Goal: Task Accomplishment & Management: Use online tool/utility

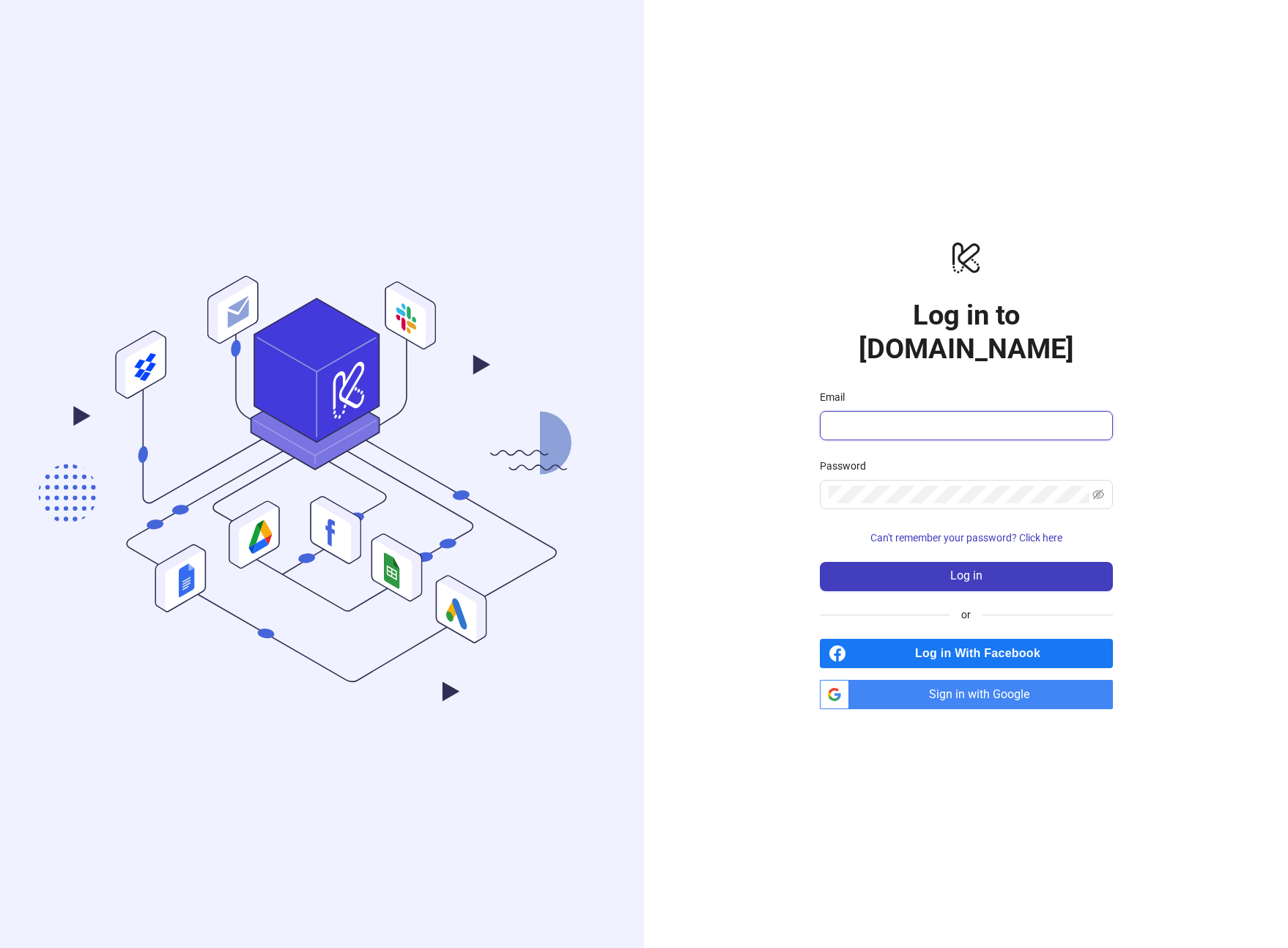
click at [984, 417] on input "Email" at bounding box center [965, 425] width 273 height 17
click at [986, 680] on span "Sign in with Google" at bounding box center [984, 694] width 258 height 29
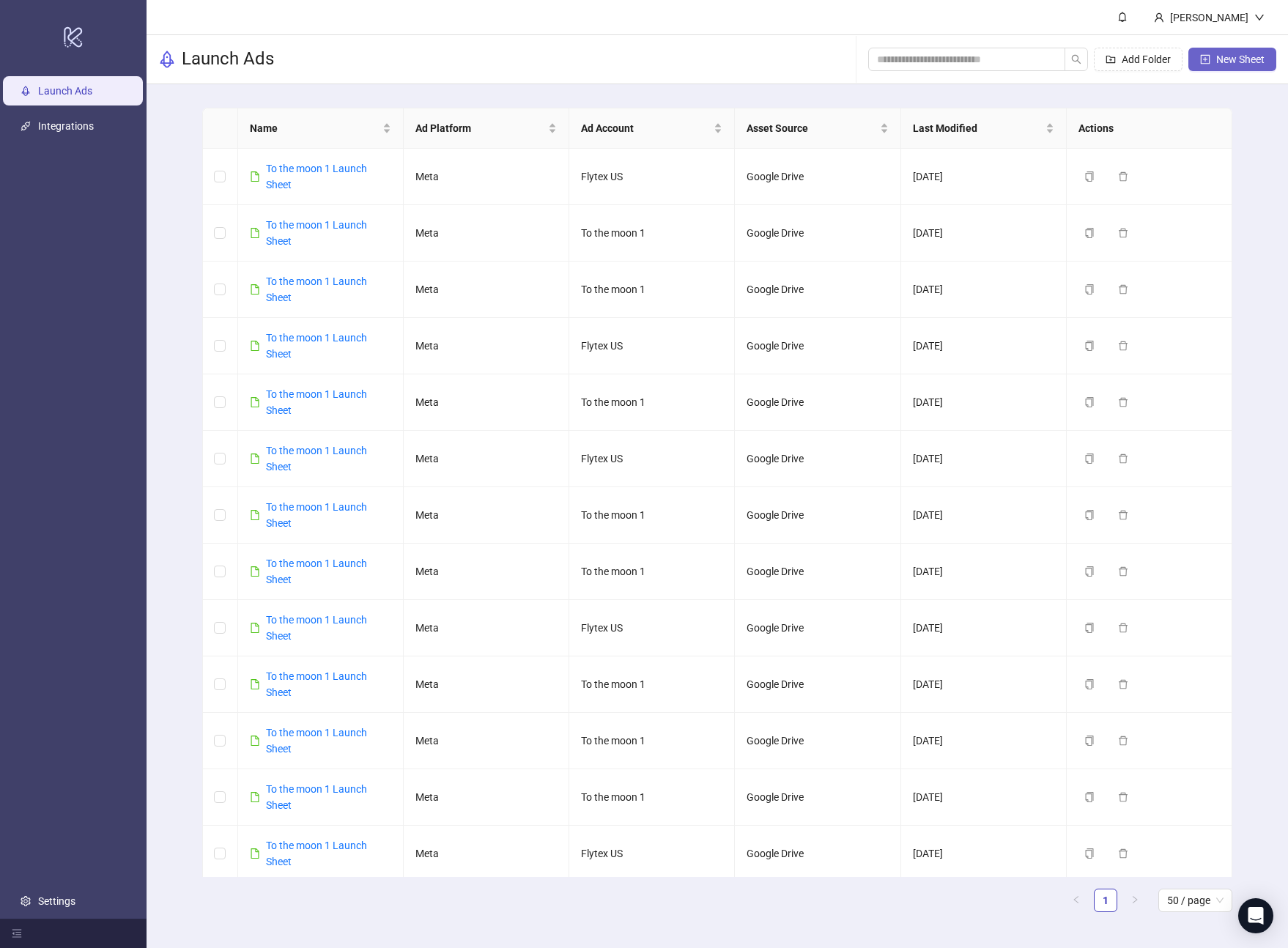
click at [1239, 59] on span "New Sheet" at bounding box center [1240, 59] width 49 height 12
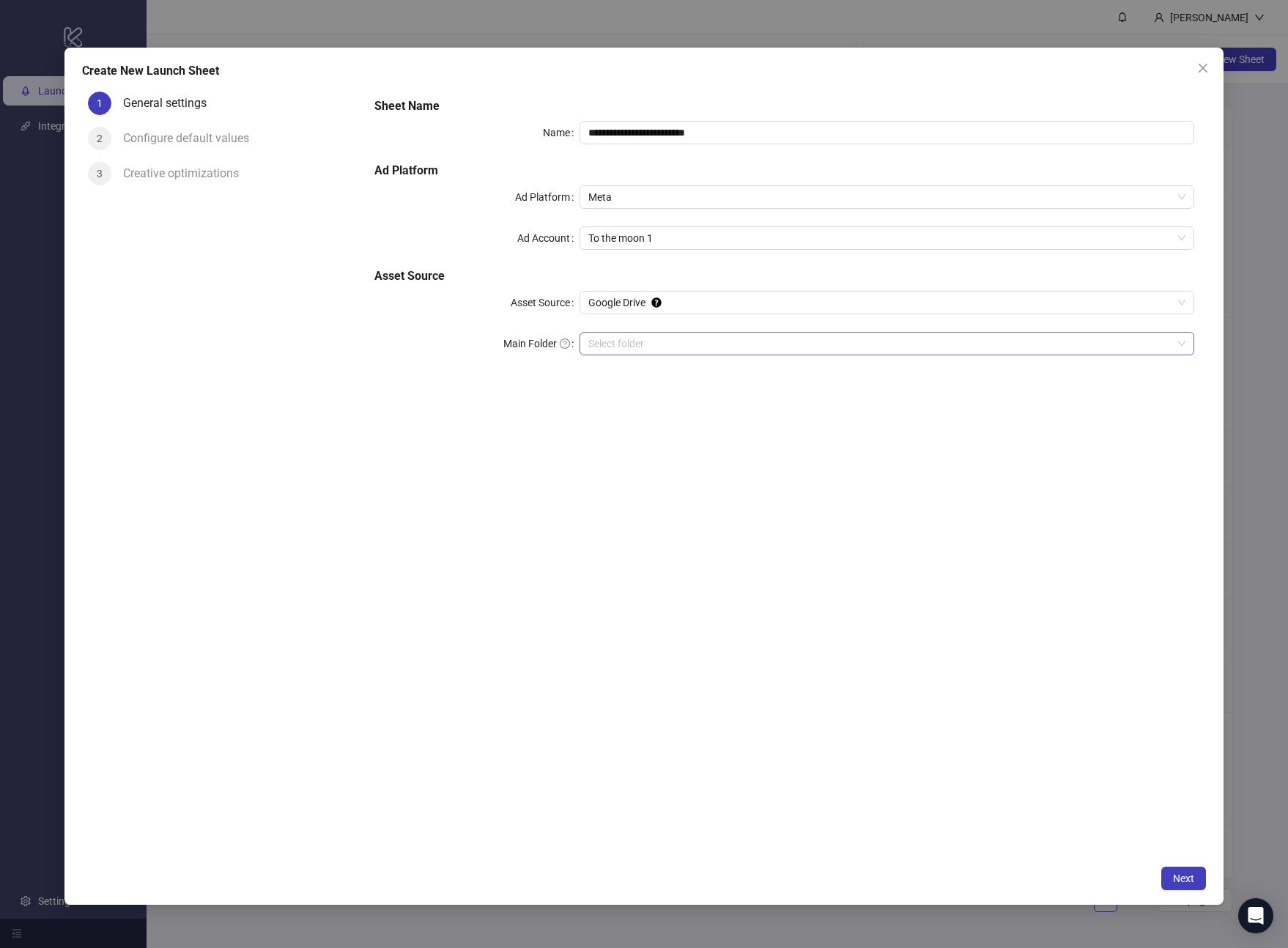
click at [810, 340] on input "Main Folder" at bounding box center [880, 344] width 584 height 22
click at [639, 344] on input "Main Folder" at bounding box center [880, 344] width 584 height 22
click at [1181, 883] on span "Next" at bounding box center [1184, 878] width 21 height 12
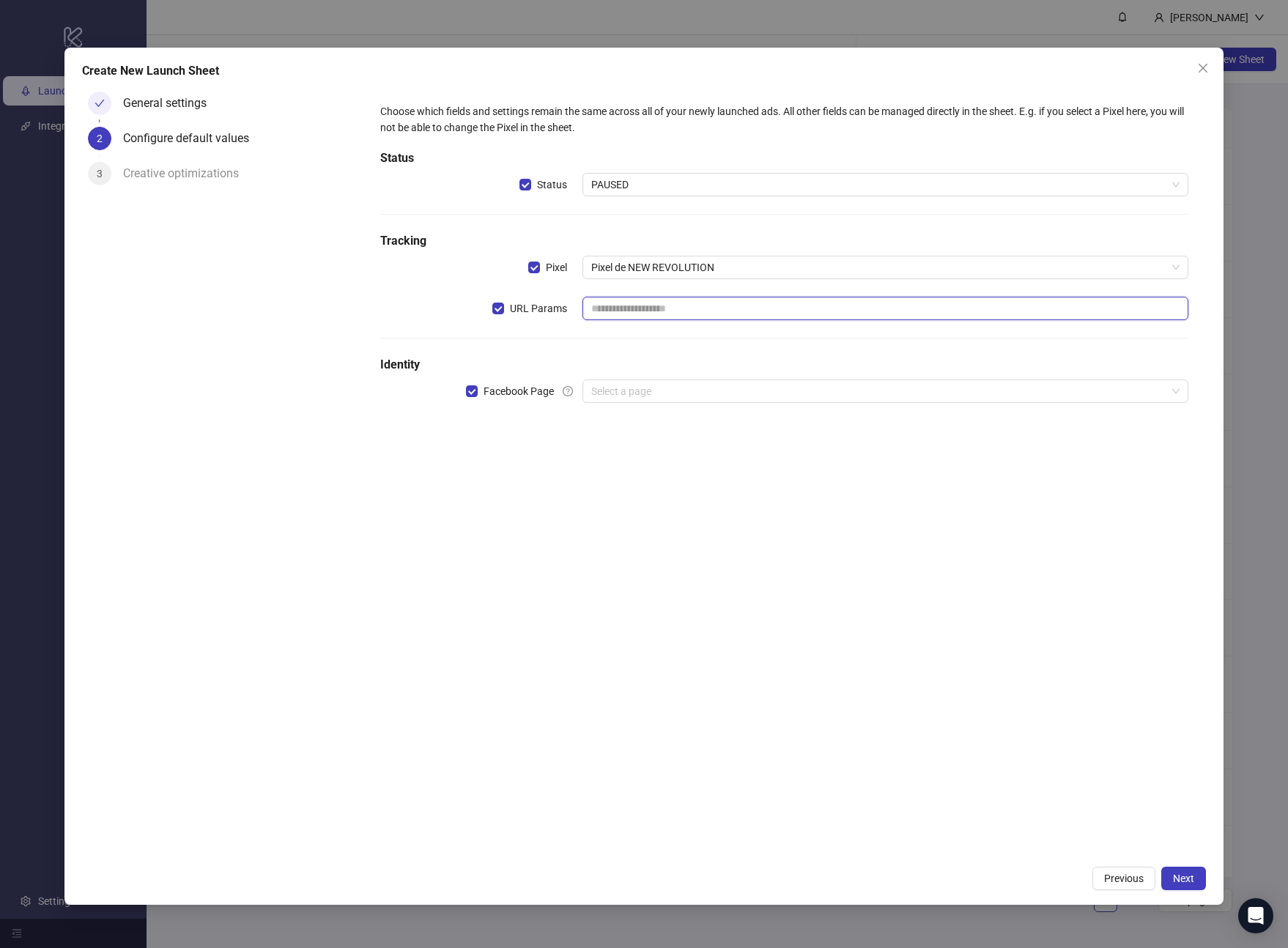
click at [711, 310] on input "text" at bounding box center [885, 308] width 606 height 23
paste input "**********"
type input "**********"
click at [719, 396] on input "search" at bounding box center [879, 391] width 575 height 22
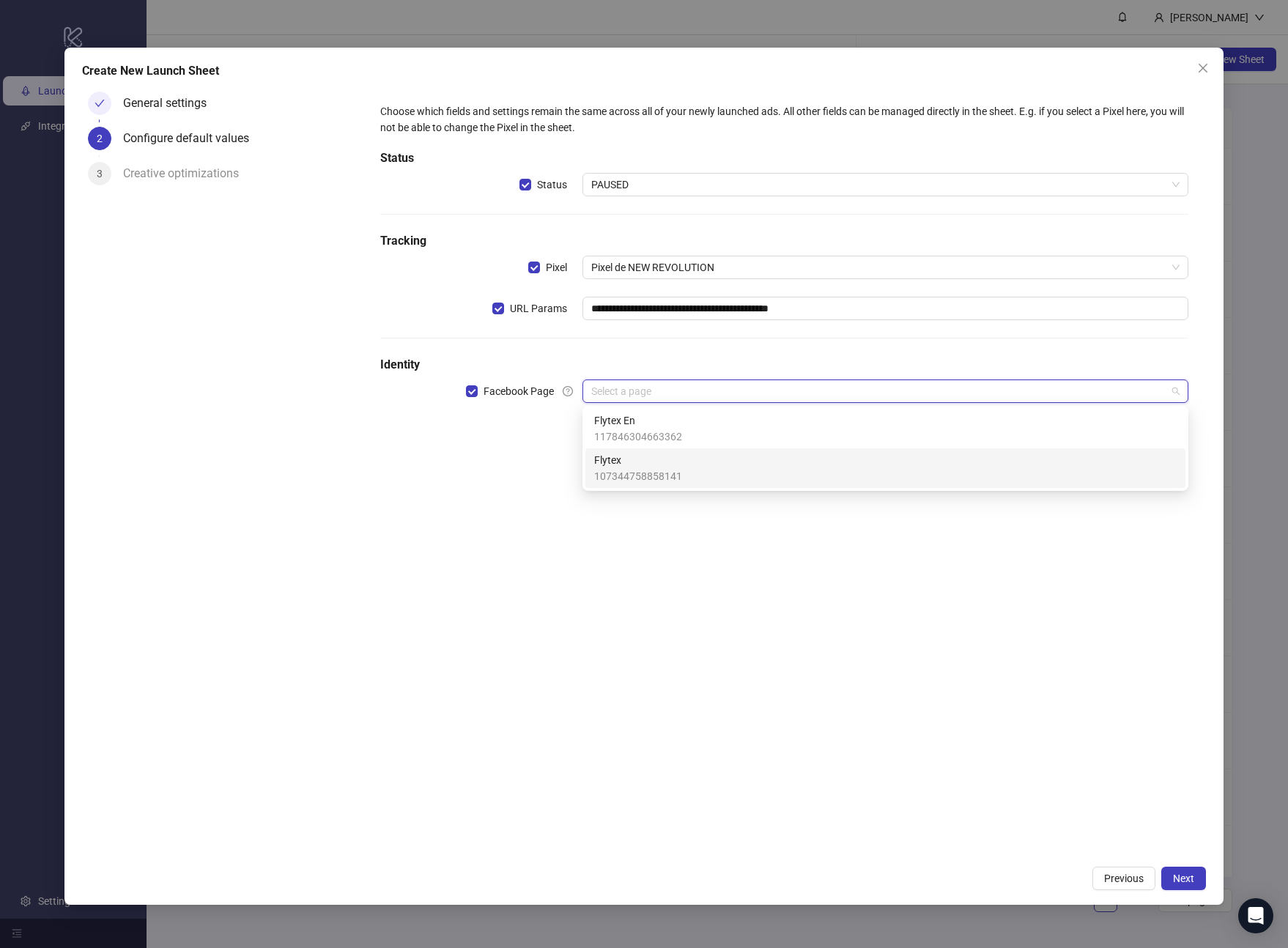
click at [683, 476] on div "Flytex 107344758858141" at bounding box center [885, 467] width 582 height 32
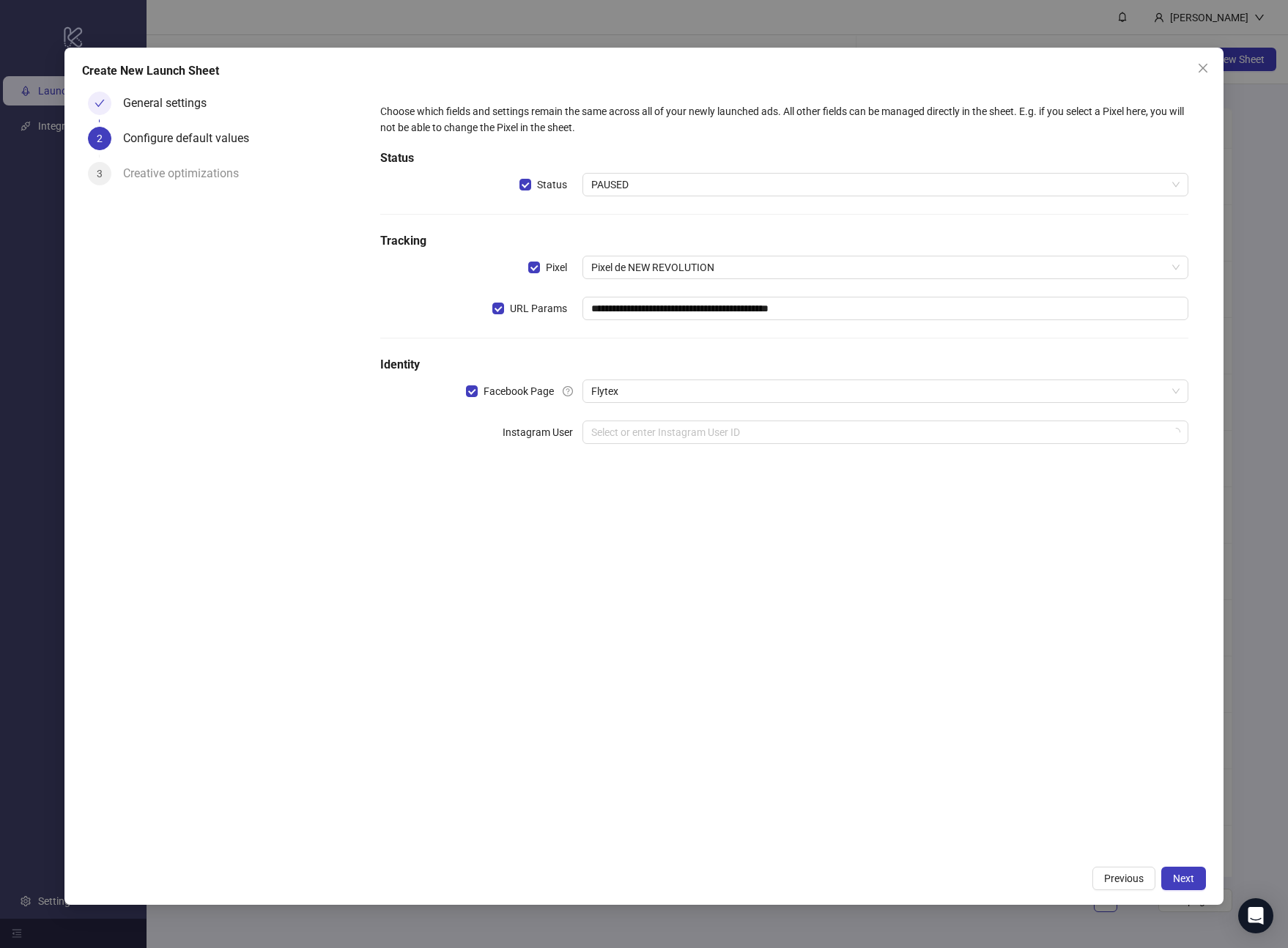
click at [677, 510] on div "**********" at bounding box center [784, 472] width 844 height 773
click at [901, 431] on input "search" at bounding box center [879, 432] width 575 height 22
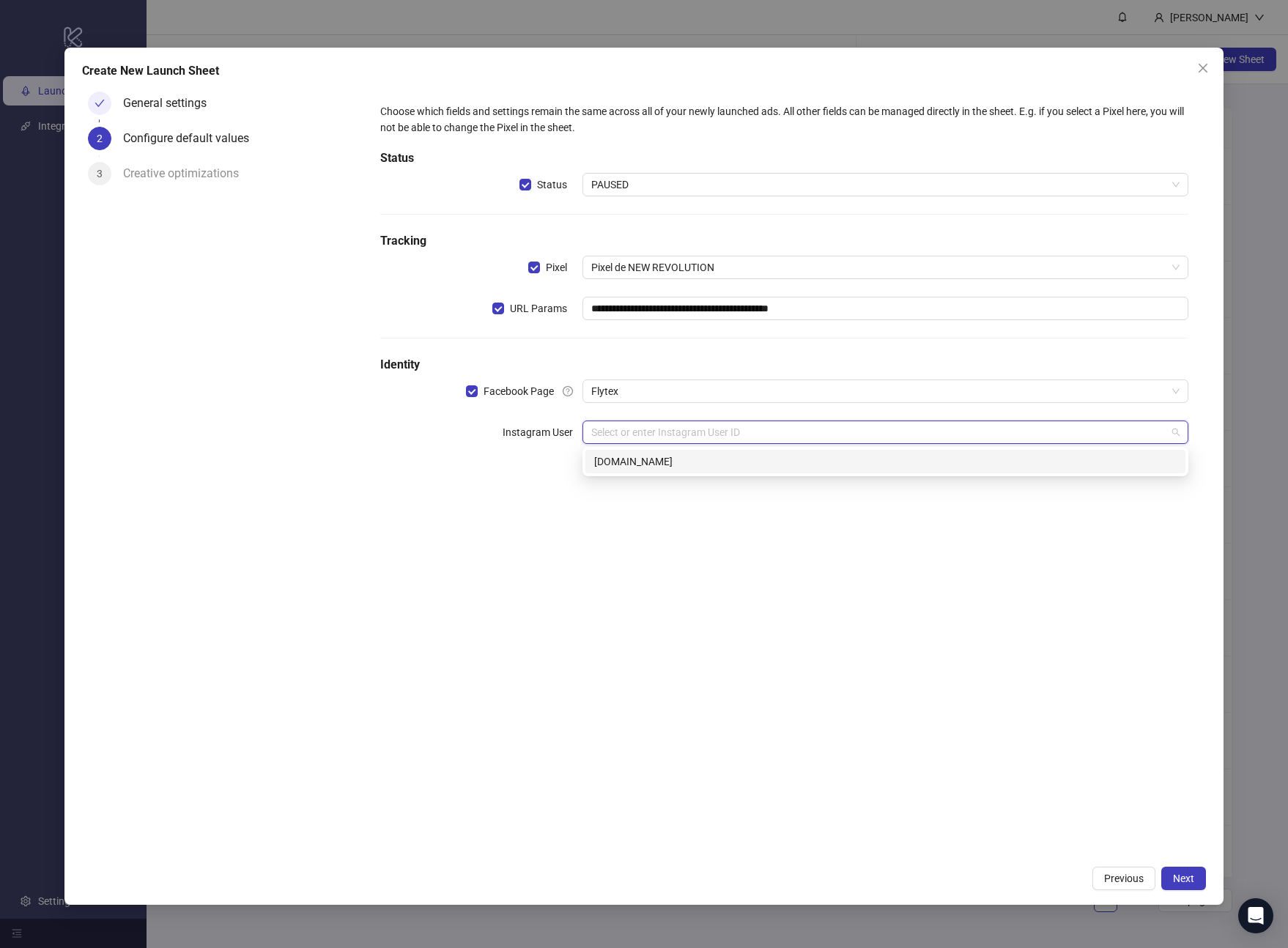
click at [783, 464] on div "[DOMAIN_NAME]" at bounding box center [885, 462] width 582 height 17
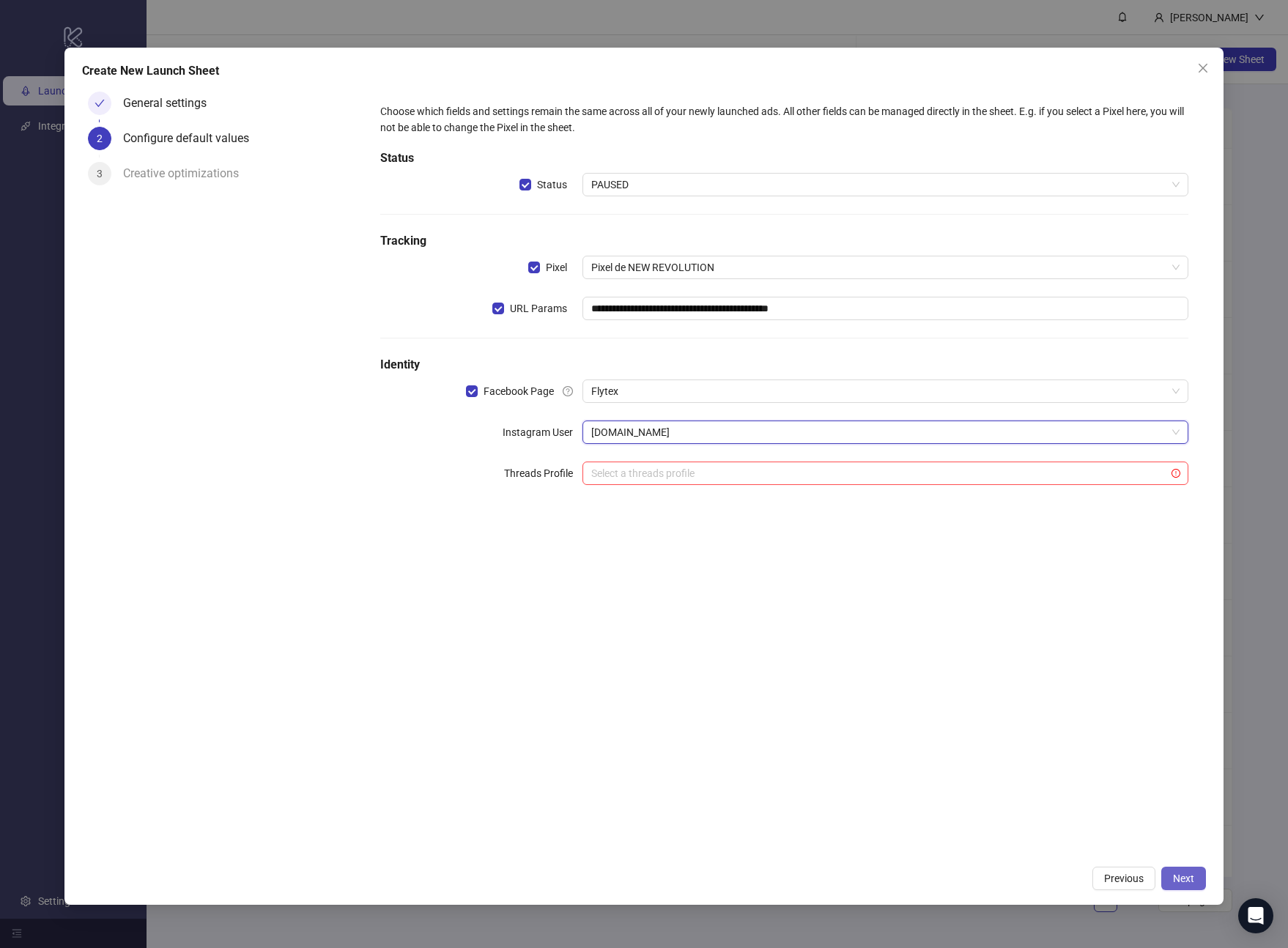
click at [1181, 872] on span "Next" at bounding box center [1184, 878] width 21 height 12
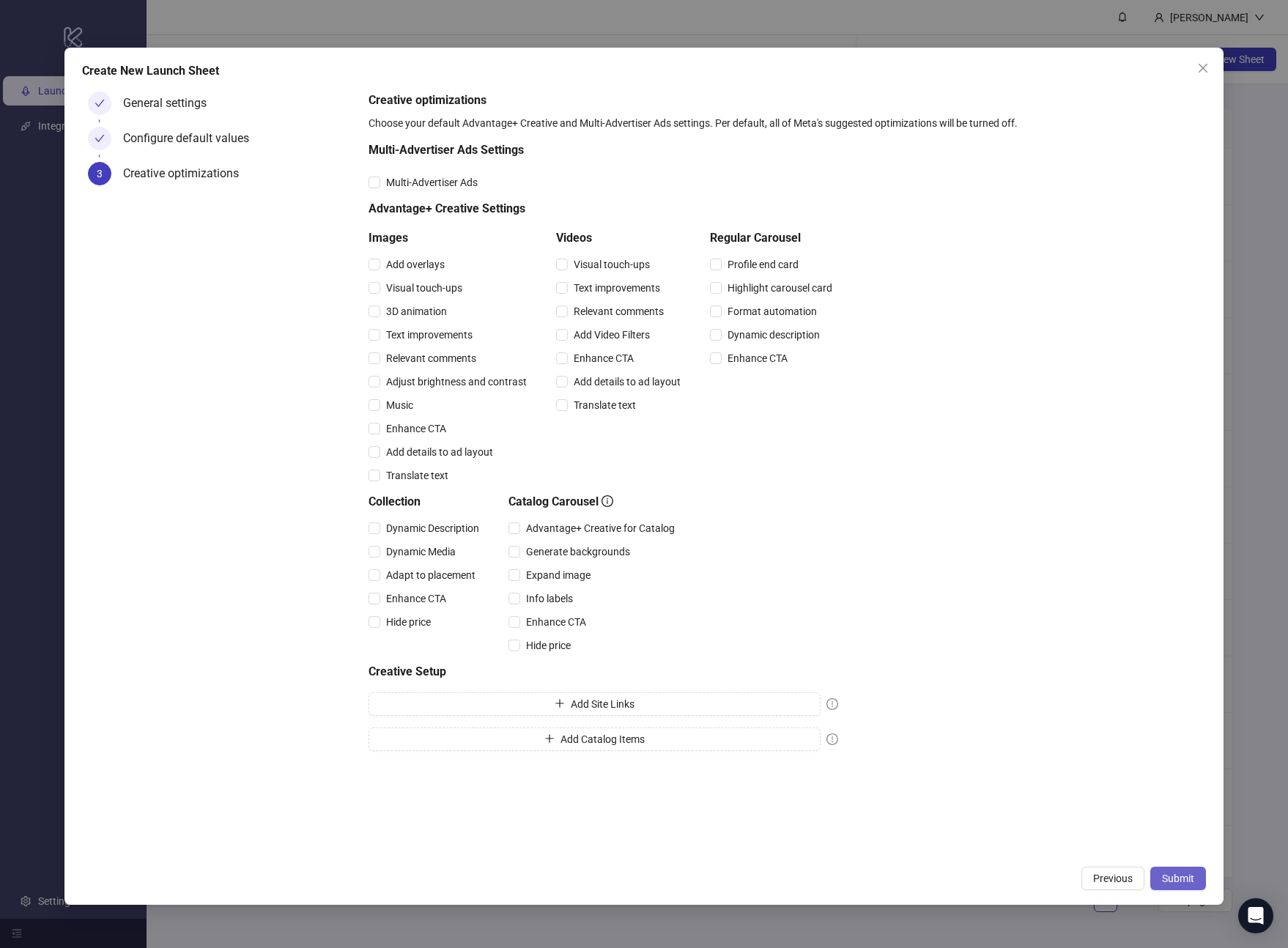
click at [1186, 877] on span "Submit" at bounding box center [1178, 878] width 32 height 12
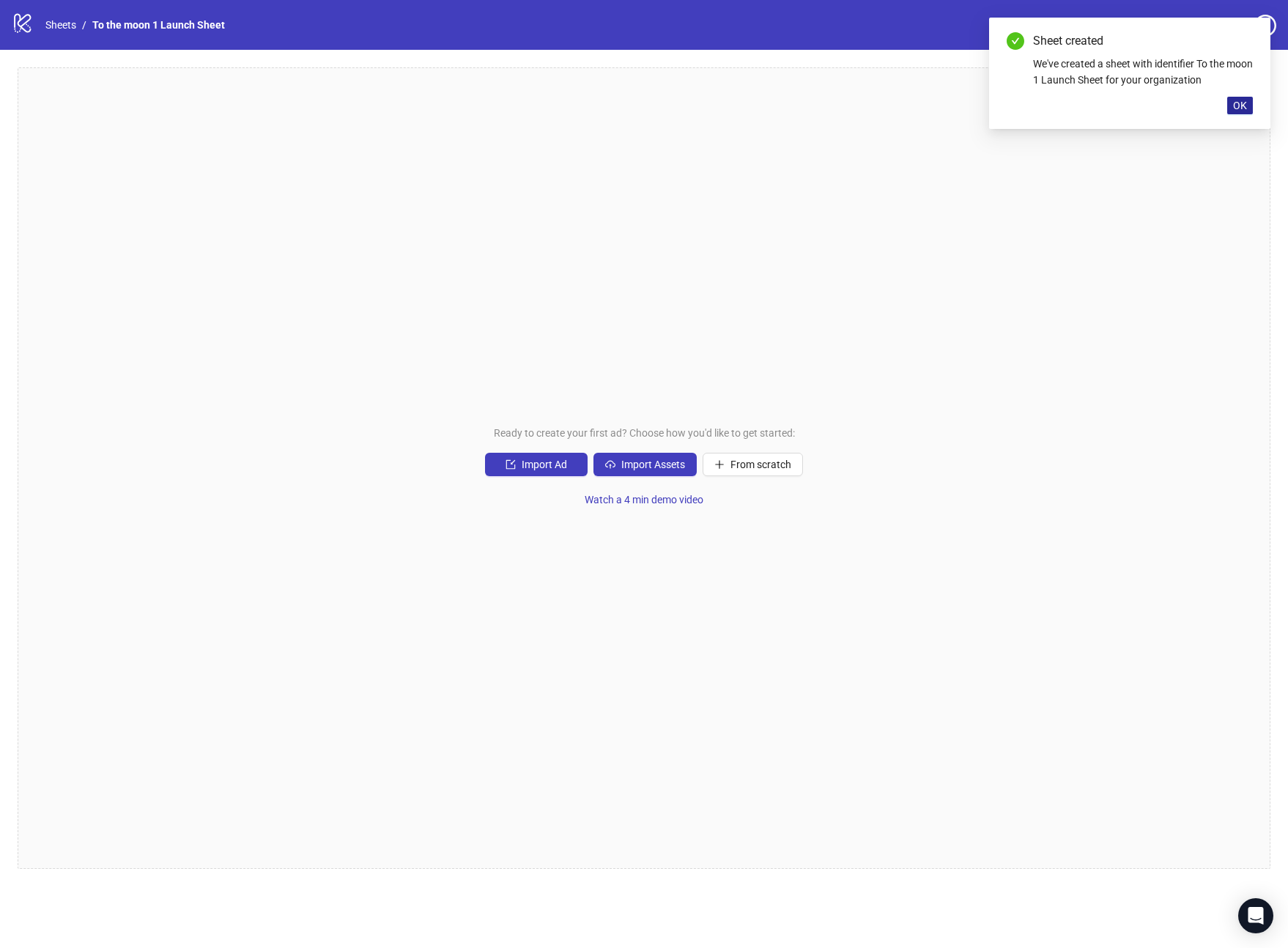
click at [1242, 113] on button "OK" at bounding box center [1240, 105] width 26 height 17
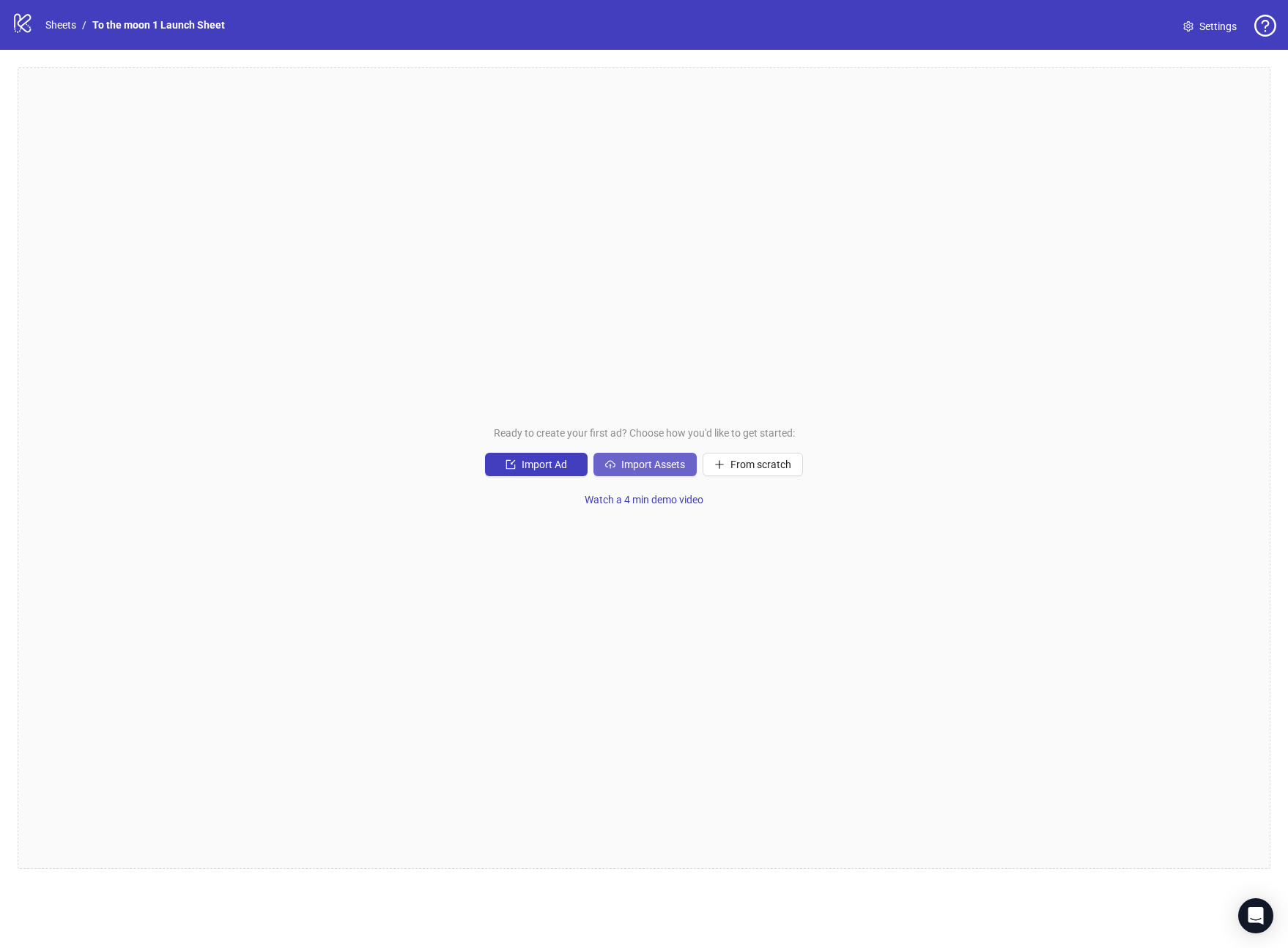
click at [644, 463] on span "Import Assets" at bounding box center [653, 464] width 64 height 12
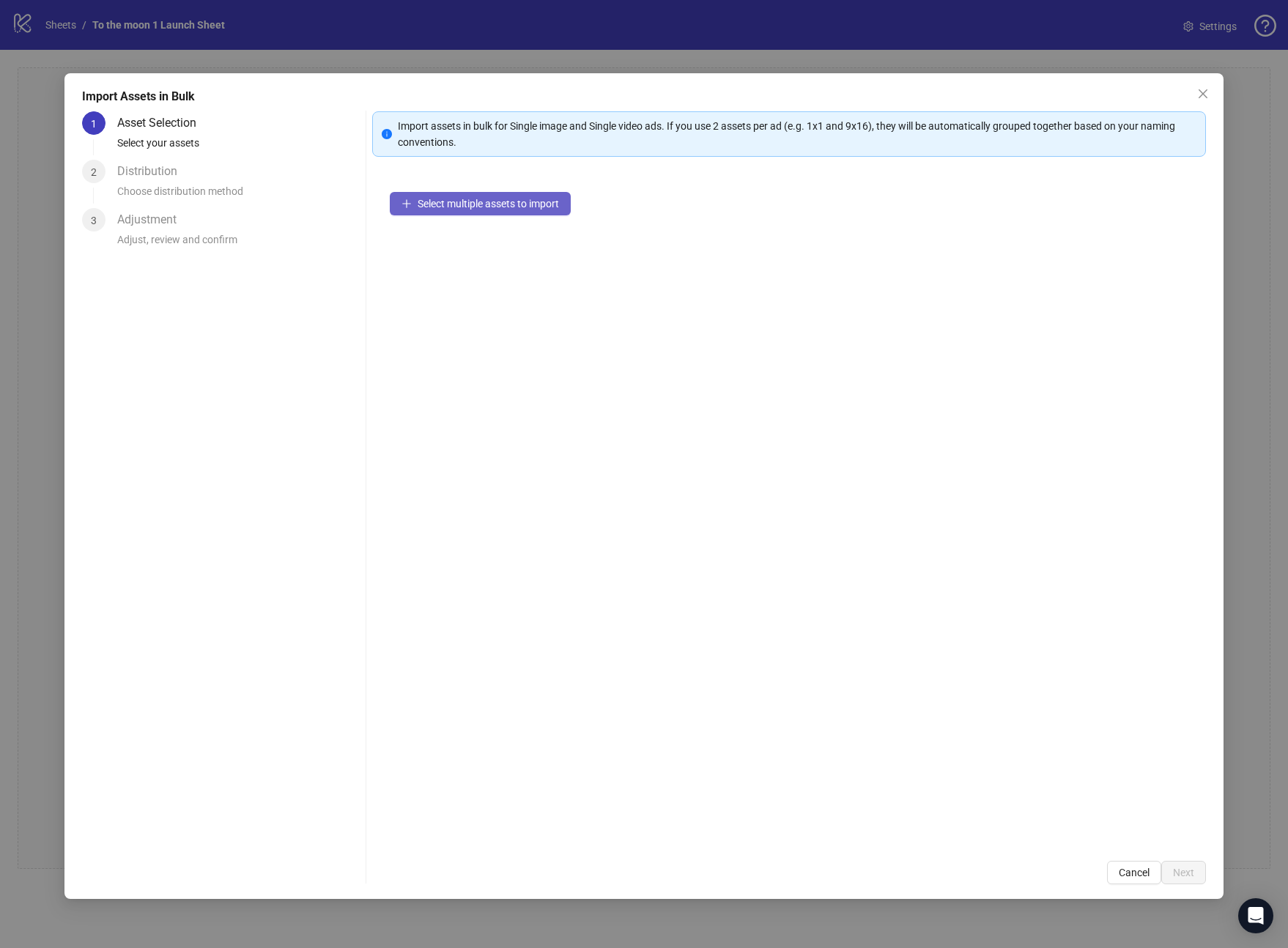
click at [544, 208] on span "Select multiple assets to import" at bounding box center [488, 203] width 141 height 12
click at [482, 246] on span "Add more assets" at bounding box center [456, 250] width 76 height 12
click at [487, 252] on span "Add more assets" at bounding box center [456, 250] width 76 height 12
click at [472, 254] on span "Add more assets" at bounding box center [456, 250] width 76 height 12
click at [478, 243] on button "Add more assets" at bounding box center [448, 250] width 116 height 23
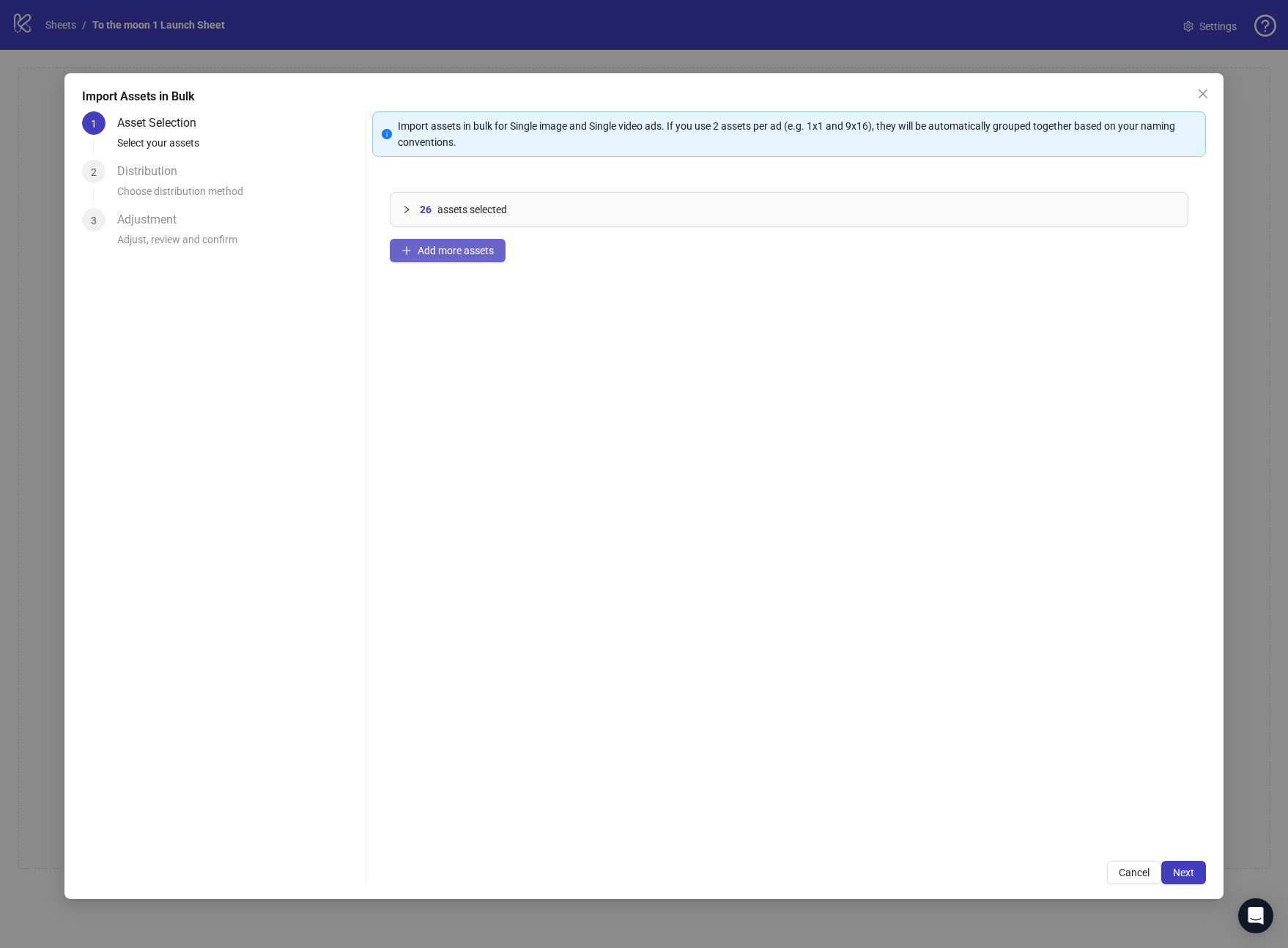
click at [489, 256] on button "Add more assets" at bounding box center [448, 250] width 116 height 23
click at [468, 257] on button "Add more assets" at bounding box center [448, 250] width 116 height 23
click at [468, 240] on button "Add more assets" at bounding box center [448, 250] width 116 height 23
click at [478, 248] on span "Add more assets" at bounding box center [456, 250] width 76 height 12
click at [458, 247] on span "Add more assets" at bounding box center [456, 250] width 76 height 12
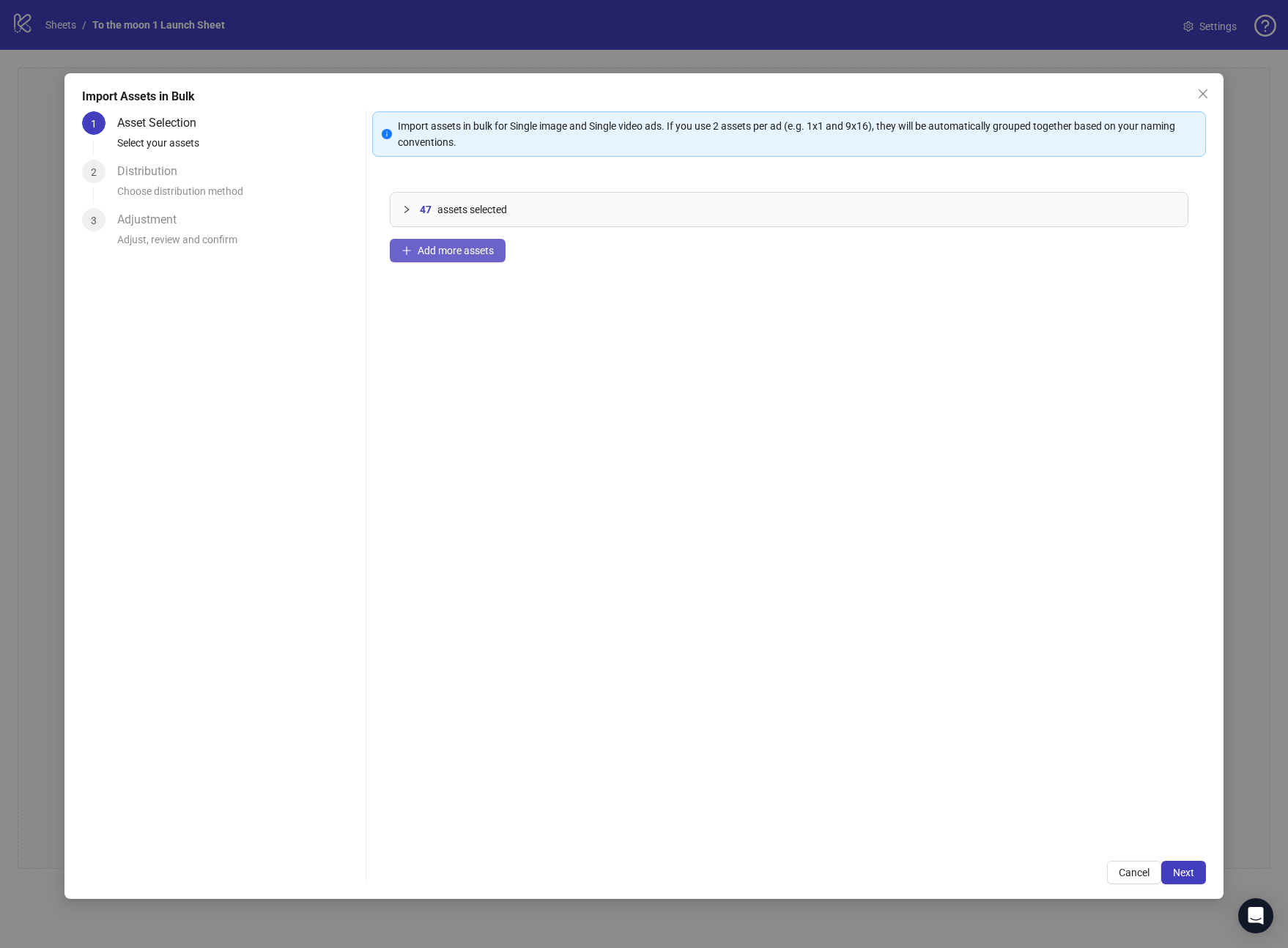
click at [471, 243] on button "Add more assets" at bounding box center [448, 250] width 116 height 23
click at [468, 253] on span "Add more assets" at bounding box center [456, 250] width 76 height 12
click at [454, 256] on button "Add more assets" at bounding box center [448, 250] width 116 height 23
click at [443, 254] on span "Add more assets" at bounding box center [456, 250] width 76 height 12
click at [475, 257] on button "Add more assets" at bounding box center [448, 250] width 116 height 23
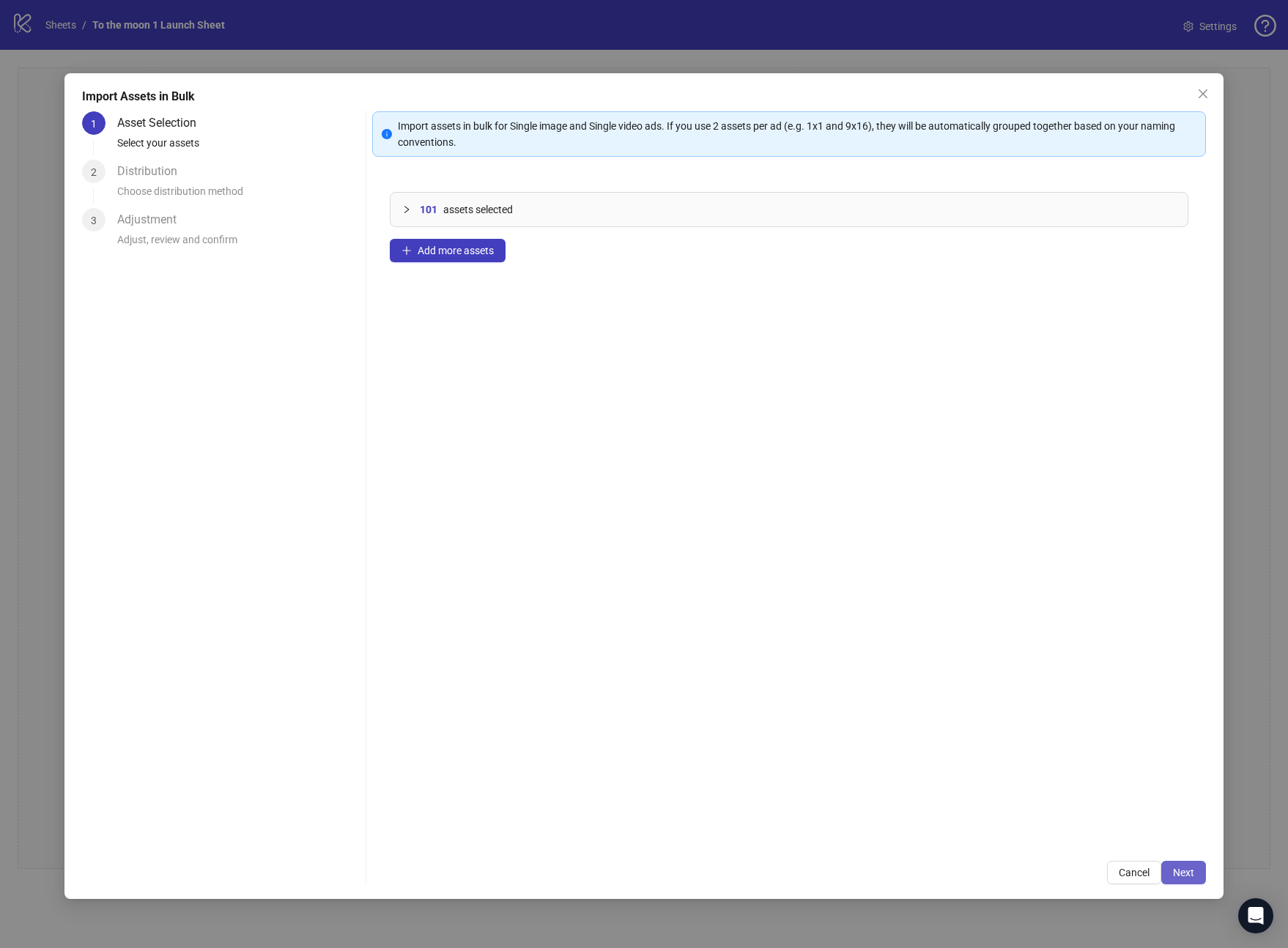
click at [1185, 871] on span "Next" at bounding box center [1184, 872] width 21 height 12
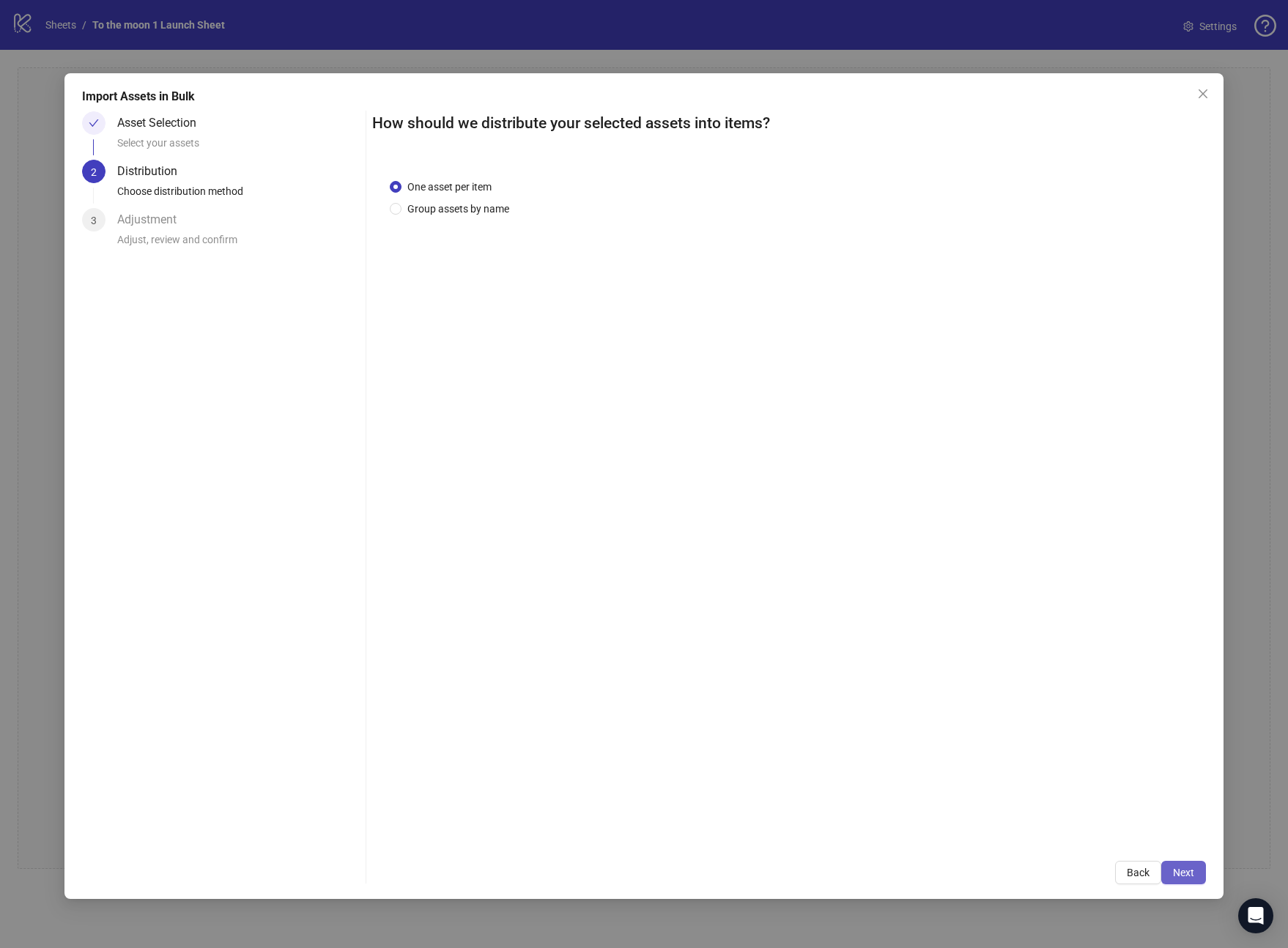
click at [1194, 870] on span "Next" at bounding box center [1184, 872] width 21 height 12
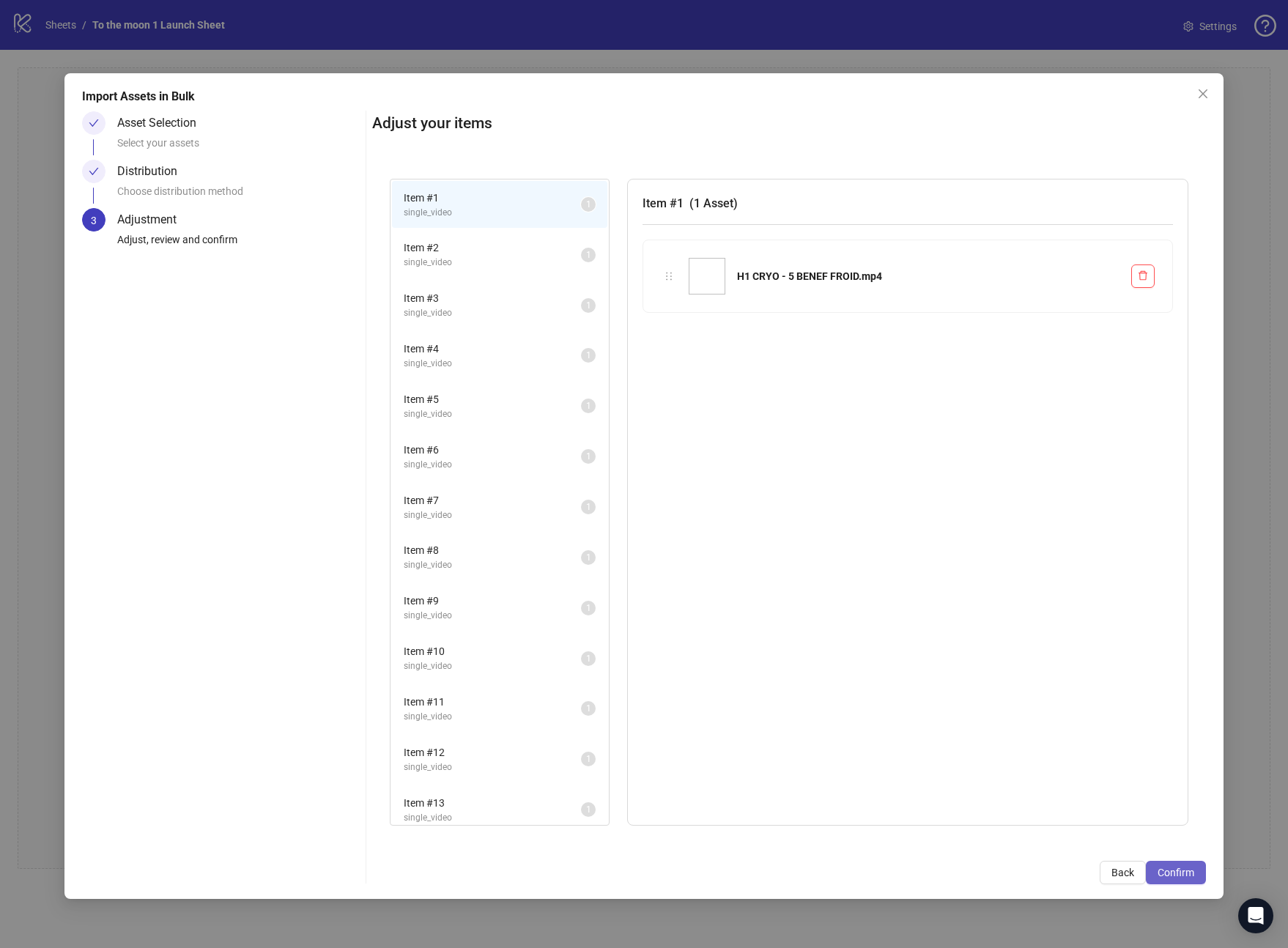
click at [1186, 871] on span "Confirm" at bounding box center [1176, 872] width 36 height 12
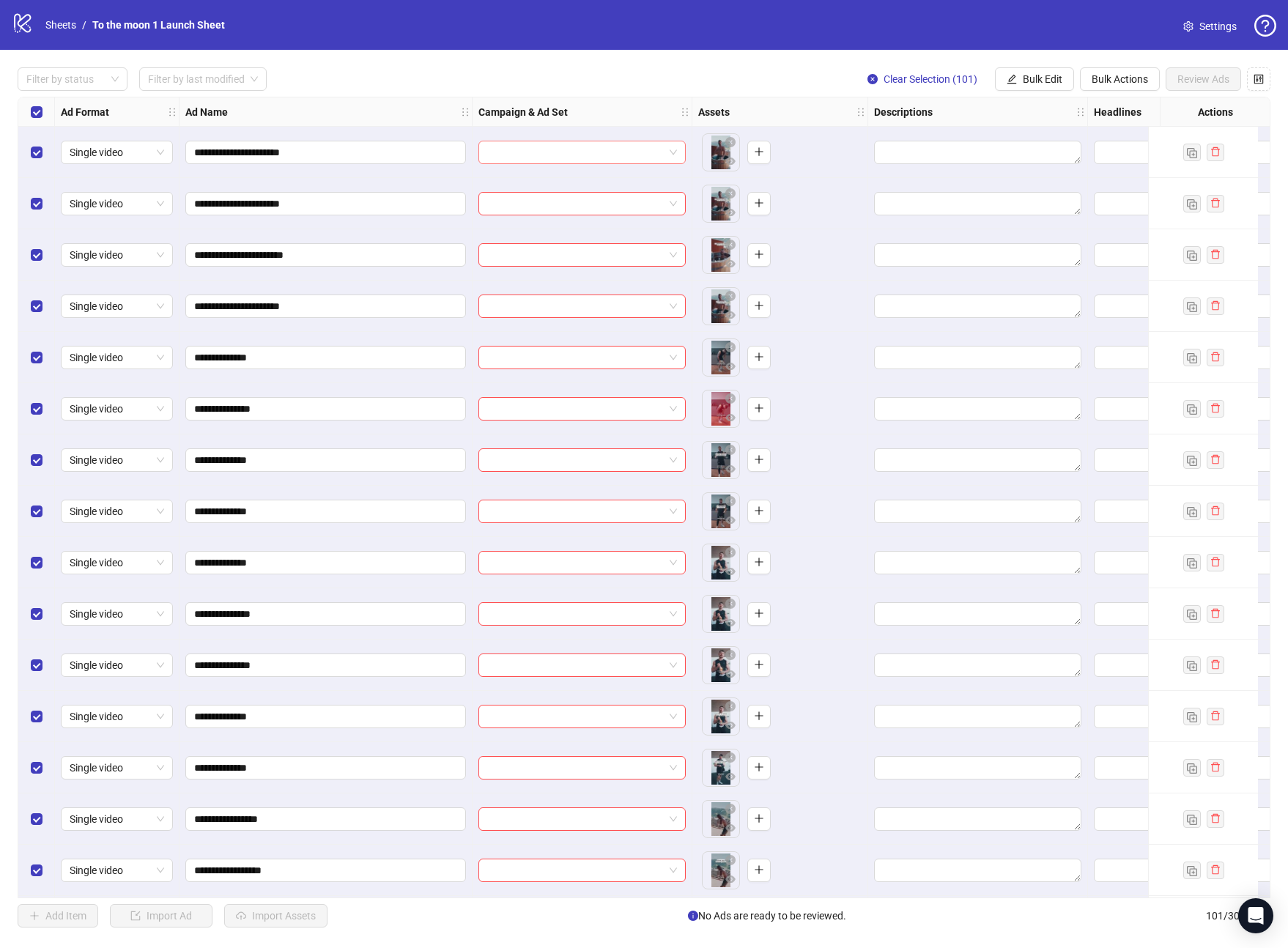
click at [671, 150] on span at bounding box center [582, 152] width 190 height 22
drag, startPoint x: 322, startPoint y: 149, endPoint x: 210, endPoint y: 151, distance: 112.0
click at [210, 151] on input "**********" at bounding box center [324, 153] width 260 height 17
click at [651, 159] on input "search" at bounding box center [576, 152] width 177 height 22
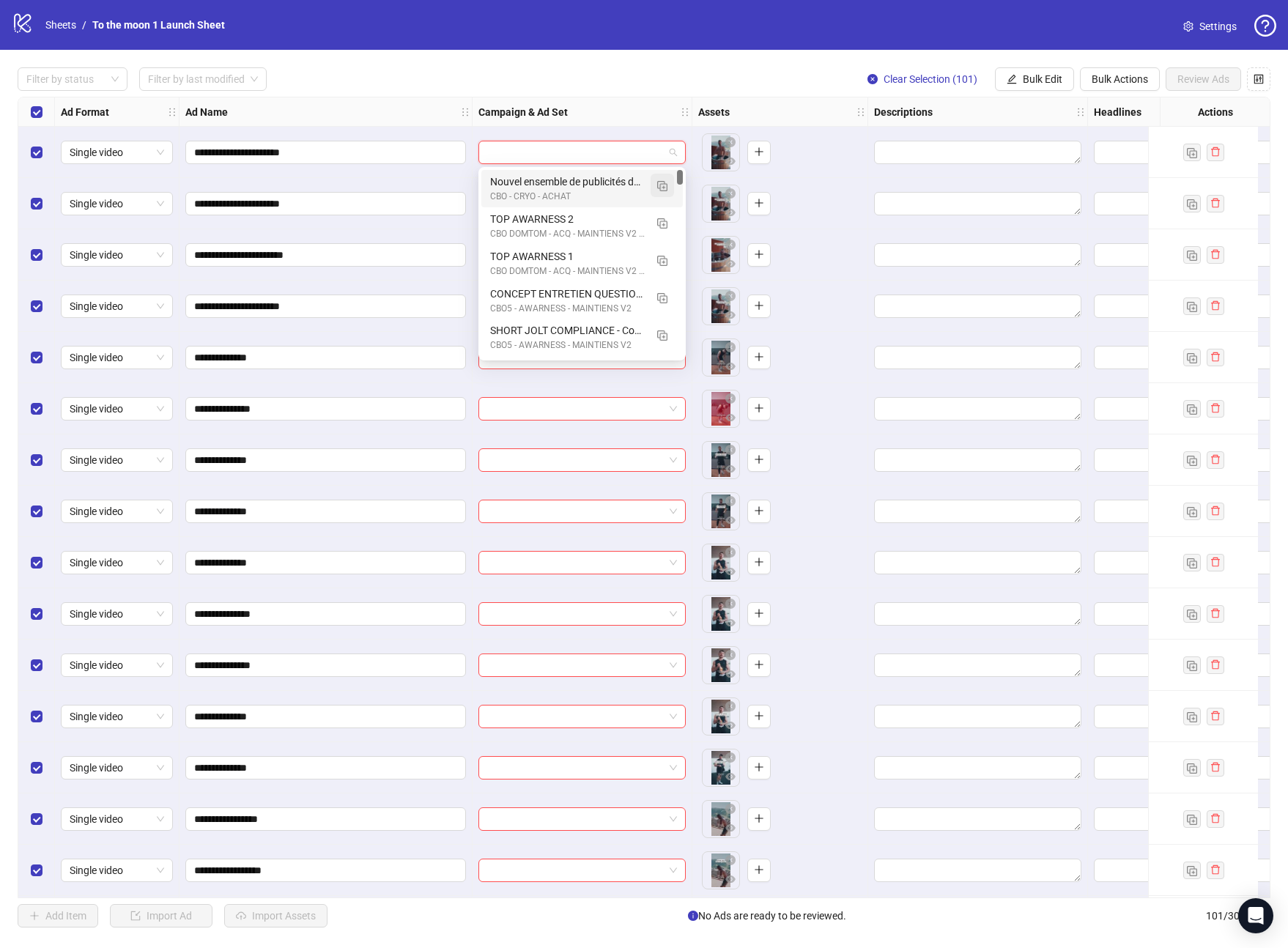
click at [660, 185] on img "button" at bounding box center [663, 186] width 10 height 10
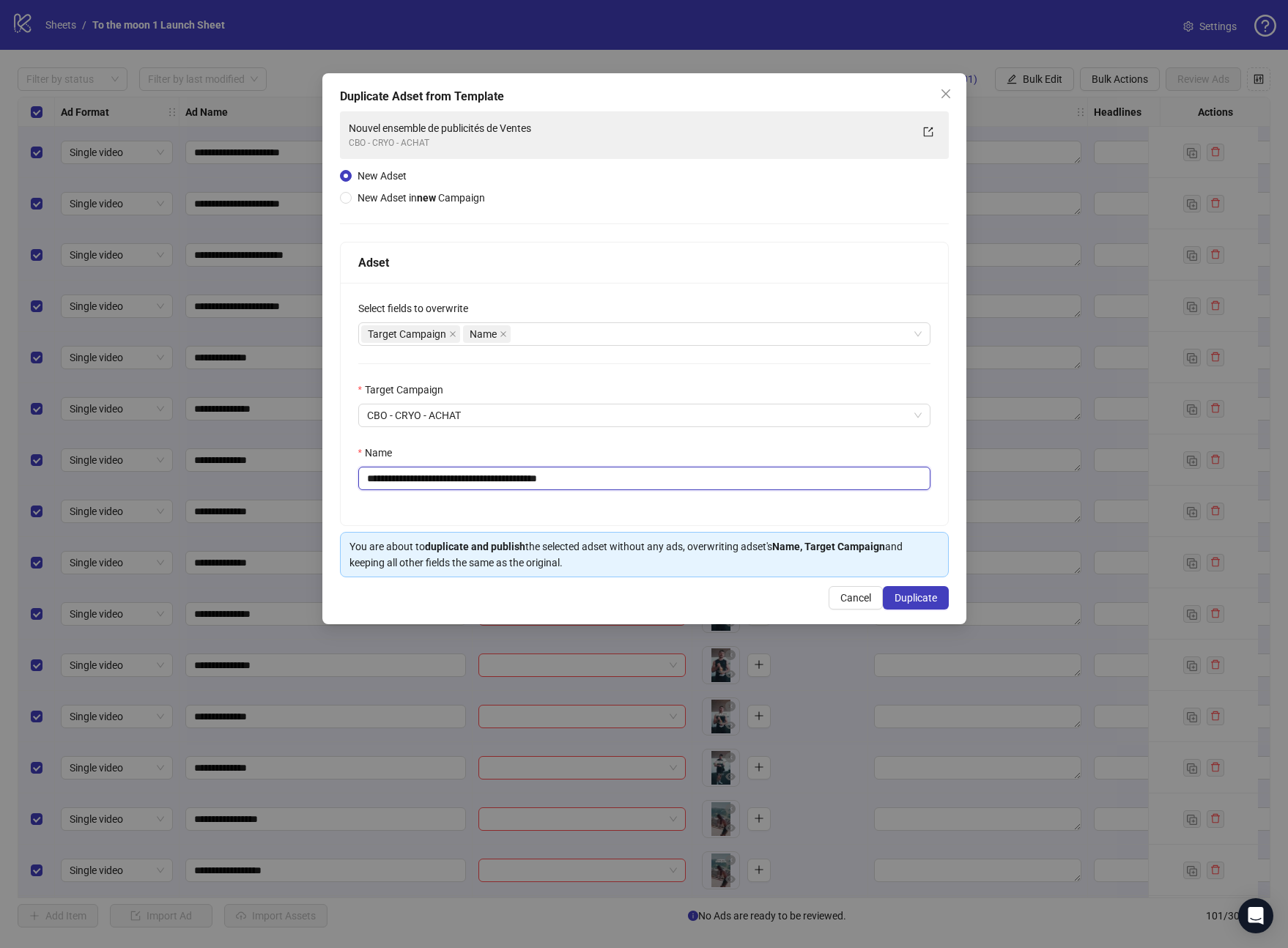
click at [543, 476] on input "**********" at bounding box center [644, 478] width 573 height 23
paste input "text"
type input "**********"
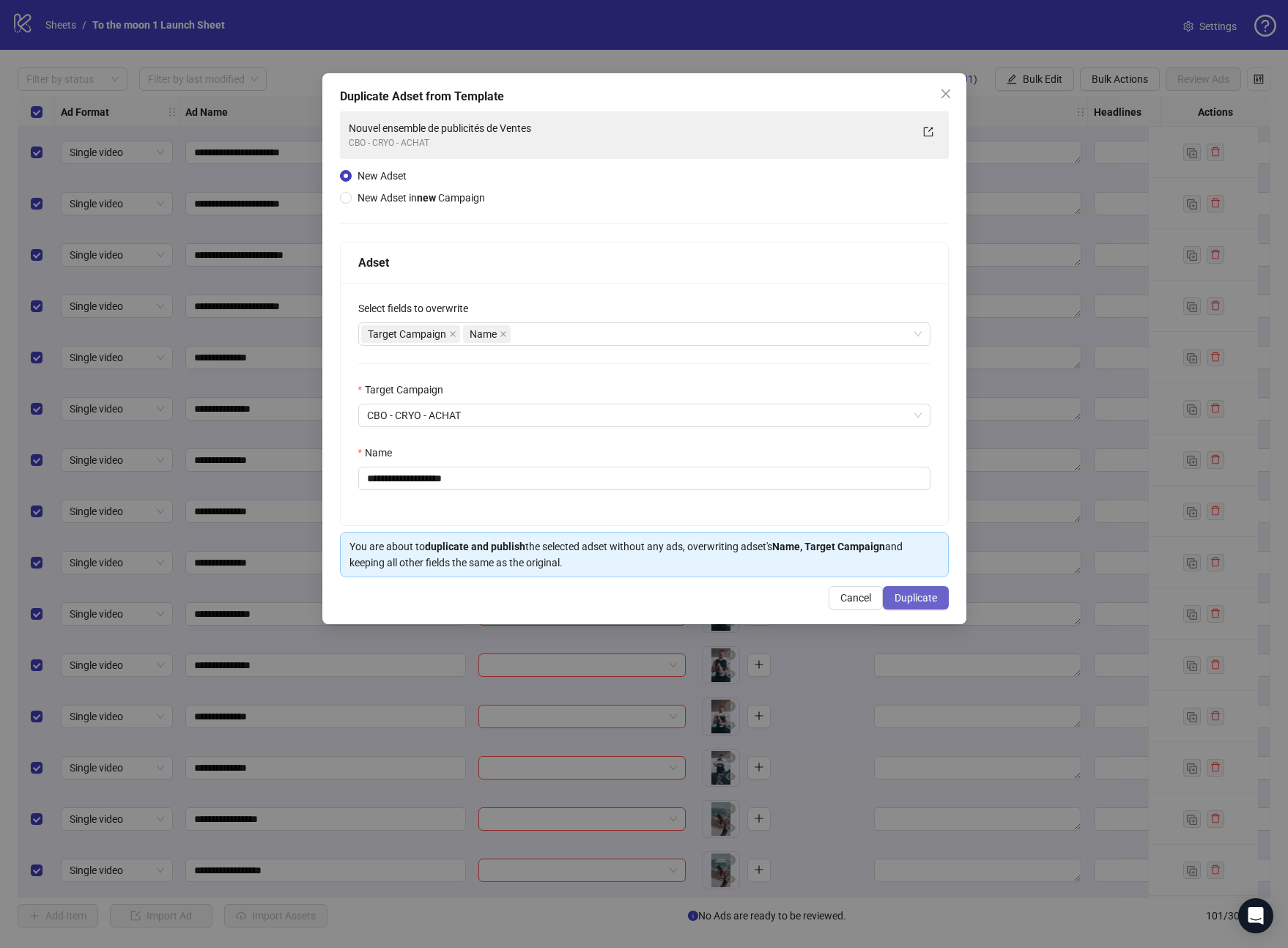
click at [923, 600] on span "Duplicate" at bounding box center [915, 598] width 42 height 12
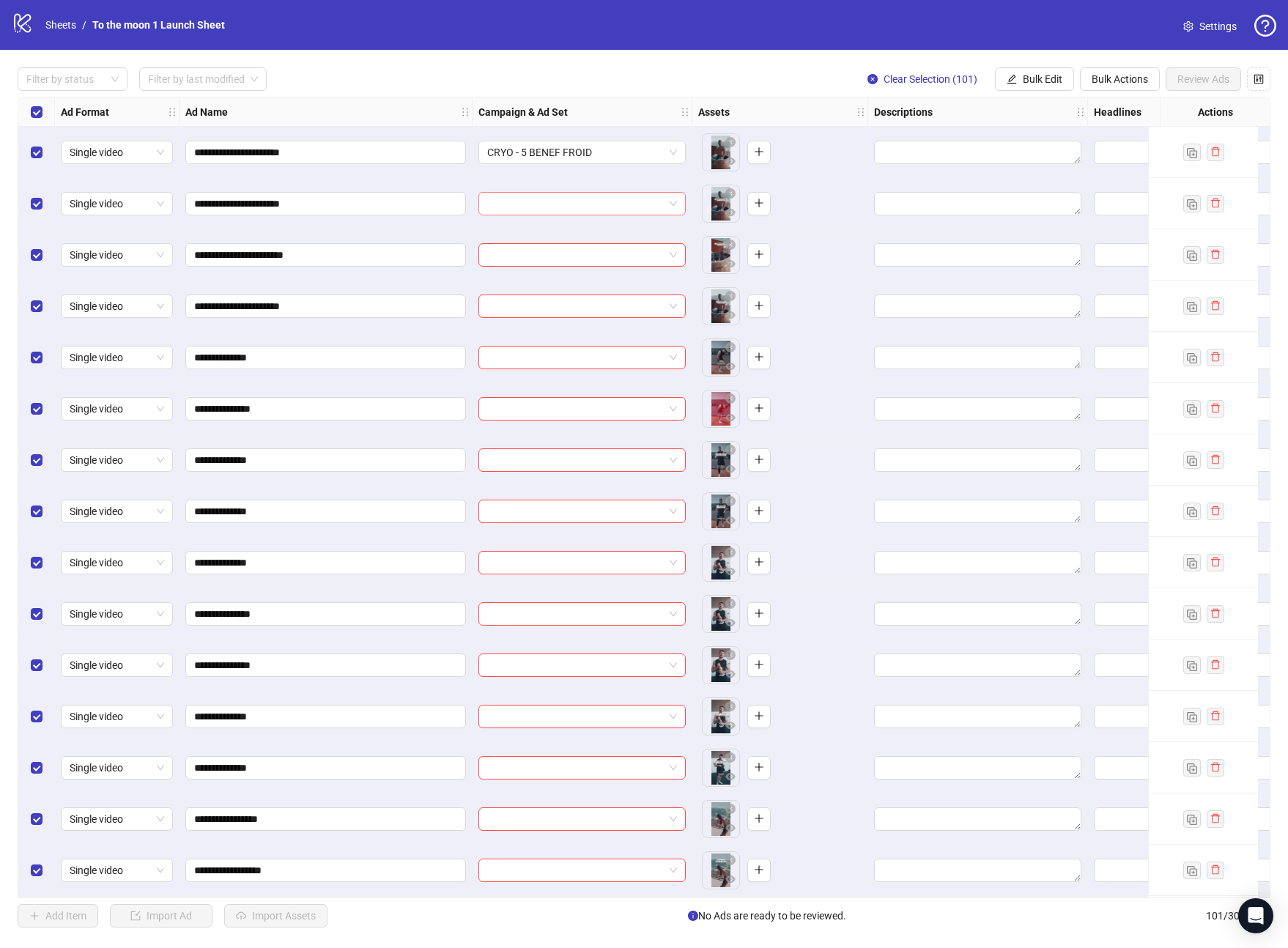
click at [659, 201] on input "search" at bounding box center [576, 203] width 177 height 22
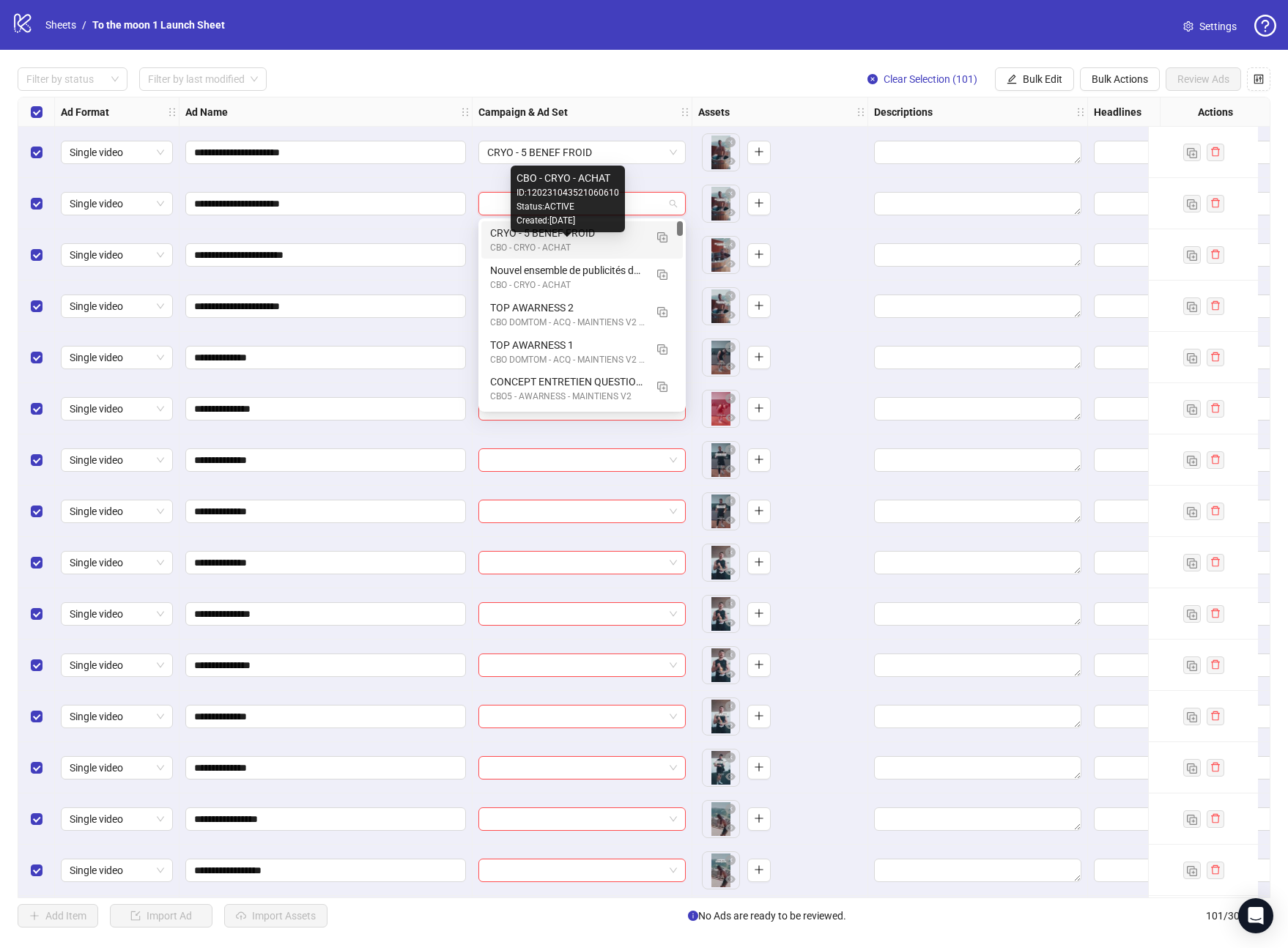
click at [606, 244] on div "CBO - CRYO - ACHAT" at bounding box center [567, 248] width 154 height 14
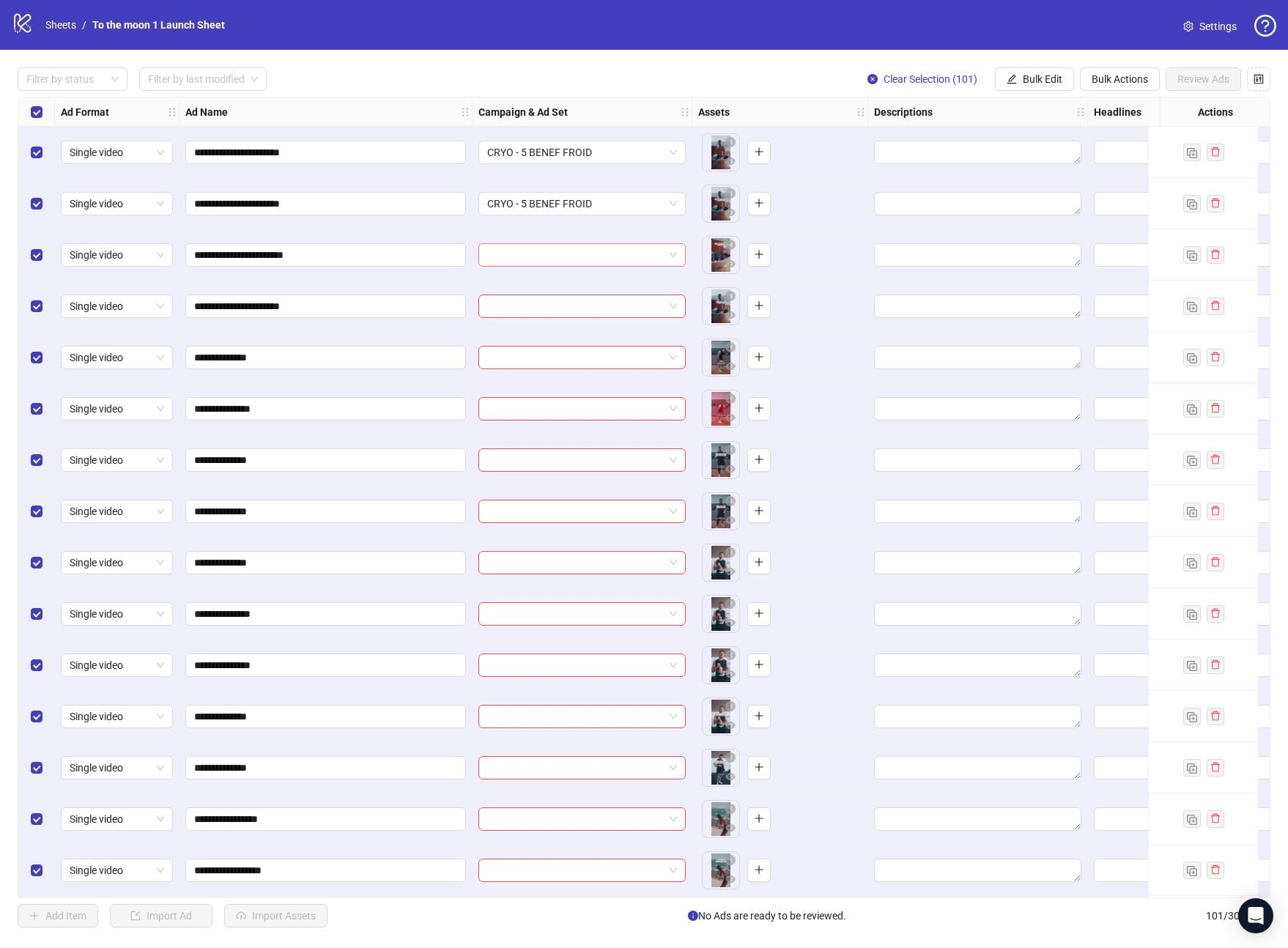
click at [598, 257] on input "search" at bounding box center [576, 254] width 177 height 22
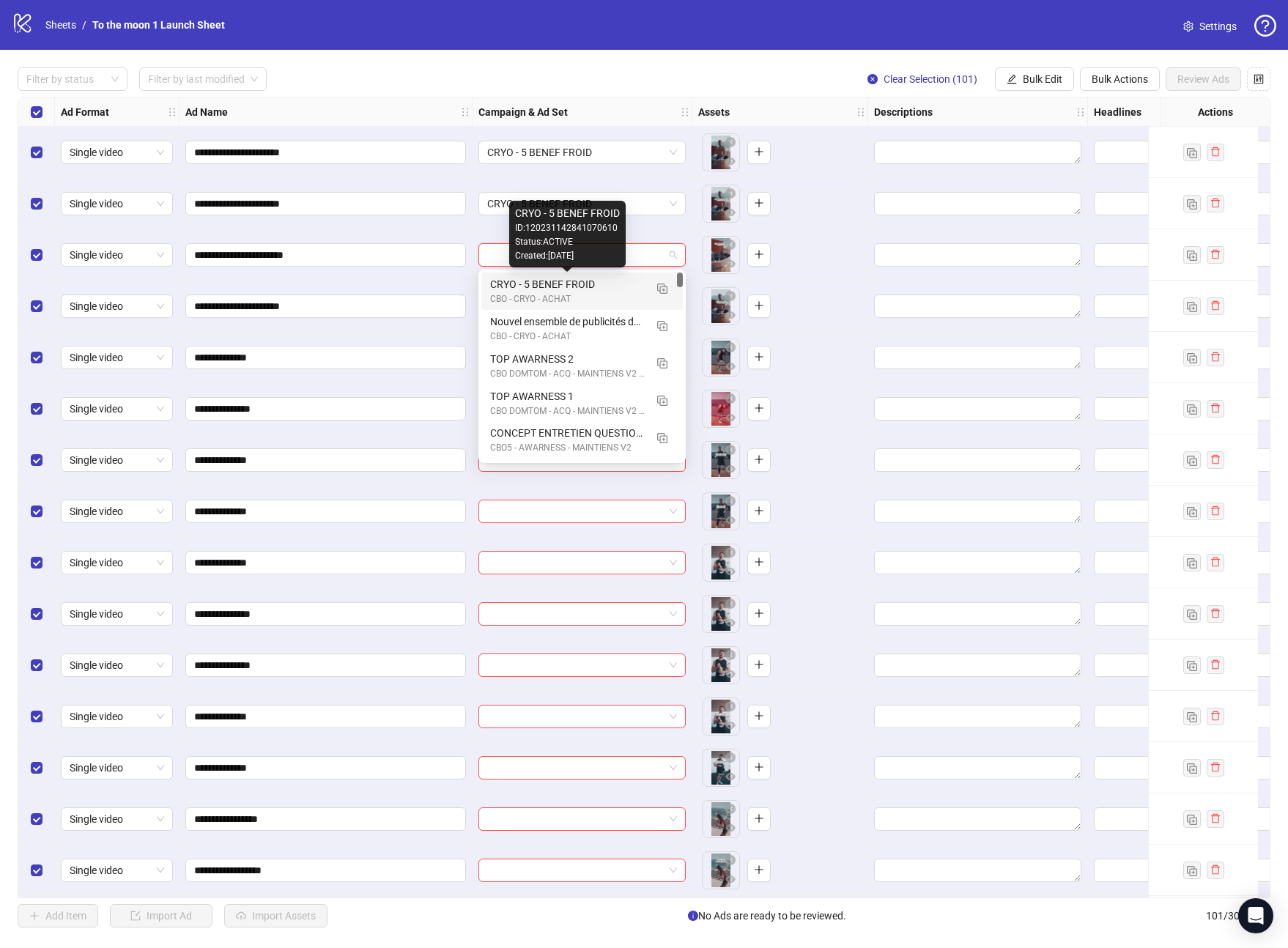
click at [596, 295] on div "CBO - CRYO - ACHAT" at bounding box center [567, 299] width 154 height 14
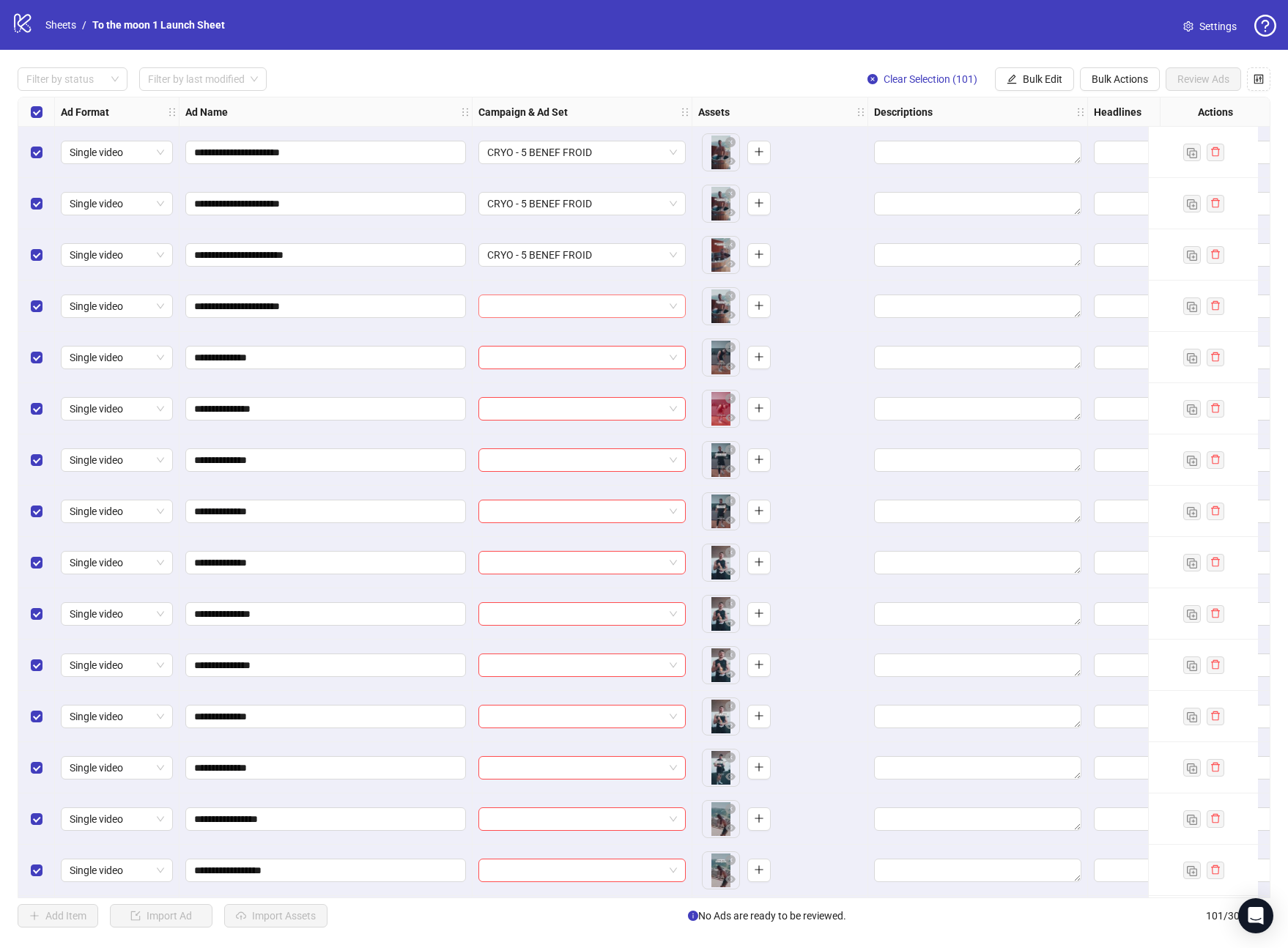
click at [593, 301] on input "search" at bounding box center [576, 306] width 177 height 22
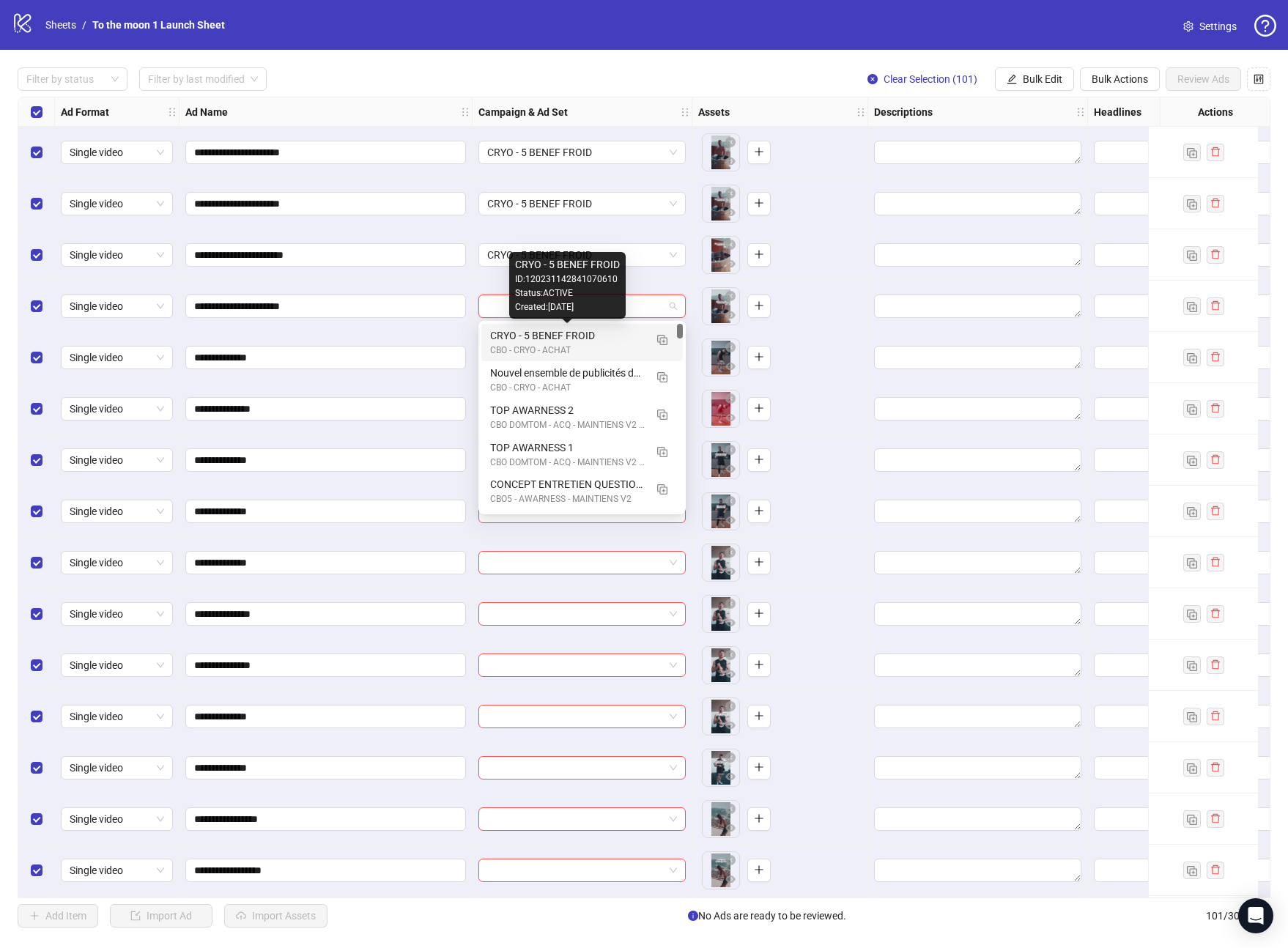
click at [591, 342] on div "CRYO - 5 BENEF FROID" at bounding box center [567, 335] width 154 height 17
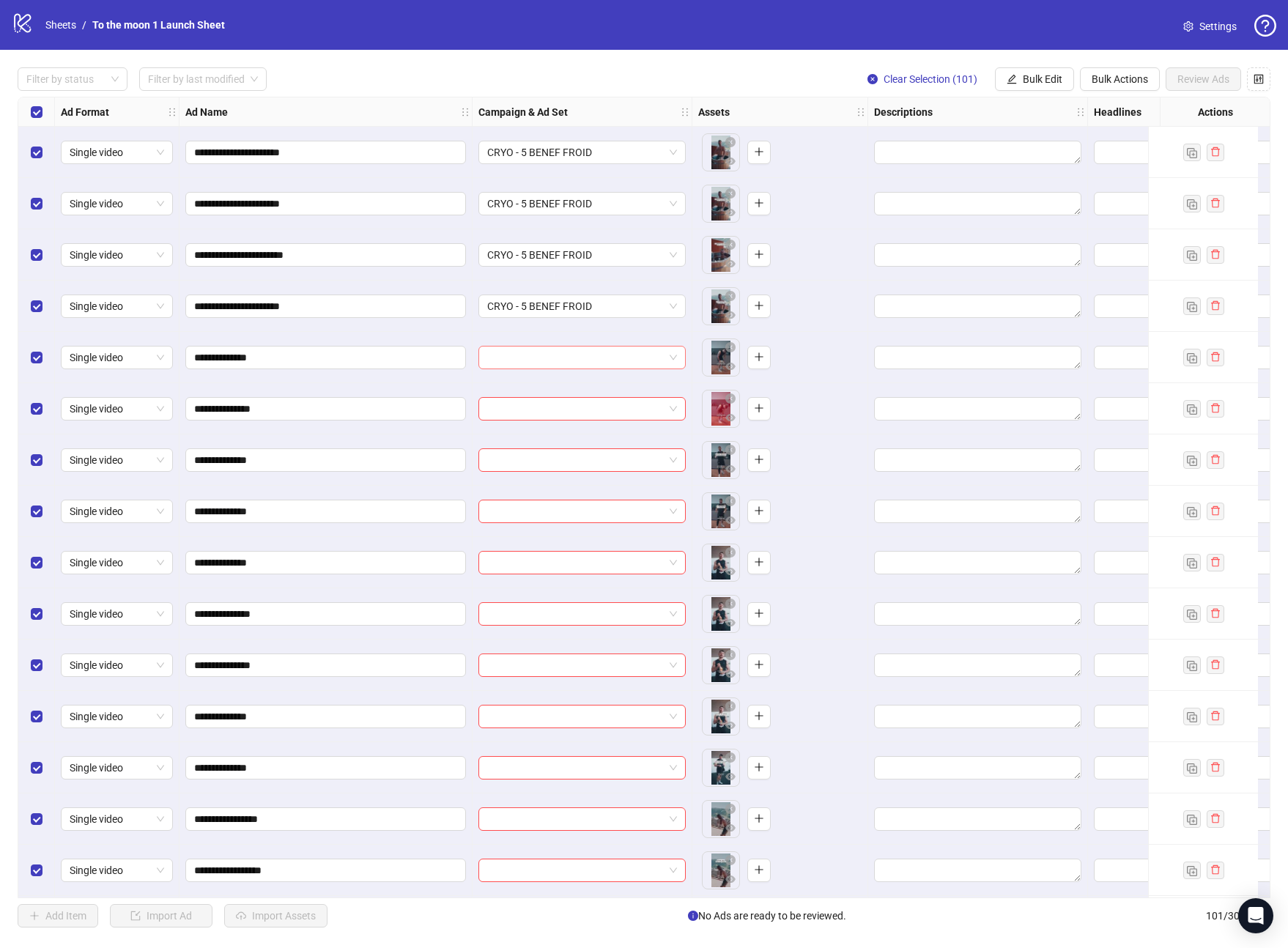
click at [589, 348] on input "search" at bounding box center [576, 358] width 177 height 22
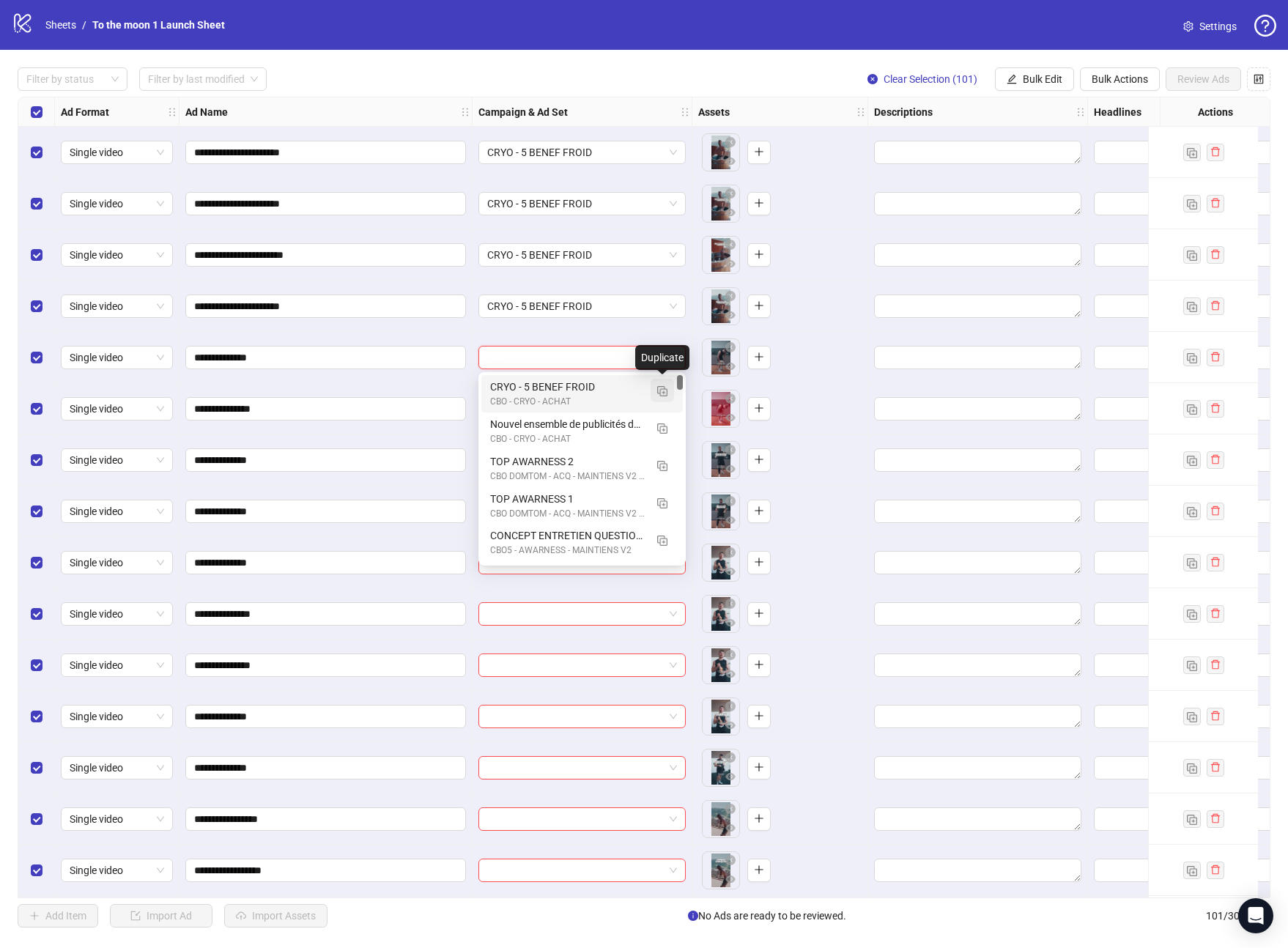
click at [659, 391] on img "button" at bounding box center [663, 391] width 10 height 10
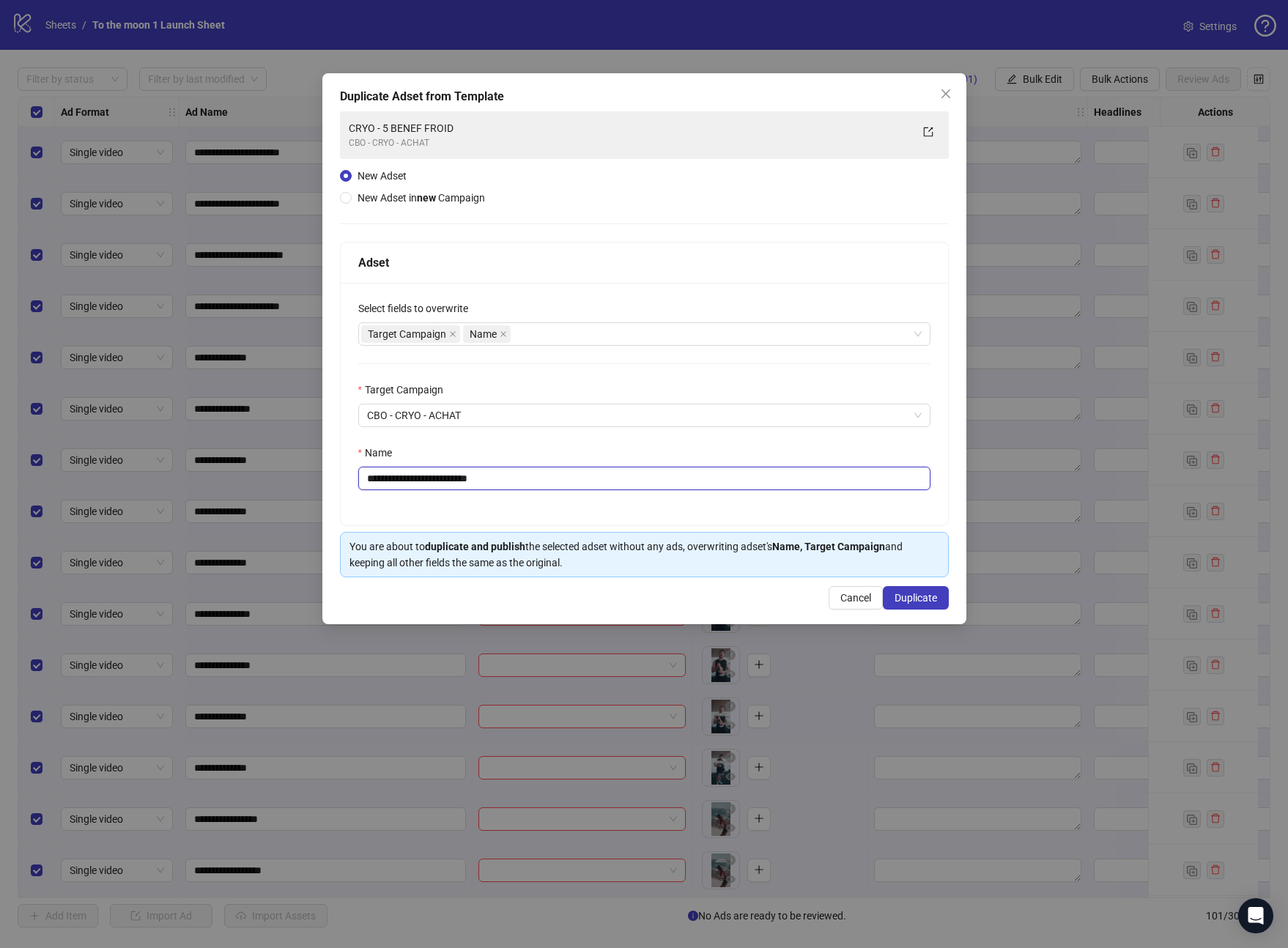
drag, startPoint x: 402, startPoint y: 476, endPoint x: 665, endPoint y: 476, distance: 263.0
click at [665, 476] on input "**********" at bounding box center [644, 478] width 573 height 23
type input "**********"
click at [920, 595] on span "Duplicate" at bounding box center [915, 598] width 42 height 12
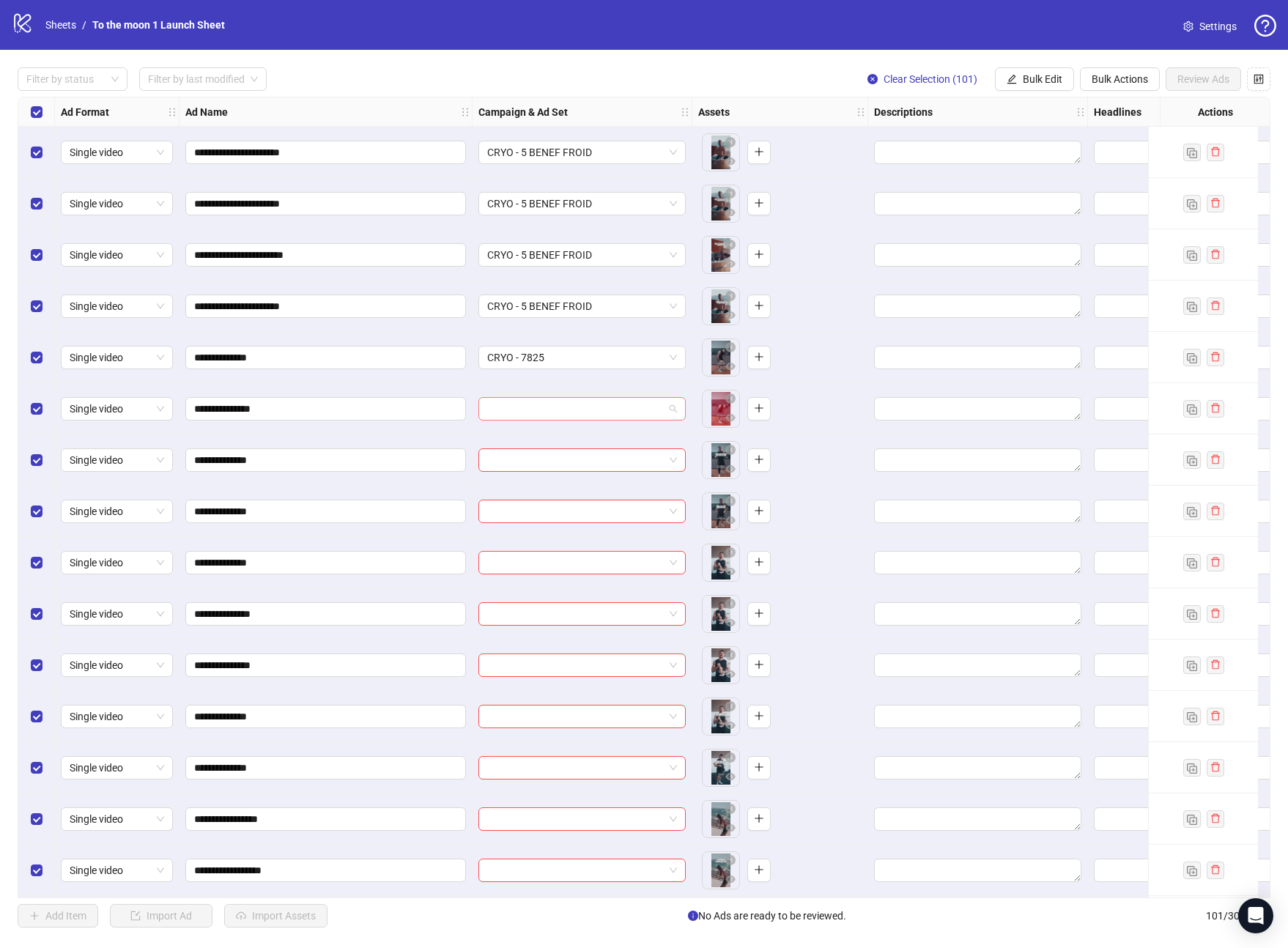
click at [606, 408] on input "search" at bounding box center [576, 409] width 177 height 22
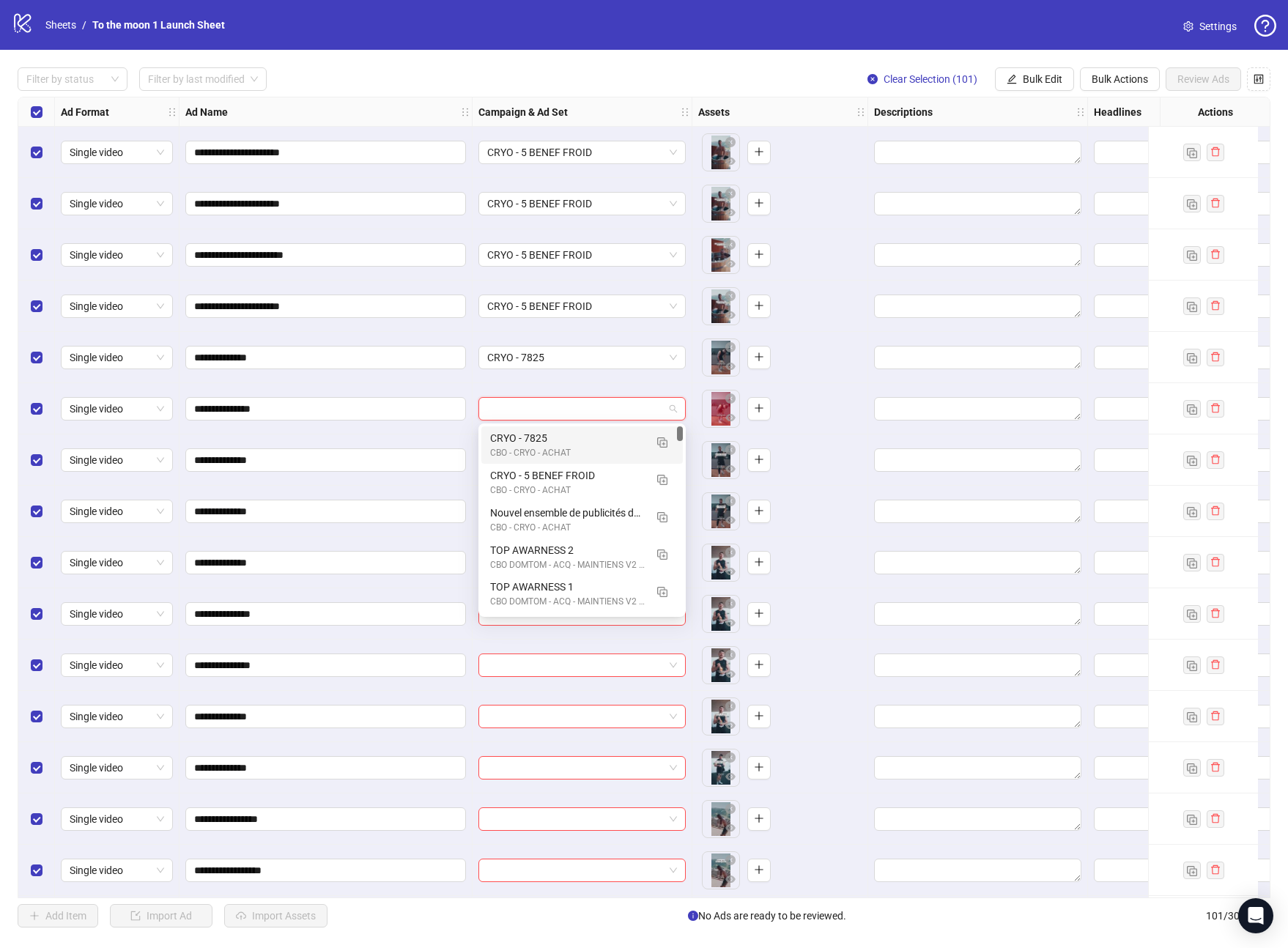
click at [583, 438] on div "CRYO - 7825" at bounding box center [567, 438] width 154 height 17
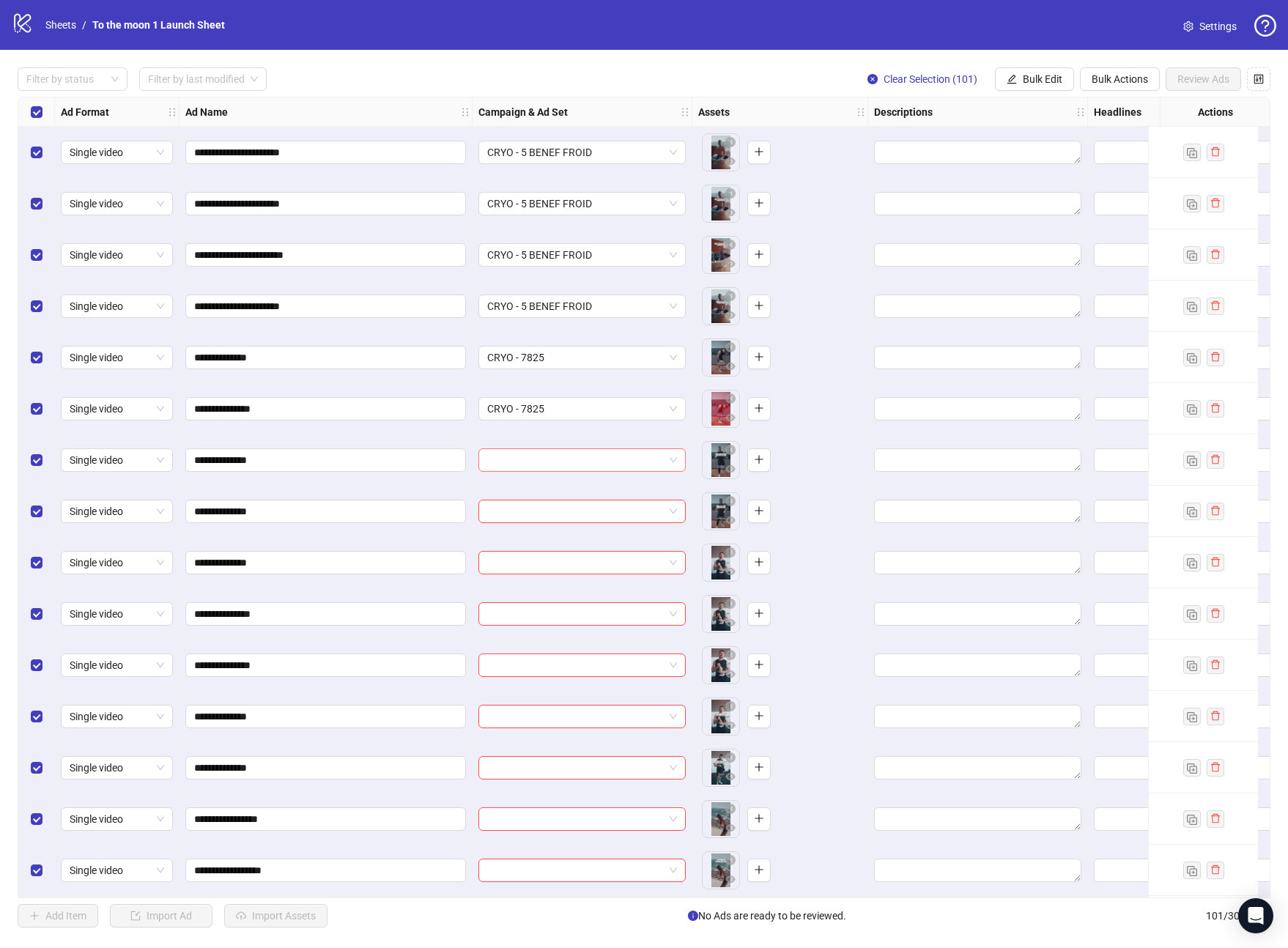
click at [577, 457] on input "search" at bounding box center [576, 460] width 177 height 22
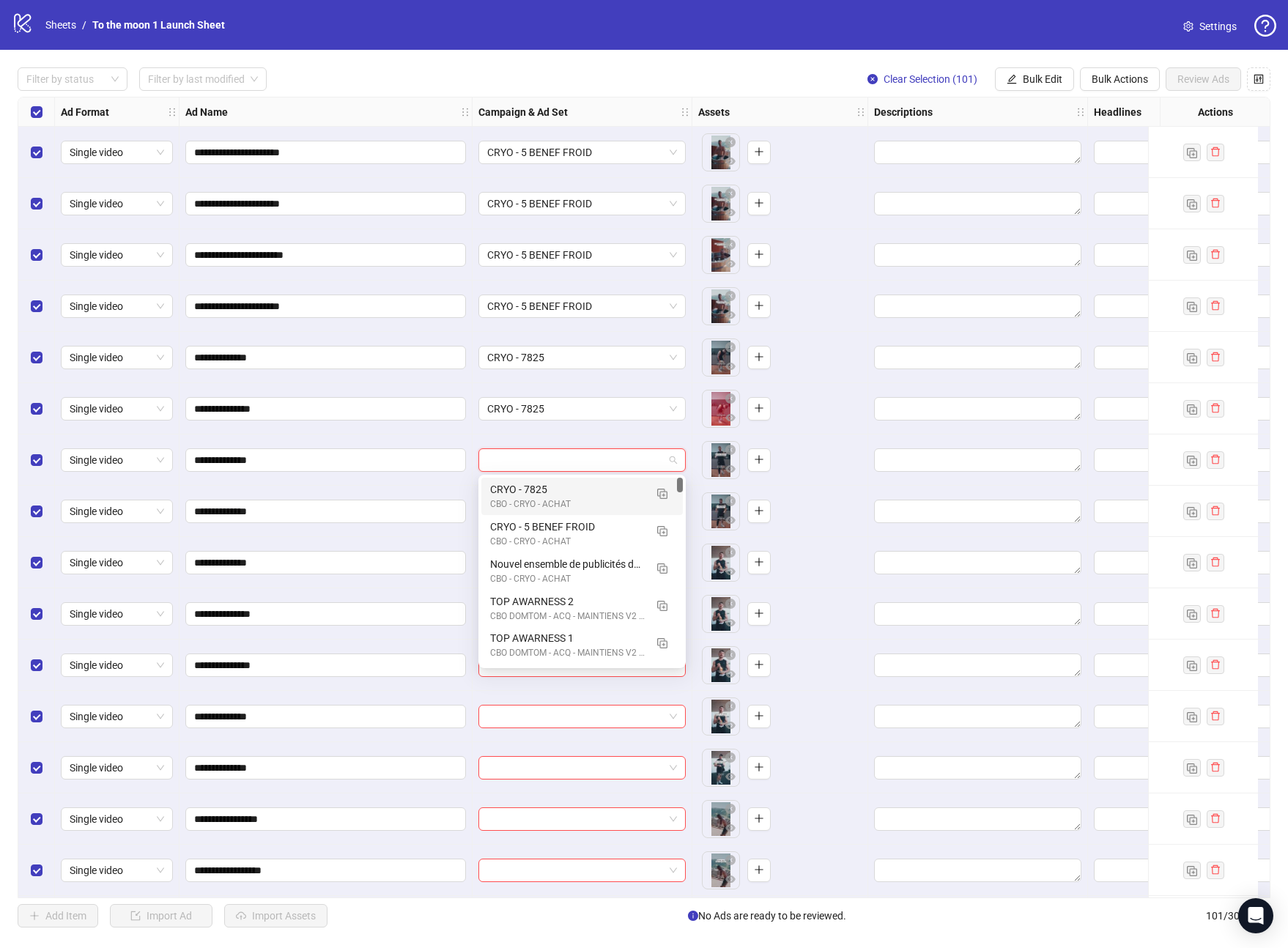
click at [570, 493] on div "CRYO - 7825" at bounding box center [567, 490] width 154 height 17
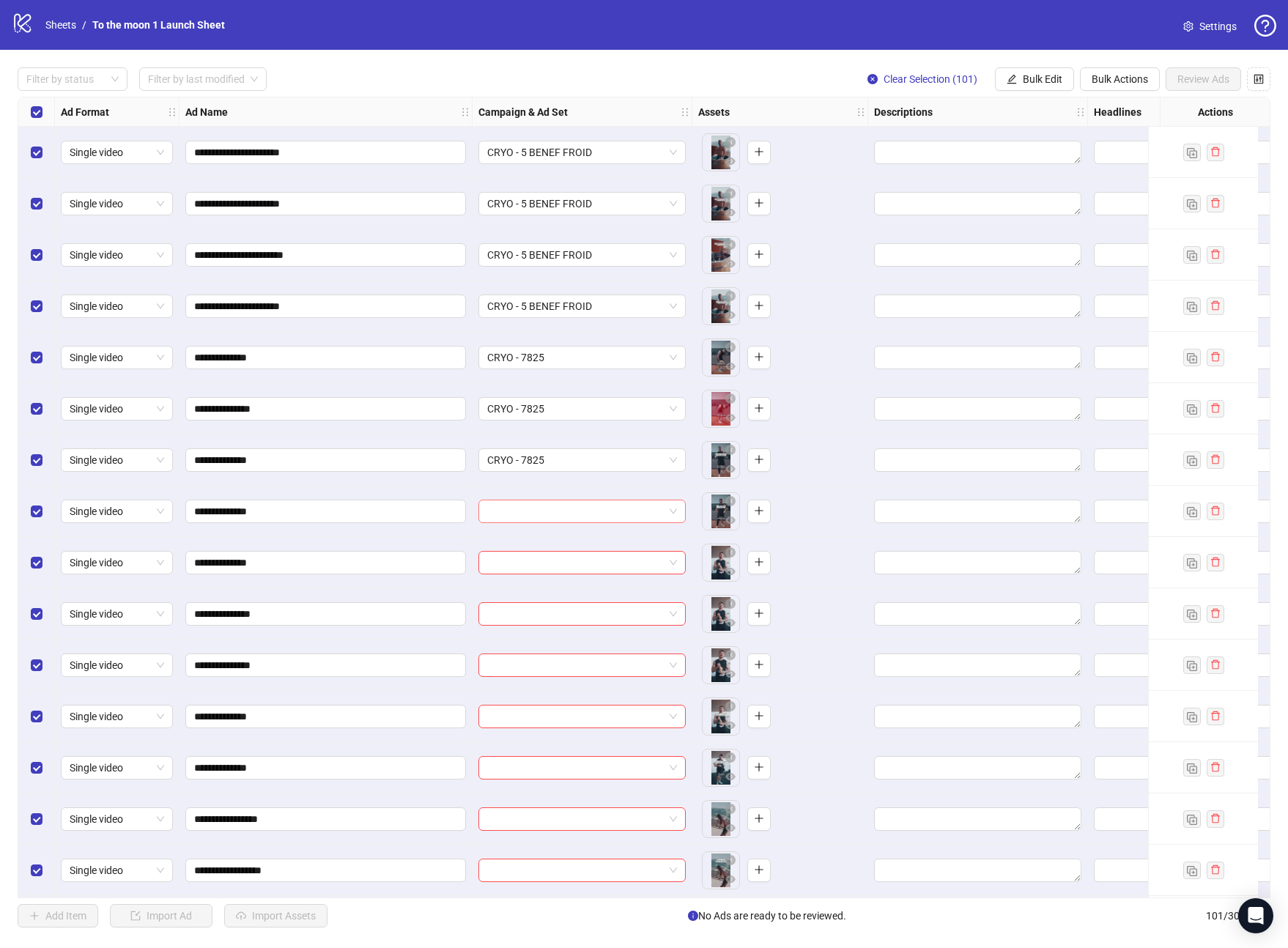
click at [561, 515] on input "search" at bounding box center [576, 511] width 177 height 22
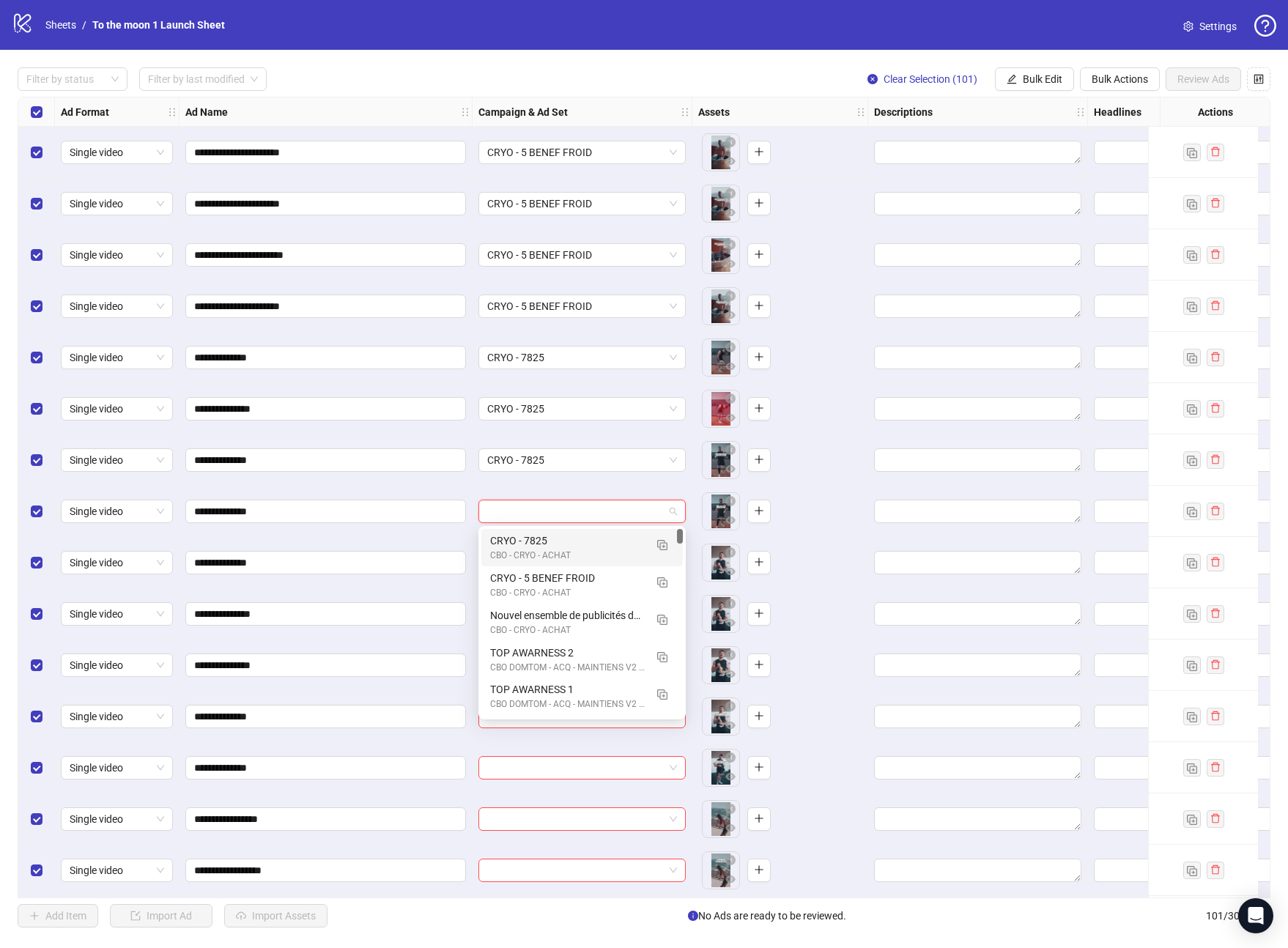
click at [555, 538] on div "CRYO - 7825" at bounding box center [567, 541] width 154 height 17
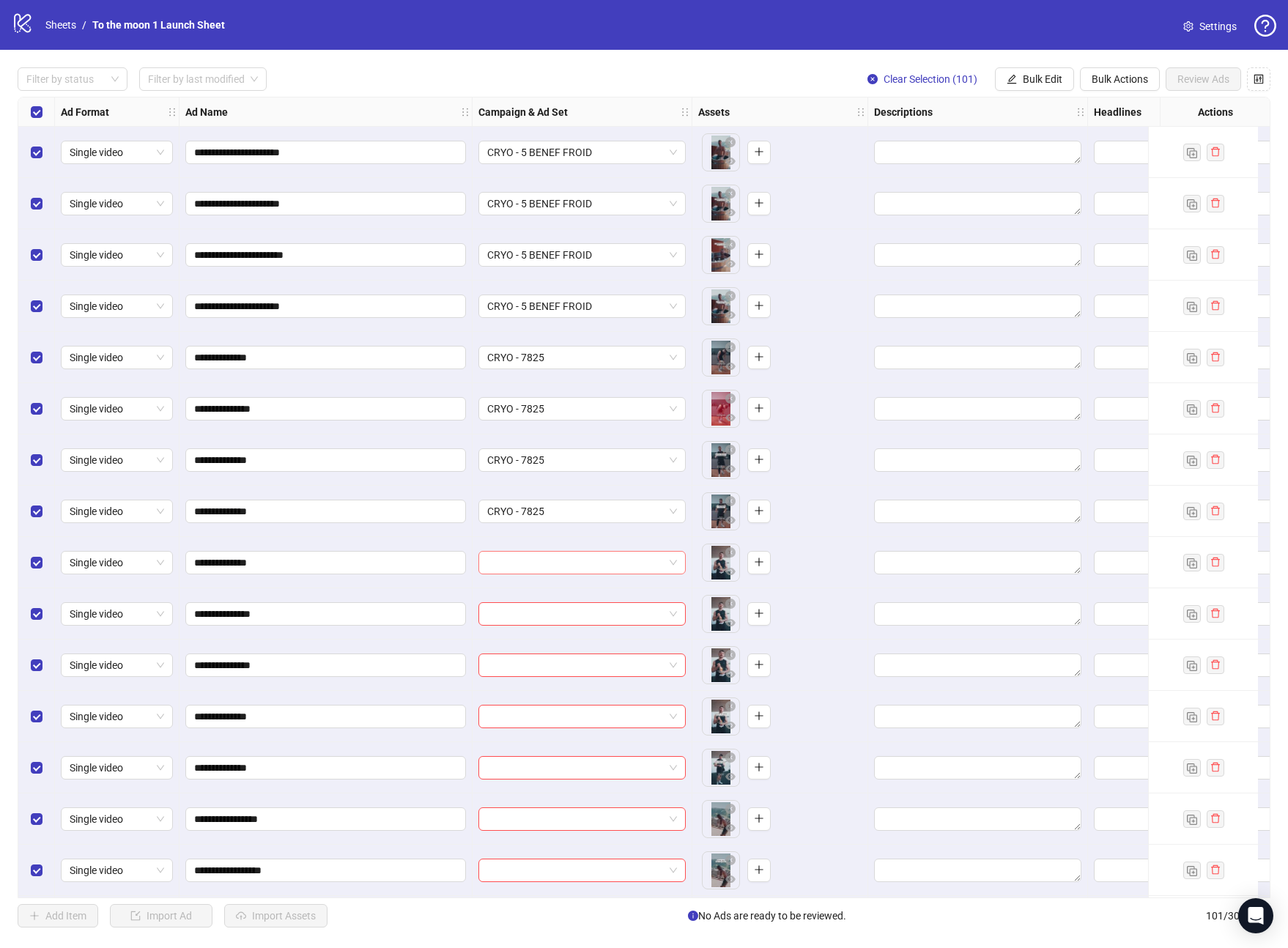
click at [550, 566] on input "search" at bounding box center [576, 562] width 177 height 22
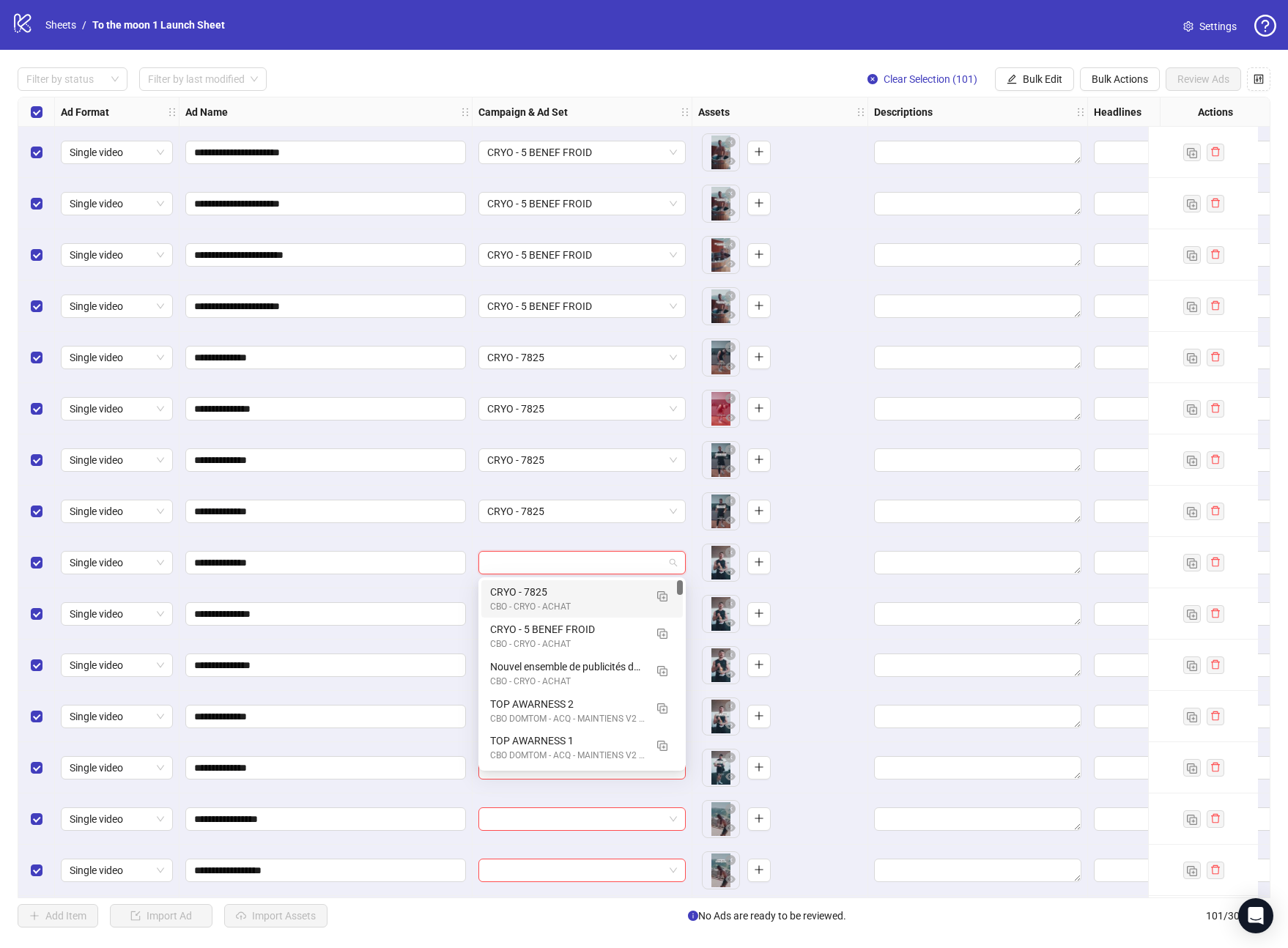
click at [549, 599] on div "CRYO - 7825" at bounding box center [567, 592] width 154 height 17
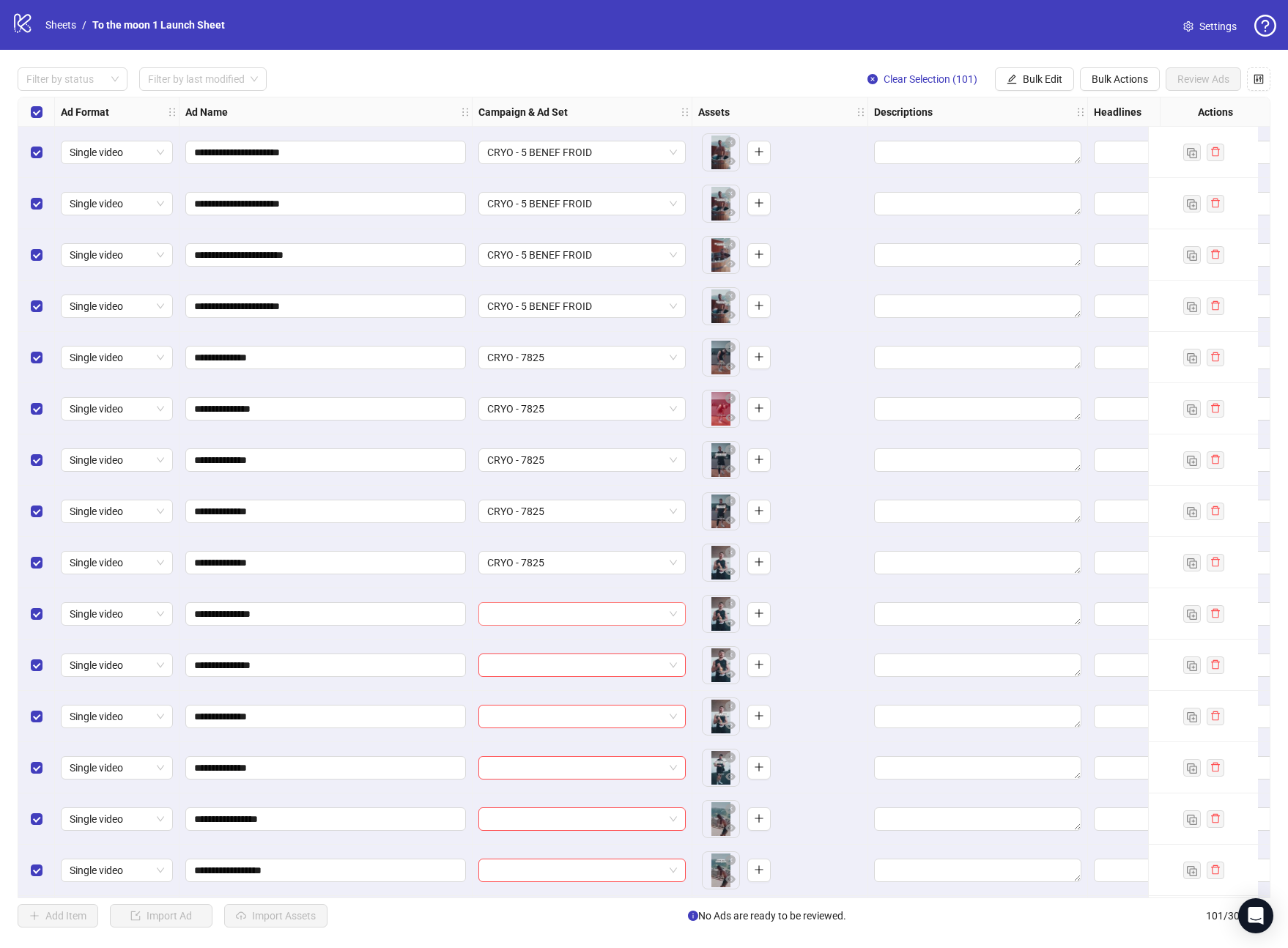
click at [548, 609] on input "search" at bounding box center [576, 614] width 177 height 22
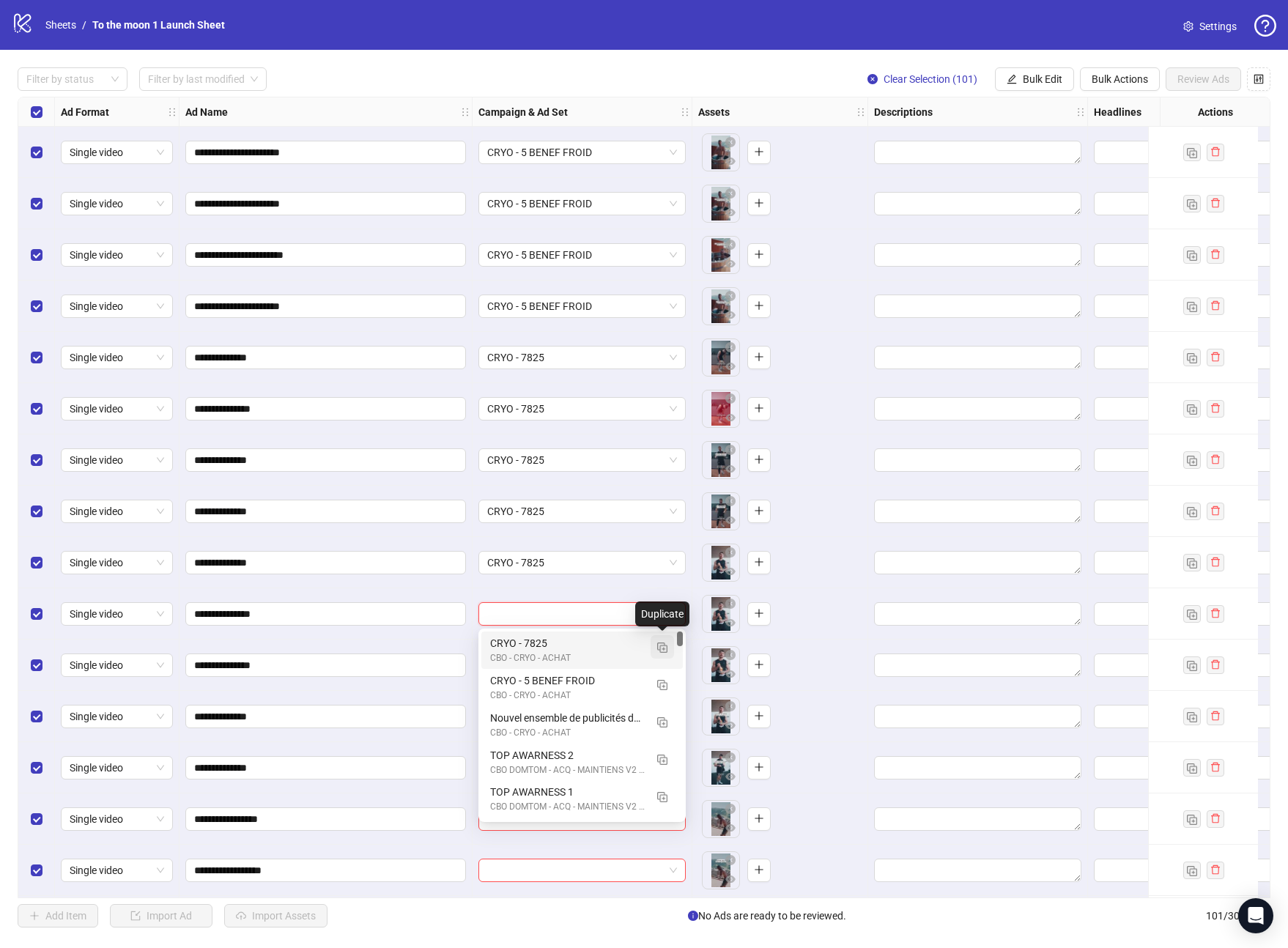
click at [663, 648] on img "button" at bounding box center [663, 647] width 10 height 10
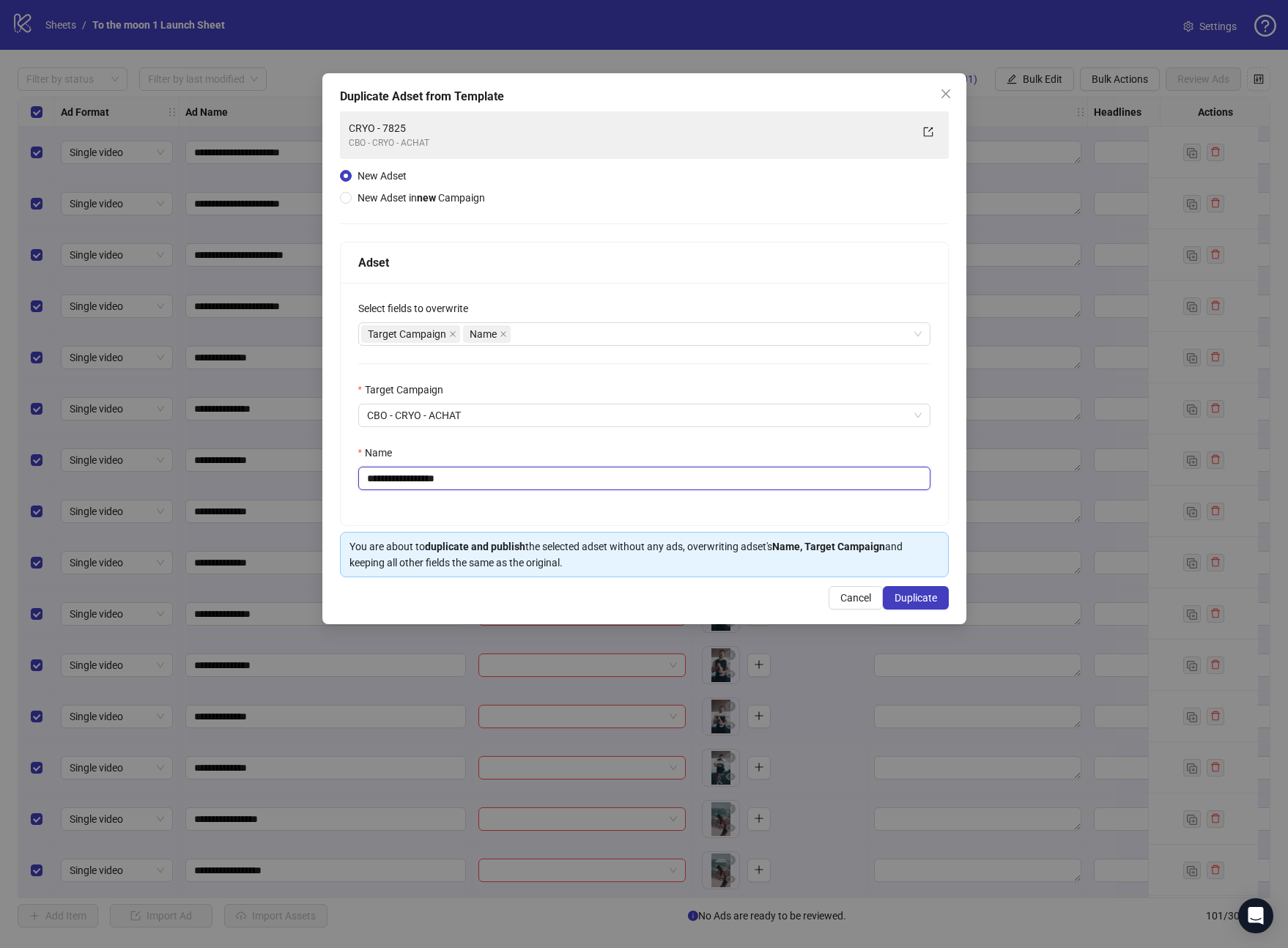
drag, startPoint x: 413, startPoint y: 476, endPoint x: 506, endPoint y: 476, distance: 93.0
click at [506, 476] on input "**********" at bounding box center [644, 478] width 573 height 23
type input "**********"
click at [914, 590] on button "Duplicate" at bounding box center [916, 598] width 66 height 23
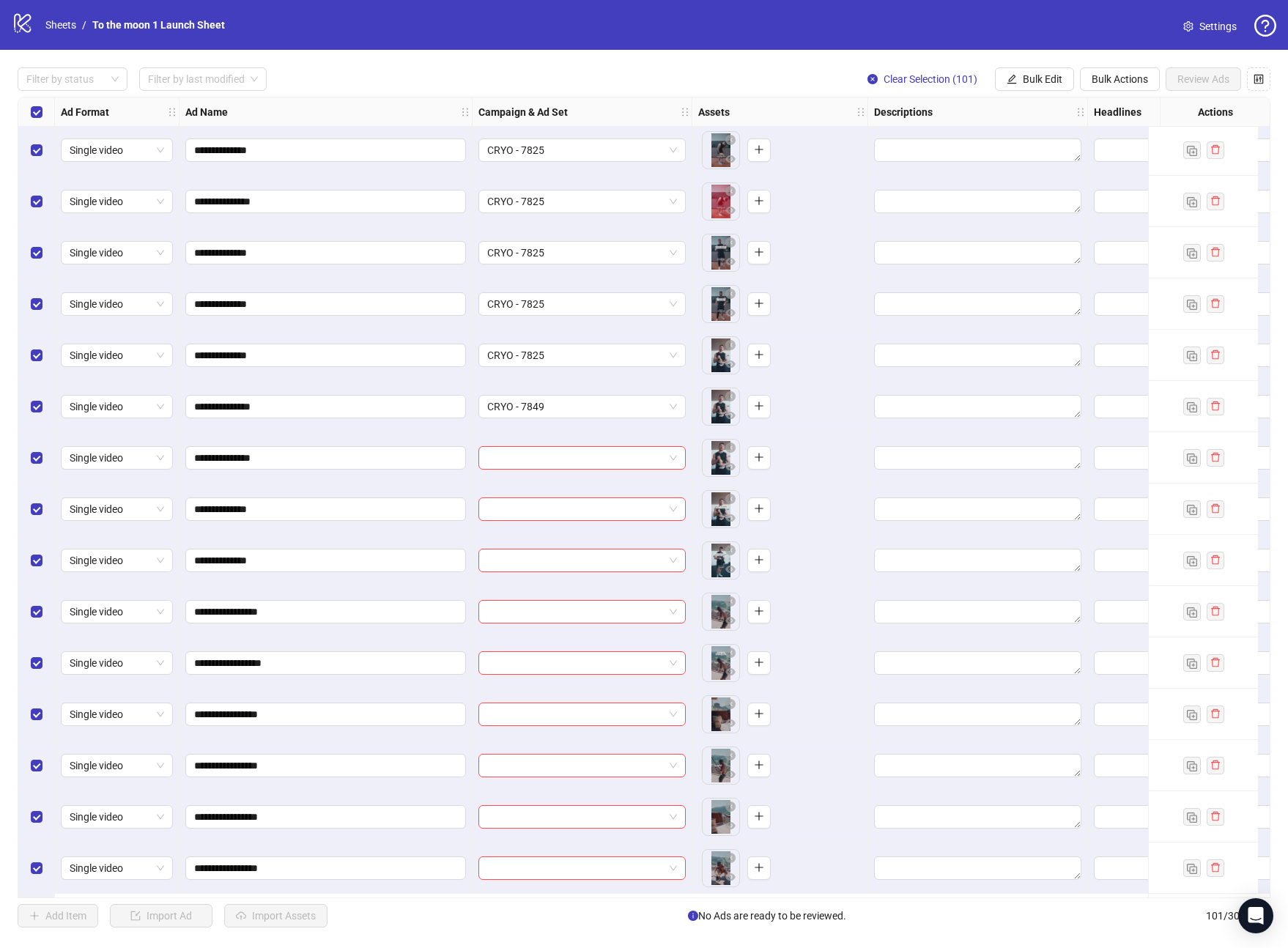
scroll to position [239, 0]
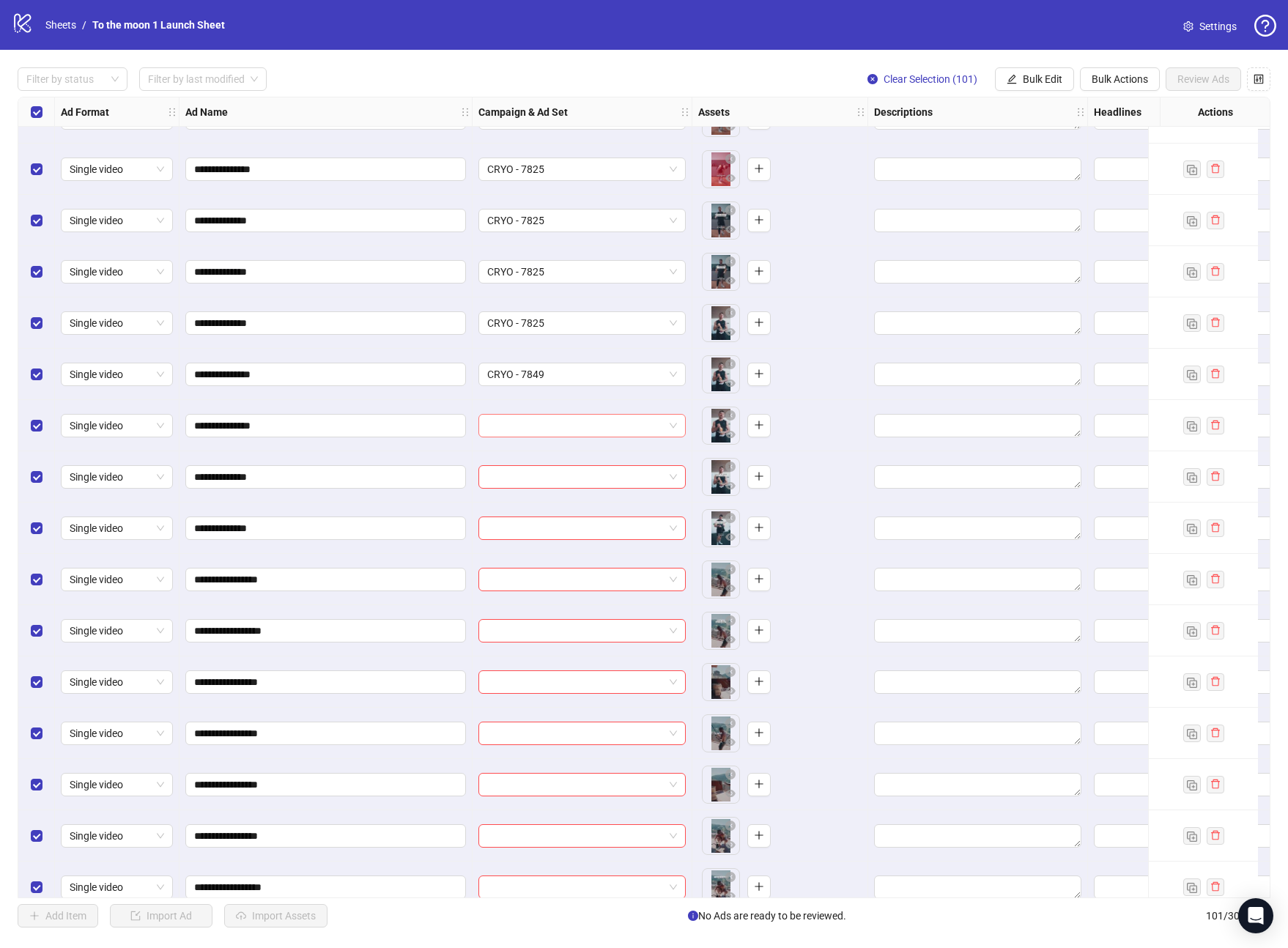
click at [577, 426] on input "search" at bounding box center [576, 425] width 177 height 22
click at [561, 329] on span "CRYO - 7825" at bounding box center [582, 323] width 190 height 22
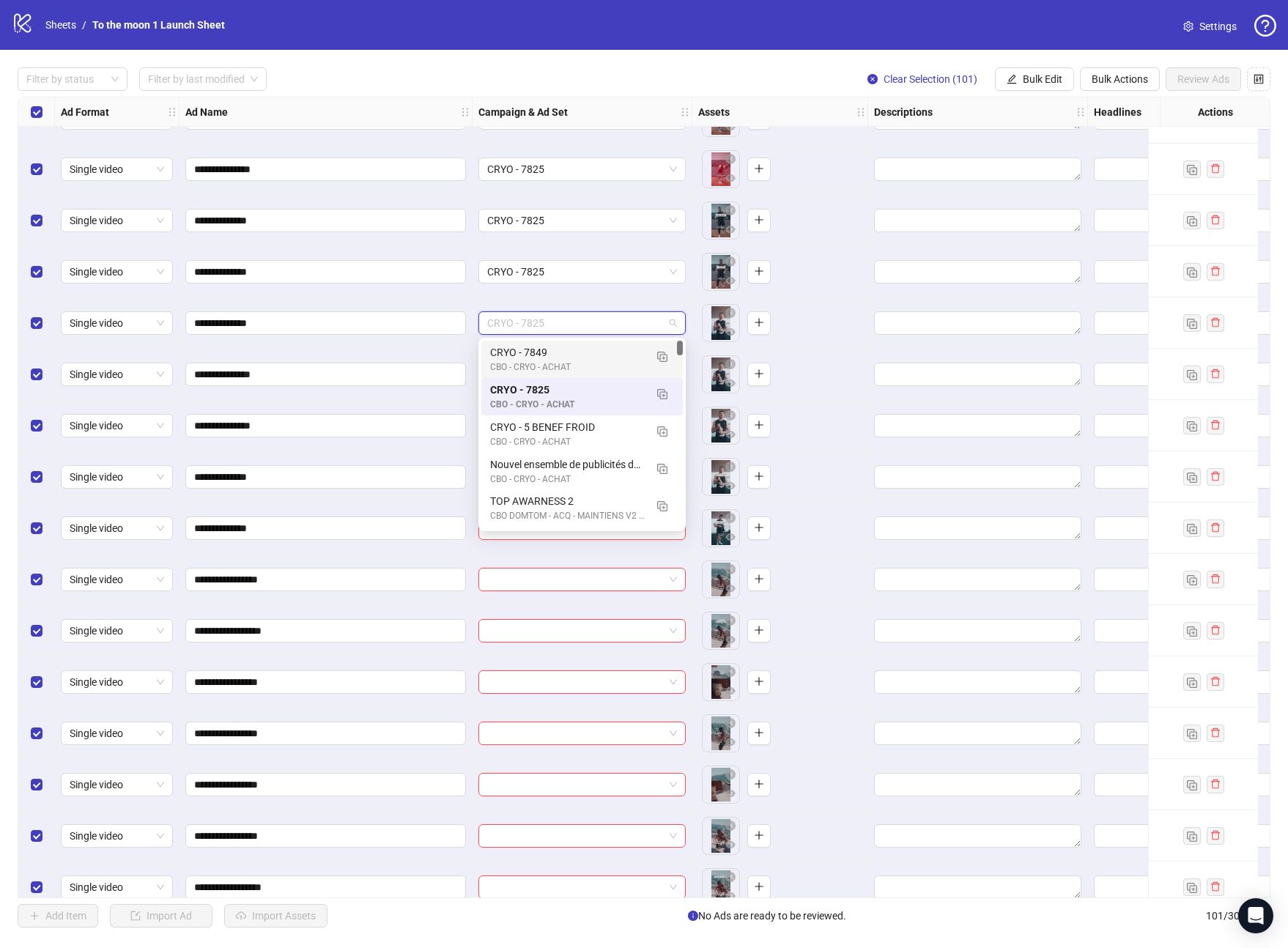
click at [554, 357] on div "CRYO - 7849" at bounding box center [567, 353] width 154 height 17
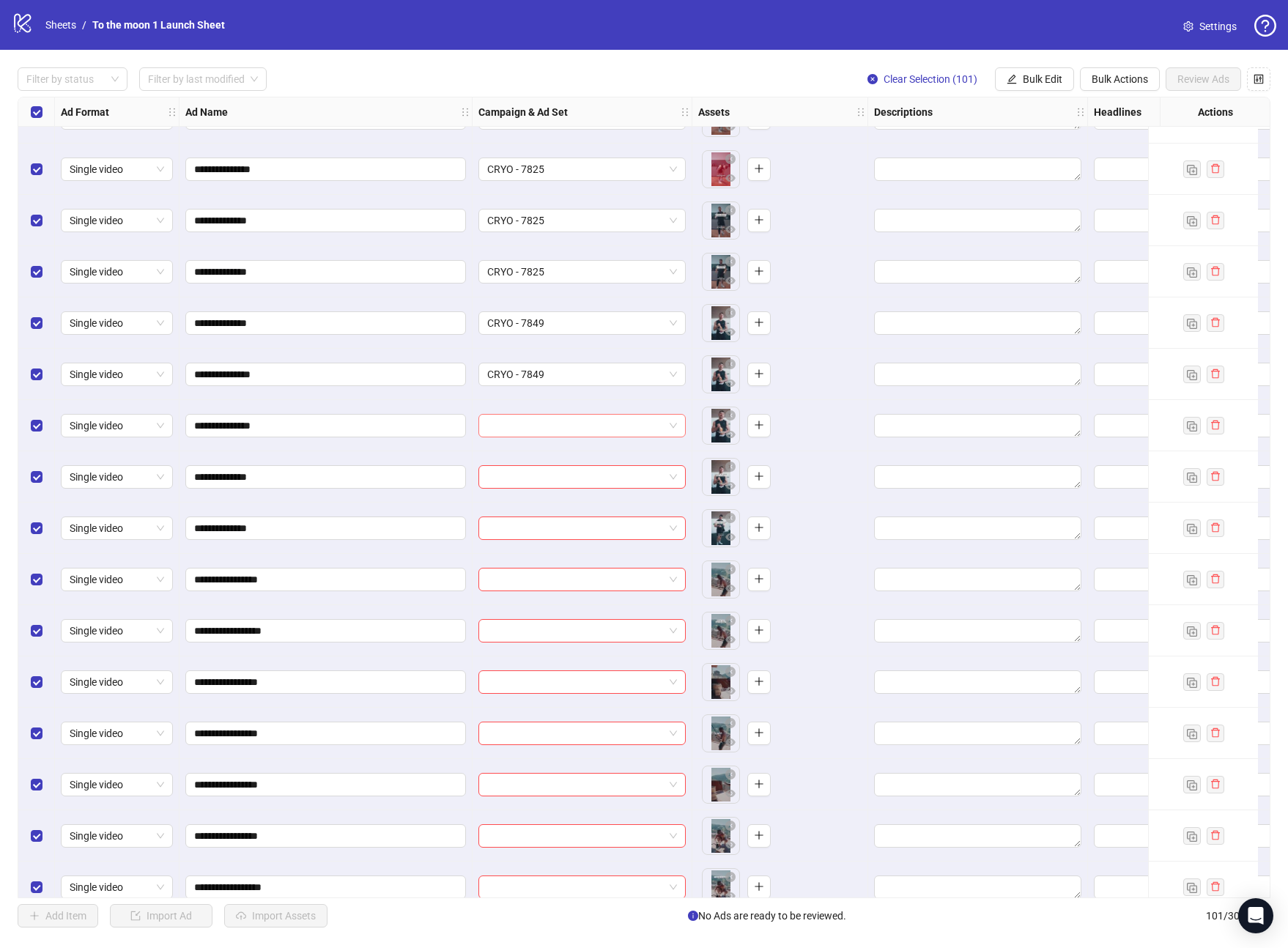
click at [570, 425] on input "search" at bounding box center [576, 425] width 177 height 22
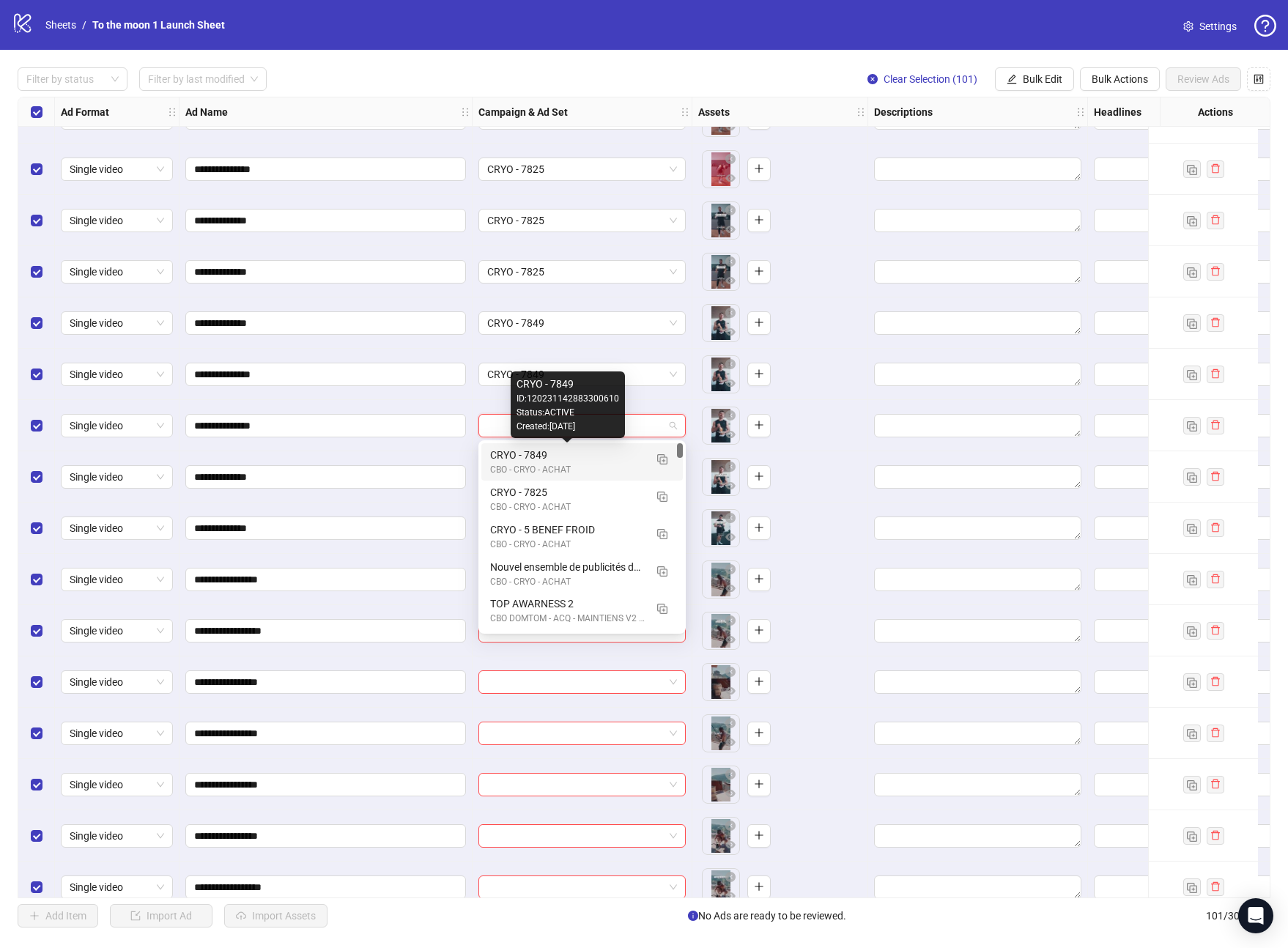
click at [570, 457] on div "CRYO - 7849" at bounding box center [567, 455] width 154 height 17
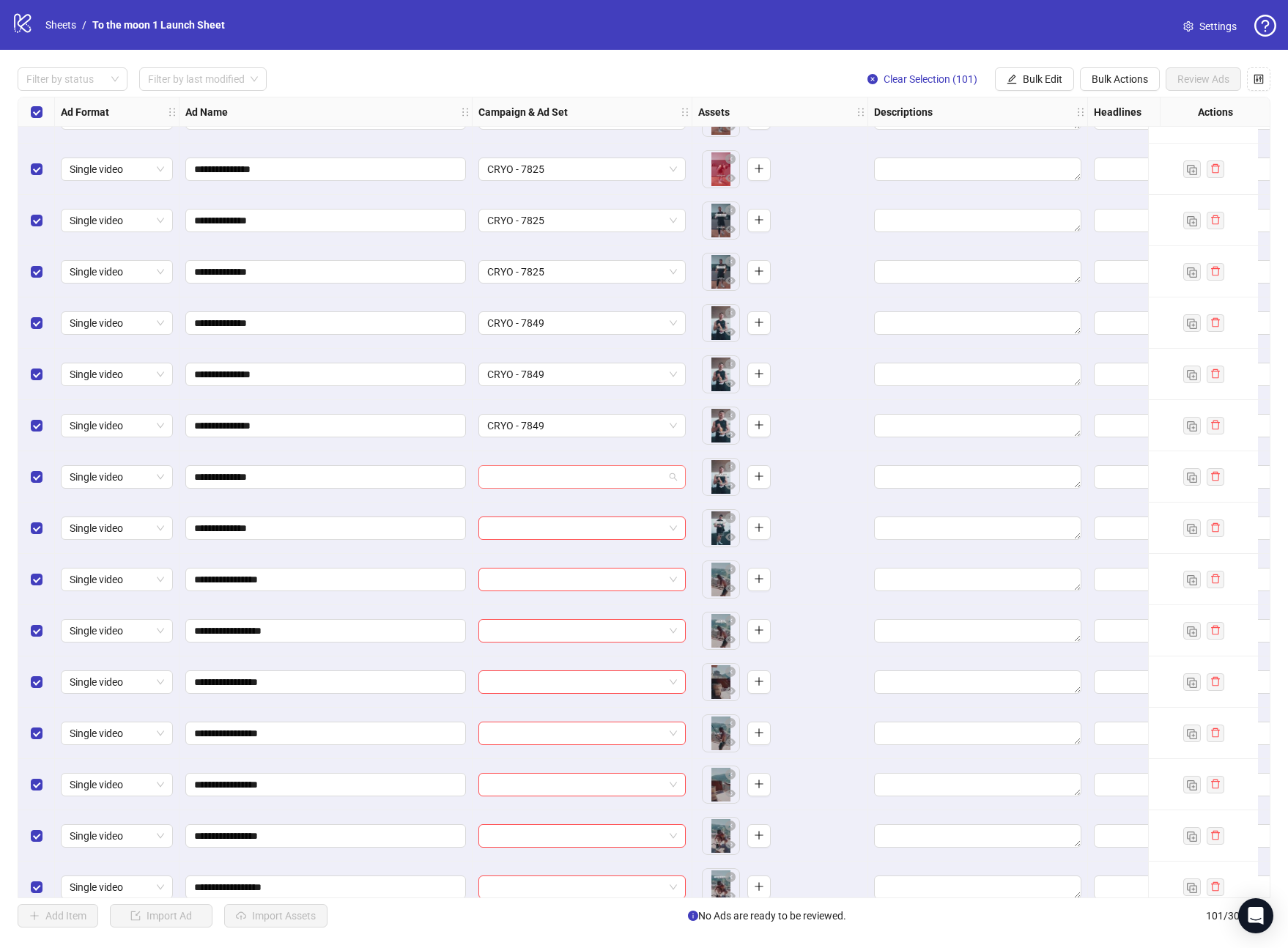
click at [567, 476] on input "search" at bounding box center [576, 476] width 177 height 22
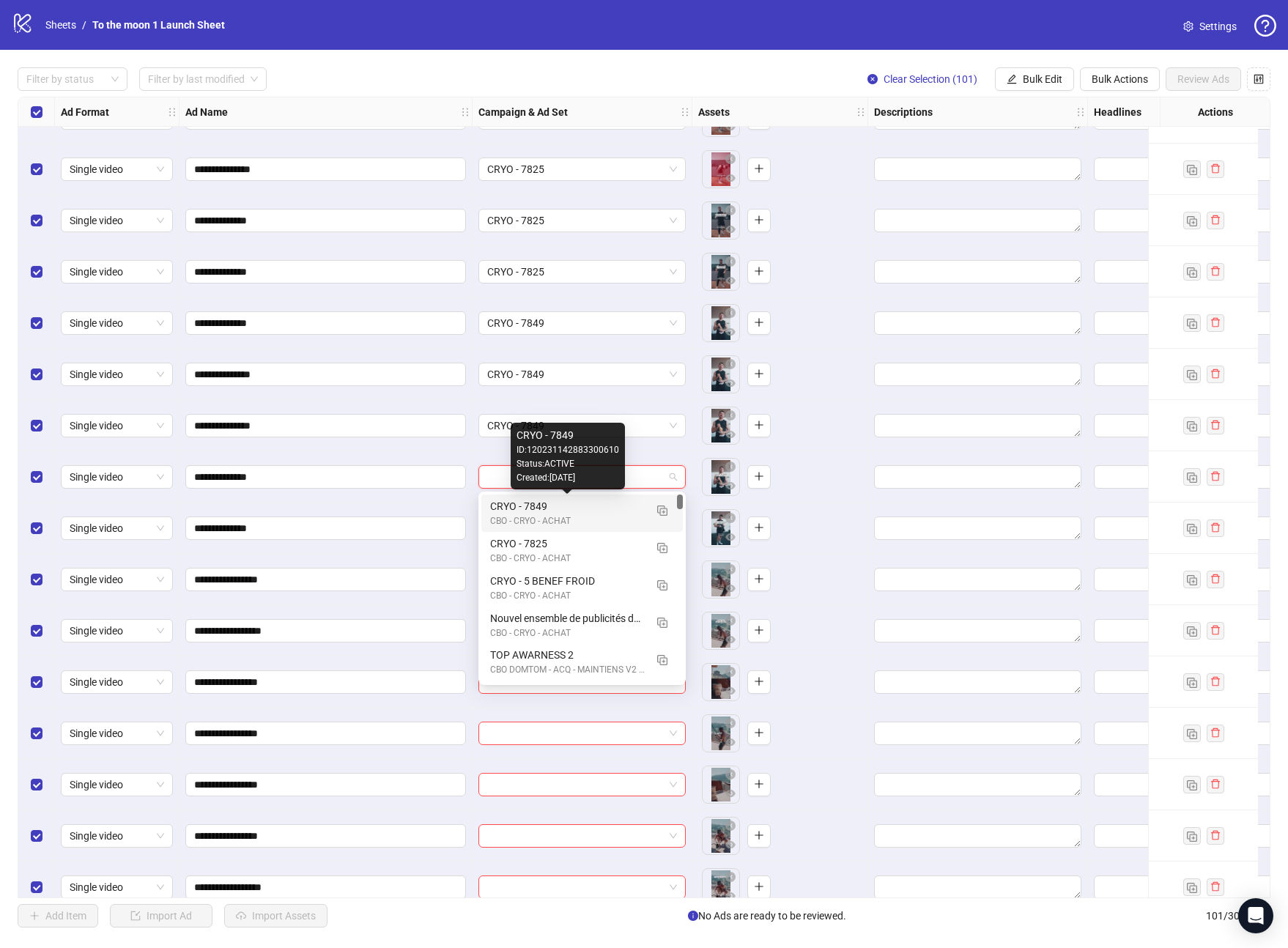
click at [566, 516] on div "CBO - CRYO - ACHAT" at bounding box center [567, 521] width 154 height 14
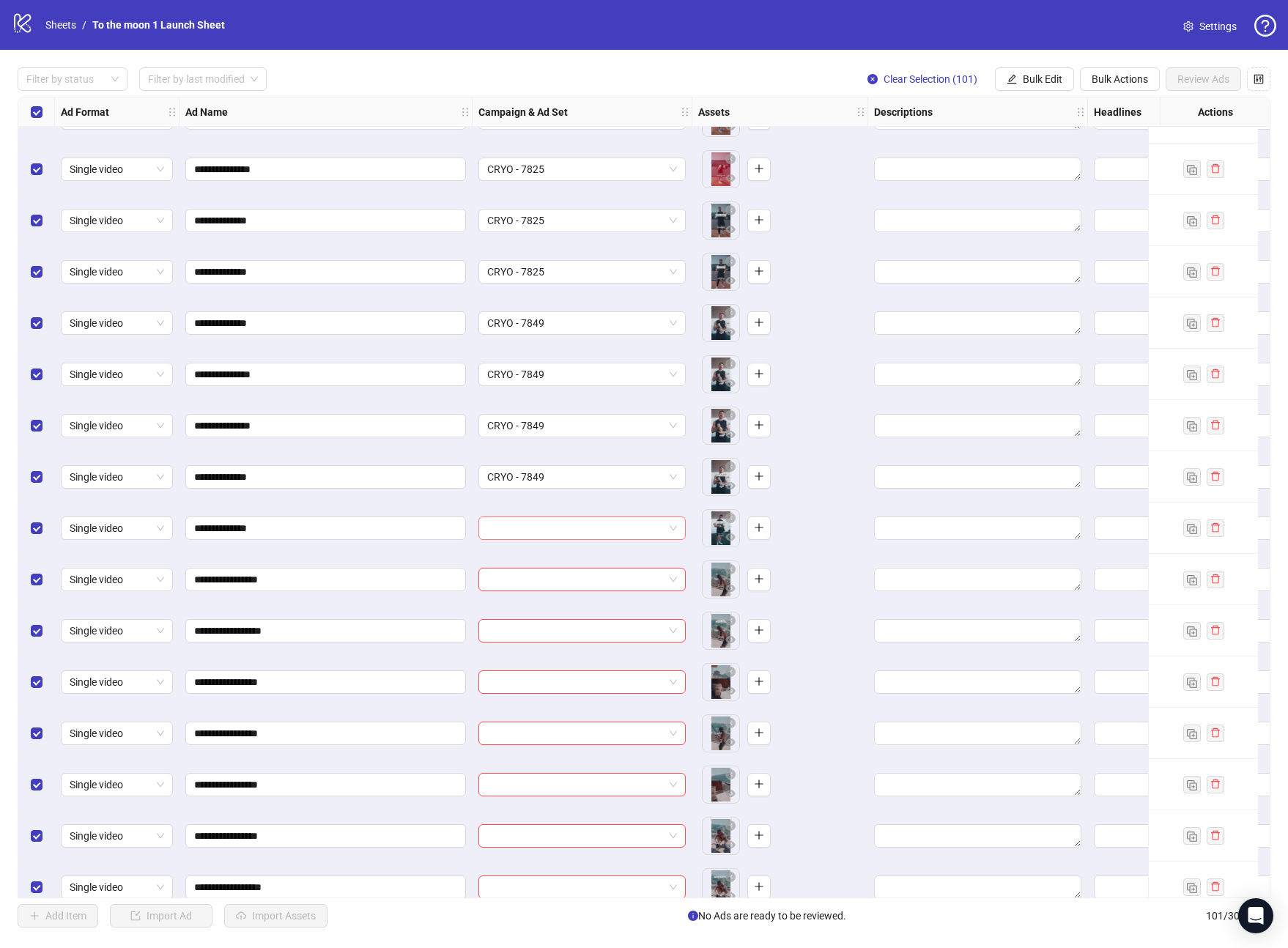
click at [566, 534] on input "search" at bounding box center [576, 528] width 177 height 22
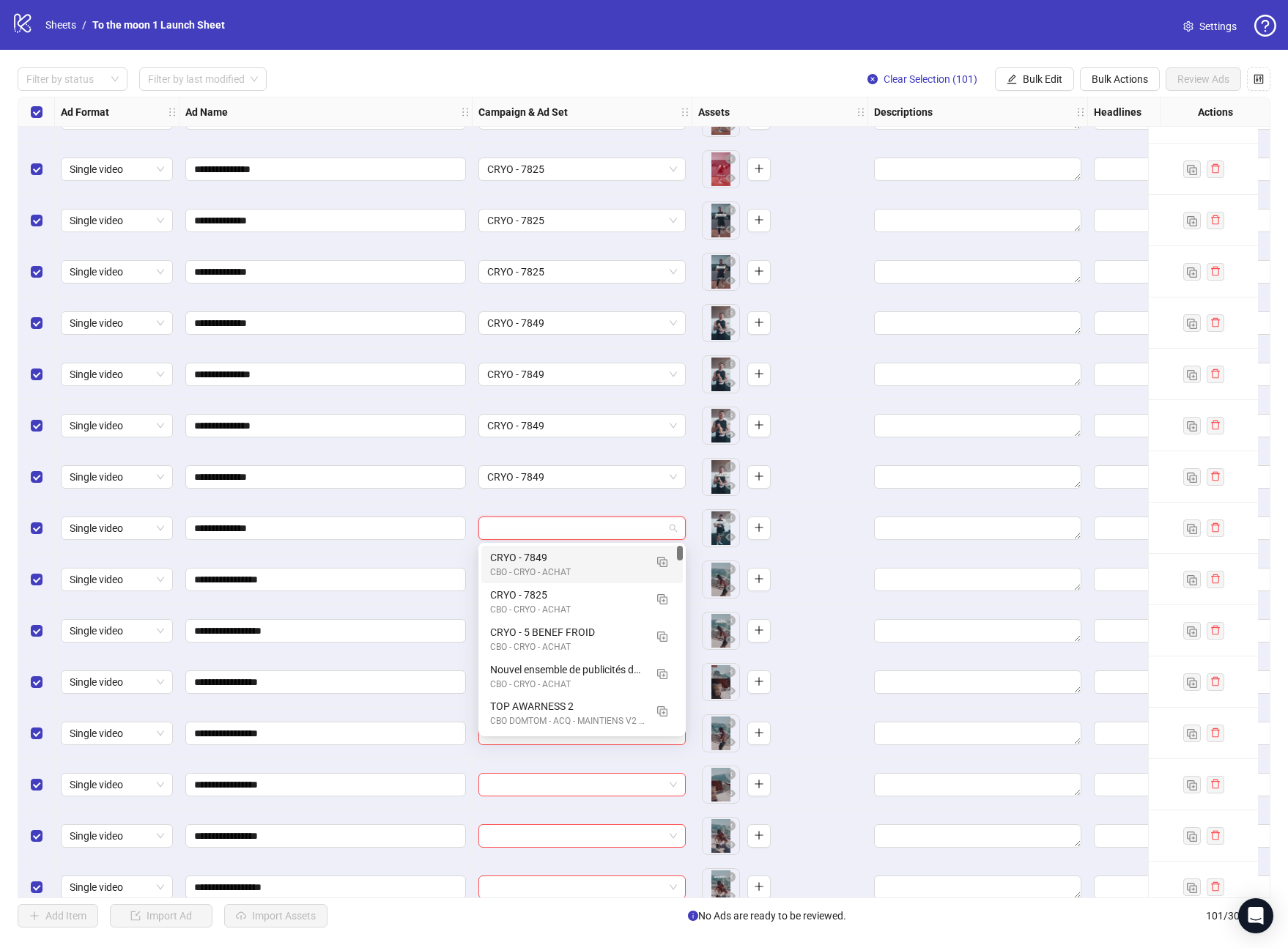
click at [566, 556] on div "CRYO - 7849" at bounding box center [567, 557] width 154 height 17
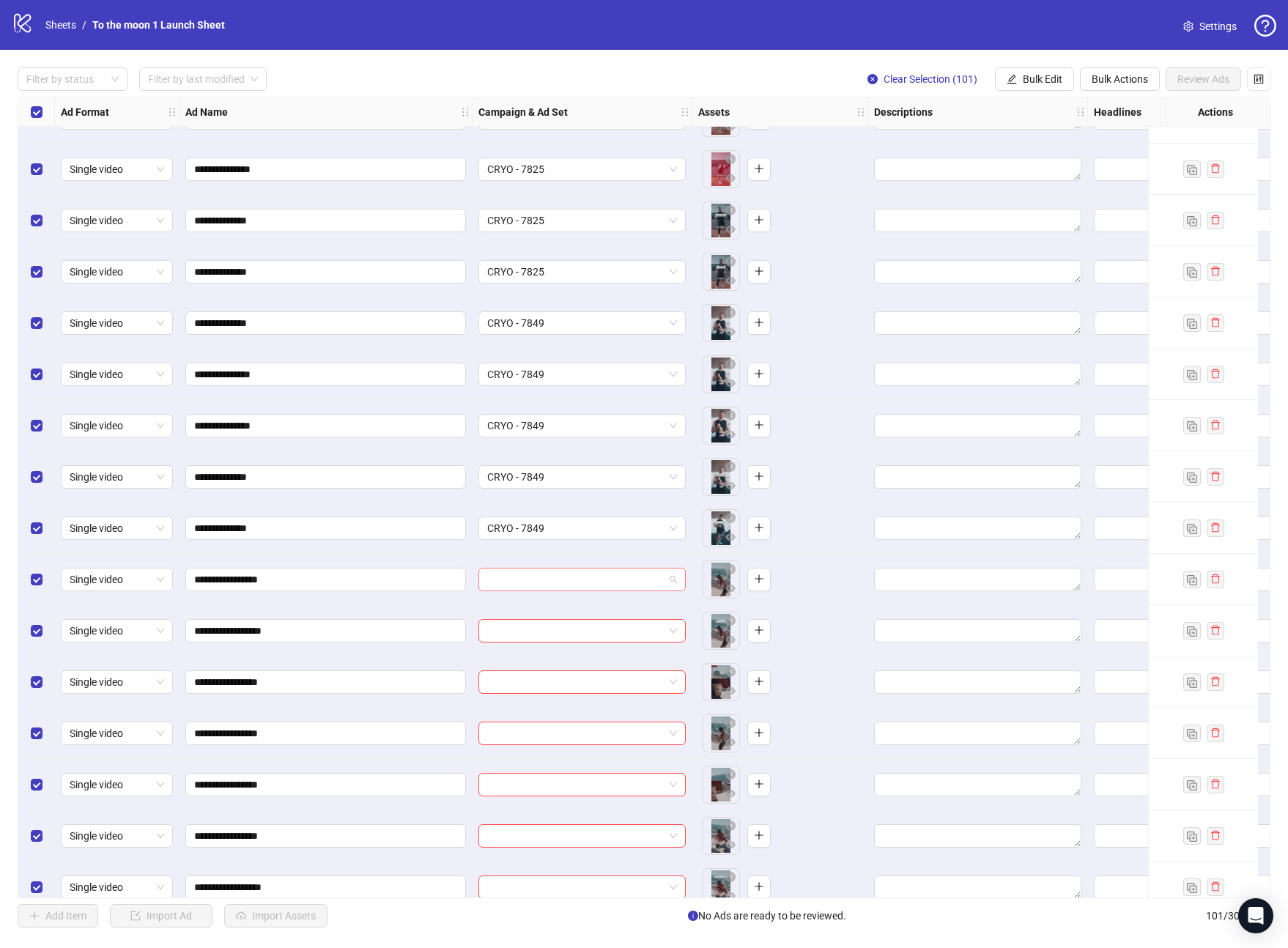
click at [587, 581] on input "search" at bounding box center [576, 579] width 177 height 22
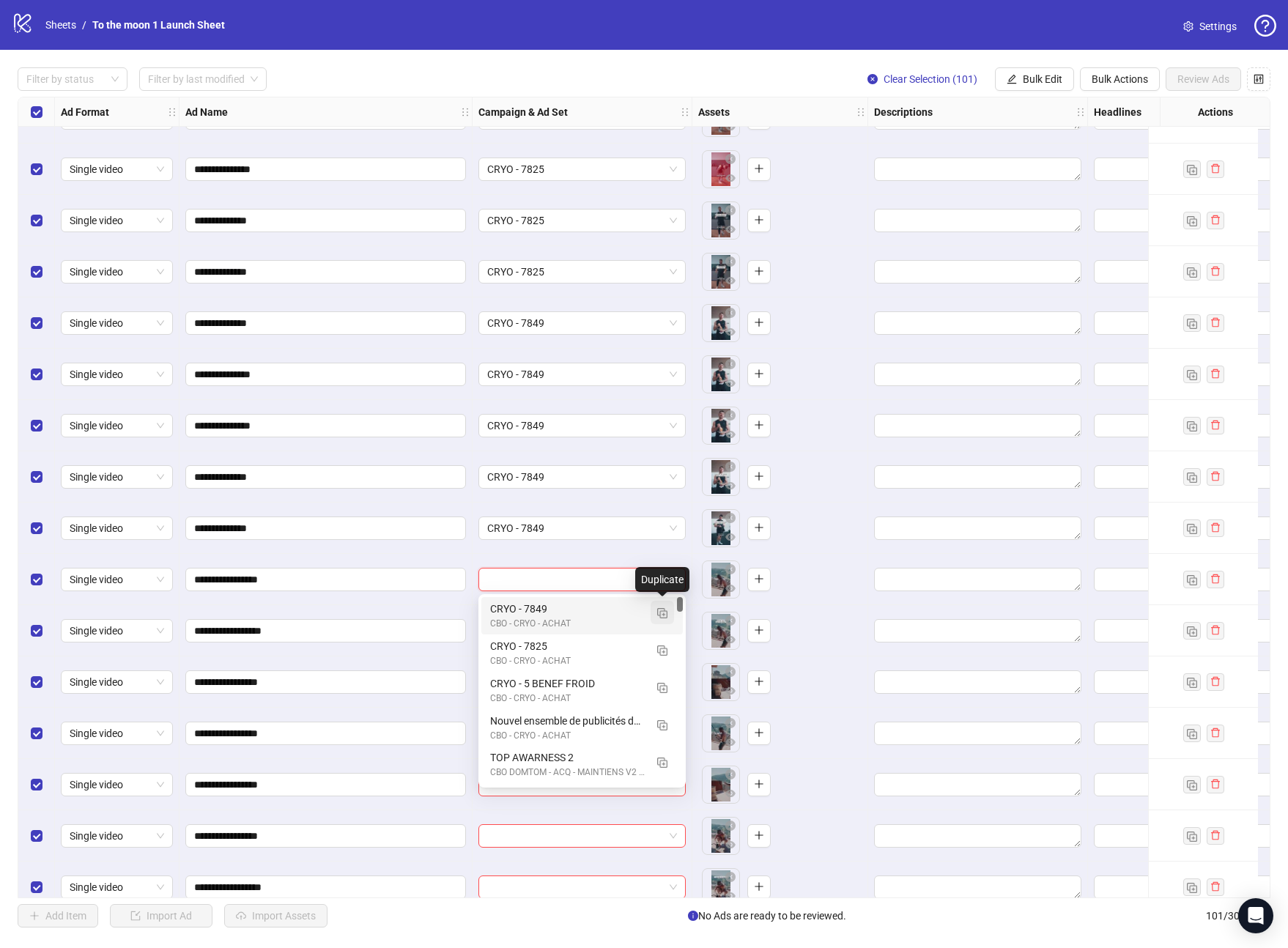
click at [658, 608] on img "button" at bounding box center [663, 613] width 10 height 10
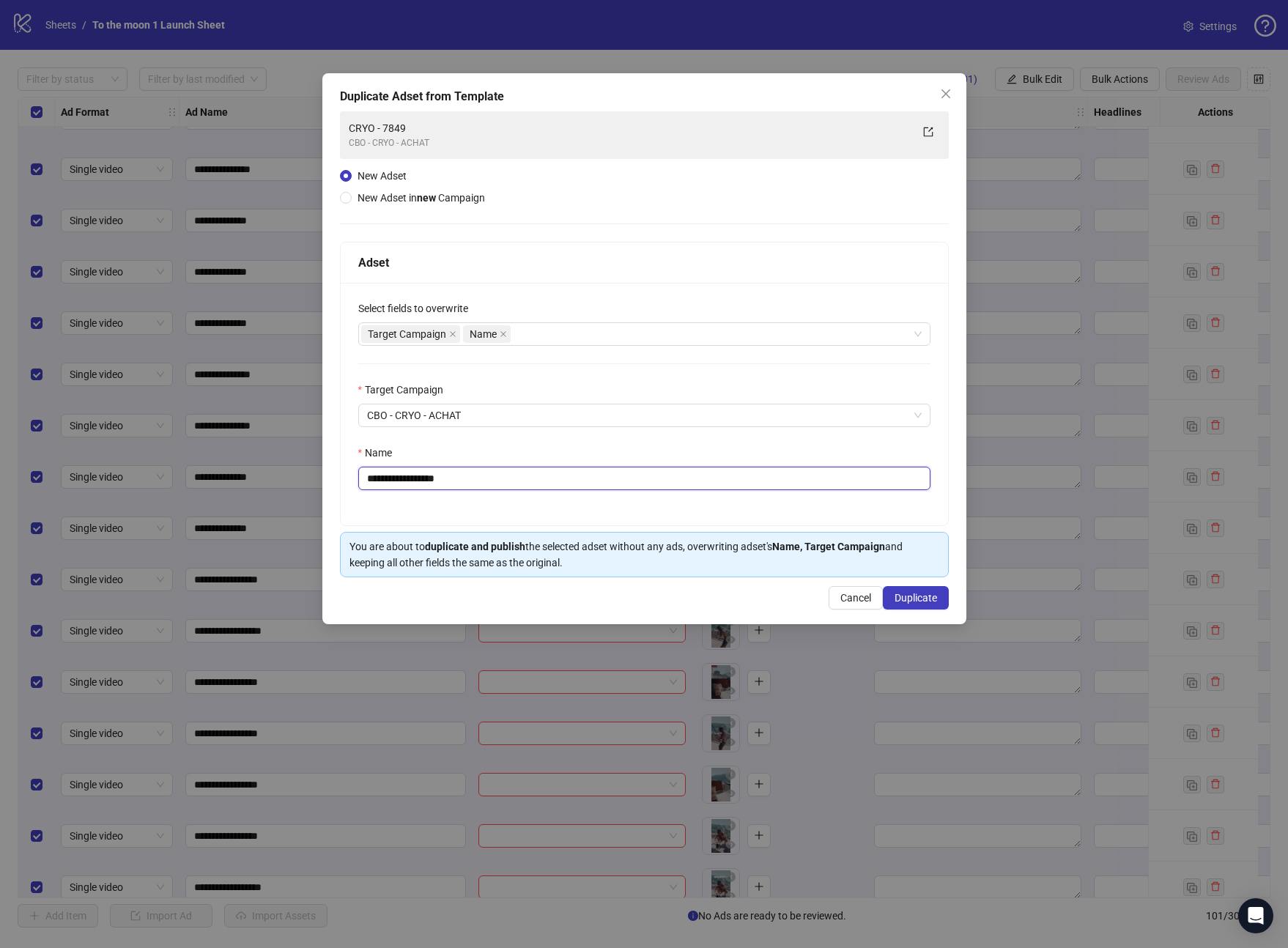
drag, startPoint x: 400, startPoint y: 479, endPoint x: 541, endPoint y: 479, distance: 141.0
click at [541, 479] on input "**********" at bounding box center [644, 478] width 573 height 23
type input "**********"
click at [928, 596] on span "Duplicate" at bounding box center [915, 598] width 42 height 12
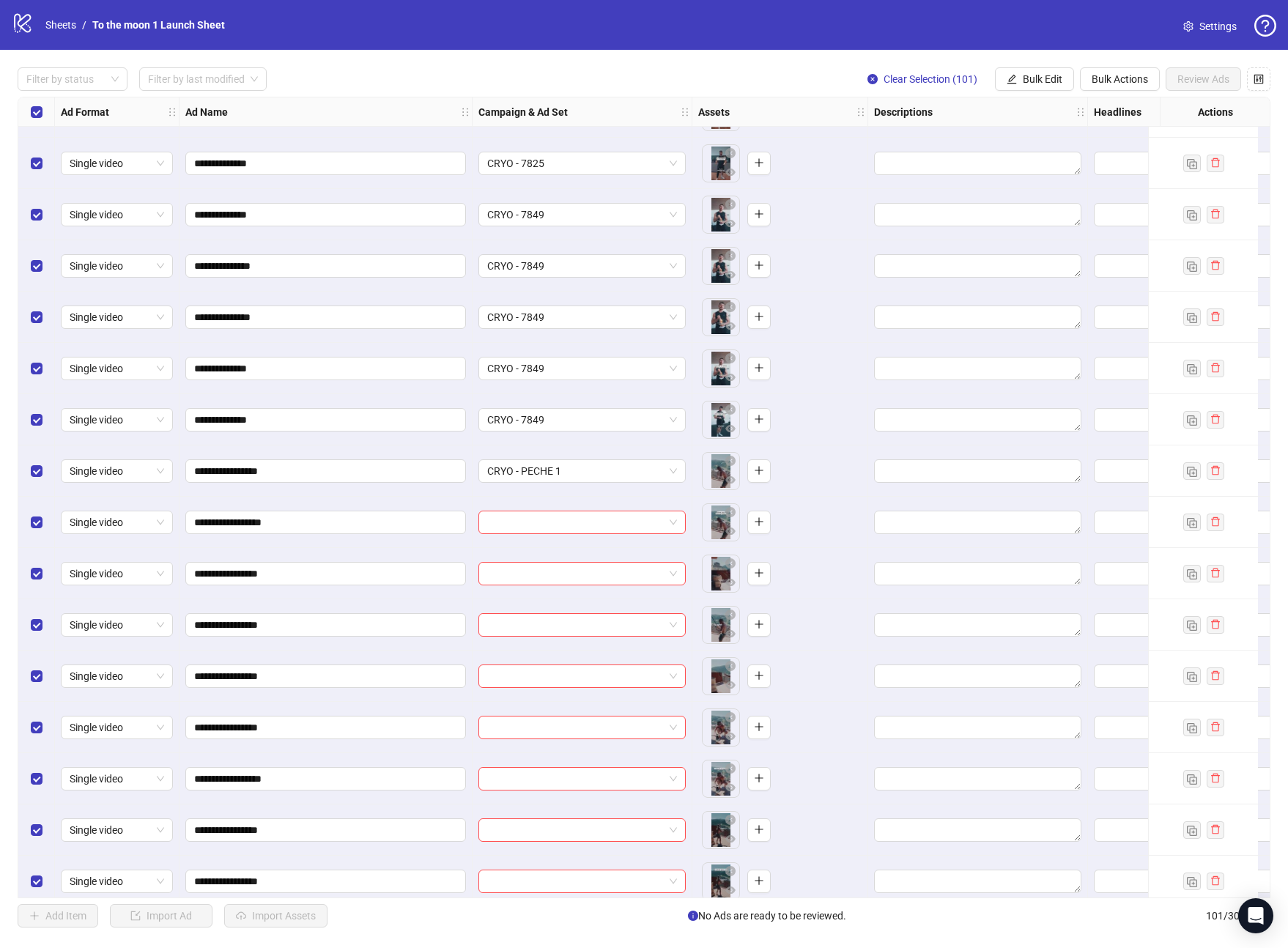
scroll to position [424, 0]
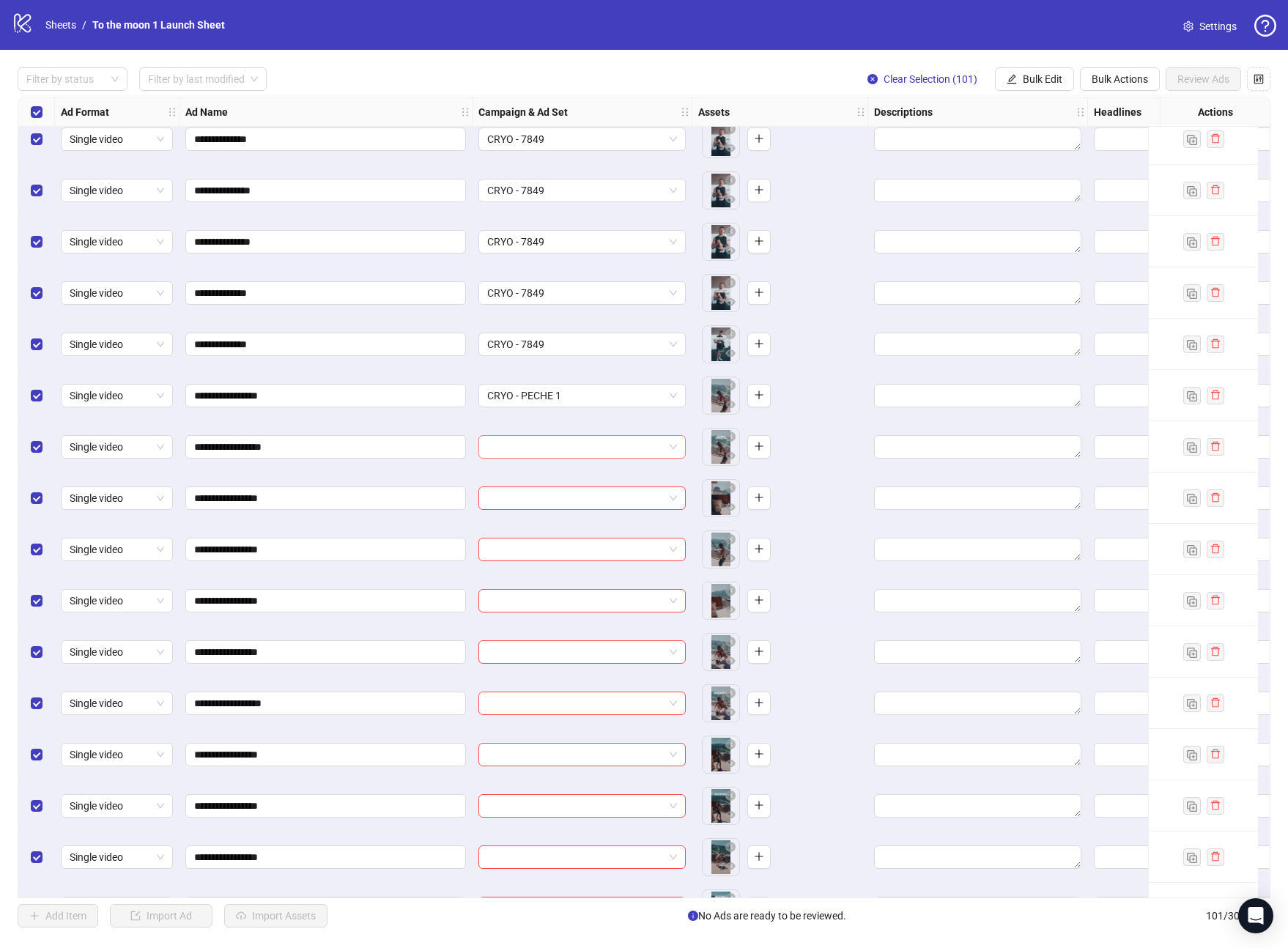
click at [583, 445] on input "search" at bounding box center [576, 447] width 177 height 22
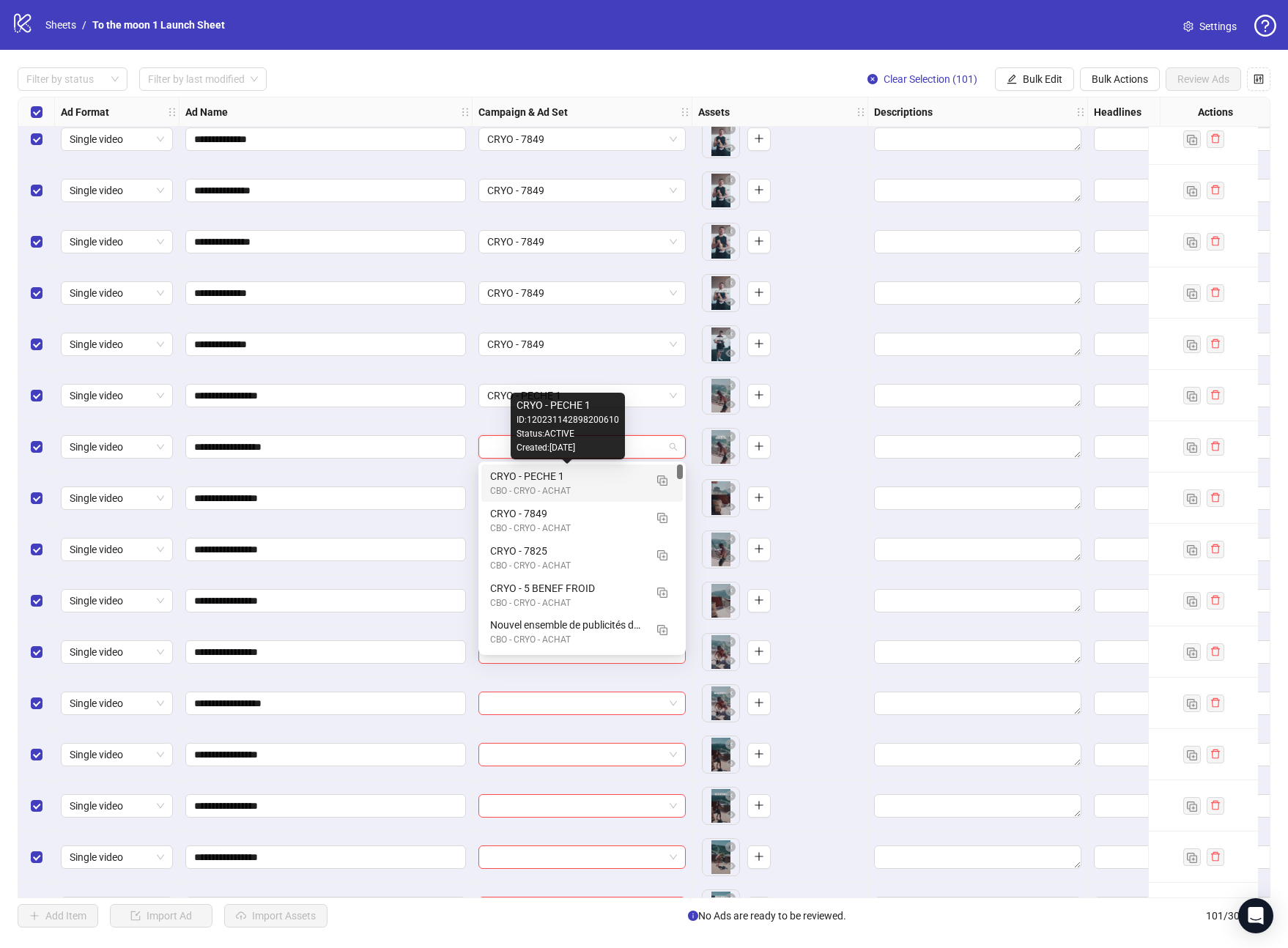
click at [567, 480] on div "CRYO - PECHE 1" at bounding box center [567, 476] width 154 height 17
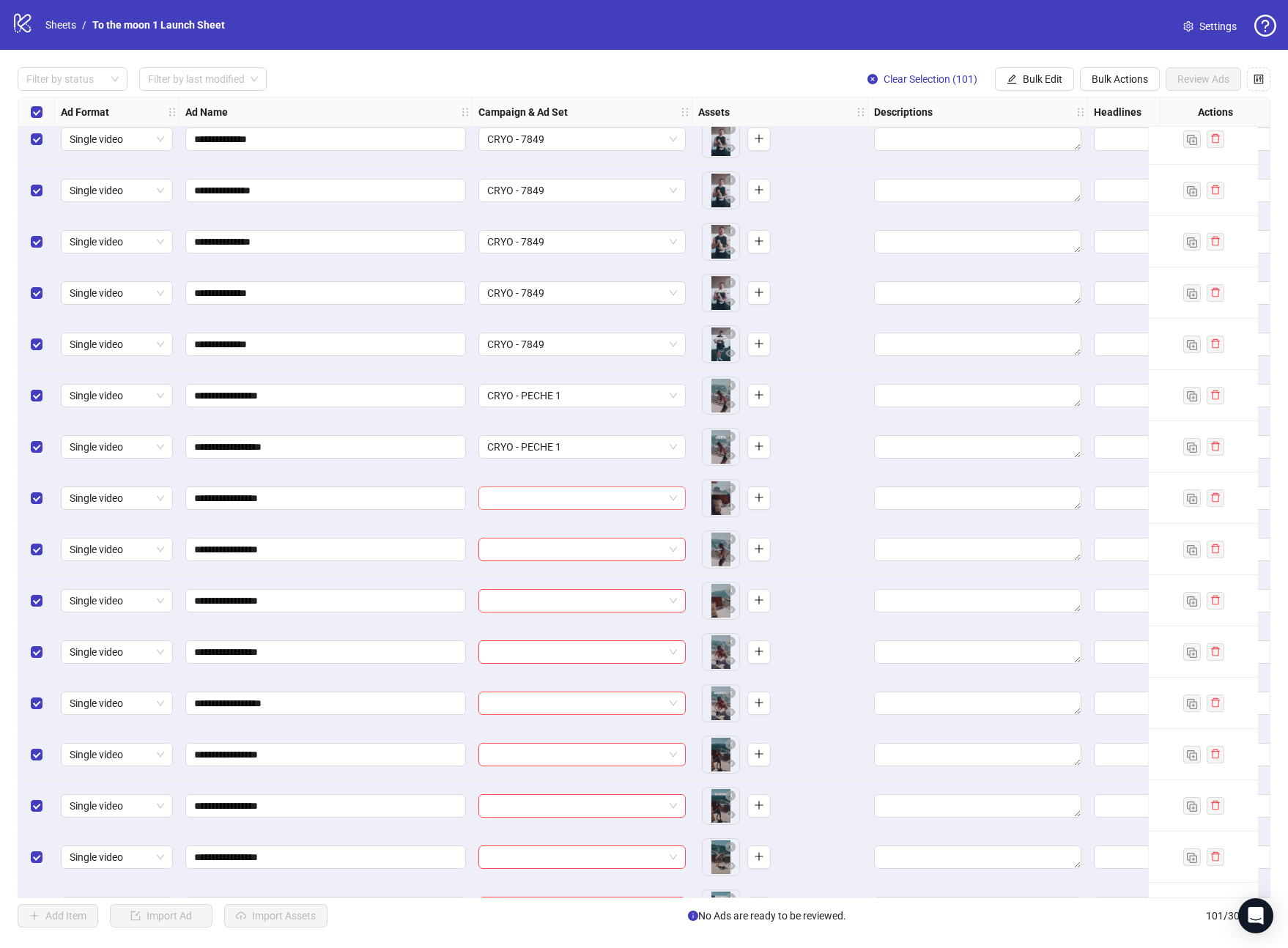
click at [547, 500] on input "search" at bounding box center [576, 498] width 177 height 22
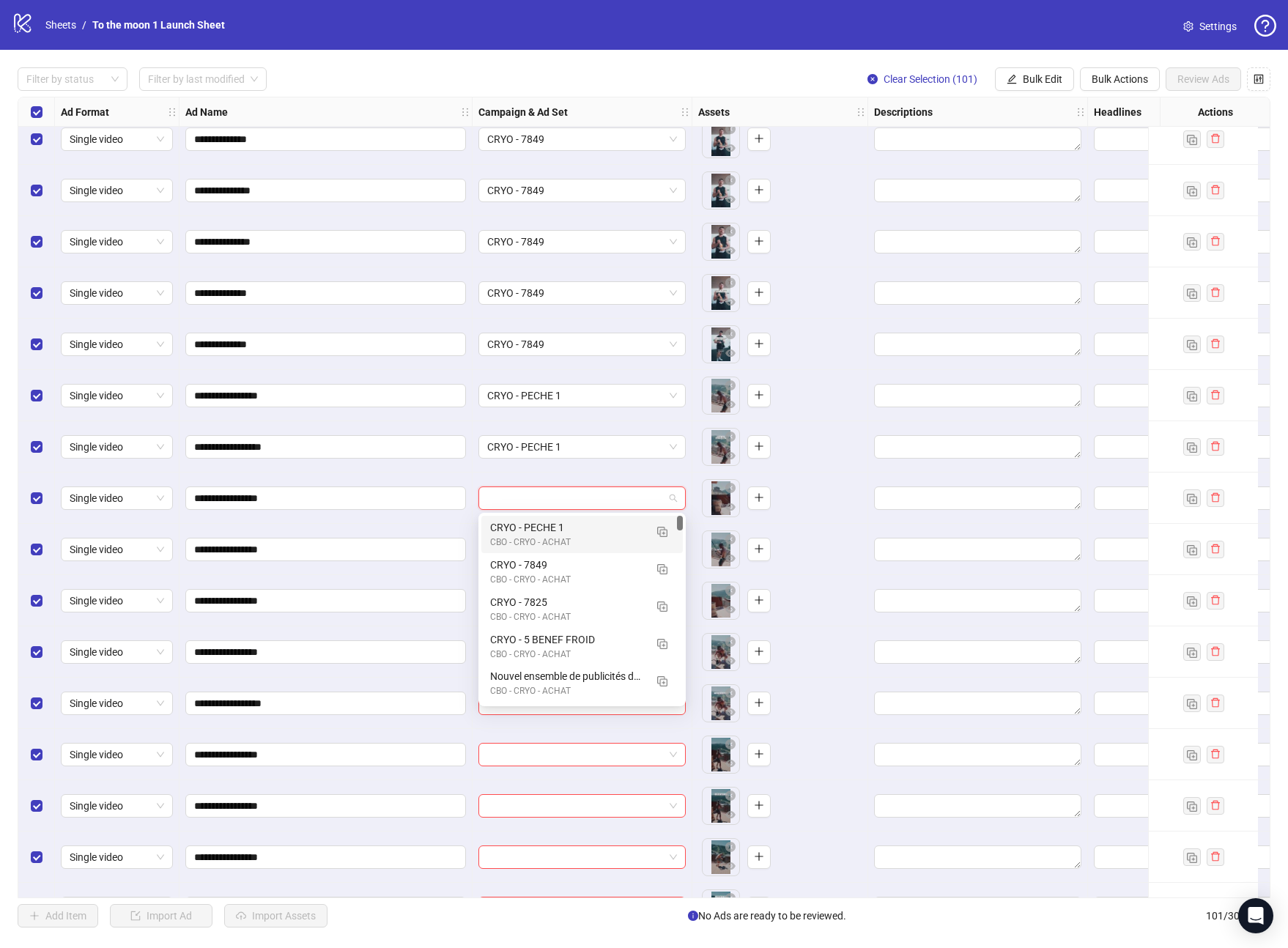
click at [545, 542] on div "CBO - CRYO - ACHAT" at bounding box center [567, 542] width 154 height 14
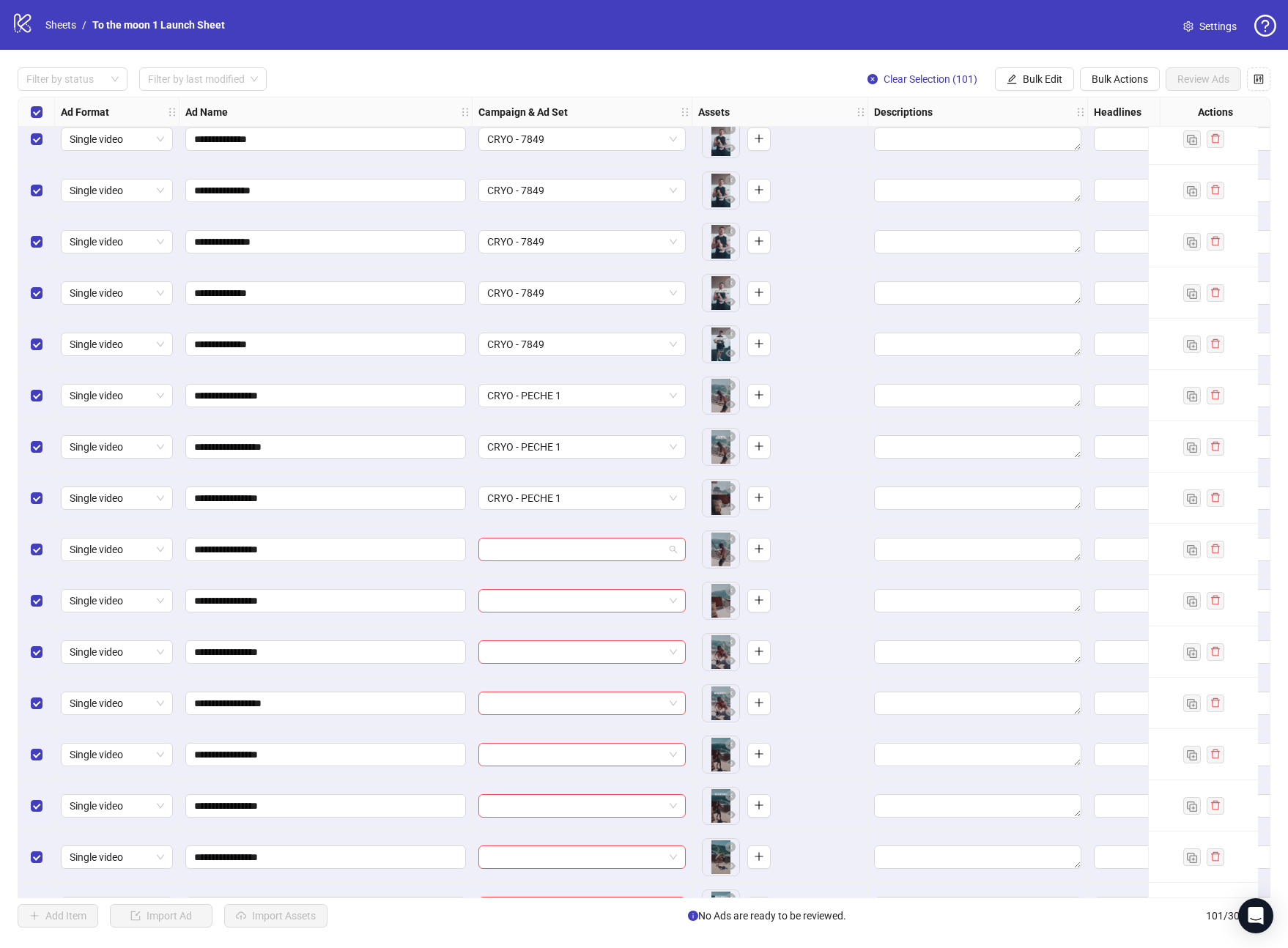
click at [545, 542] on input "search" at bounding box center [576, 549] width 177 height 22
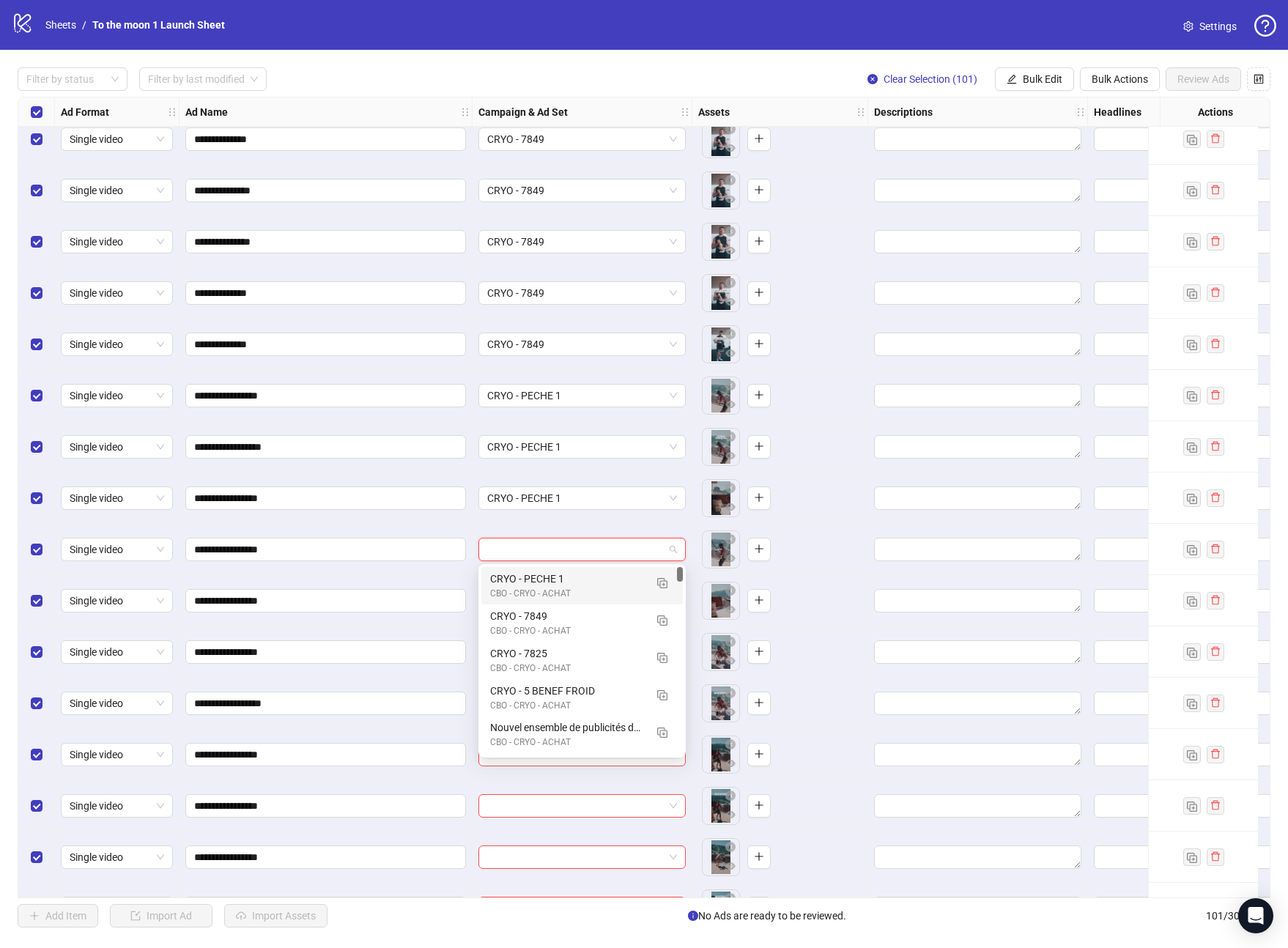
click at [545, 573] on div "CRYO - PECHE 1" at bounding box center [567, 579] width 154 height 17
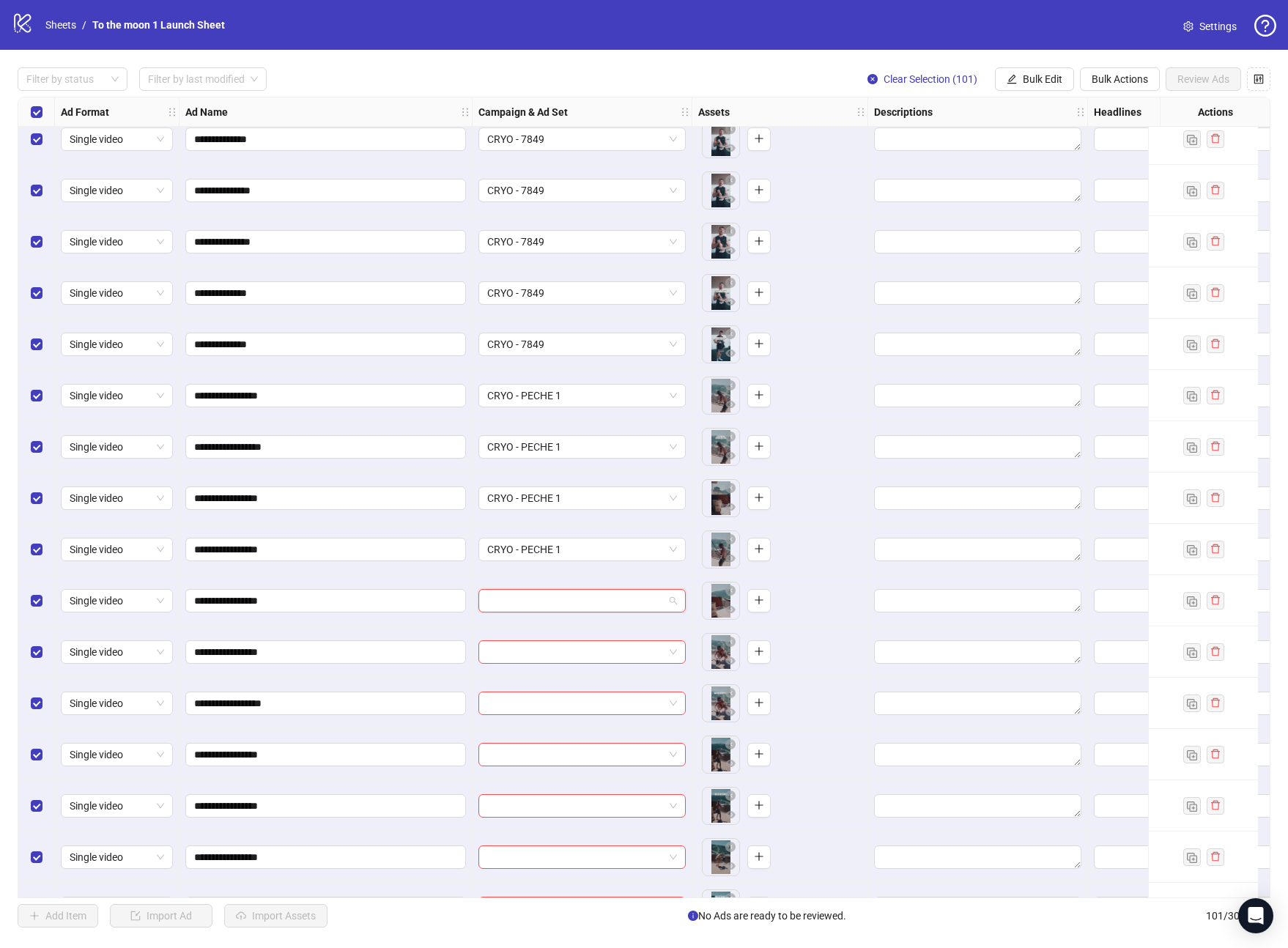
click at [545, 600] on input "search" at bounding box center [576, 600] width 177 height 22
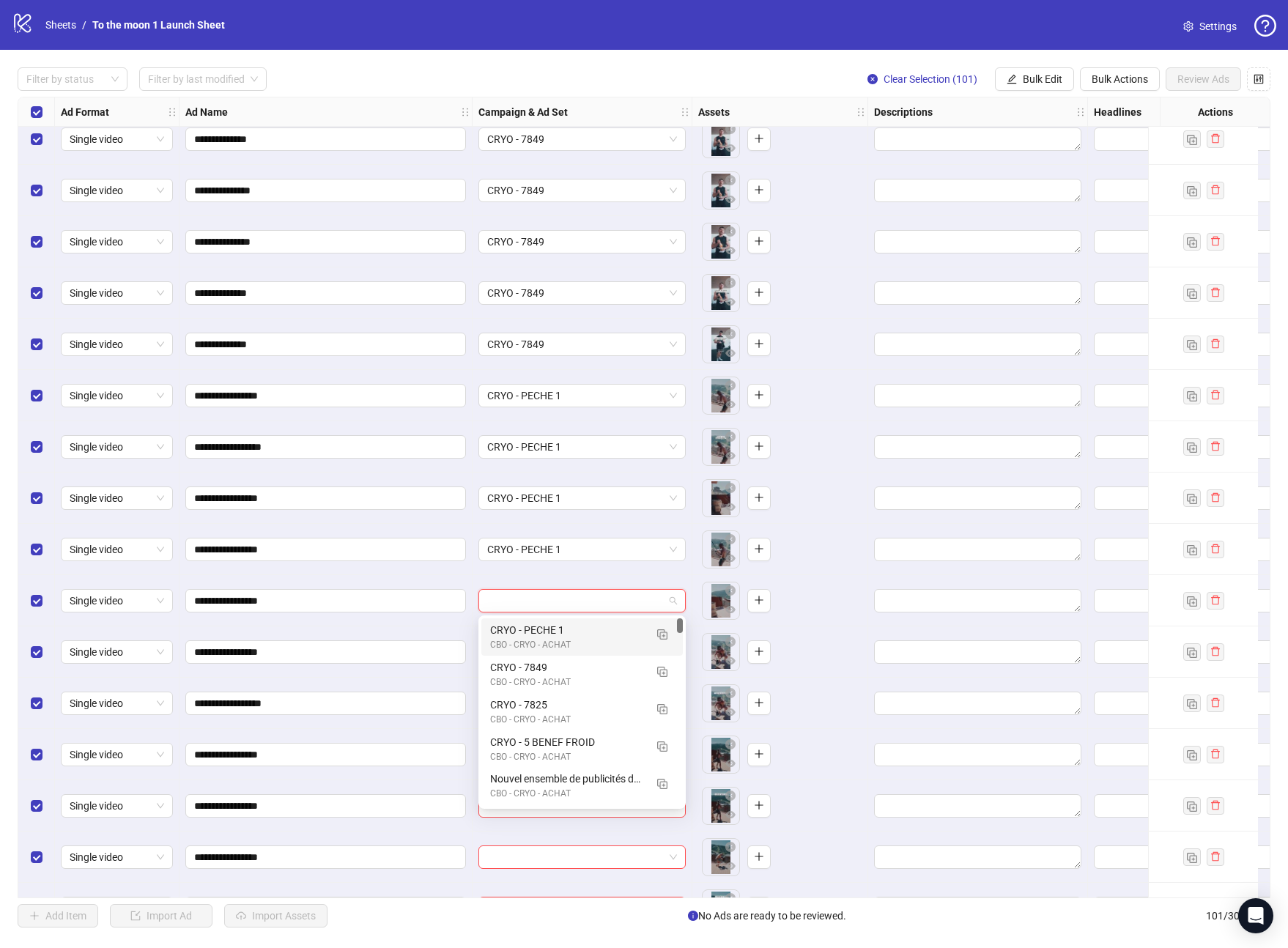
click at [545, 638] on div "CBO - CRYO - ACHAT" at bounding box center [567, 645] width 154 height 14
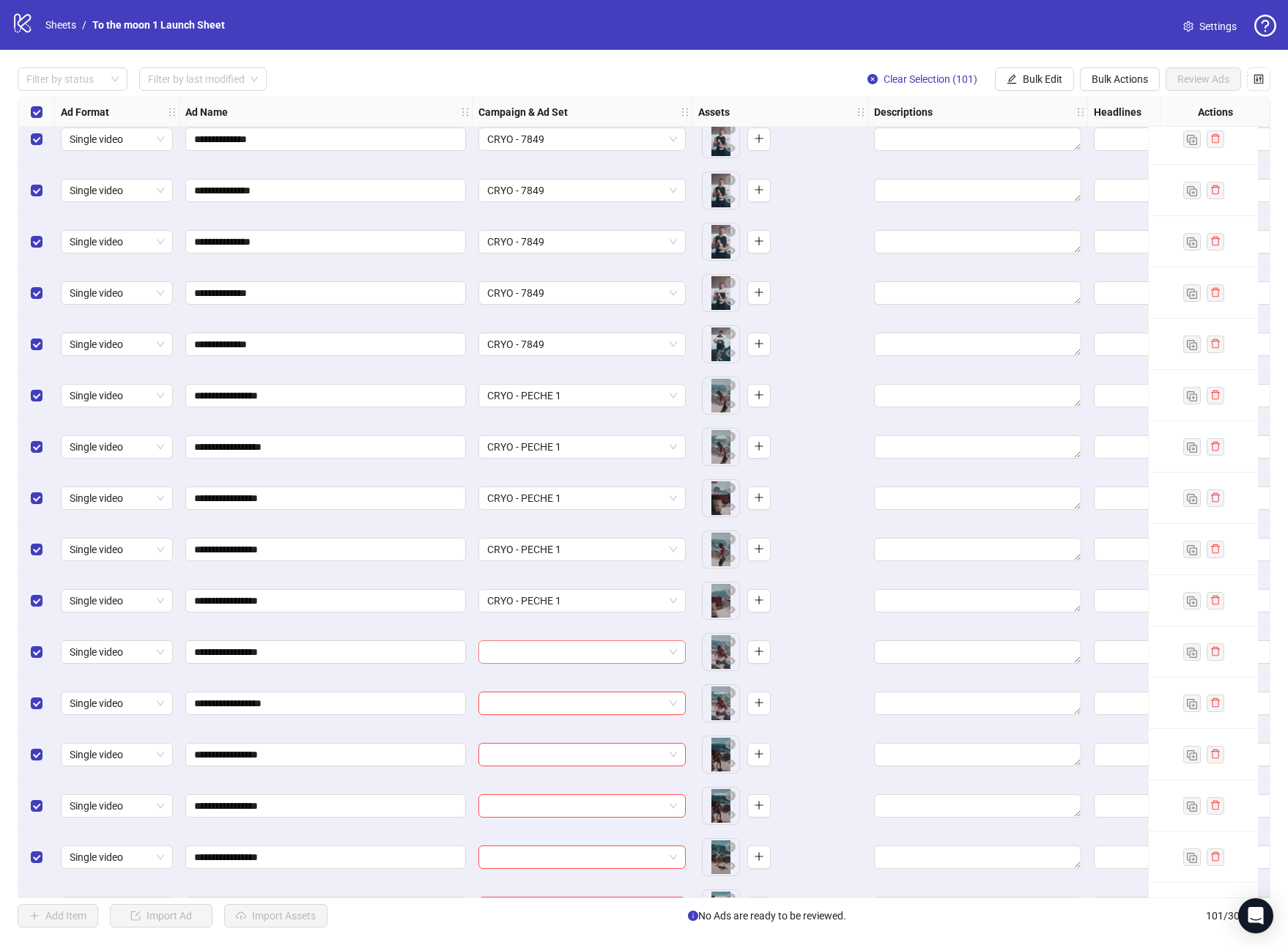
click at [545, 656] on input "search" at bounding box center [576, 652] width 177 height 22
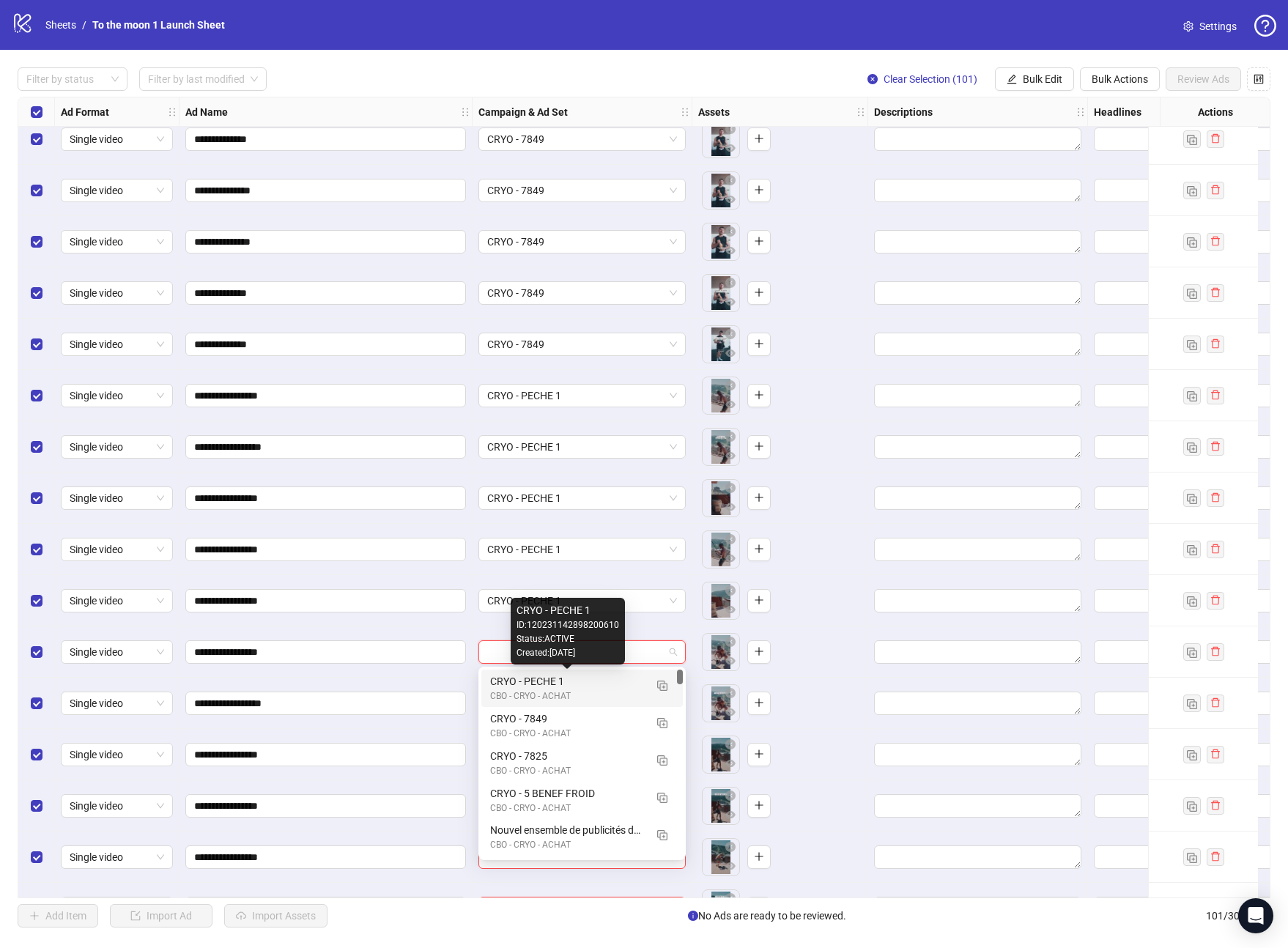
click at [548, 691] on div "CBO - CRYO - ACHAT" at bounding box center [567, 696] width 154 height 14
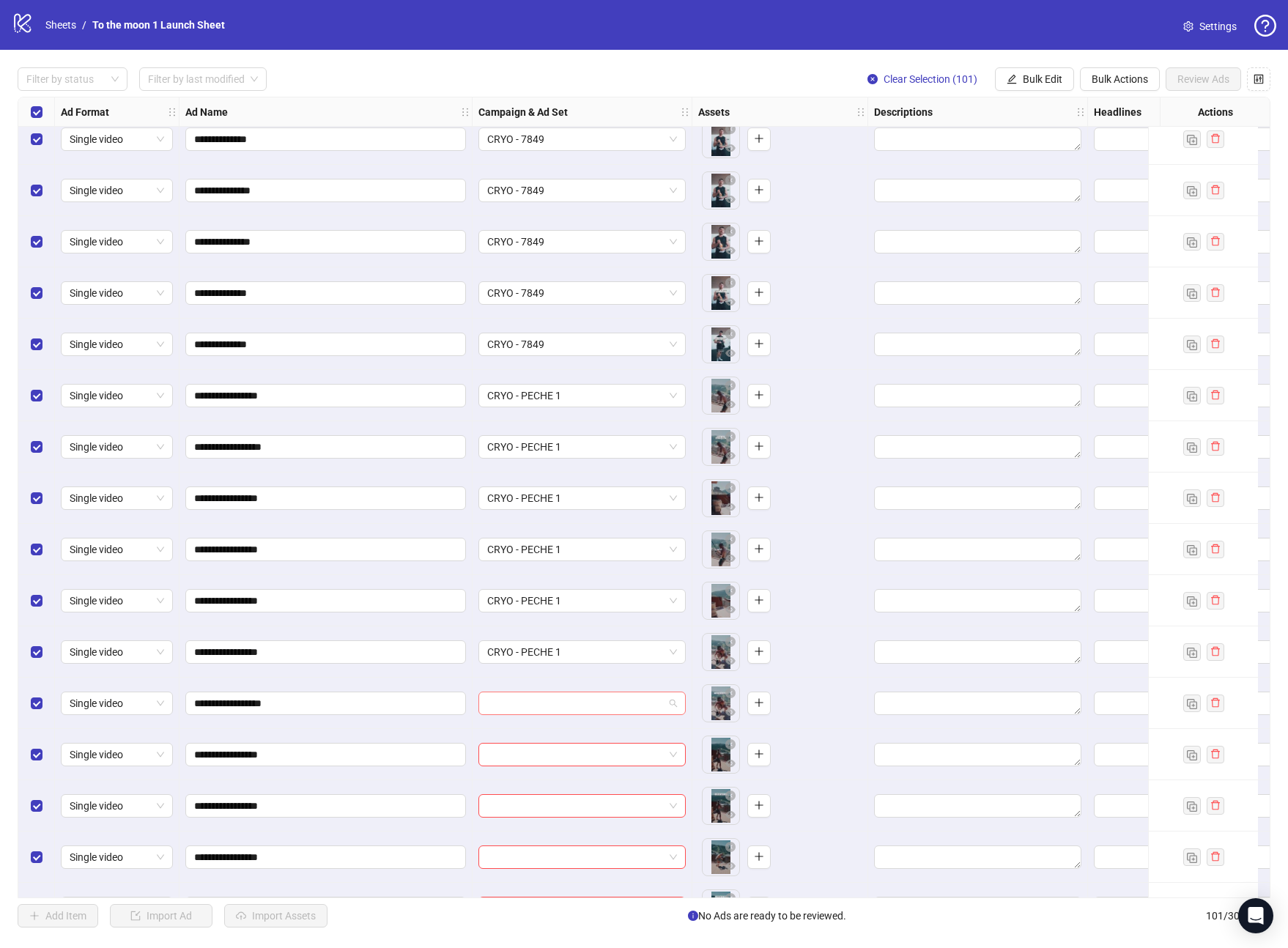
click at [548, 710] on input "search" at bounding box center [576, 703] width 177 height 22
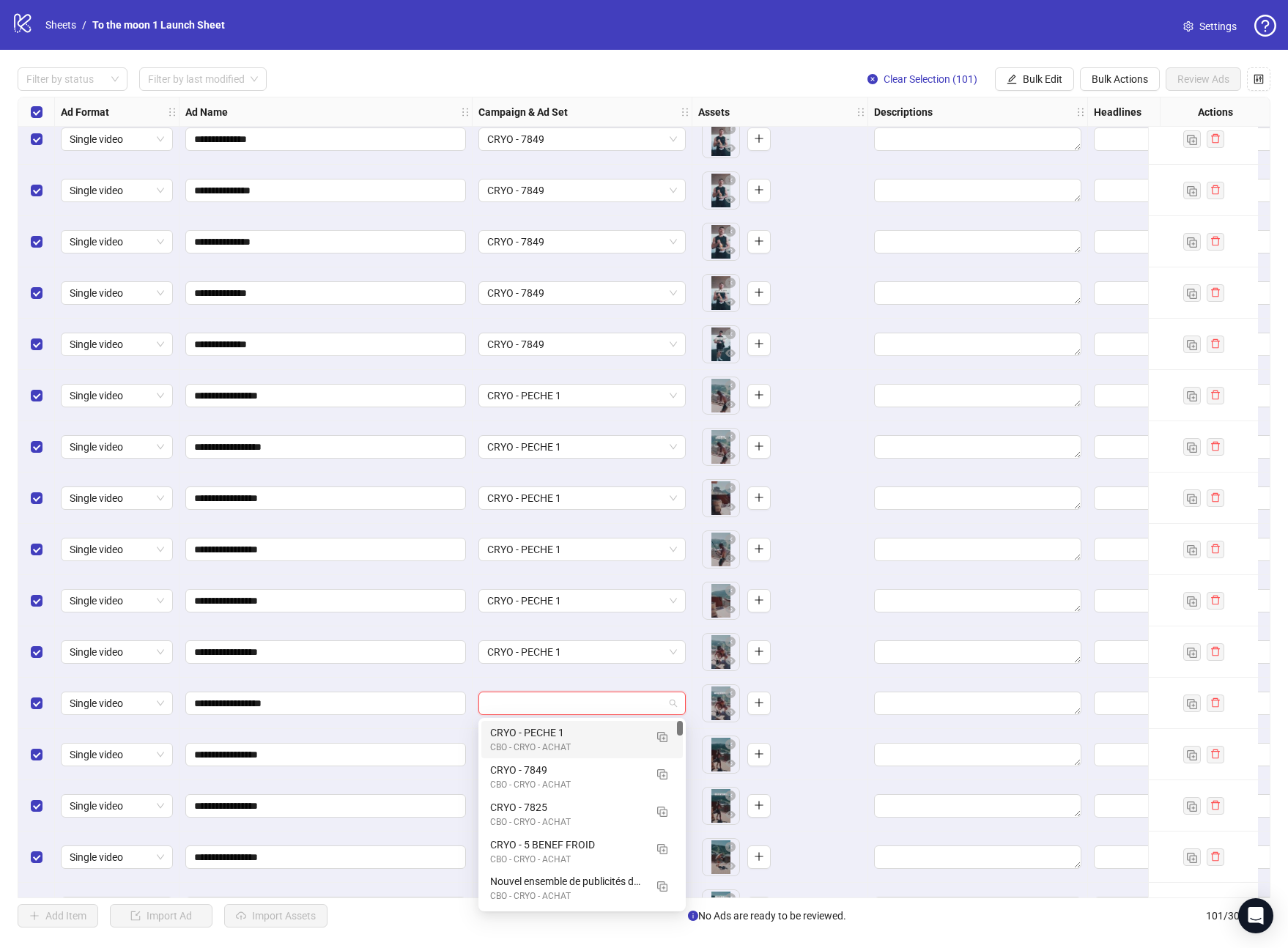
click at [548, 732] on div "CRYO - PECHE 1" at bounding box center [567, 732] width 154 height 17
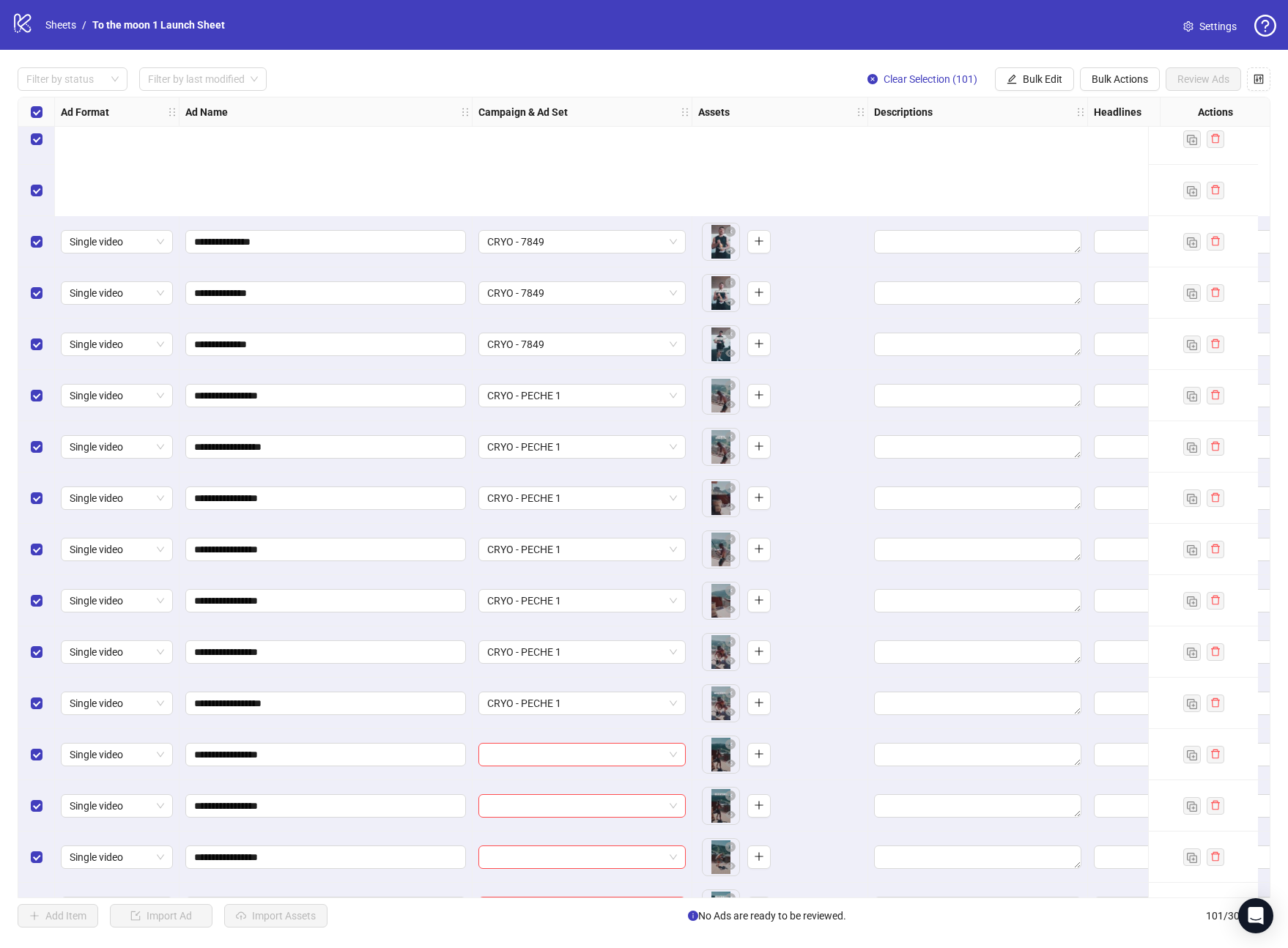
scroll to position [657, 0]
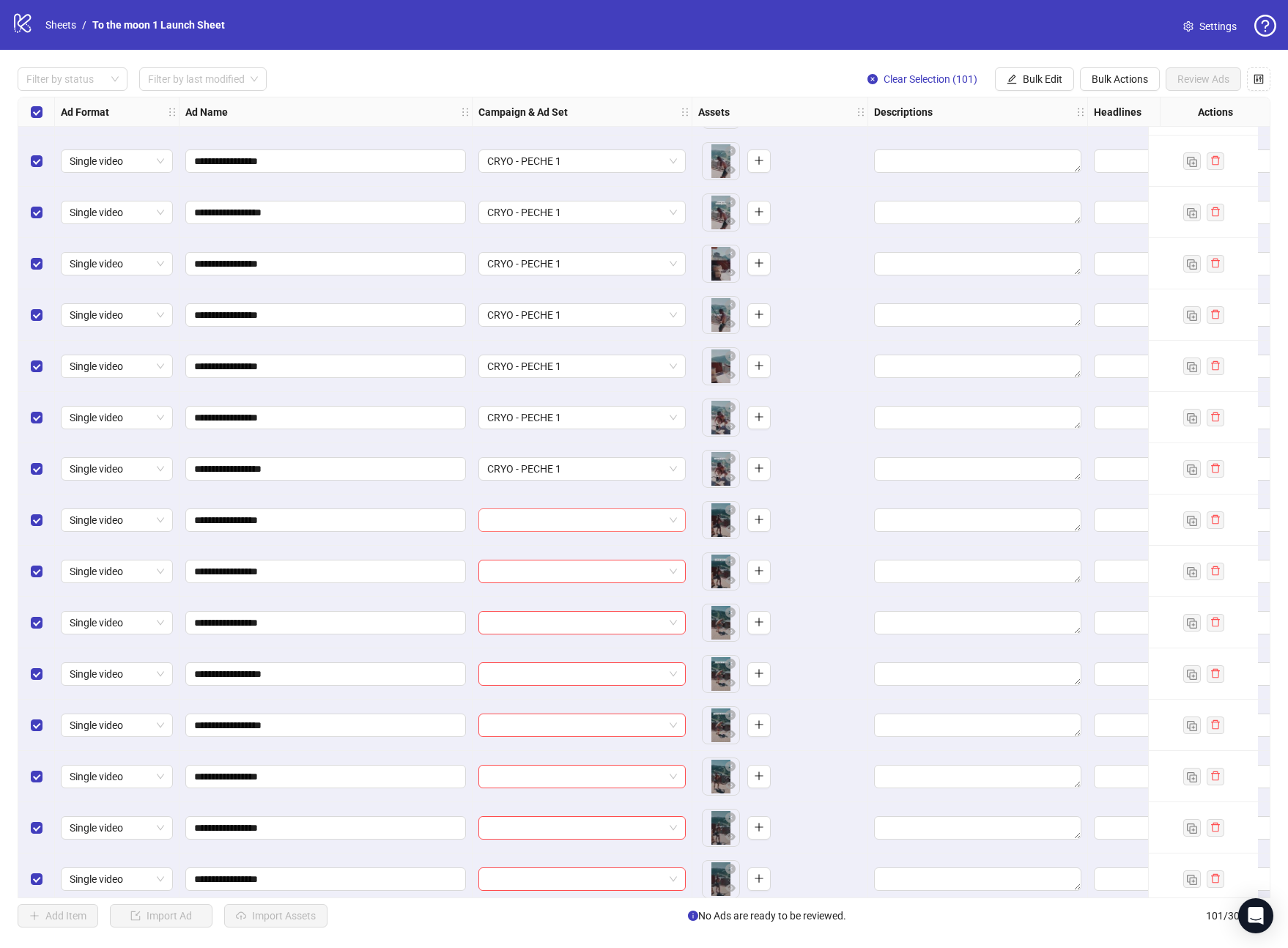
click at [665, 519] on span at bounding box center [582, 519] width 190 height 22
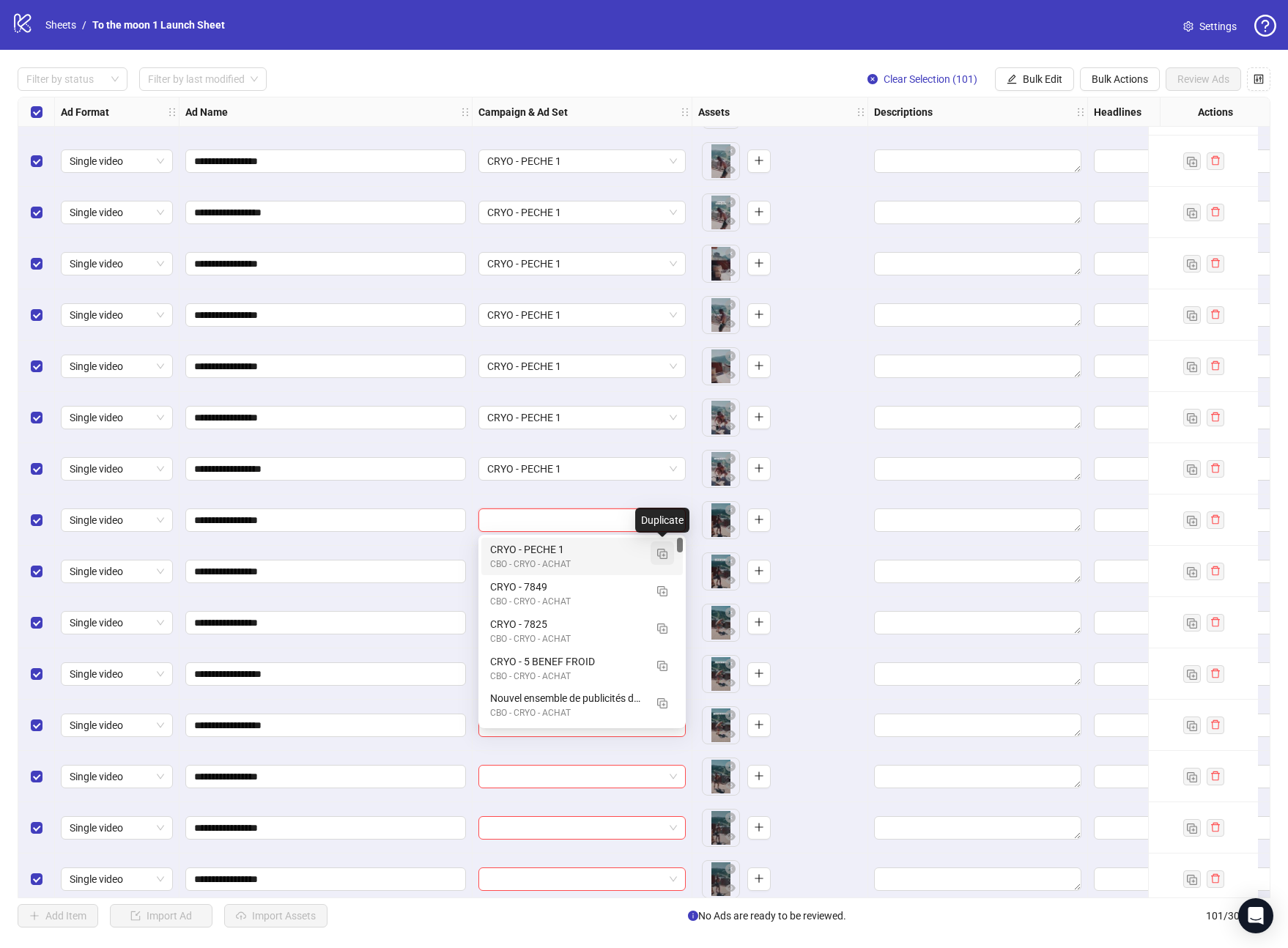
click at [660, 551] on img "button" at bounding box center [663, 553] width 10 height 10
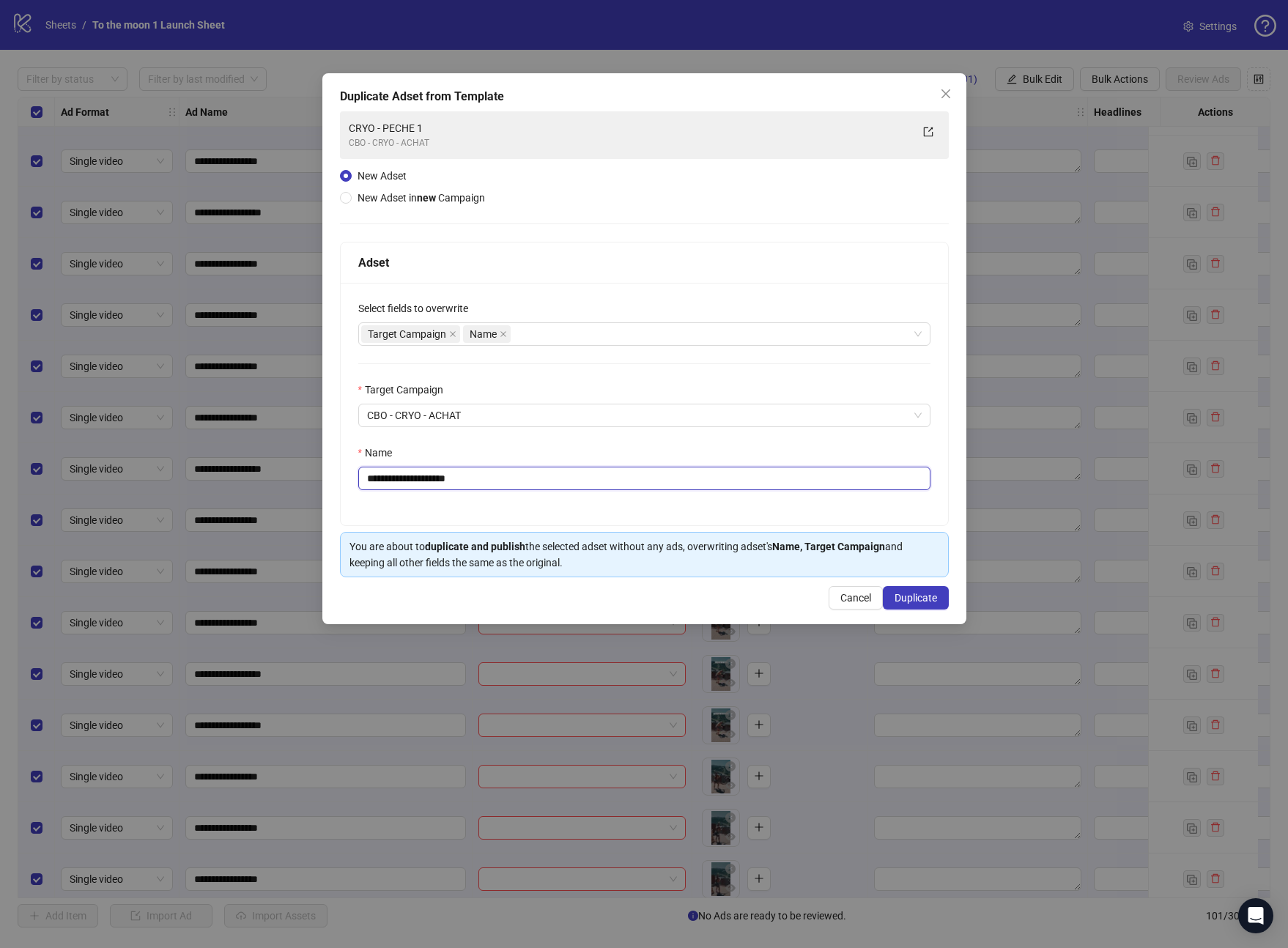
drag, startPoint x: 435, startPoint y: 479, endPoint x: 525, endPoint y: 479, distance: 90.0
click at [525, 479] on input "**********" at bounding box center [644, 478] width 573 height 23
type input "**********"
click at [918, 604] on button "Duplicate" at bounding box center [916, 598] width 66 height 23
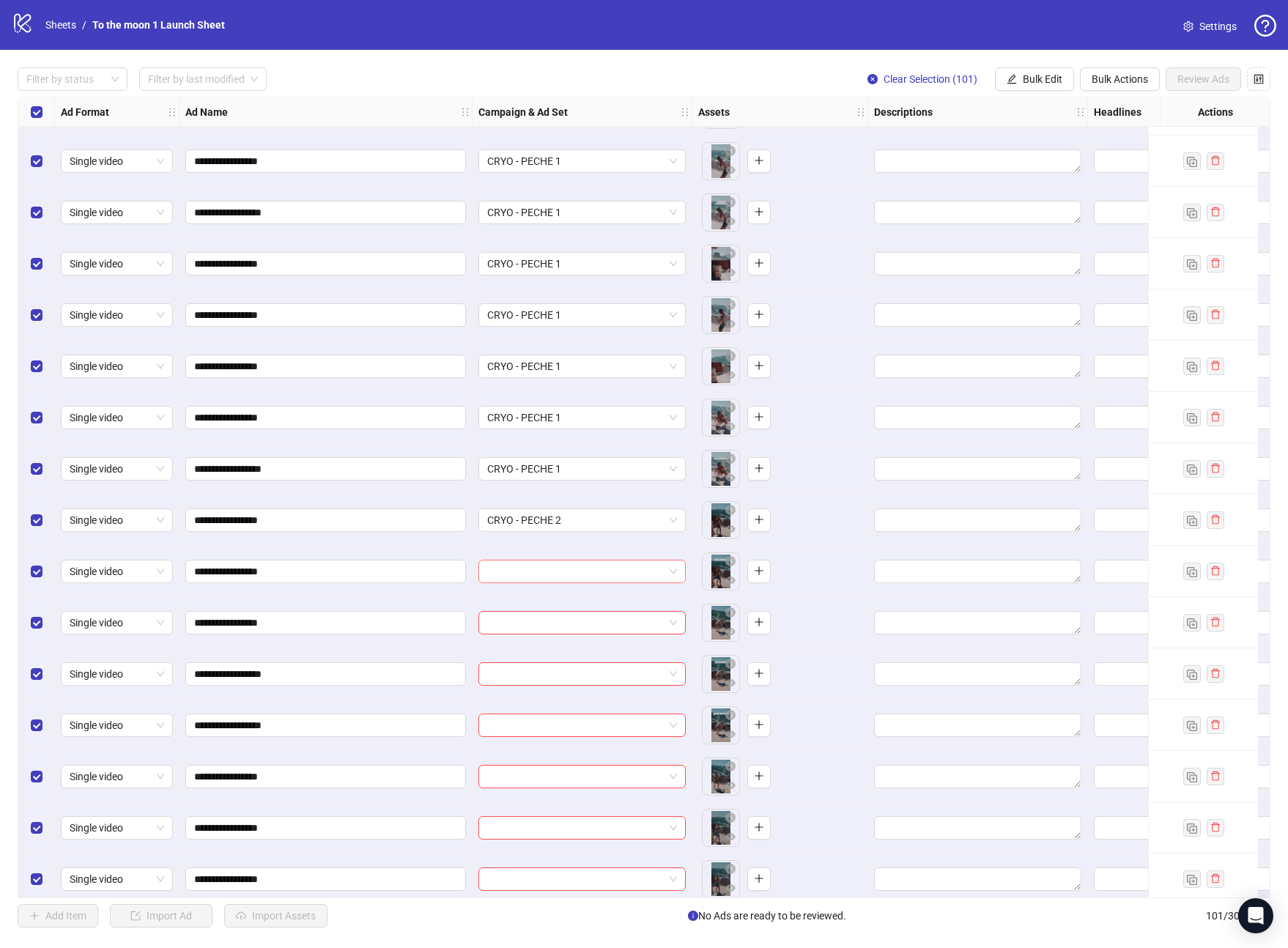
click at [620, 579] on input "search" at bounding box center [576, 571] width 177 height 22
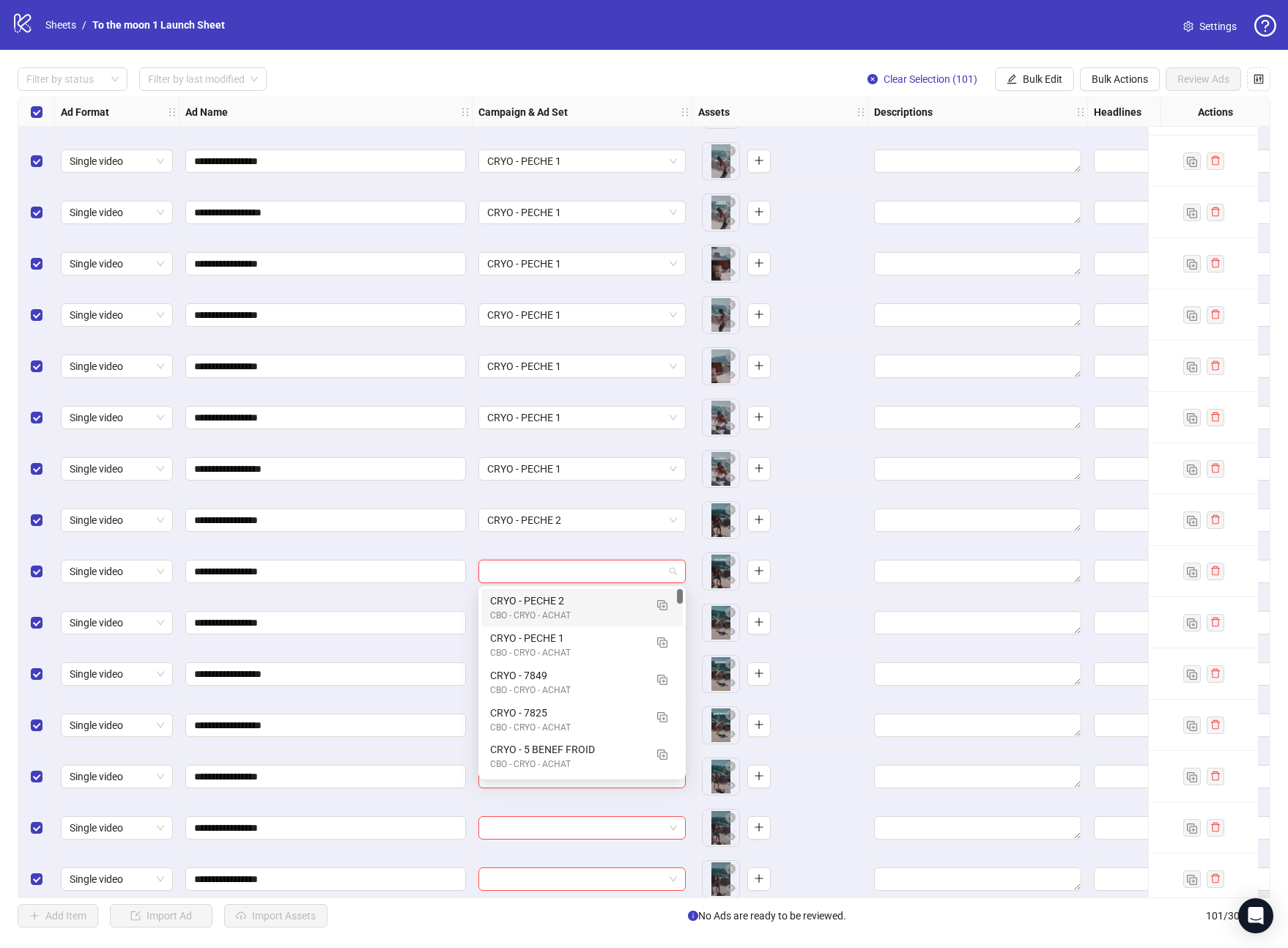
click at [575, 612] on div "CBO - CRYO - ACHAT" at bounding box center [567, 615] width 154 height 14
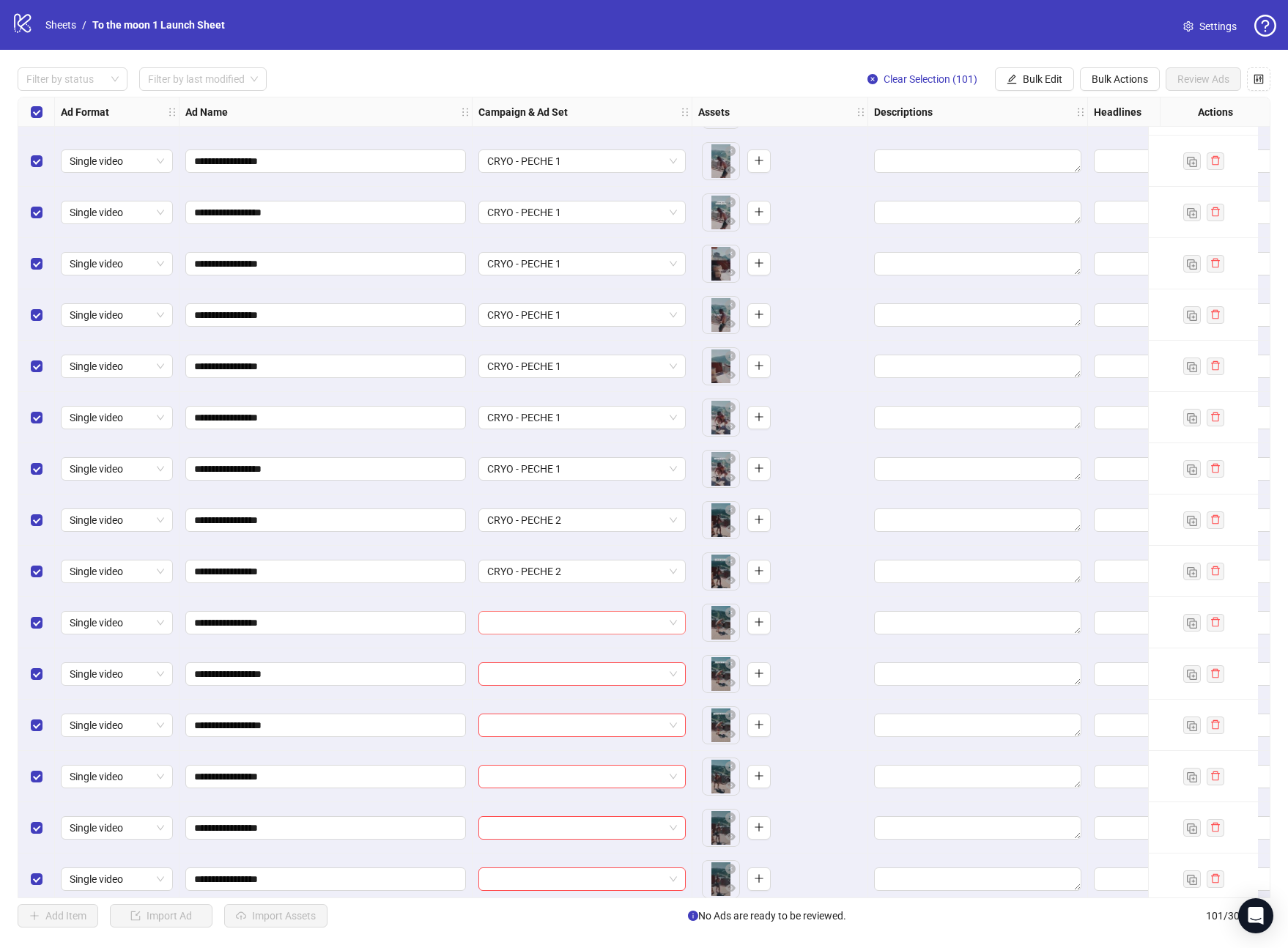
click at [574, 619] on input "search" at bounding box center [576, 623] width 177 height 22
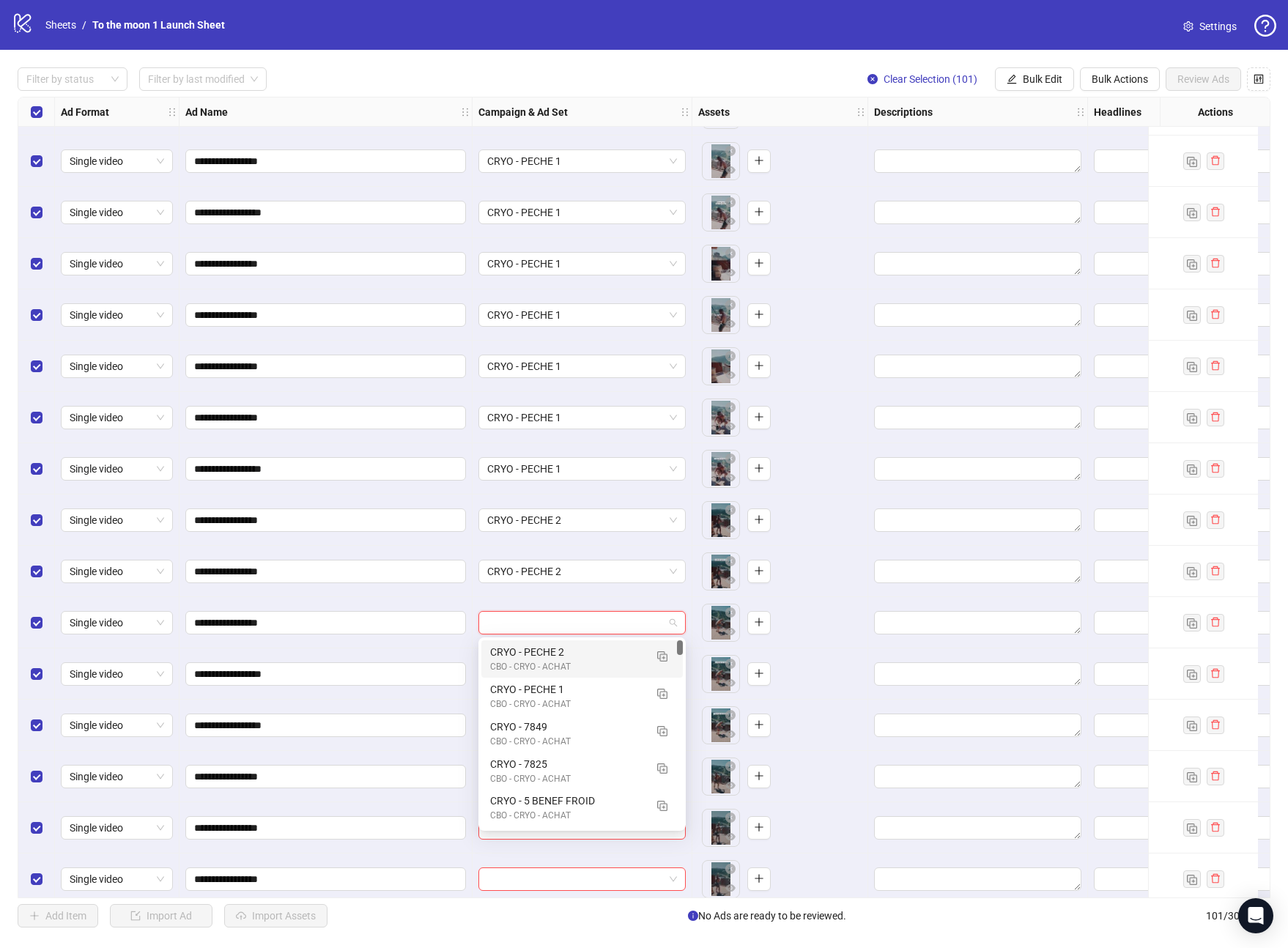
click at [573, 656] on div "CRYO - PECHE 2" at bounding box center [567, 652] width 154 height 17
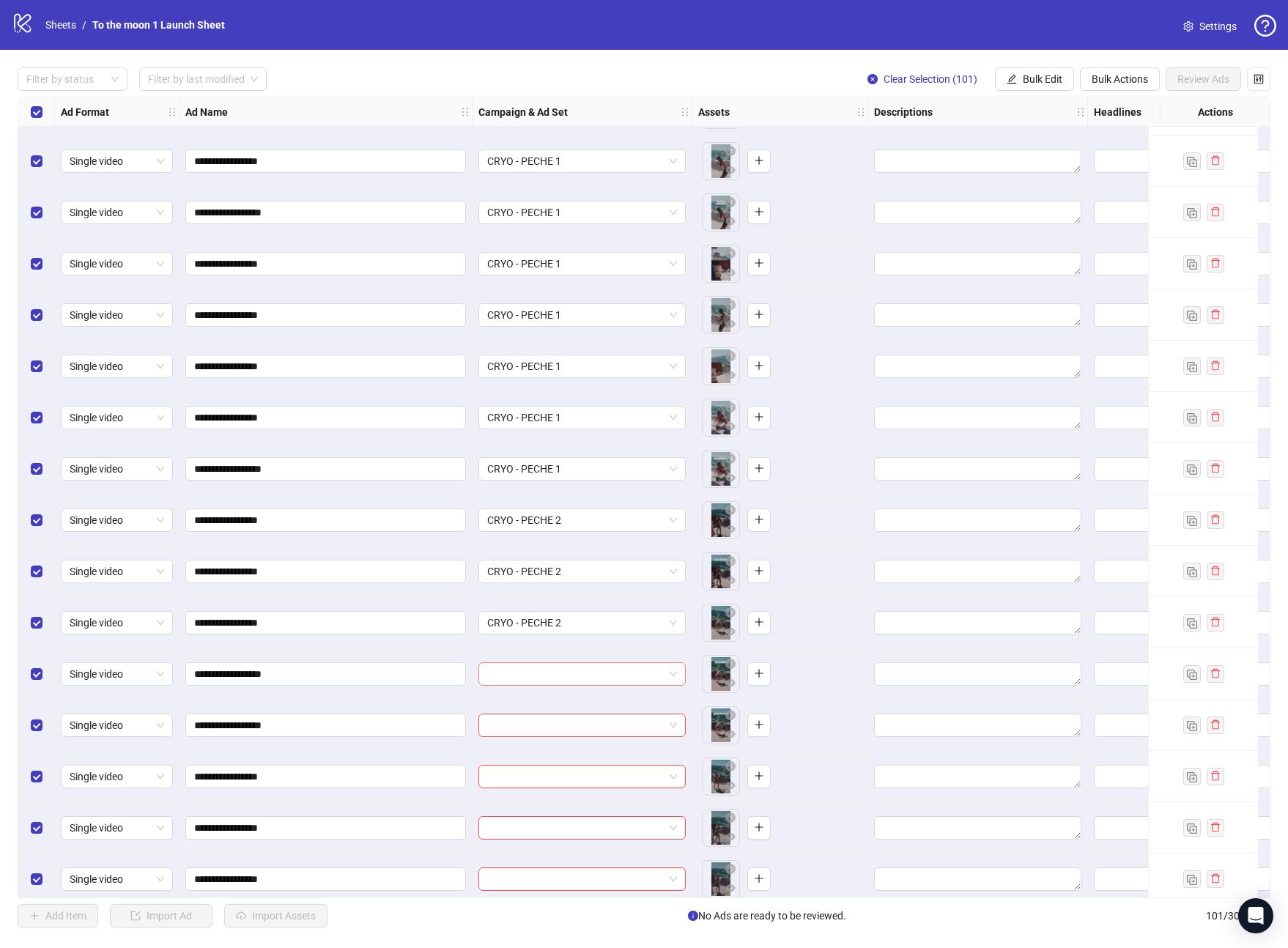
click at [573, 679] on input "search" at bounding box center [576, 674] width 177 height 22
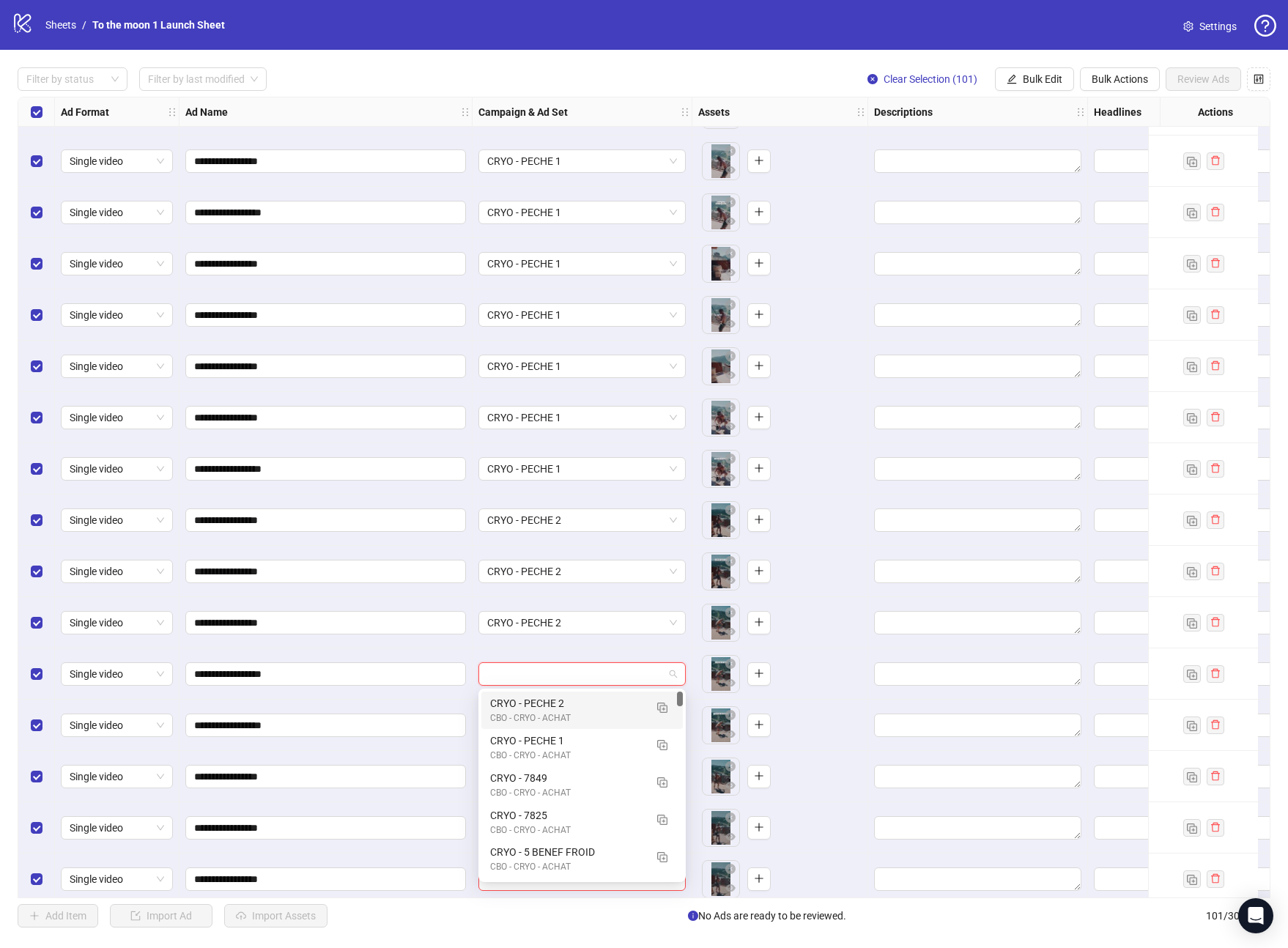
click at [569, 709] on div "CRYO - PECHE 2" at bounding box center [567, 704] width 154 height 17
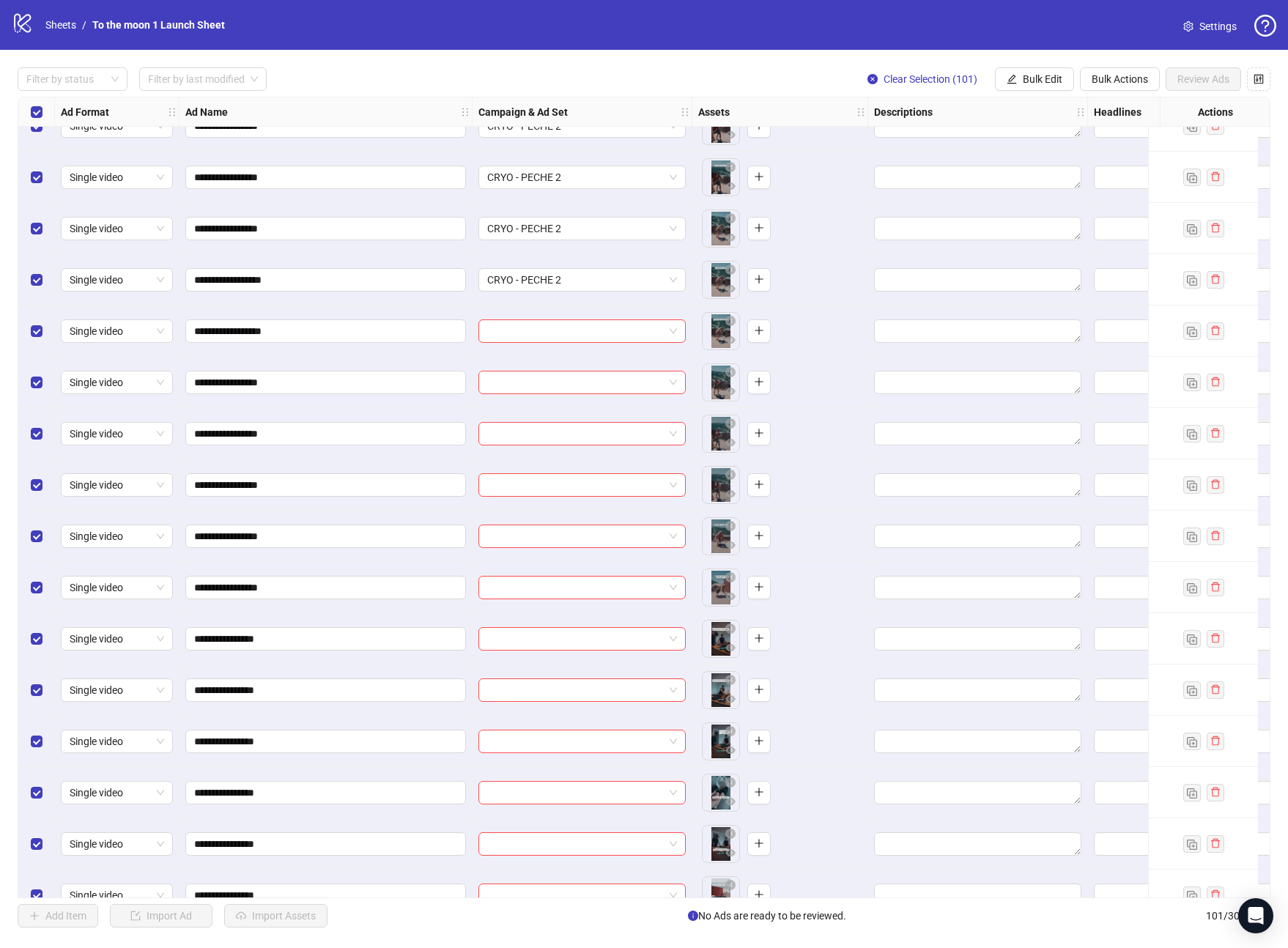
scroll to position [1090, 0]
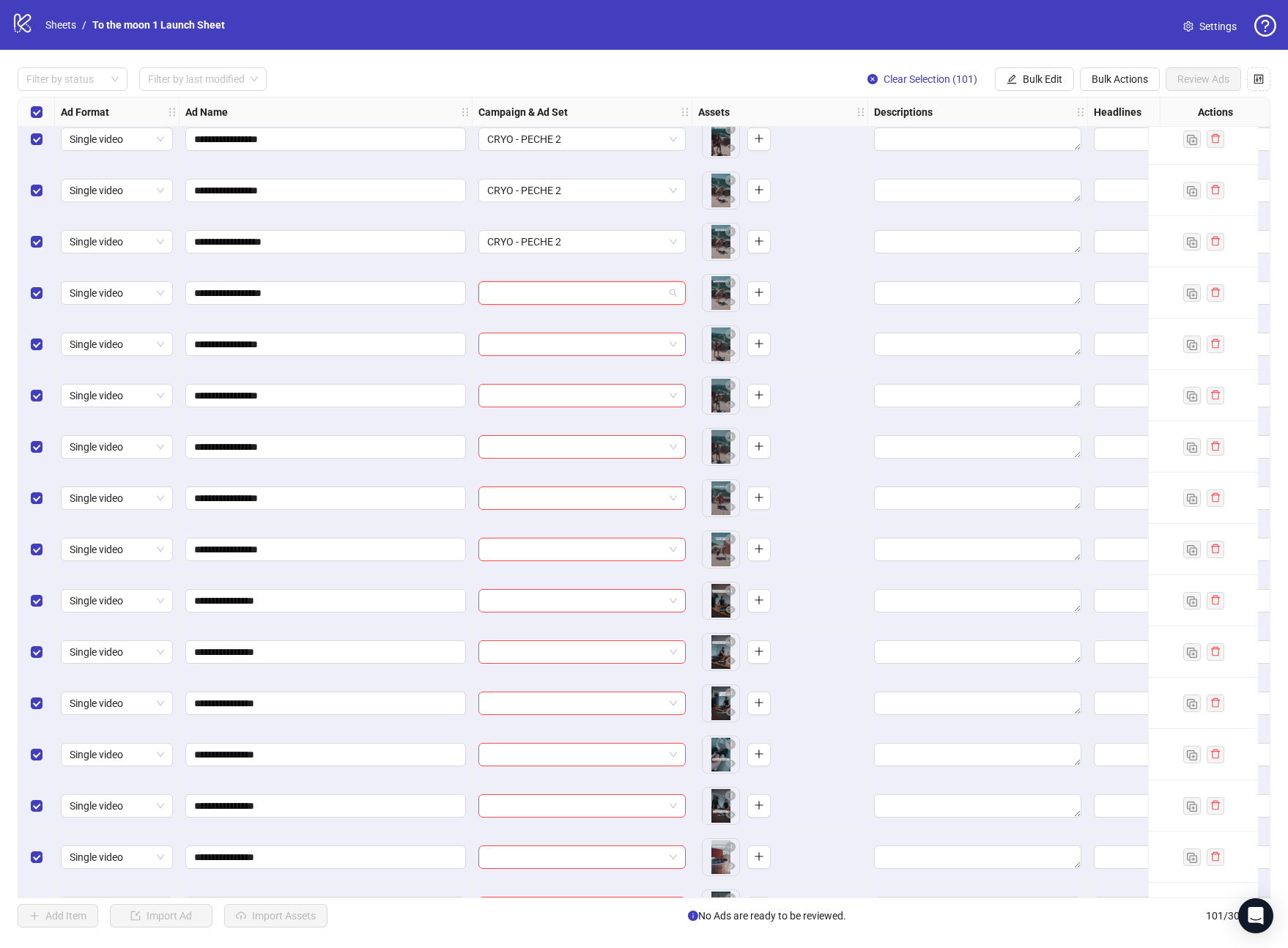
click at [591, 288] on input "search" at bounding box center [576, 292] width 177 height 22
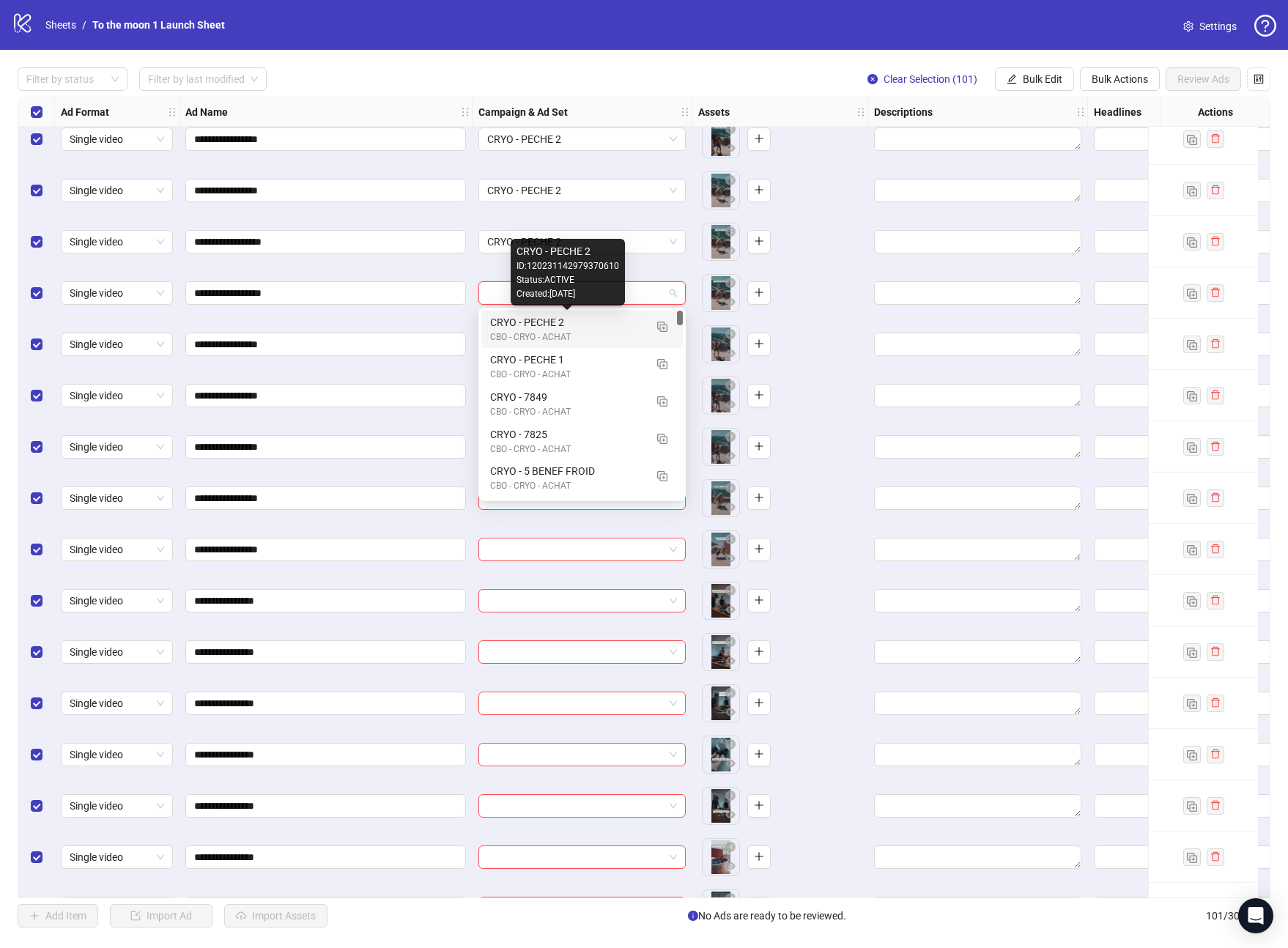
click at [577, 322] on div "CRYO - PECHE 2" at bounding box center [567, 322] width 154 height 17
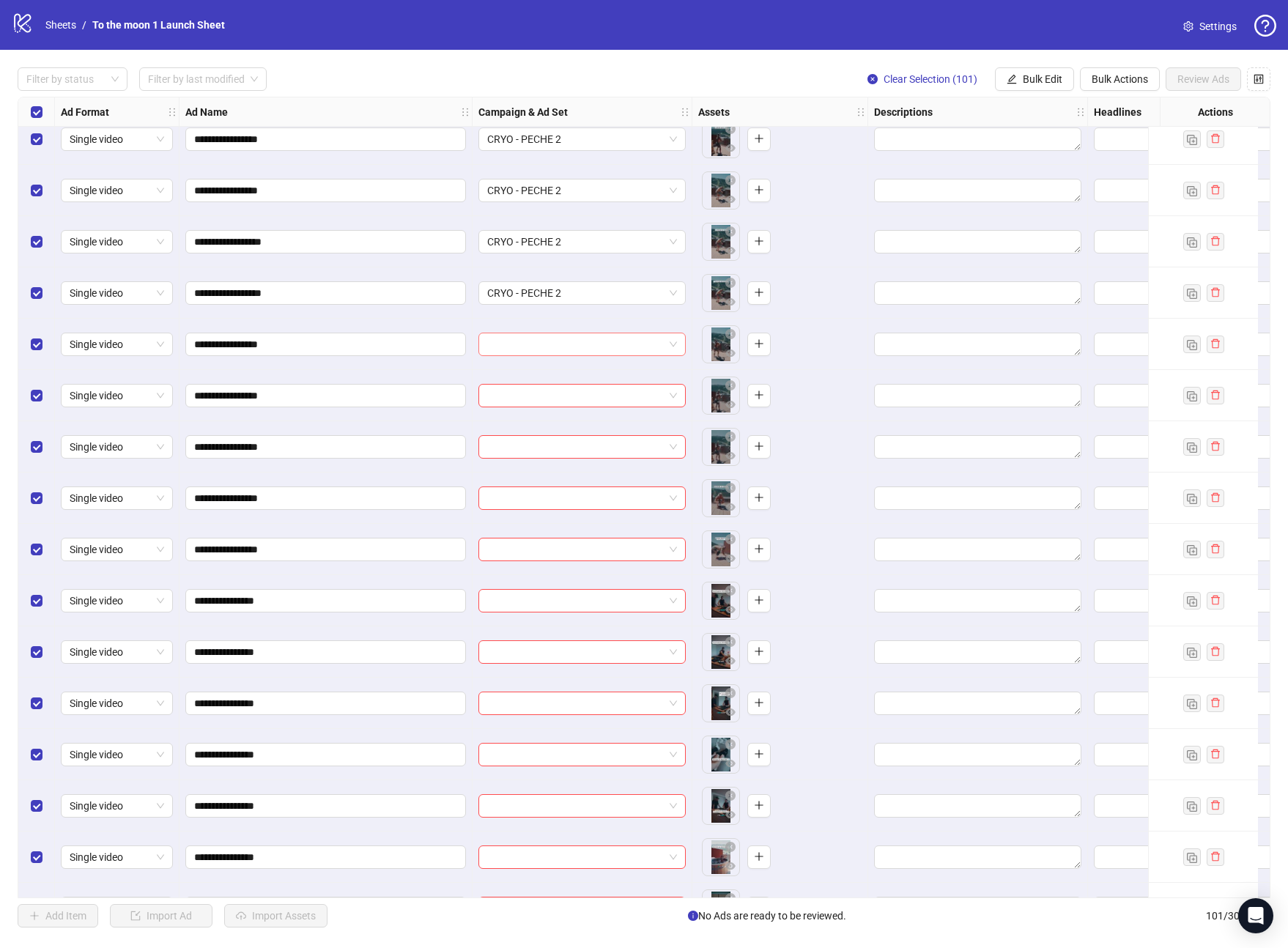
click at [577, 349] on input "search" at bounding box center [576, 344] width 177 height 22
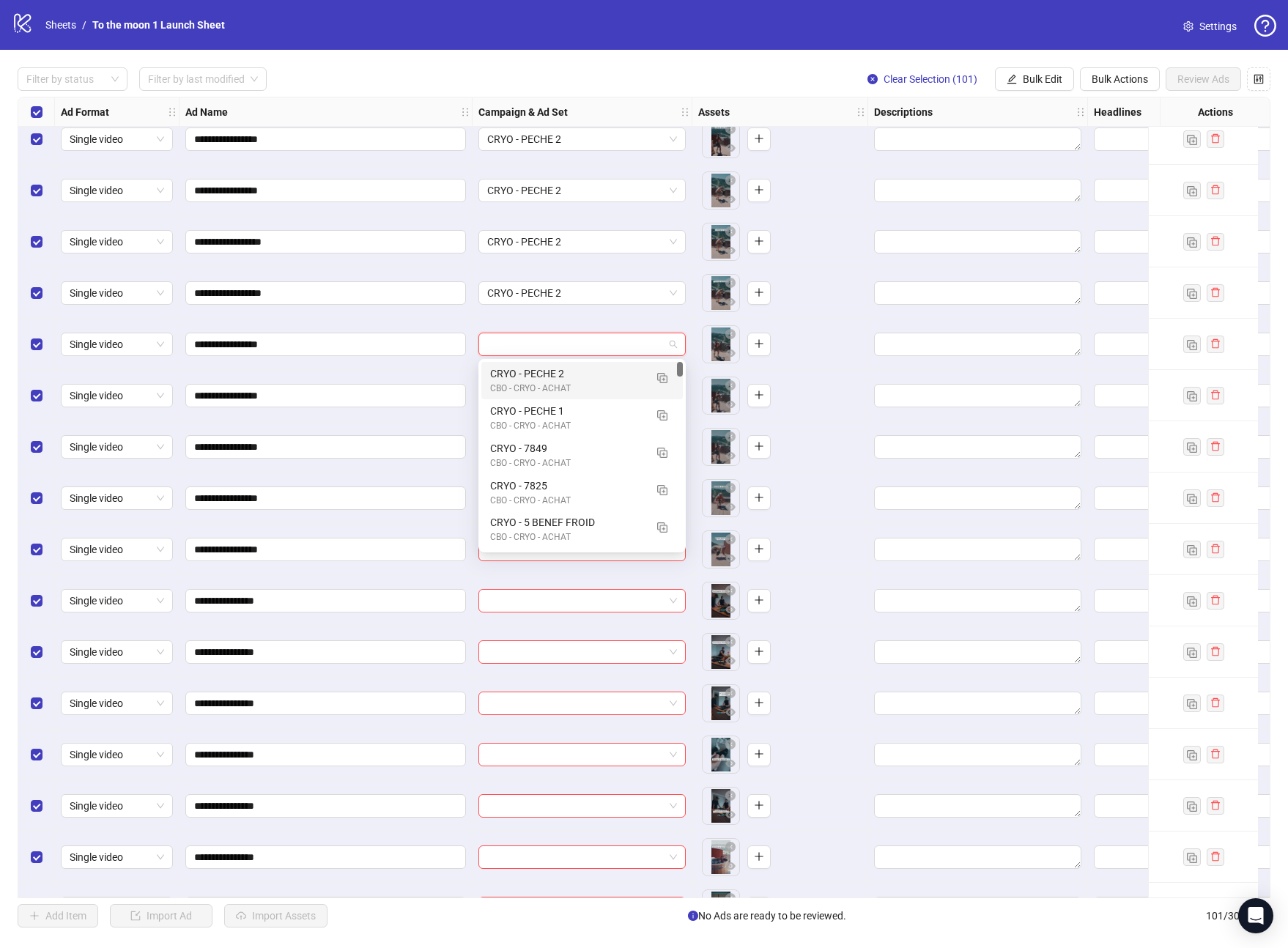
click at [577, 396] on div "CRYO - PECHE 2 CBO - CRYO - ACHAT" at bounding box center [582, 380] width 202 height 37
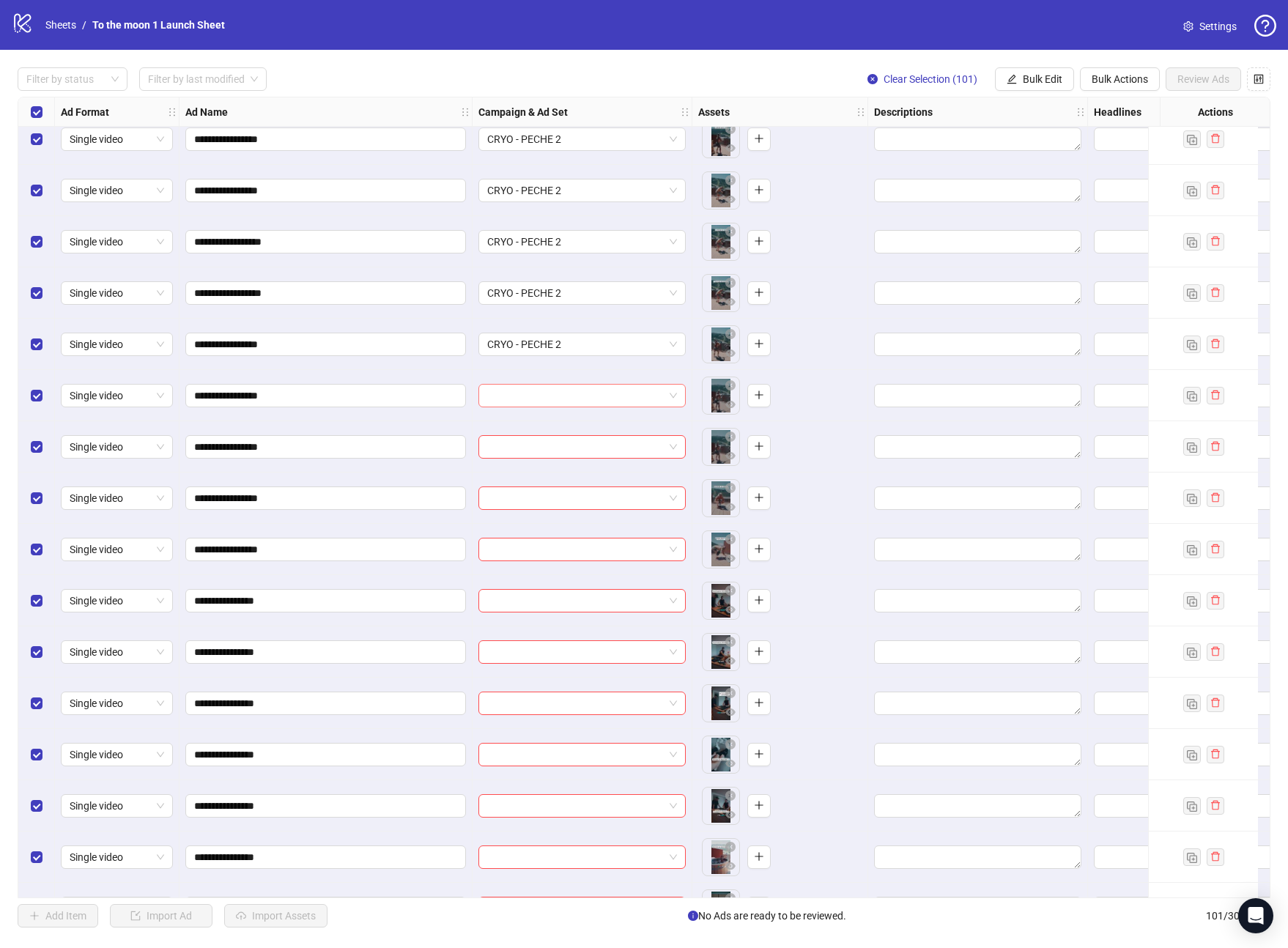
click at [577, 393] on input "search" at bounding box center [576, 396] width 177 height 22
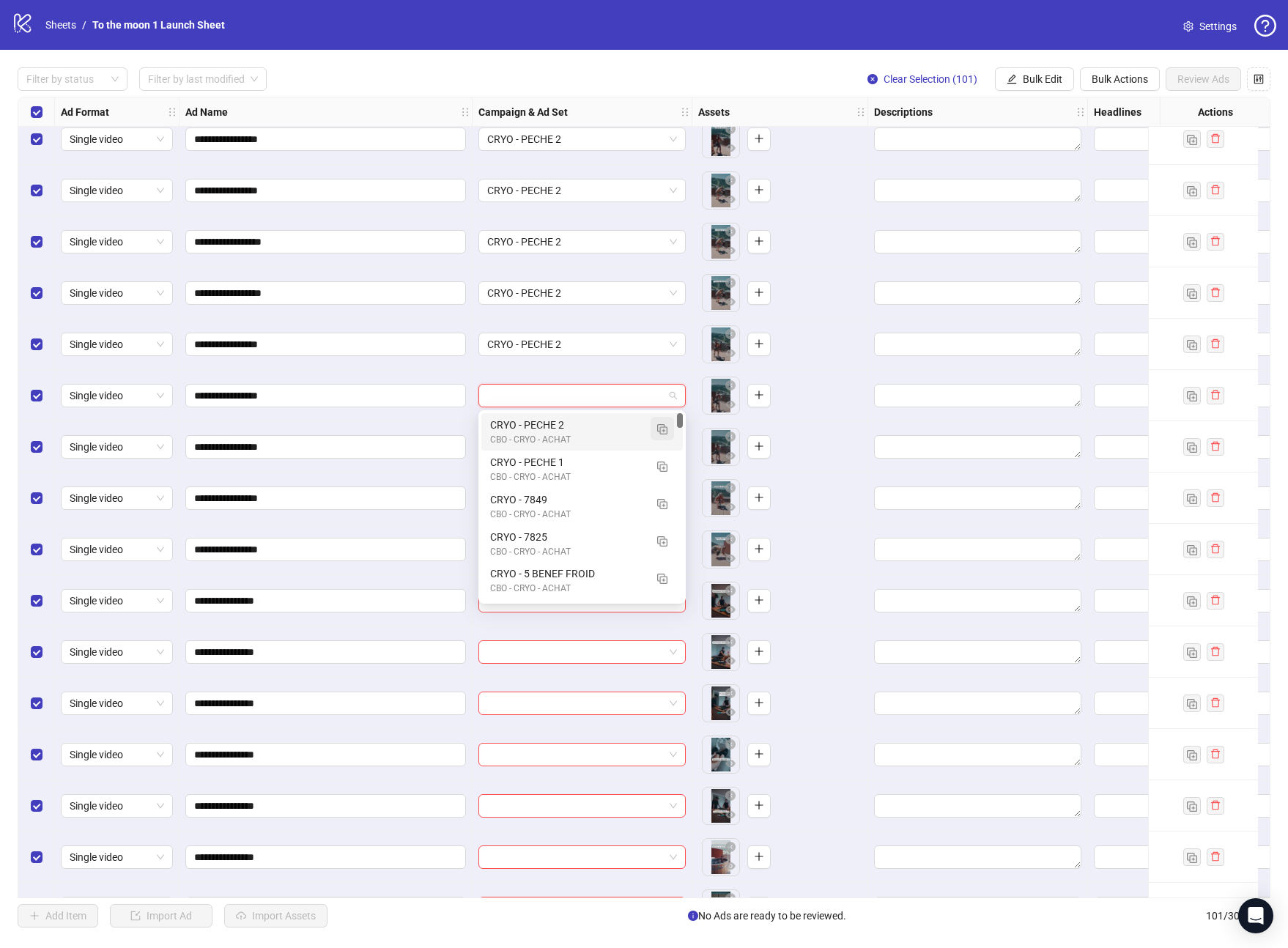
click at [658, 426] on img "button" at bounding box center [663, 429] width 10 height 10
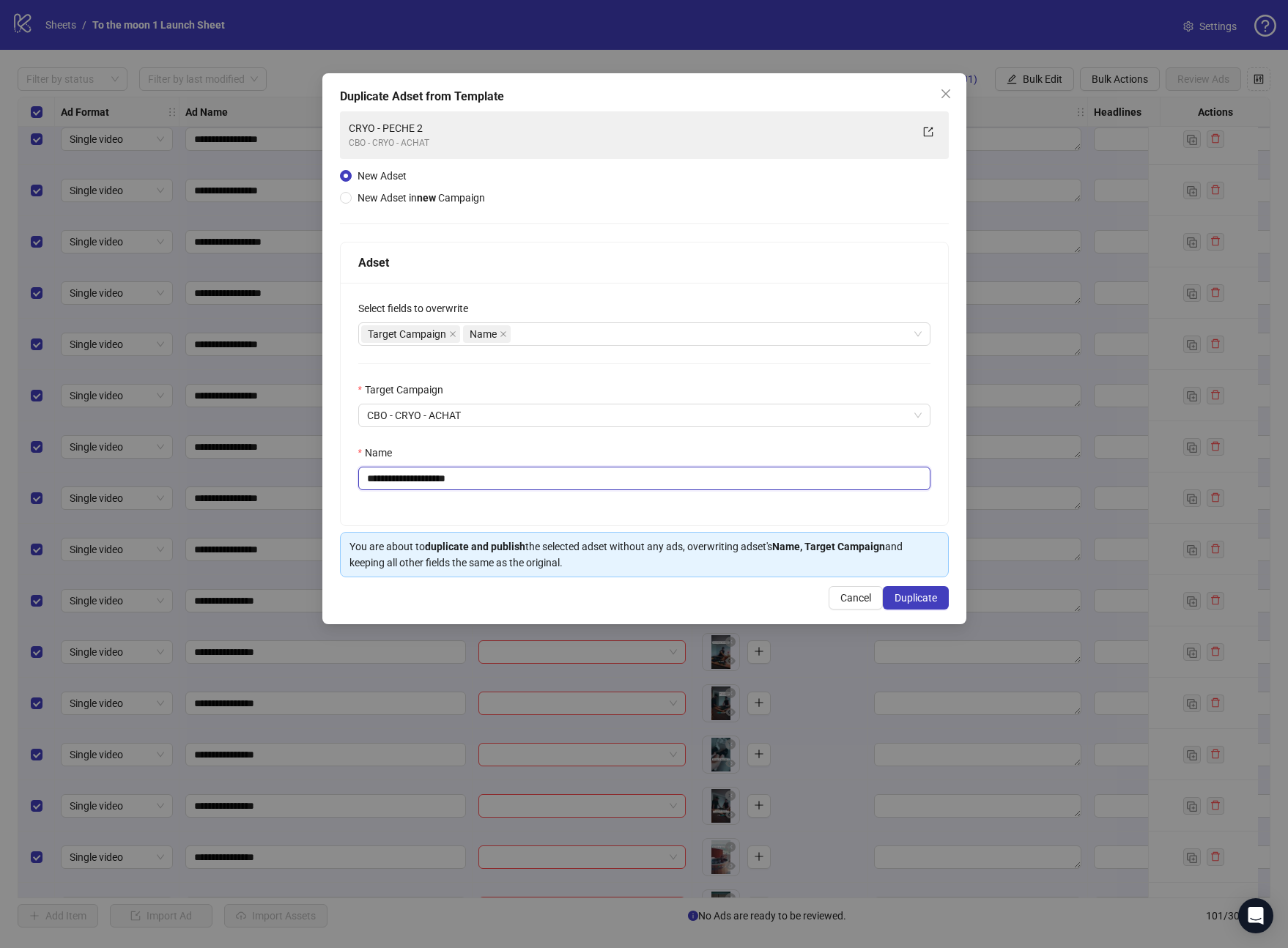
drag, startPoint x: 436, startPoint y: 479, endPoint x: 540, endPoint y: 479, distance: 104.0
click at [540, 479] on input "**********" at bounding box center [644, 478] width 573 height 23
type input "**********"
click at [914, 600] on span "Duplicate" at bounding box center [915, 598] width 42 height 12
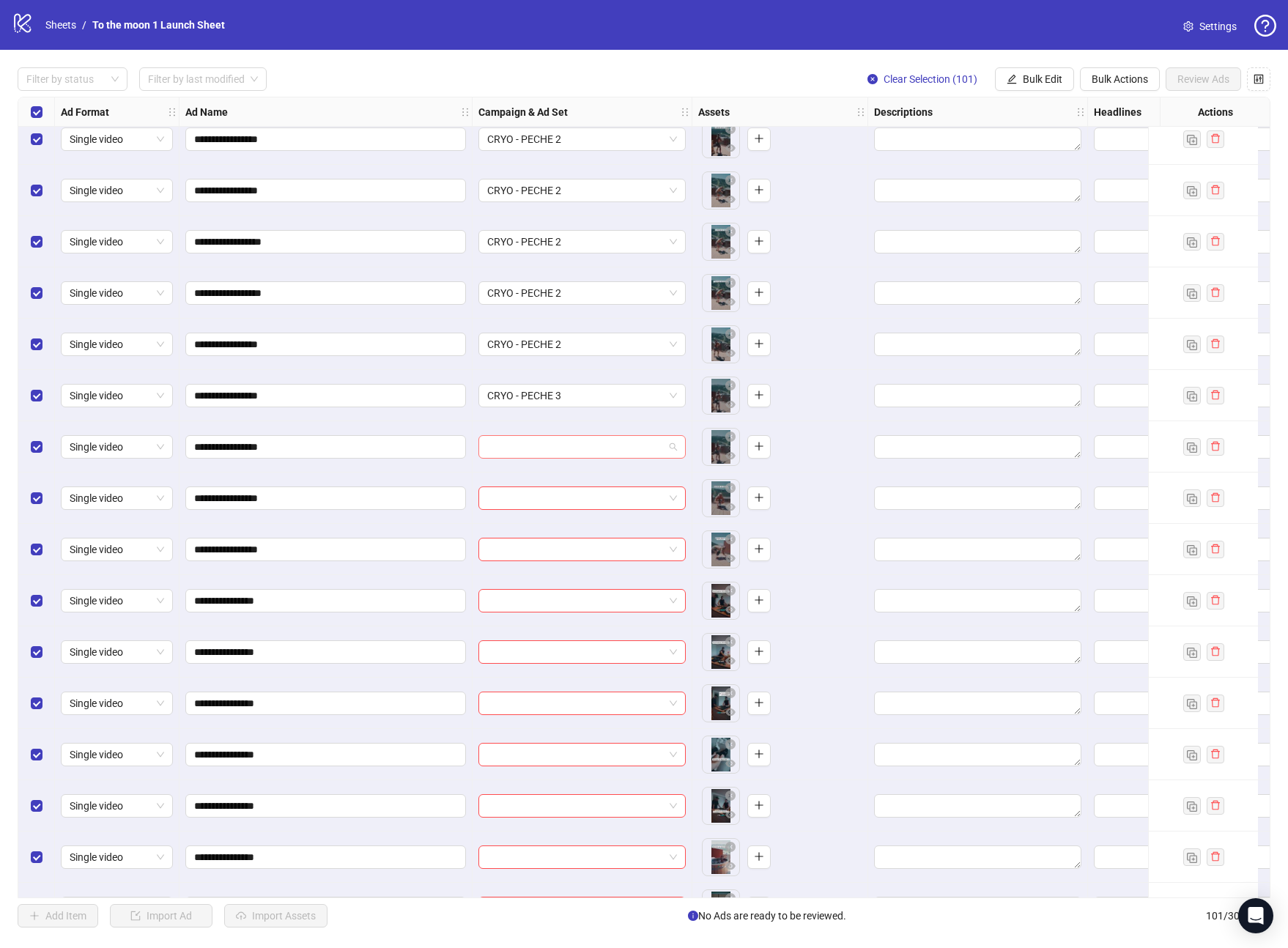
click at [644, 452] on input "search" at bounding box center [576, 447] width 177 height 22
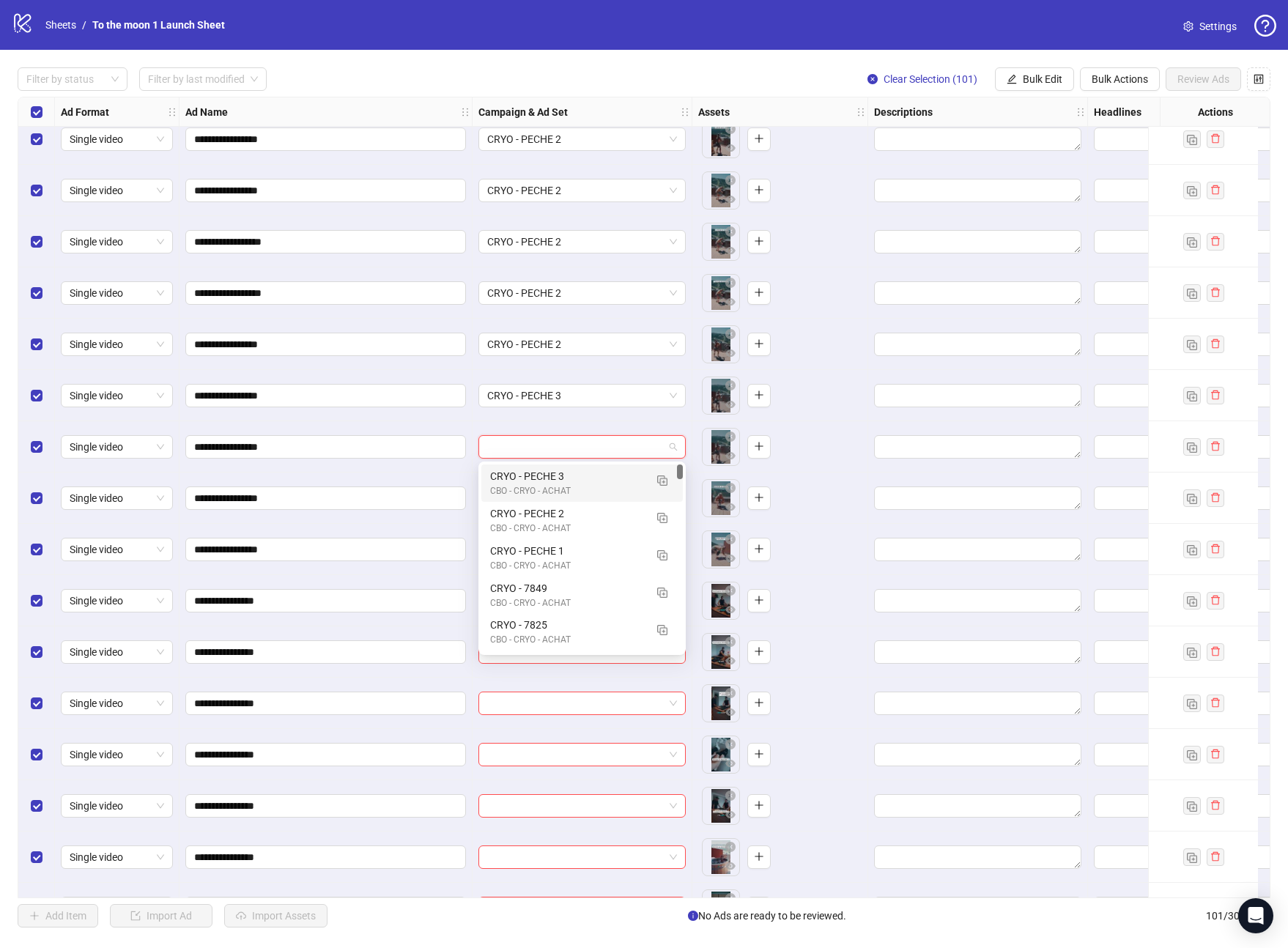
click at [594, 493] on div "CBO - CRYO - ACHAT" at bounding box center [567, 491] width 154 height 14
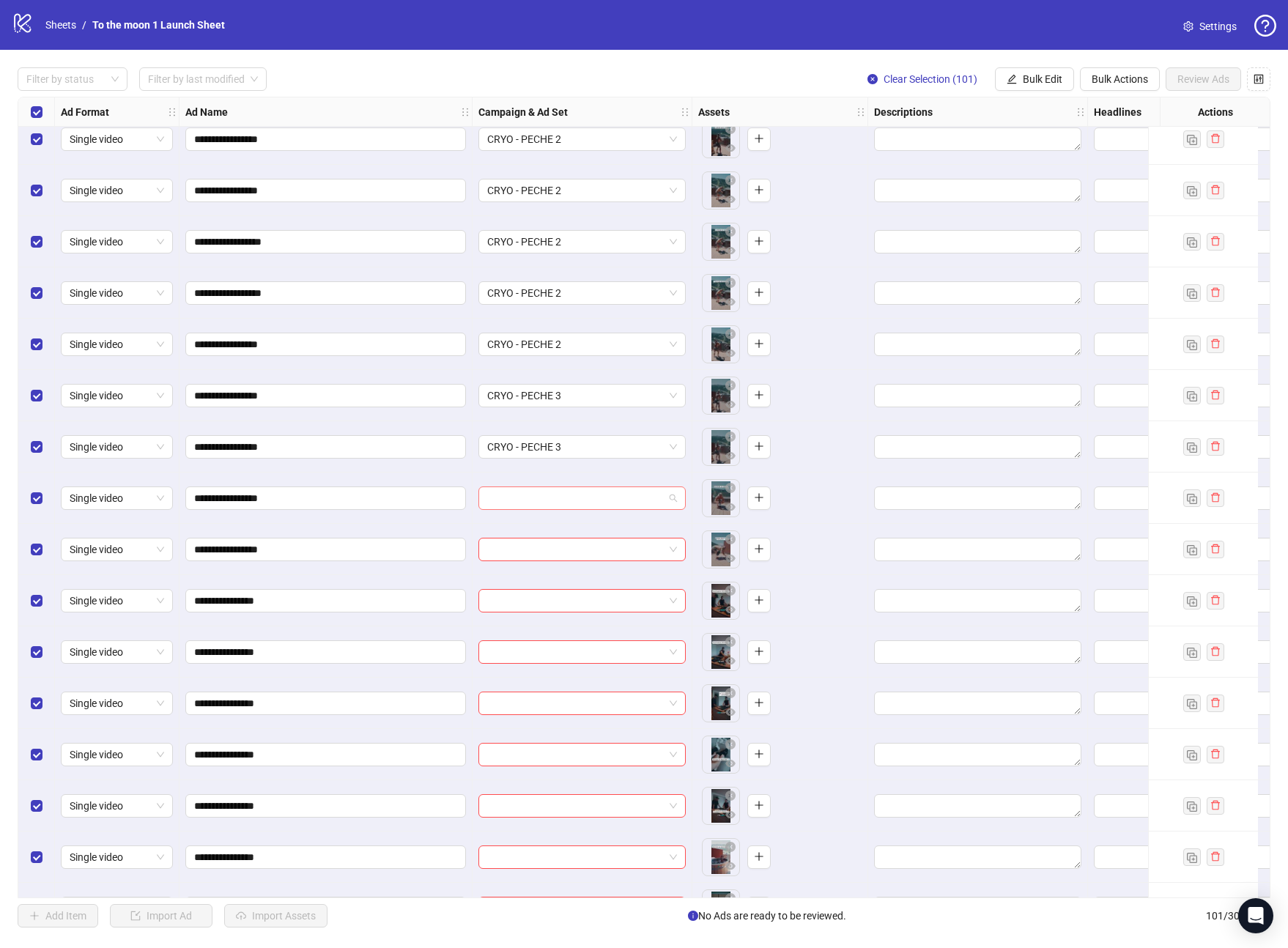
click at [585, 506] on input "search" at bounding box center [576, 498] width 177 height 22
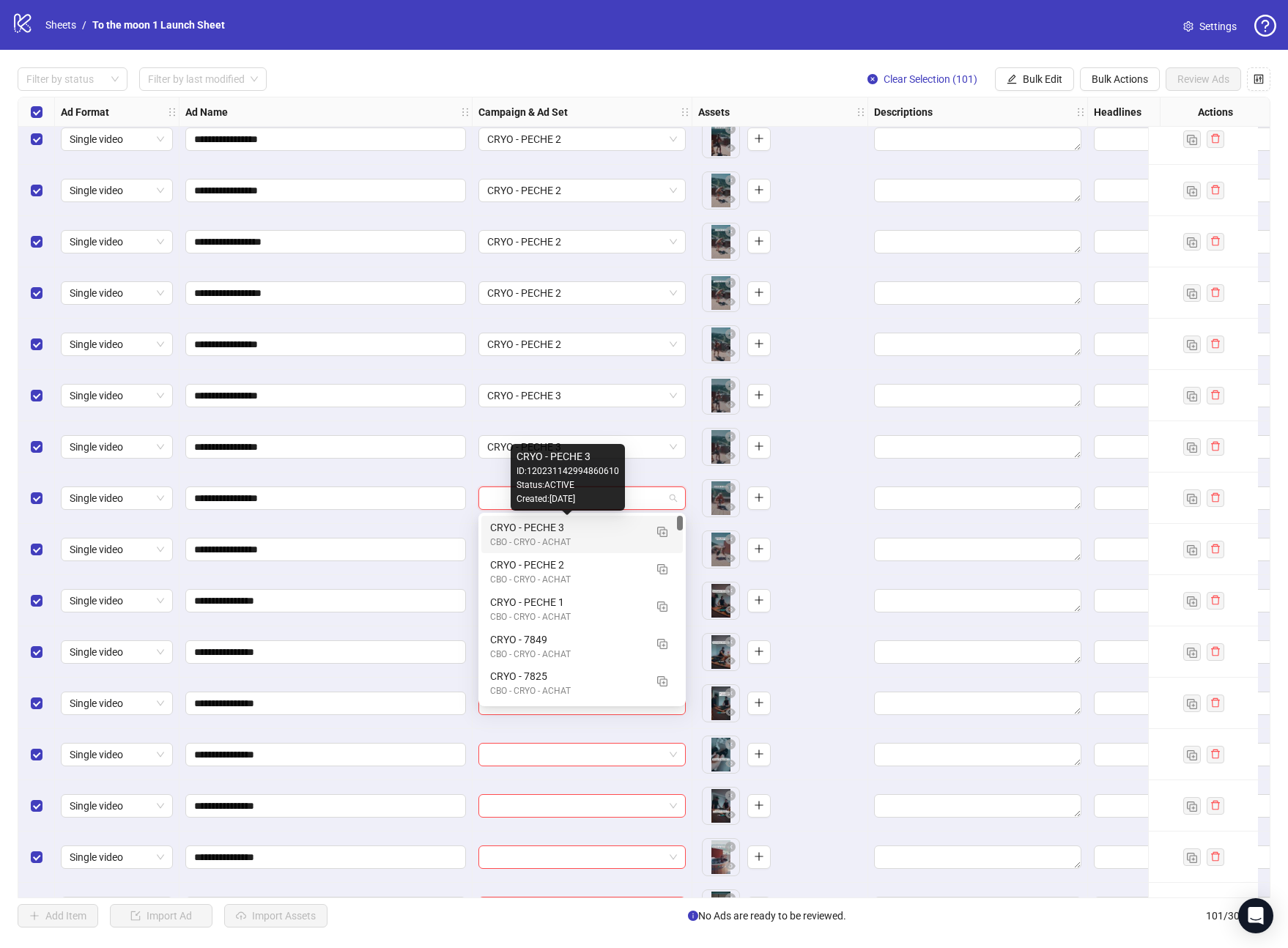
click at [581, 534] on div "CRYO - PECHE 3" at bounding box center [567, 528] width 154 height 17
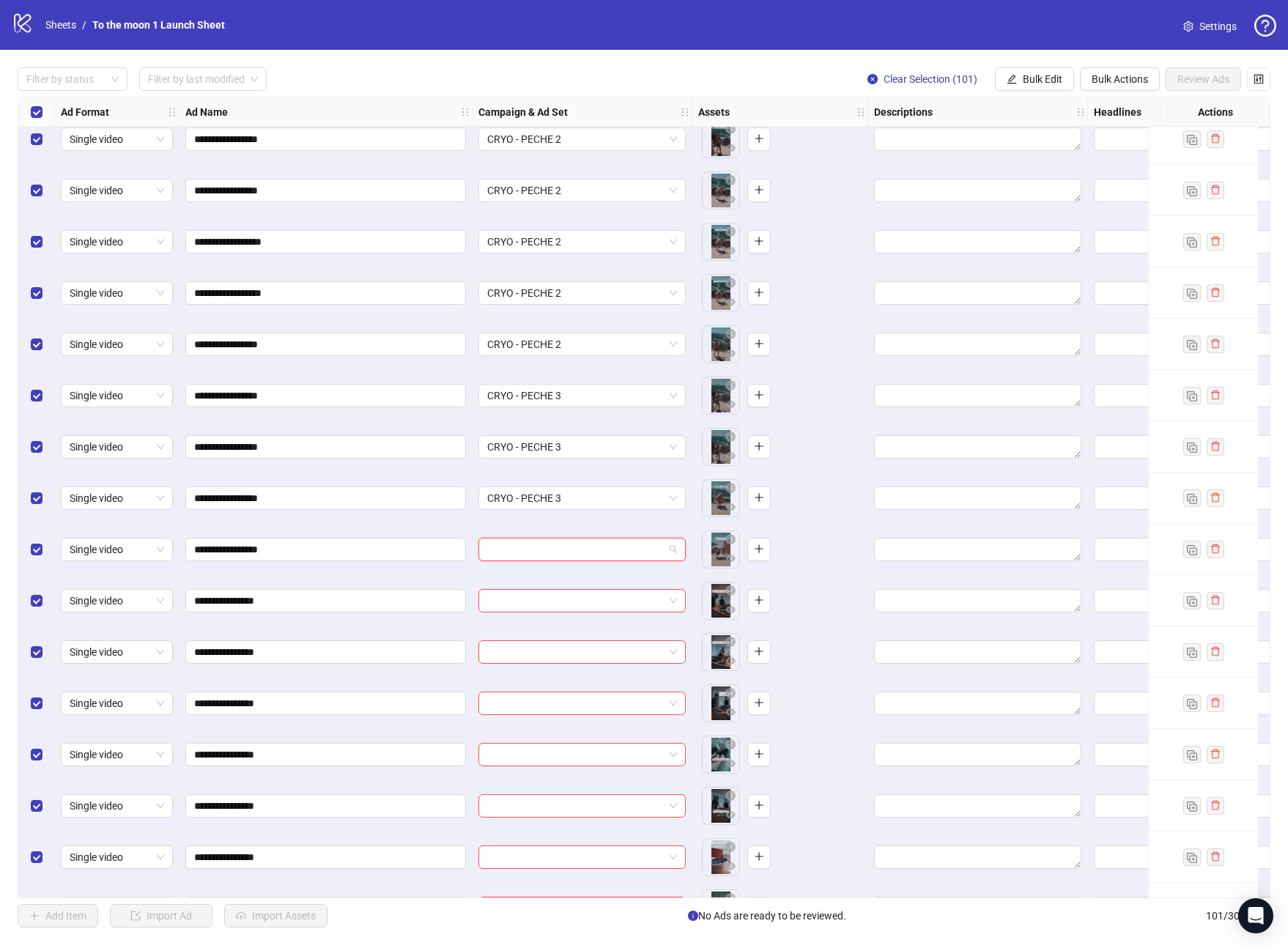
click at [581, 543] on input "search" at bounding box center [576, 549] width 177 height 22
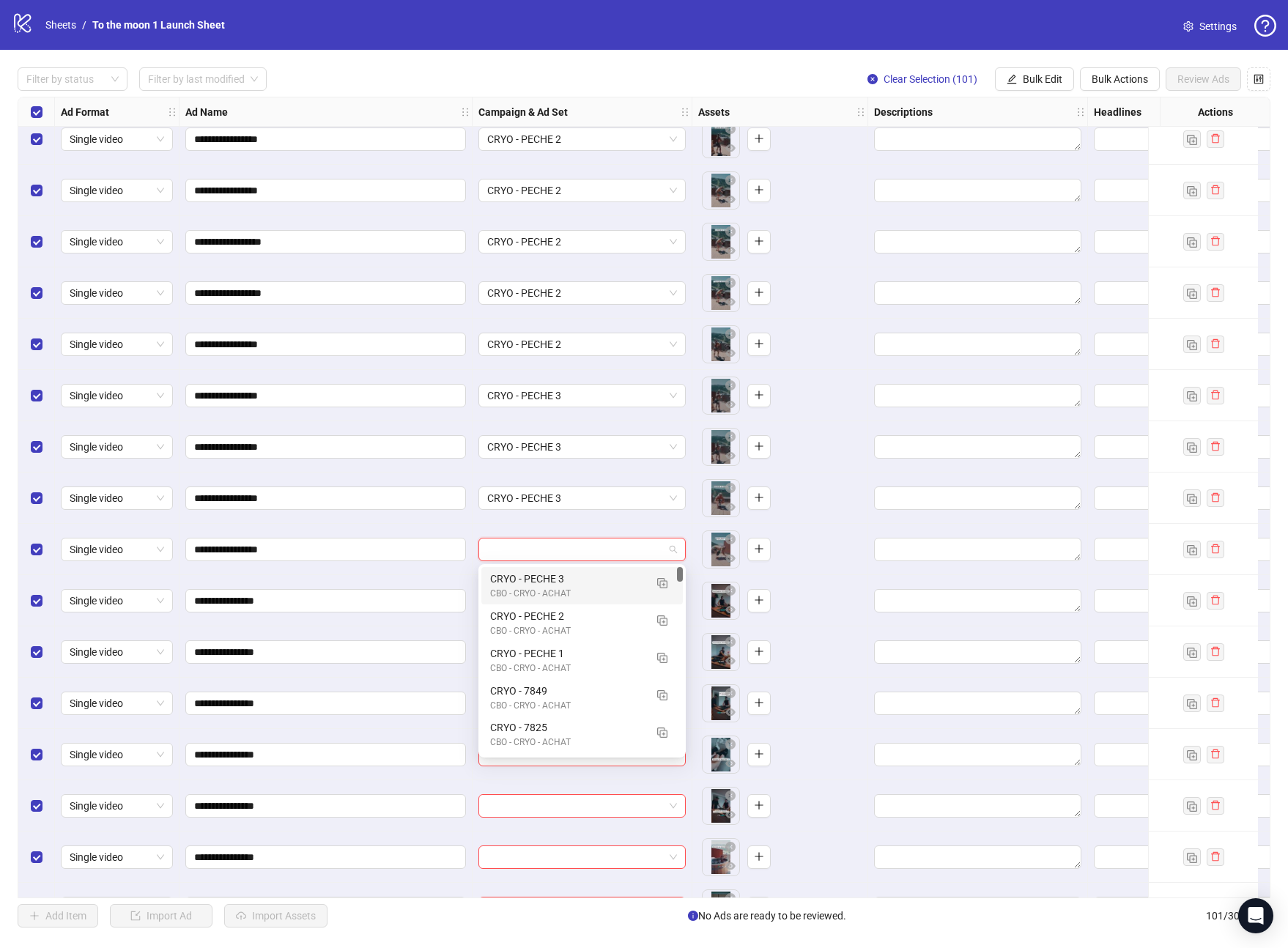
click at [581, 579] on div "CRYO - PECHE 3" at bounding box center [567, 579] width 154 height 17
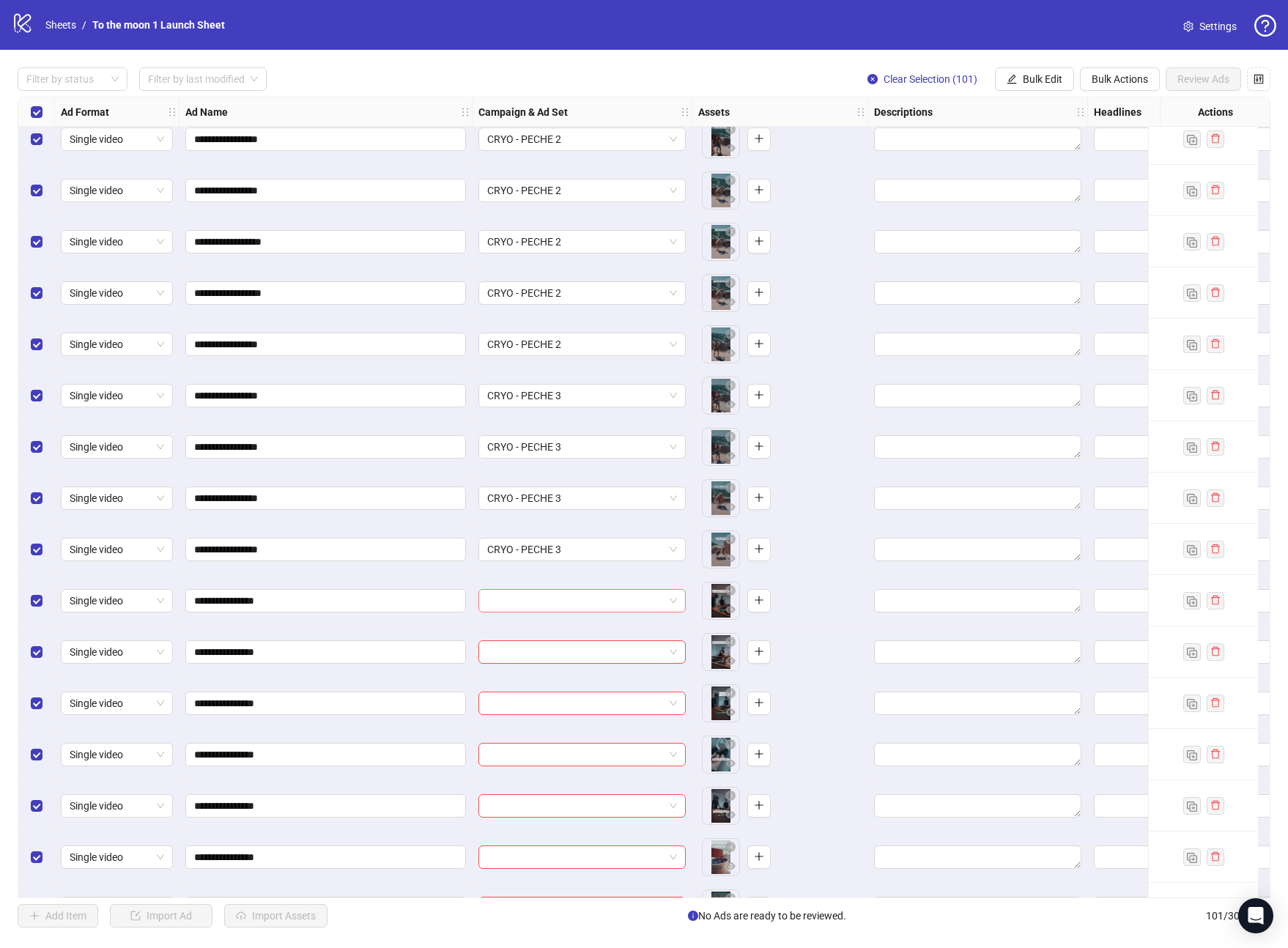
click at [580, 597] on input "search" at bounding box center [576, 600] width 177 height 22
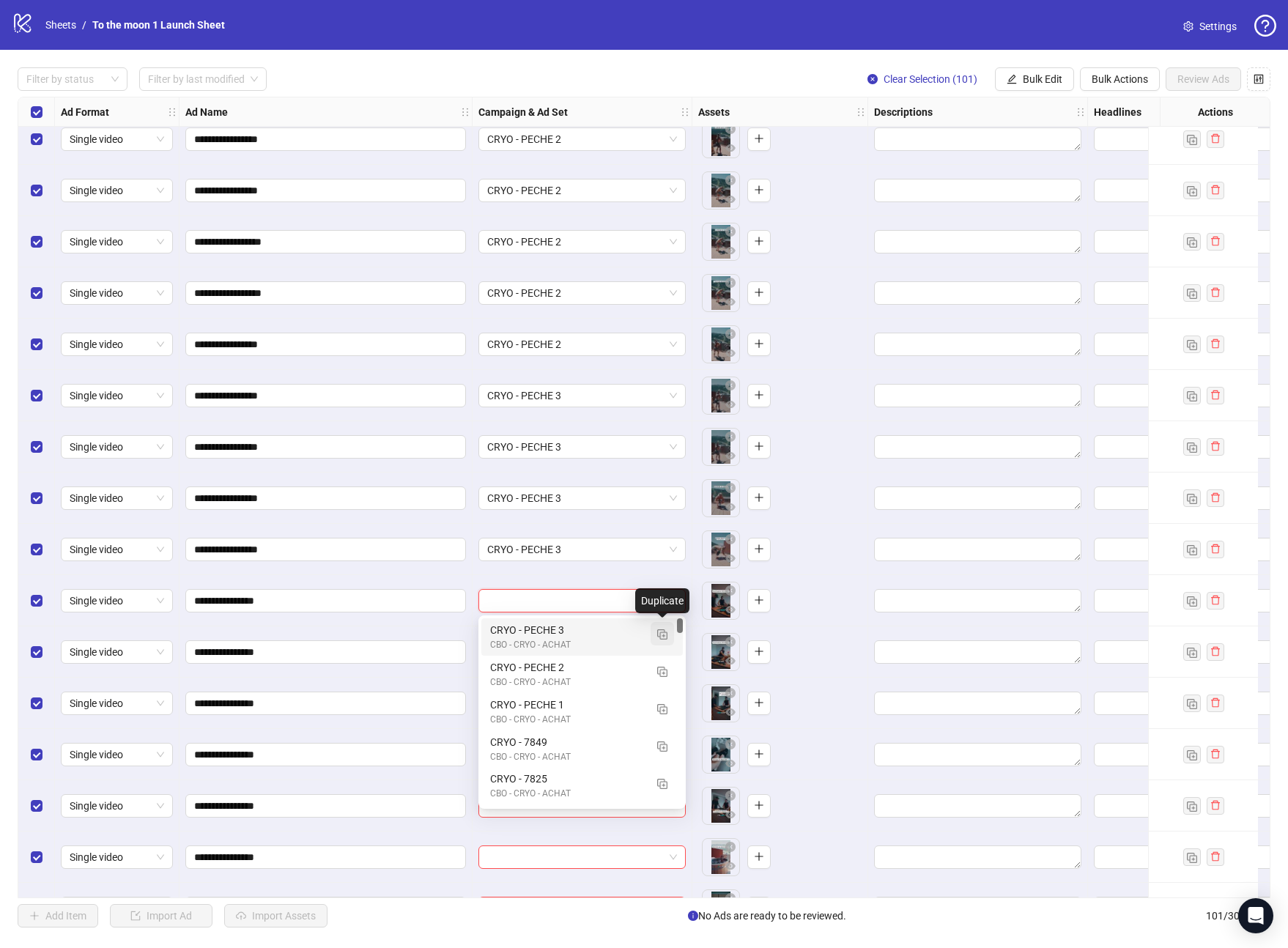
click at [661, 632] on img "button" at bounding box center [663, 634] width 10 height 10
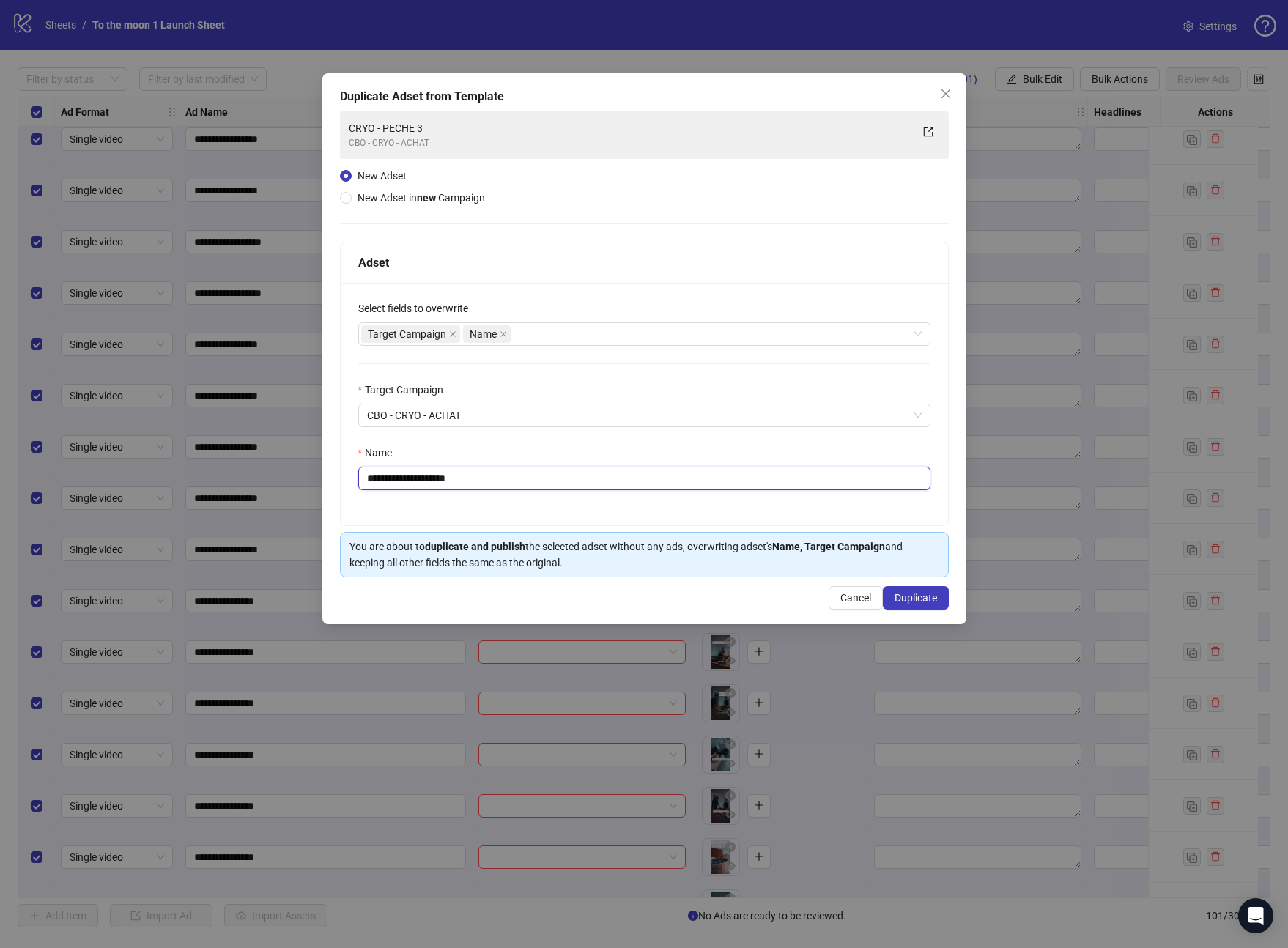
drag, startPoint x: 401, startPoint y: 479, endPoint x: 561, endPoint y: 479, distance: 160.0
click at [561, 479] on input "**********" at bounding box center [644, 478] width 573 height 23
type input "**********"
click at [918, 595] on span "Duplicate" at bounding box center [915, 598] width 42 height 12
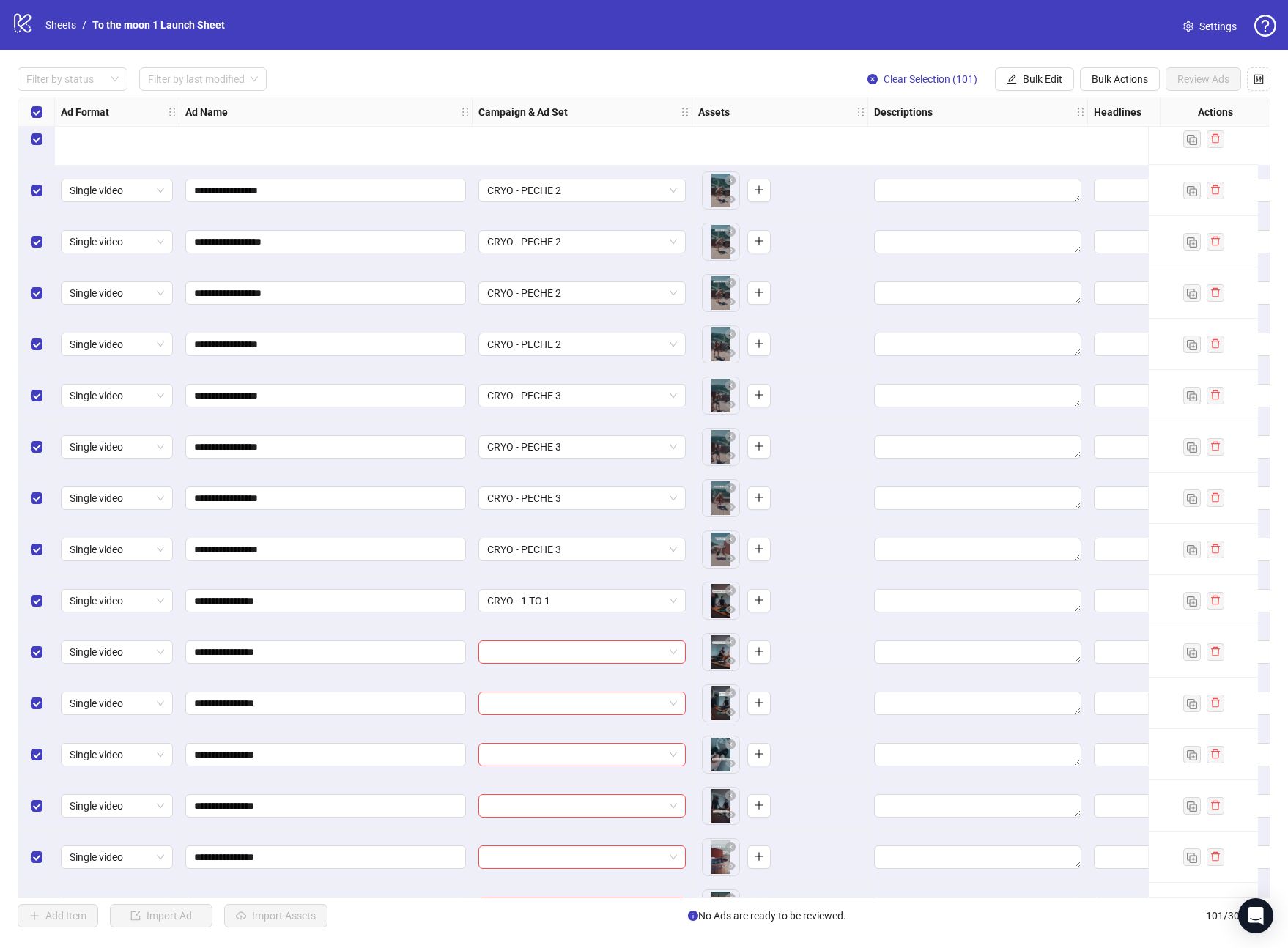
scroll to position [1399, 0]
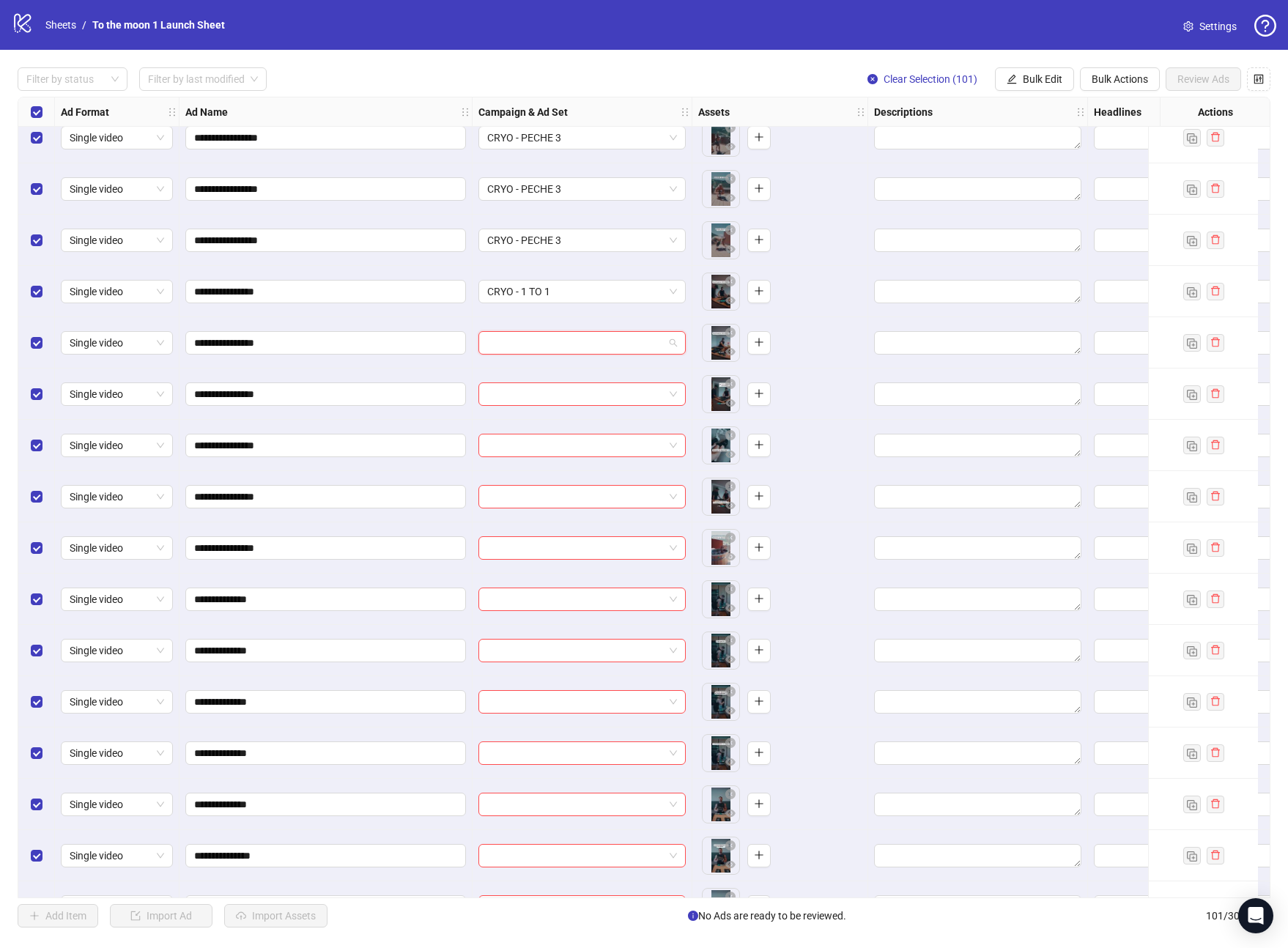
click at [570, 337] on input "search" at bounding box center [576, 343] width 177 height 22
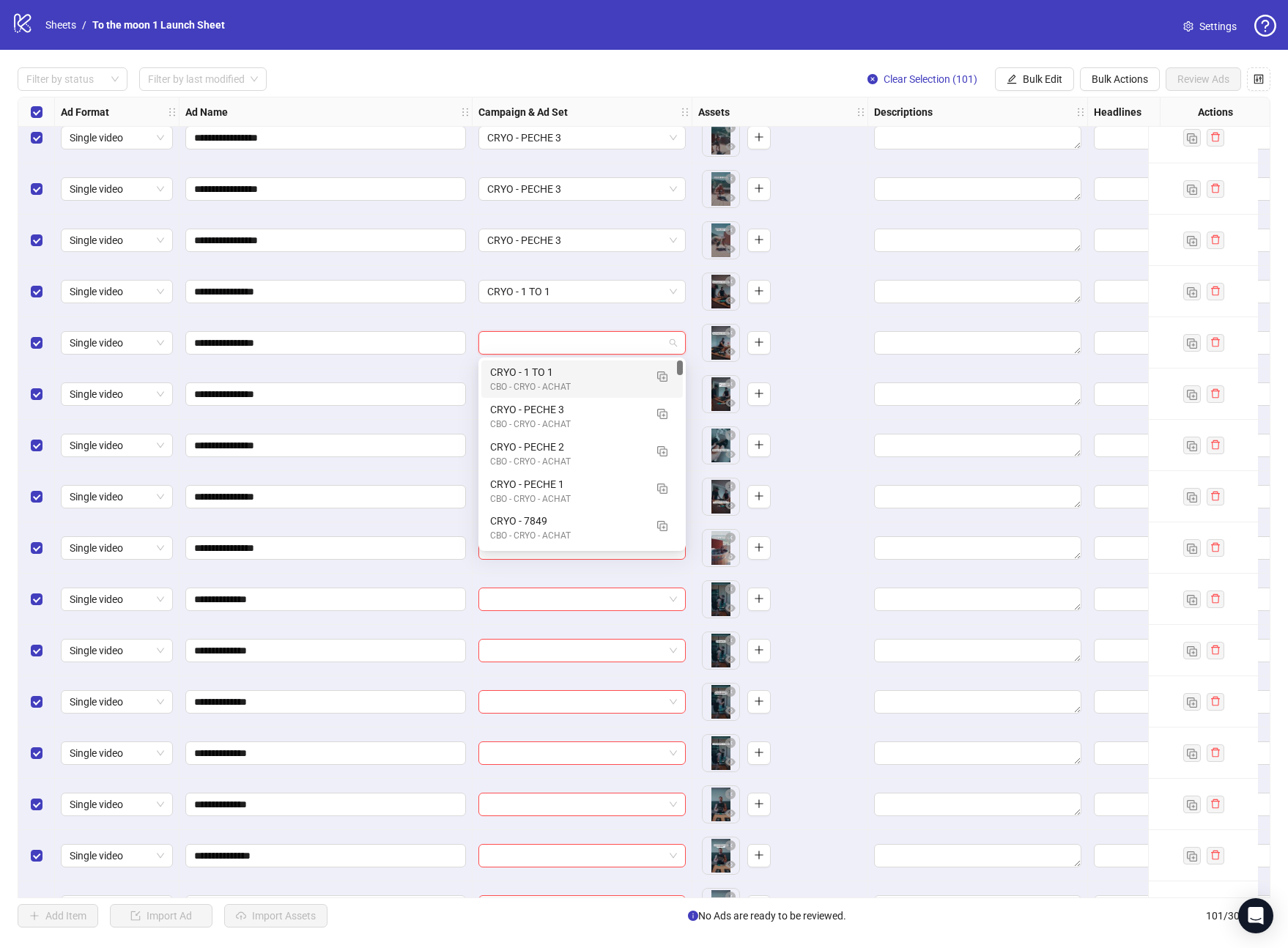
click at [560, 375] on div "CRYO - 1 TO 1" at bounding box center [567, 372] width 154 height 17
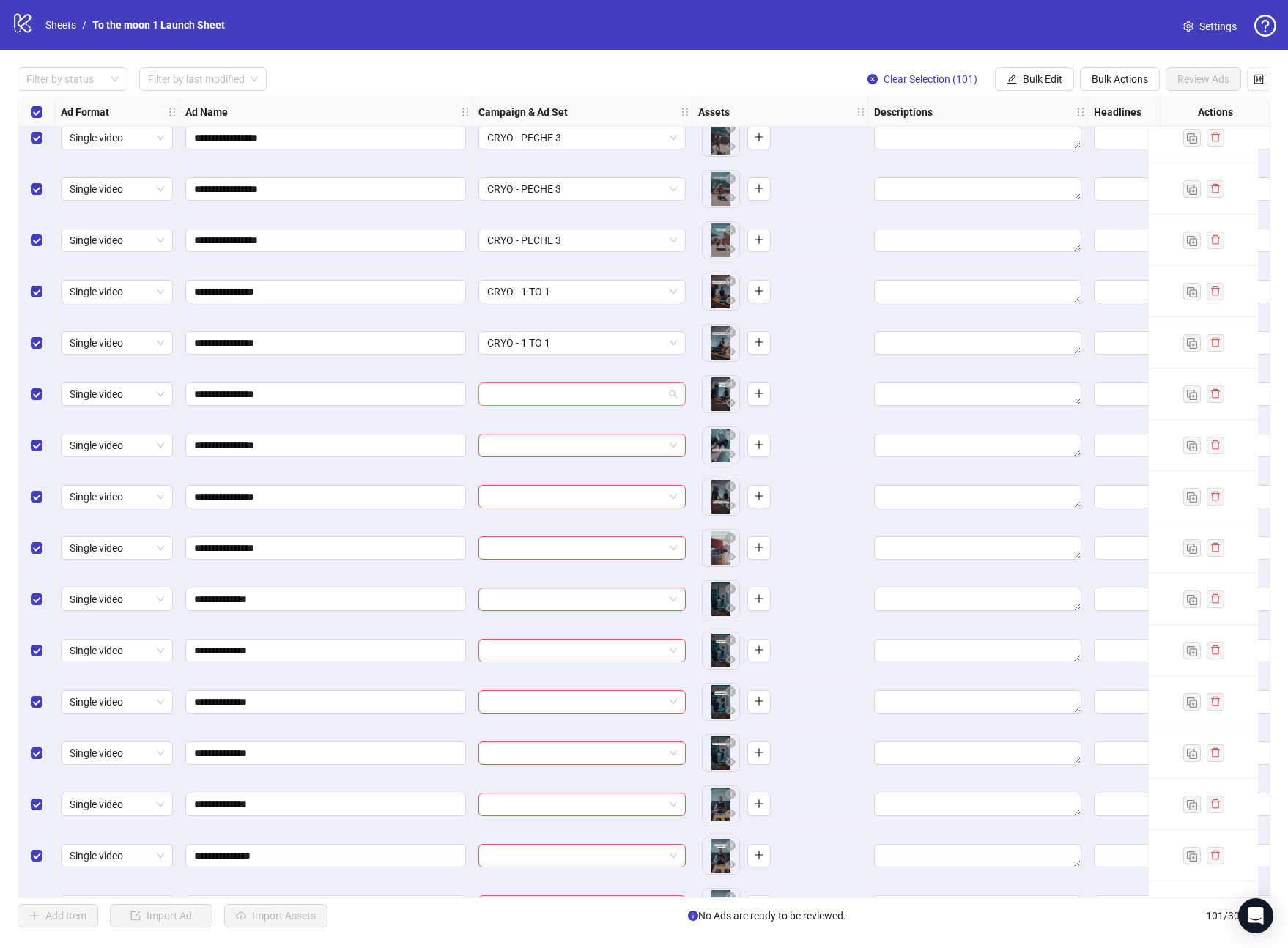
click at [560, 398] on input "search" at bounding box center [576, 394] width 177 height 22
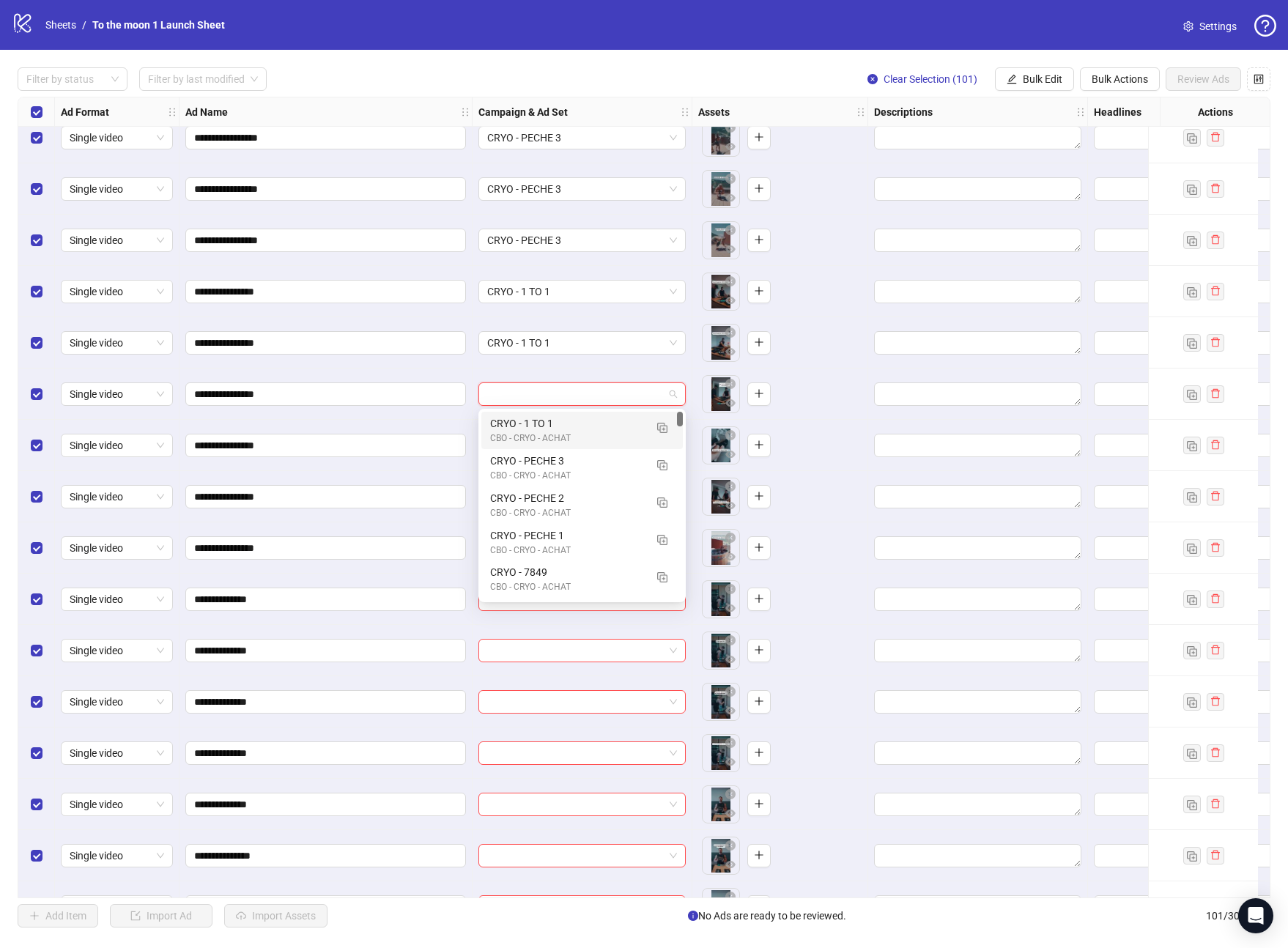
click at [560, 424] on div "CRYO - 1 TO 1" at bounding box center [567, 424] width 154 height 17
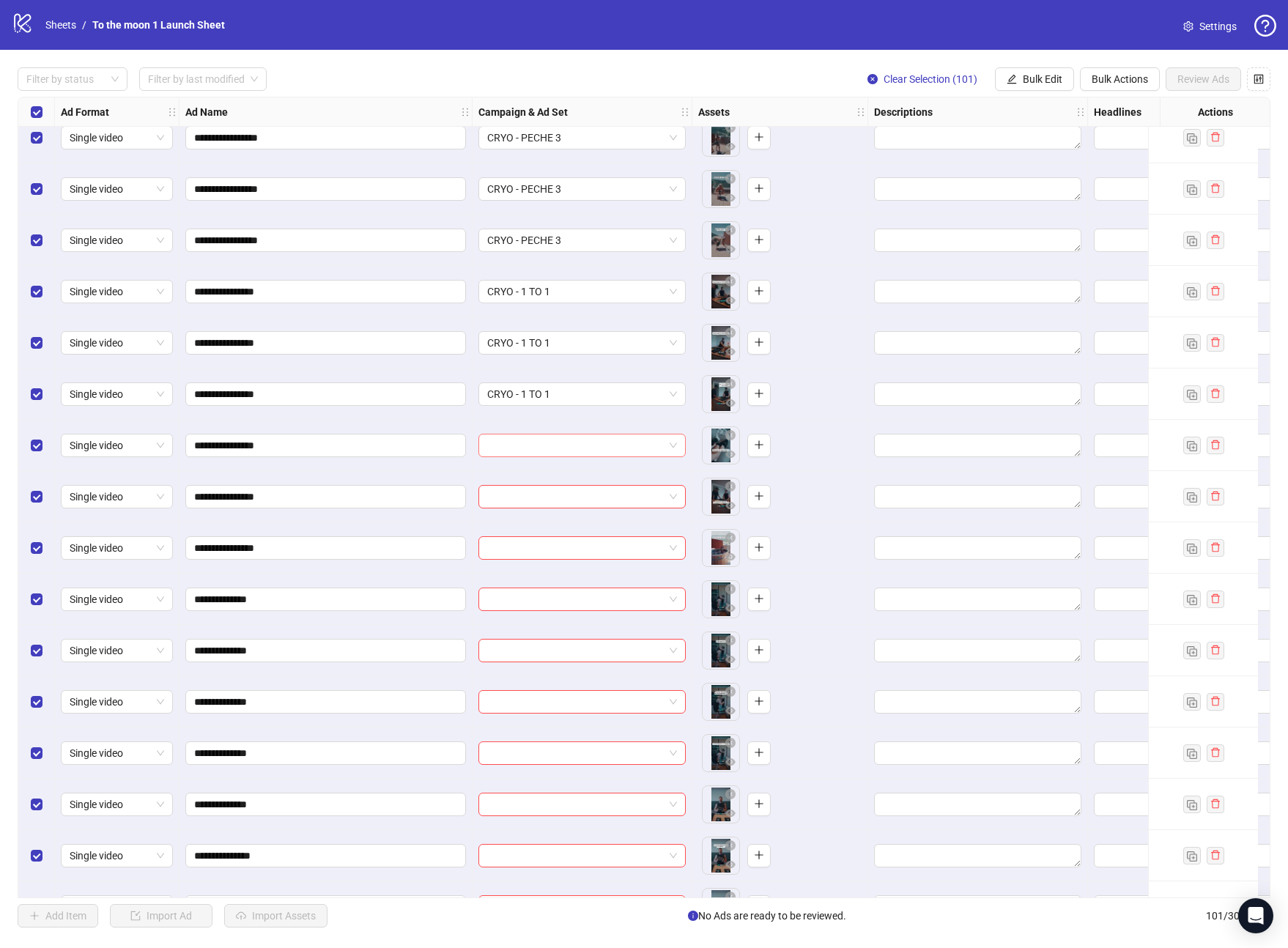
click at [560, 446] on input "search" at bounding box center [576, 445] width 177 height 22
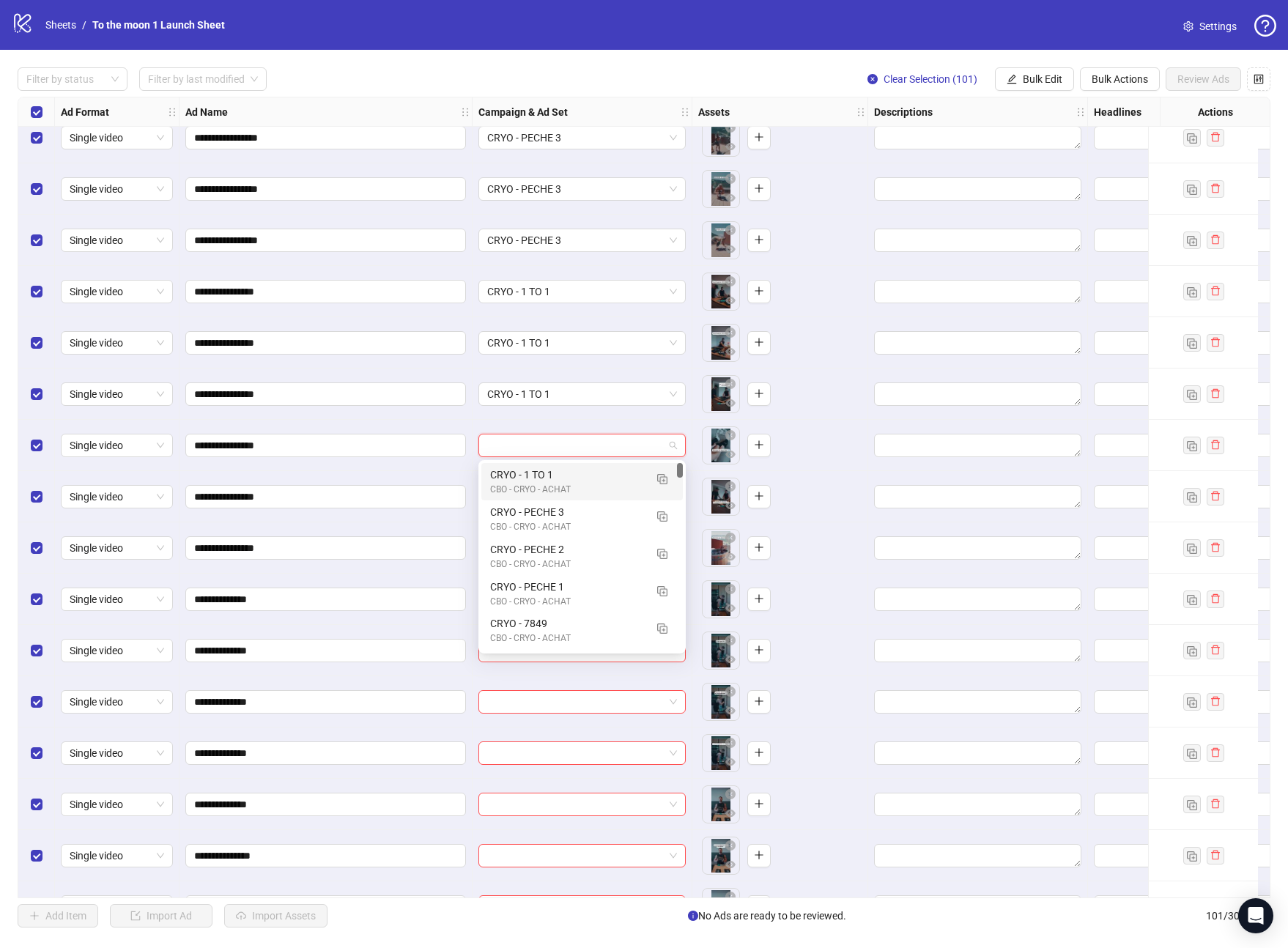
click at [560, 475] on div "CRYO - 1 TO 1" at bounding box center [567, 475] width 154 height 17
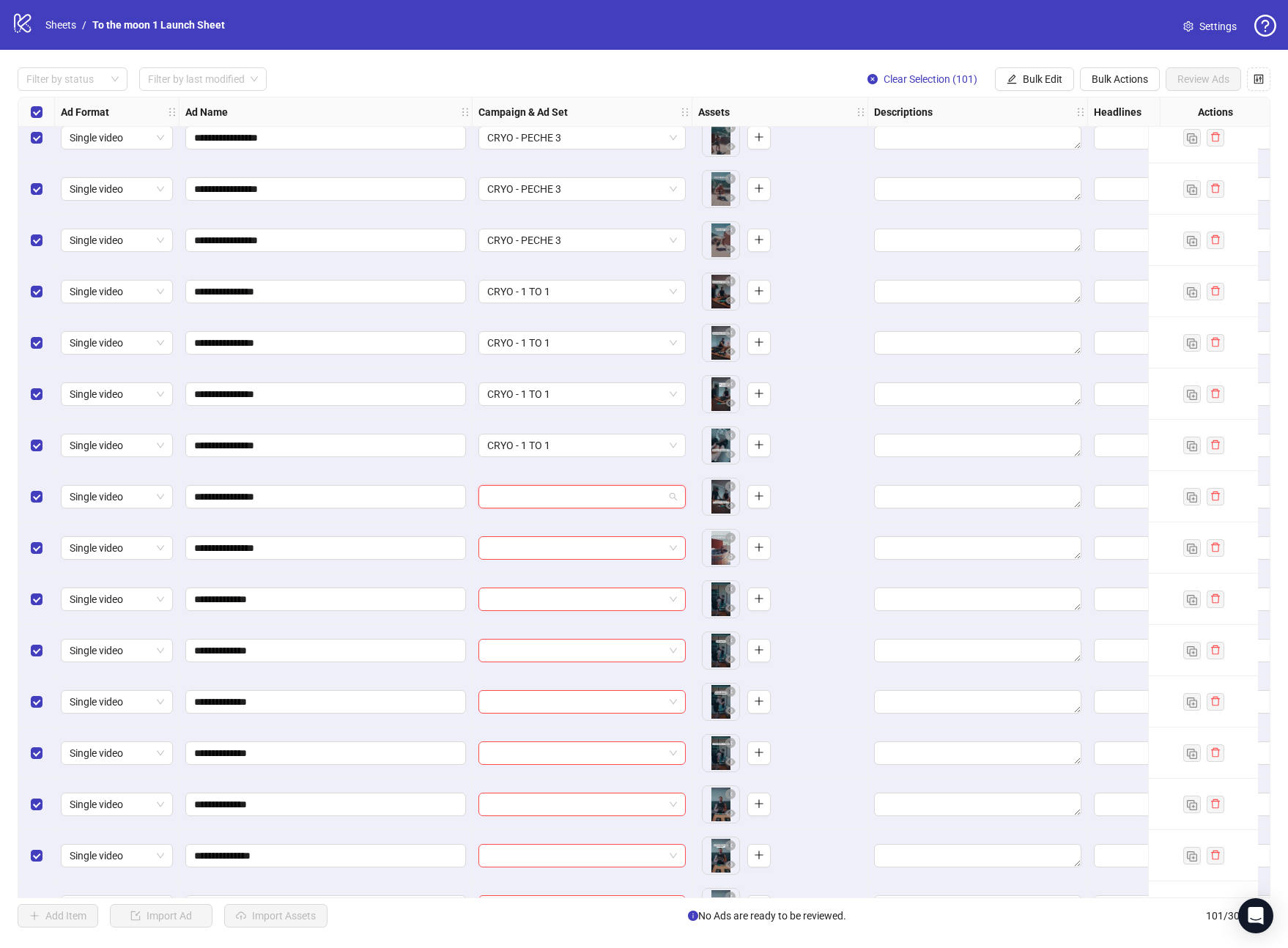
click at [560, 491] on input "search" at bounding box center [576, 496] width 177 height 22
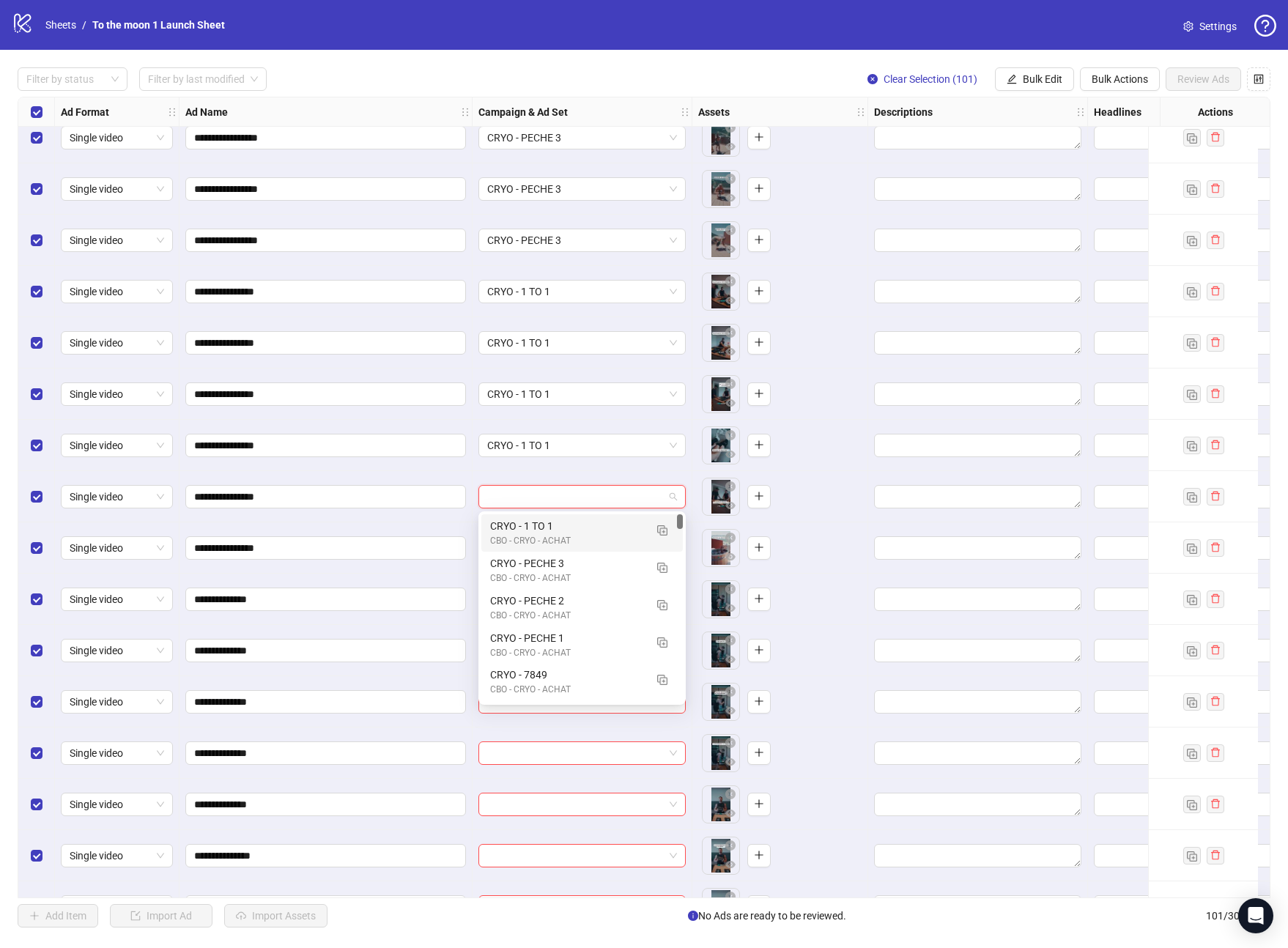
click at [560, 524] on div "CRYO - 1 TO 1" at bounding box center [567, 526] width 154 height 17
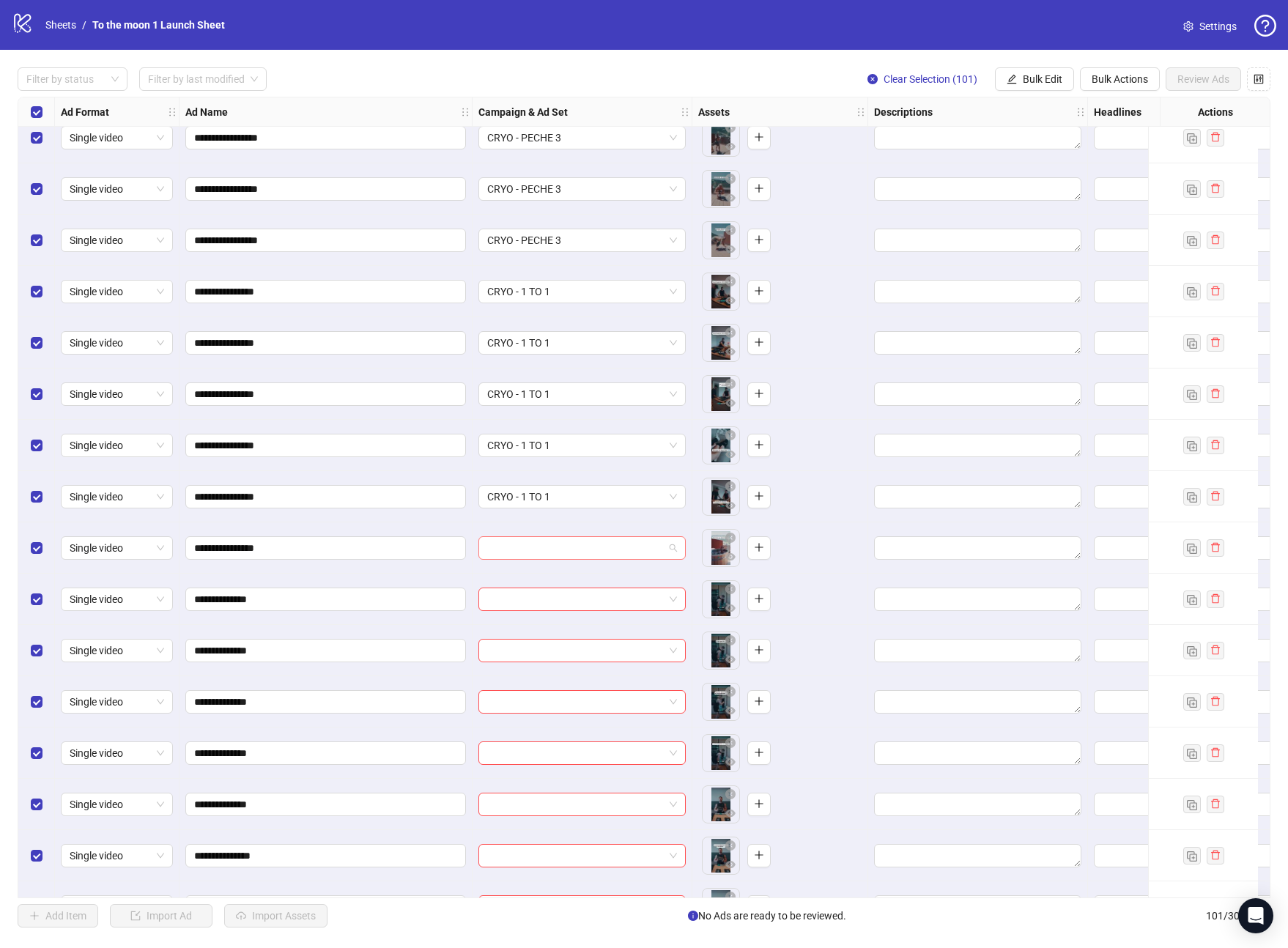
click at [561, 550] on input "search" at bounding box center [576, 547] width 177 height 22
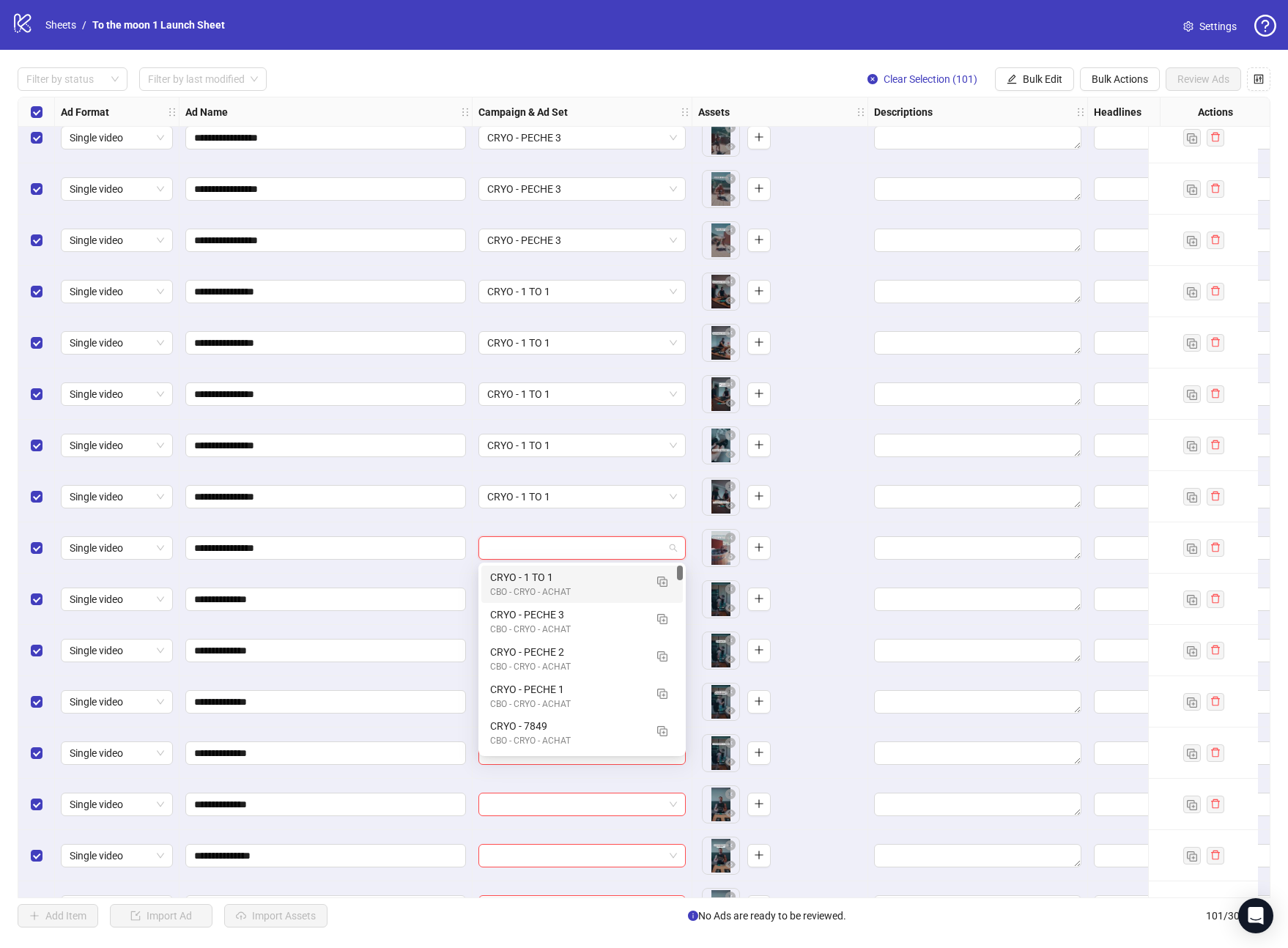
click at [561, 599] on div "CBO - CRYO - ACHAT" at bounding box center [567, 592] width 154 height 14
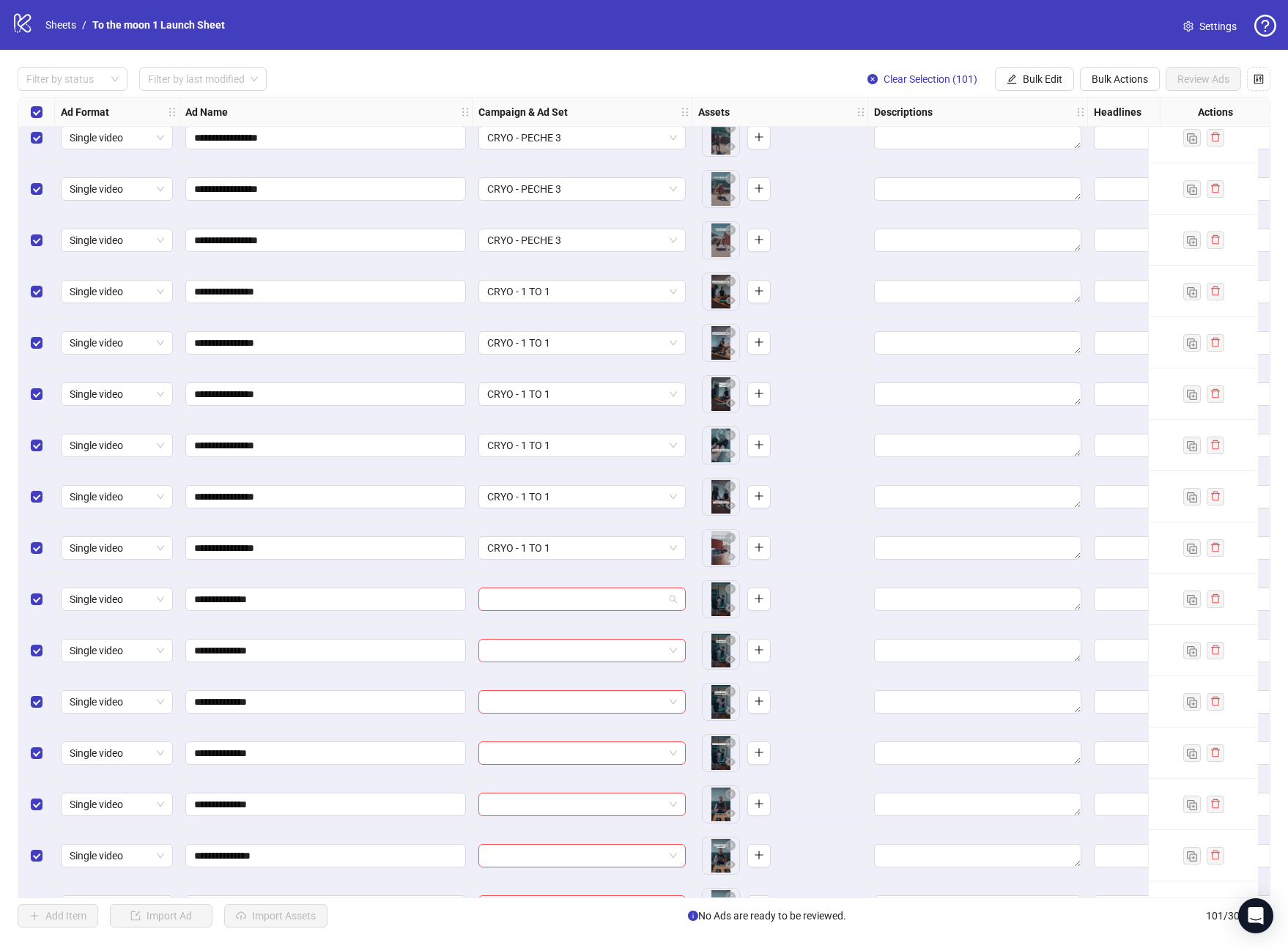
click at [561, 599] on input "search" at bounding box center [576, 599] width 177 height 22
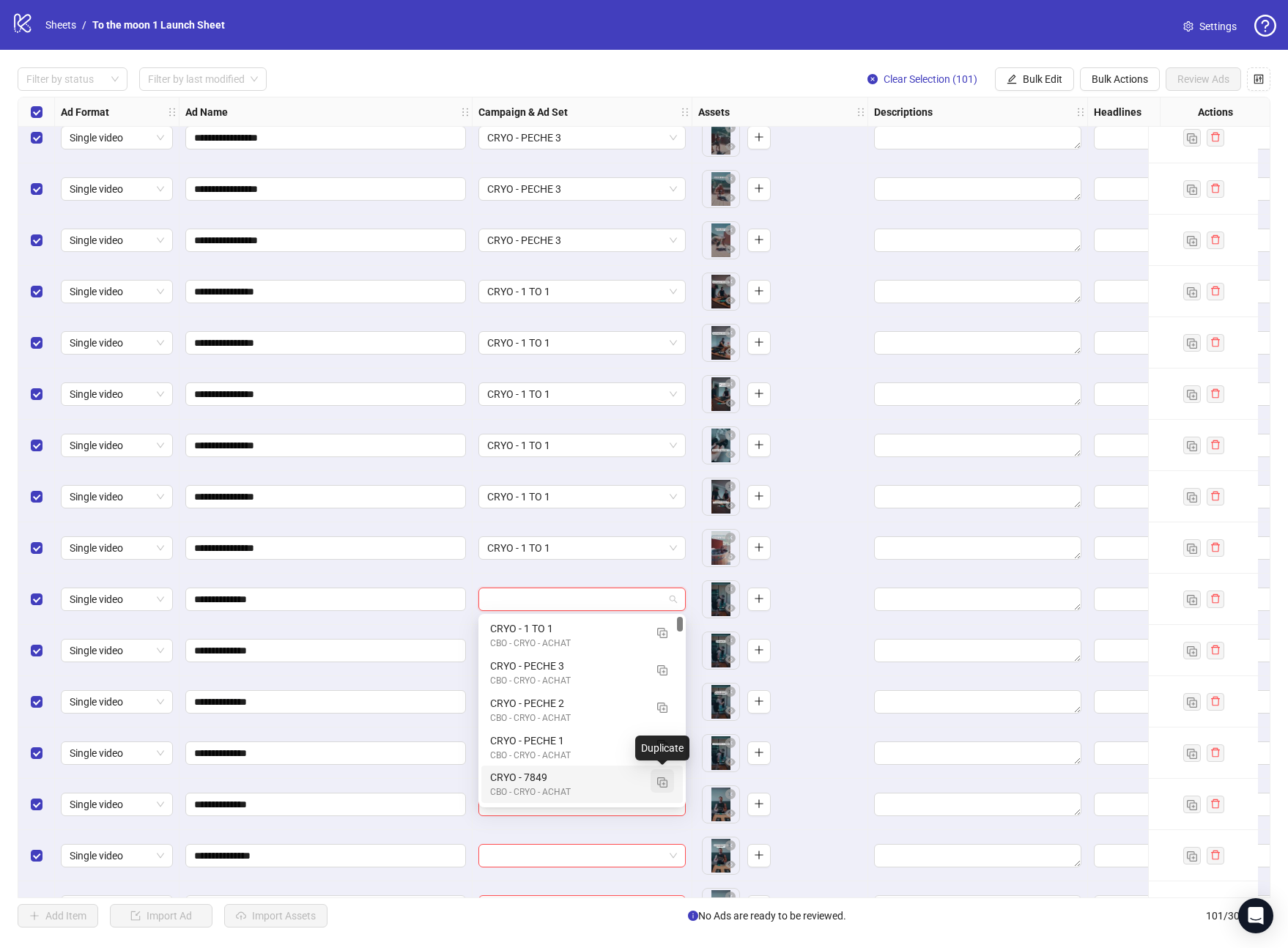
click at [664, 781] on img "button" at bounding box center [663, 782] width 10 height 10
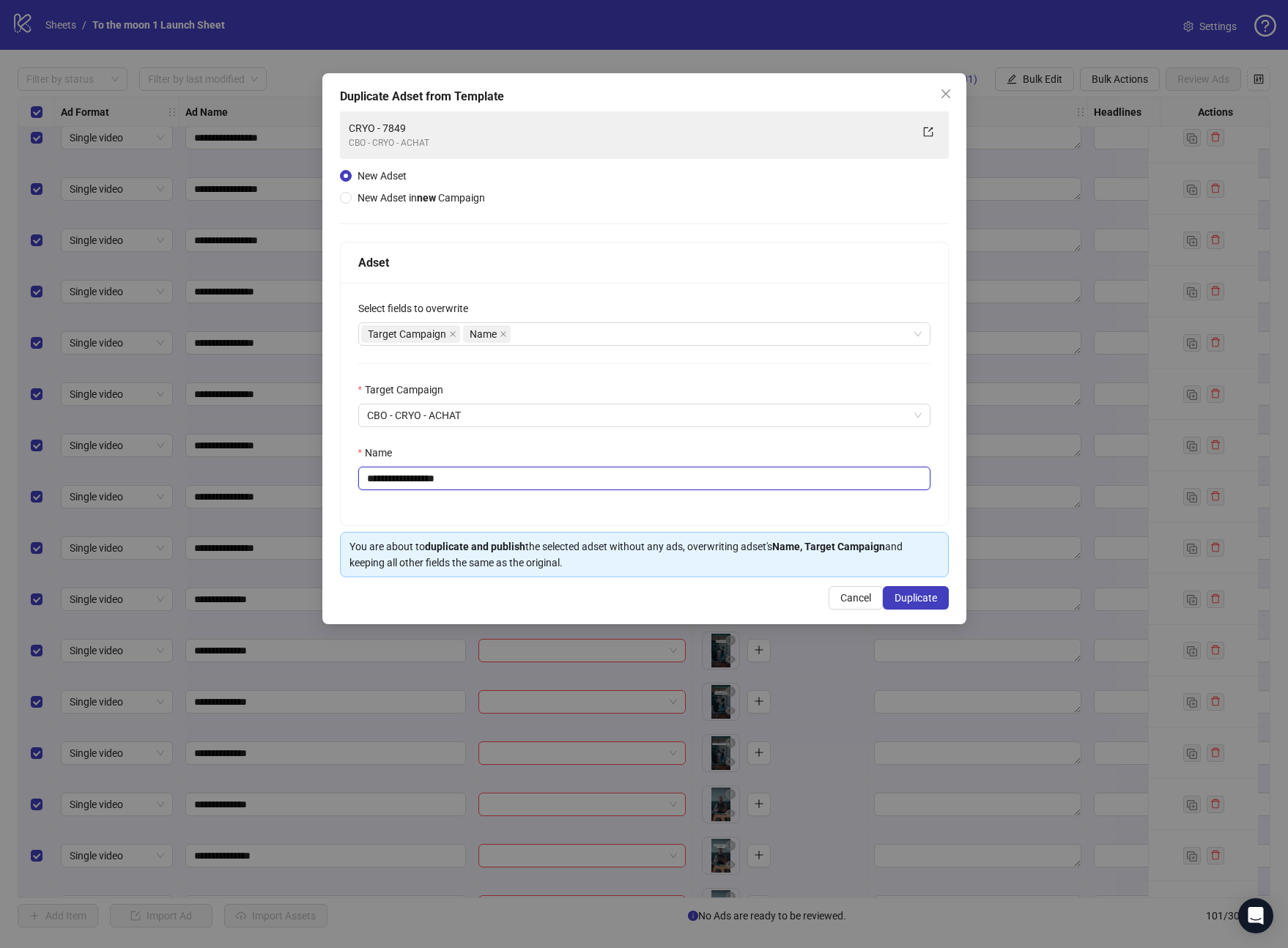
drag, startPoint x: 412, startPoint y: 476, endPoint x: 511, endPoint y: 476, distance: 99.0
click at [511, 476] on input "**********" at bounding box center [644, 478] width 573 height 23
type input "**********"
click at [909, 595] on span "Duplicate" at bounding box center [915, 598] width 42 height 12
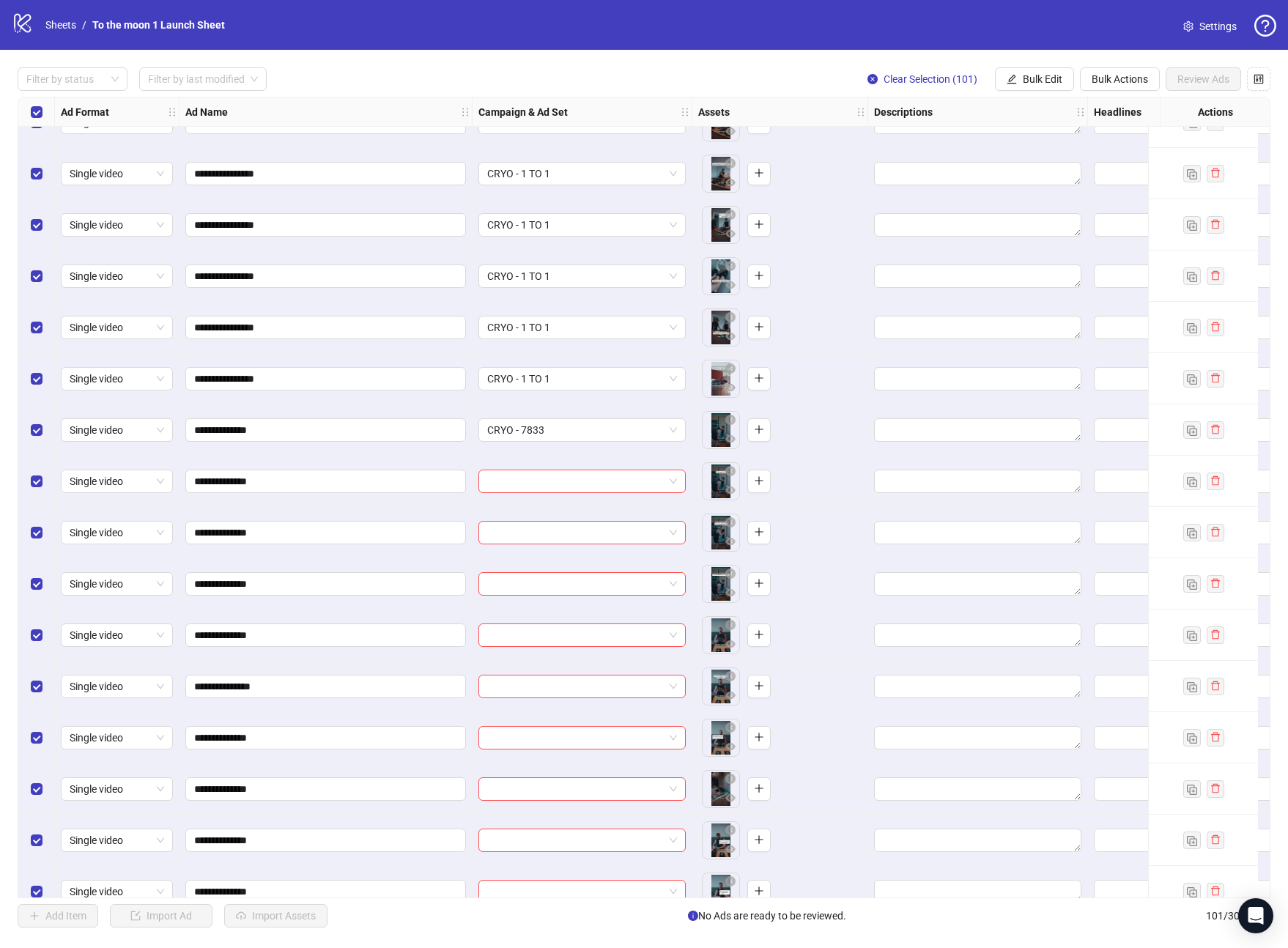
scroll to position [1694, 0]
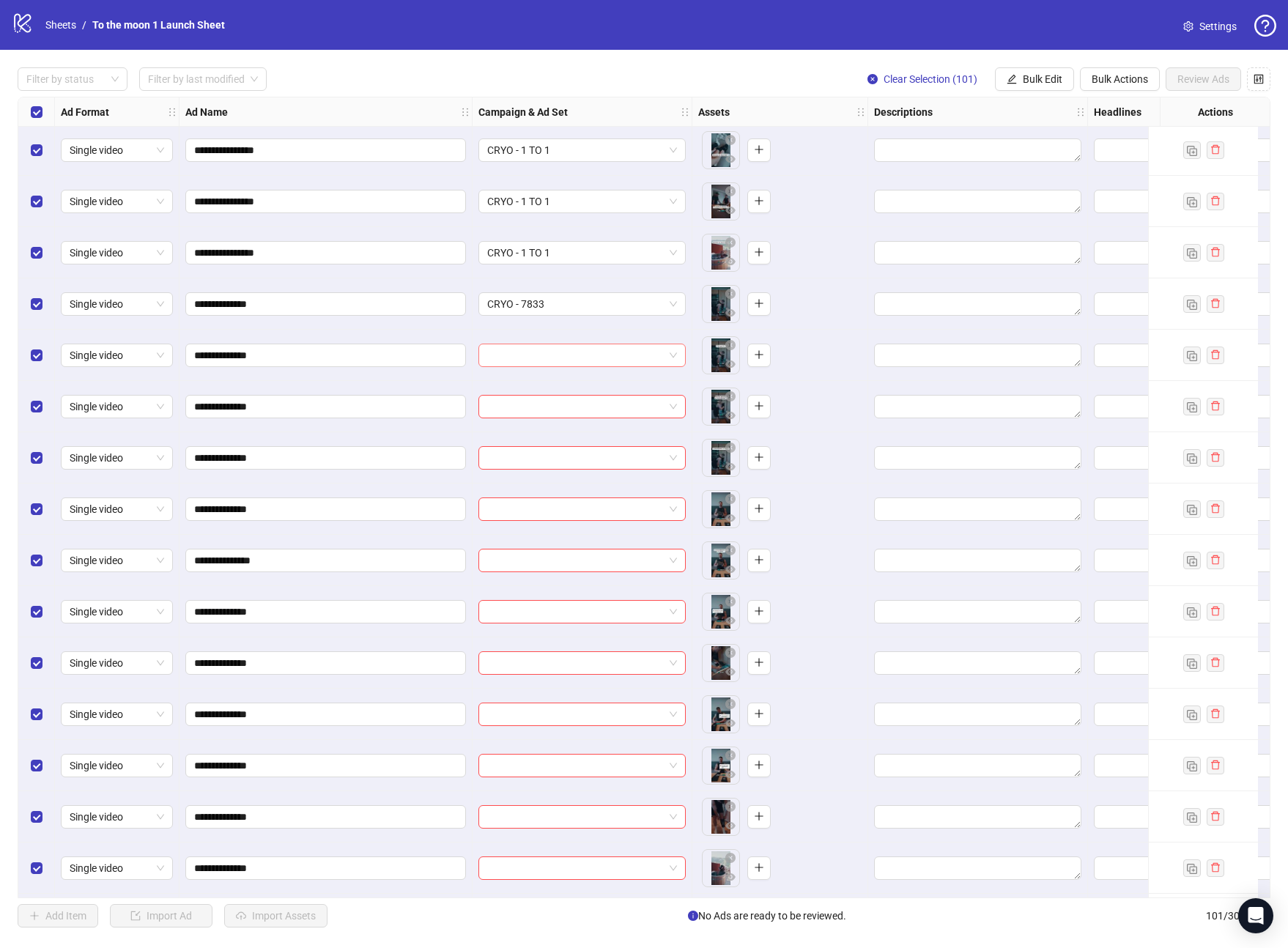
click at [569, 358] on input "search" at bounding box center [576, 355] width 177 height 22
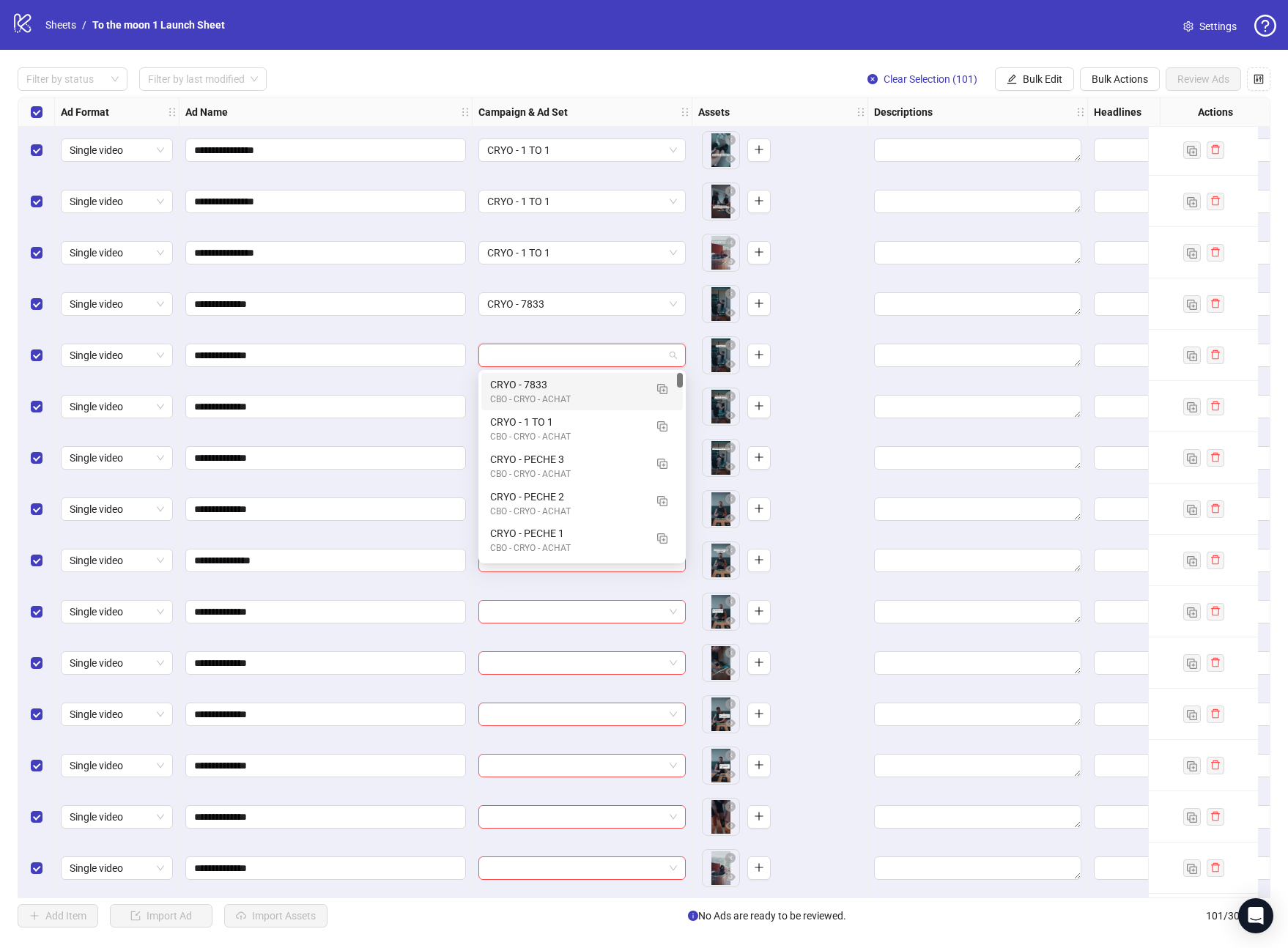
click at [567, 399] on div "CBO - CRYO - ACHAT" at bounding box center [567, 399] width 154 height 14
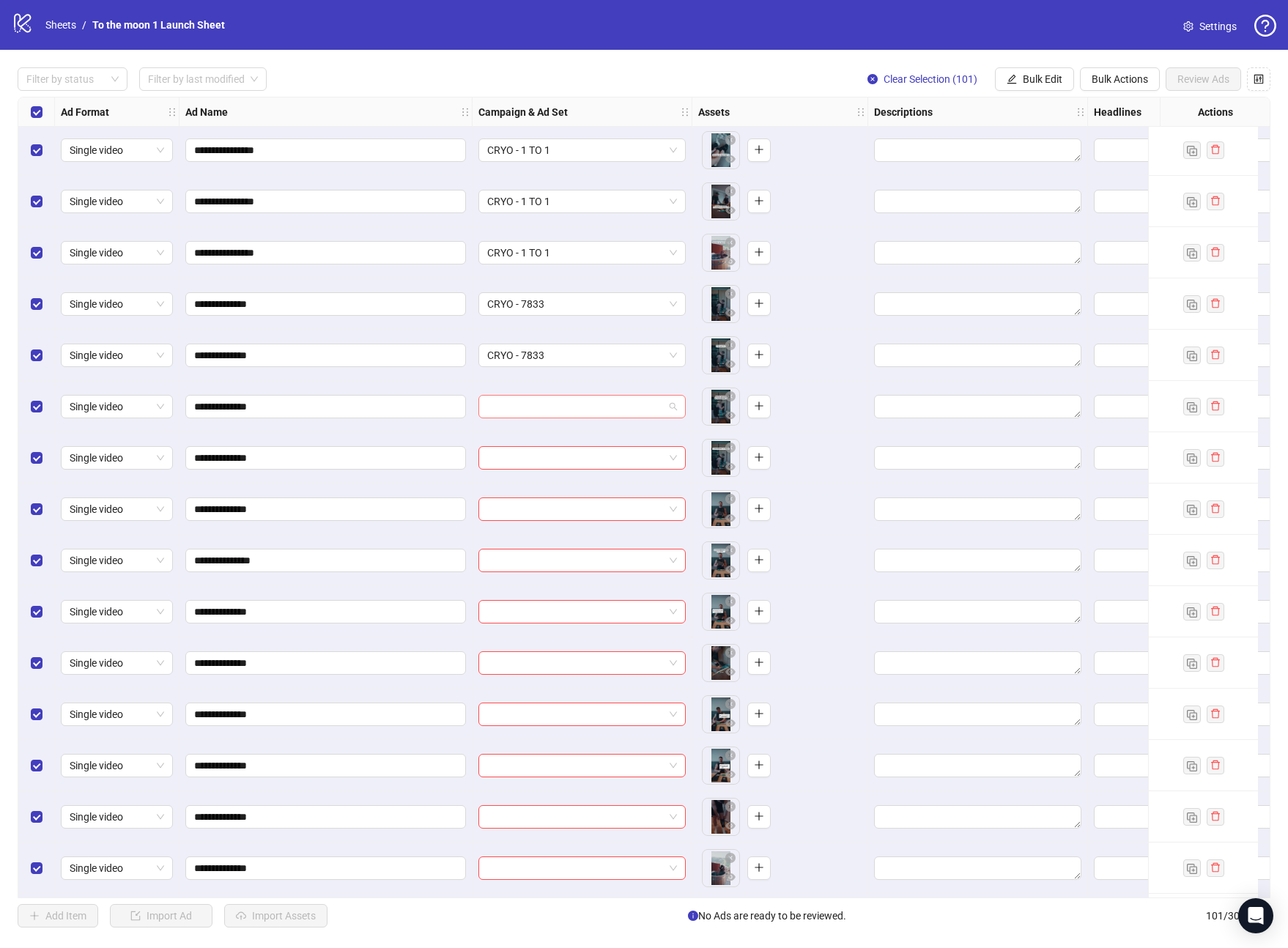
click at [567, 405] on input "search" at bounding box center [576, 406] width 177 height 22
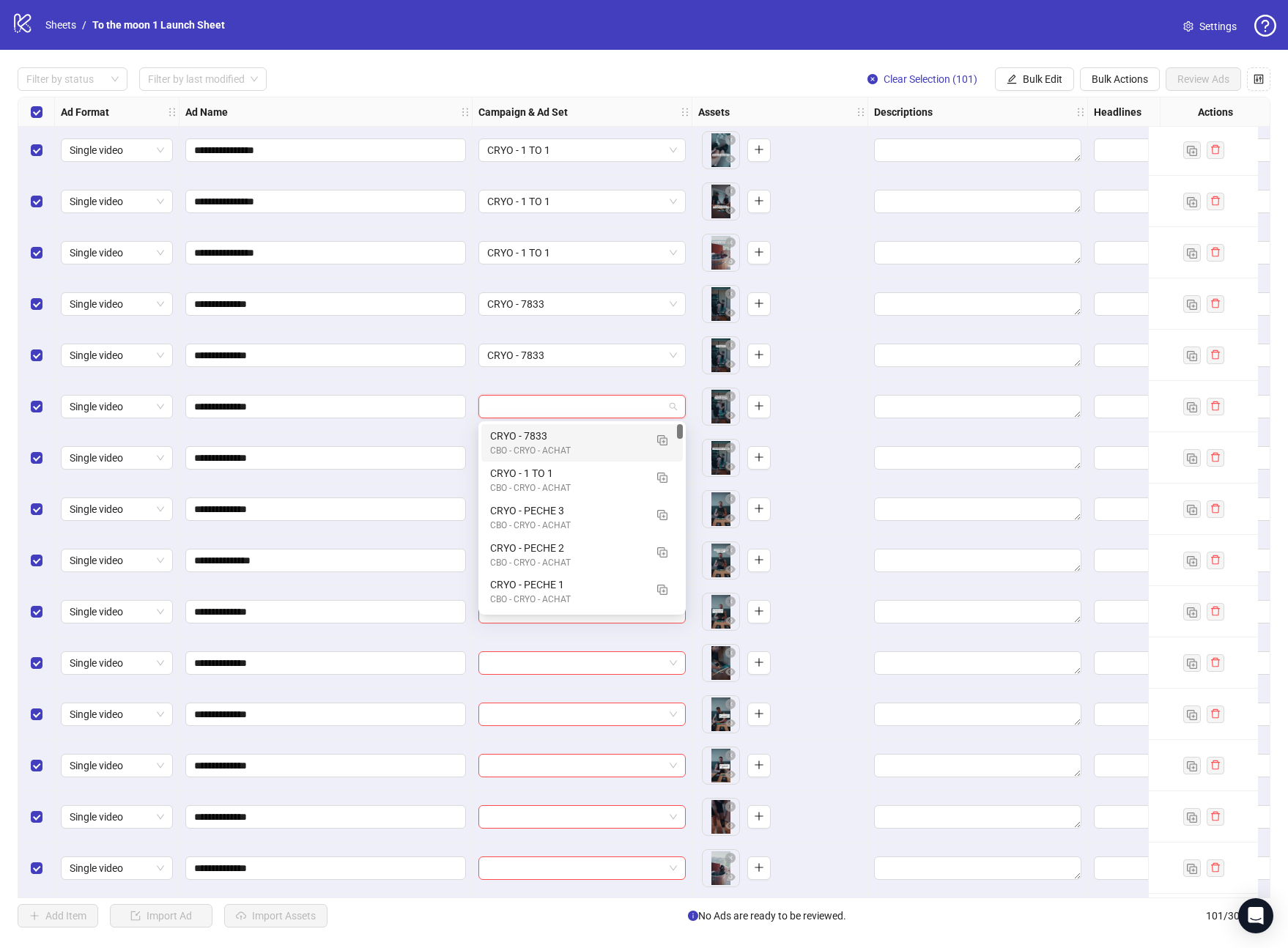
click at [567, 424] on div "CRYO - 7833 CBO - CRYO - ACHAT" at bounding box center [582, 443] width 202 height 37
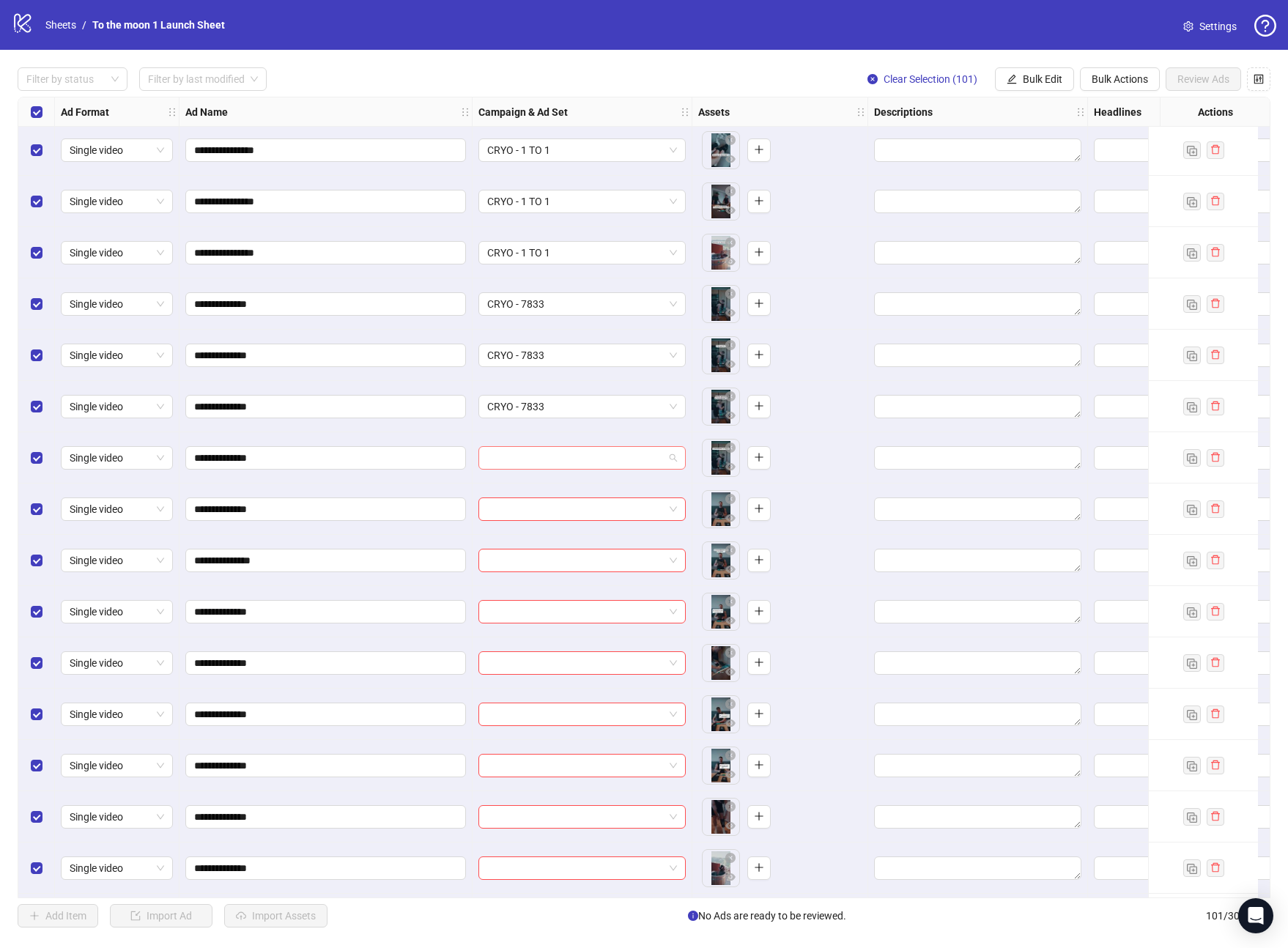
click at [567, 460] on input "search" at bounding box center [576, 457] width 177 height 22
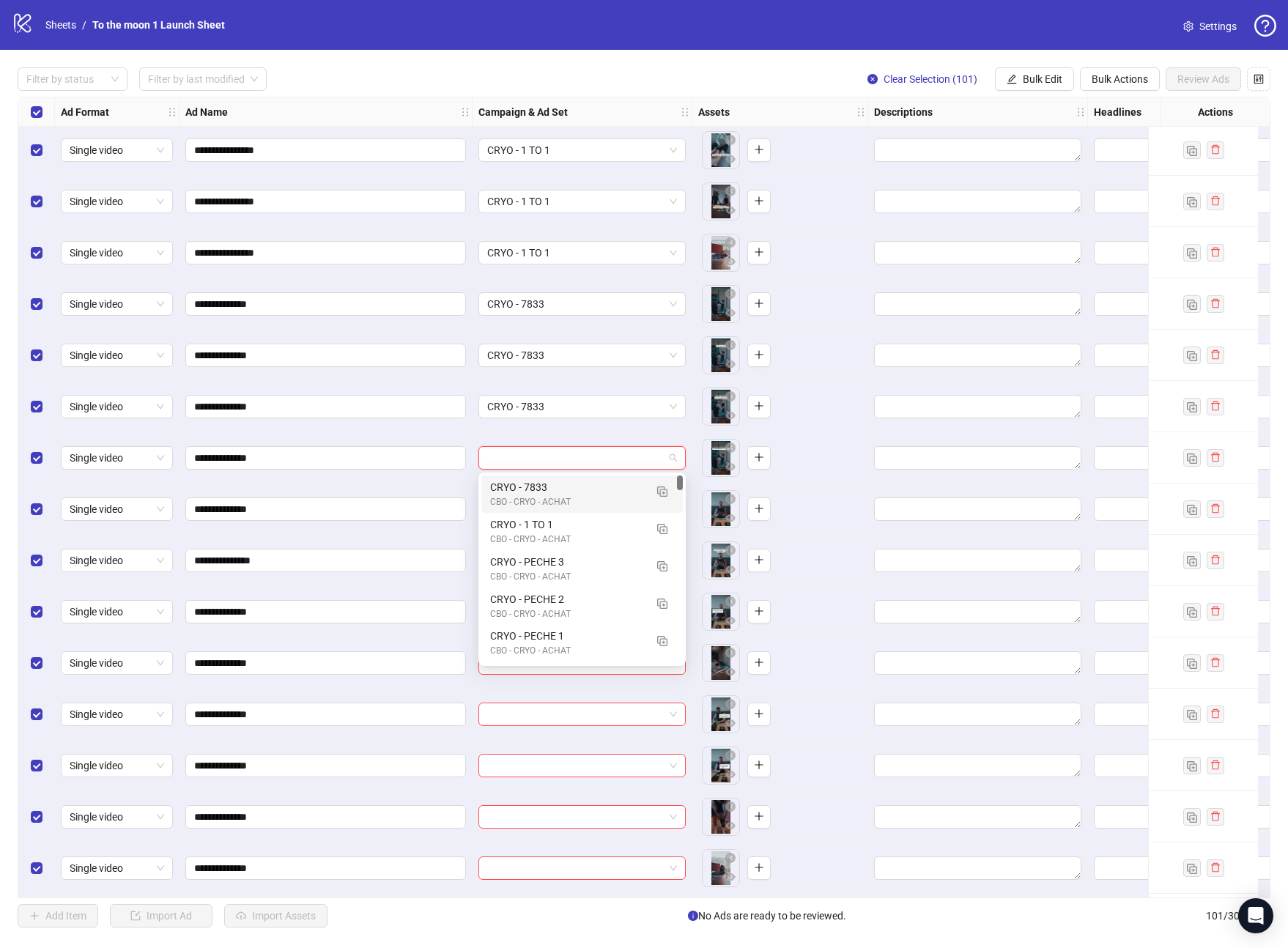
click at [567, 480] on div "CRYO - 7833" at bounding box center [567, 487] width 154 height 17
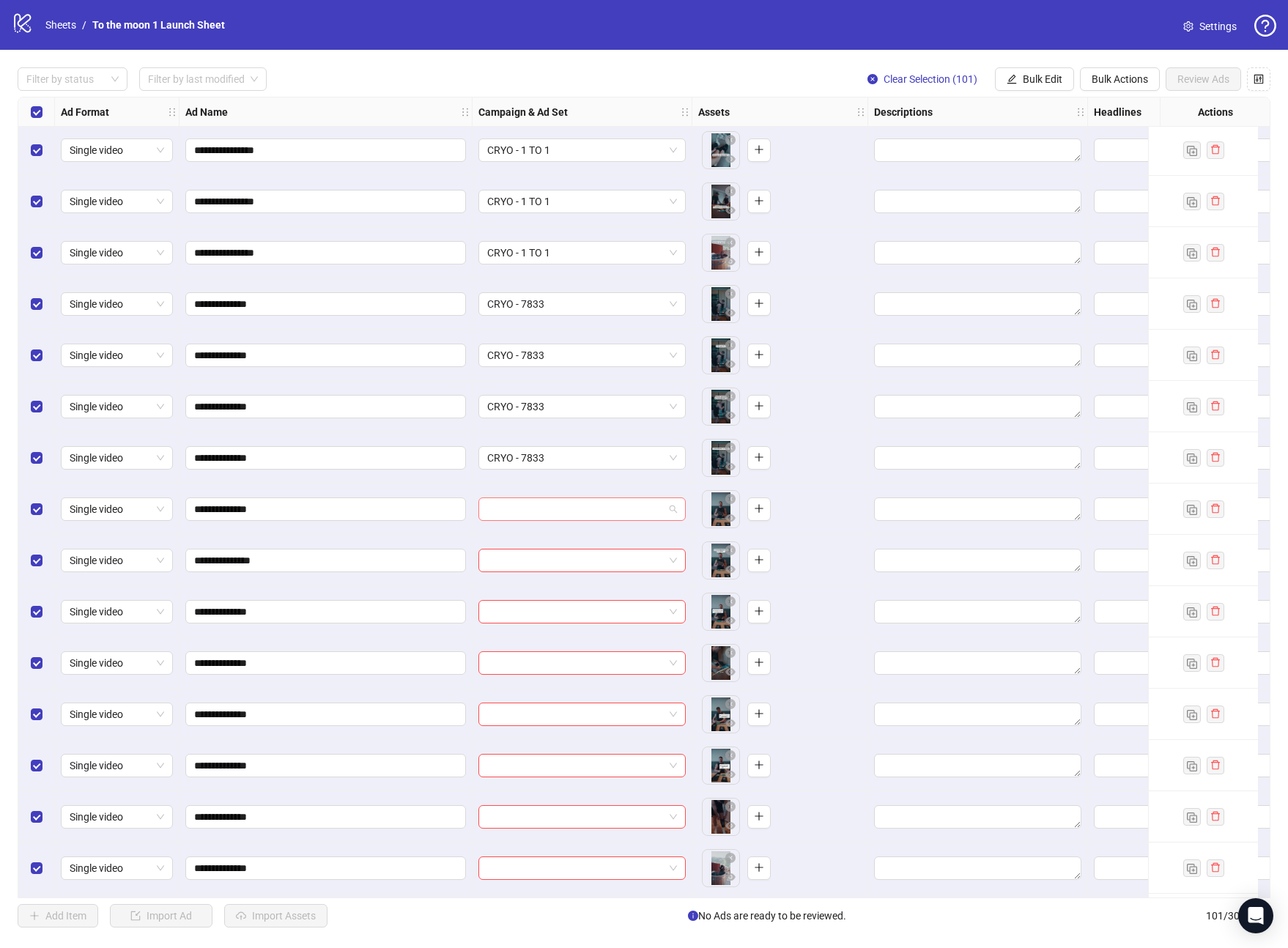
click at [564, 514] on input "search" at bounding box center [576, 509] width 177 height 22
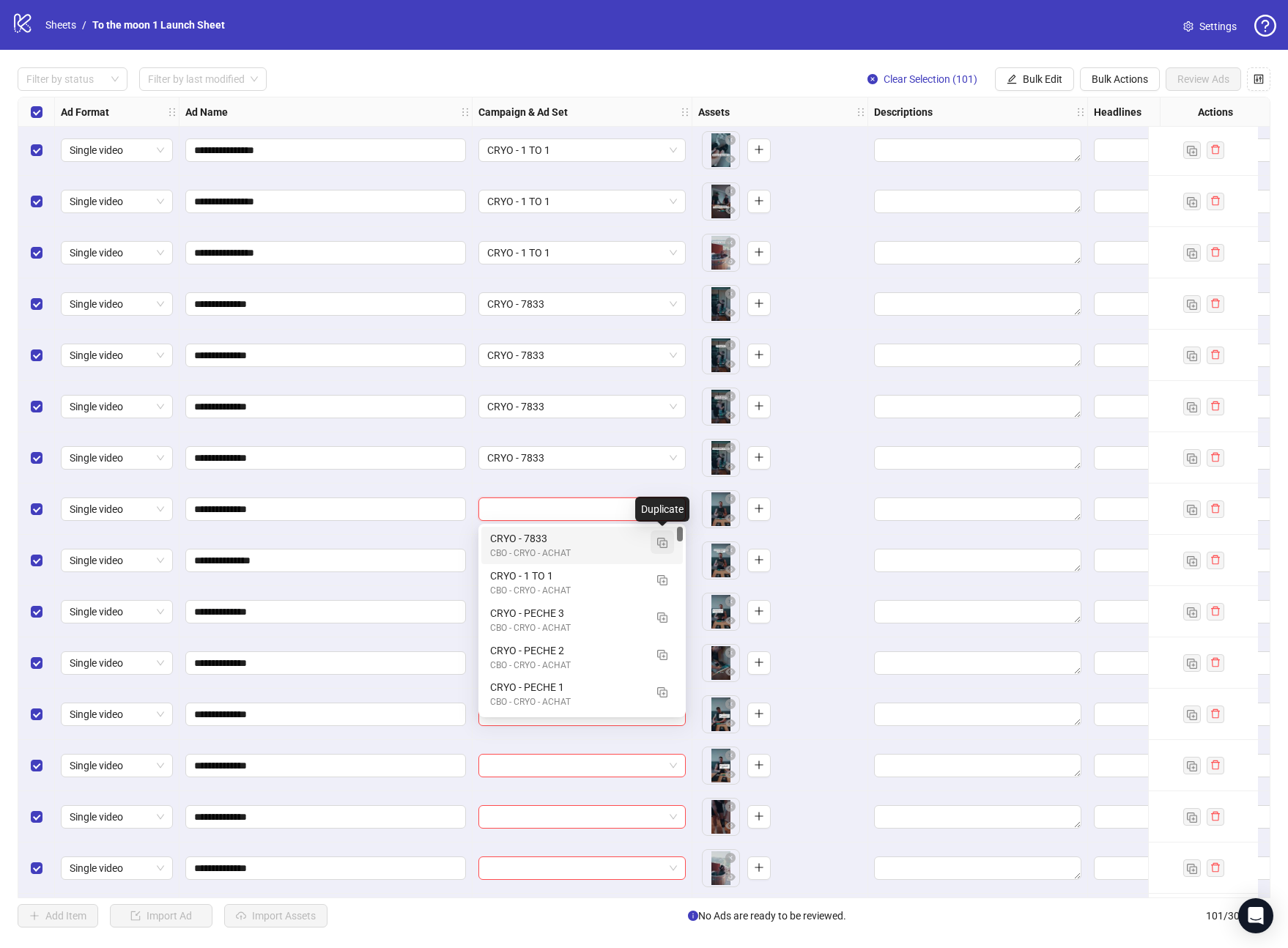
click at [658, 543] on img "button" at bounding box center [663, 543] width 10 height 10
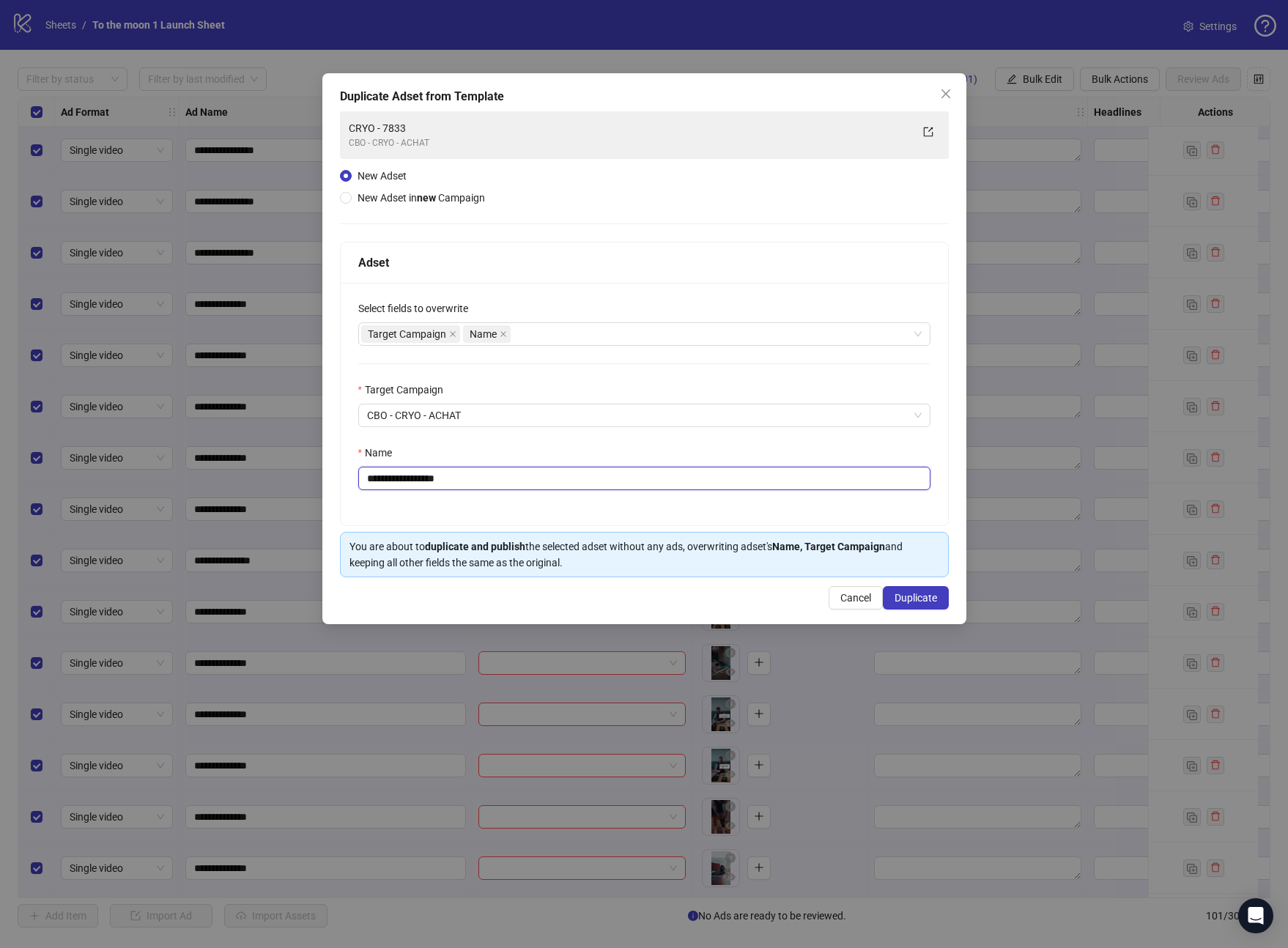
drag, startPoint x: 416, startPoint y: 479, endPoint x: 553, endPoint y: 481, distance: 137.0
click at [553, 481] on input "**********" at bounding box center [644, 478] width 573 height 23
type input "**********"
click at [910, 594] on span "Duplicate" at bounding box center [915, 598] width 42 height 12
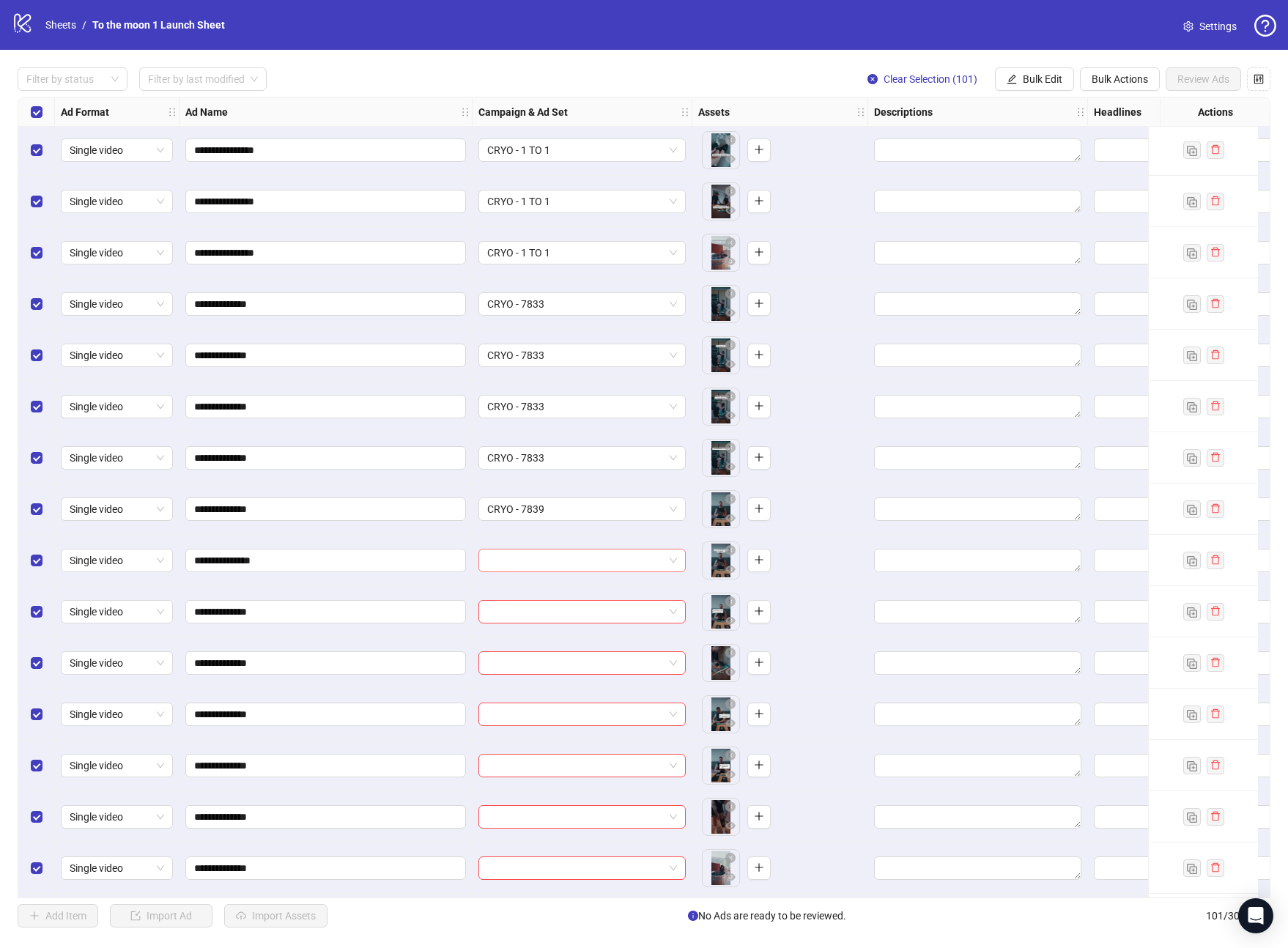
click at [582, 561] on input "search" at bounding box center [576, 560] width 177 height 22
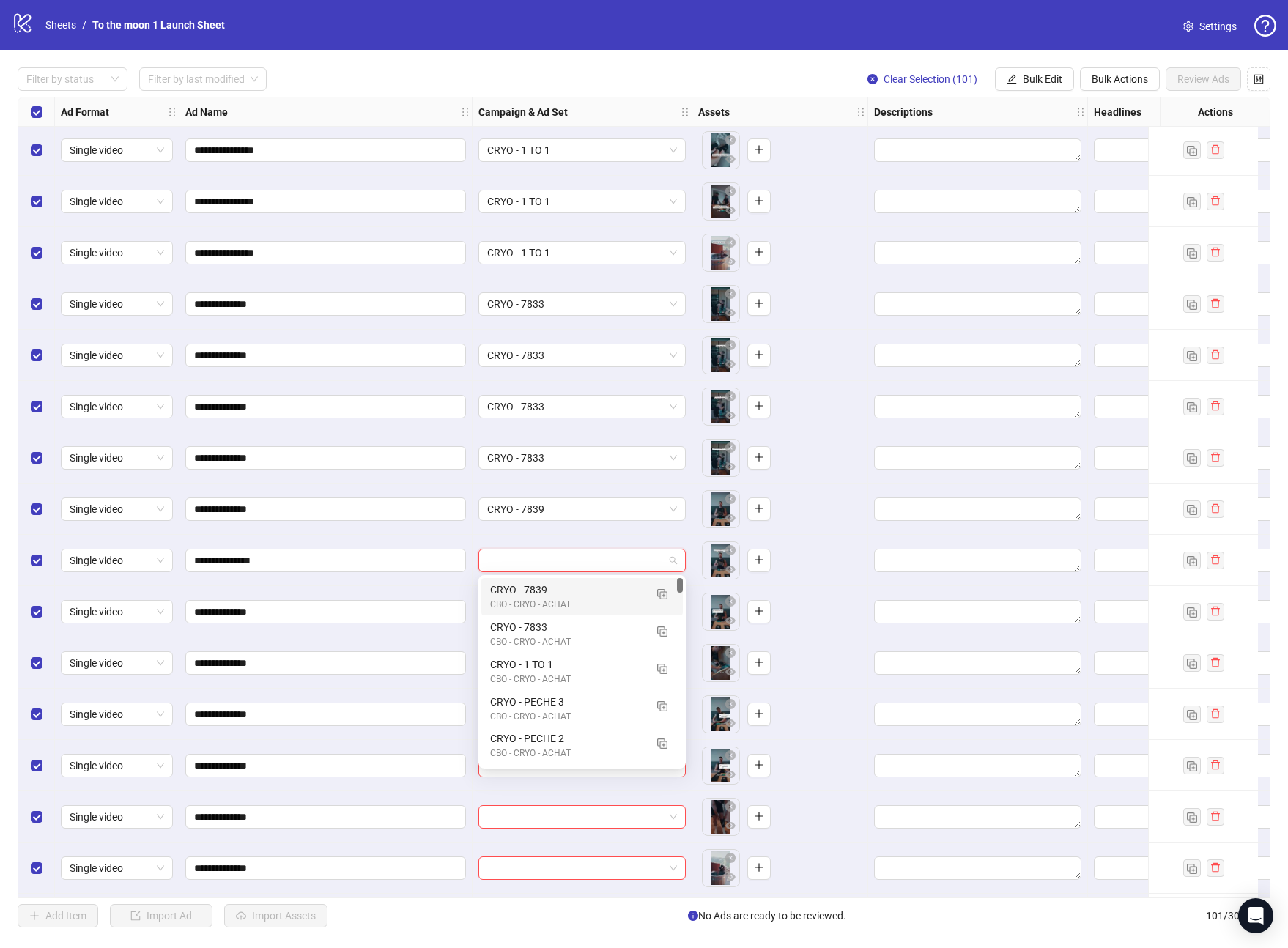
click at [580, 595] on div "CRYO - 7839" at bounding box center [567, 590] width 154 height 17
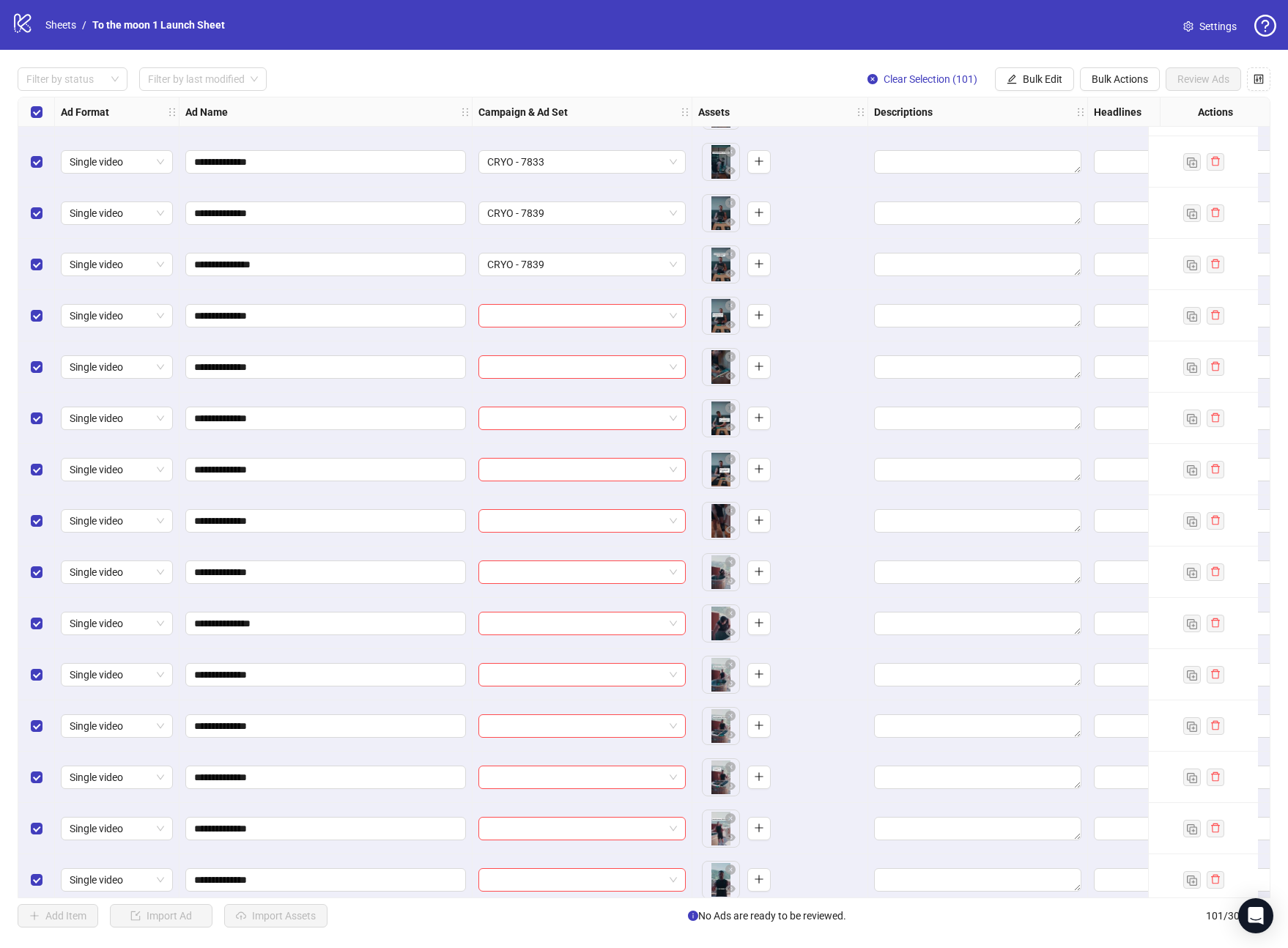
scroll to position [2017, 0]
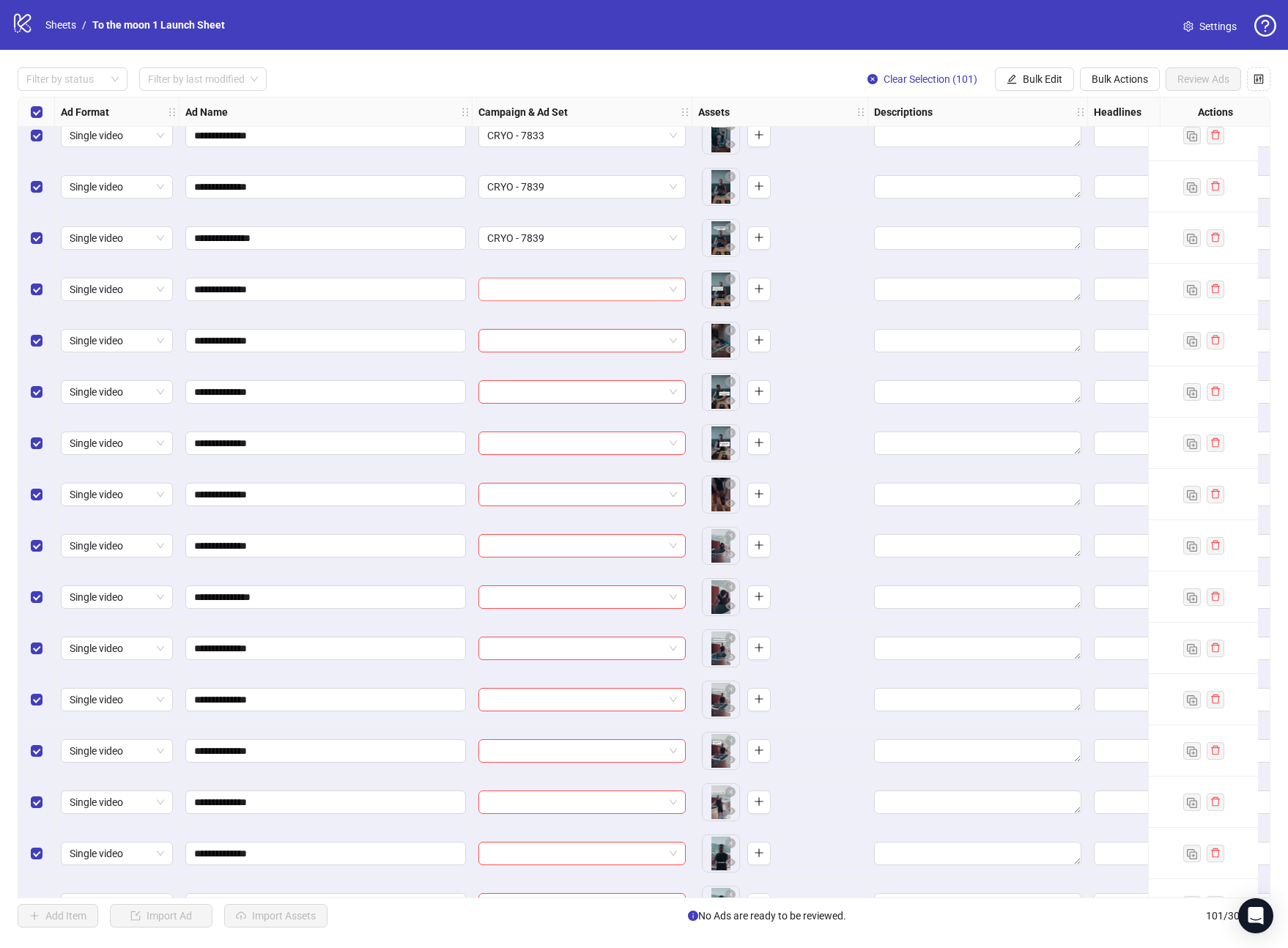
click at [599, 282] on input "search" at bounding box center [576, 289] width 177 height 22
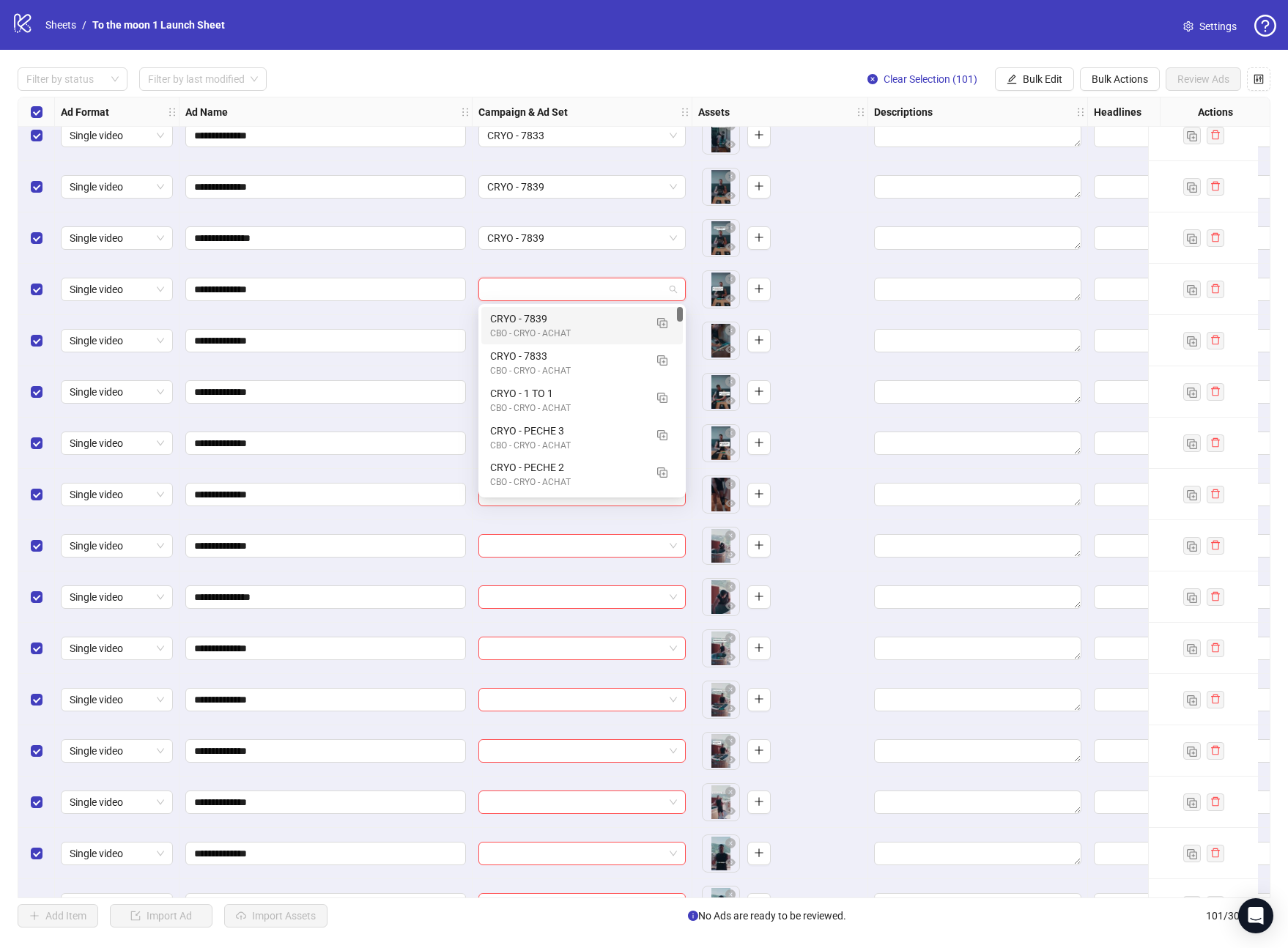
click at [573, 318] on div "CRYO - 7839" at bounding box center [567, 319] width 154 height 17
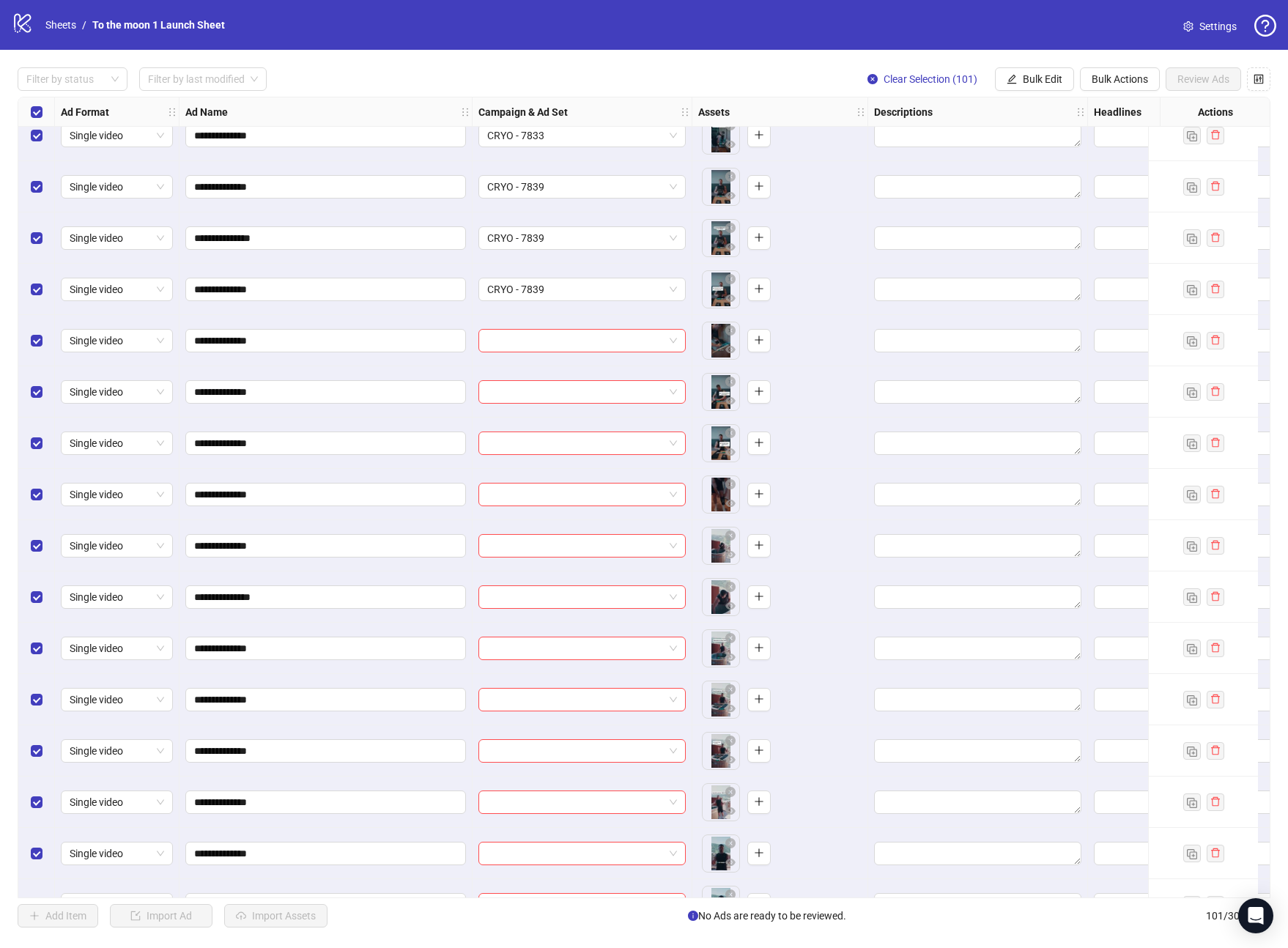
click at [566, 353] on div at bounding box center [582, 340] width 220 height 51
click at [567, 348] on input "search" at bounding box center [576, 340] width 177 height 22
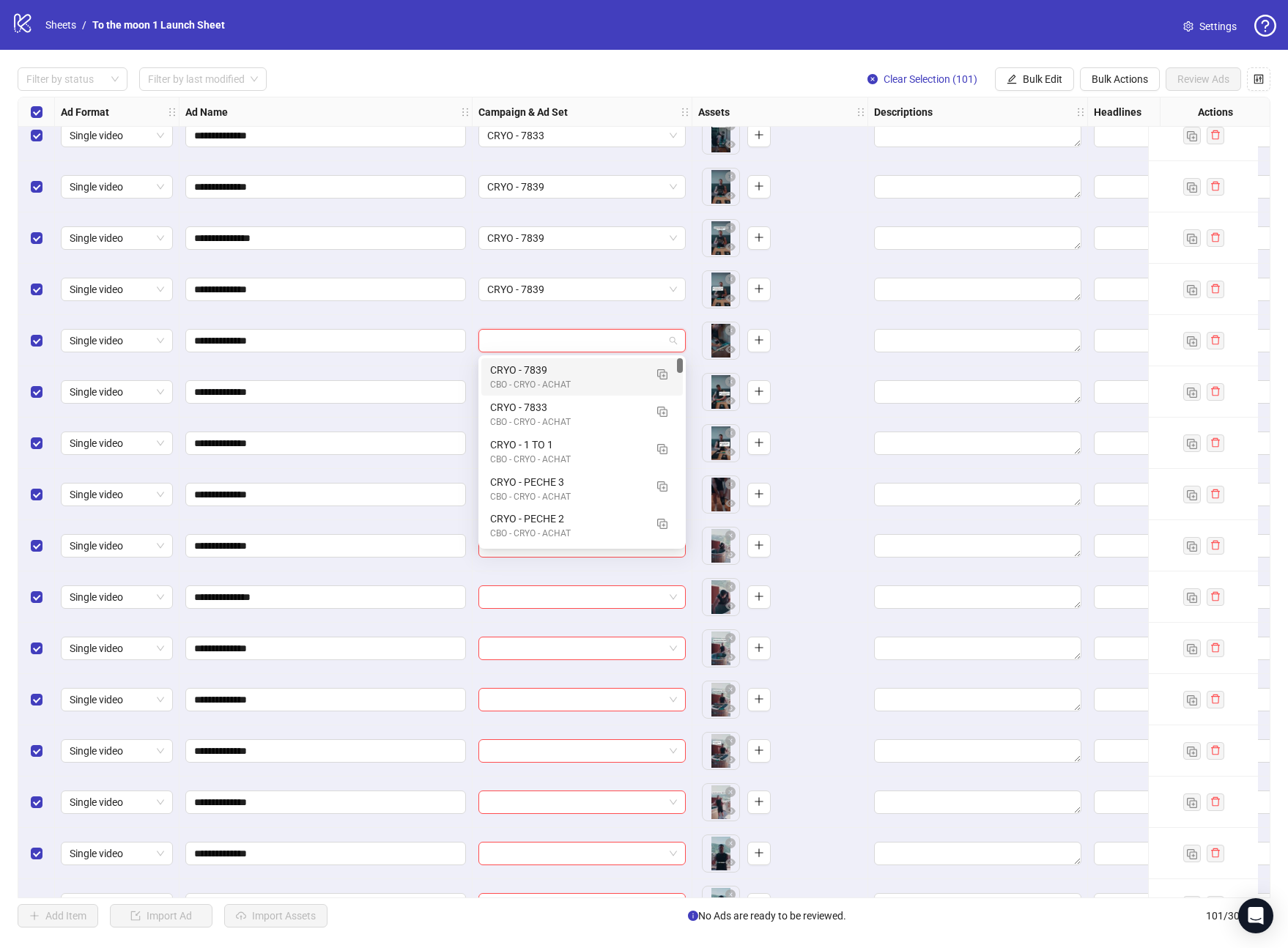
click at [562, 375] on div "CRYO - 7839" at bounding box center [567, 370] width 154 height 17
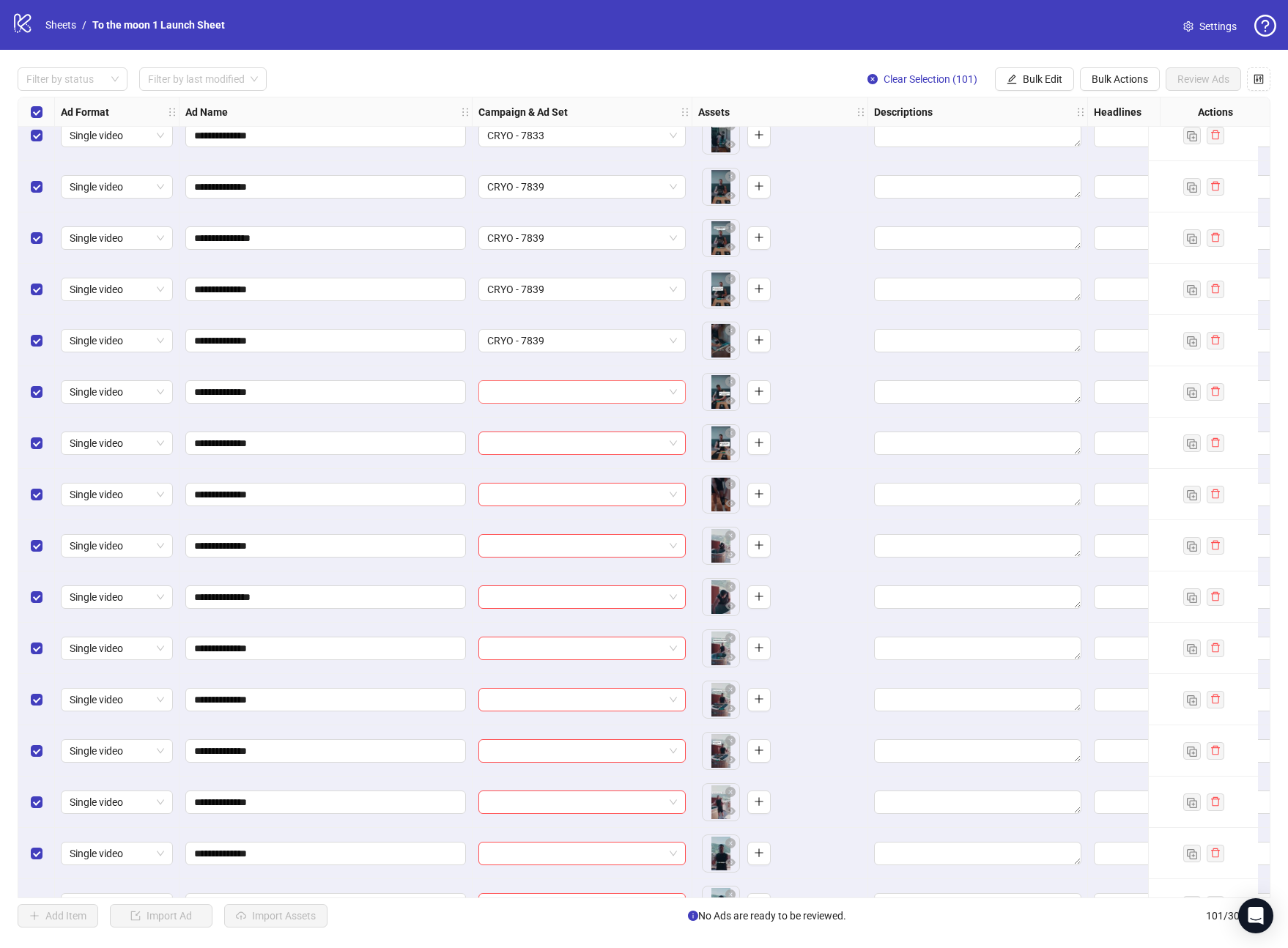
click at [562, 398] on input "search" at bounding box center [576, 391] width 177 height 22
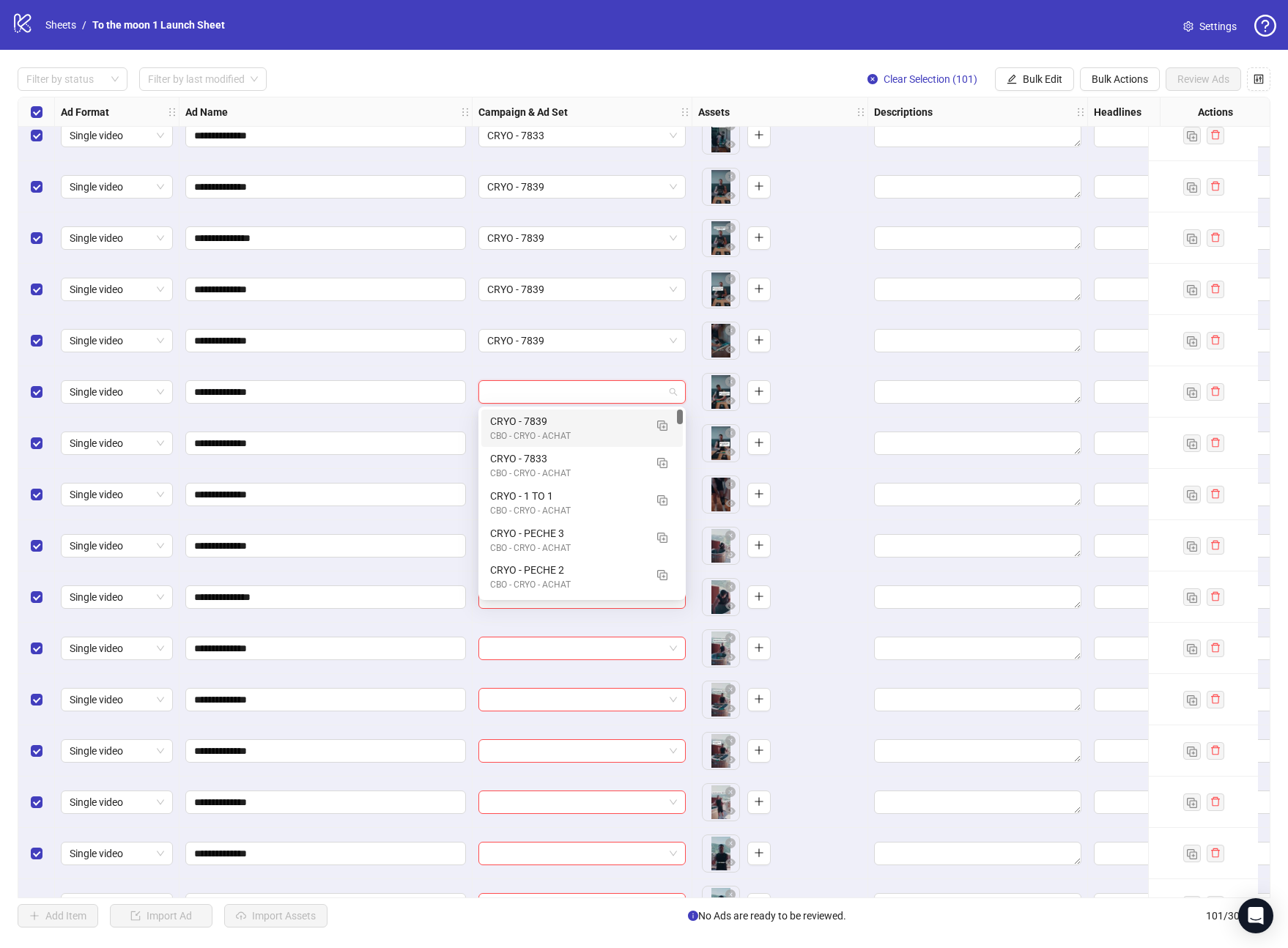
click at [567, 424] on div "CRYO - 7839" at bounding box center [567, 421] width 154 height 17
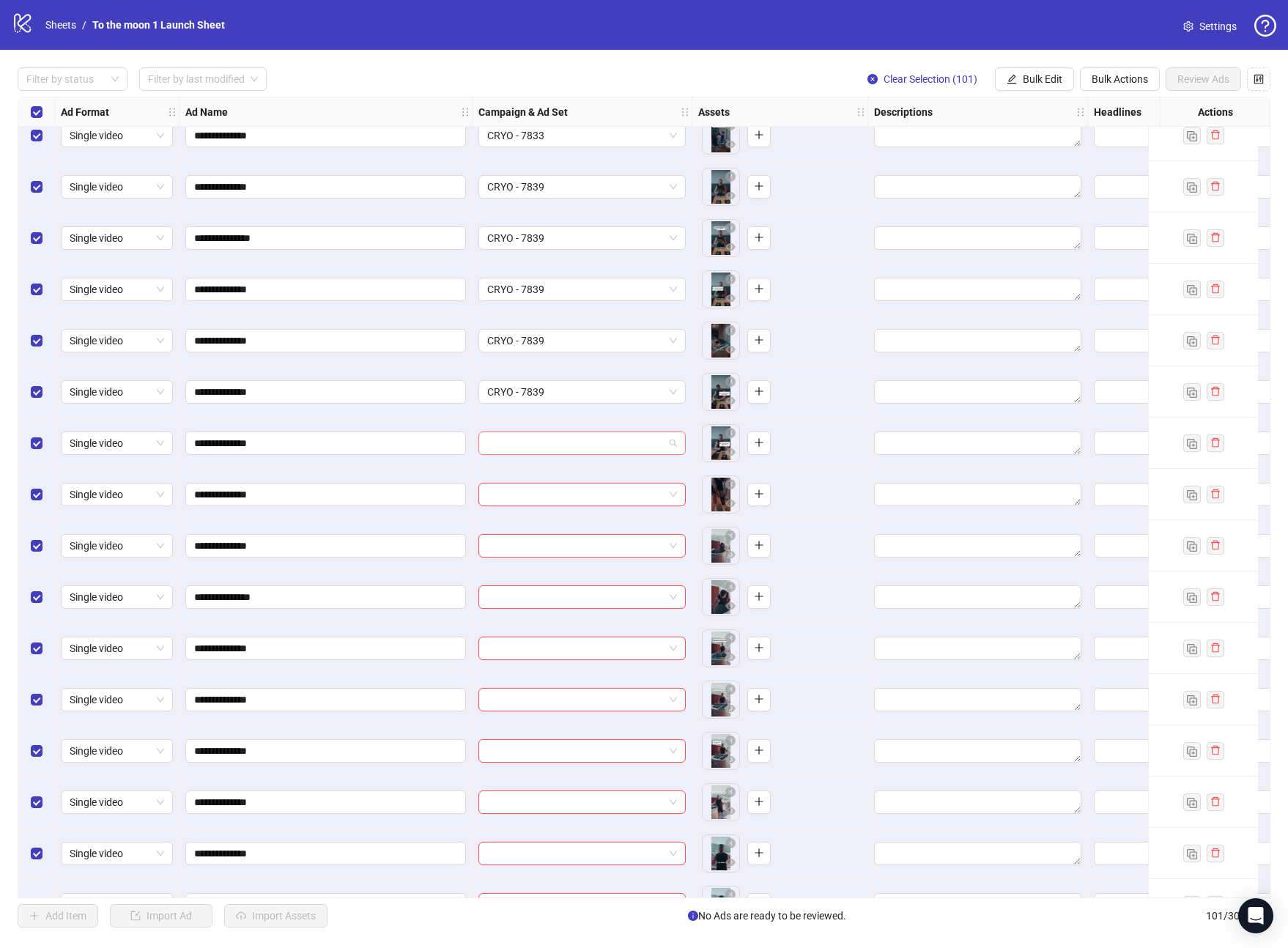
click at [567, 441] on input "search" at bounding box center [576, 443] width 177 height 22
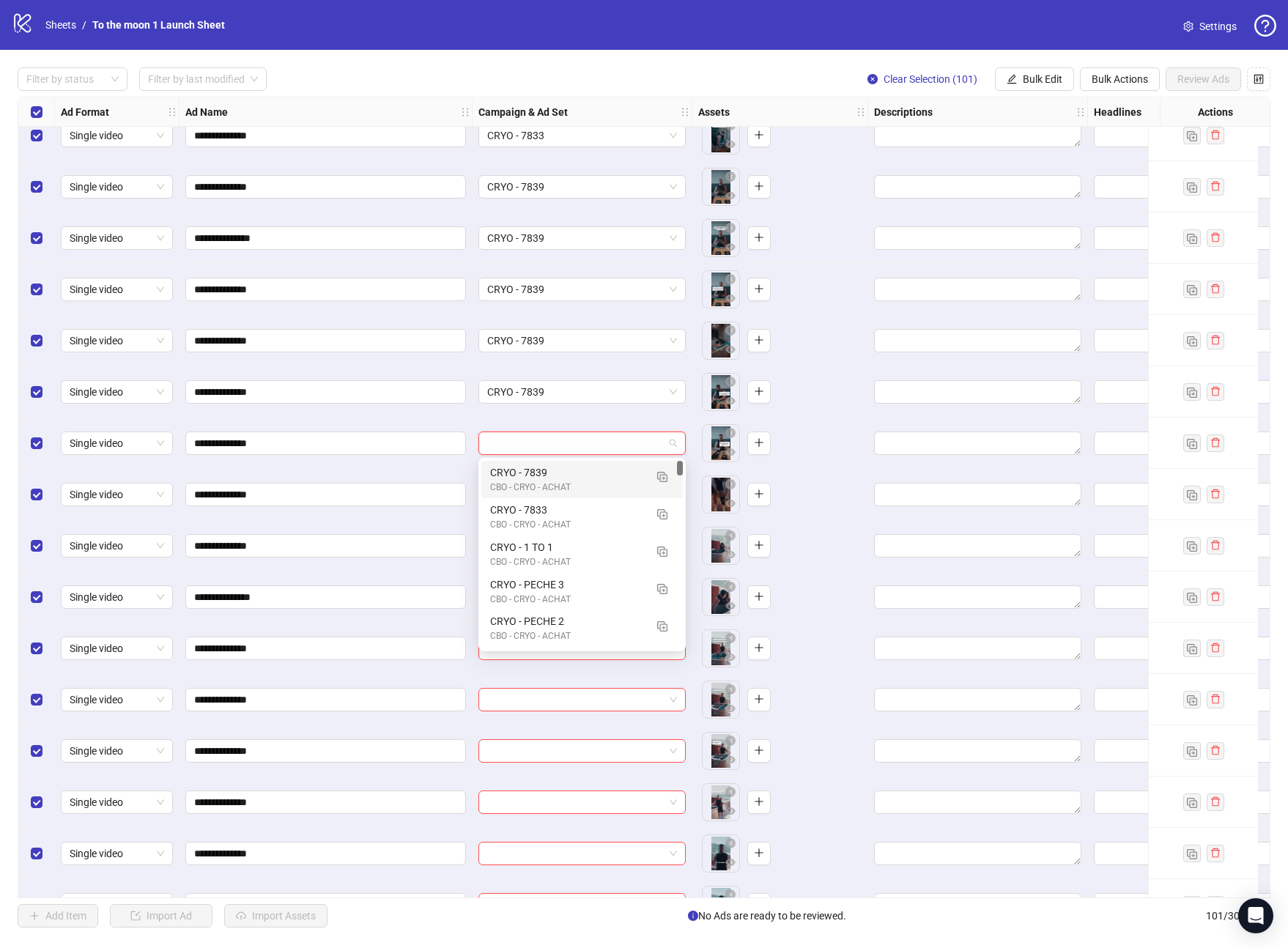
click at [567, 484] on div "CBO - CRYO - ACHAT" at bounding box center [567, 487] width 154 height 14
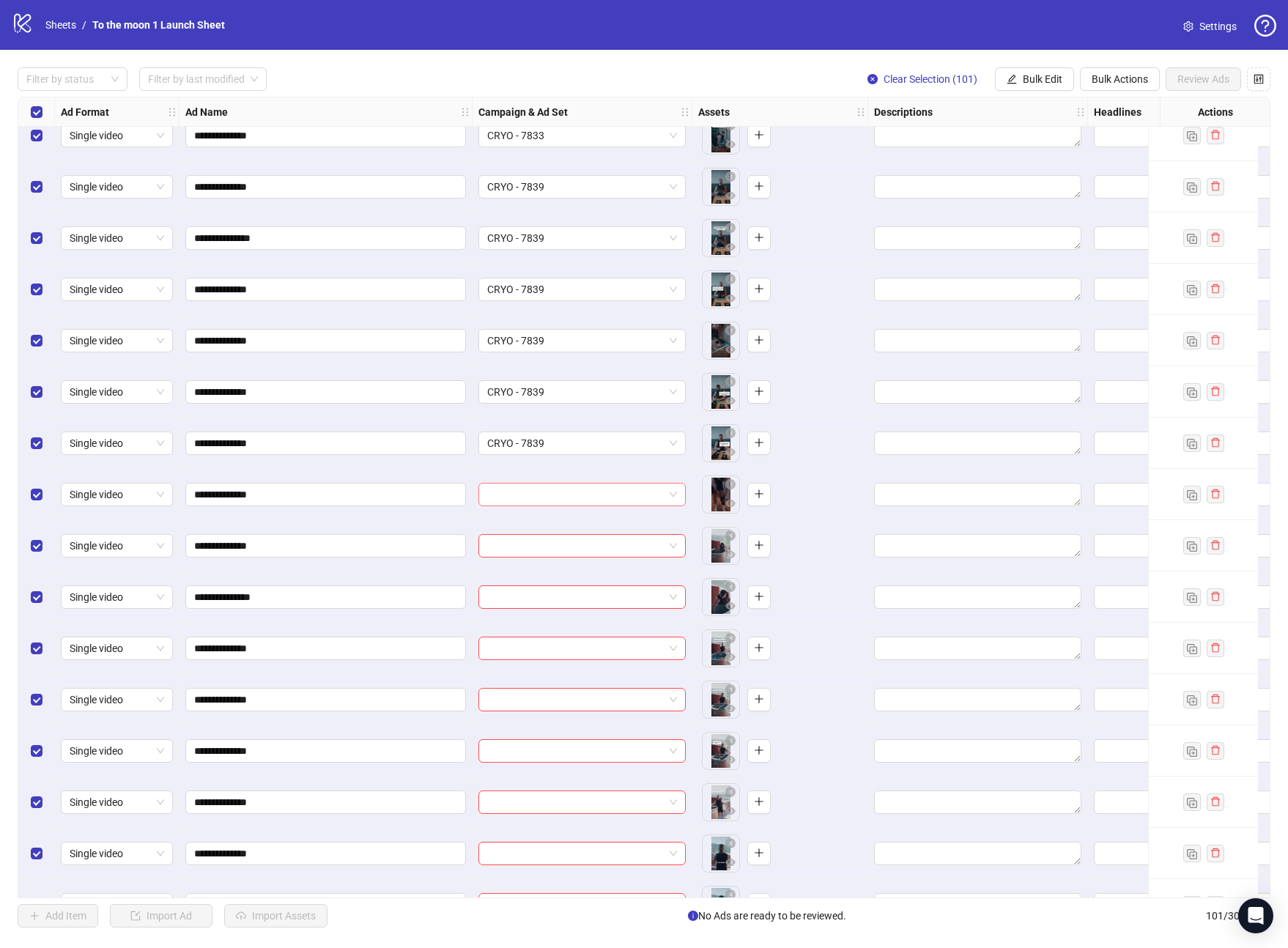
click at [567, 502] on input "search" at bounding box center [576, 494] width 177 height 22
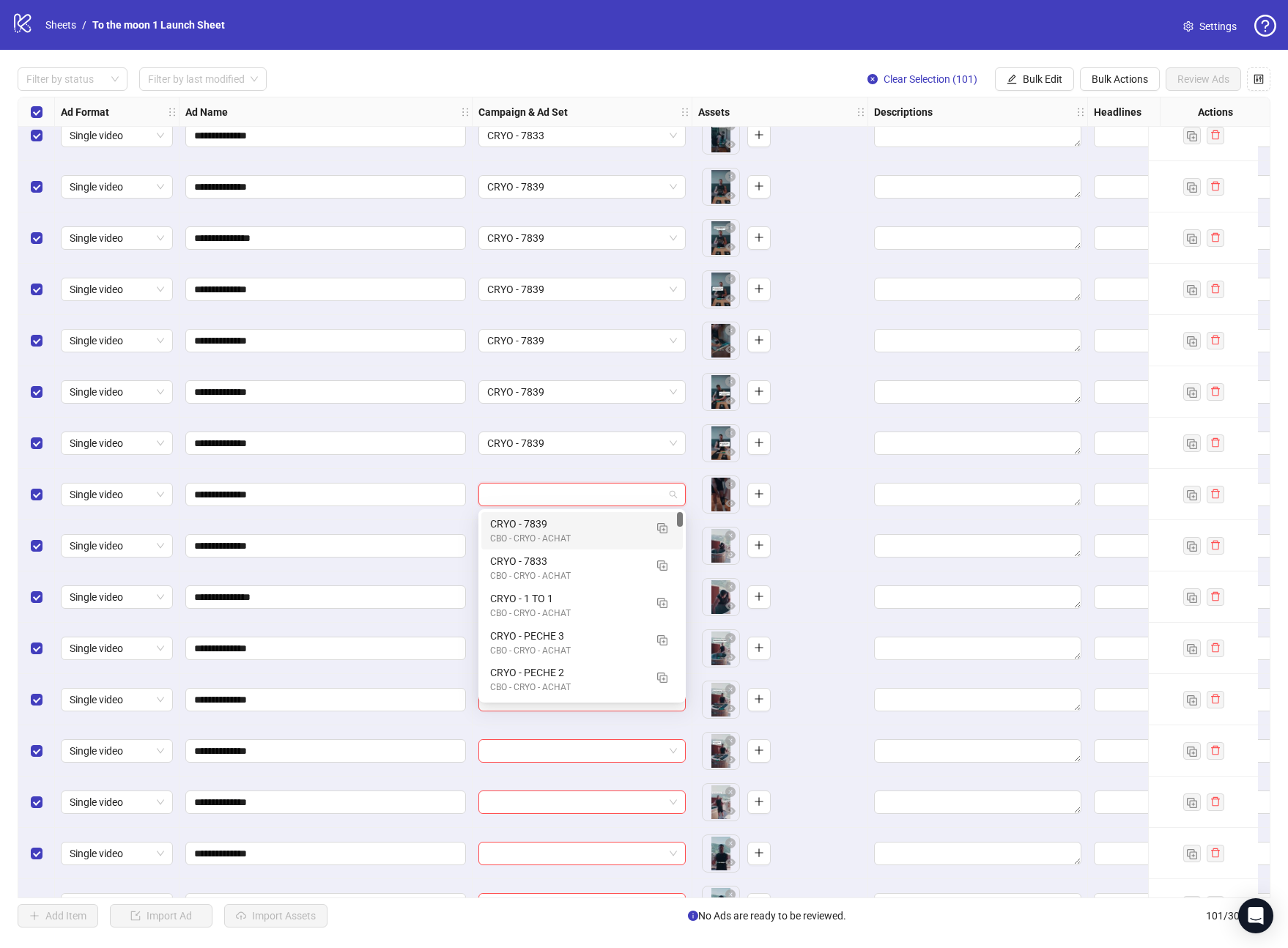
click at [573, 527] on div "CRYO - 7839" at bounding box center [567, 524] width 154 height 17
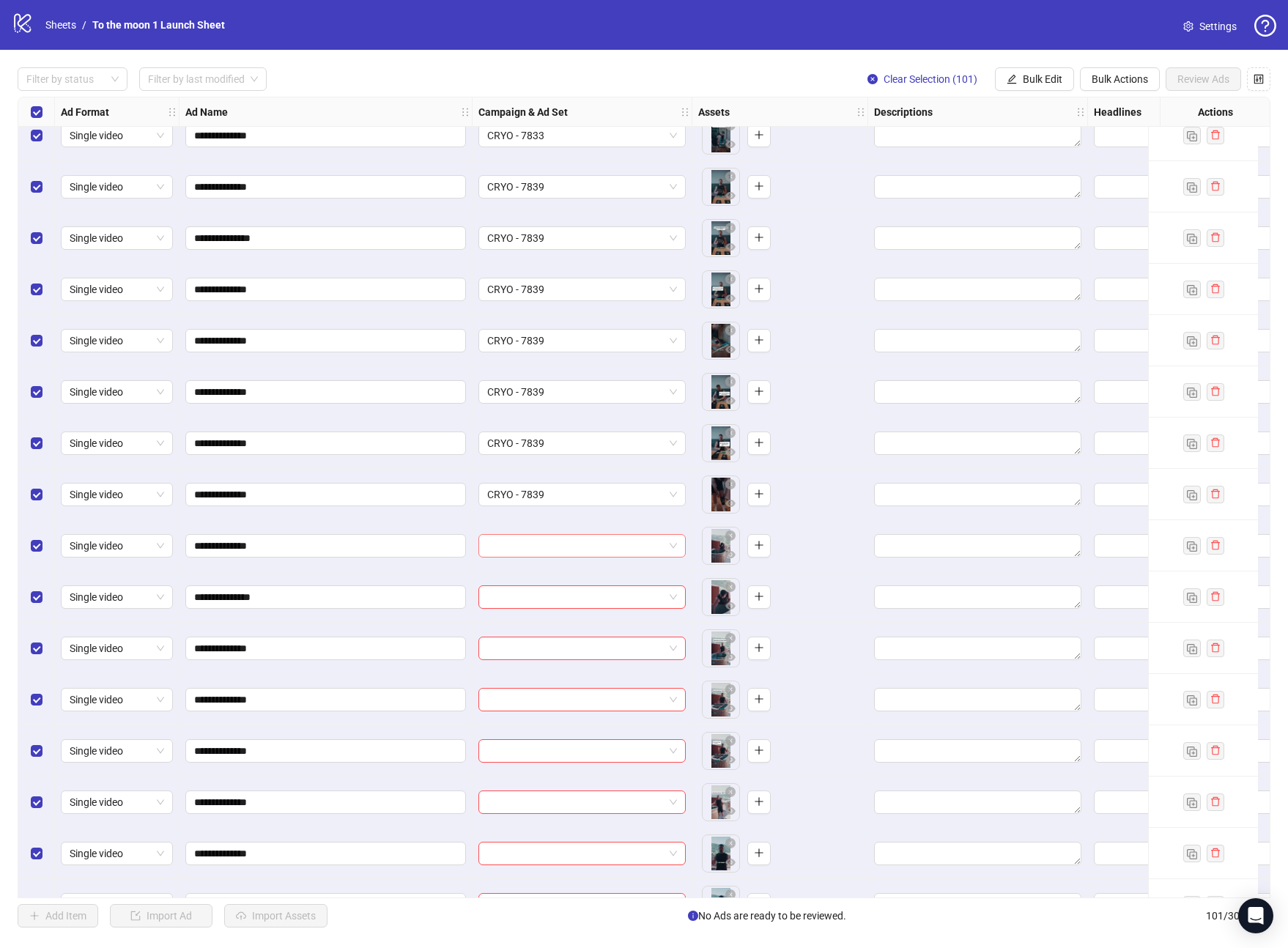
click at [573, 541] on input "search" at bounding box center [576, 545] width 177 height 22
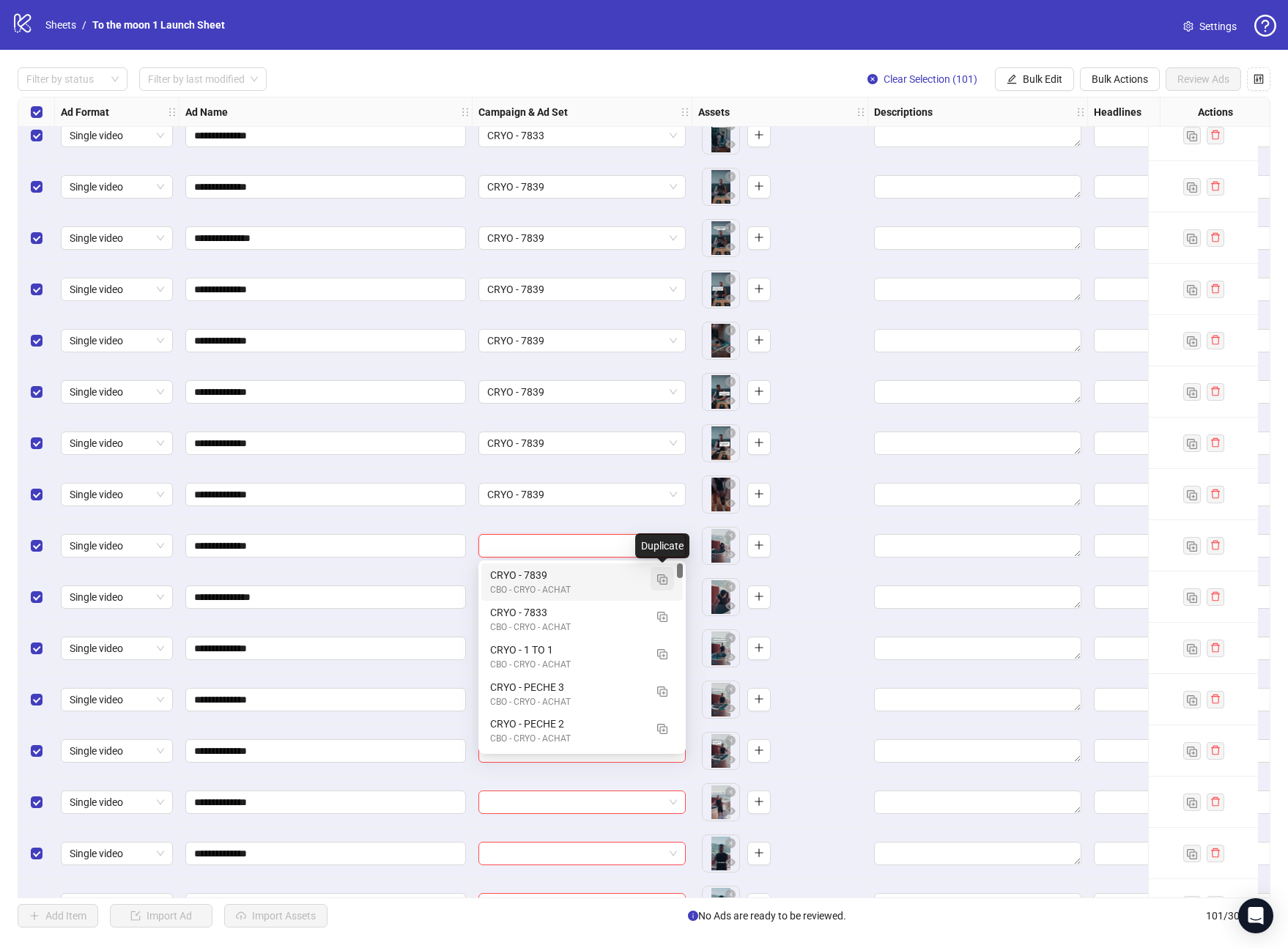
click at [661, 579] on img "button" at bounding box center [663, 579] width 10 height 10
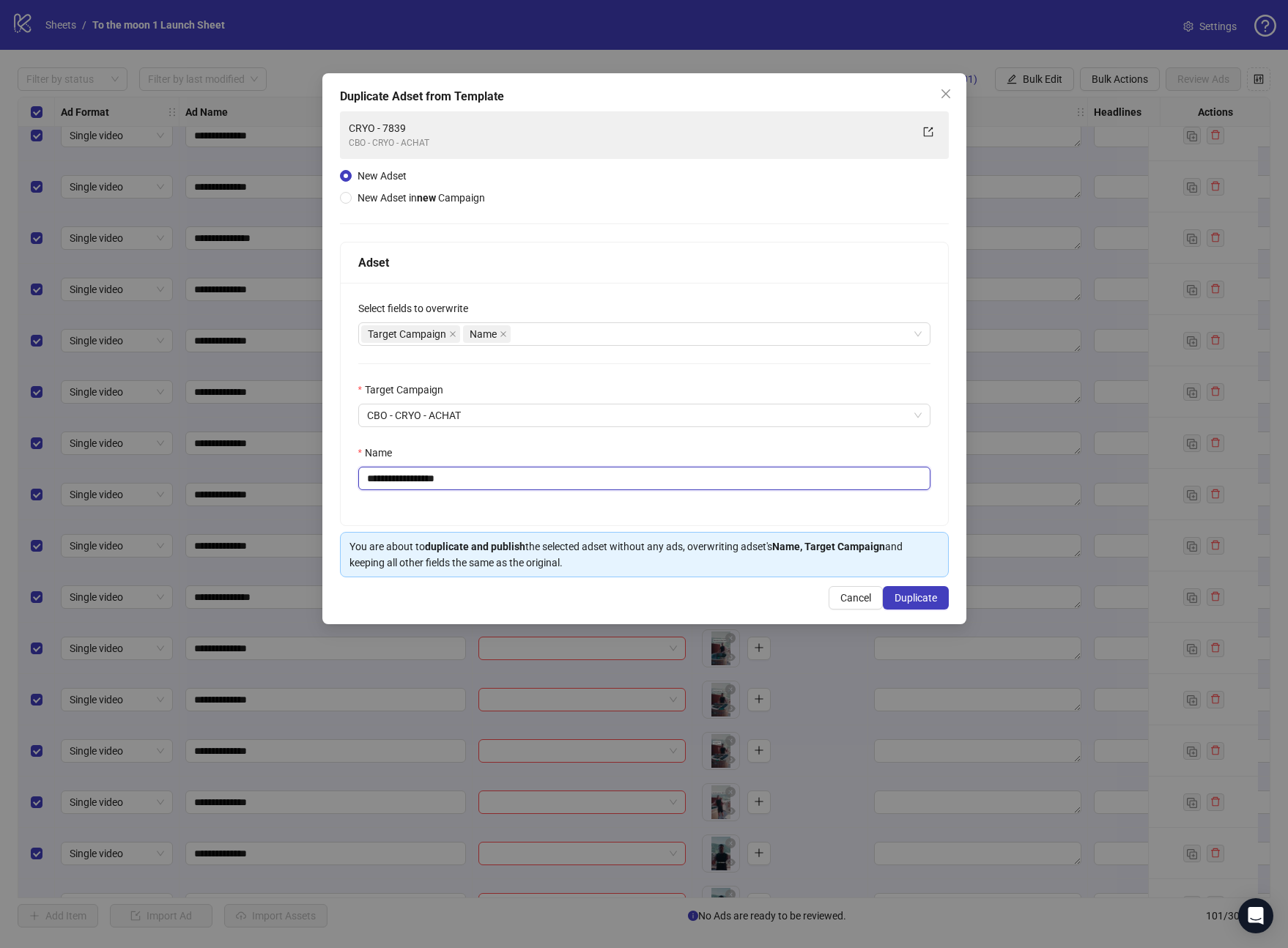
drag, startPoint x: 411, startPoint y: 478, endPoint x: 496, endPoint y: 478, distance: 85.0
click at [496, 478] on input "**********" at bounding box center [644, 478] width 573 height 23
type input "**********"
click at [914, 590] on button "Duplicate" at bounding box center [916, 598] width 66 height 23
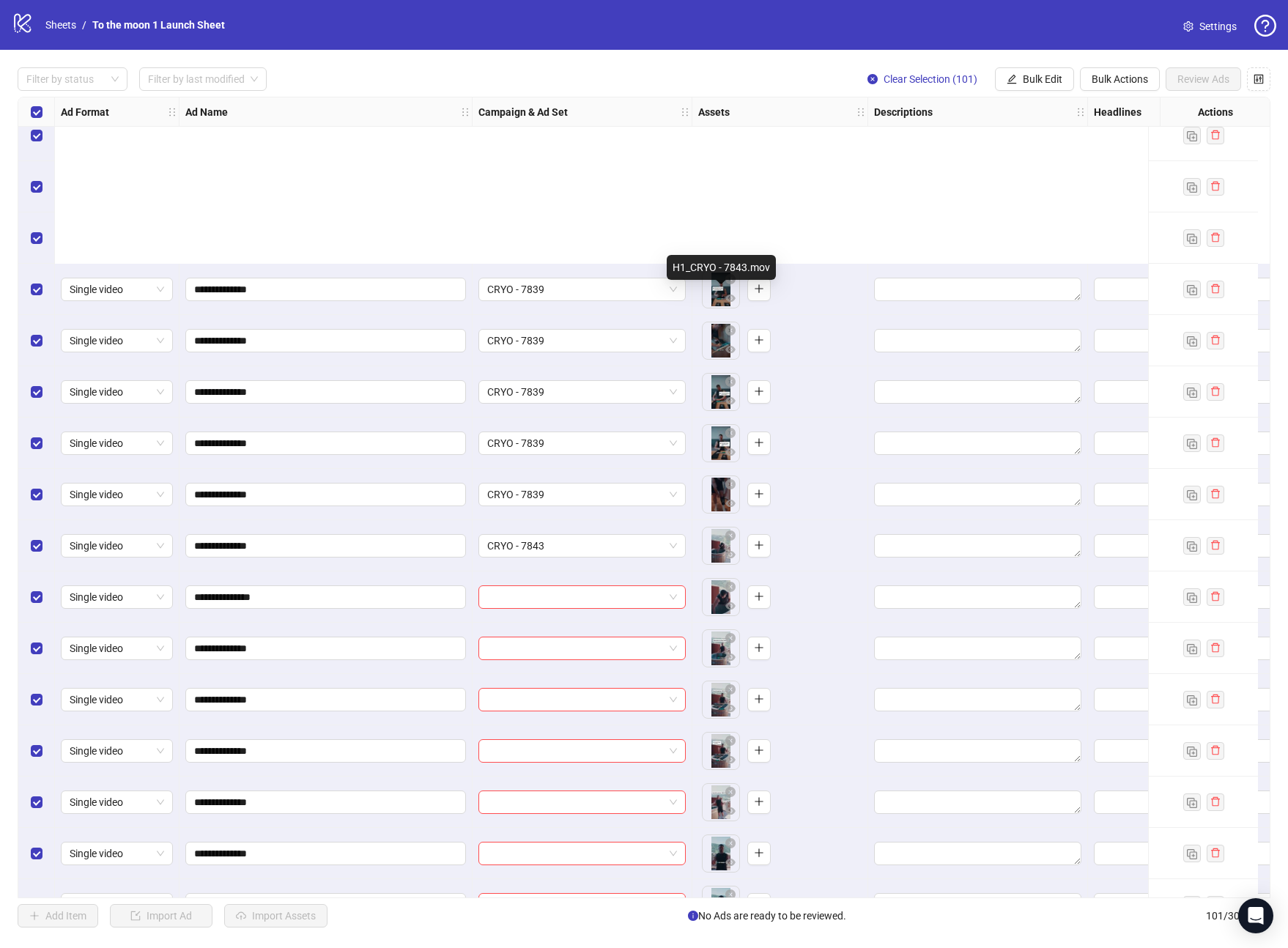
scroll to position [2361, 0]
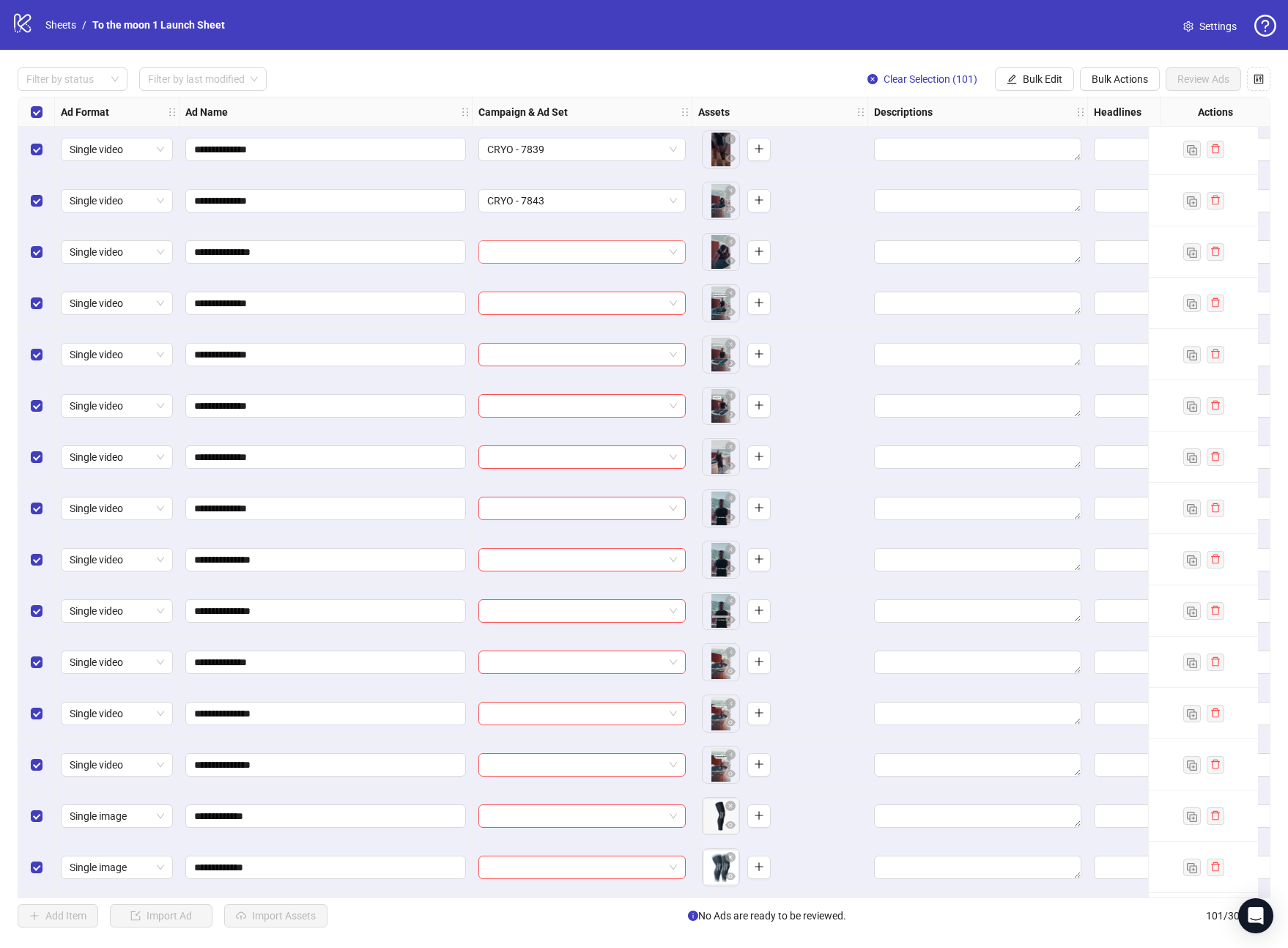
click at [525, 254] on input "search" at bounding box center [576, 252] width 177 height 22
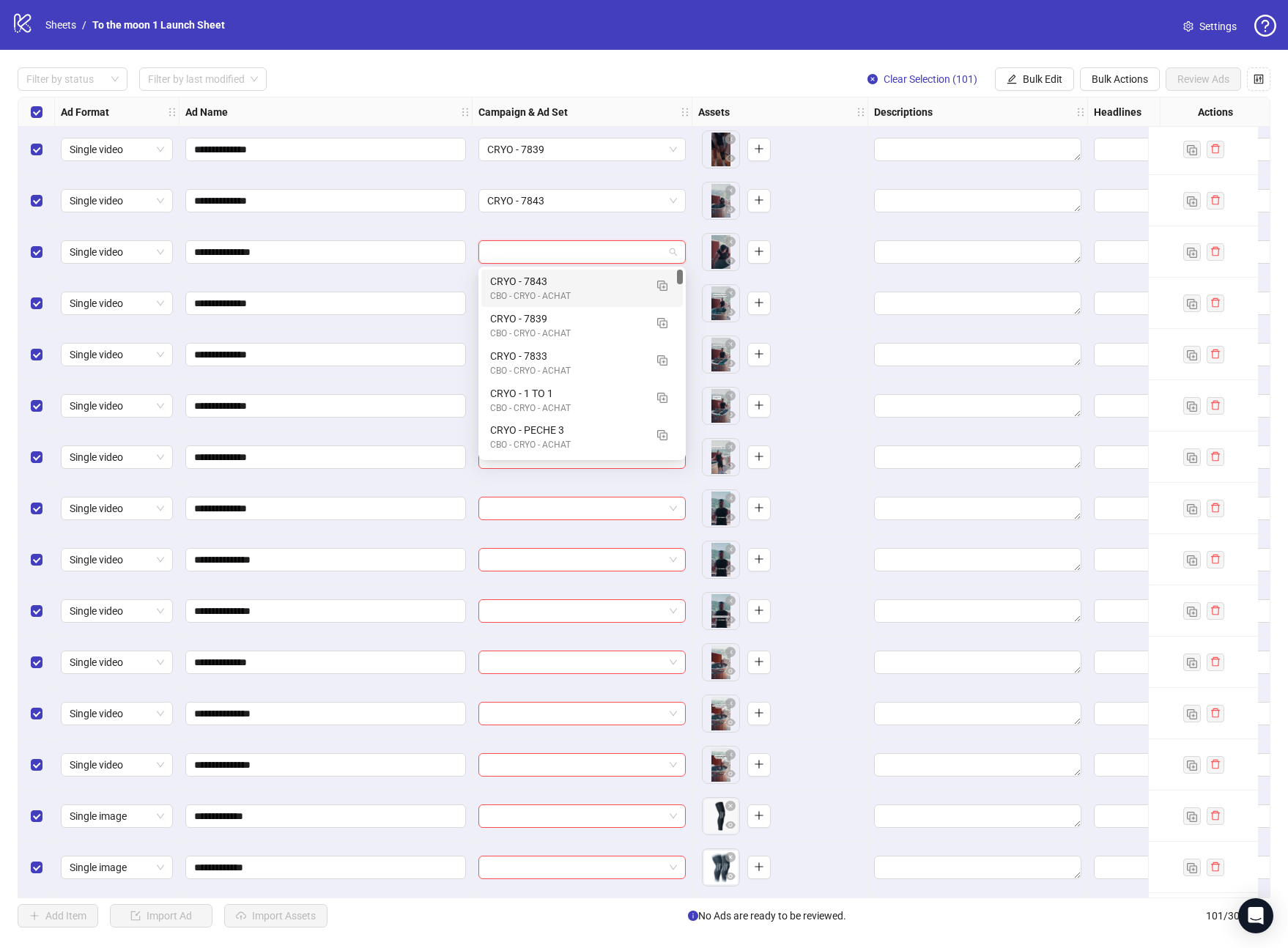
click at [525, 280] on div "CRYO - 7843" at bounding box center [567, 282] width 154 height 17
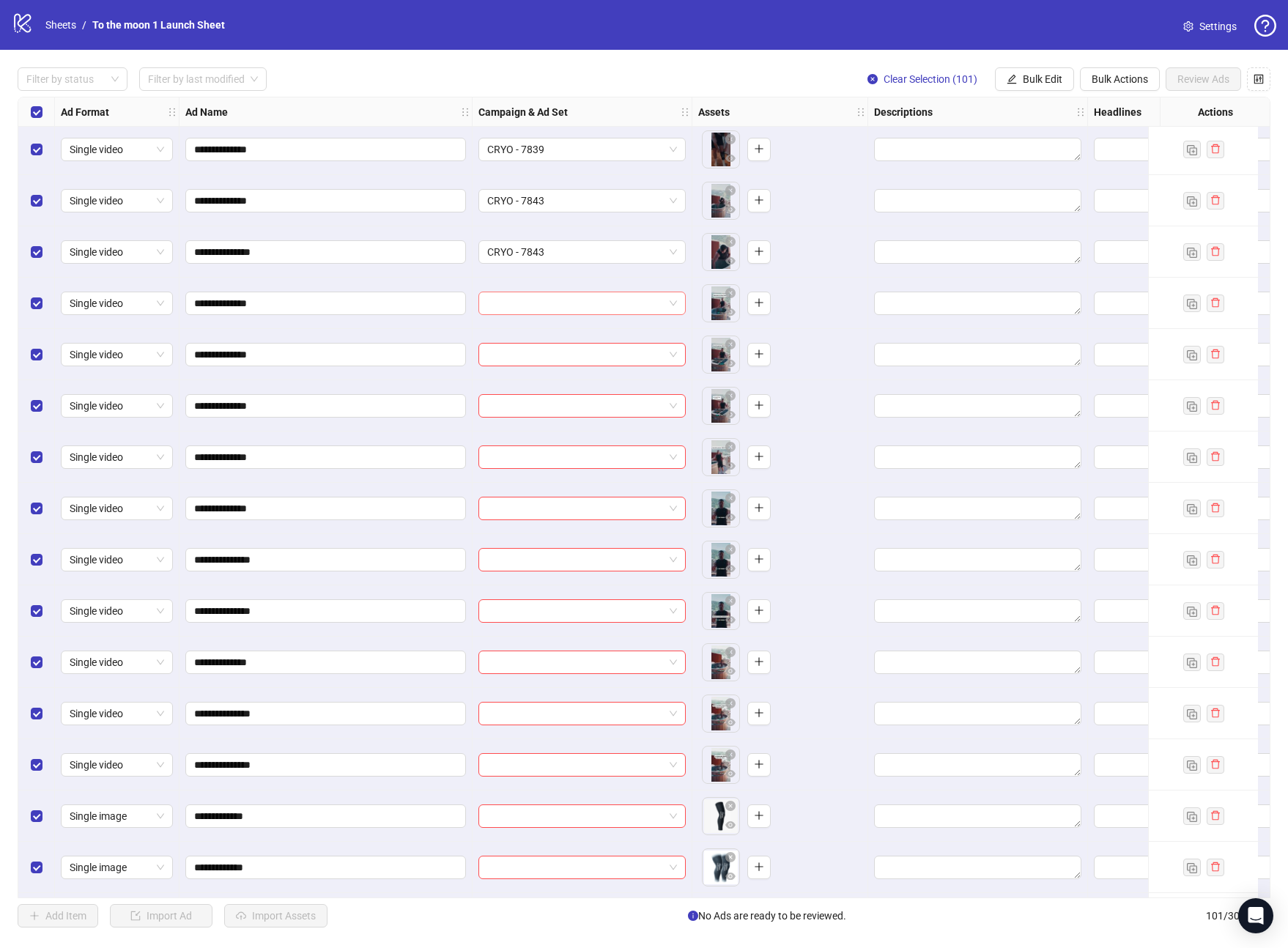
click at [533, 311] on input "search" at bounding box center [576, 303] width 177 height 22
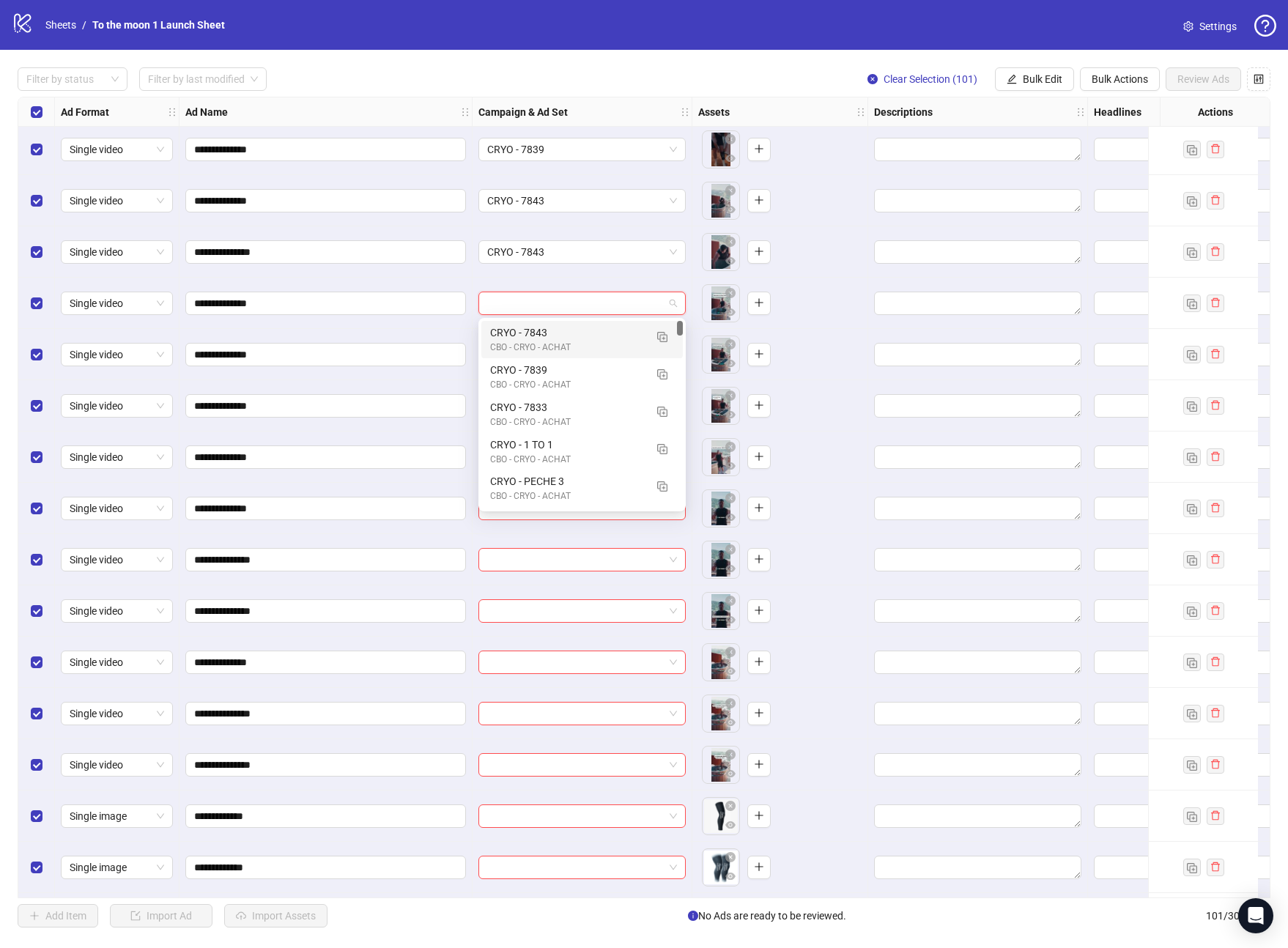
click at [533, 337] on div "CRYO - 7843" at bounding box center [567, 333] width 154 height 17
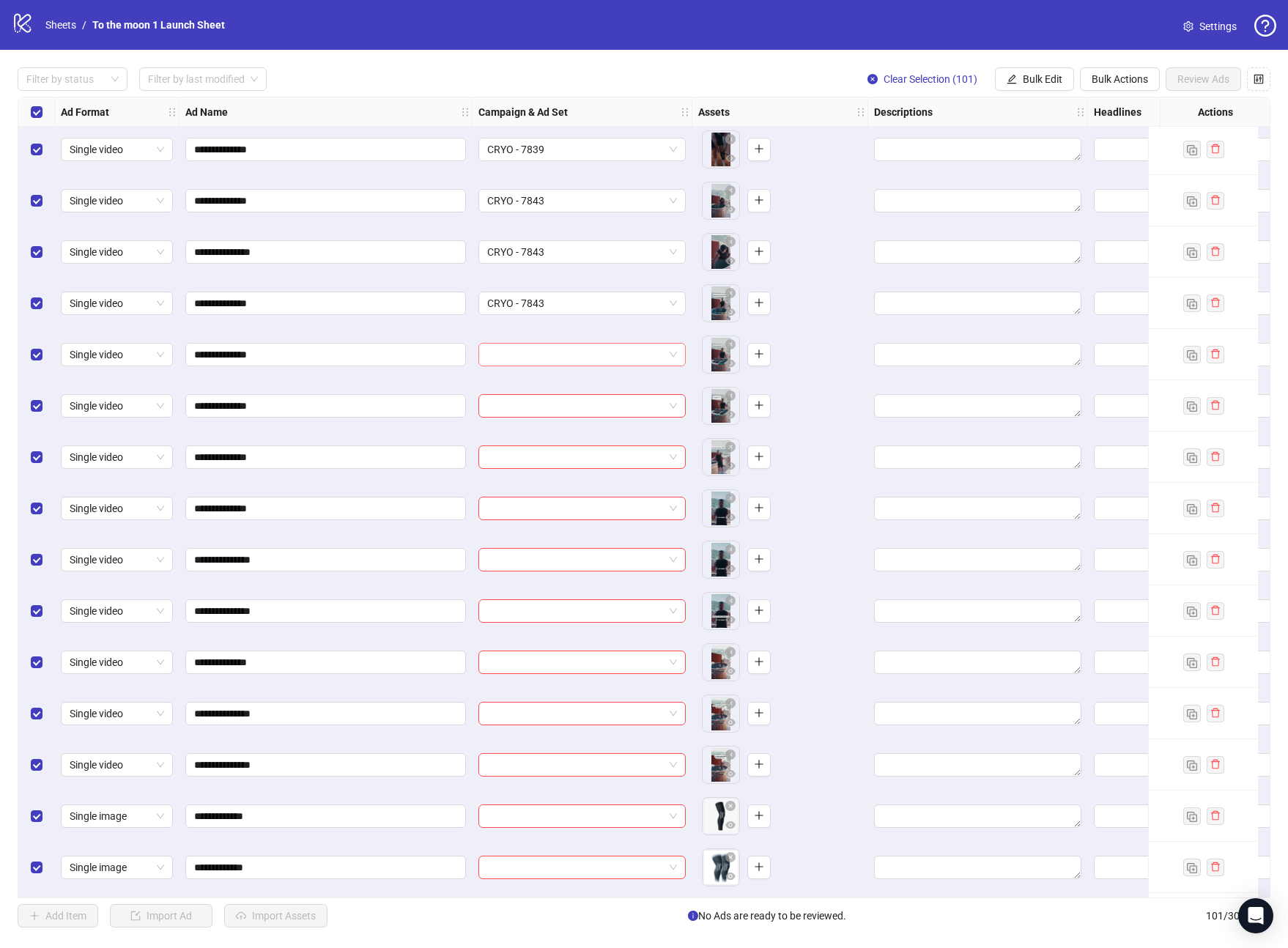
click at [535, 354] on input "search" at bounding box center [576, 354] width 177 height 22
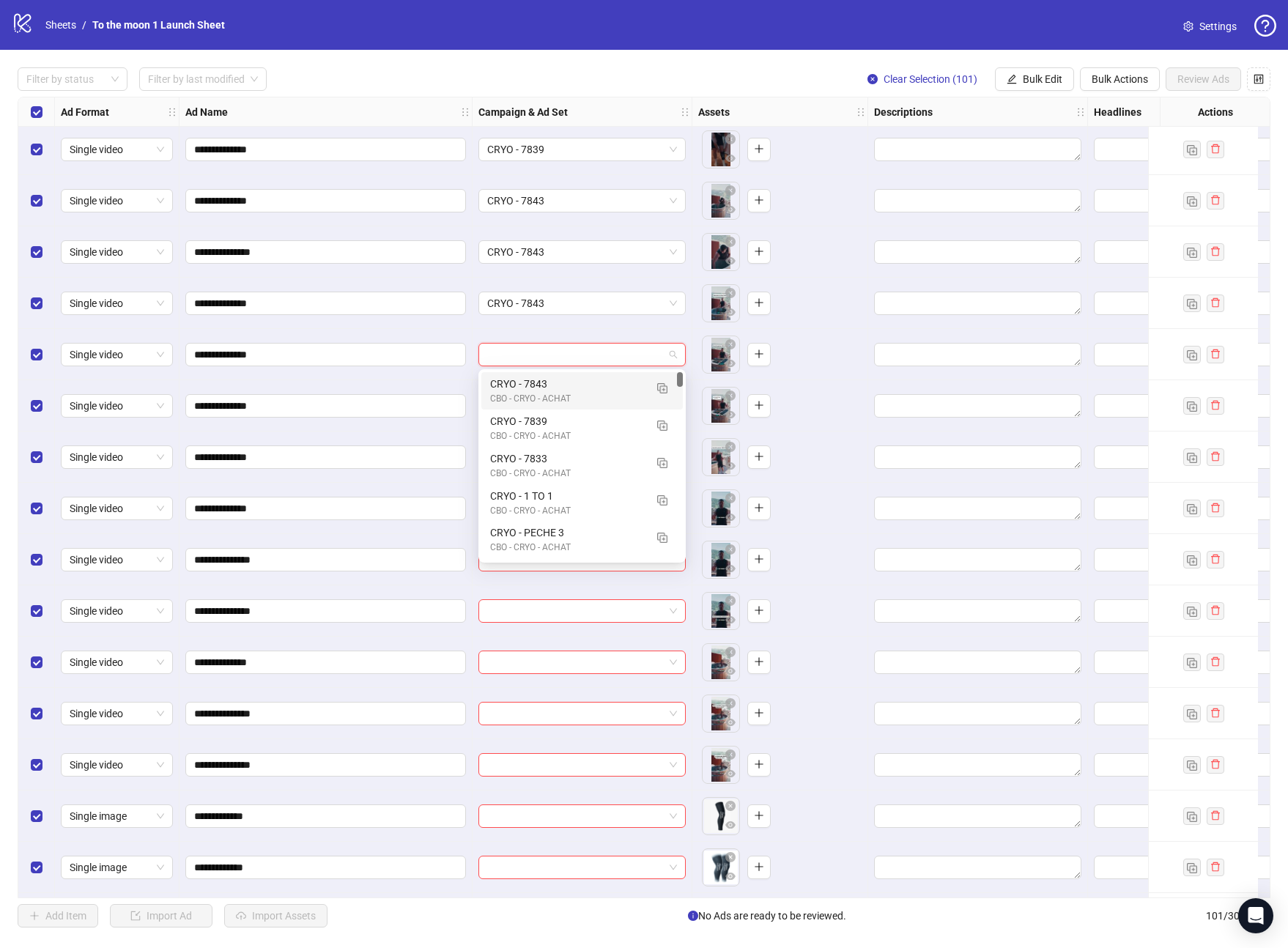
click at [535, 377] on div "CRYO - 7843" at bounding box center [567, 384] width 154 height 17
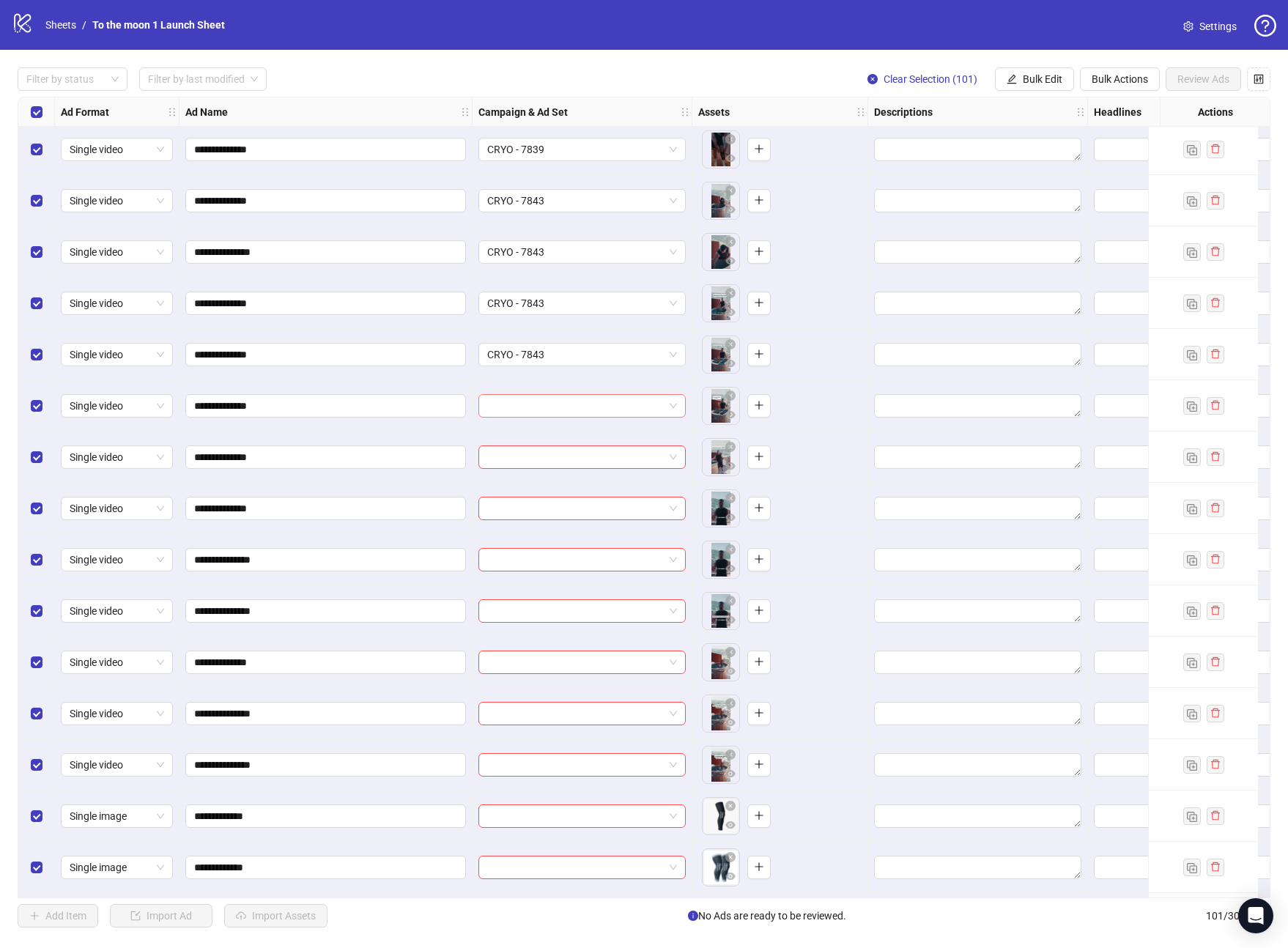
click at [535, 405] on input "search" at bounding box center [576, 405] width 177 height 22
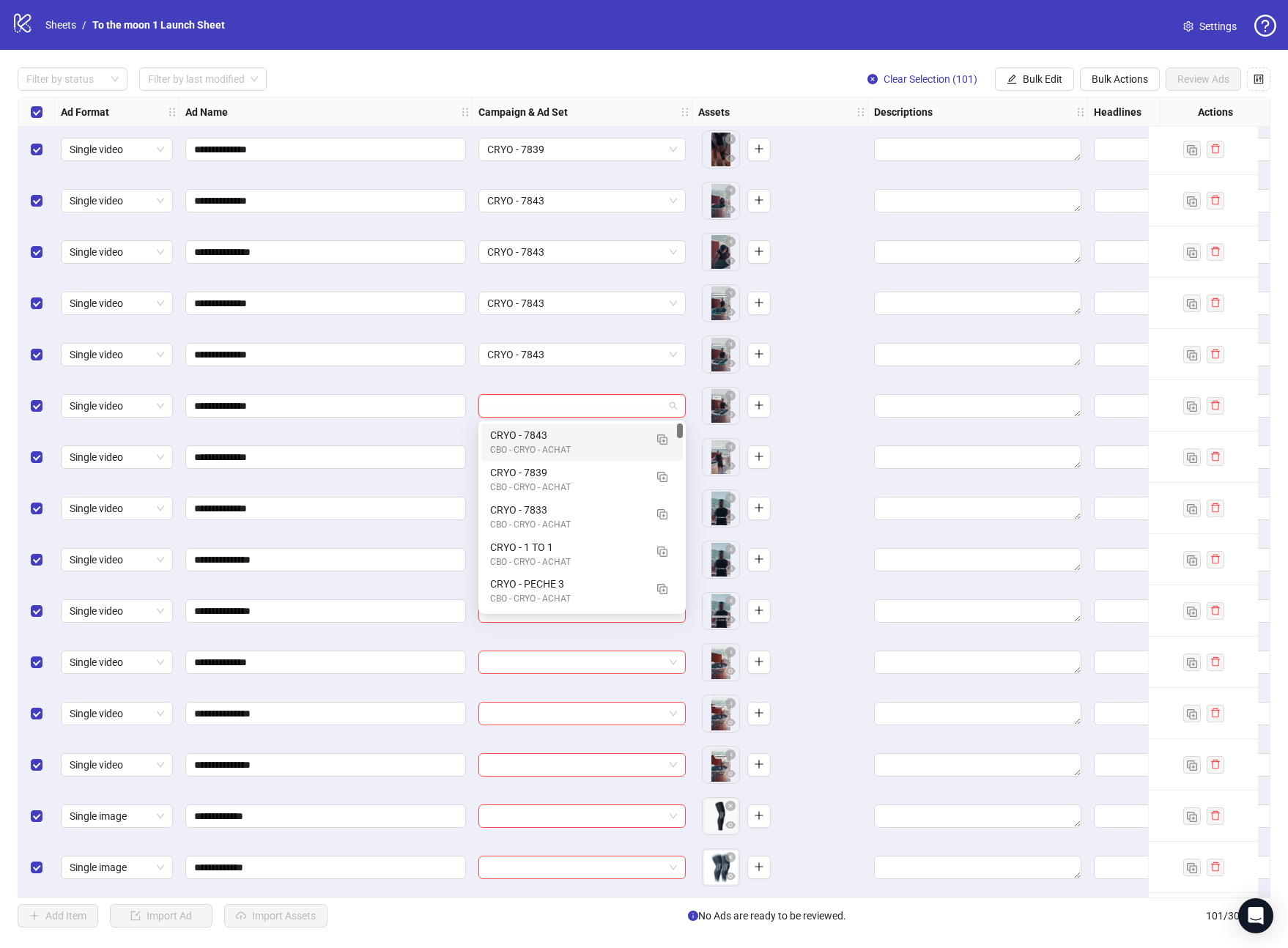
click at [535, 436] on div "CRYO - 7843" at bounding box center [567, 435] width 154 height 17
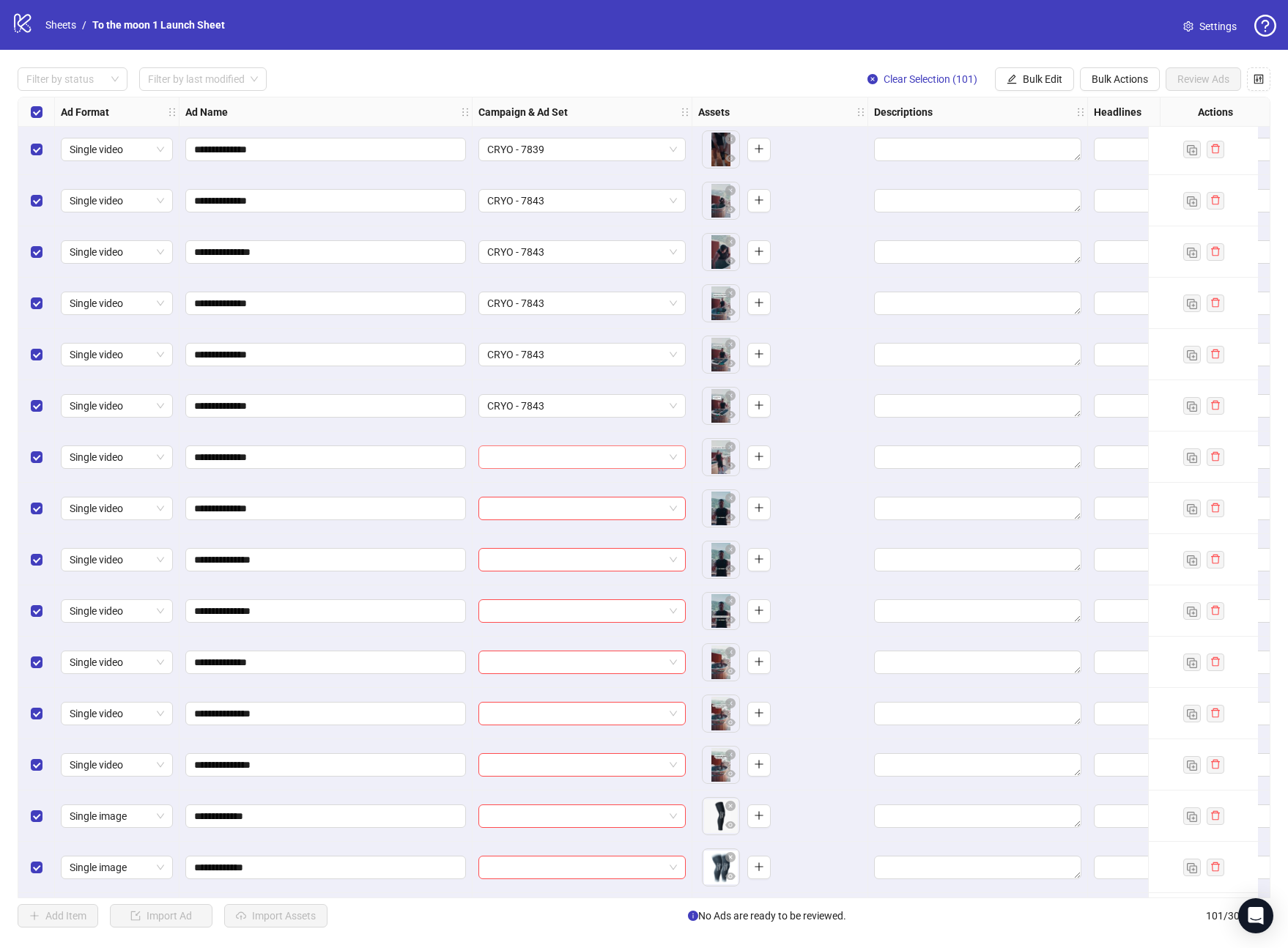
click at [538, 452] on input "search" at bounding box center [576, 457] width 177 height 22
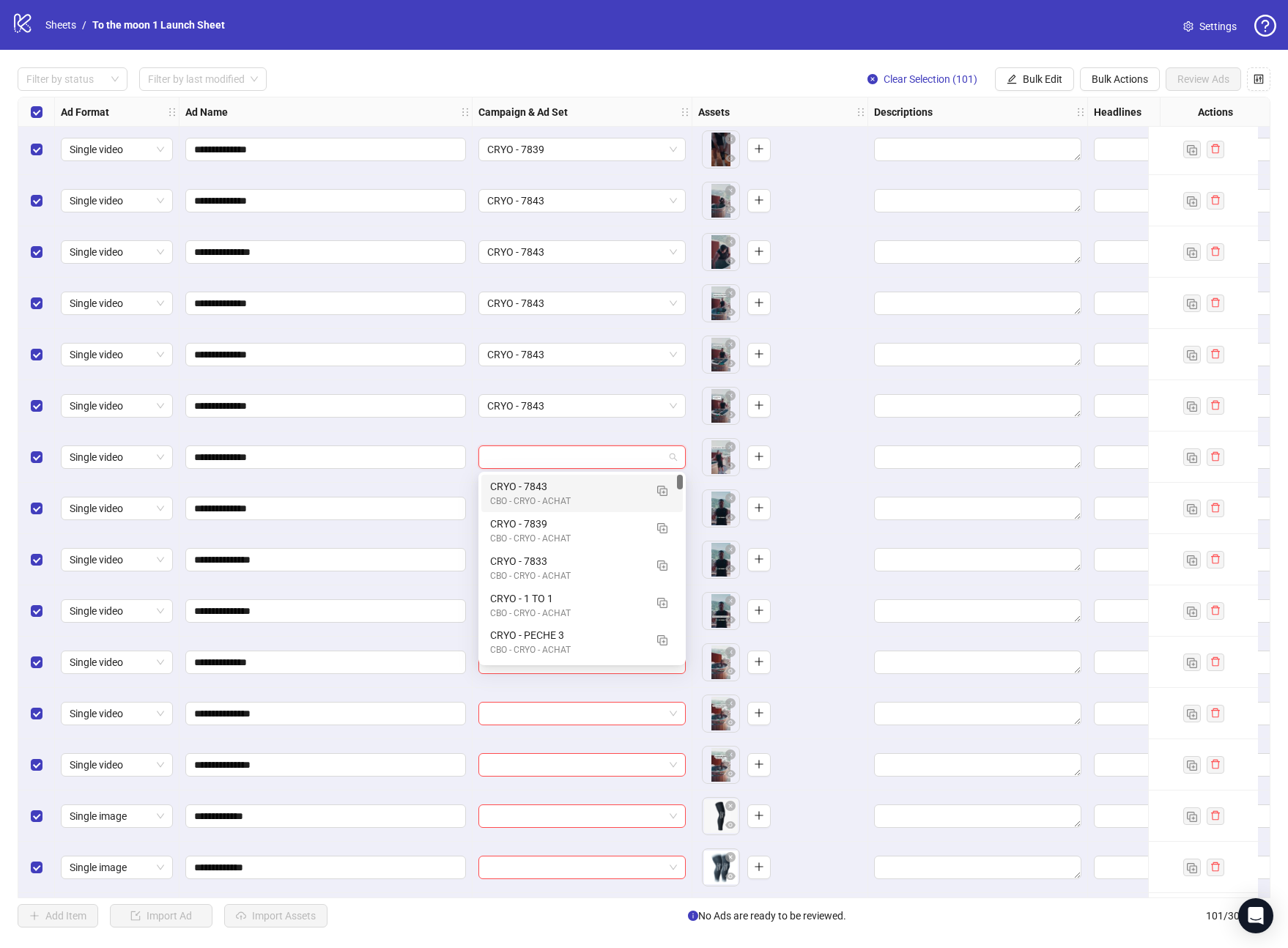
click at [541, 491] on div "CRYO - 7843" at bounding box center [567, 486] width 154 height 17
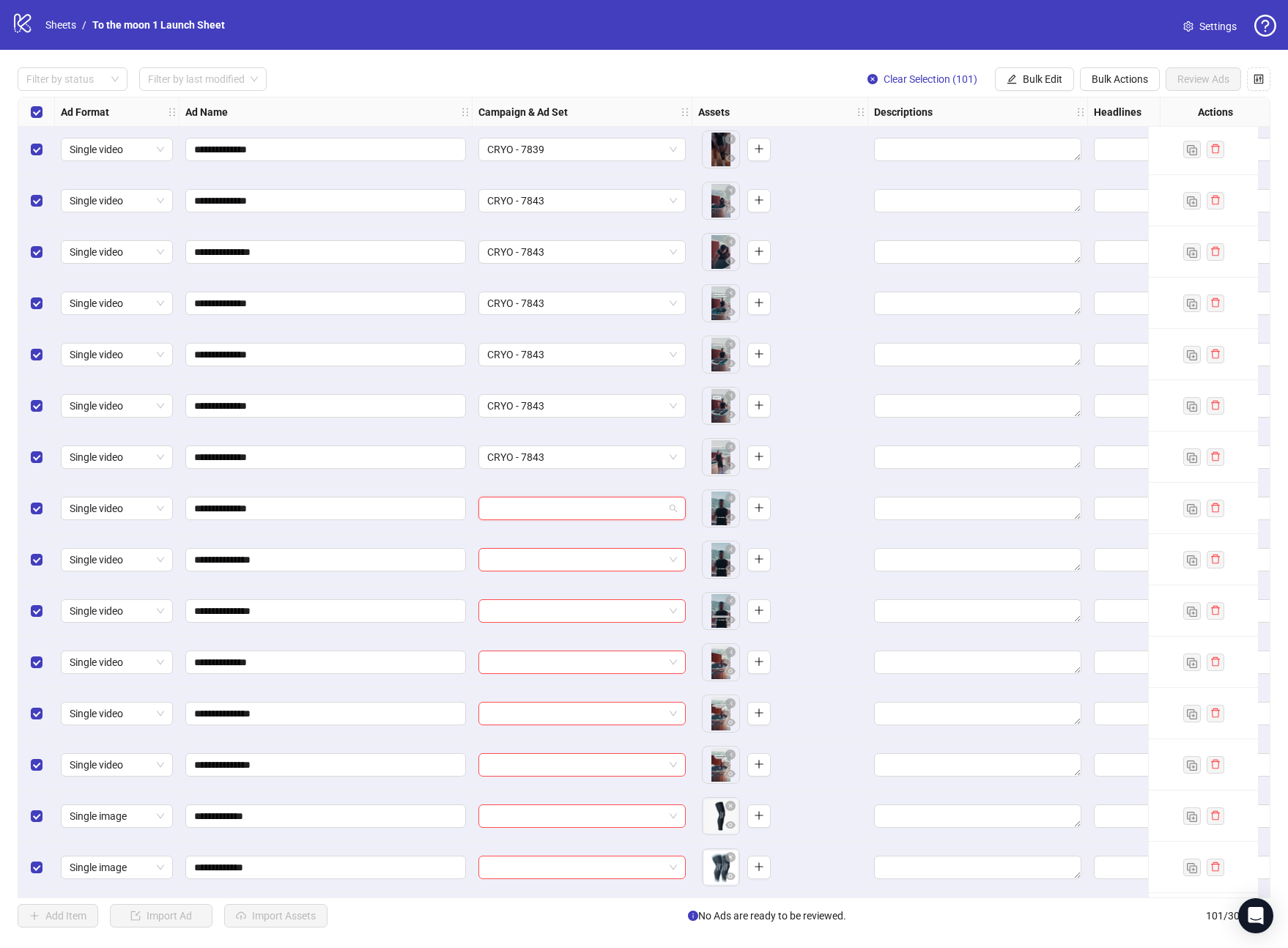
click at [545, 509] on input "search" at bounding box center [576, 508] width 177 height 22
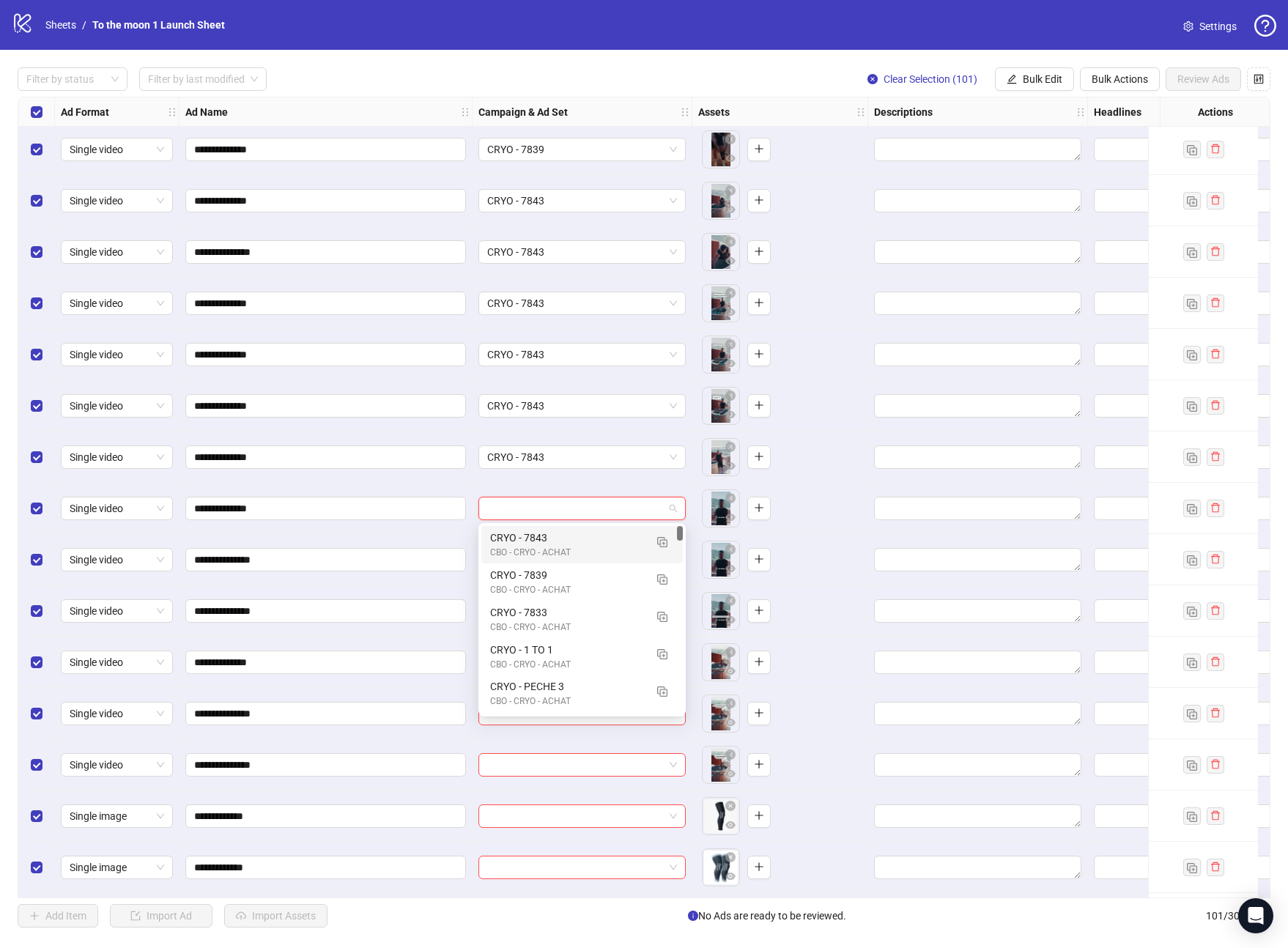
click at [545, 543] on div "CRYO - 7843" at bounding box center [567, 538] width 154 height 17
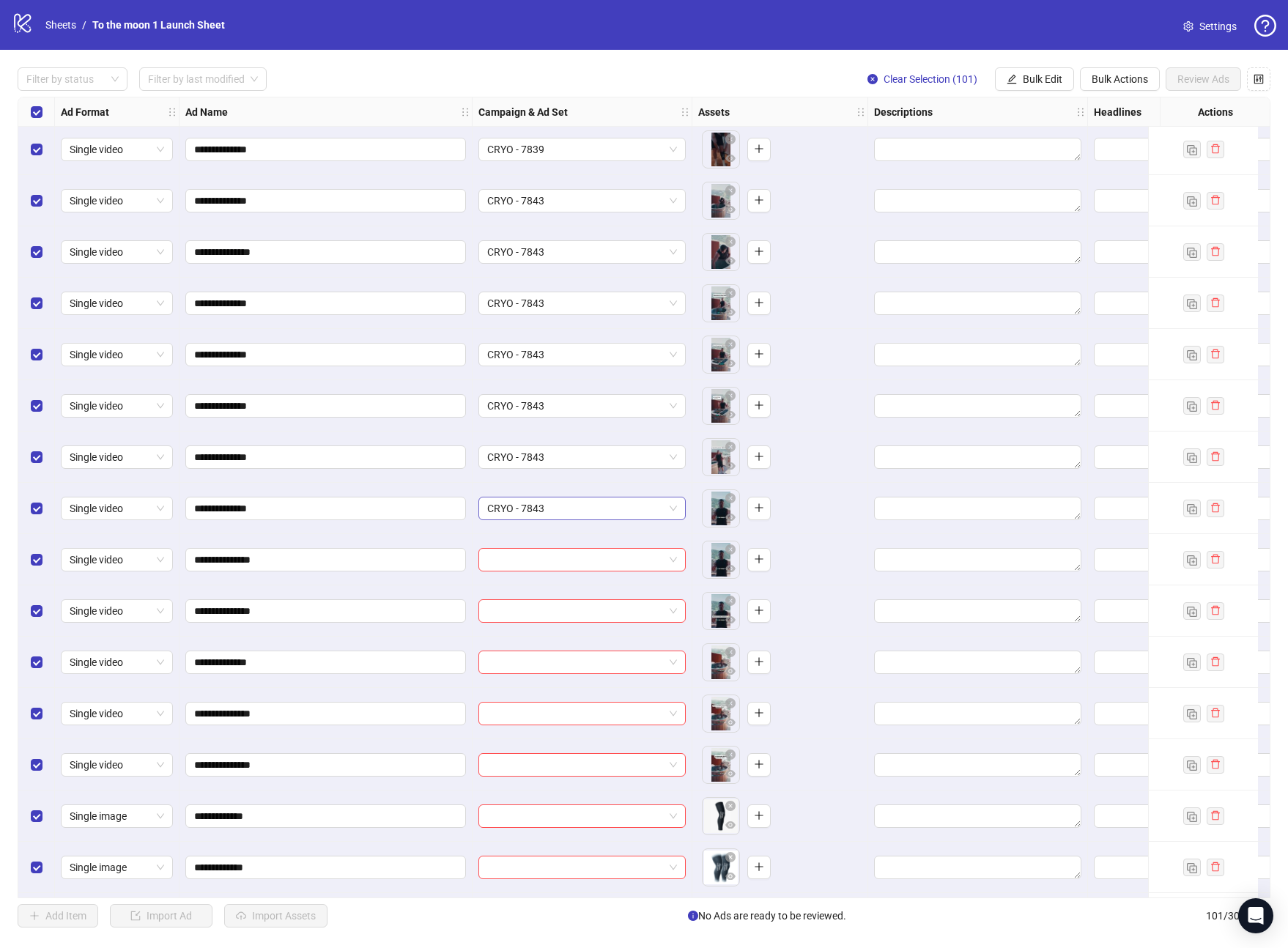
click at [588, 509] on span "CRYO - 7843" at bounding box center [582, 508] width 190 height 22
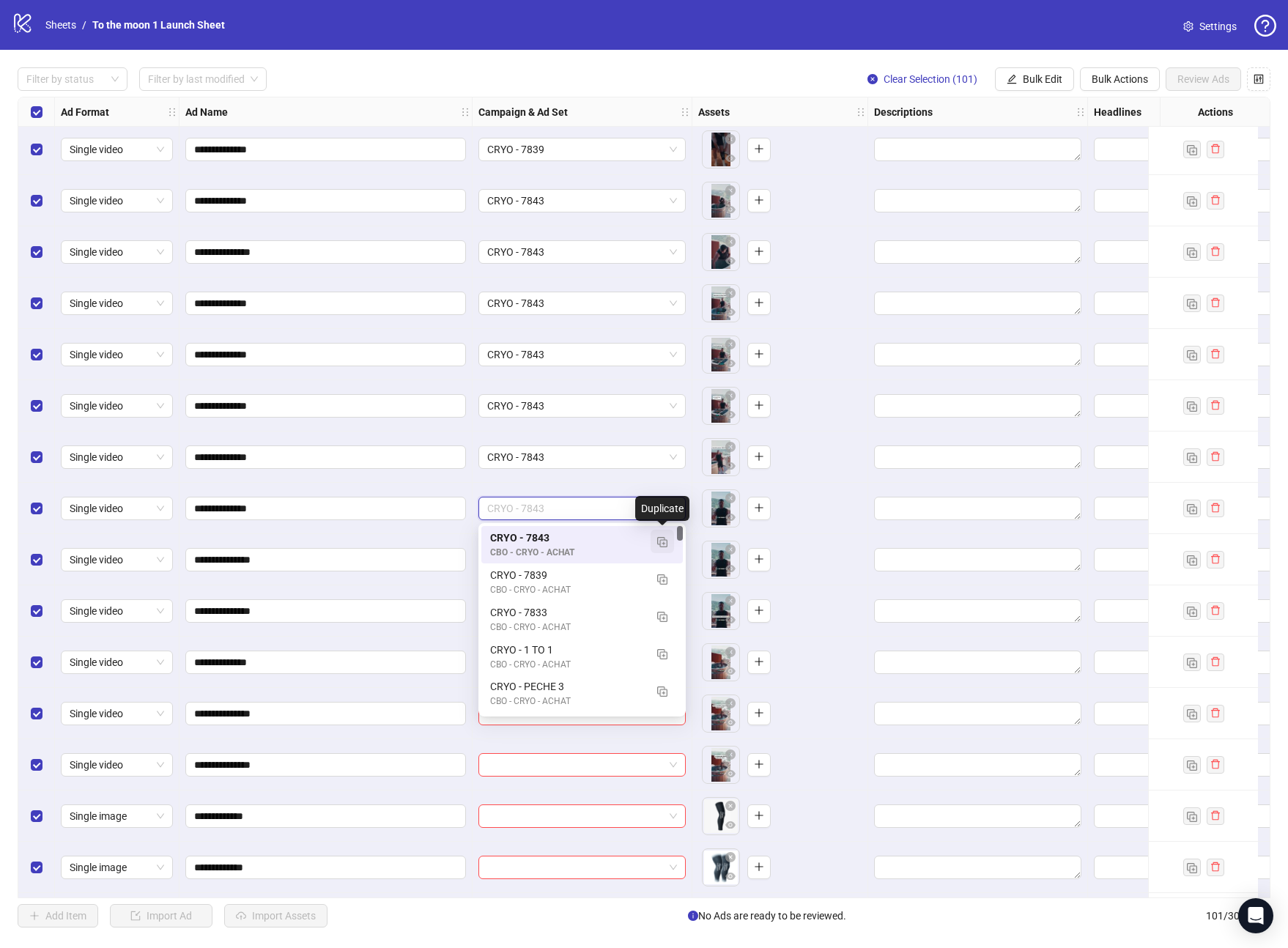
click at [668, 538] on button "button" at bounding box center [663, 541] width 23 height 23
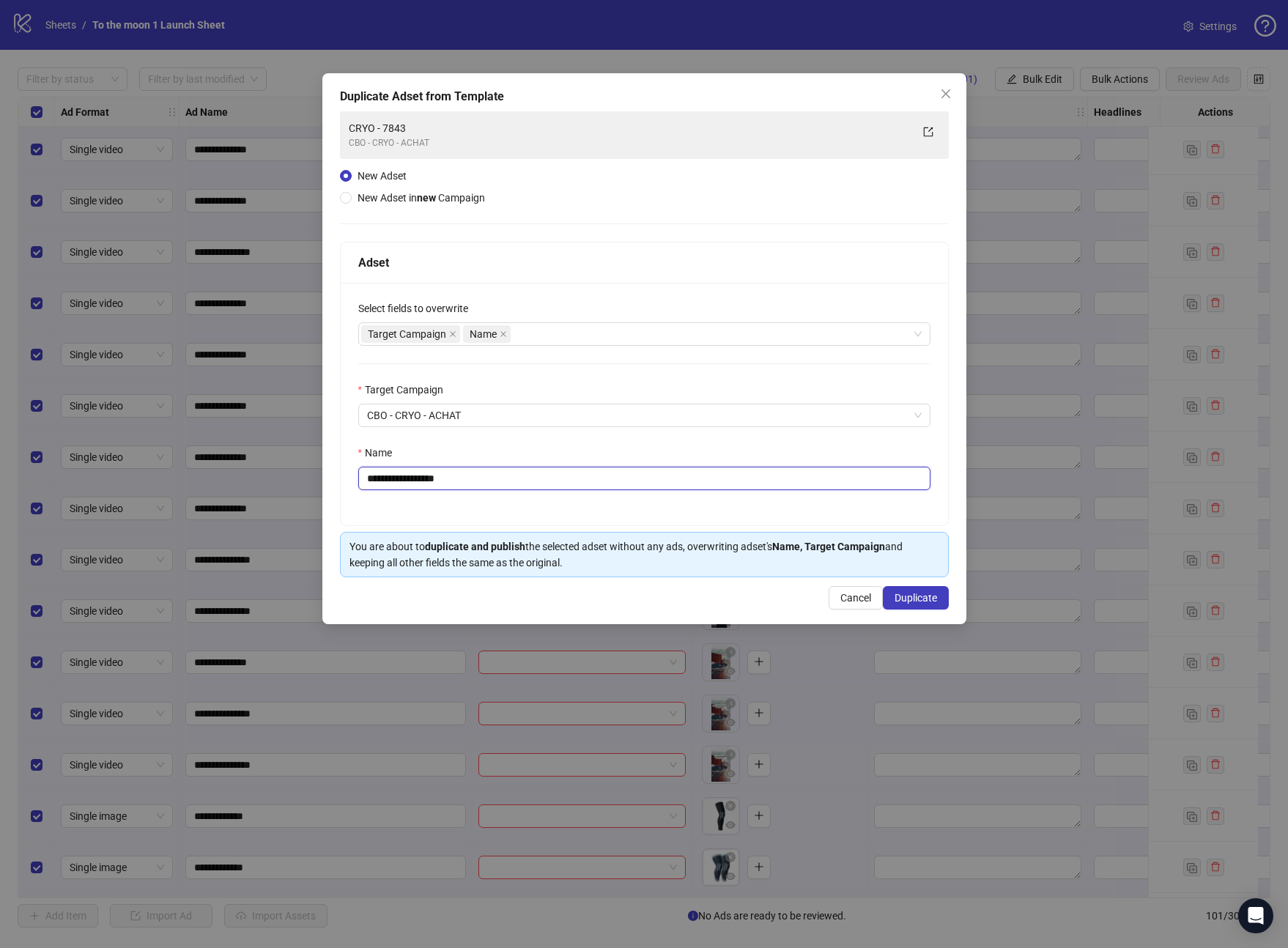
drag, startPoint x: 412, startPoint y: 478, endPoint x: 525, endPoint y: 478, distance: 113.0
click at [525, 478] on input "**********" at bounding box center [644, 478] width 573 height 23
type input "**********"
click at [907, 593] on span "Duplicate" at bounding box center [915, 598] width 42 height 12
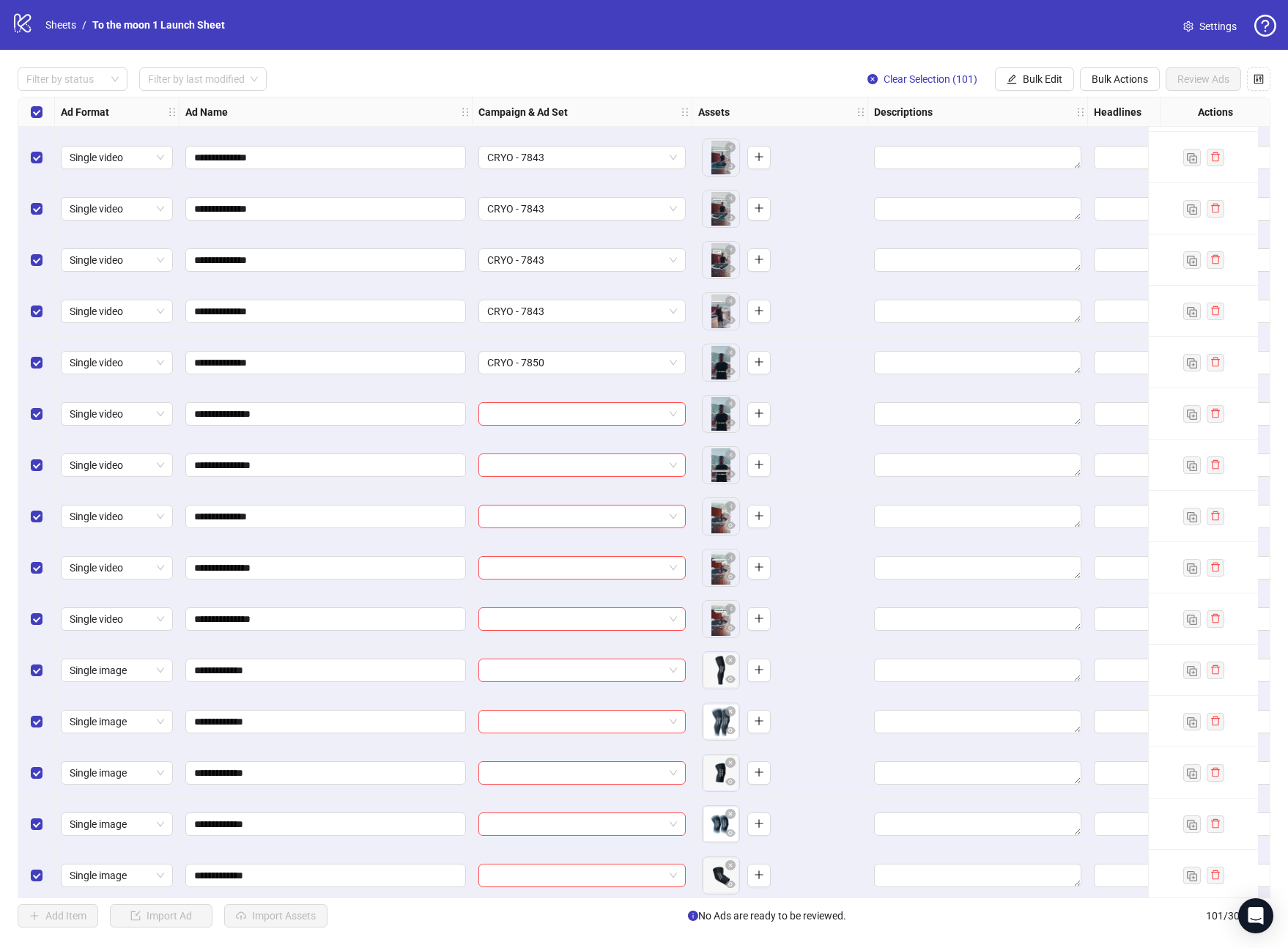
scroll to position [2576, 0]
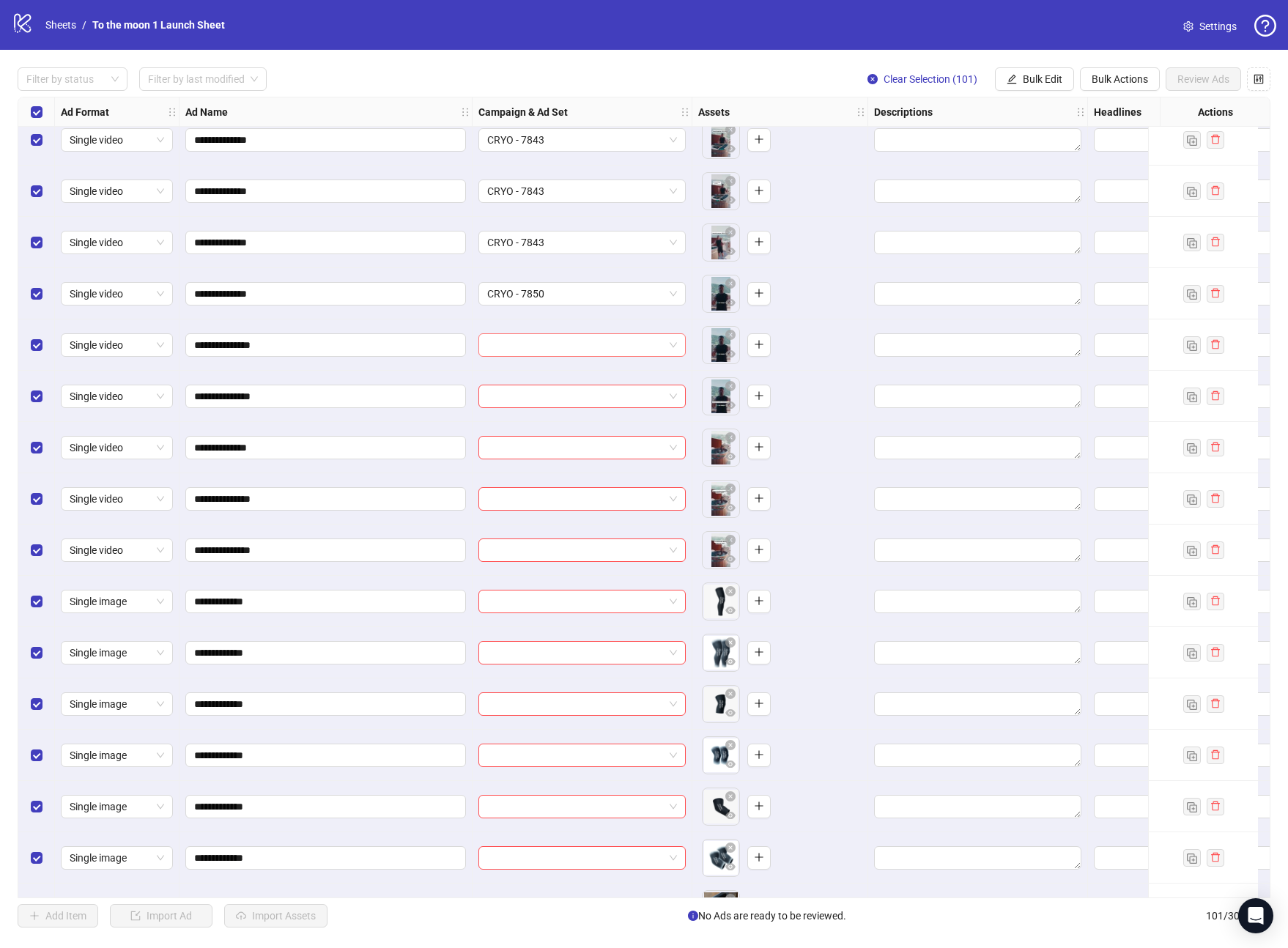
click at [577, 338] on input "search" at bounding box center [576, 344] width 177 height 22
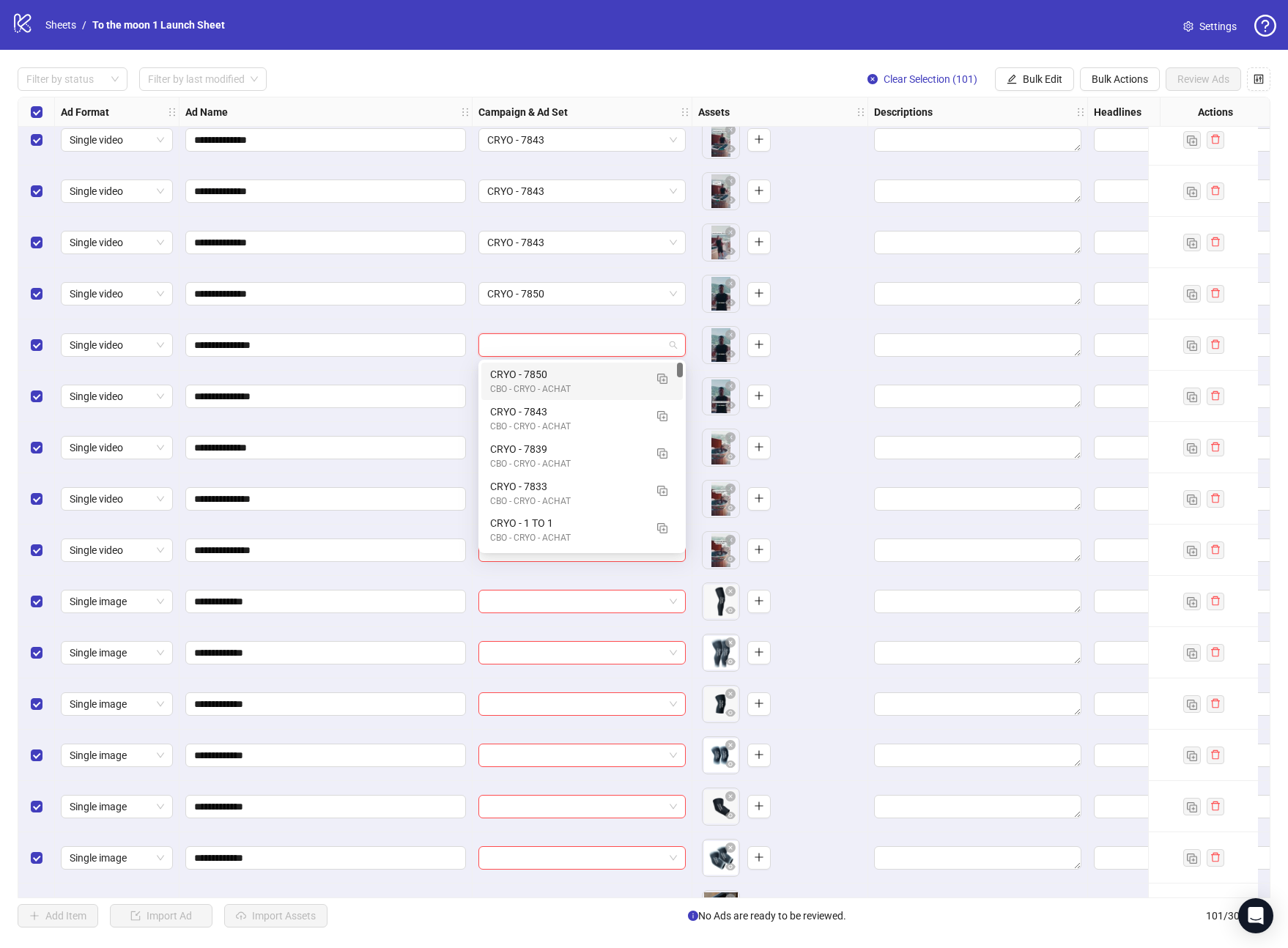
click at [568, 369] on div "CRYO - 7850" at bounding box center [567, 374] width 154 height 17
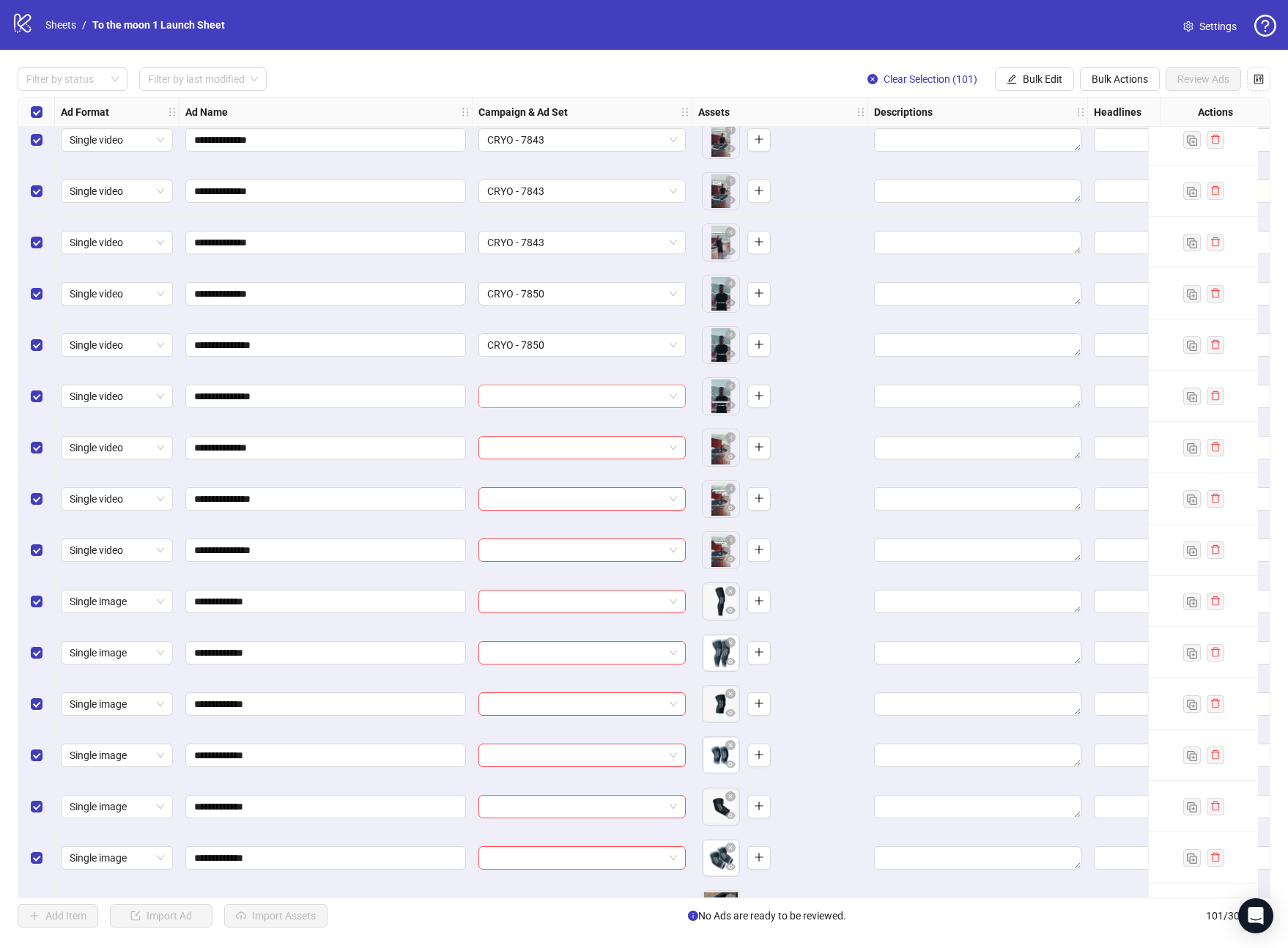
click at [568, 393] on input "search" at bounding box center [576, 396] width 177 height 22
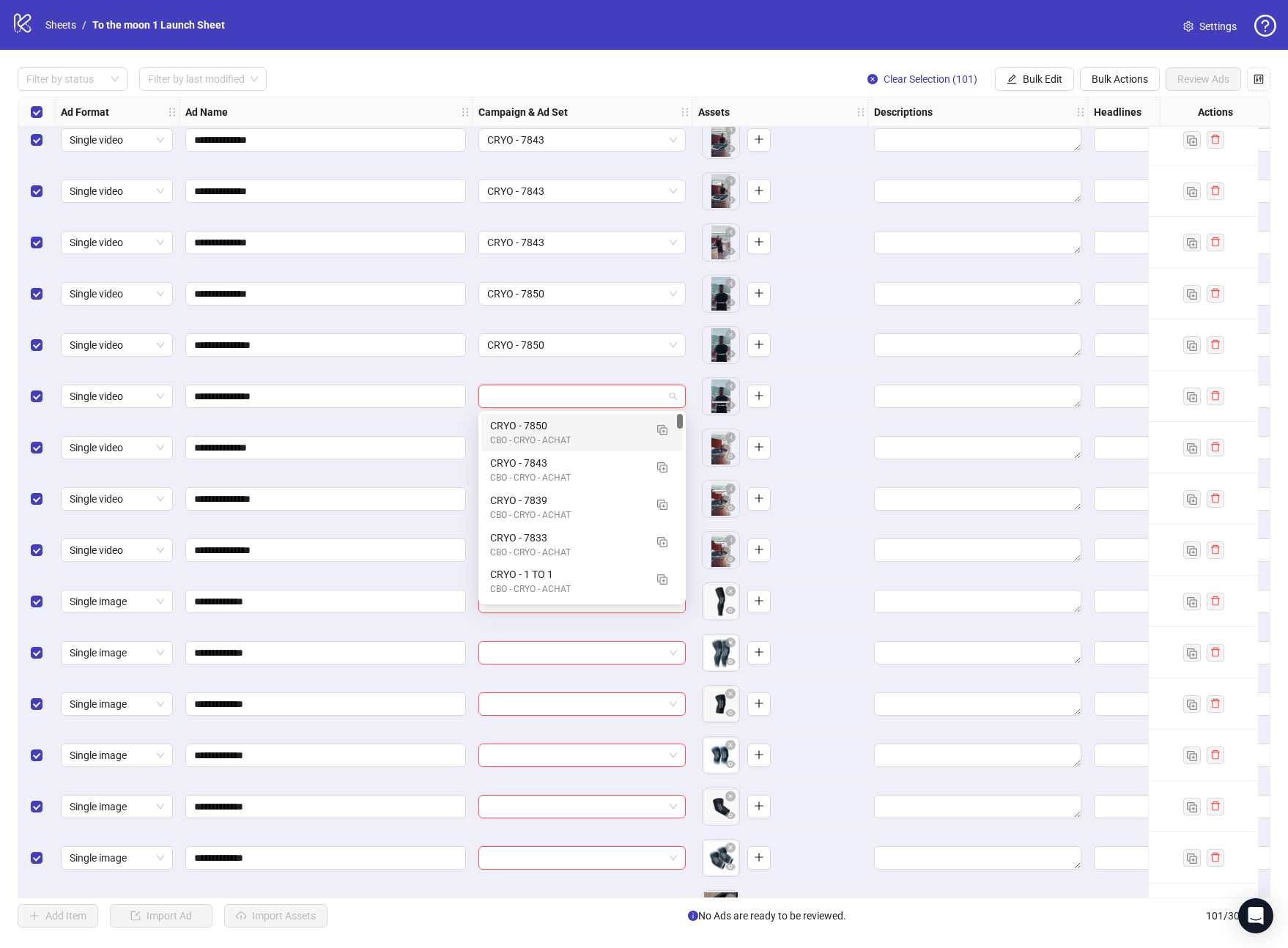
click at [568, 424] on div "CRYO - 7850" at bounding box center [567, 426] width 154 height 17
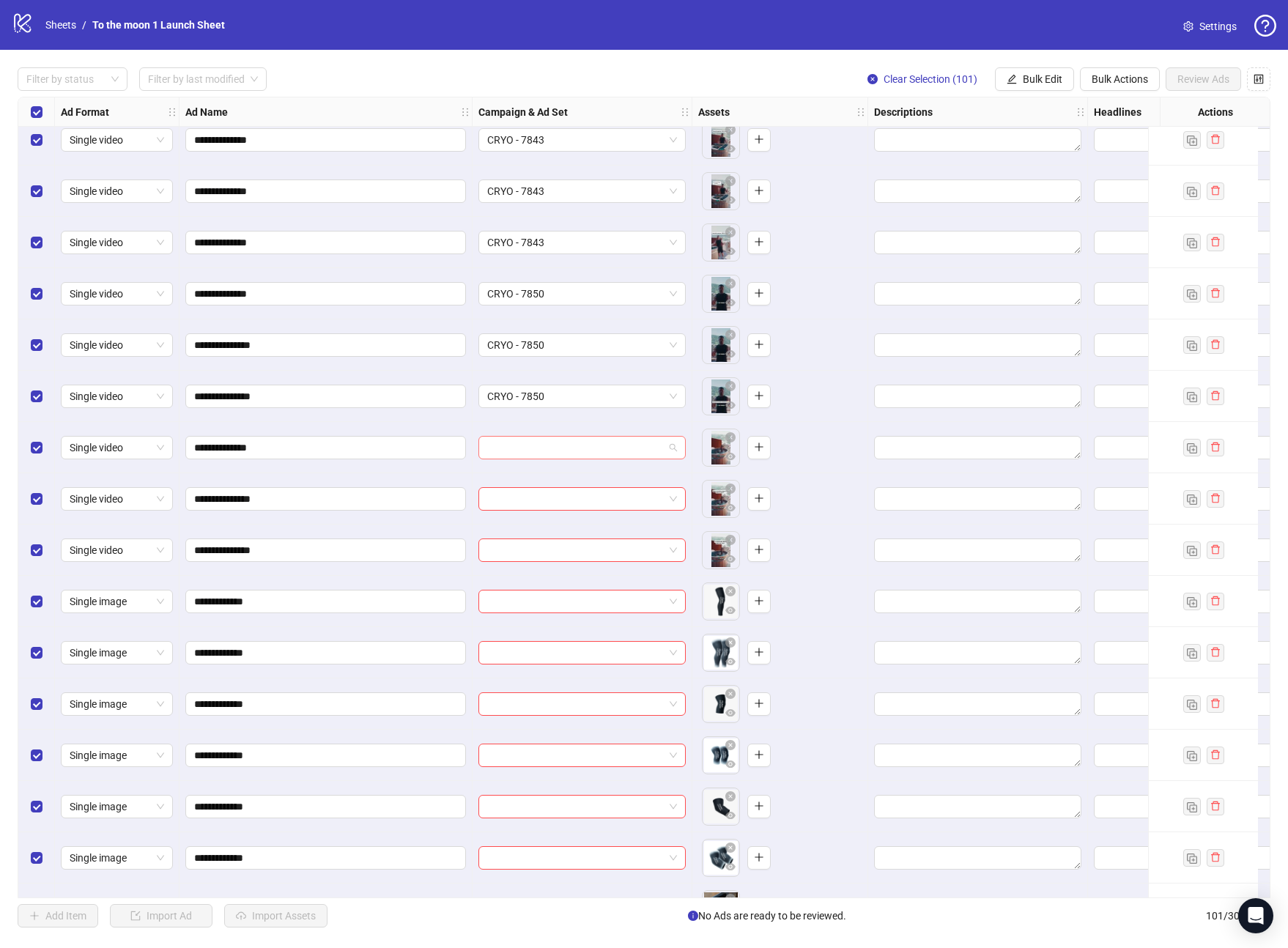
click at [565, 447] on input "search" at bounding box center [576, 448] width 177 height 22
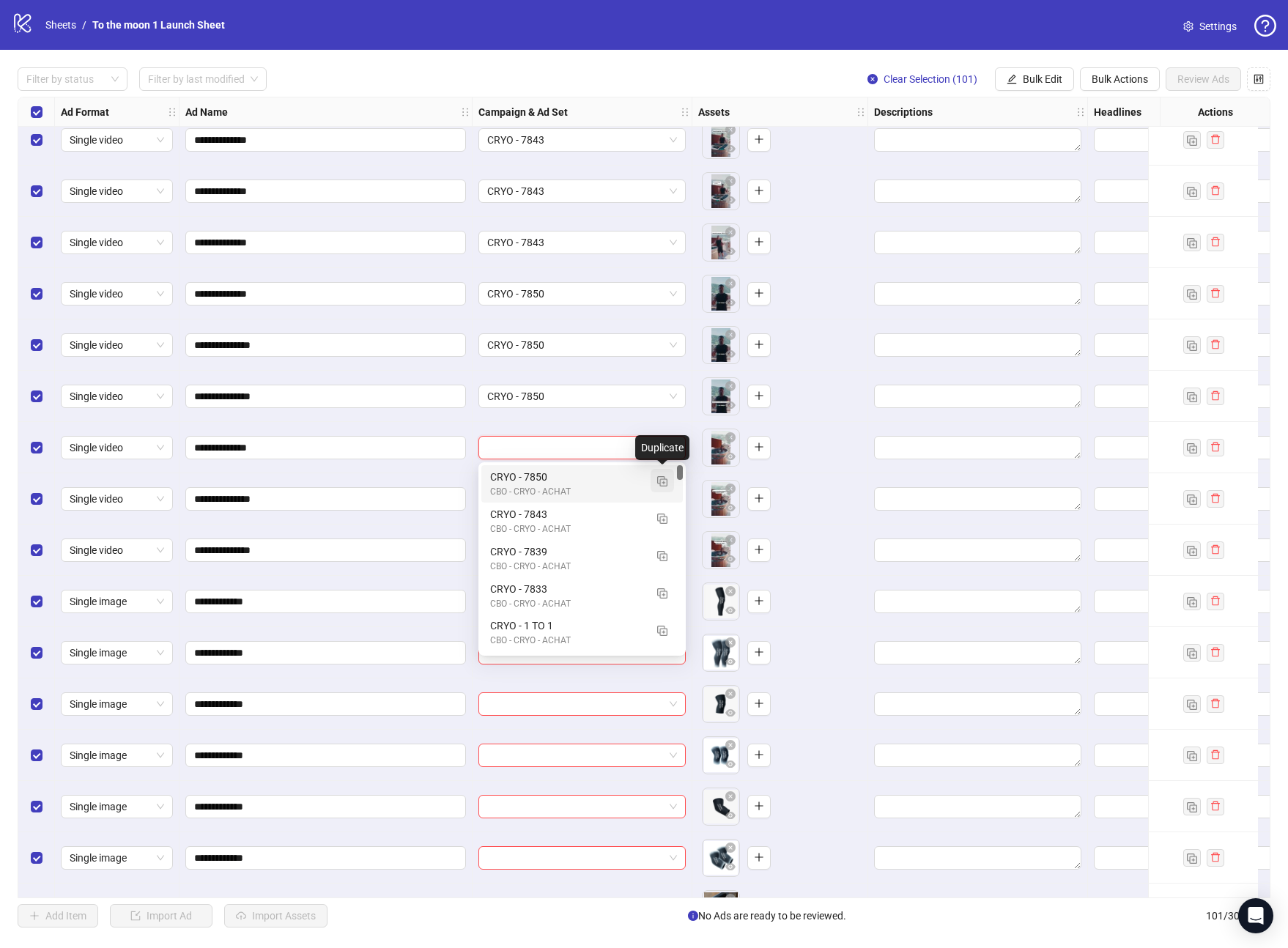
click at [663, 479] on img "button" at bounding box center [663, 481] width 10 height 10
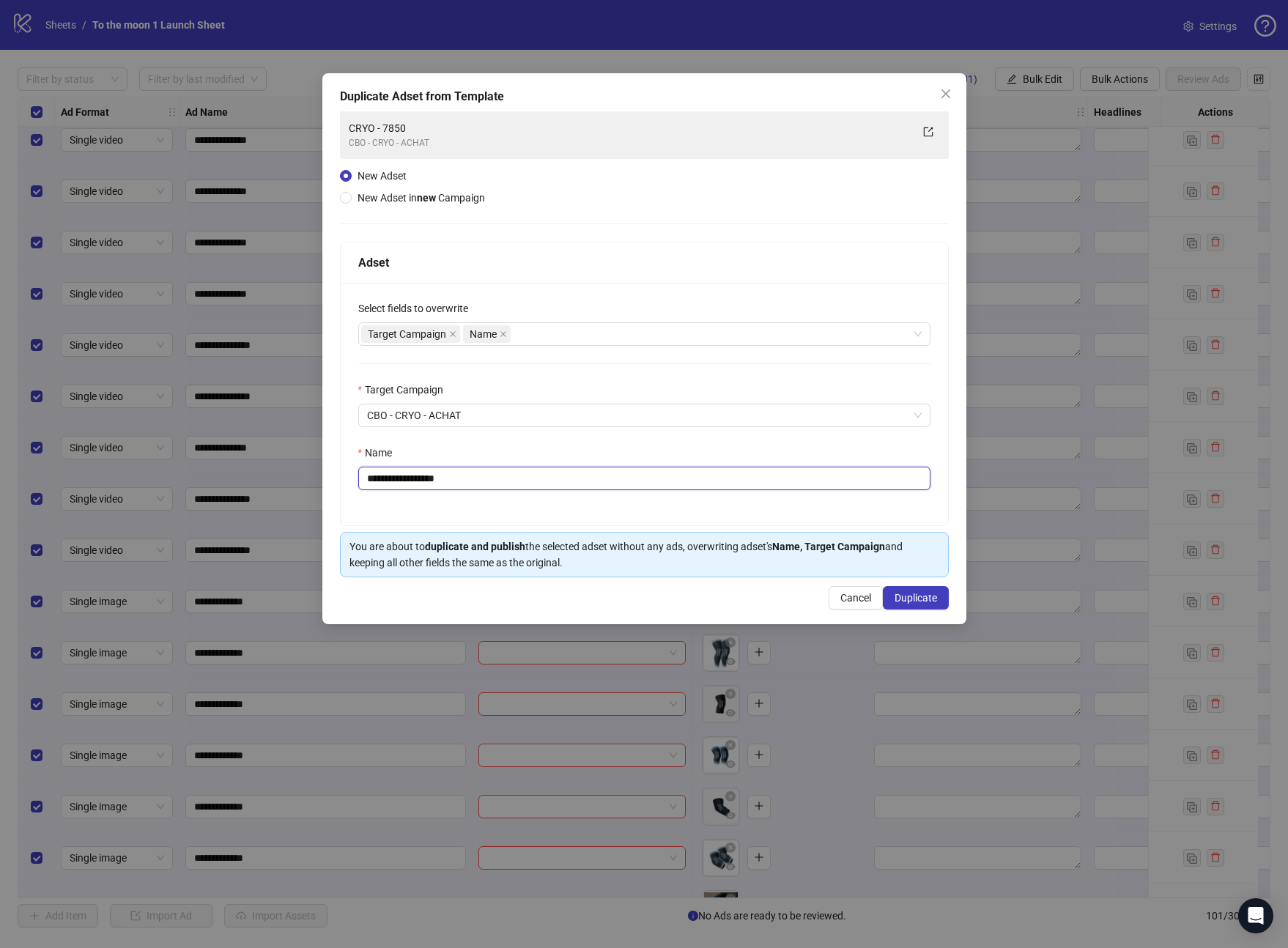
drag, startPoint x: 416, startPoint y: 480, endPoint x: 581, endPoint y: 480, distance: 165.0
click at [581, 480] on input "**********" at bounding box center [644, 478] width 573 height 23
type input "**********"
click at [917, 593] on span "Duplicate" at bounding box center [915, 598] width 42 height 12
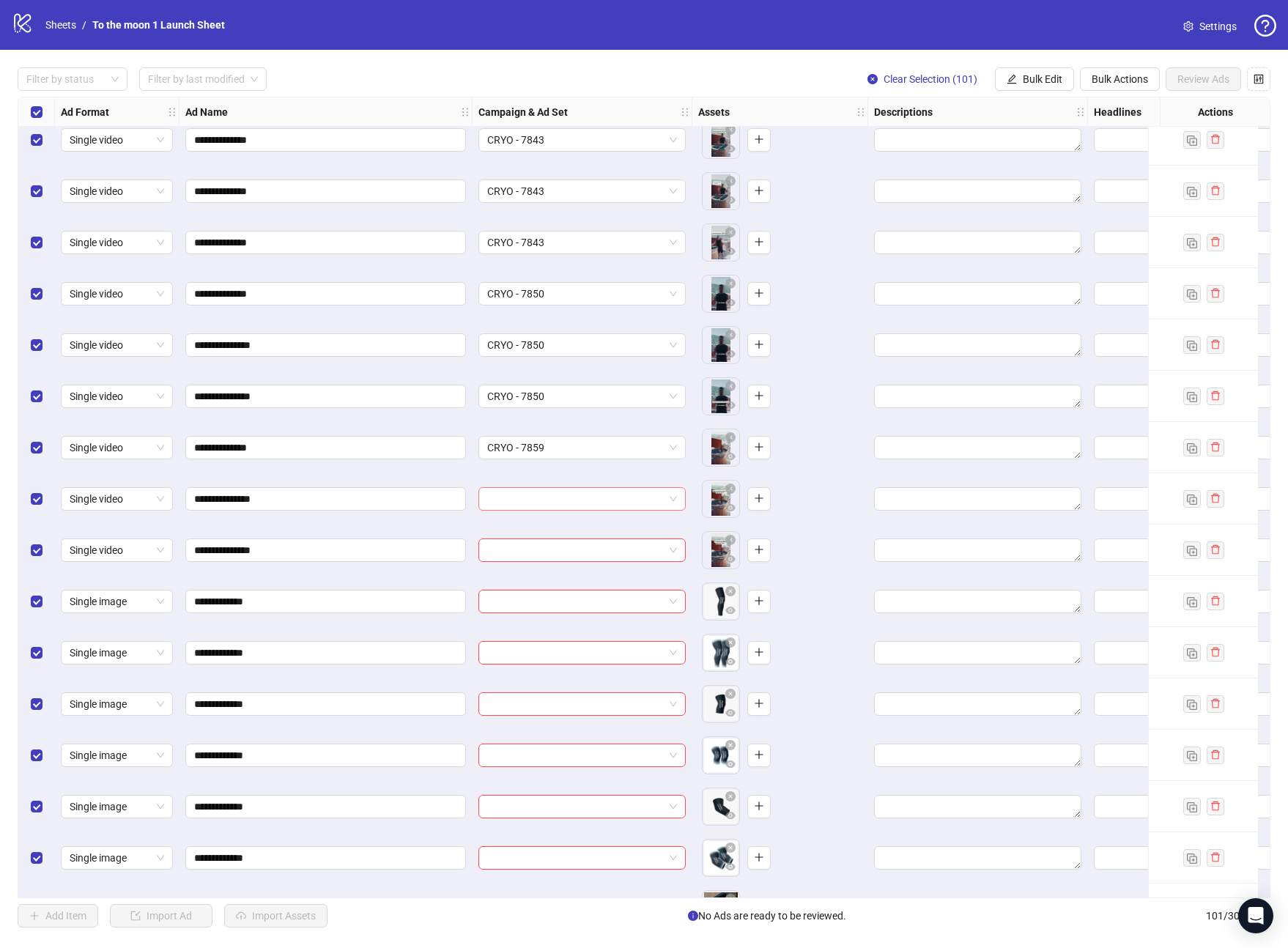
click at [587, 498] on input "search" at bounding box center [576, 499] width 177 height 22
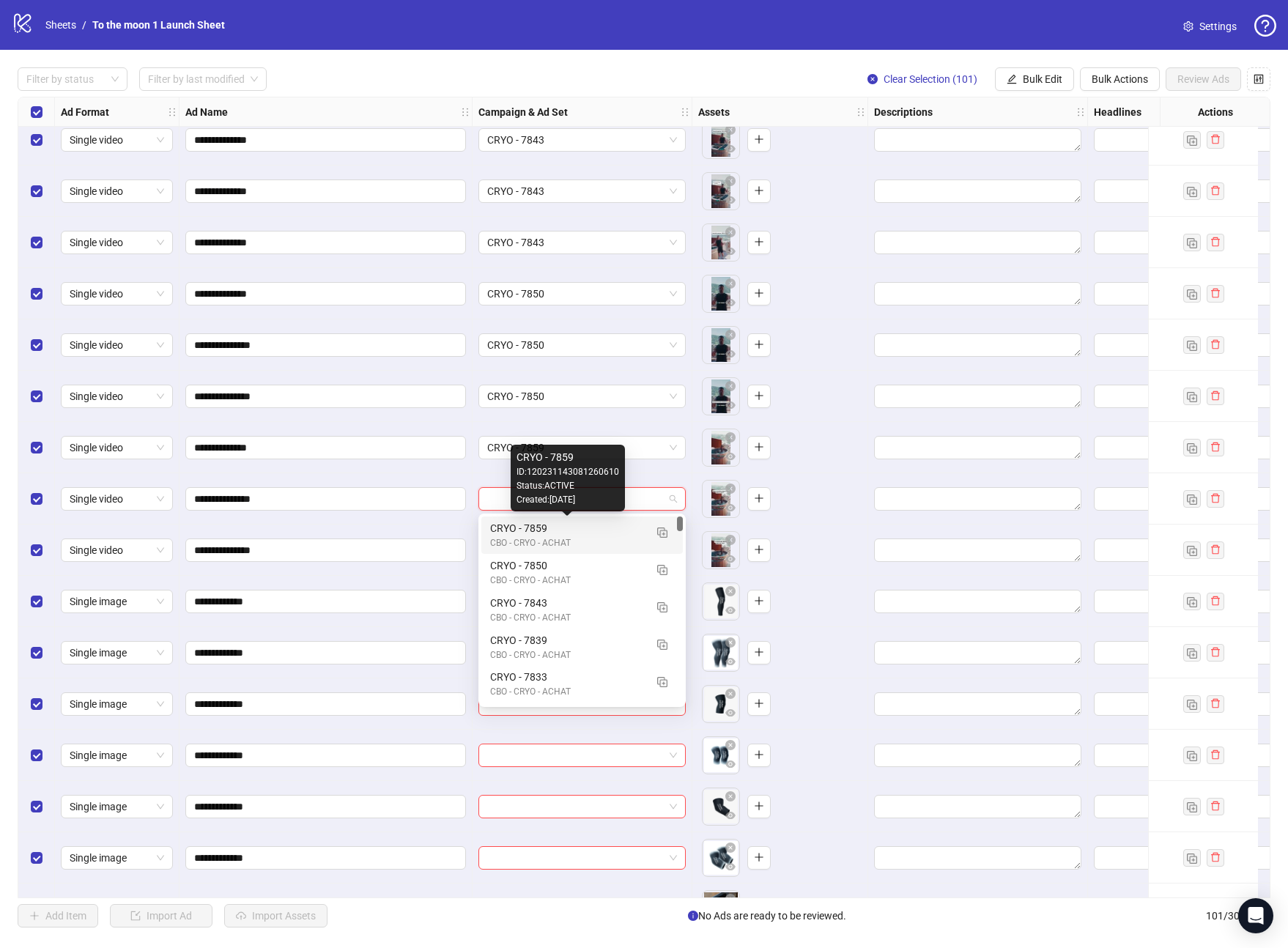
click at [570, 526] on div "CRYO - 7859" at bounding box center [567, 529] width 154 height 17
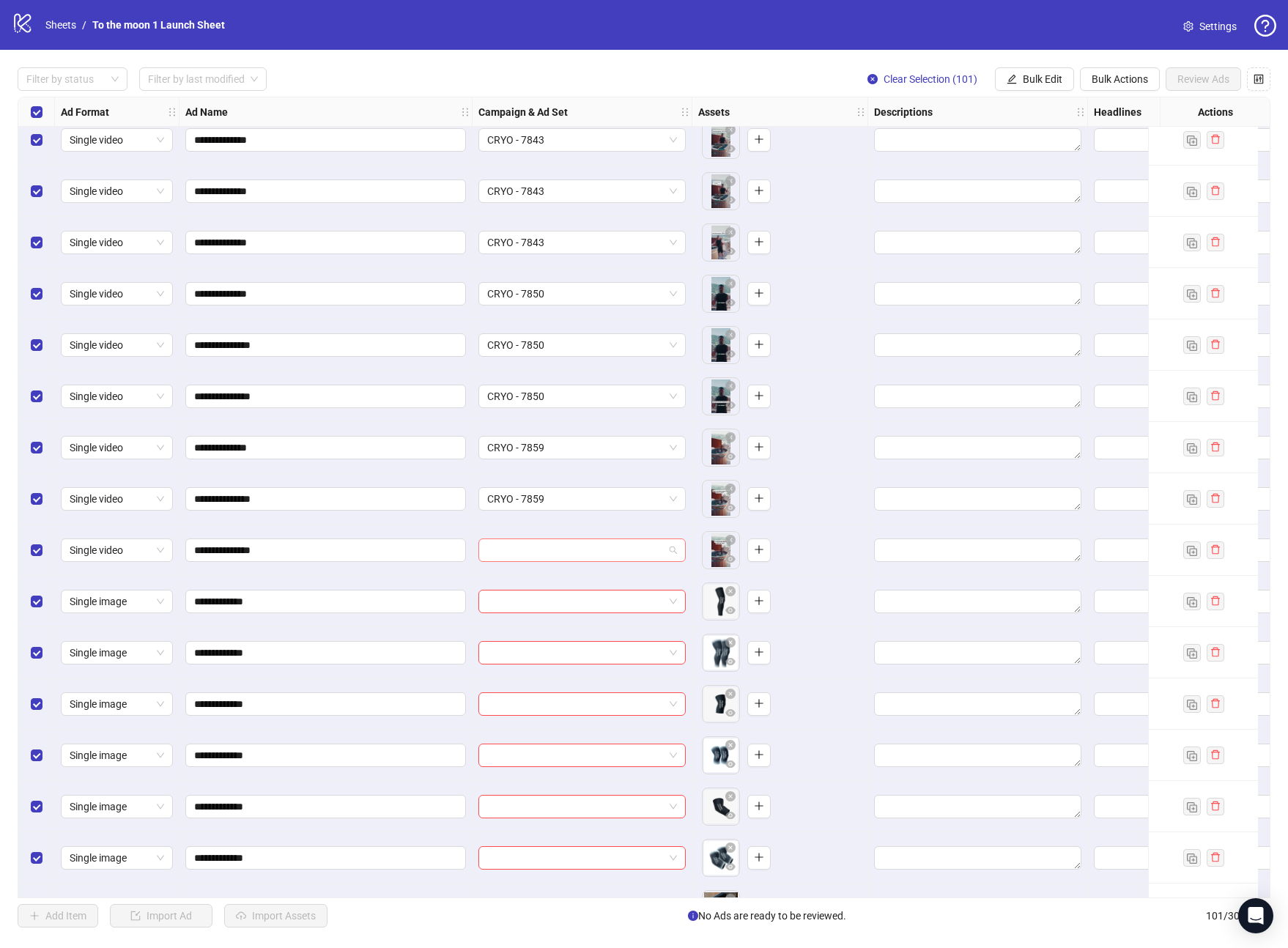
click at [570, 554] on input "search" at bounding box center [576, 550] width 177 height 22
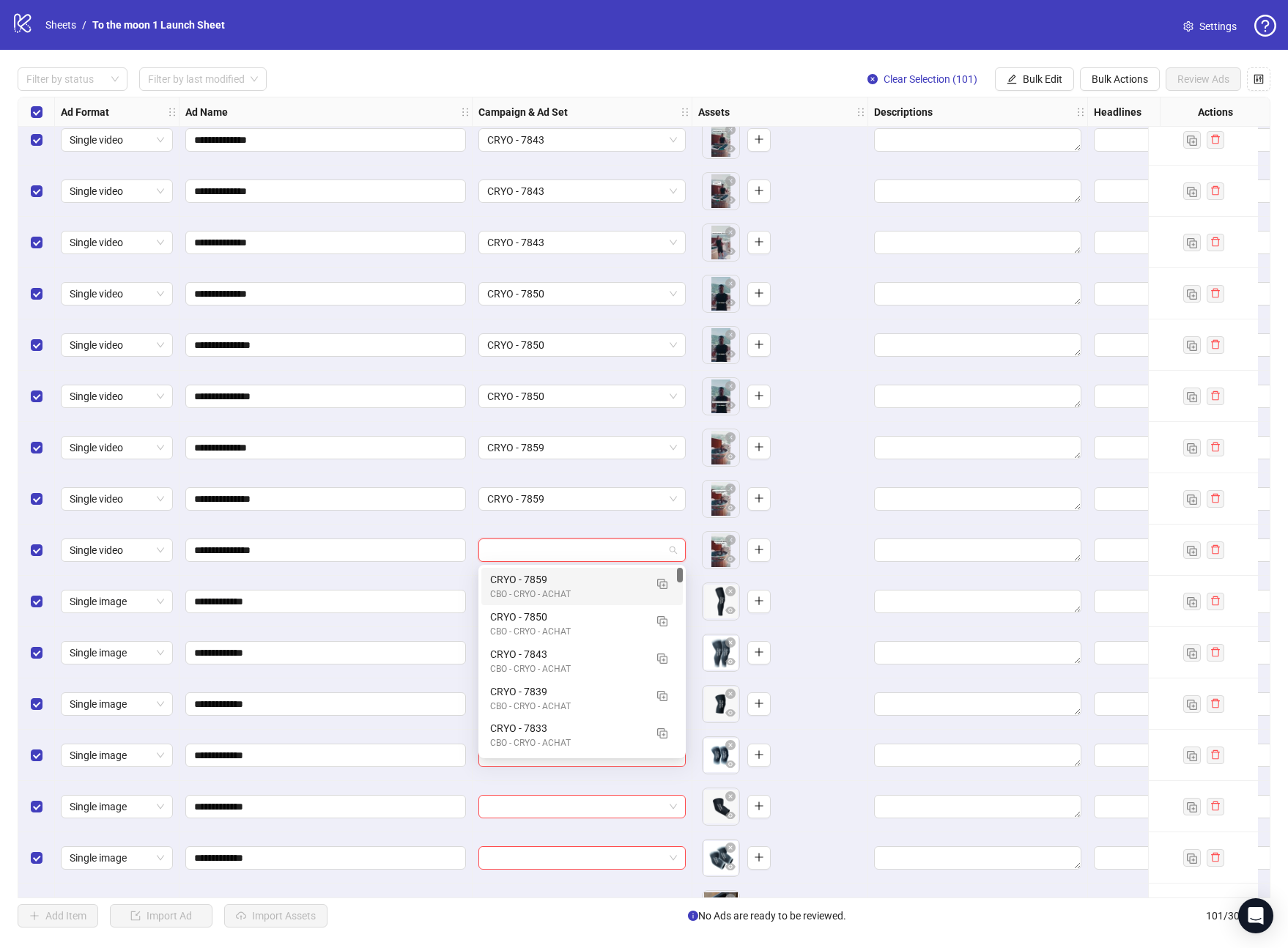
click at [570, 587] on div "CBO - CRYO - ACHAT" at bounding box center [567, 594] width 154 height 14
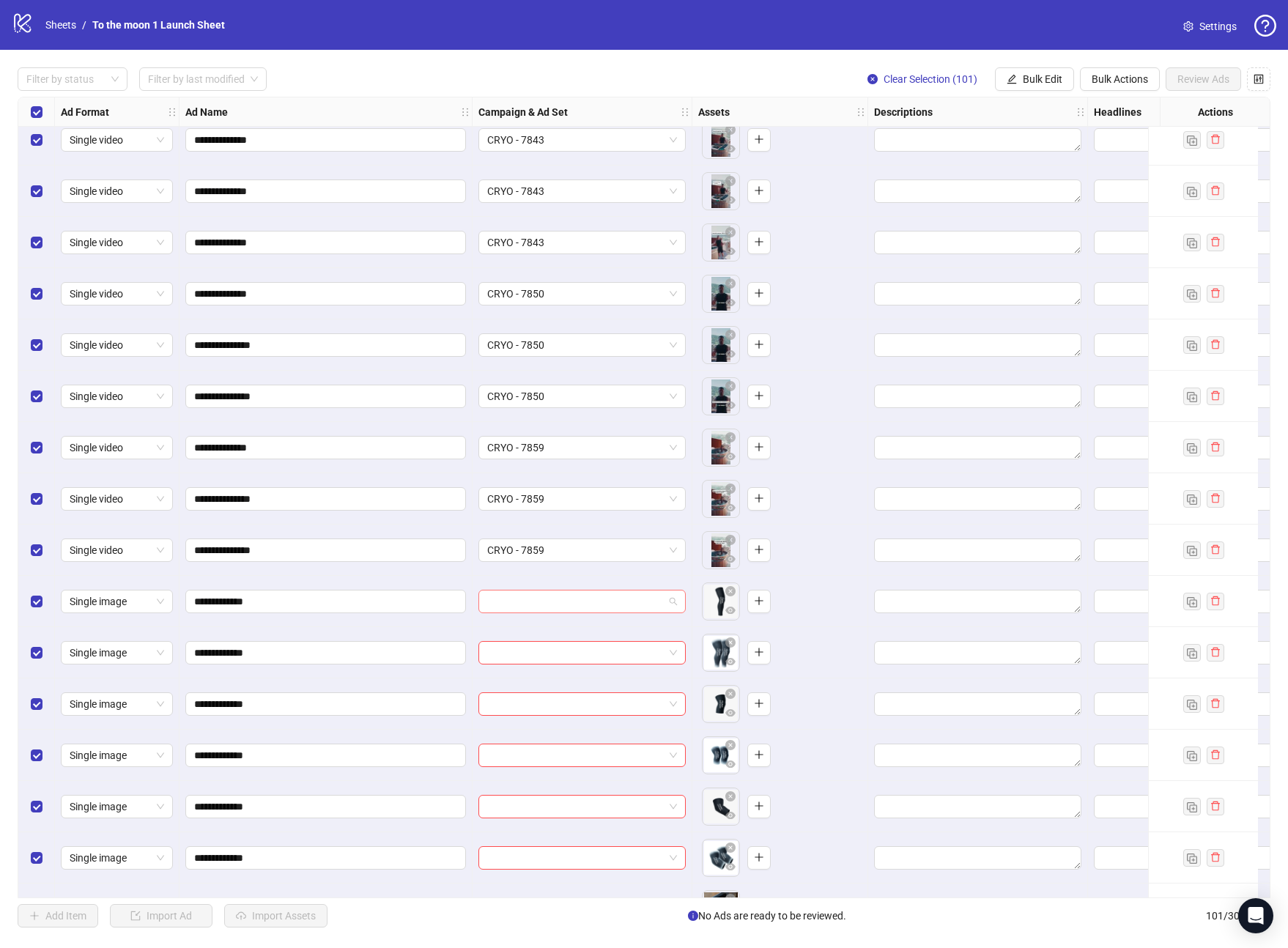
click at [569, 599] on input "search" at bounding box center [576, 601] width 177 height 22
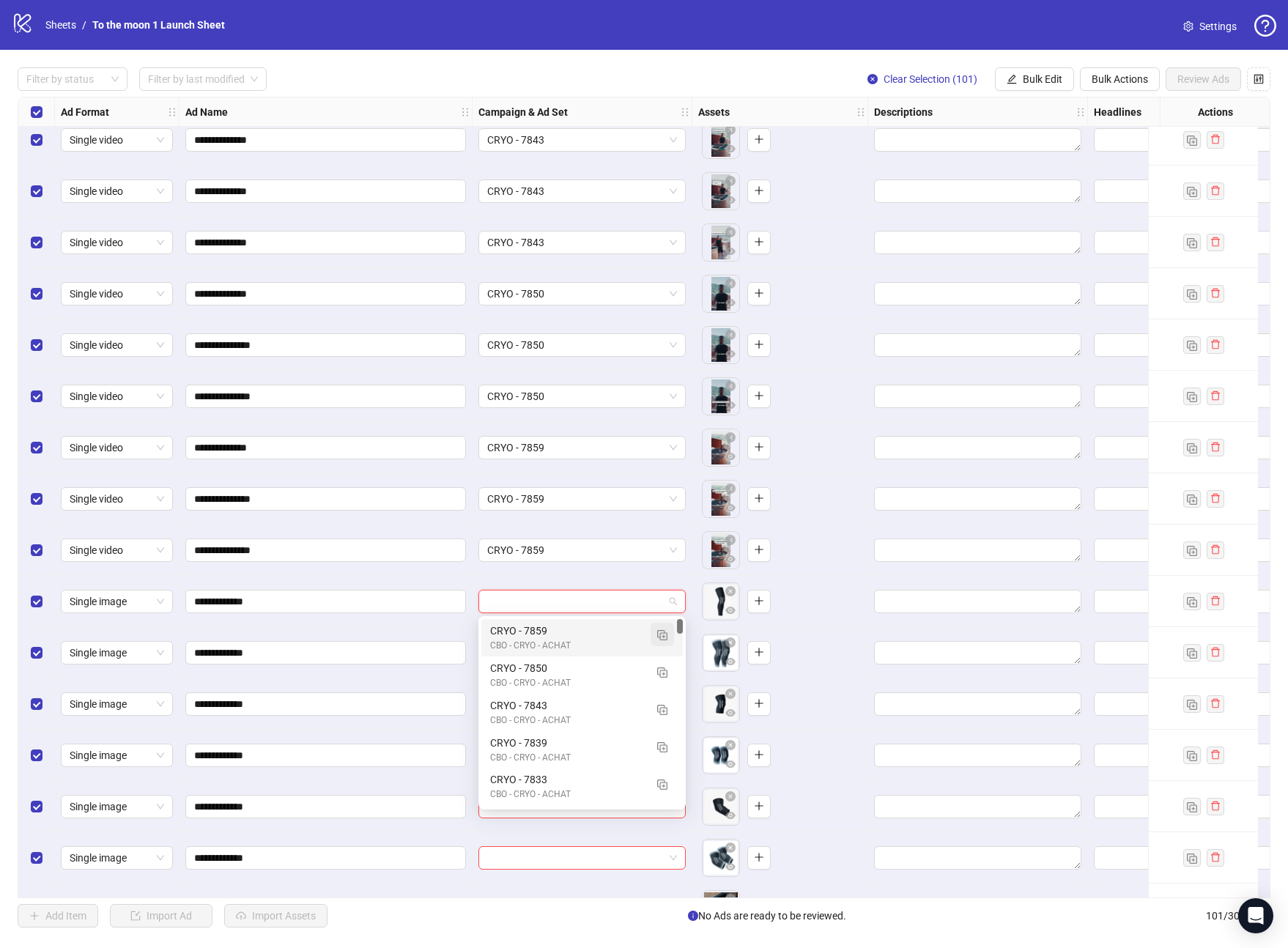
click at [658, 627] on button "button" at bounding box center [663, 634] width 23 height 23
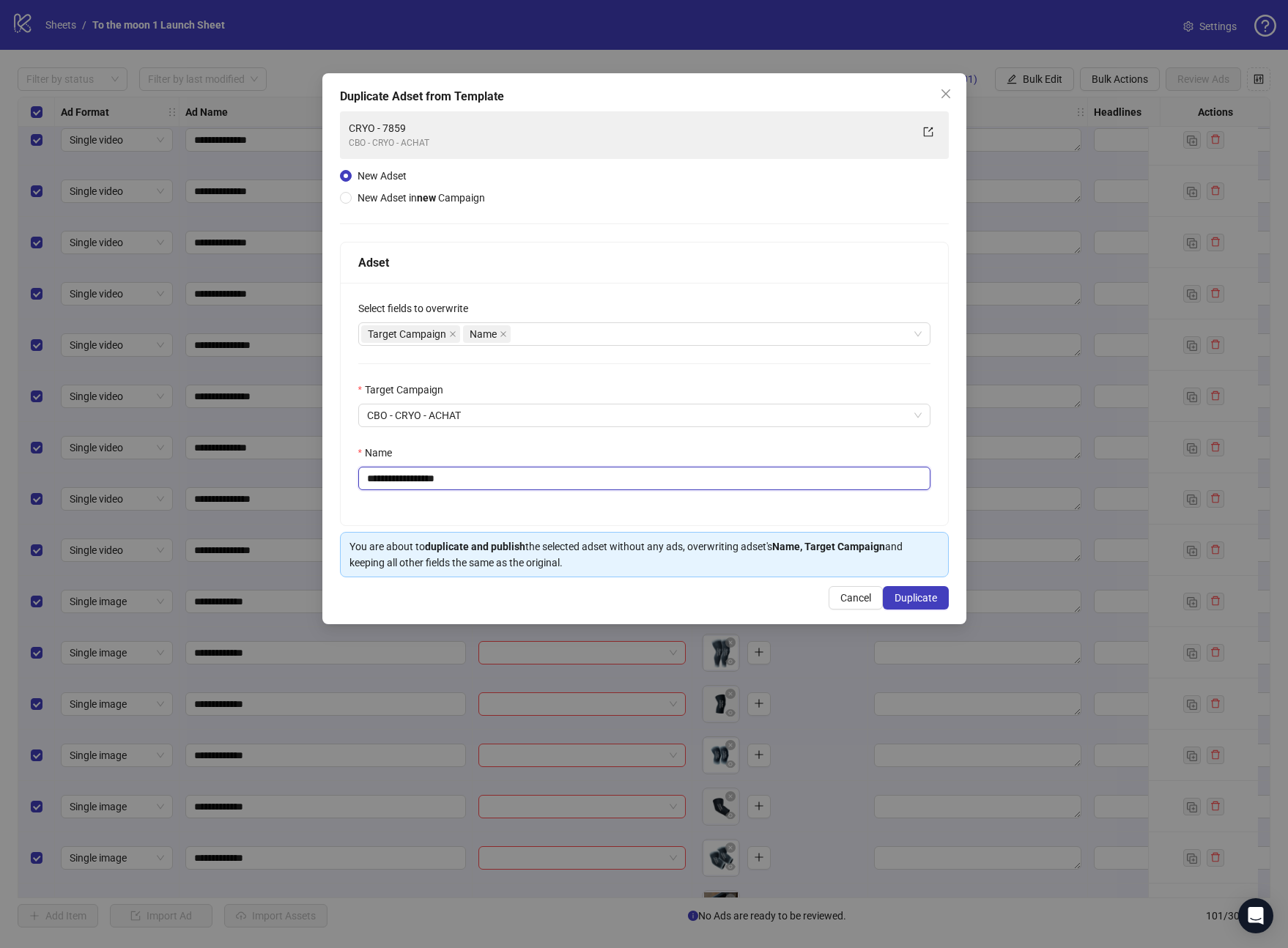
drag, startPoint x: 399, startPoint y: 476, endPoint x: 618, endPoint y: 476, distance: 219.0
click at [618, 476] on input "**********" at bounding box center [644, 478] width 573 height 23
type input "**********"
click at [929, 600] on span "Duplicate" at bounding box center [915, 598] width 42 height 12
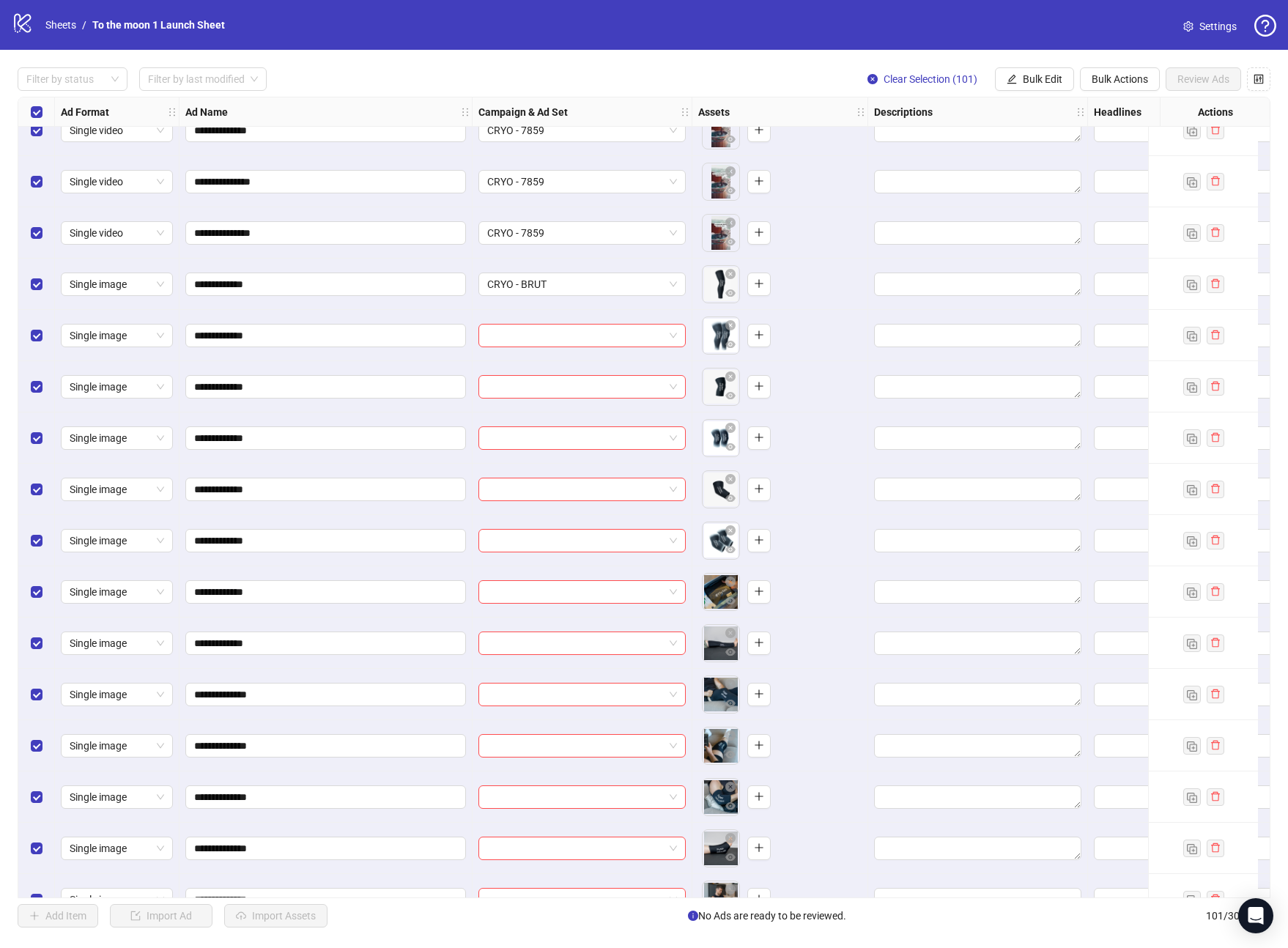
scroll to position [2899, 0]
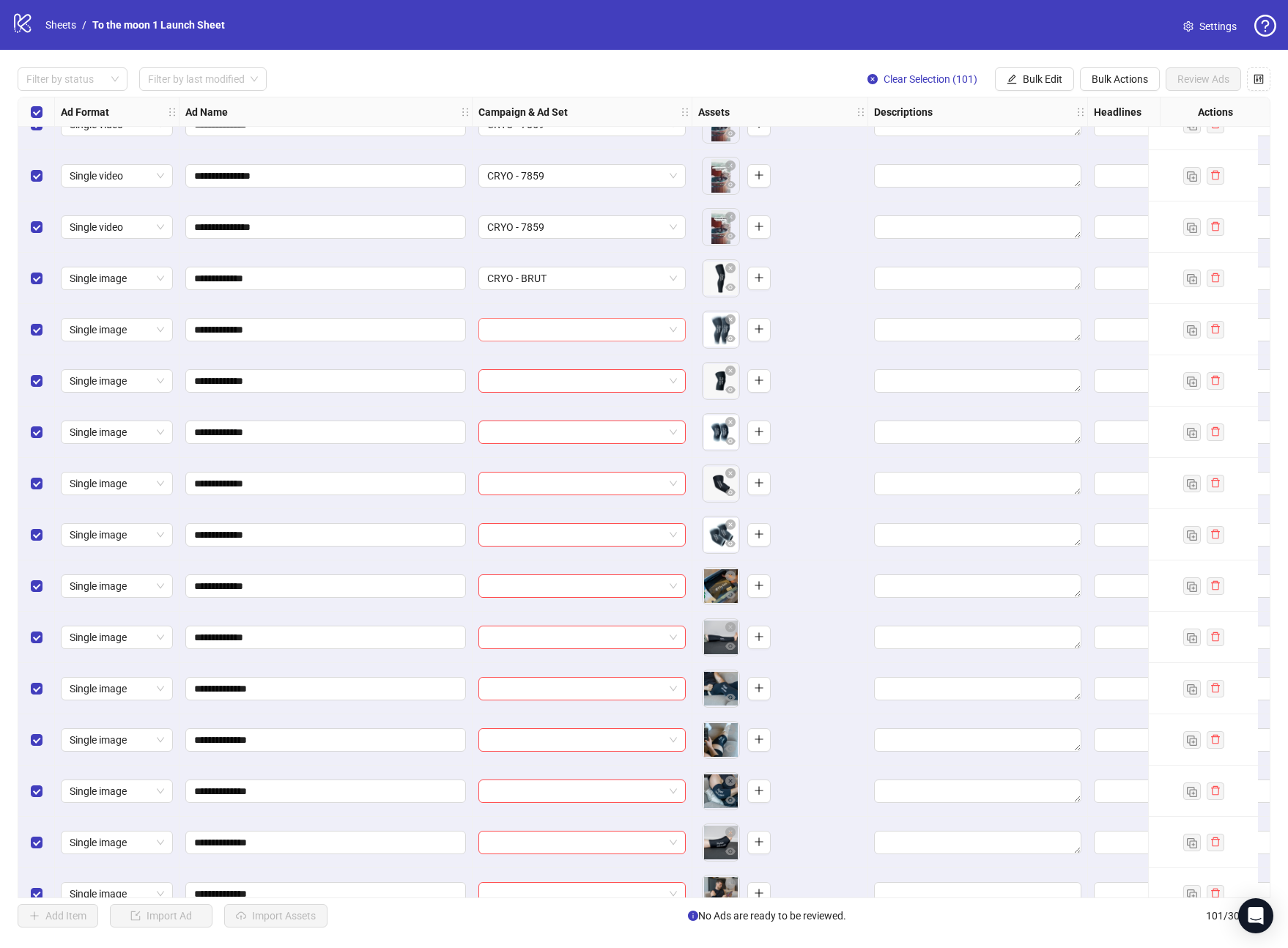
click at [604, 327] on input "search" at bounding box center [576, 329] width 177 height 22
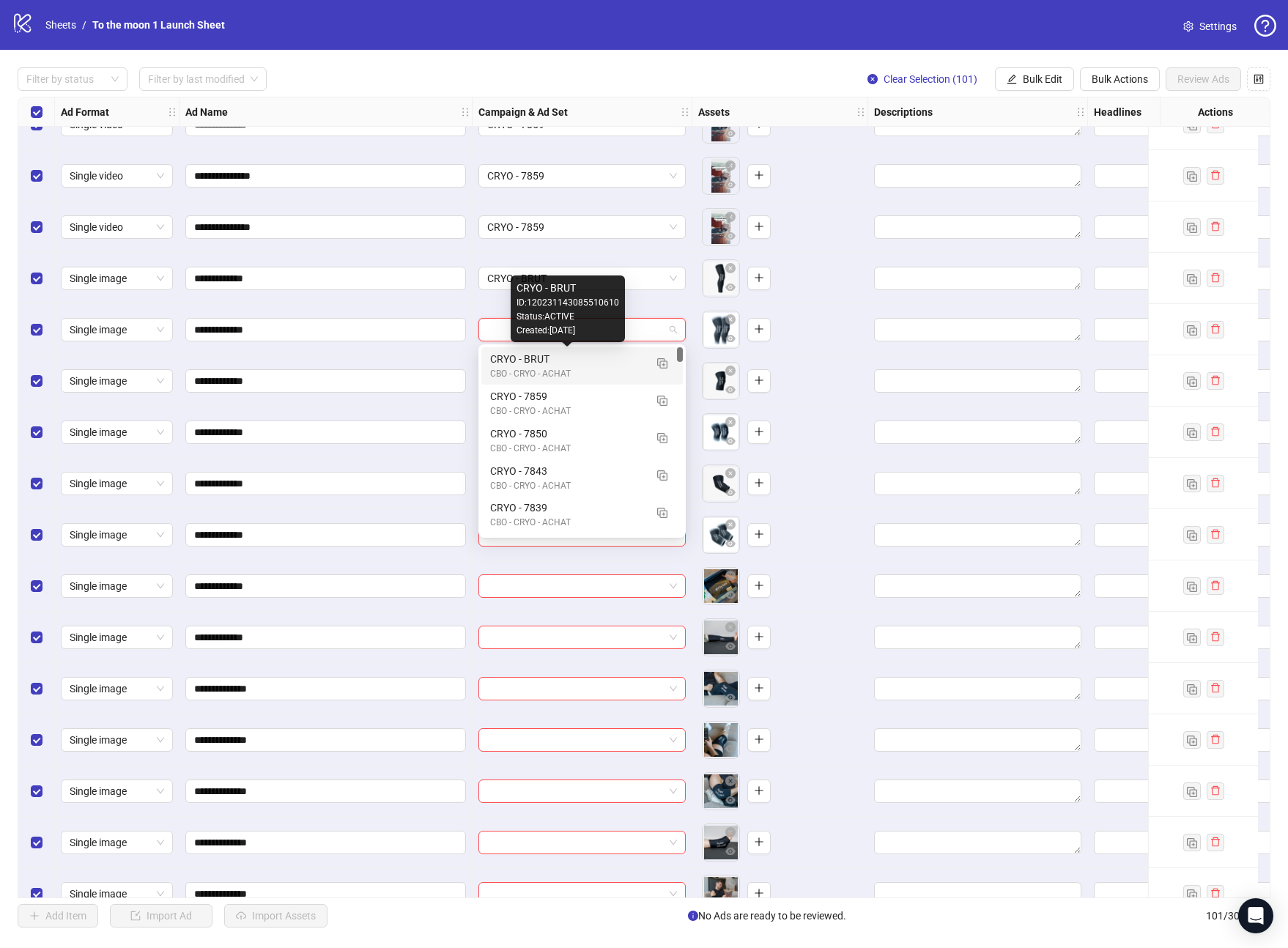
click at [587, 362] on div "CRYO - BRUT" at bounding box center [567, 359] width 154 height 17
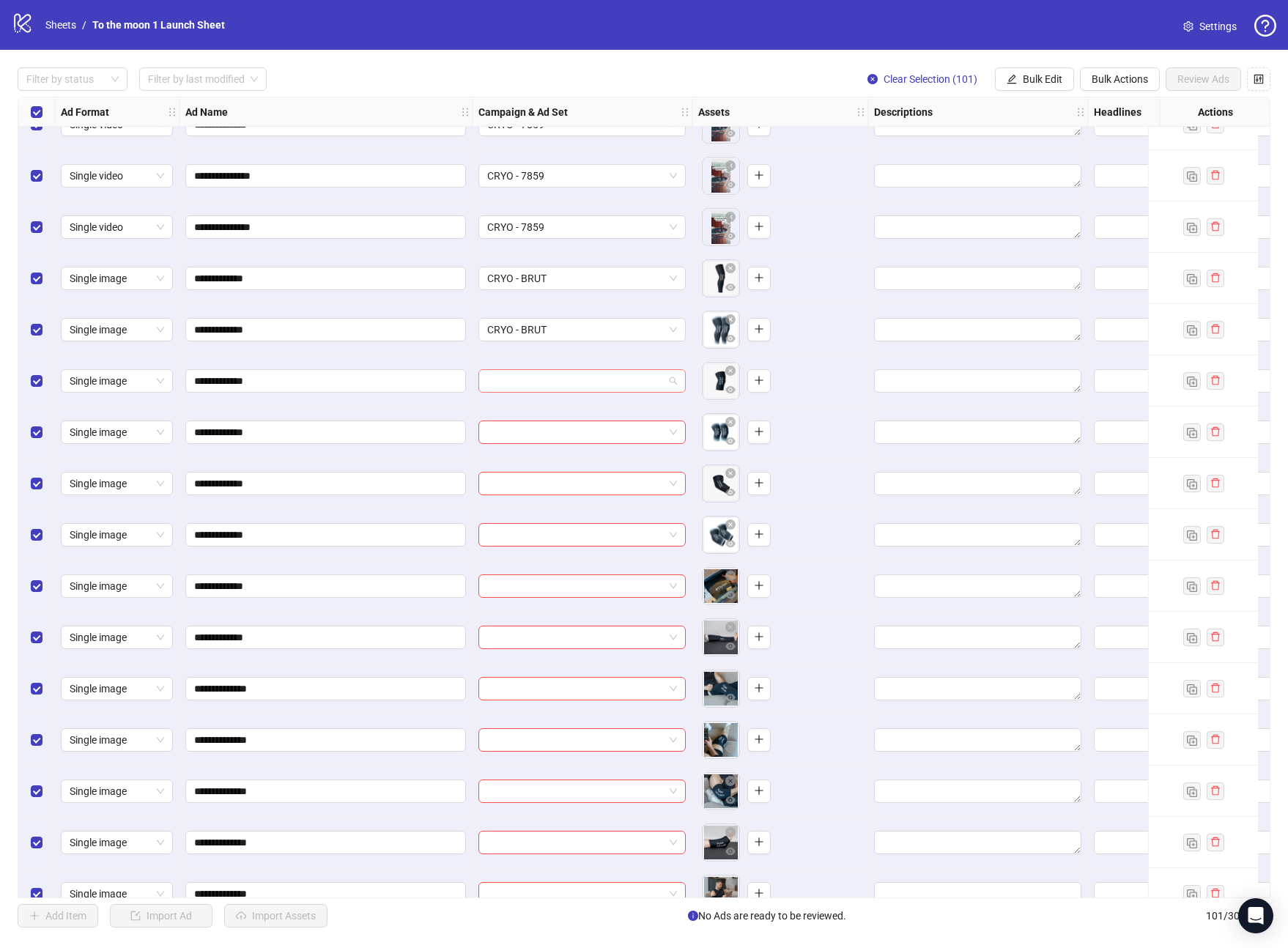
click at [587, 376] on input "search" at bounding box center [576, 381] width 177 height 22
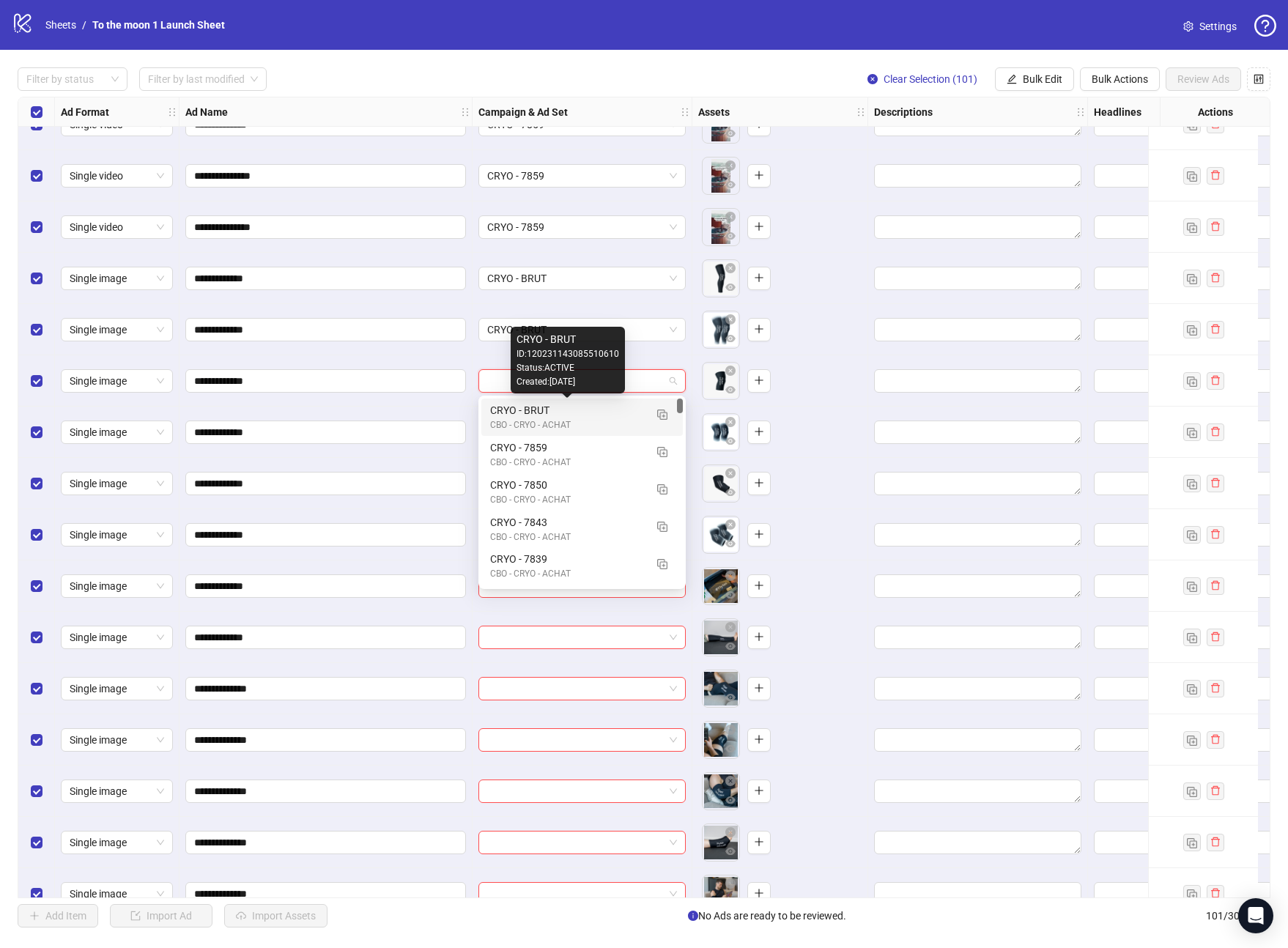
click at [587, 411] on div "CRYO - BRUT" at bounding box center [567, 410] width 154 height 17
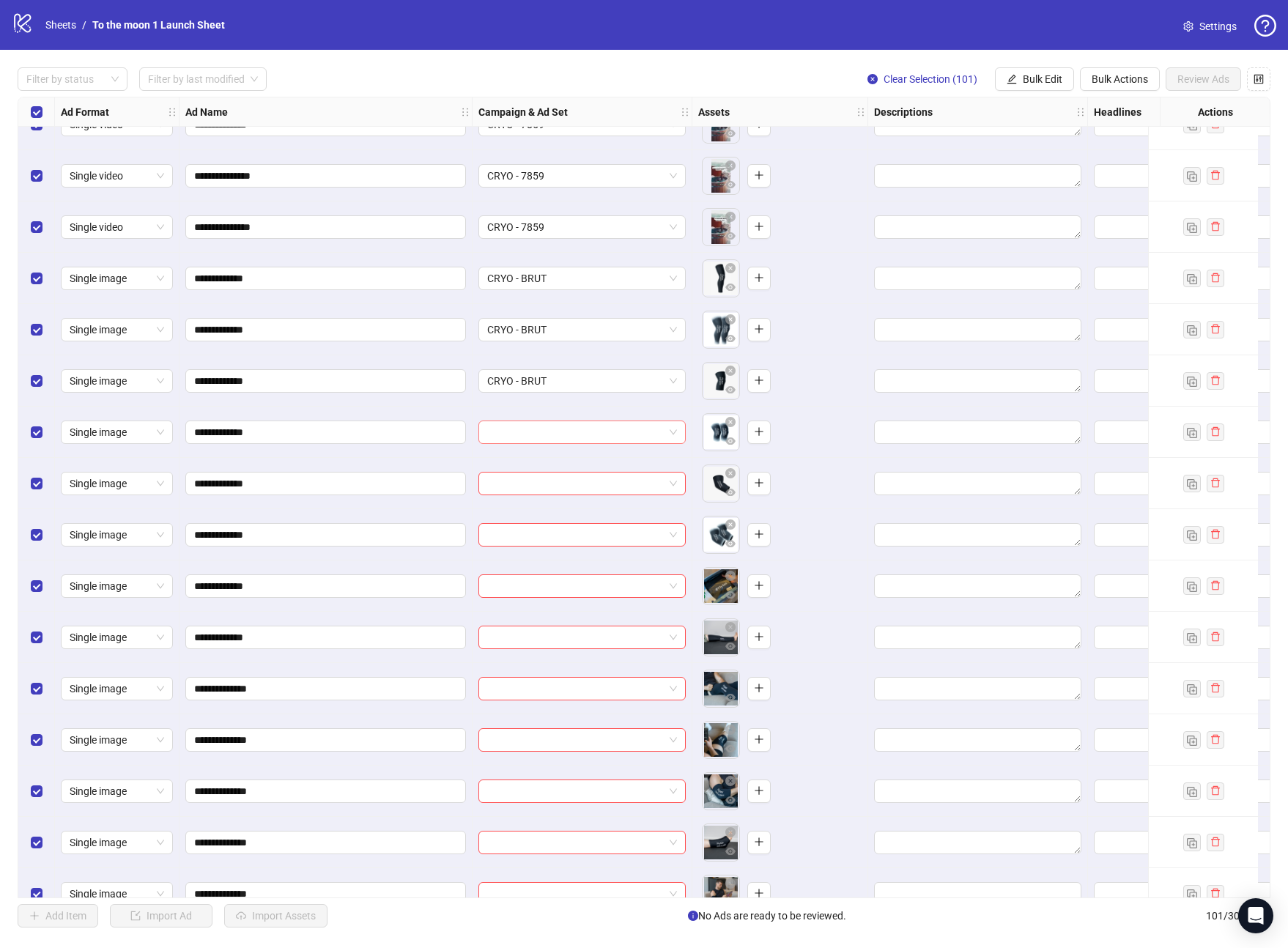
click at [587, 431] on input "search" at bounding box center [576, 432] width 177 height 22
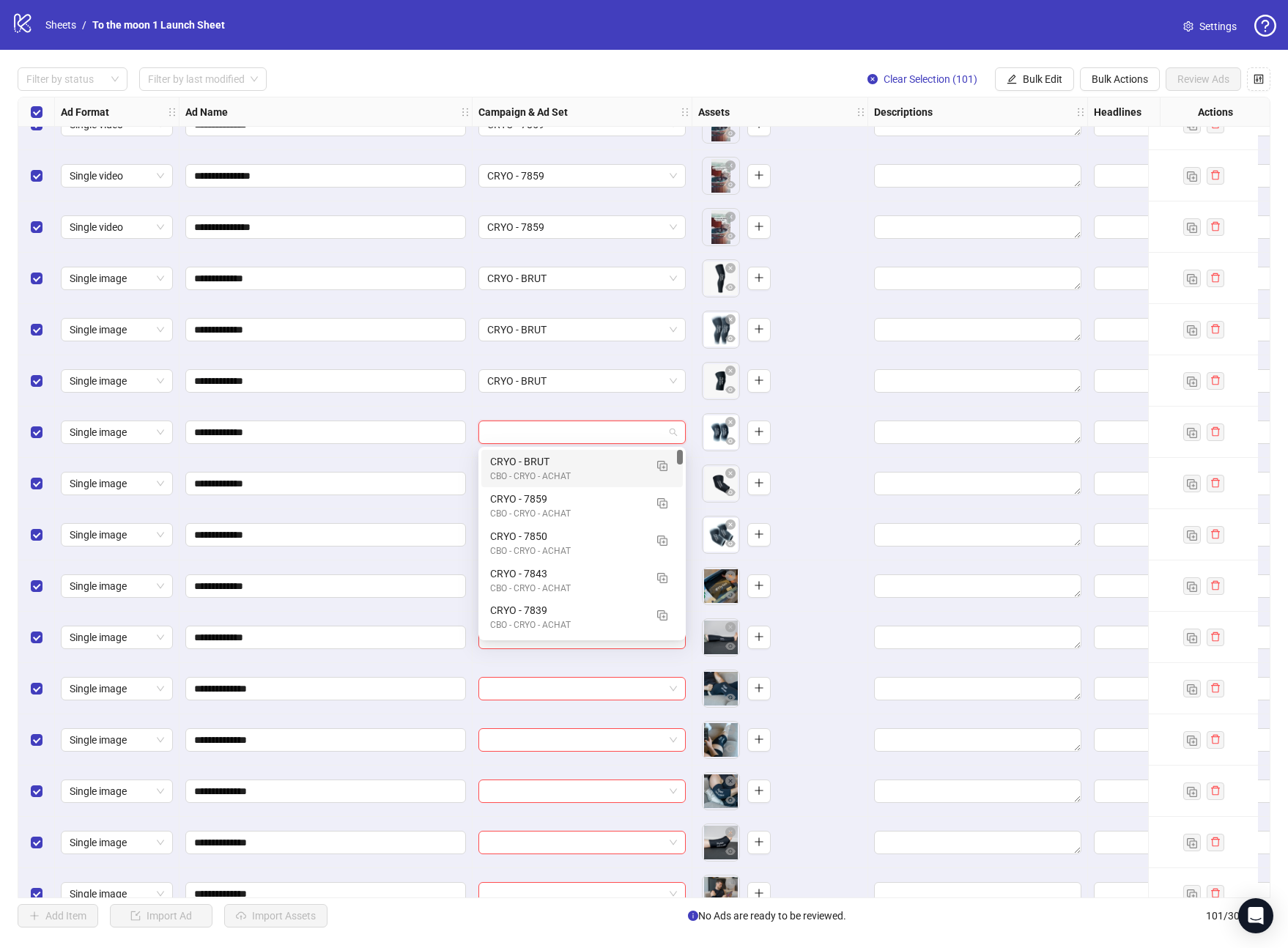
click at [587, 458] on div "CRYO - BRUT" at bounding box center [567, 462] width 154 height 17
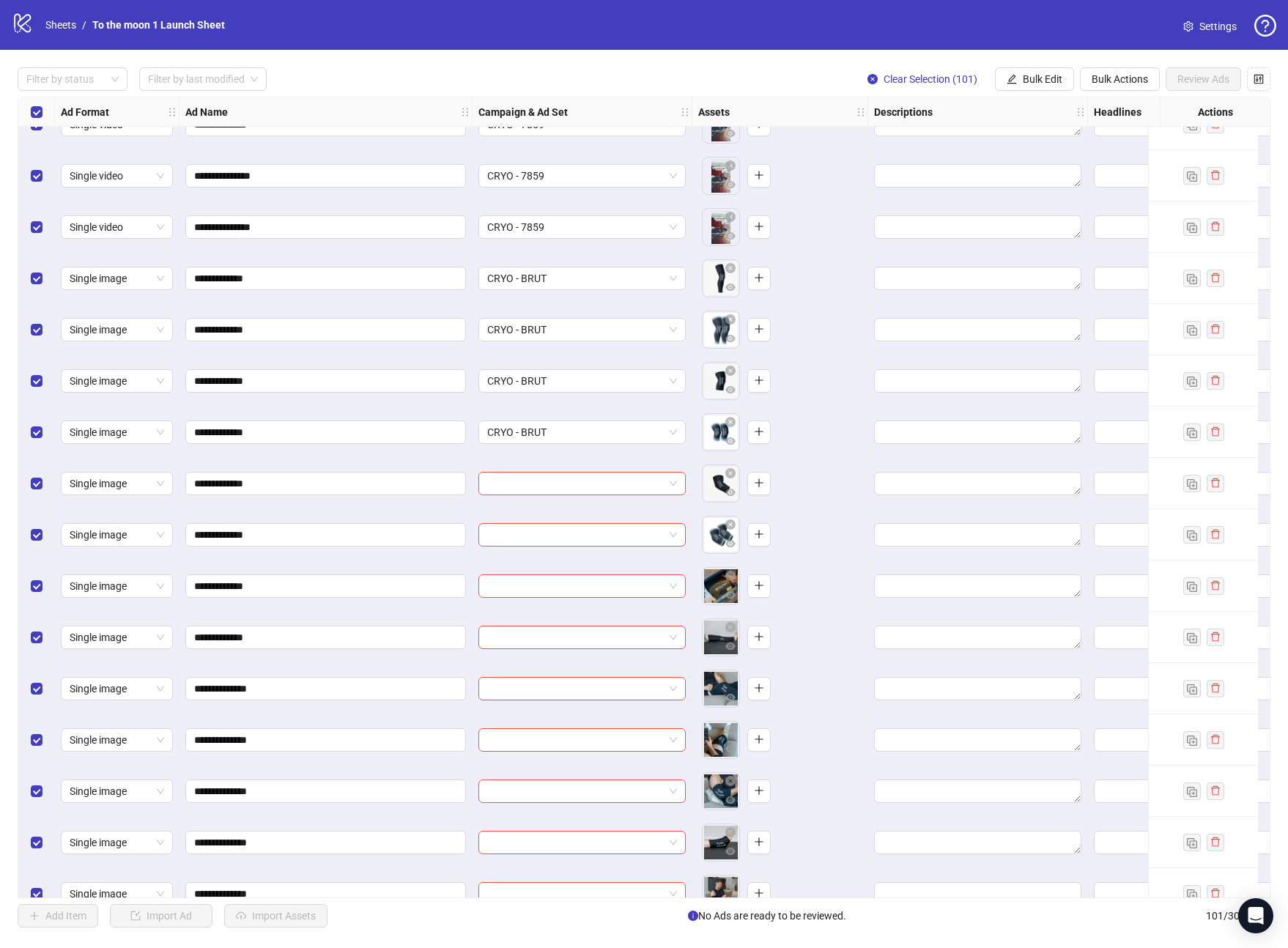
click at [587, 495] on div at bounding box center [582, 483] width 220 height 51
click at [555, 484] on input "search" at bounding box center [576, 483] width 177 height 22
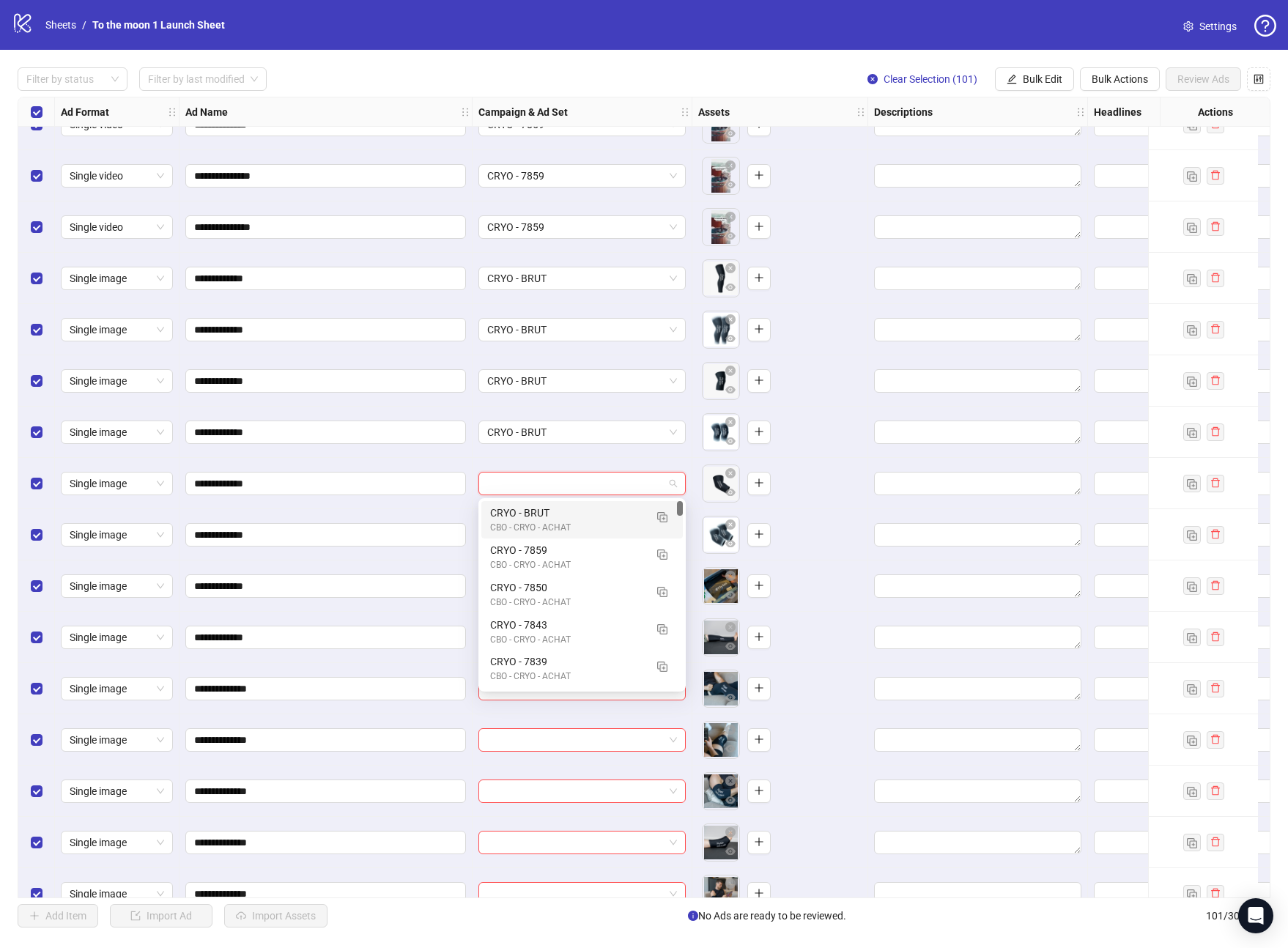
click at [554, 513] on div "CRYO - BRUT" at bounding box center [567, 513] width 154 height 17
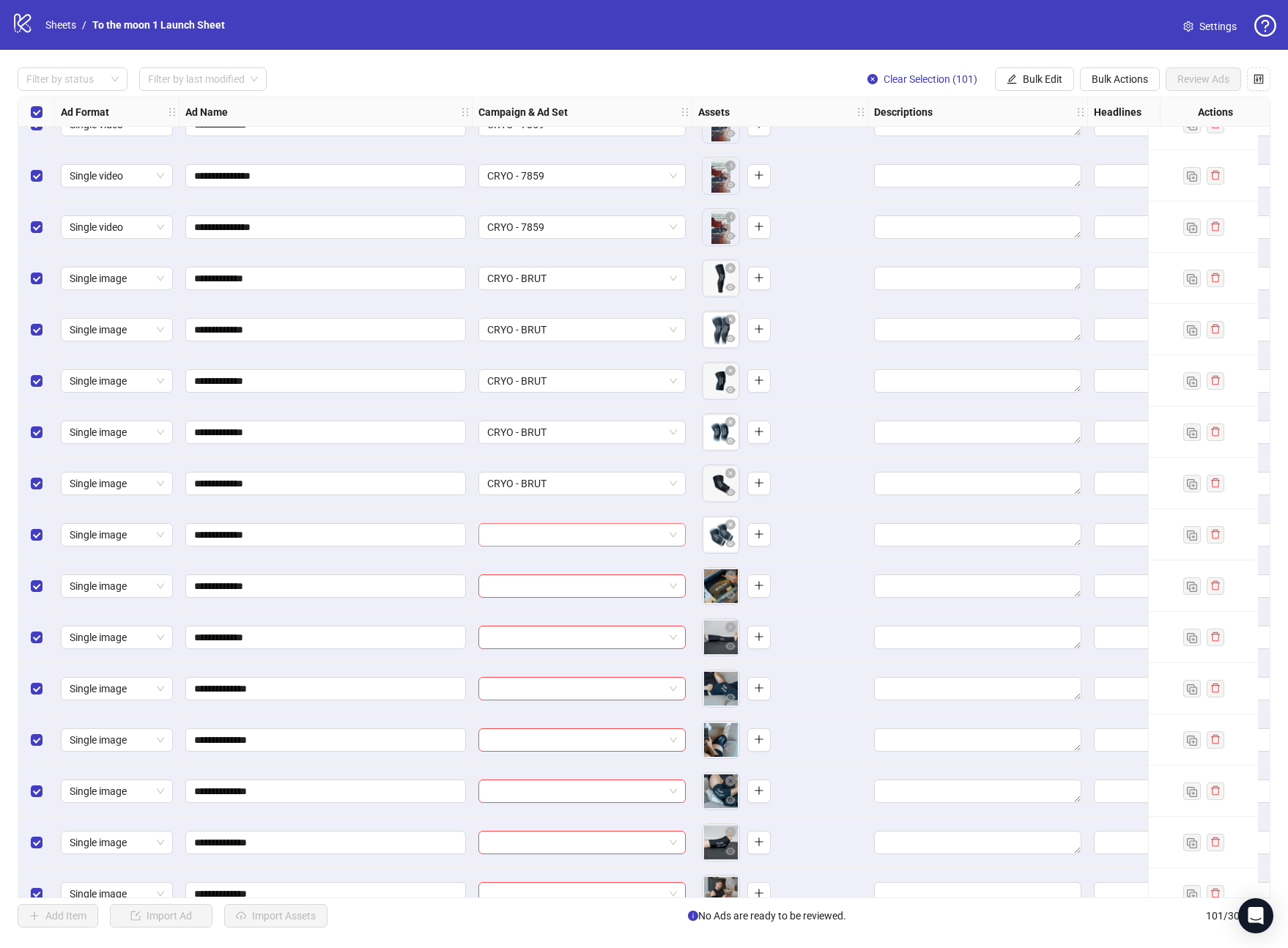
click at [554, 524] on input "search" at bounding box center [576, 534] width 177 height 22
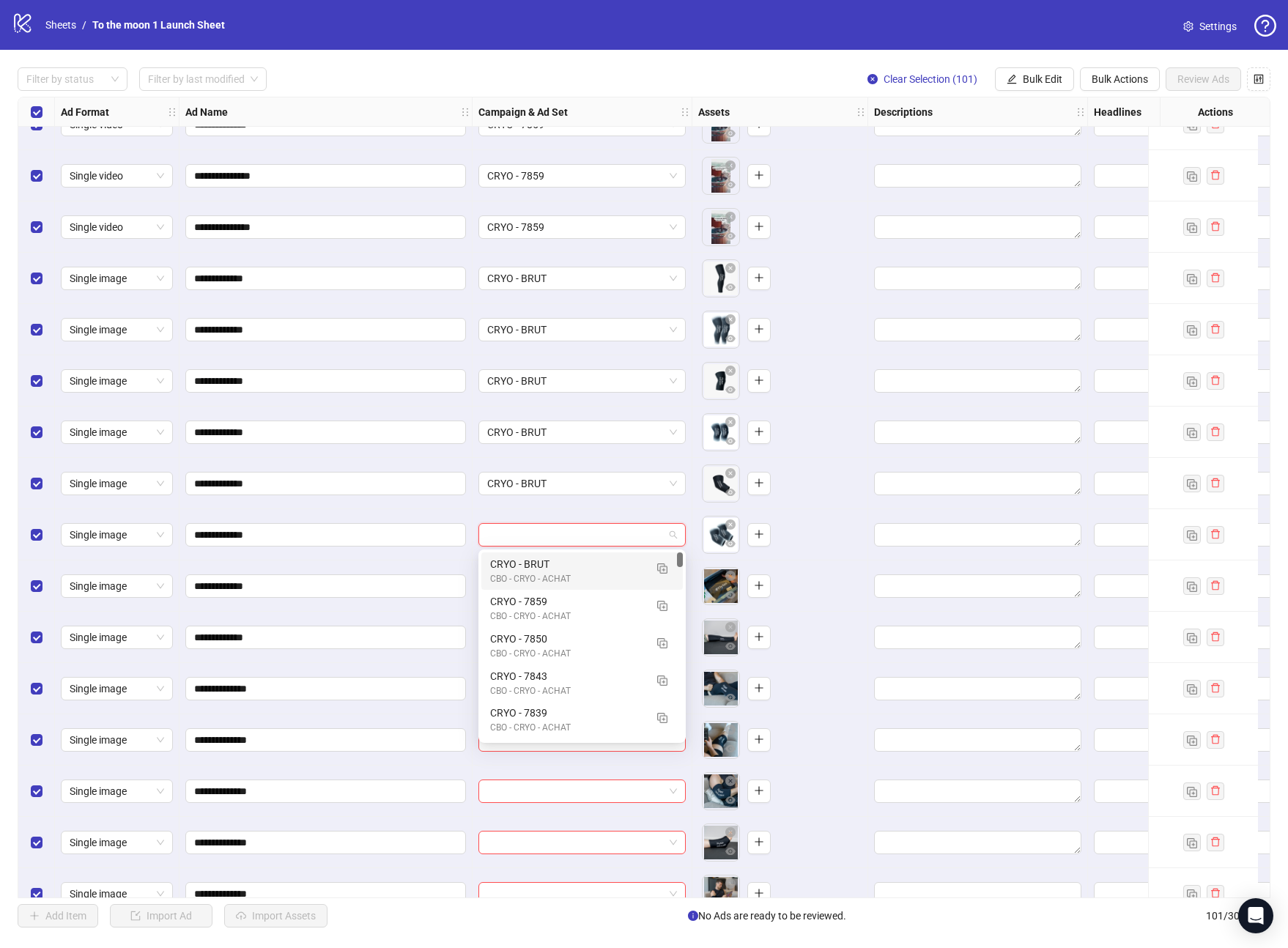
click at [554, 557] on div "CRYO - BRUT" at bounding box center [567, 564] width 154 height 17
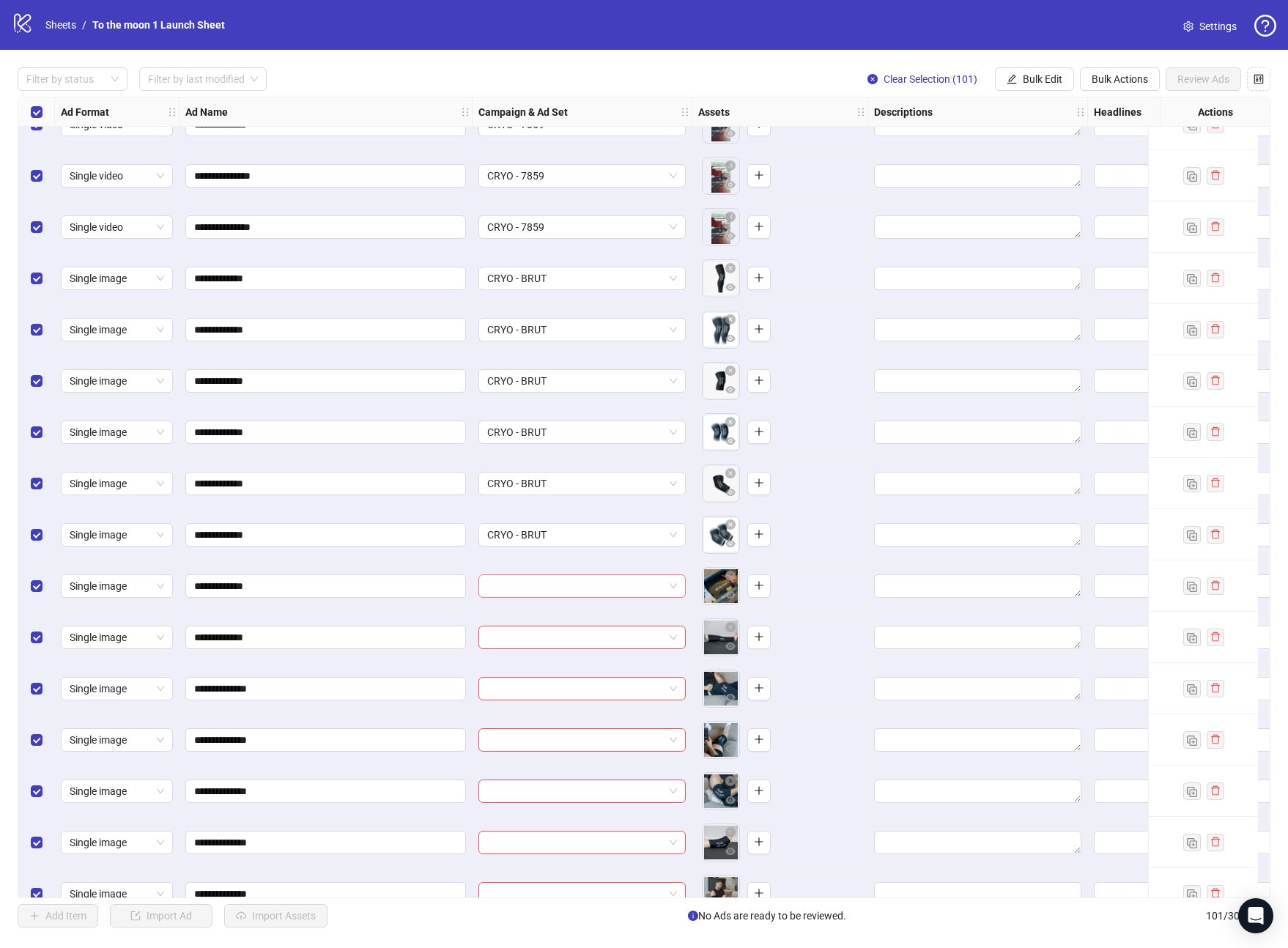
click at [561, 584] on input "search" at bounding box center [576, 585] width 177 height 22
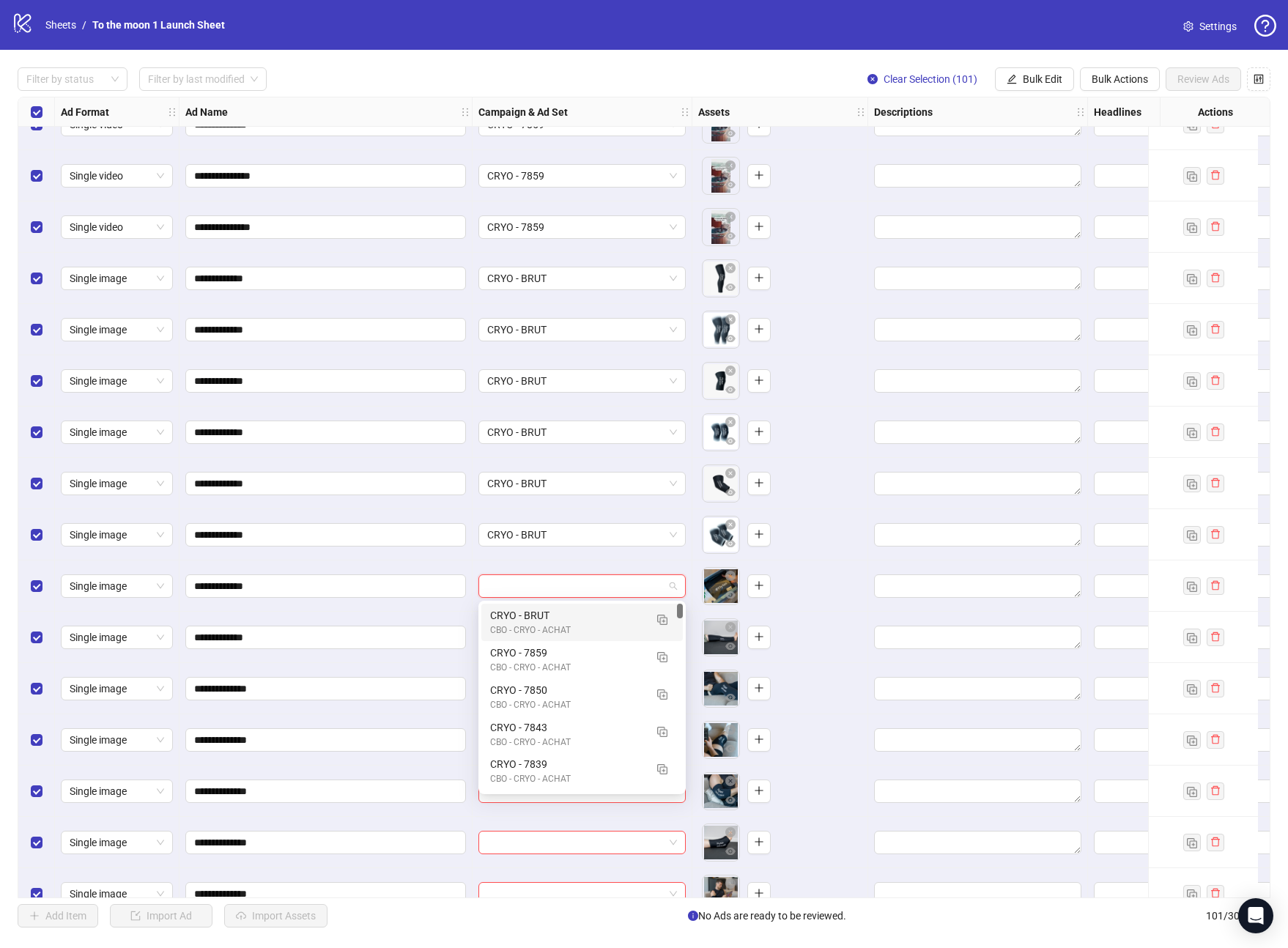
click at [561, 619] on div "CRYO - BRUT" at bounding box center [567, 615] width 154 height 17
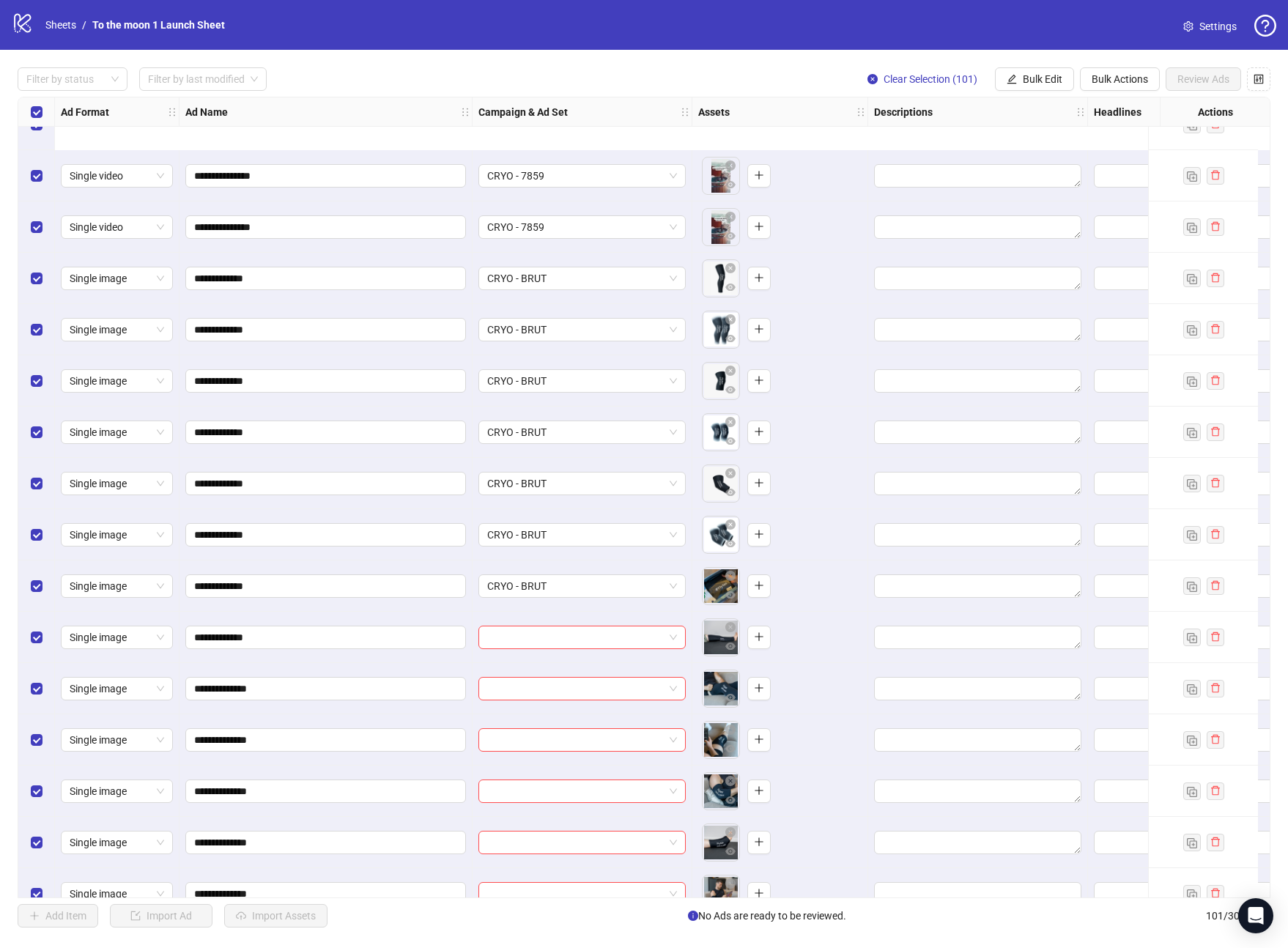
scroll to position [3218, 0]
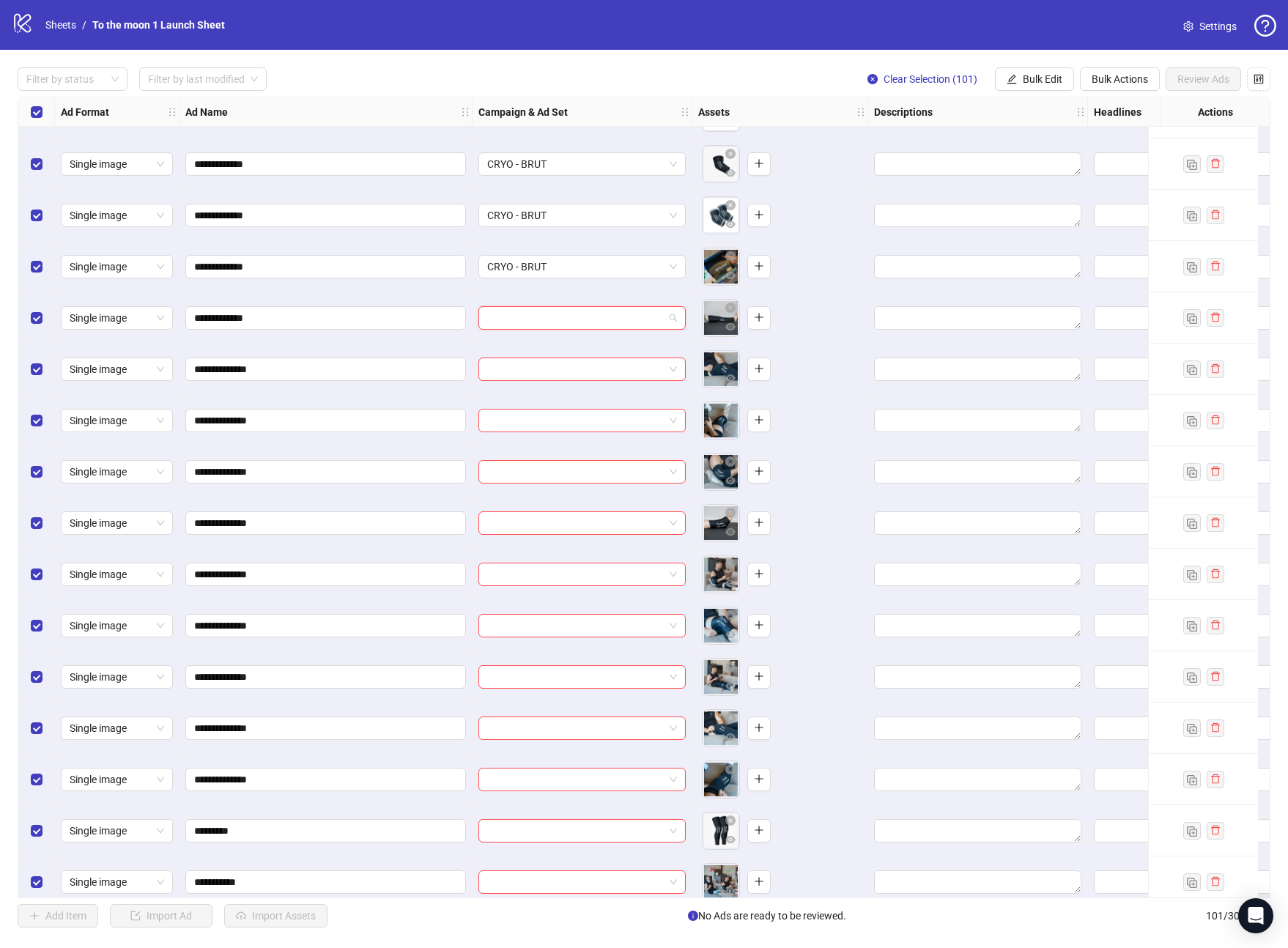
click at [587, 314] on input "search" at bounding box center [576, 318] width 177 height 22
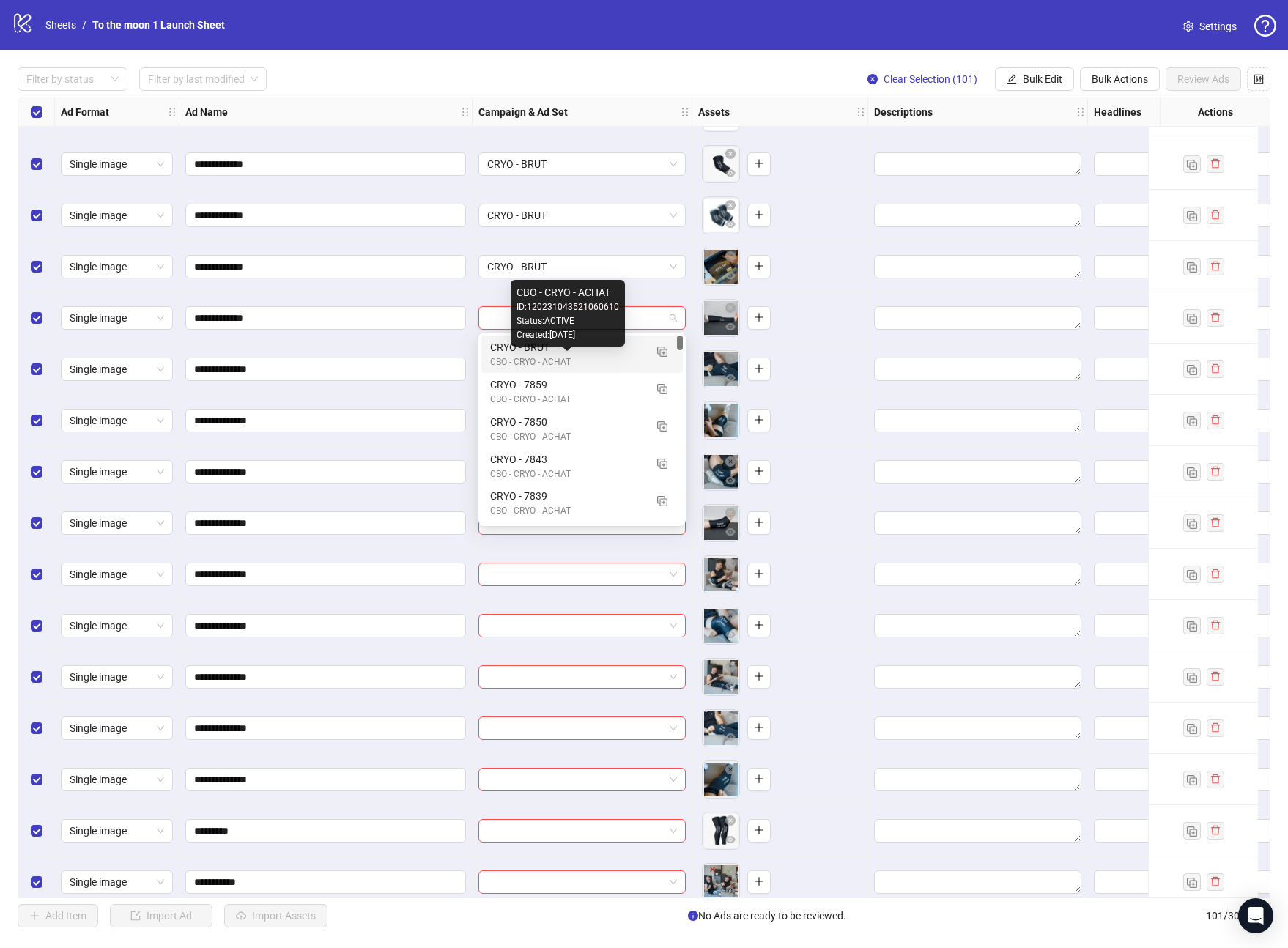
click at [587, 359] on div "CBO - CRYO - ACHAT" at bounding box center [567, 362] width 154 height 14
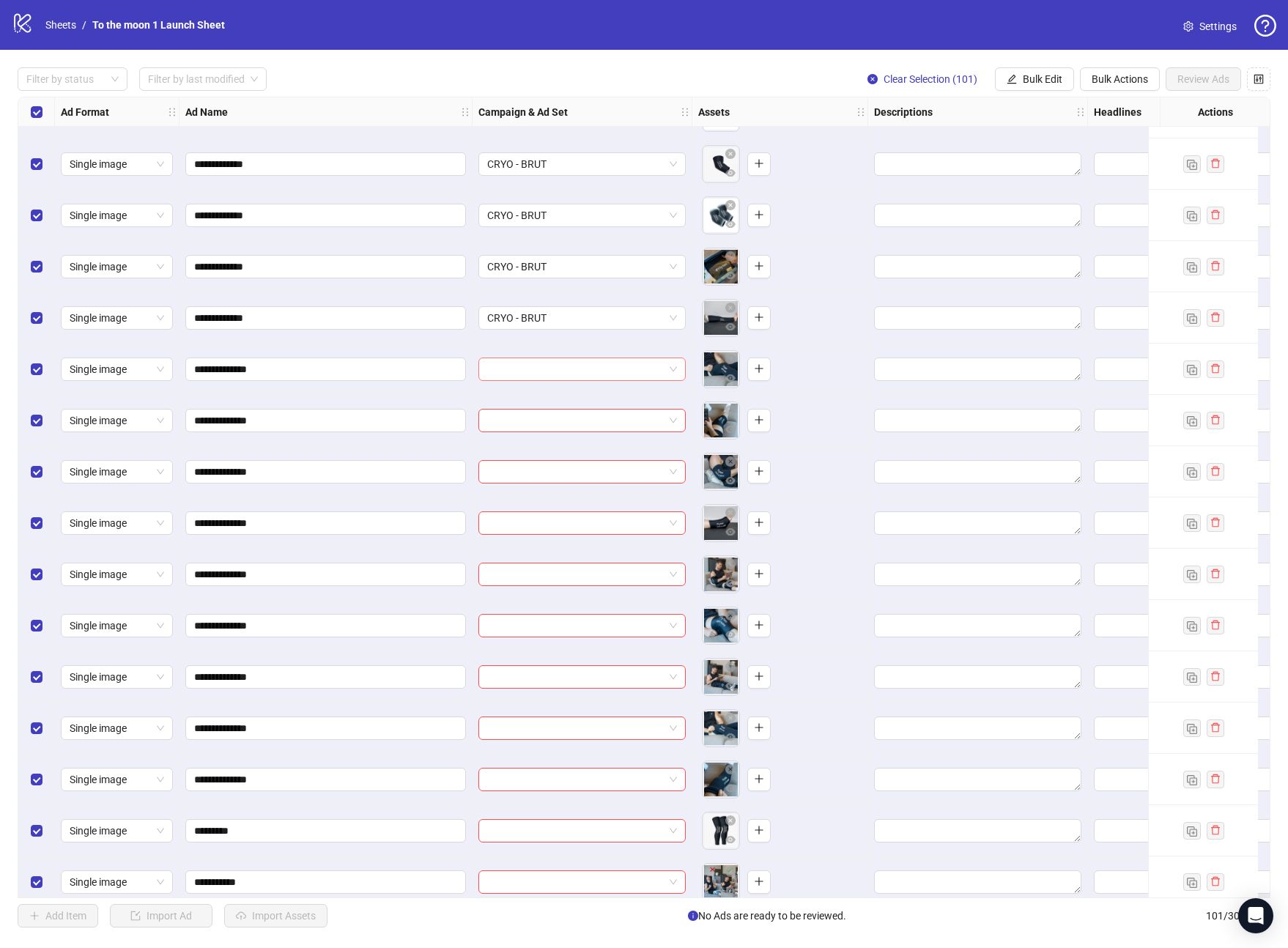
click at [587, 367] on input "search" at bounding box center [576, 369] width 177 height 22
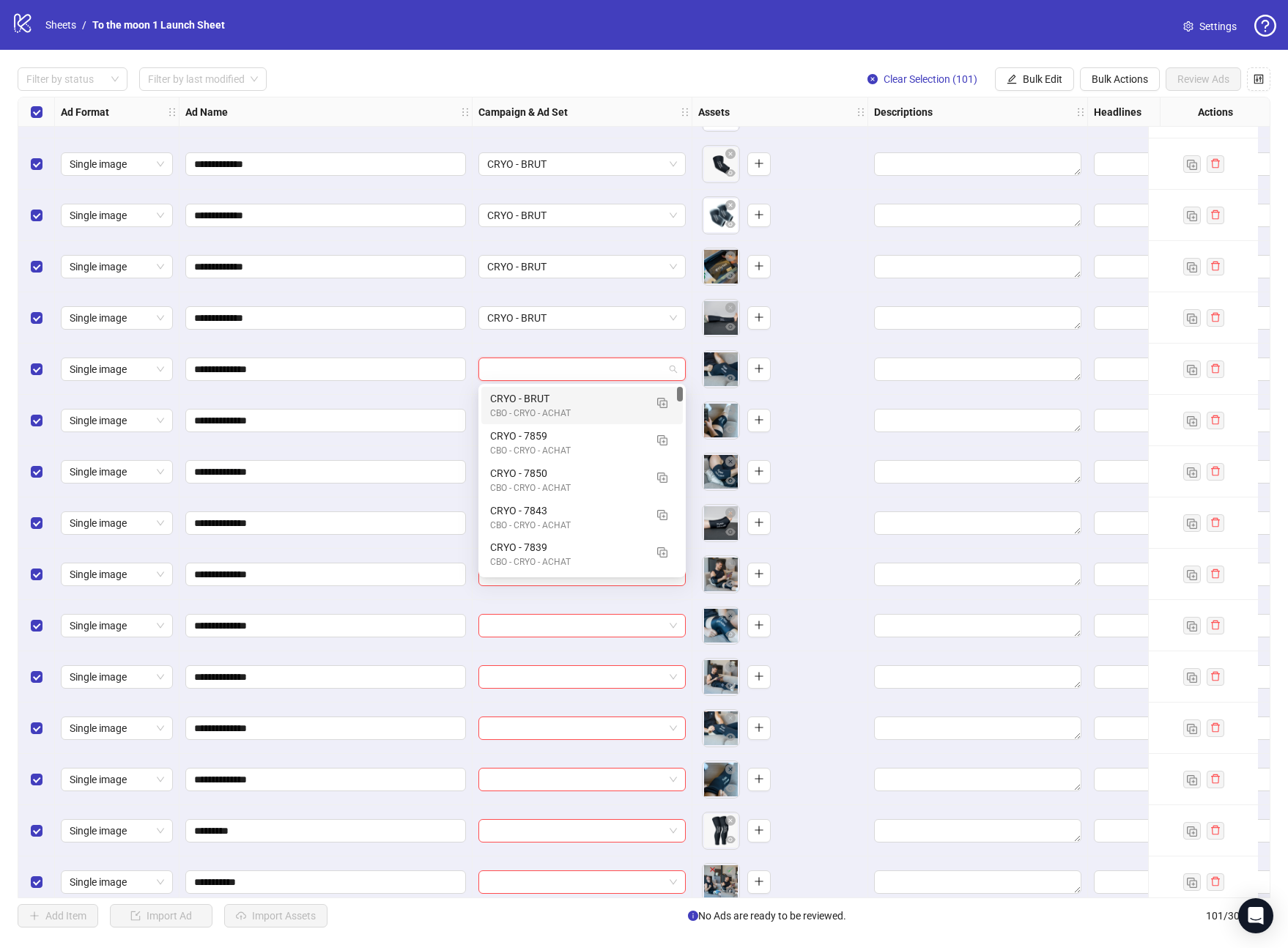
click at [582, 406] on div "CBO - CRYO - ACHAT" at bounding box center [567, 413] width 154 height 14
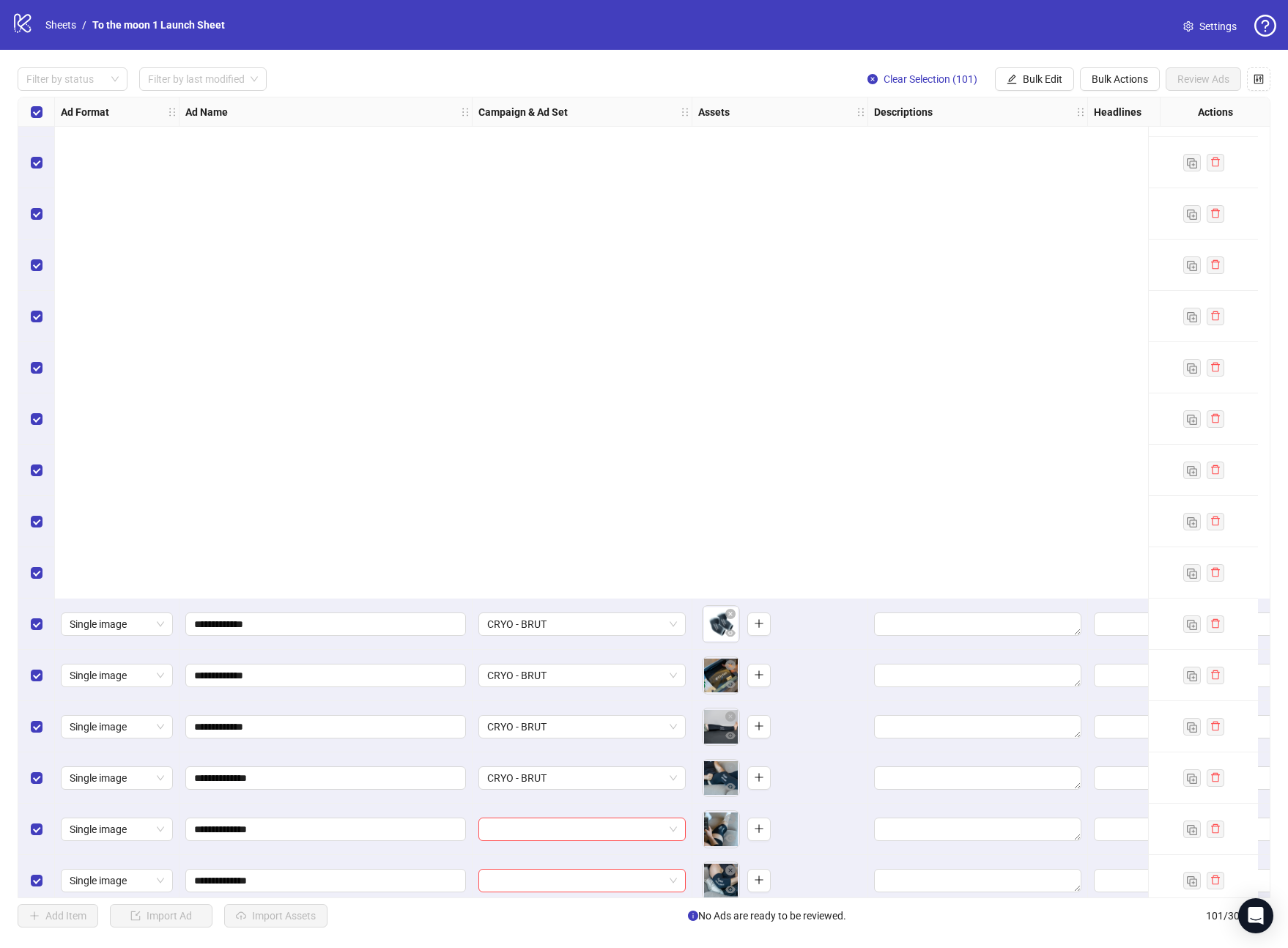
scroll to position [3463, 0]
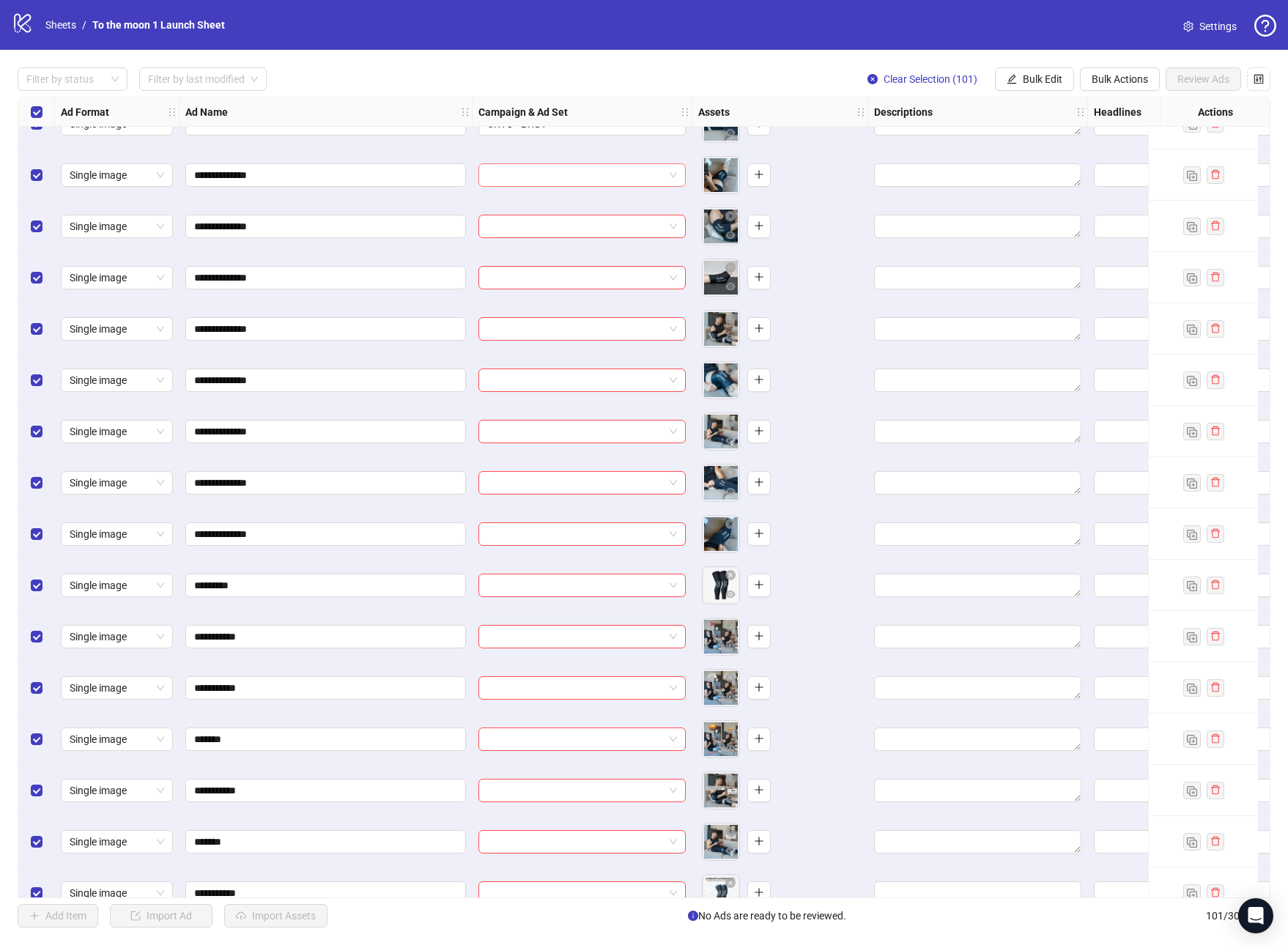
click at [580, 169] on input "search" at bounding box center [576, 175] width 177 height 22
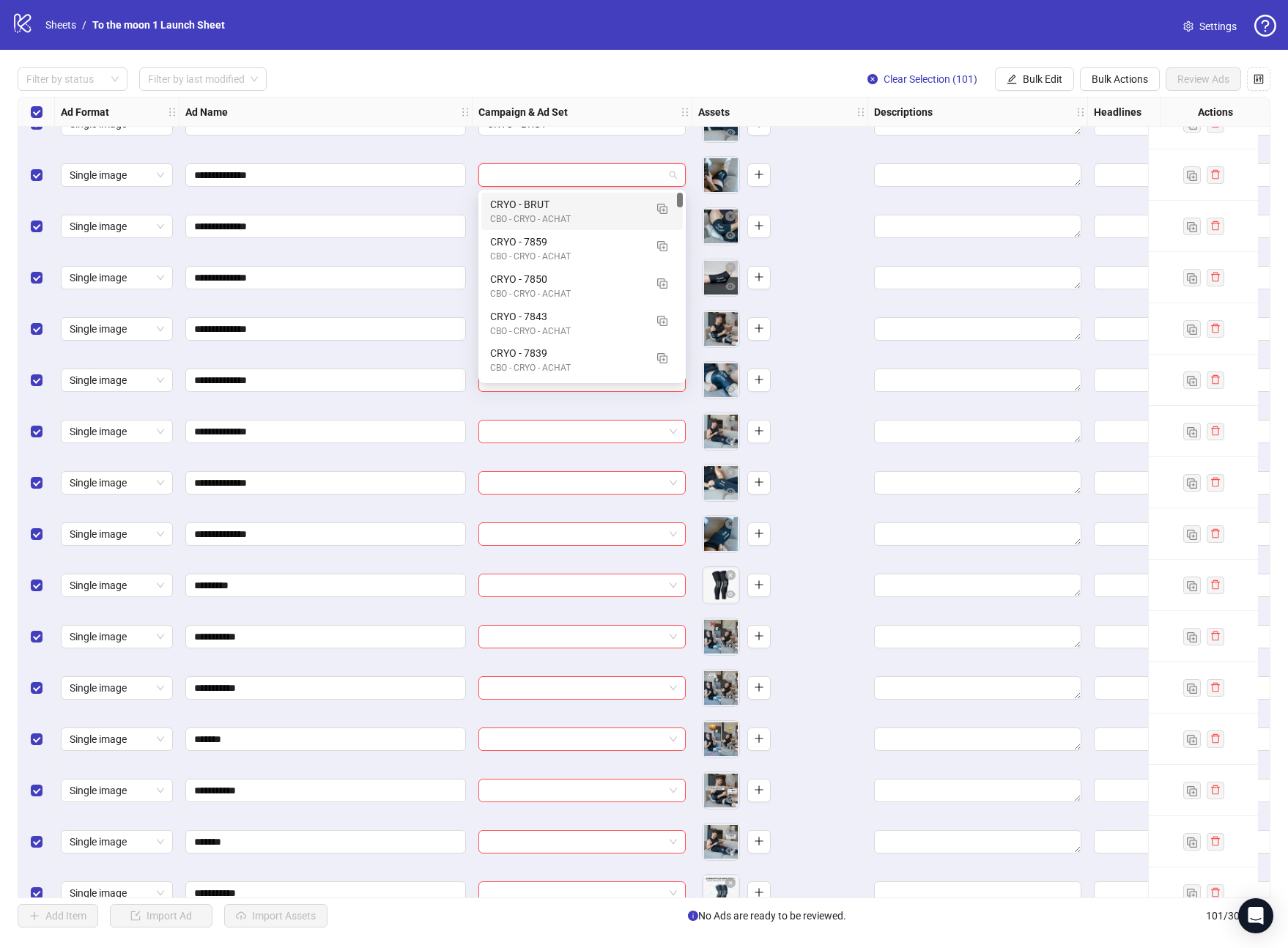
click at [580, 216] on div "CBO - CRYO - ACHAT" at bounding box center [567, 219] width 154 height 14
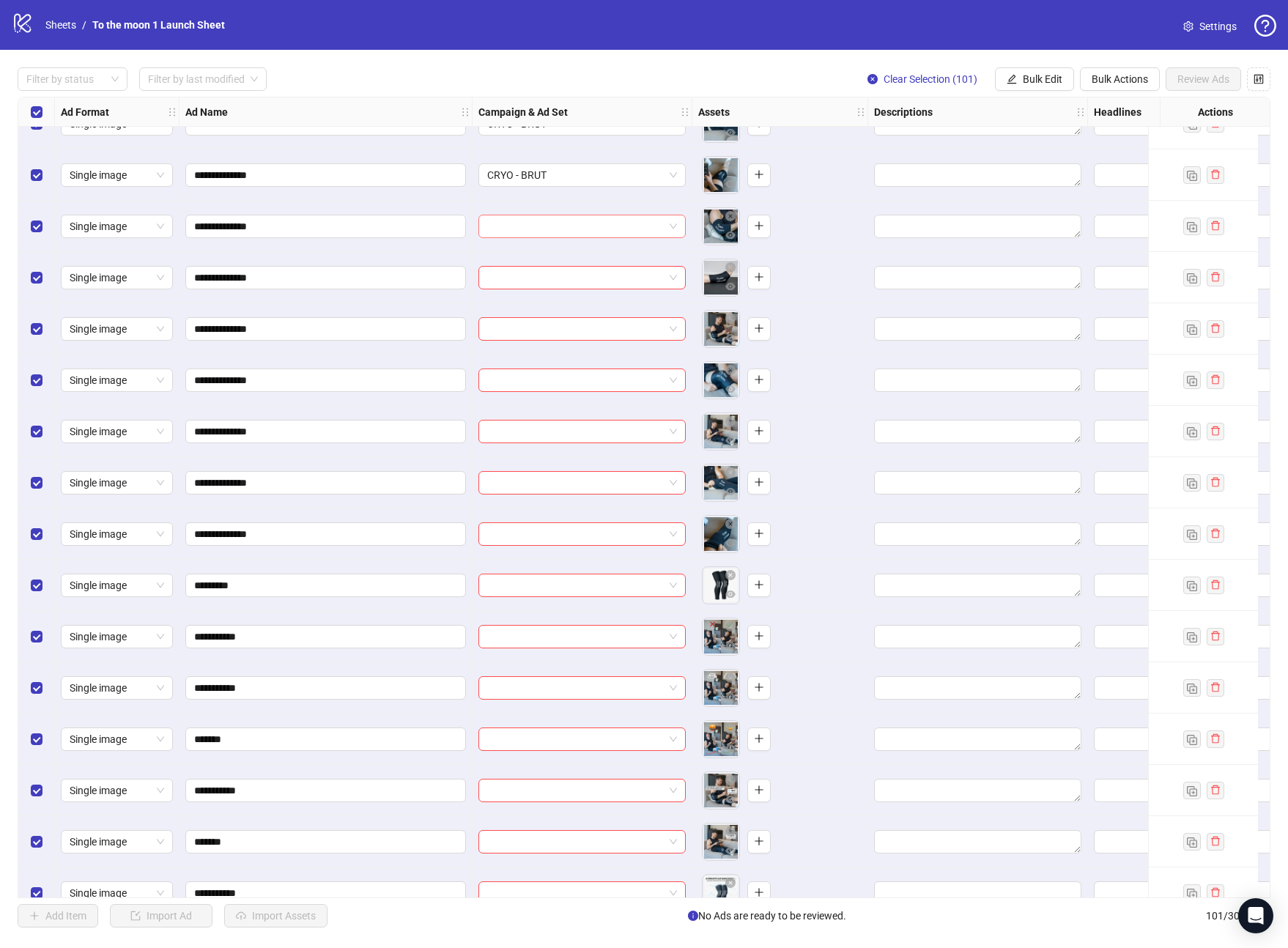
click at [601, 232] on input "search" at bounding box center [576, 226] width 177 height 22
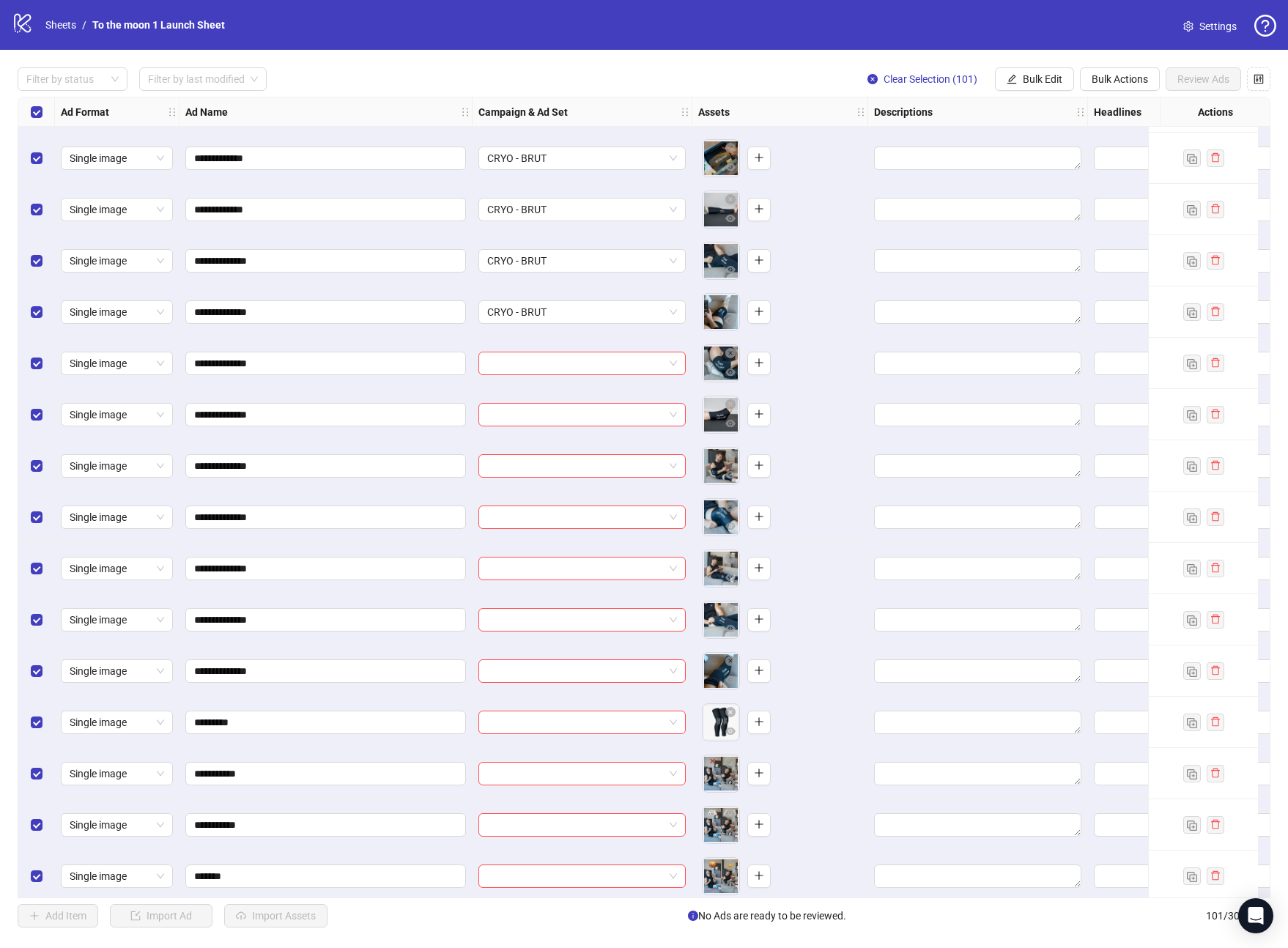
scroll to position [3300, 0]
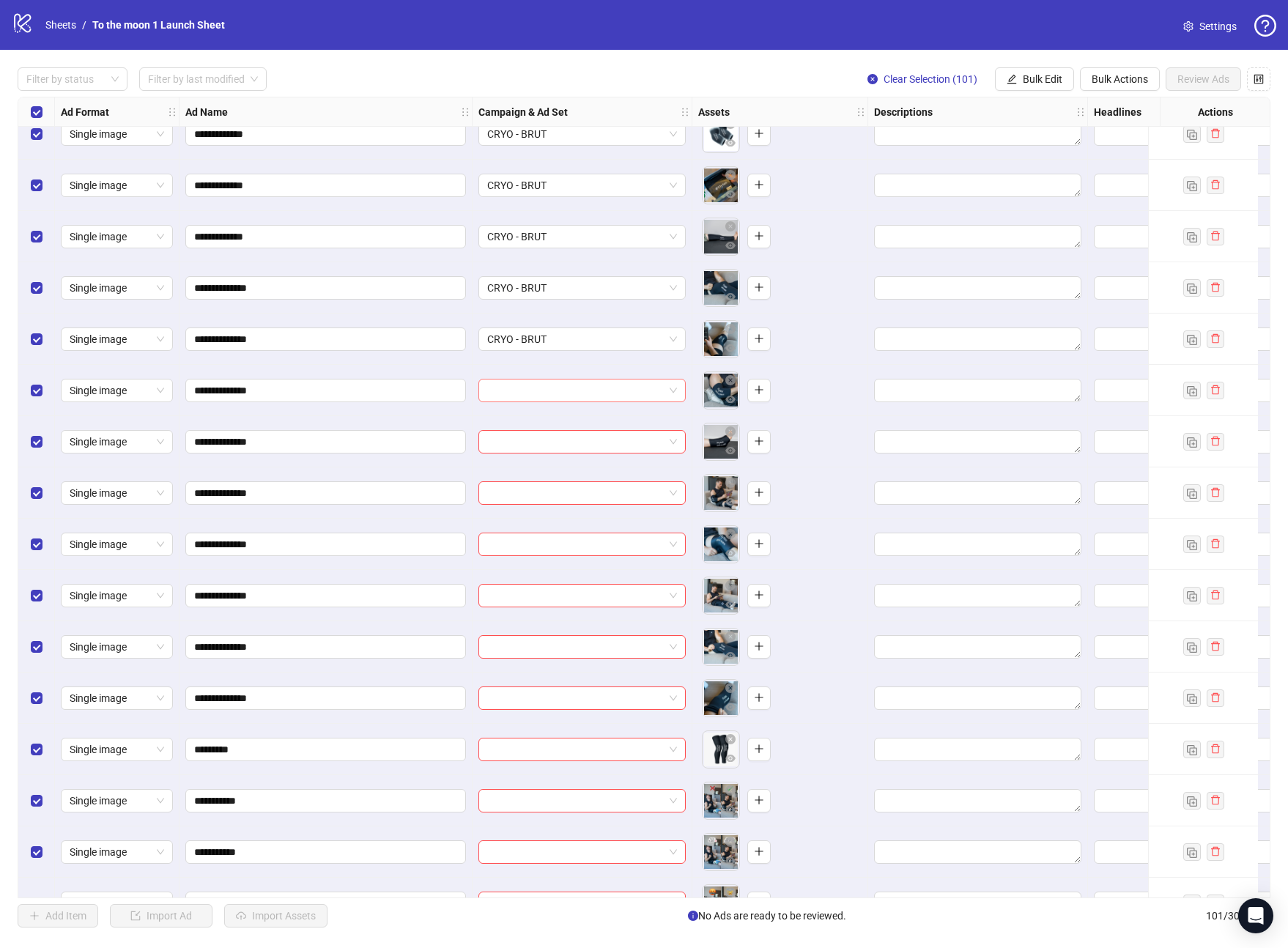
click at [630, 391] on input "search" at bounding box center [576, 390] width 177 height 22
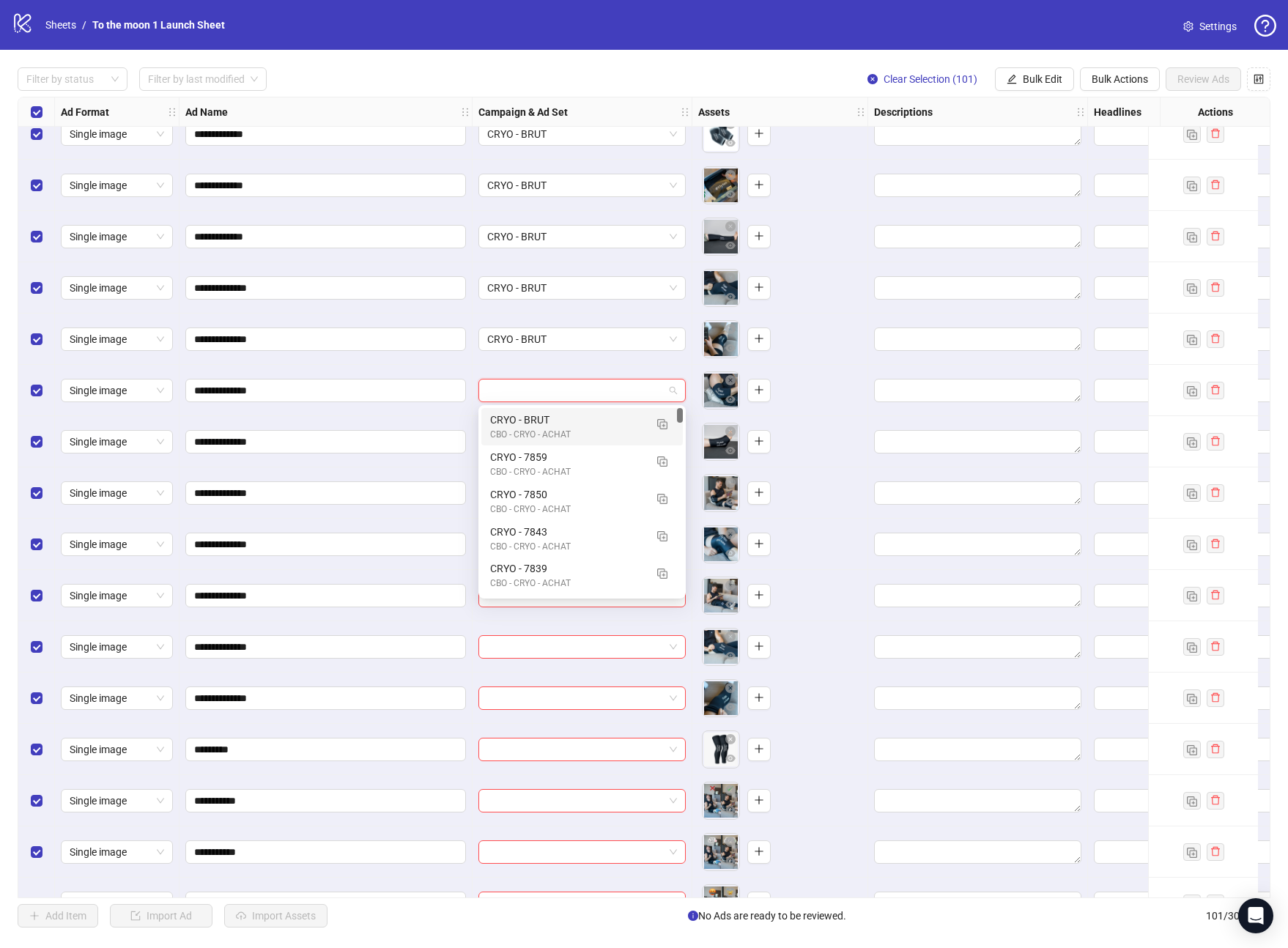
click at [597, 420] on div "CRYO - BRUT" at bounding box center [567, 419] width 154 height 17
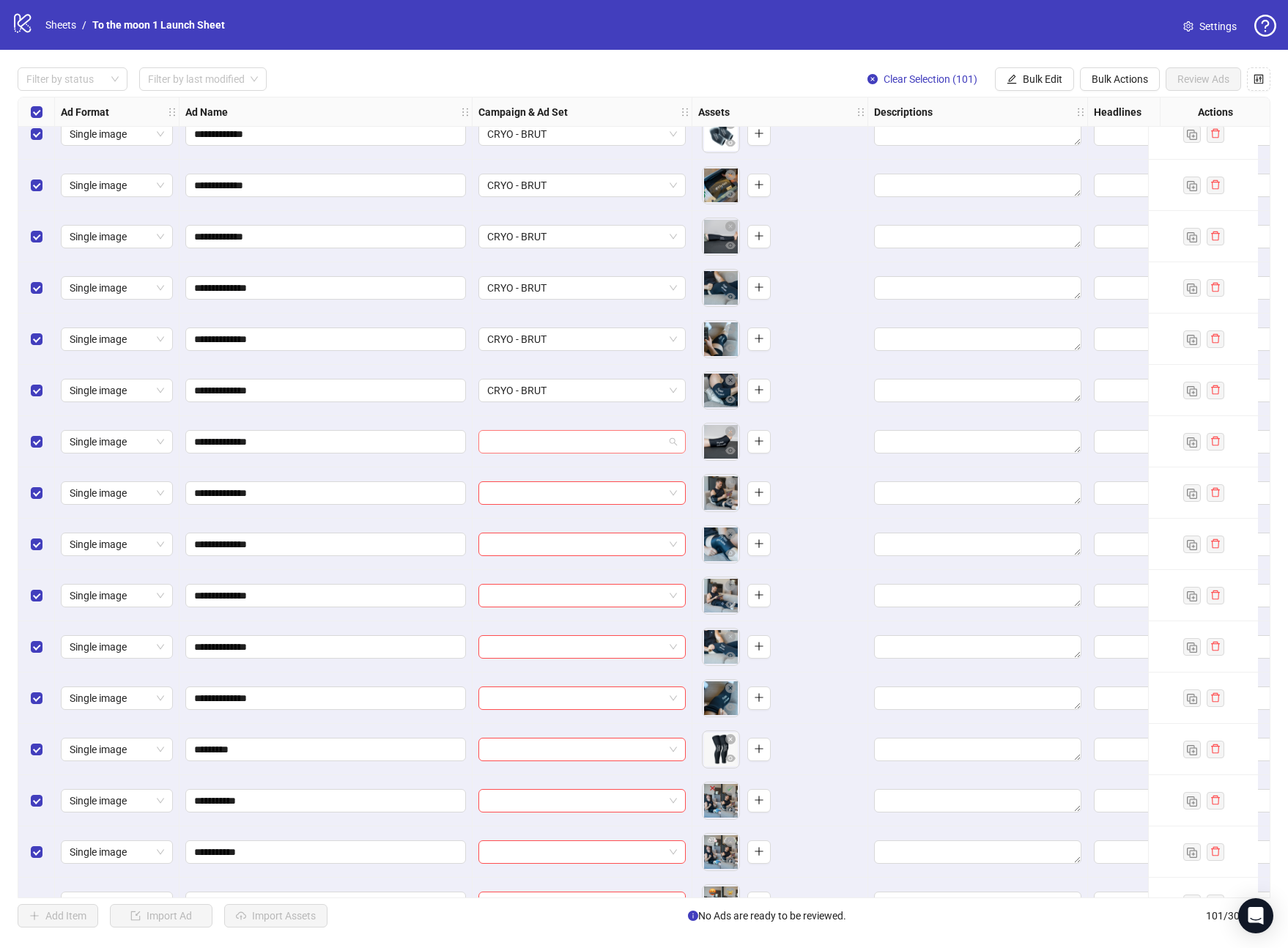
click at [592, 438] on input "search" at bounding box center [576, 442] width 177 height 22
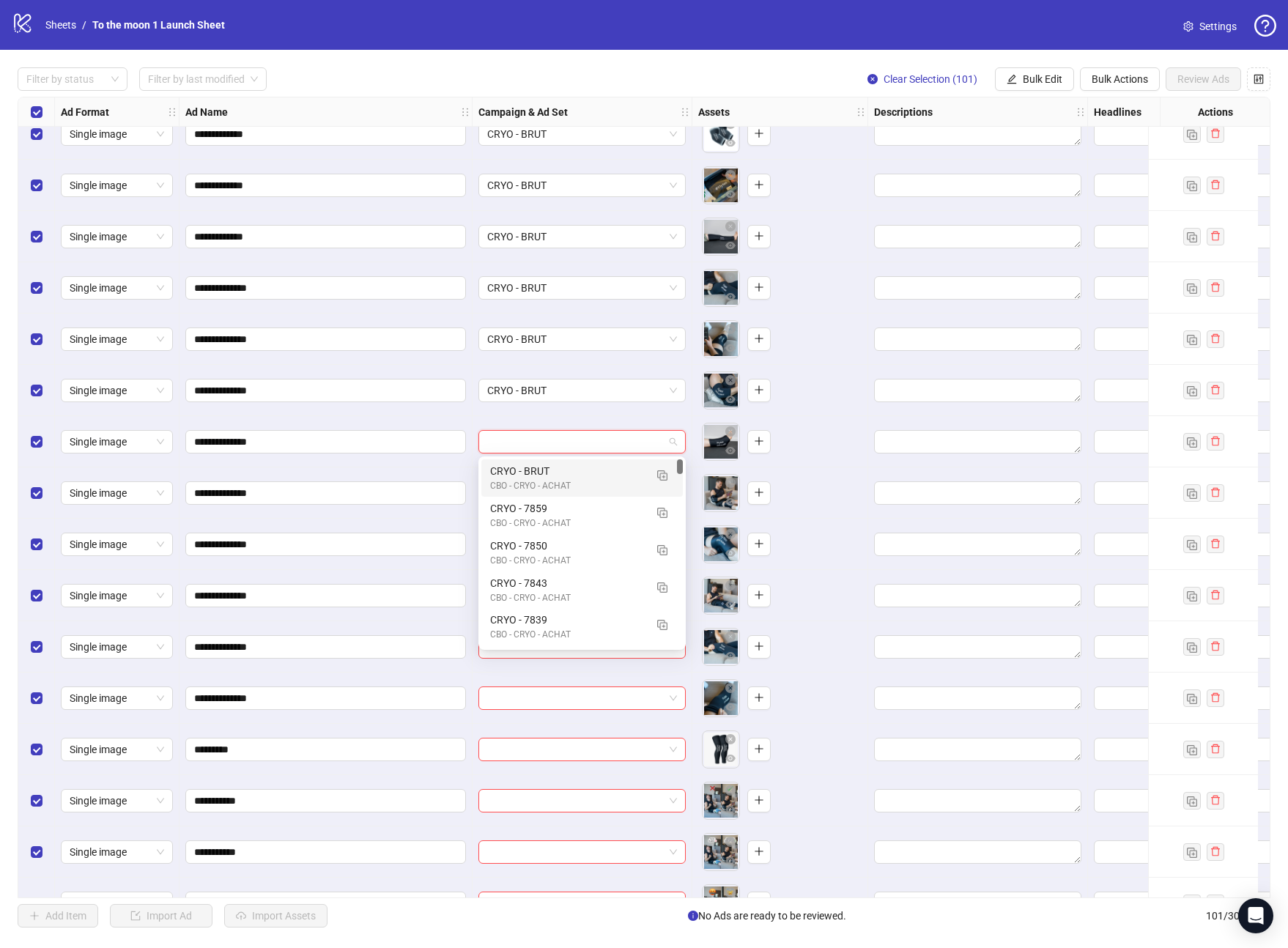
click at [587, 468] on div "CRYO - BRUT" at bounding box center [567, 472] width 154 height 17
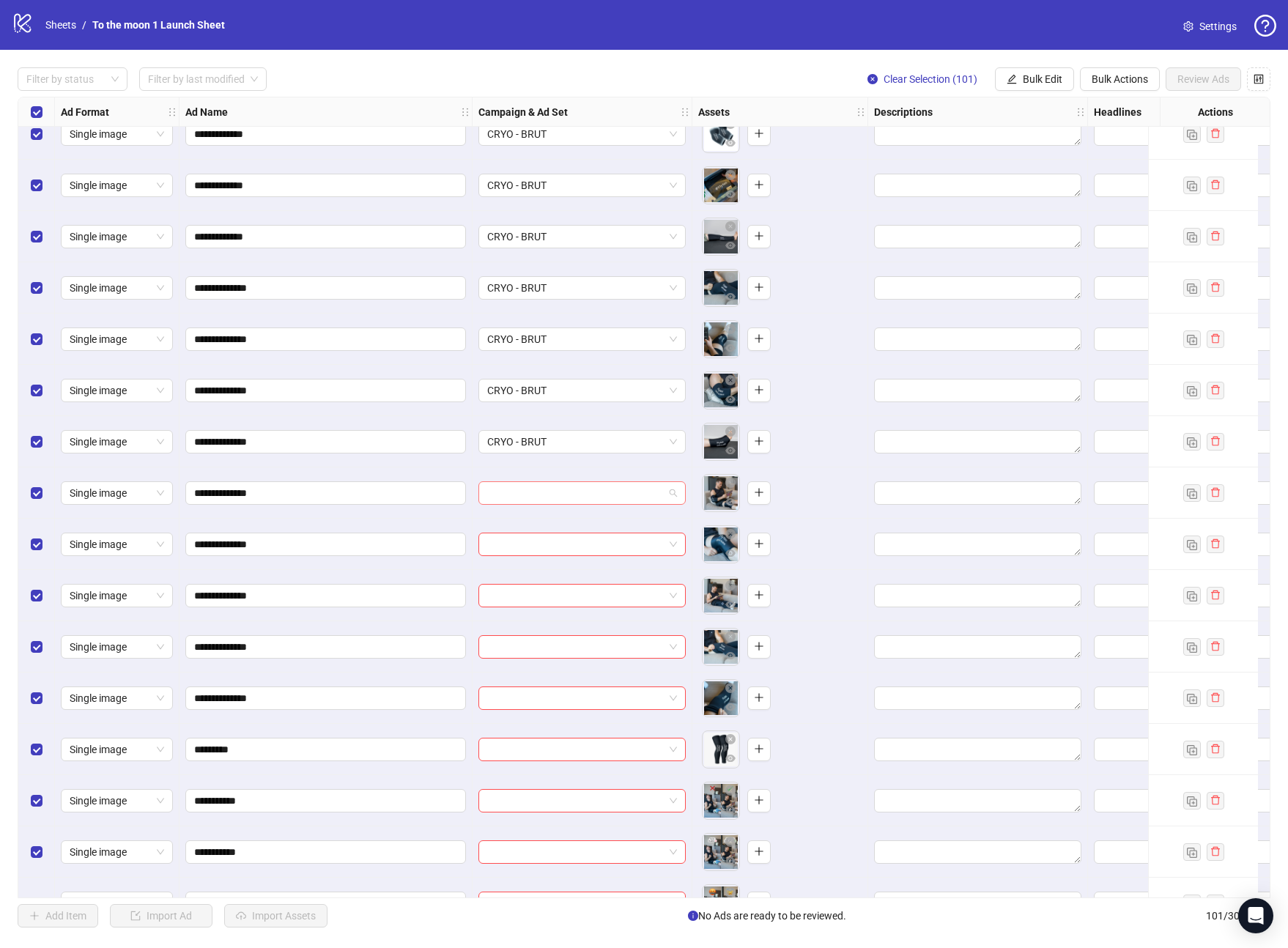
click at [586, 490] on input "search" at bounding box center [576, 493] width 177 height 22
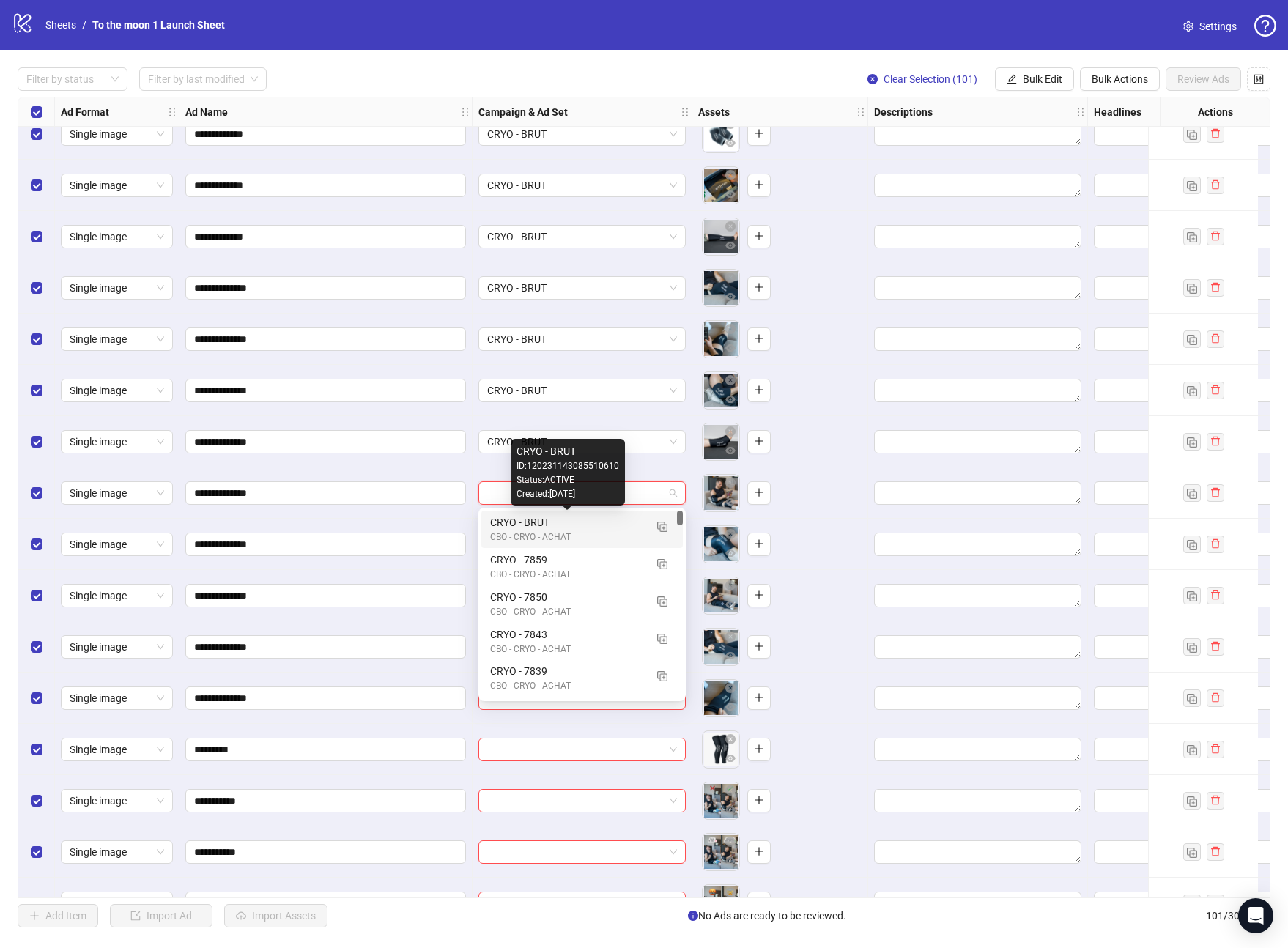
click at [584, 523] on div "CRYO - BRUT" at bounding box center [567, 523] width 154 height 17
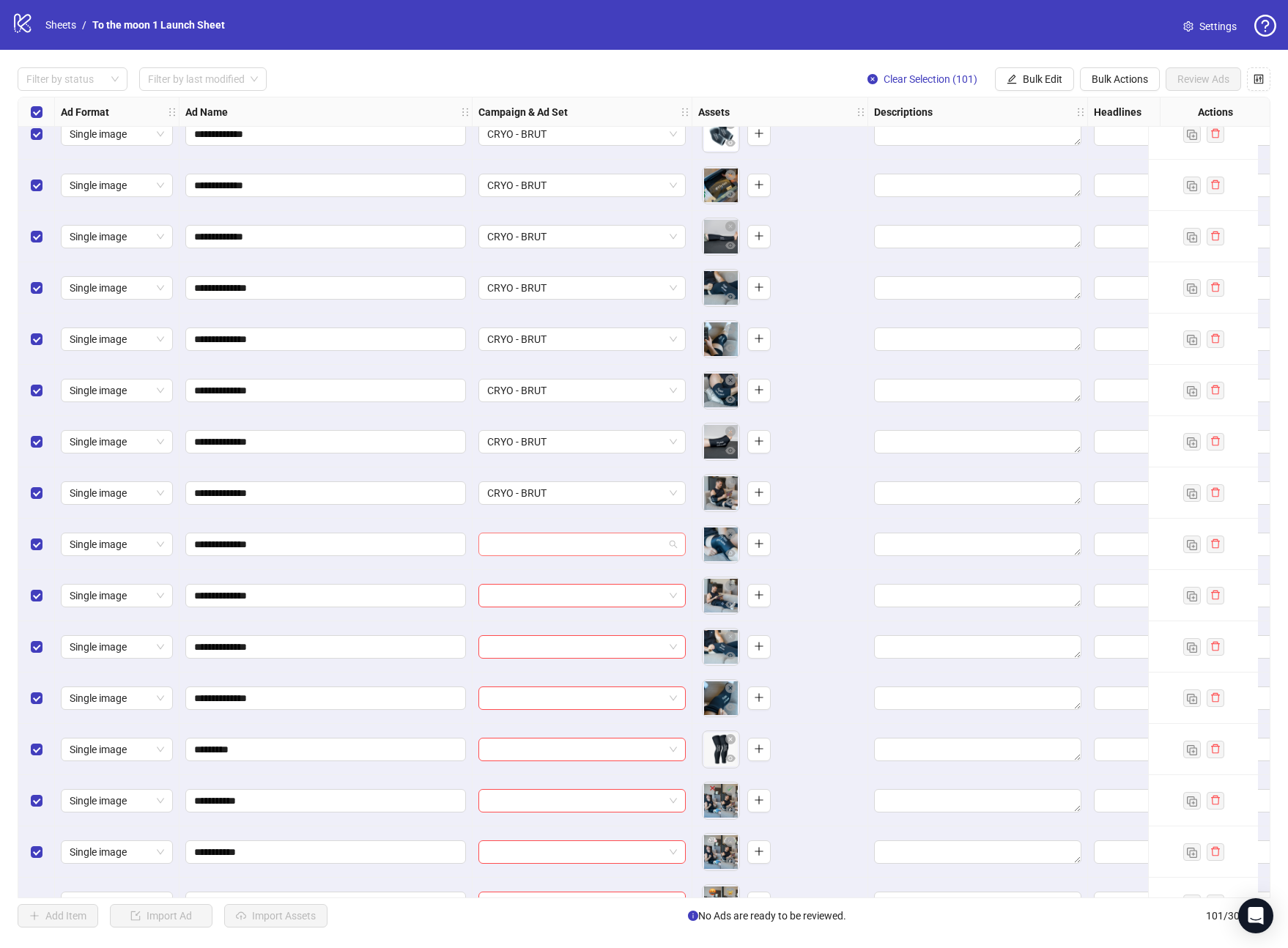
click at [582, 547] on input "search" at bounding box center [576, 544] width 177 height 22
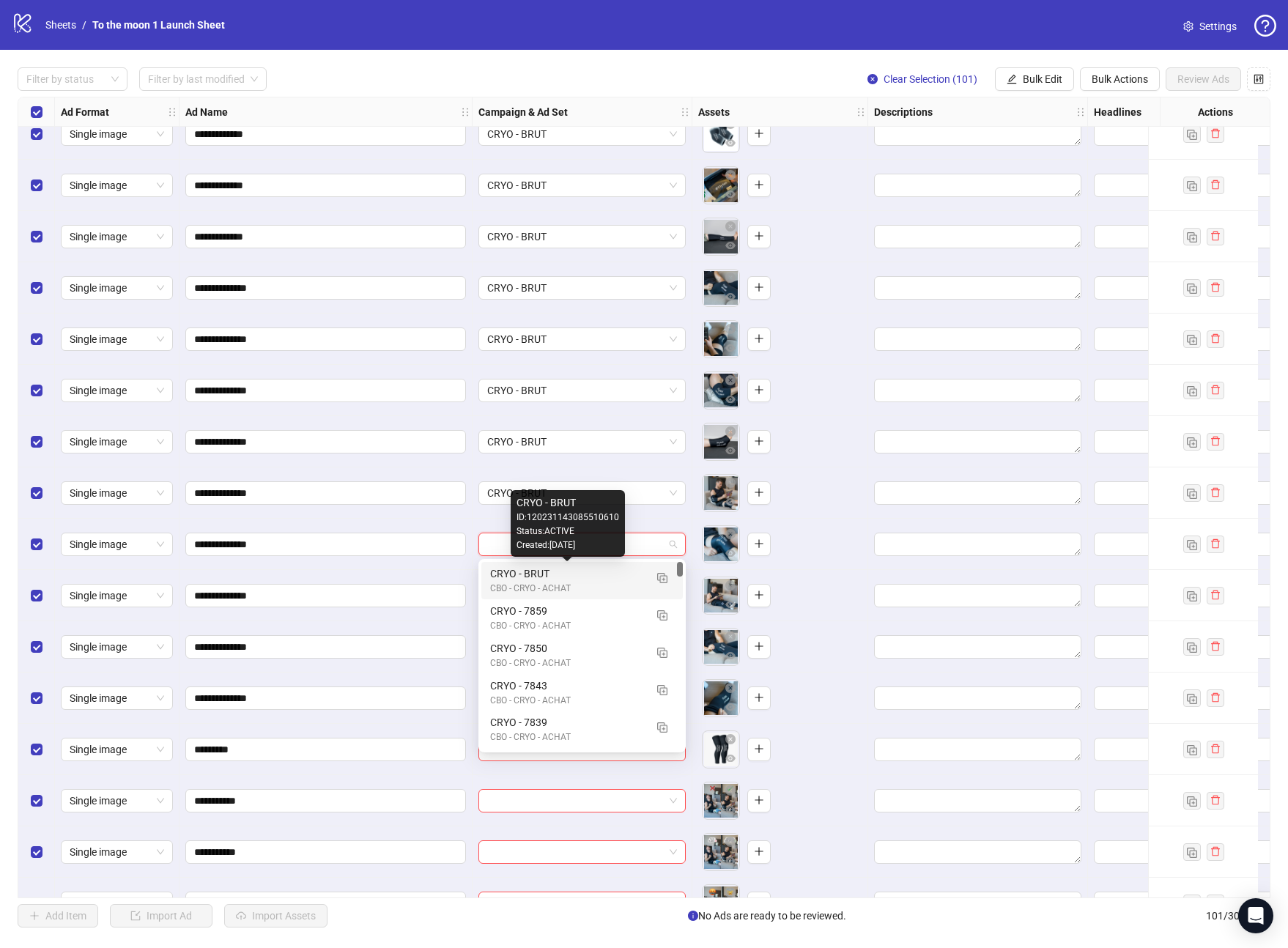
click at [582, 581] on div "CBO - CRYO - ACHAT" at bounding box center [567, 588] width 154 height 14
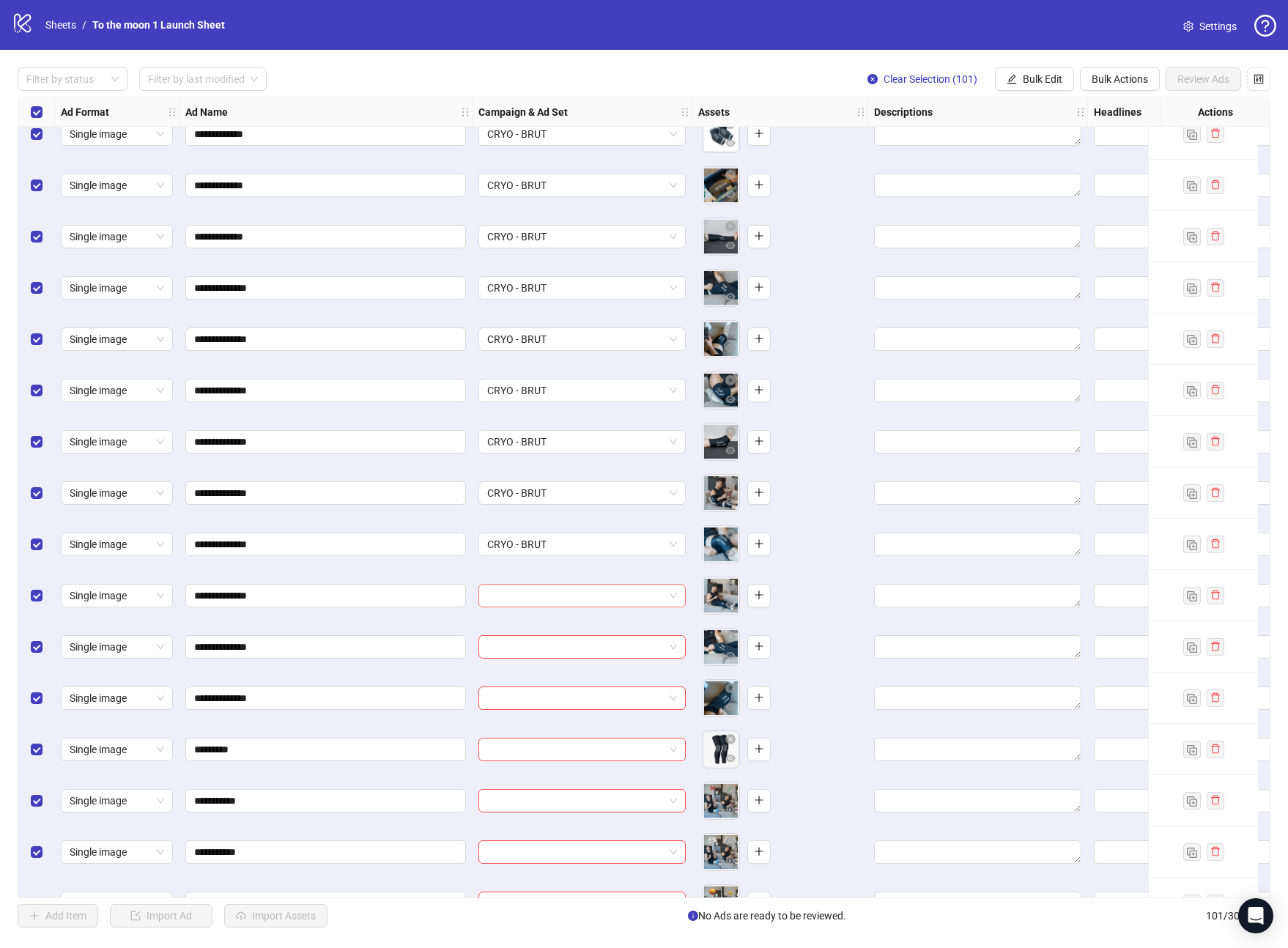
click at [580, 601] on input "search" at bounding box center [576, 595] width 177 height 22
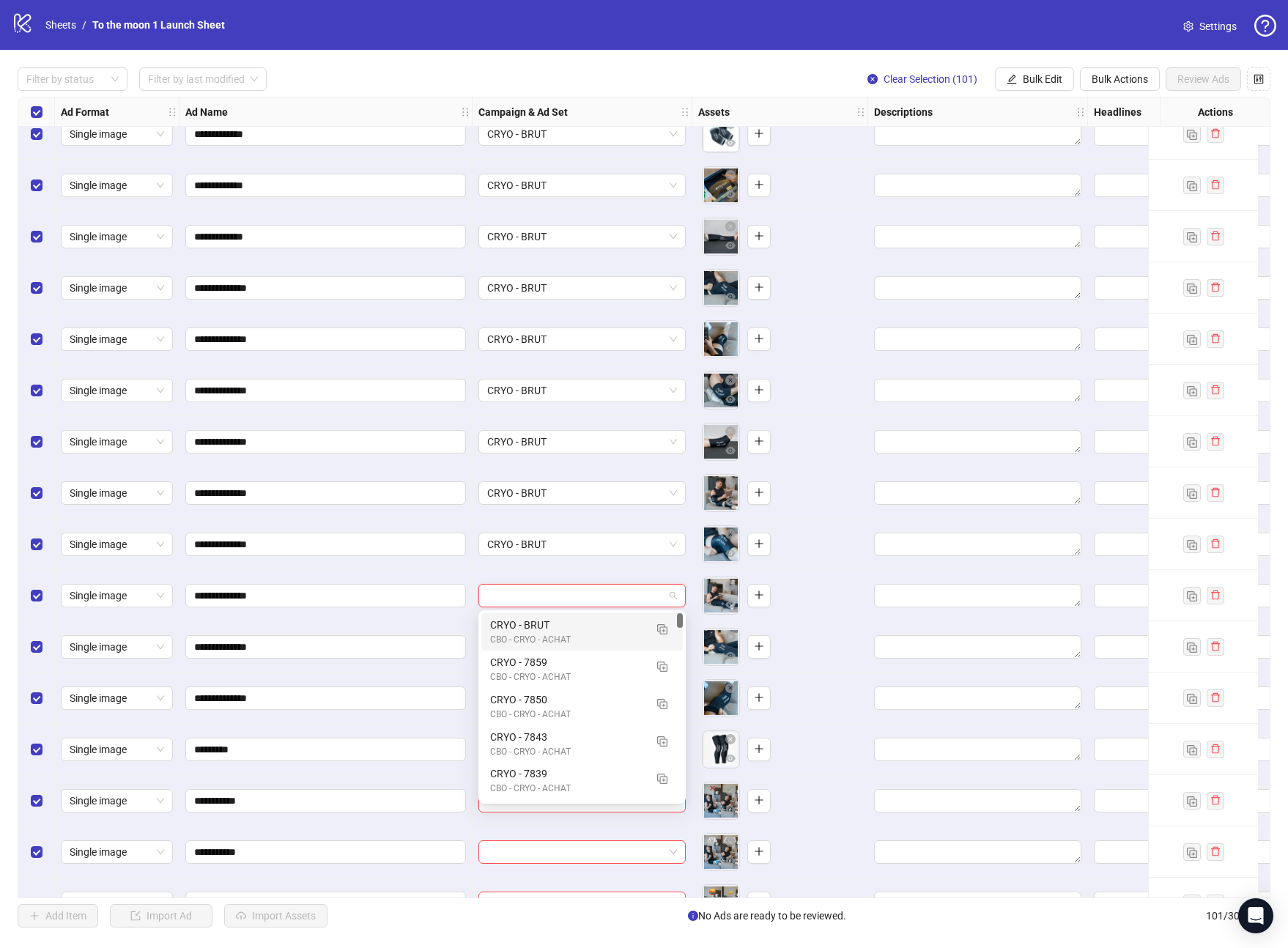
click at [580, 628] on div "CRYO - BRUT" at bounding box center [567, 625] width 154 height 17
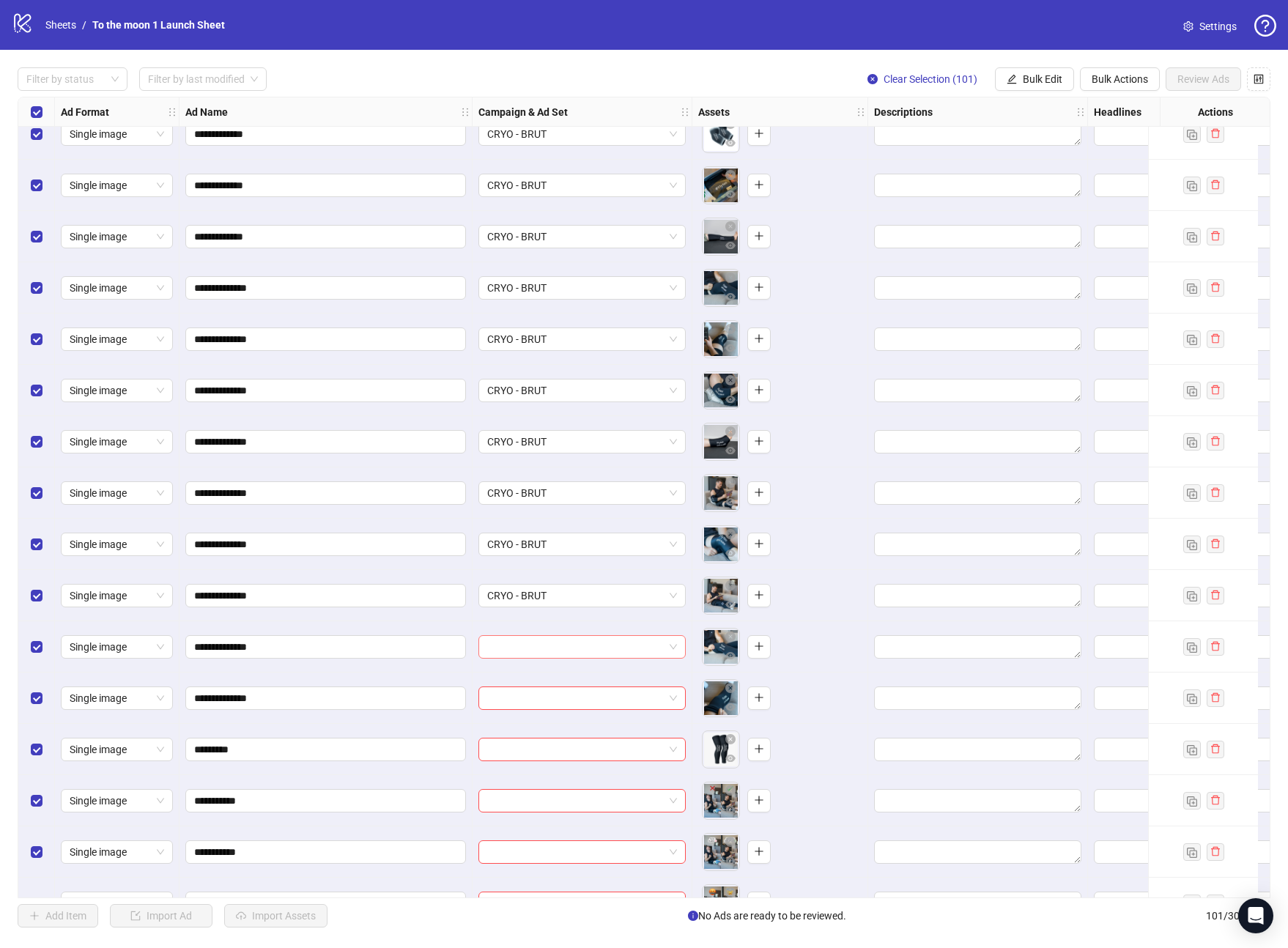
click at [580, 639] on input "search" at bounding box center [576, 647] width 177 height 22
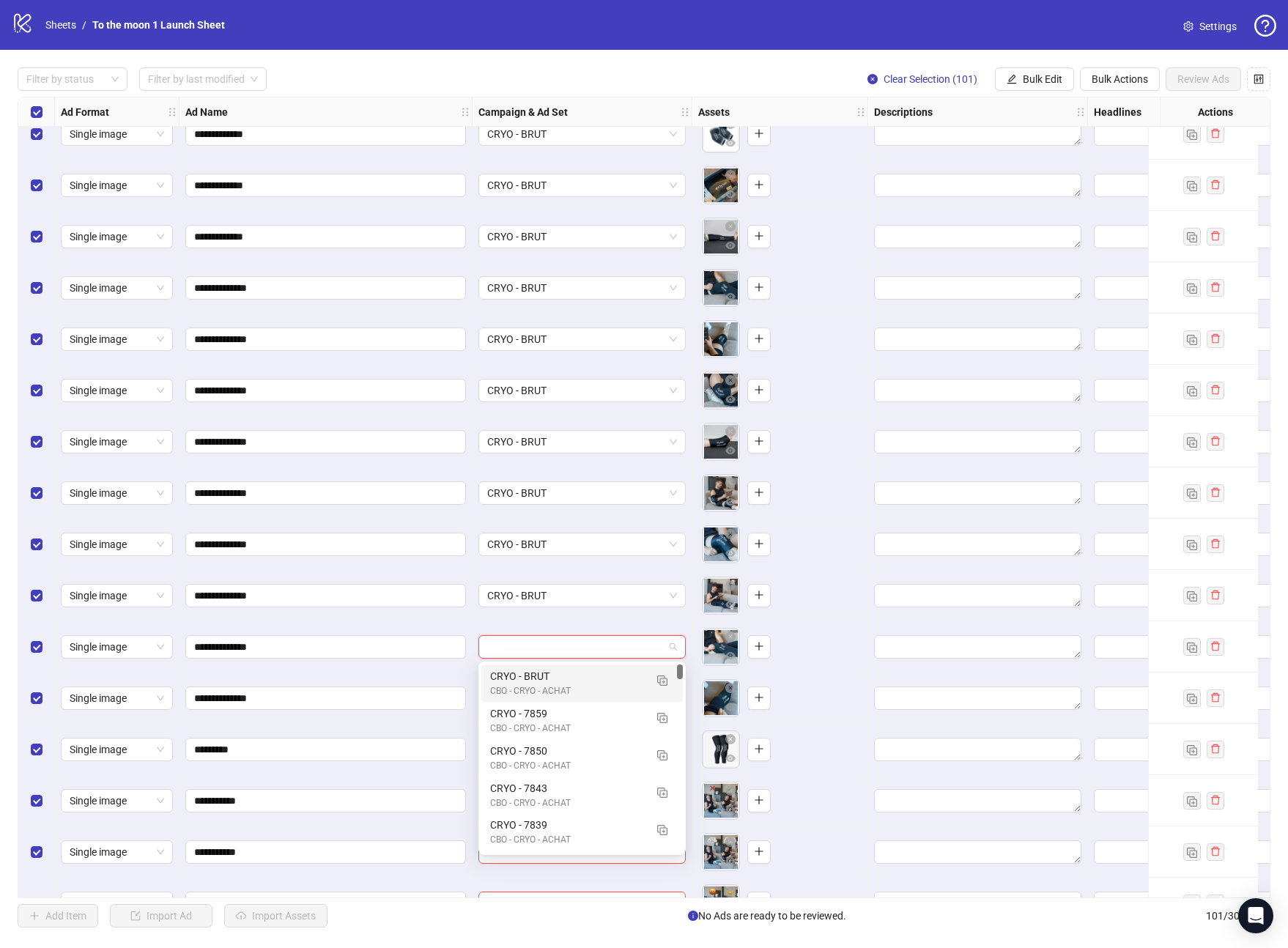
click at [580, 686] on div "CBO - CRYO - ACHAT" at bounding box center [567, 690] width 154 height 14
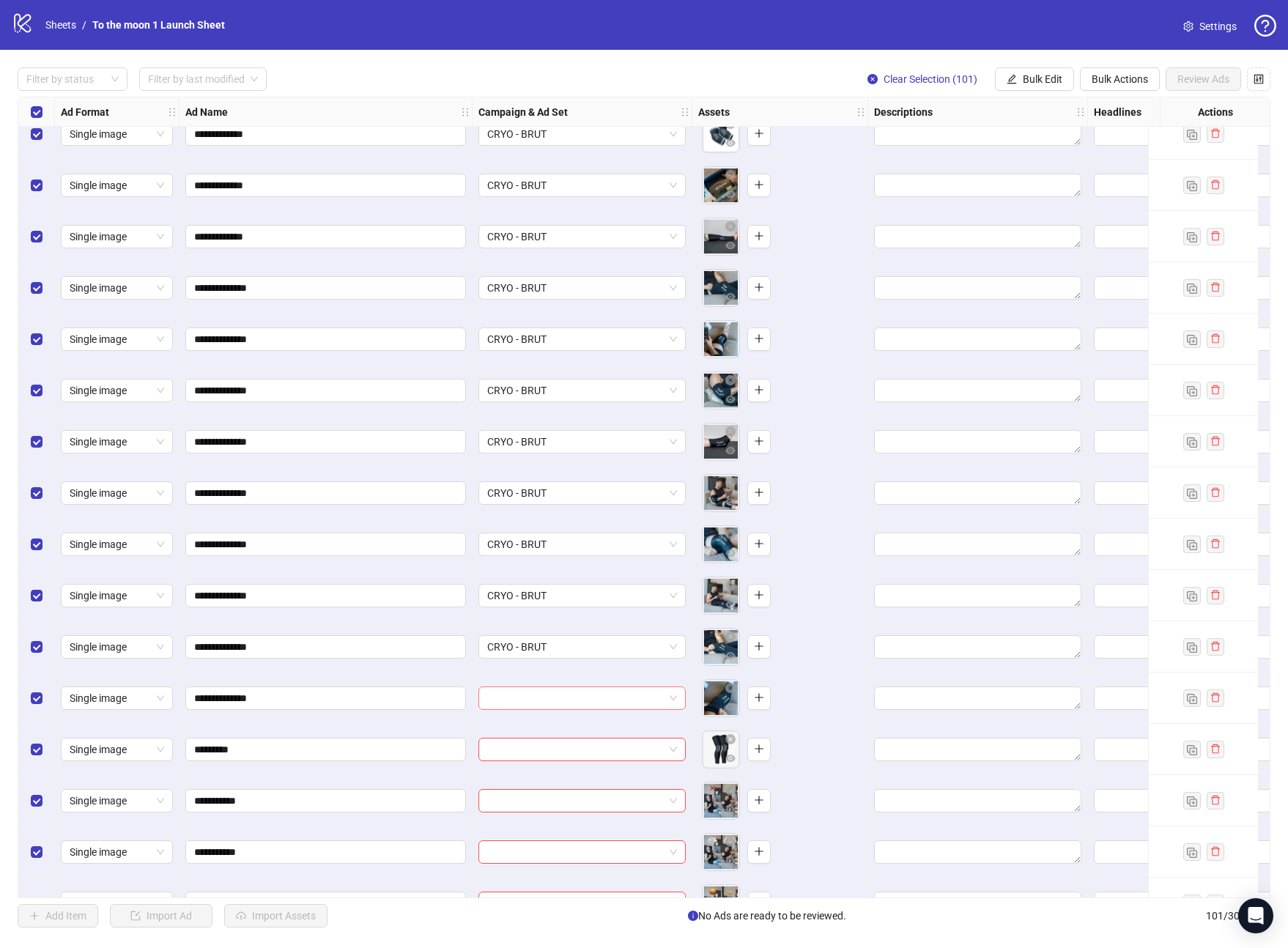
click at [578, 705] on input "search" at bounding box center [576, 698] width 177 height 22
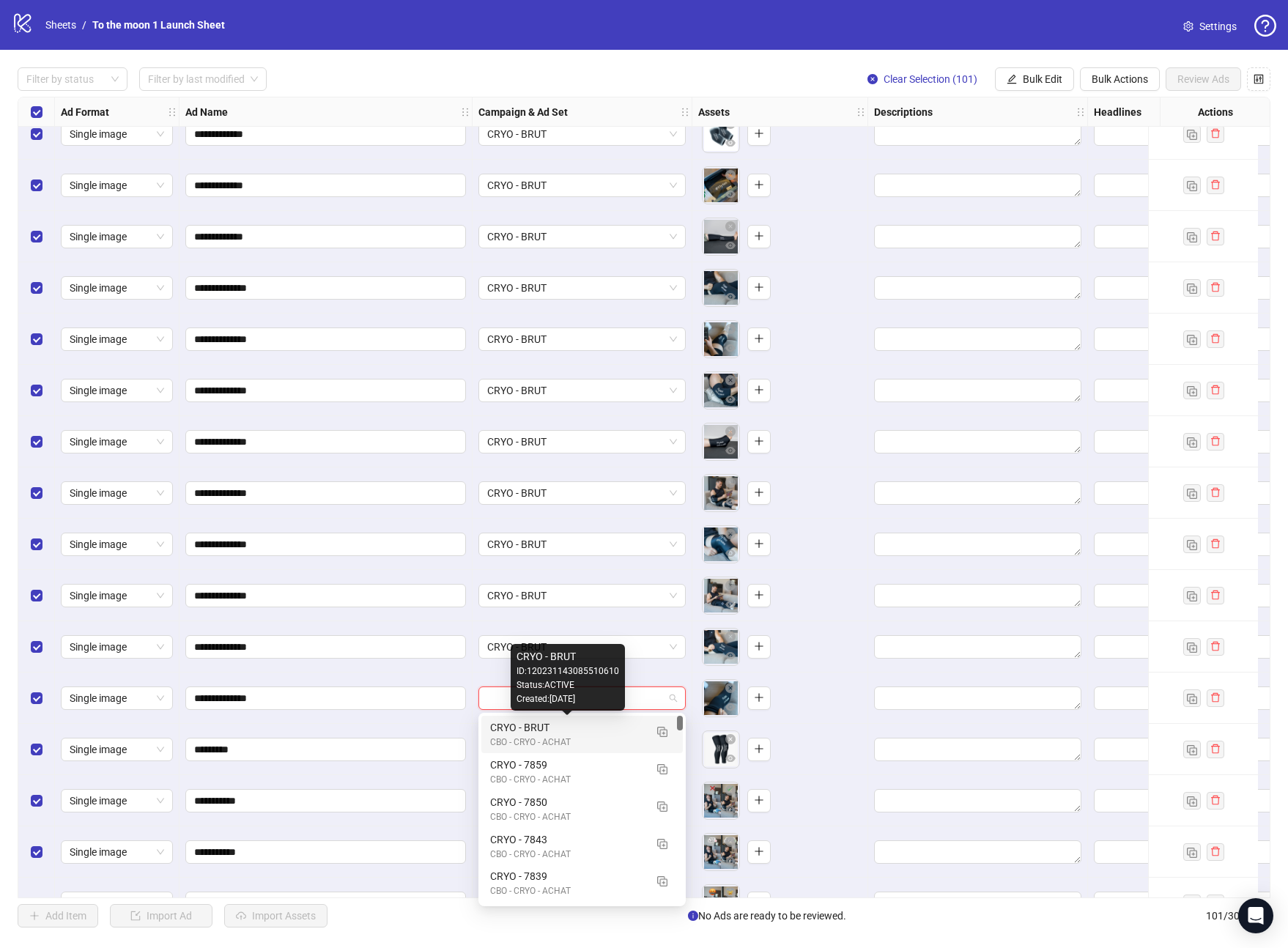
click at [577, 738] on div "CBO - CRYO - ACHAT" at bounding box center [567, 742] width 154 height 14
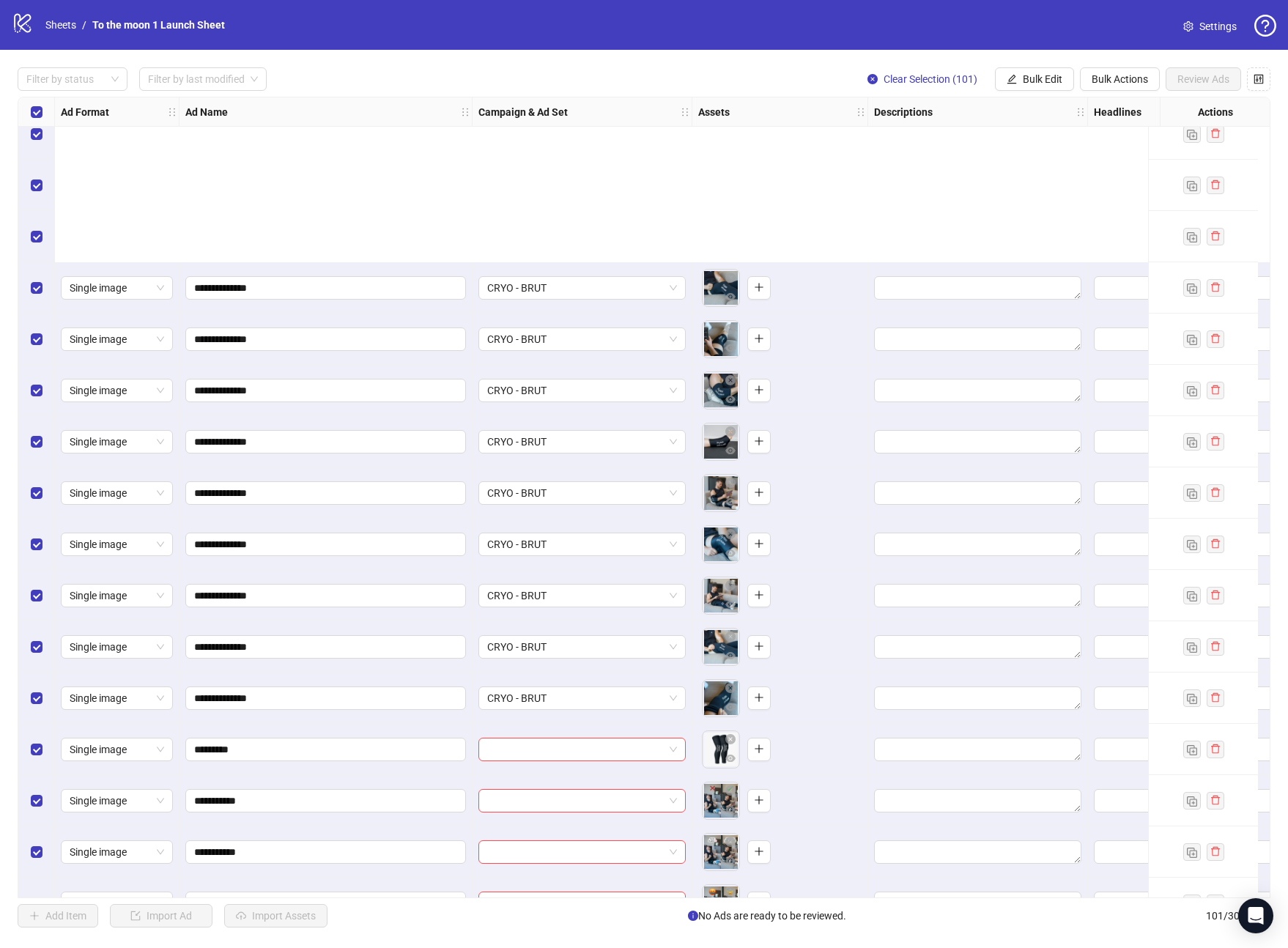
scroll to position [3553, 0]
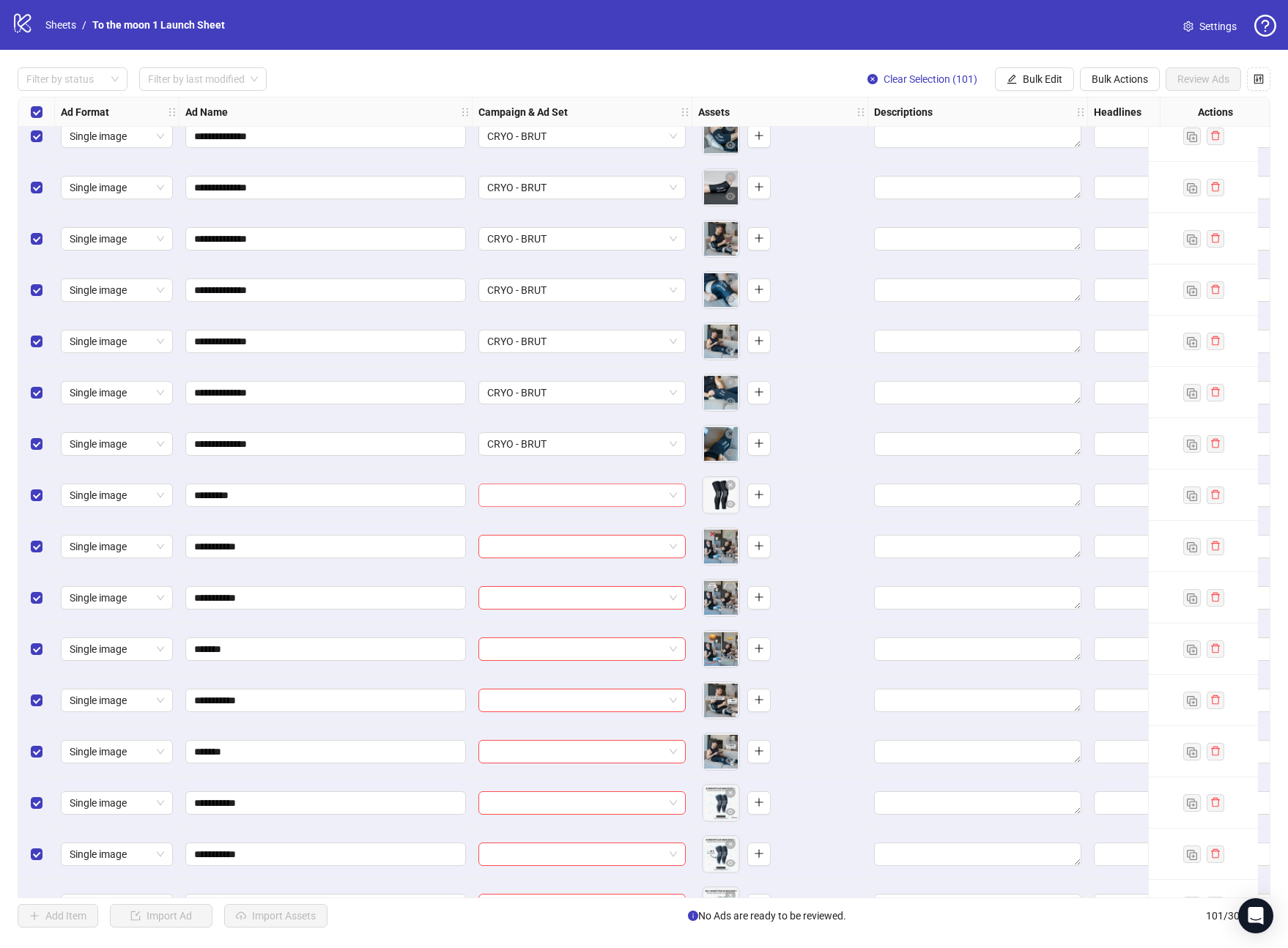
click at [522, 502] on input "search" at bounding box center [576, 495] width 177 height 22
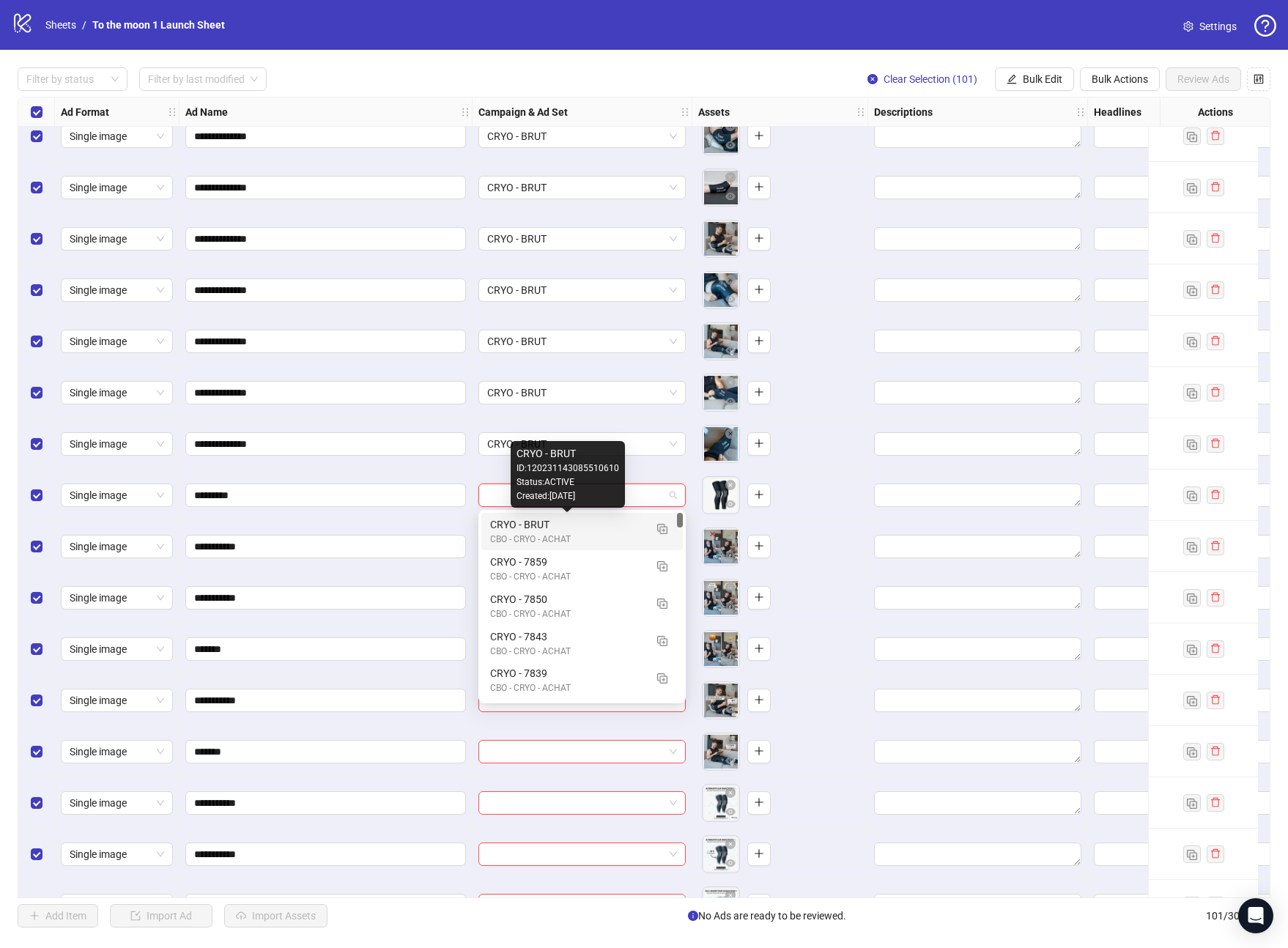
click at [522, 529] on div "CRYO - BRUT" at bounding box center [567, 524] width 154 height 17
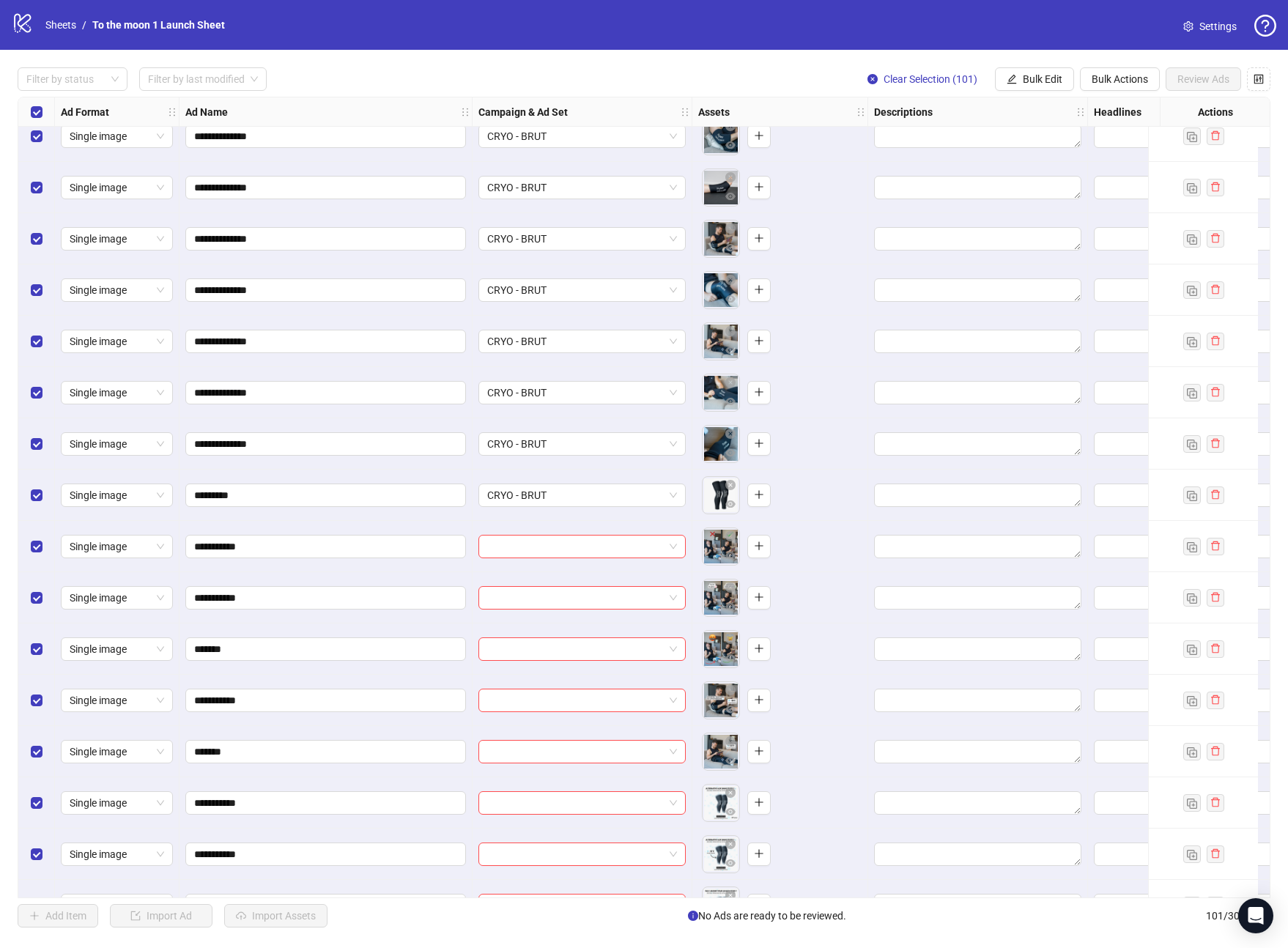
scroll to position [3652, 0]
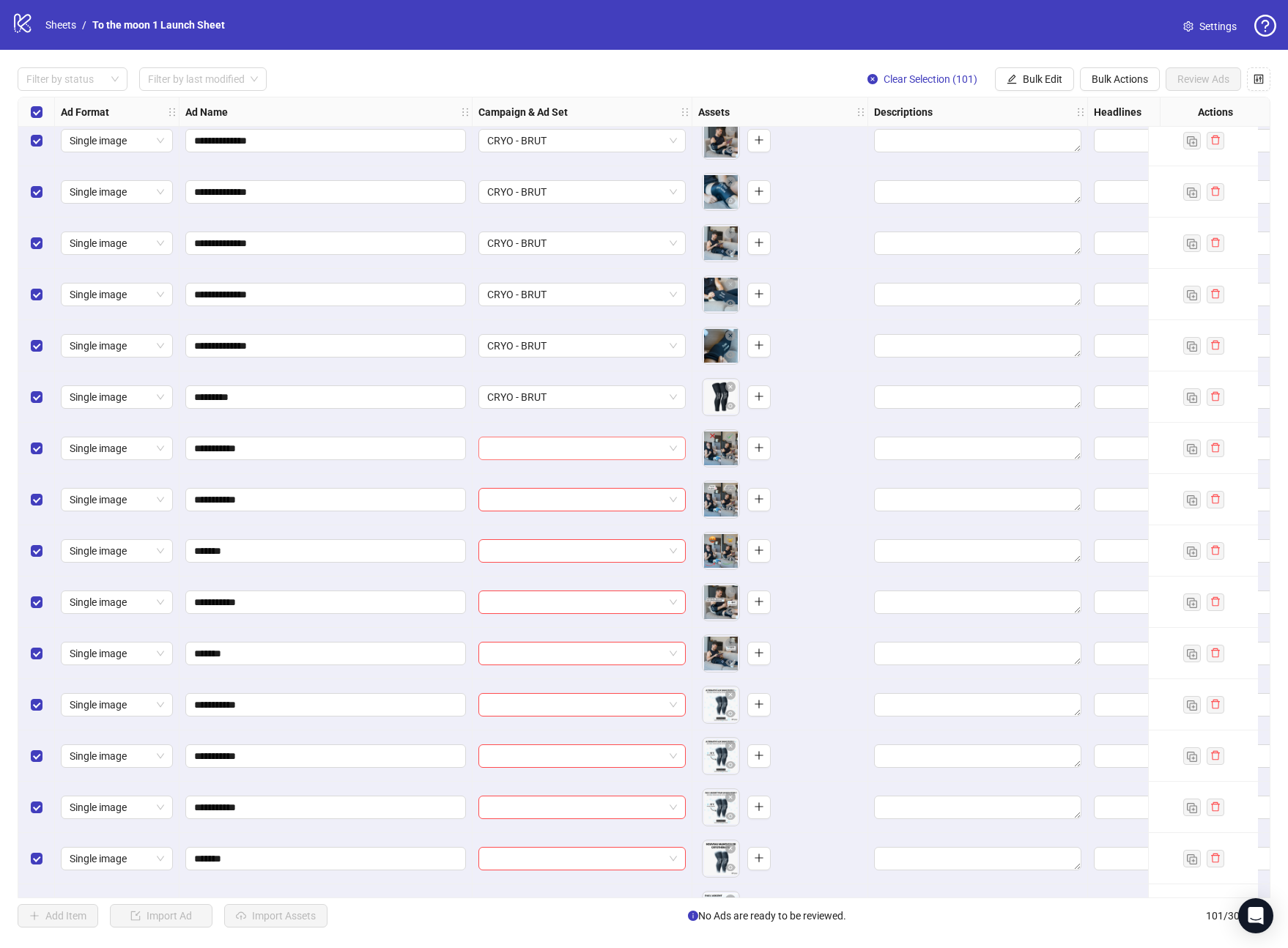
click at [582, 441] on input "search" at bounding box center [576, 448] width 177 height 22
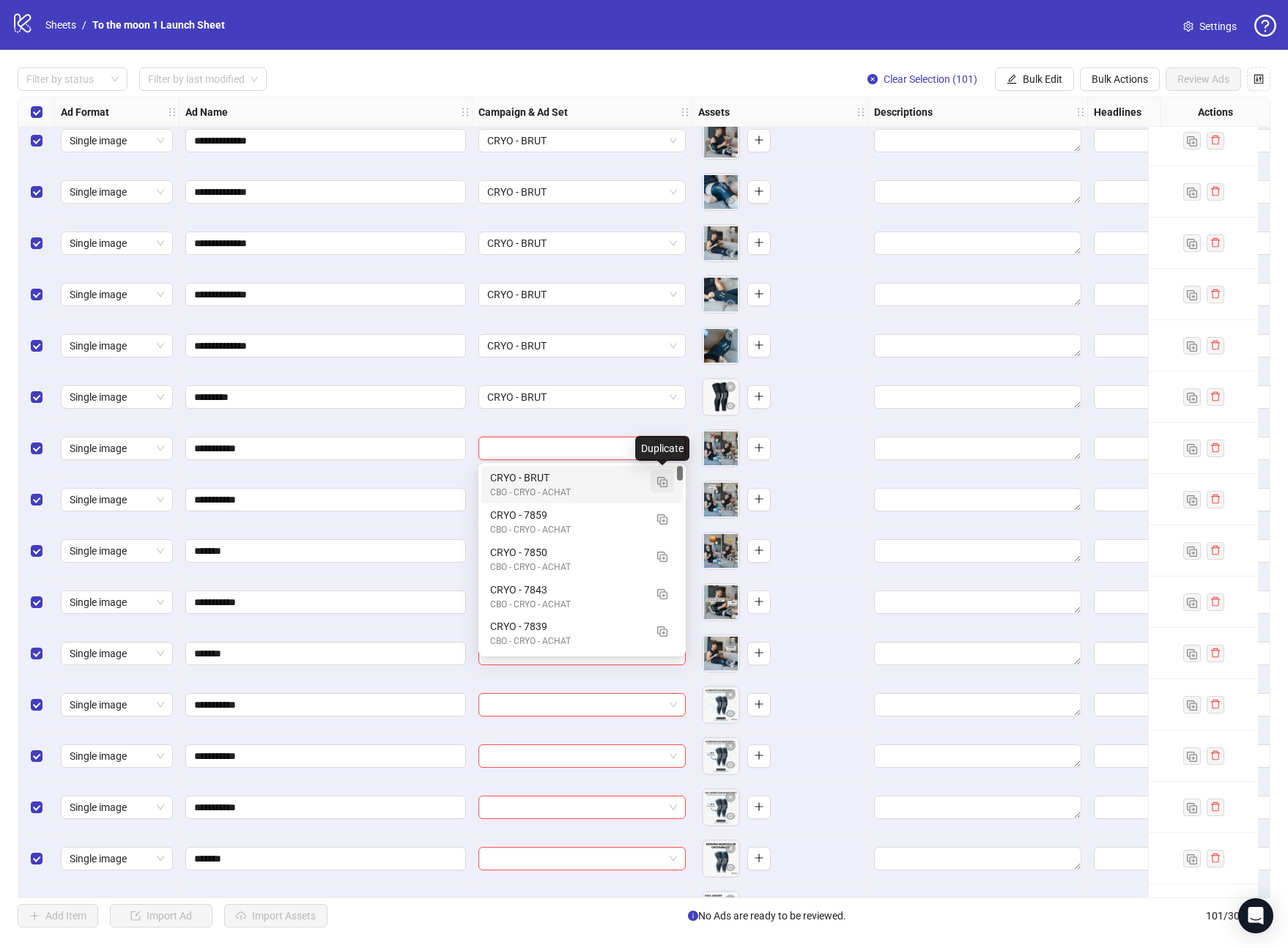
click at [662, 483] on img "button" at bounding box center [663, 481] width 10 height 10
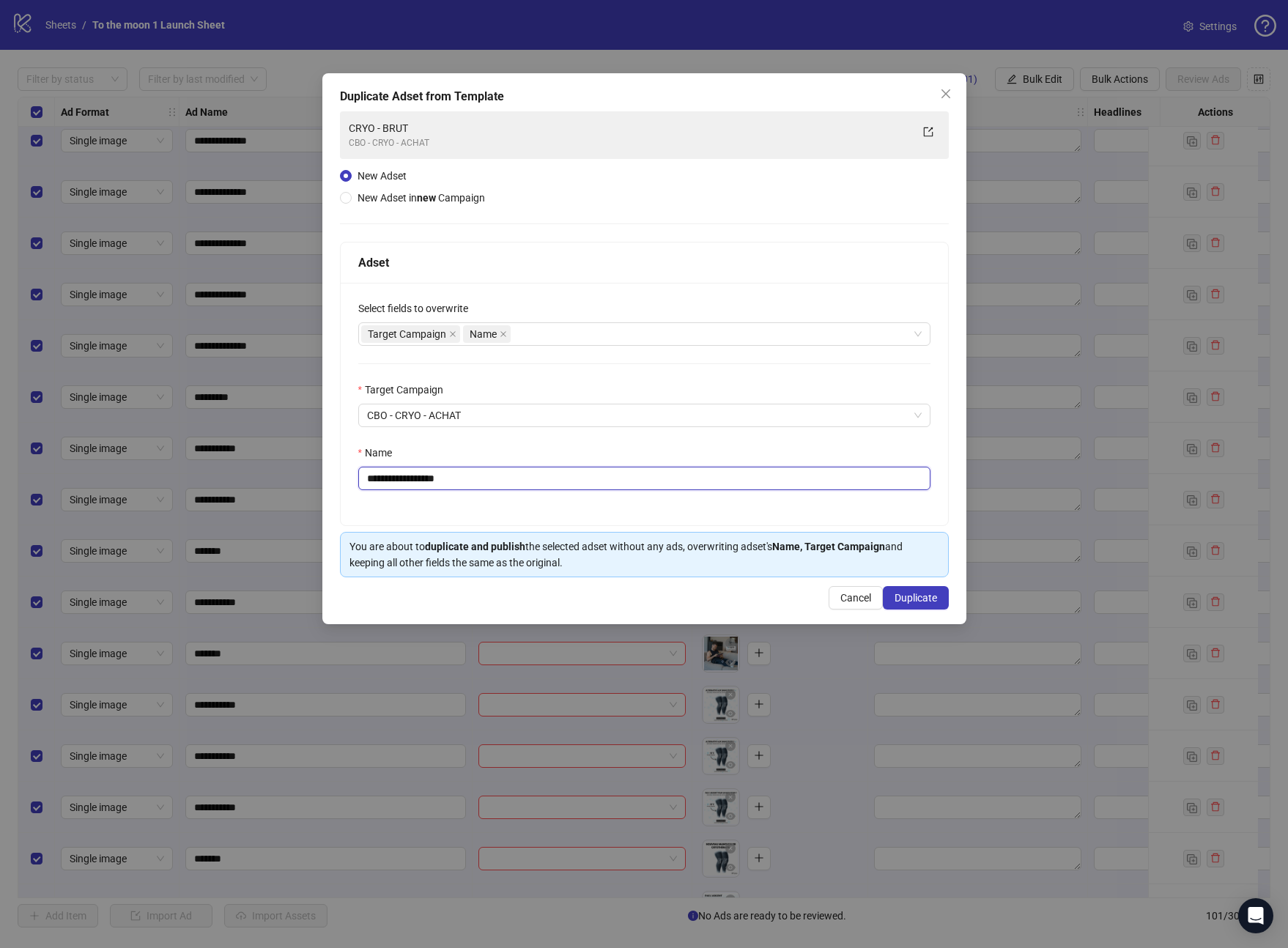
drag, startPoint x: 395, startPoint y: 482, endPoint x: 577, endPoint y: 482, distance: 182.0
click at [577, 482] on input "**********" at bounding box center [644, 478] width 573 height 23
type input "**********"
click at [918, 599] on span "Duplicate" at bounding box center [915, 598] width 42 height 12
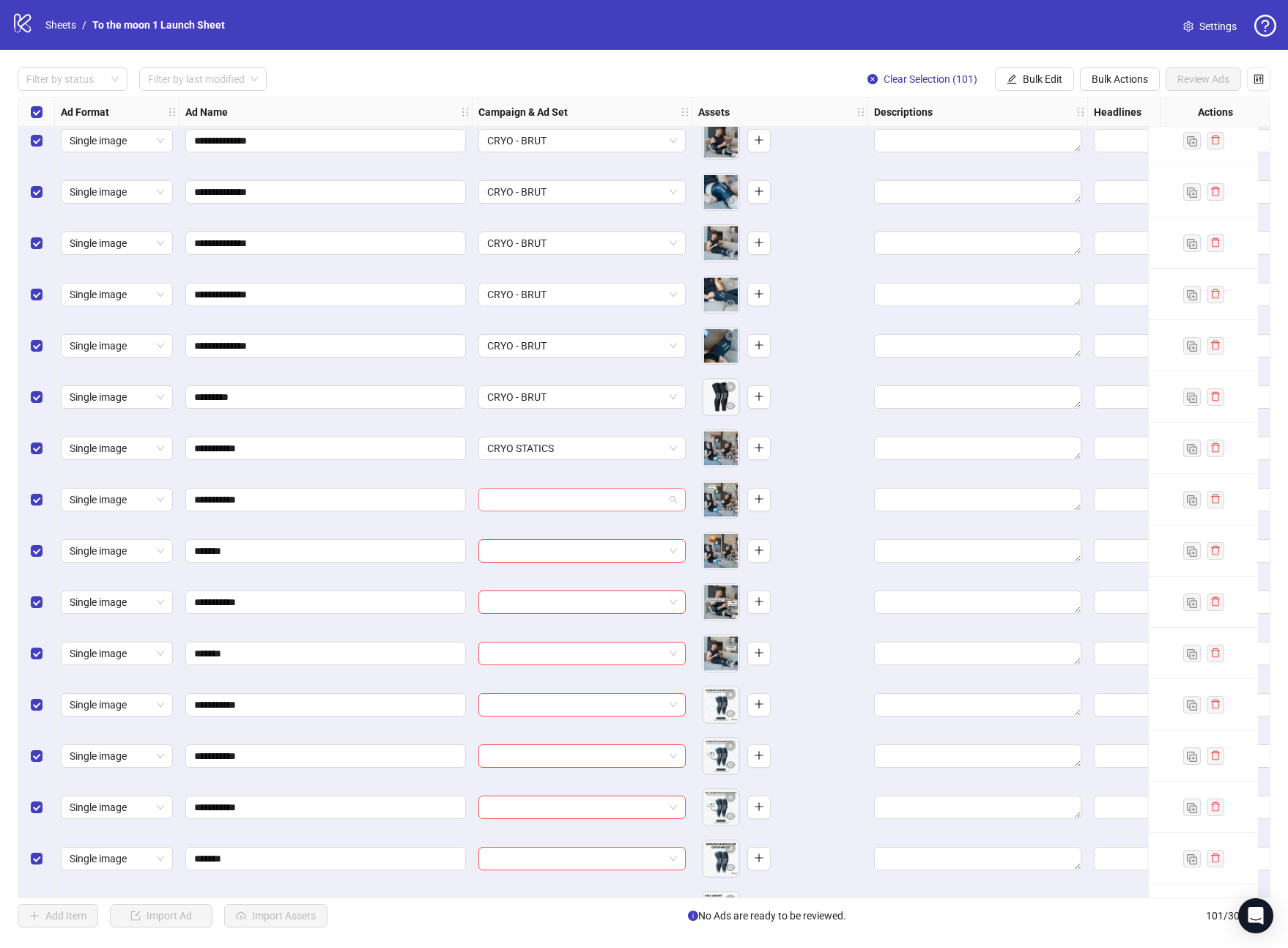
click at [601, 498] on input "search" at bounding box center [576, 500] width 177 height 22
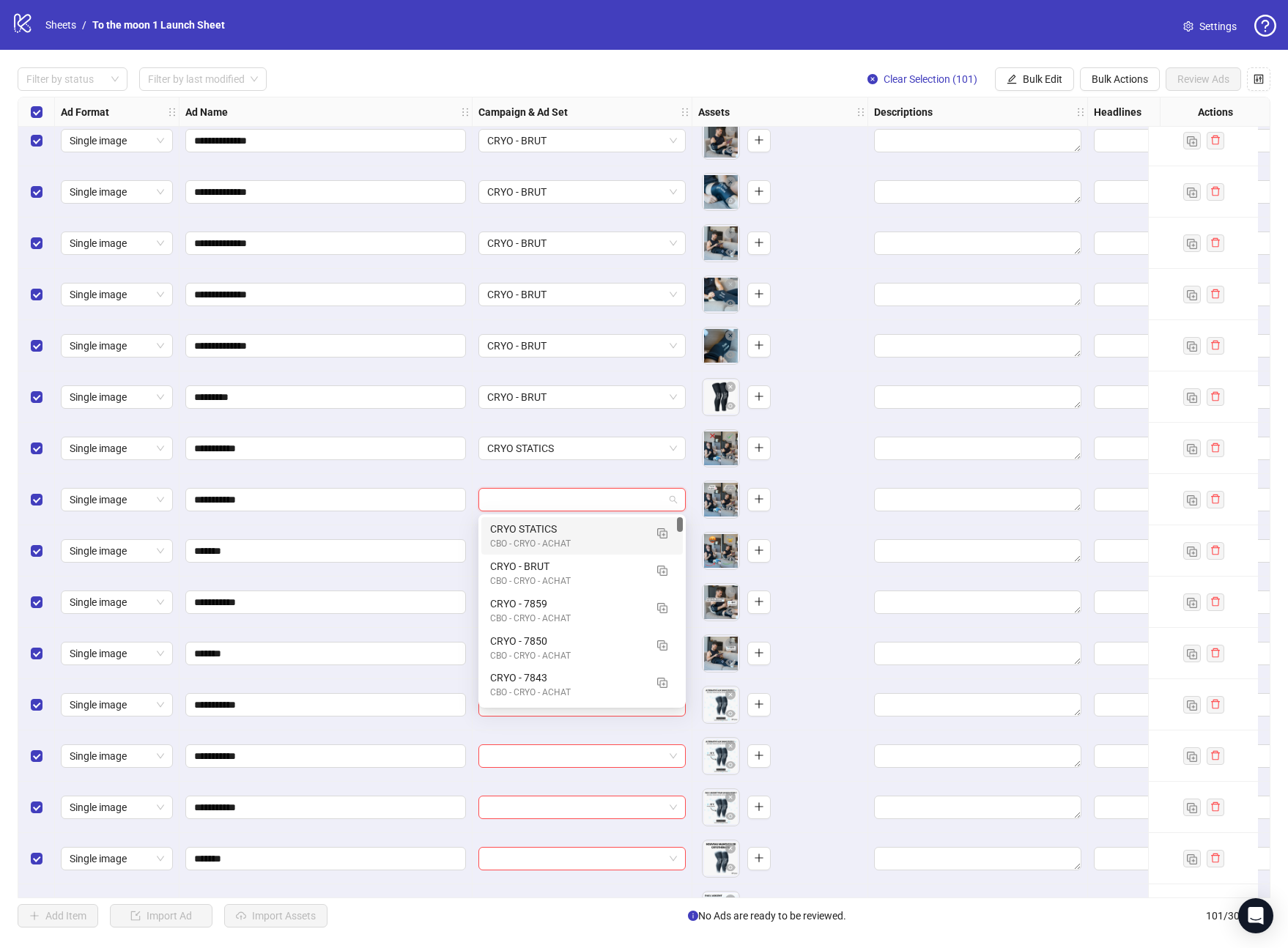
click at [568, 537] on div "CBO - CRYO - ACHAT" at bounding box center [567, 543] width 154 height 14
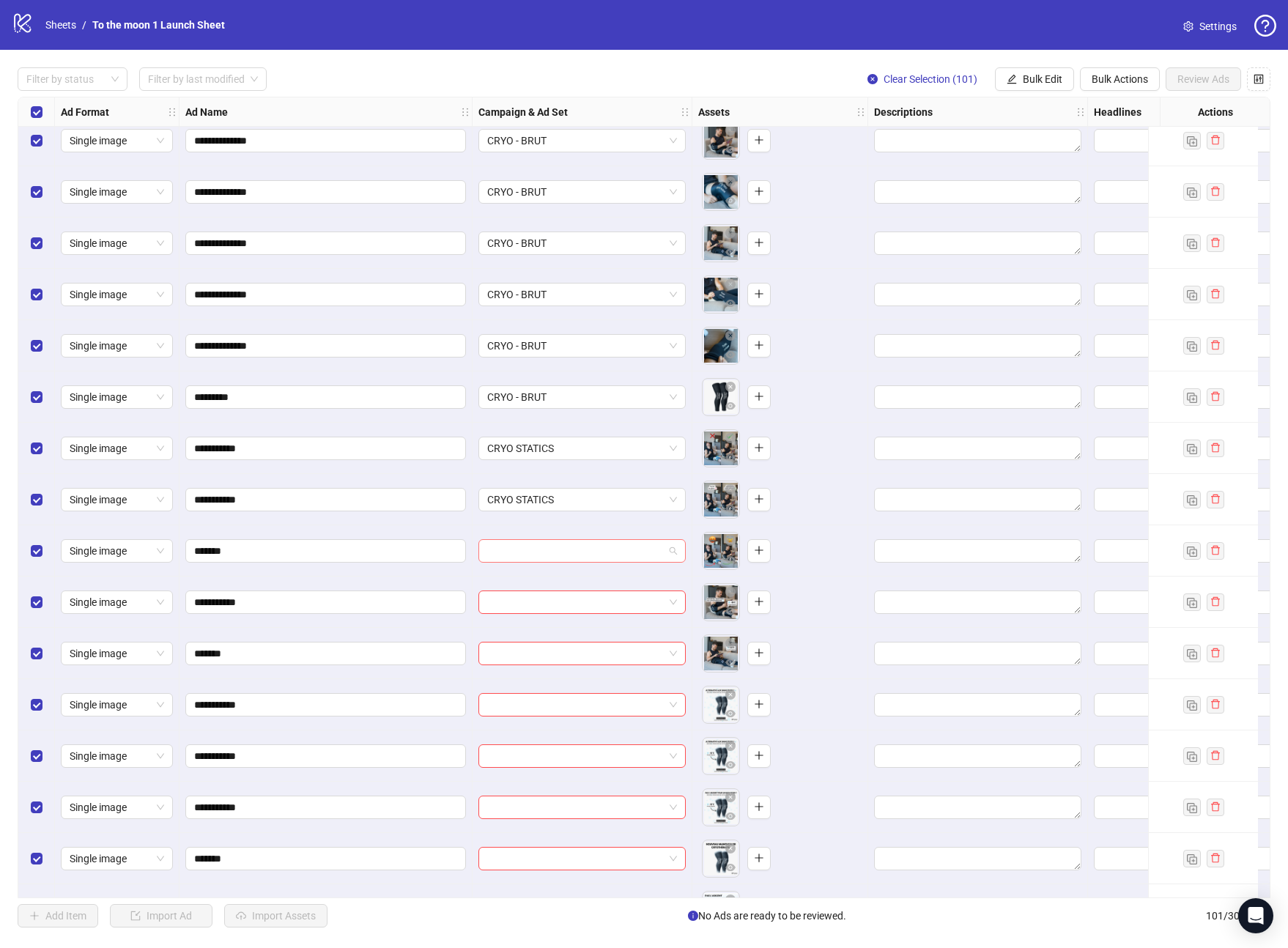
click at [565, 551] on input "search" at bounding box center [576, 551] width 177 height 22
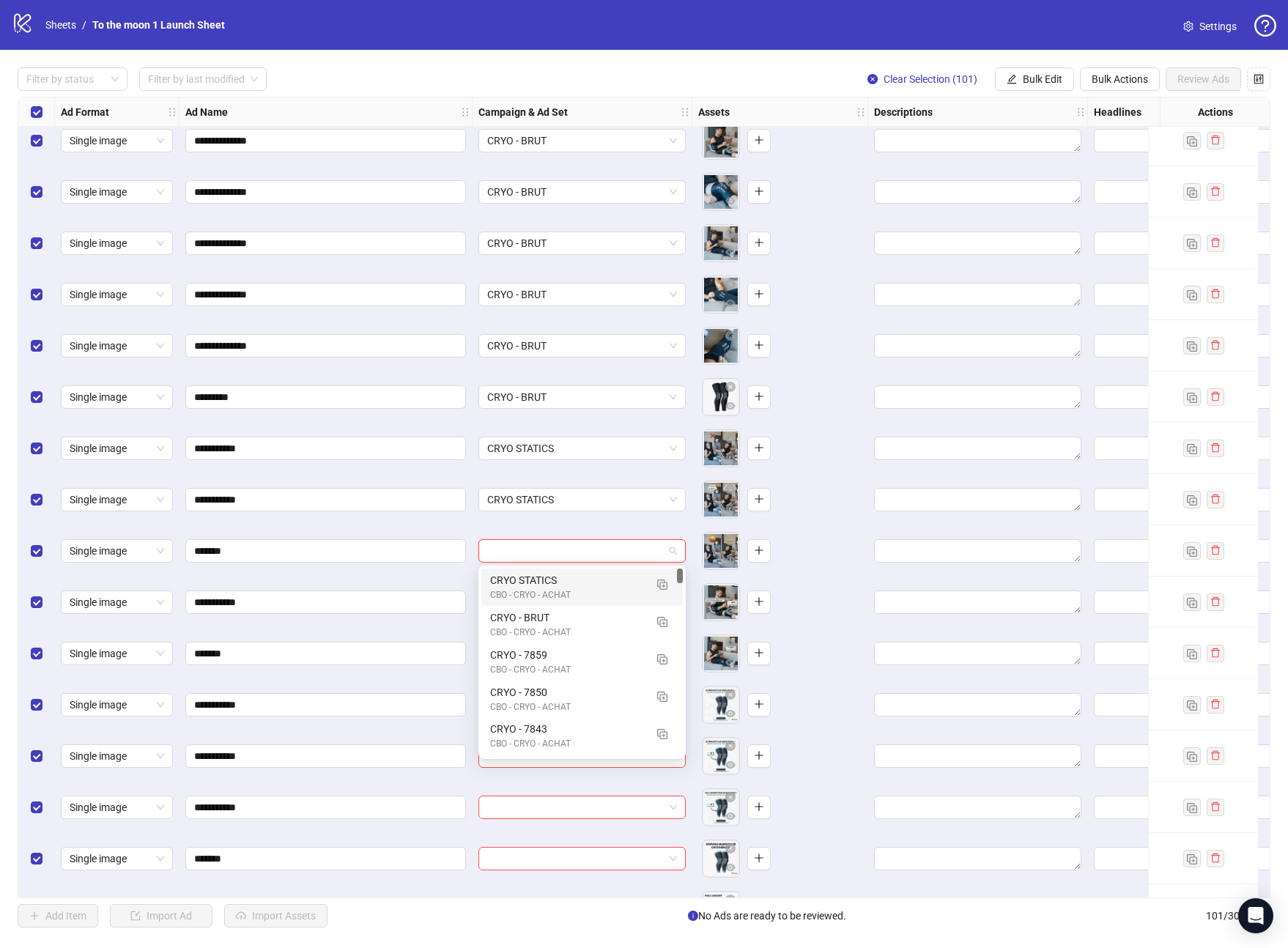
click at [565, 576] on div "CRYO STATICS" at bounding box center [567, 581] width 154 height 17
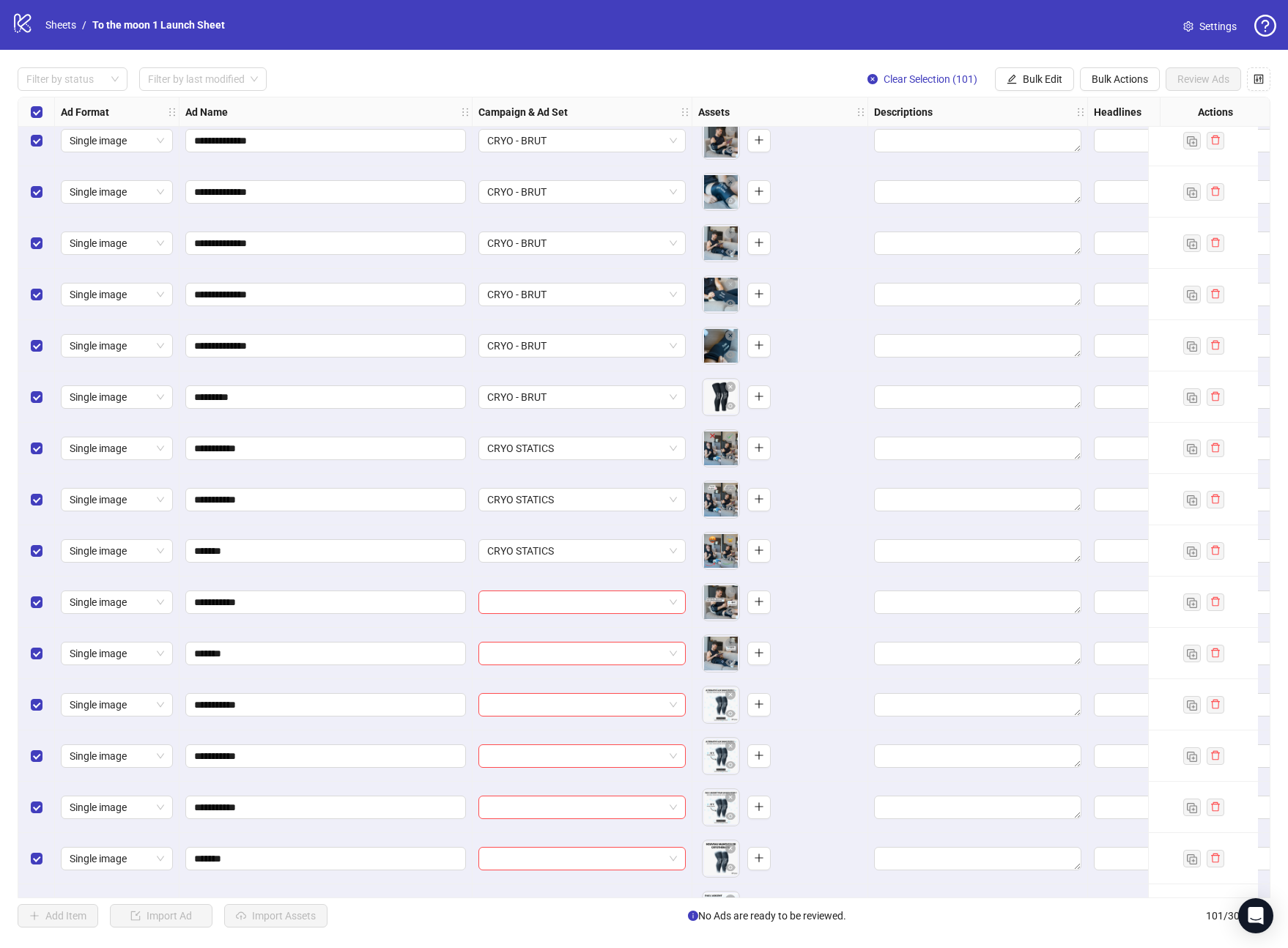
scroll to position [4065, 0]
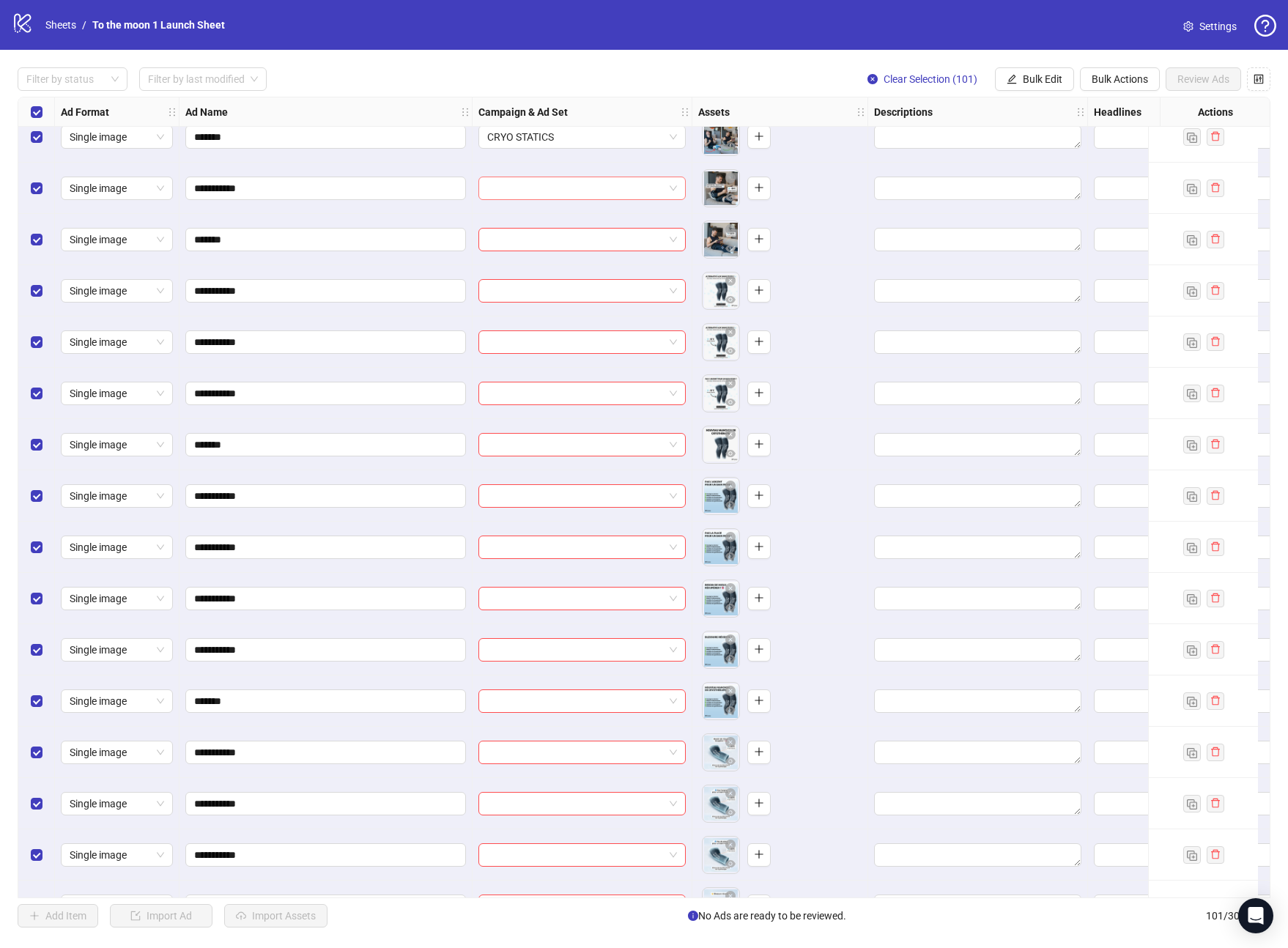
click at [567, 192] on input "search" at bounding box center [576, 188] width 177 height 22
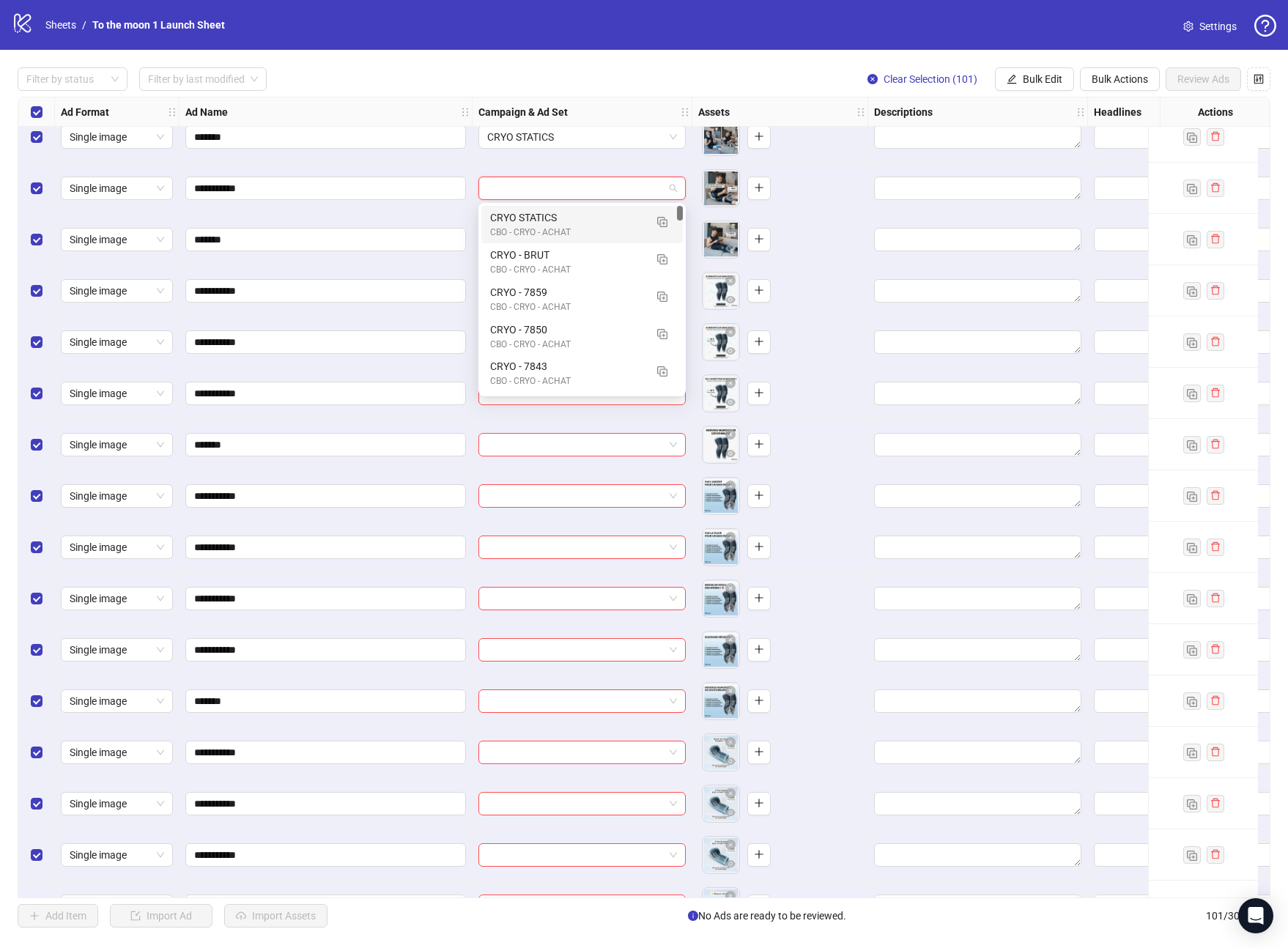
click at [554, 228] on div "CBO - CRYO - ACHAT" at bounding box center [567, 232] width 154 height 14
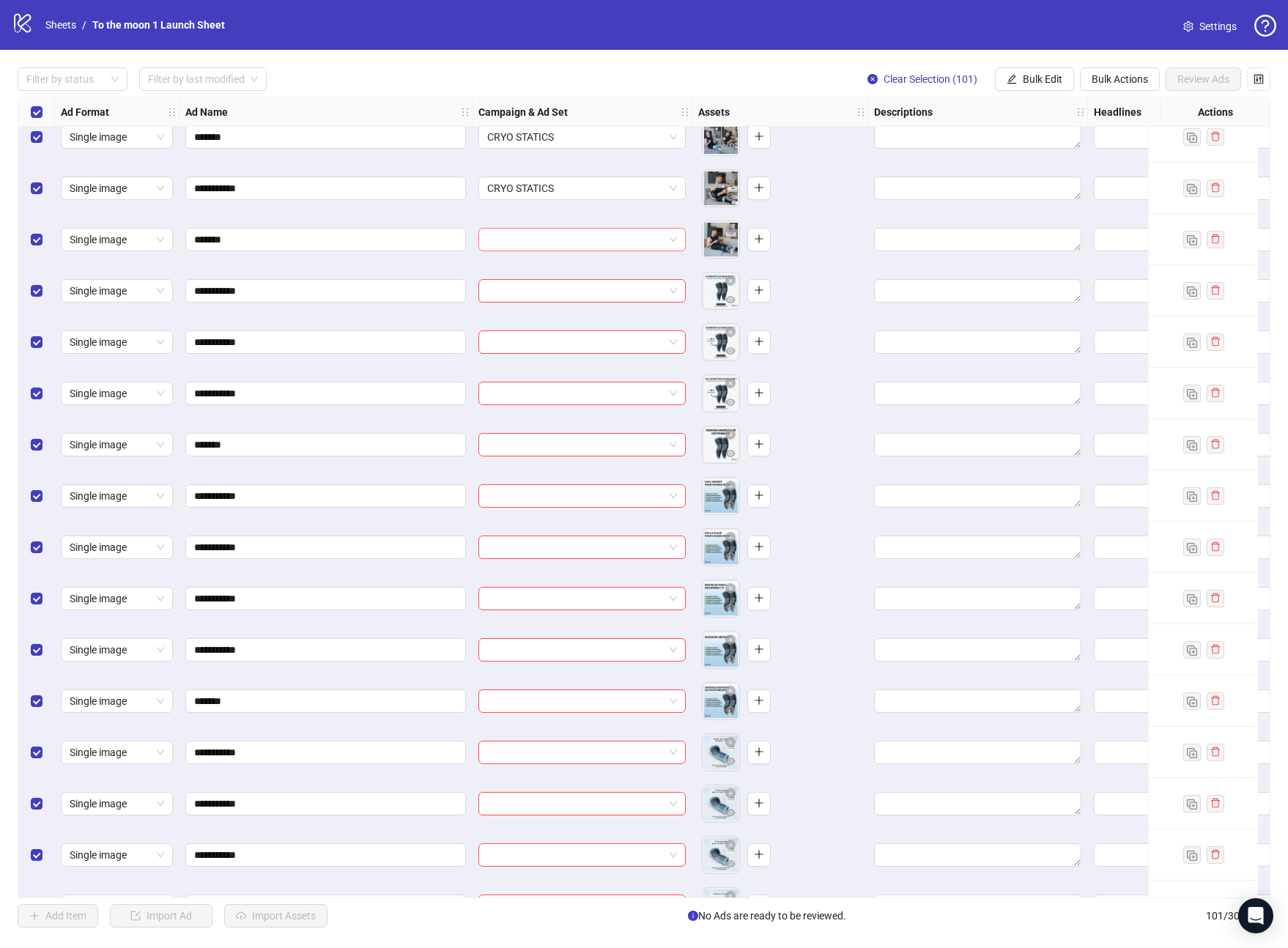
click at [554, 239] on input "search" at bounding box center [576, 239] width 177 height 22
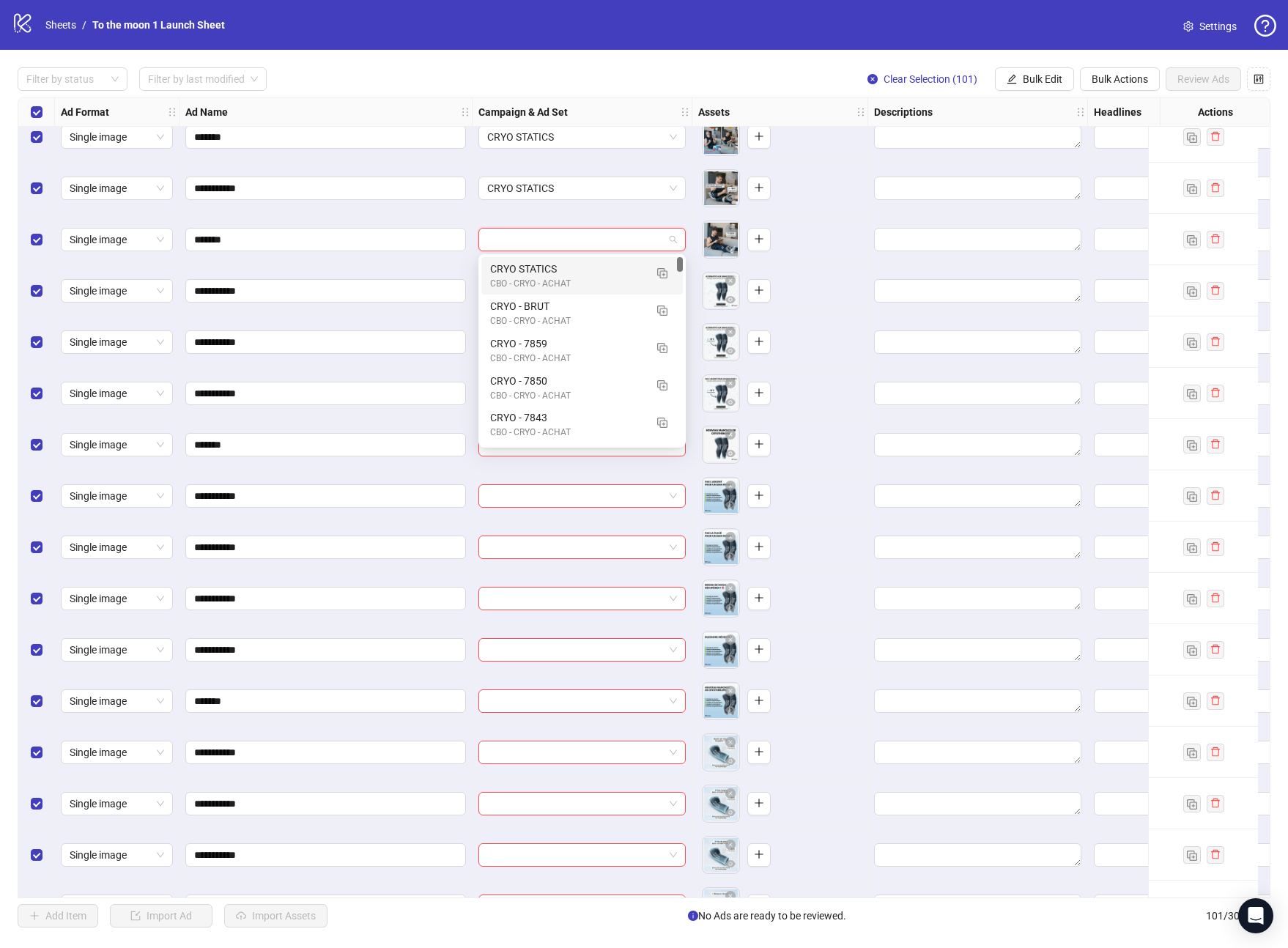
click at [554, 265] on div "CRYO STATICS" at bounding box center [567, 269] width 154 height 17
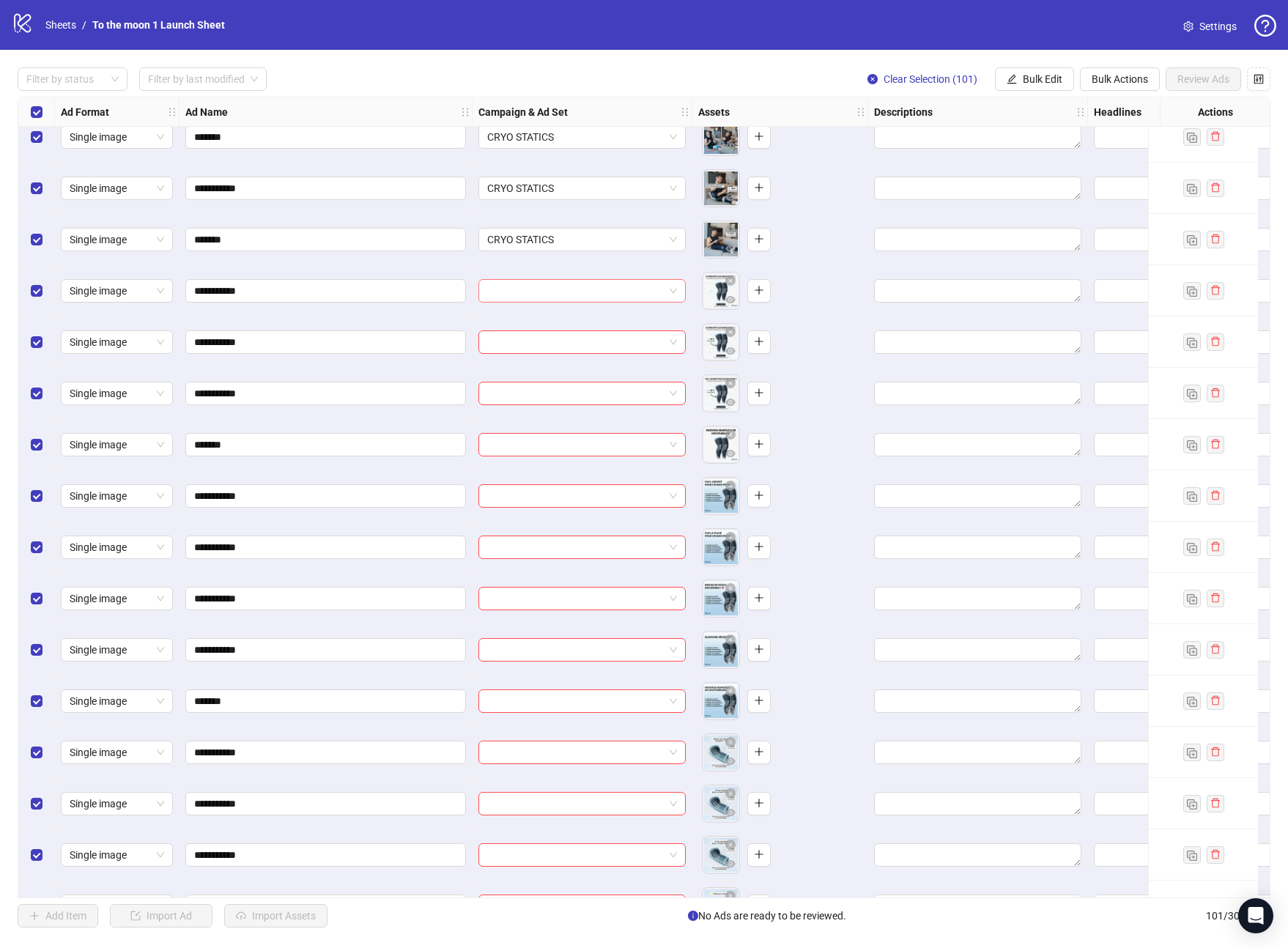
click at [554, 289] on input "search" at bounding box center [576, 291] width 177 height 22
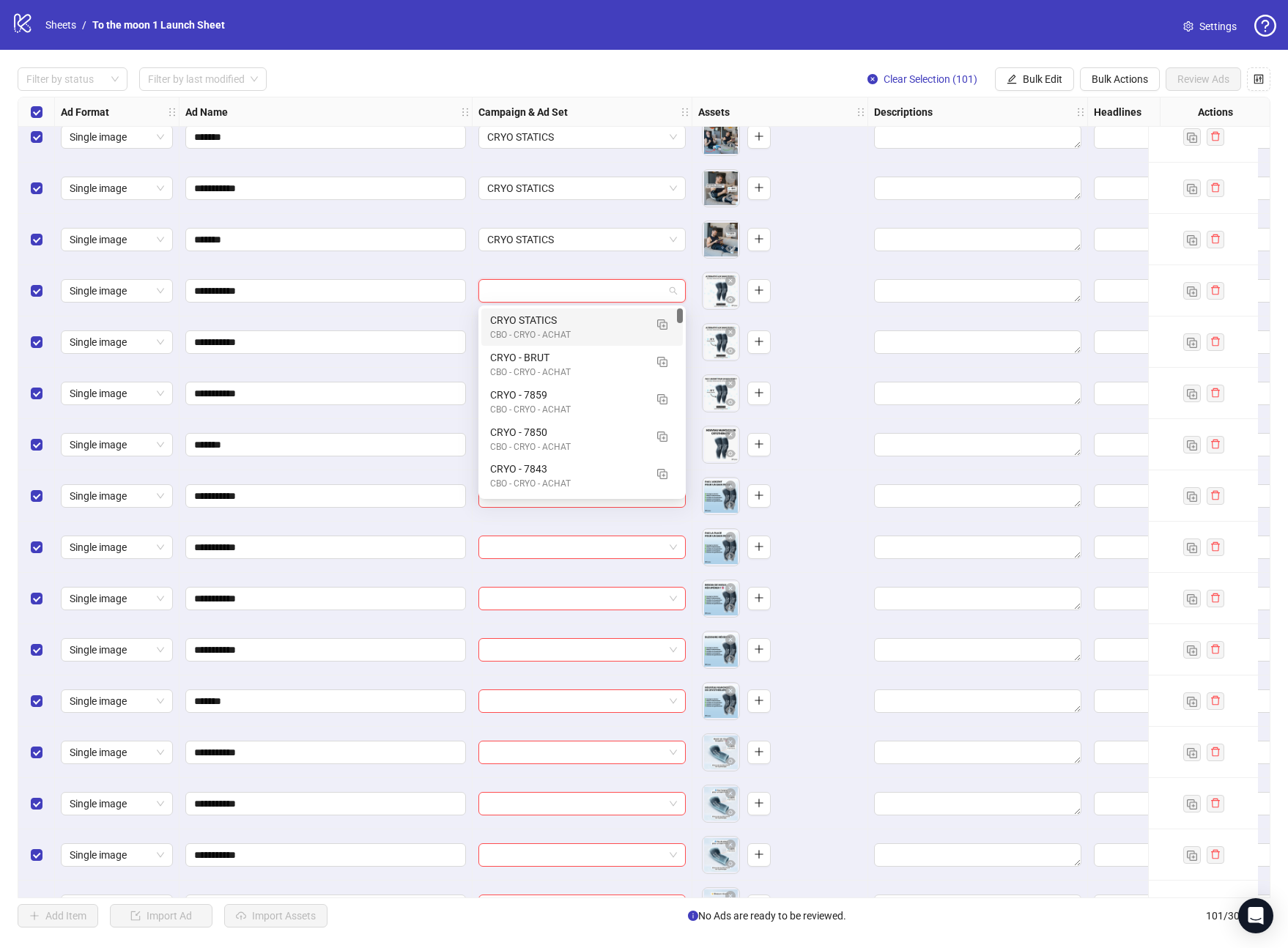
click at [555, 336] on div "CBO - CRYO - ACHAT" at bounding box center [567, 334] width 154 height 14
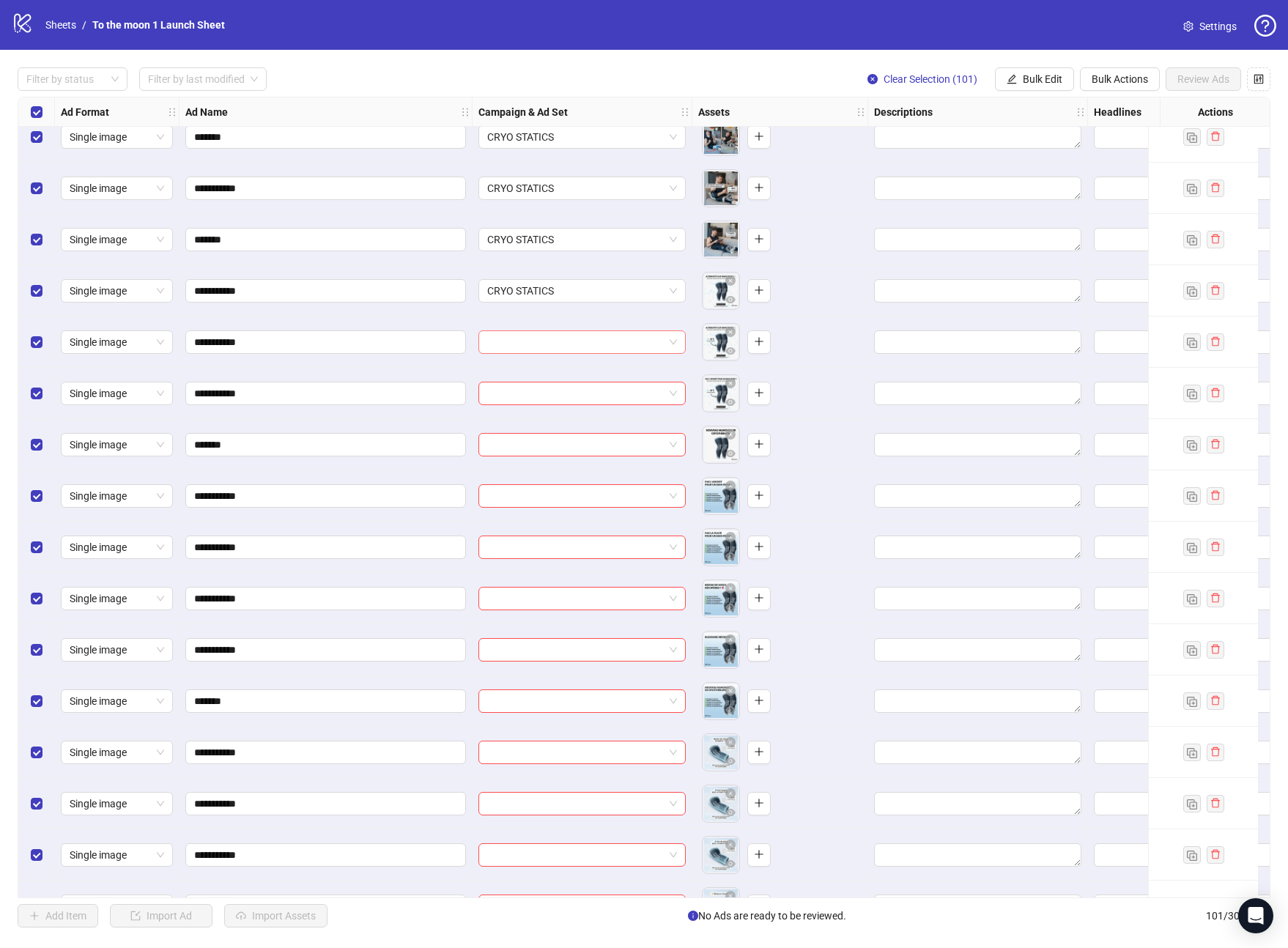
click at [555, 349] on input "search" at bounding box center [576, 342] width 177 height 22
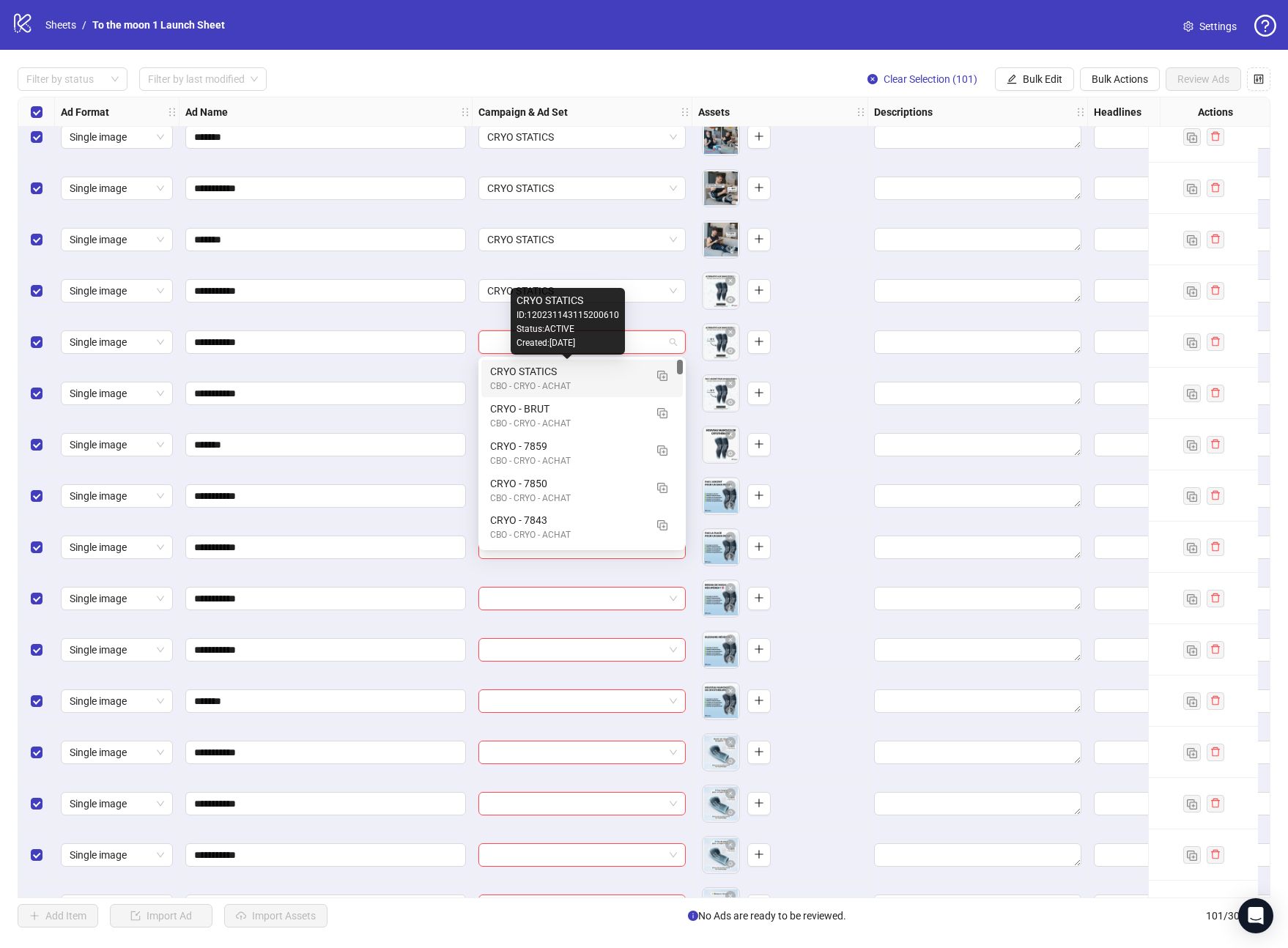
click at [554, 375] on div "CRYO STATICS" at bounding box center [567, 372] width 154 height 17
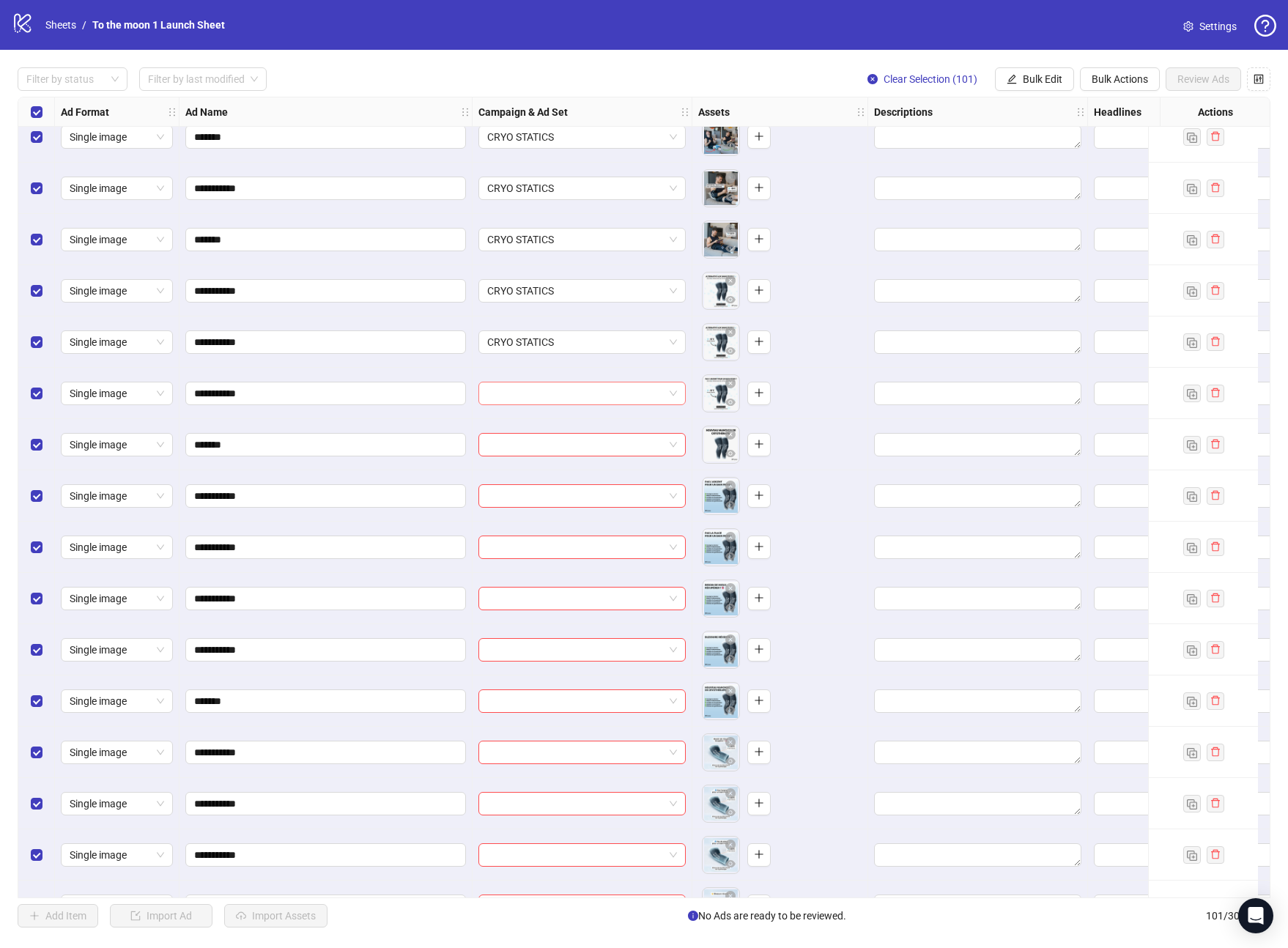
click at [554, 389] on input "search" at bounding box center [576, 393] width 177 height 22
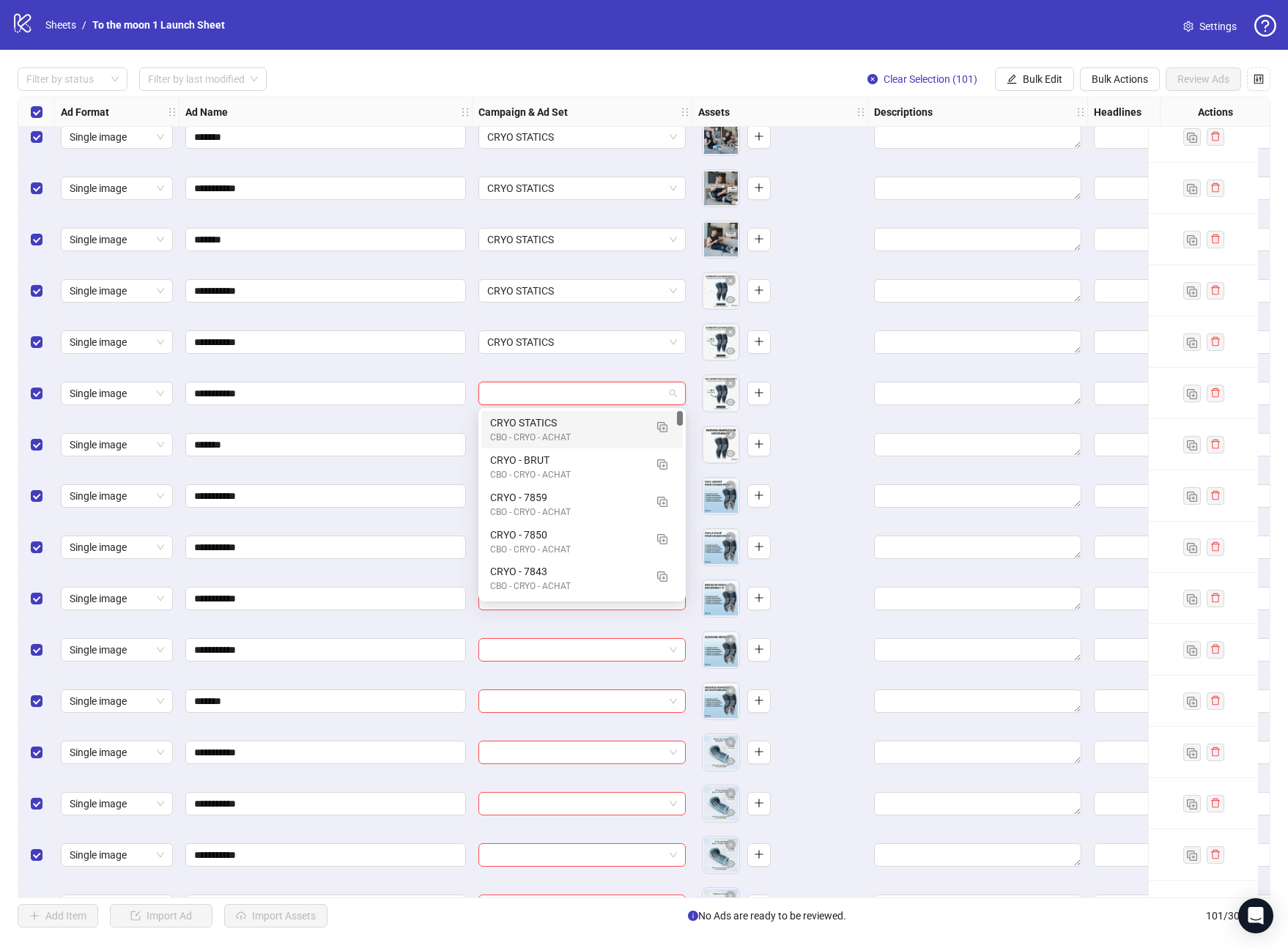
click at [554, 429] on div "CRYO STATICS" at bounding box center [567, 423] width 154 height 17
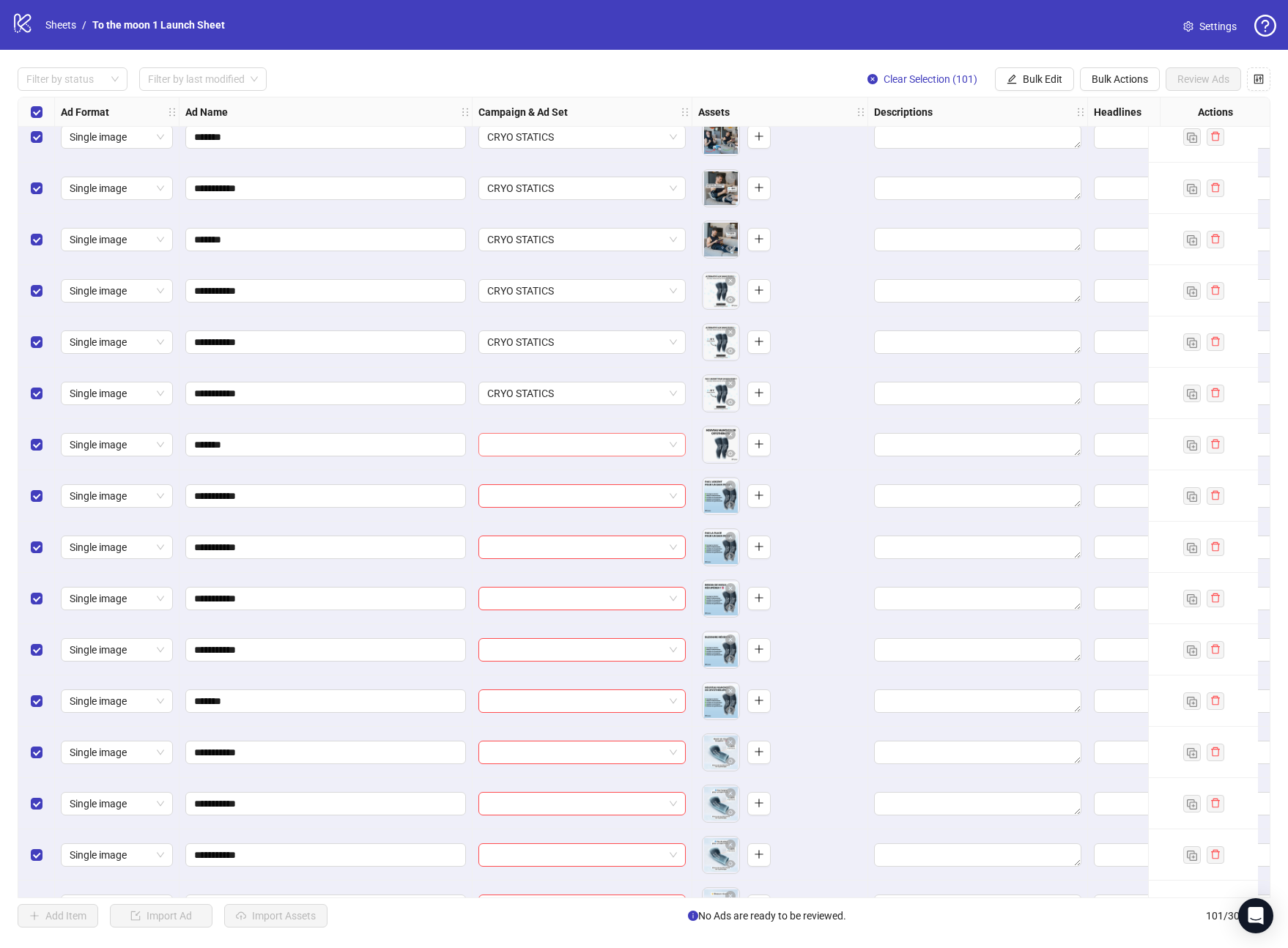
click at [554, 438] on input "search" at bounding box center [576, 444] width 177 height 22
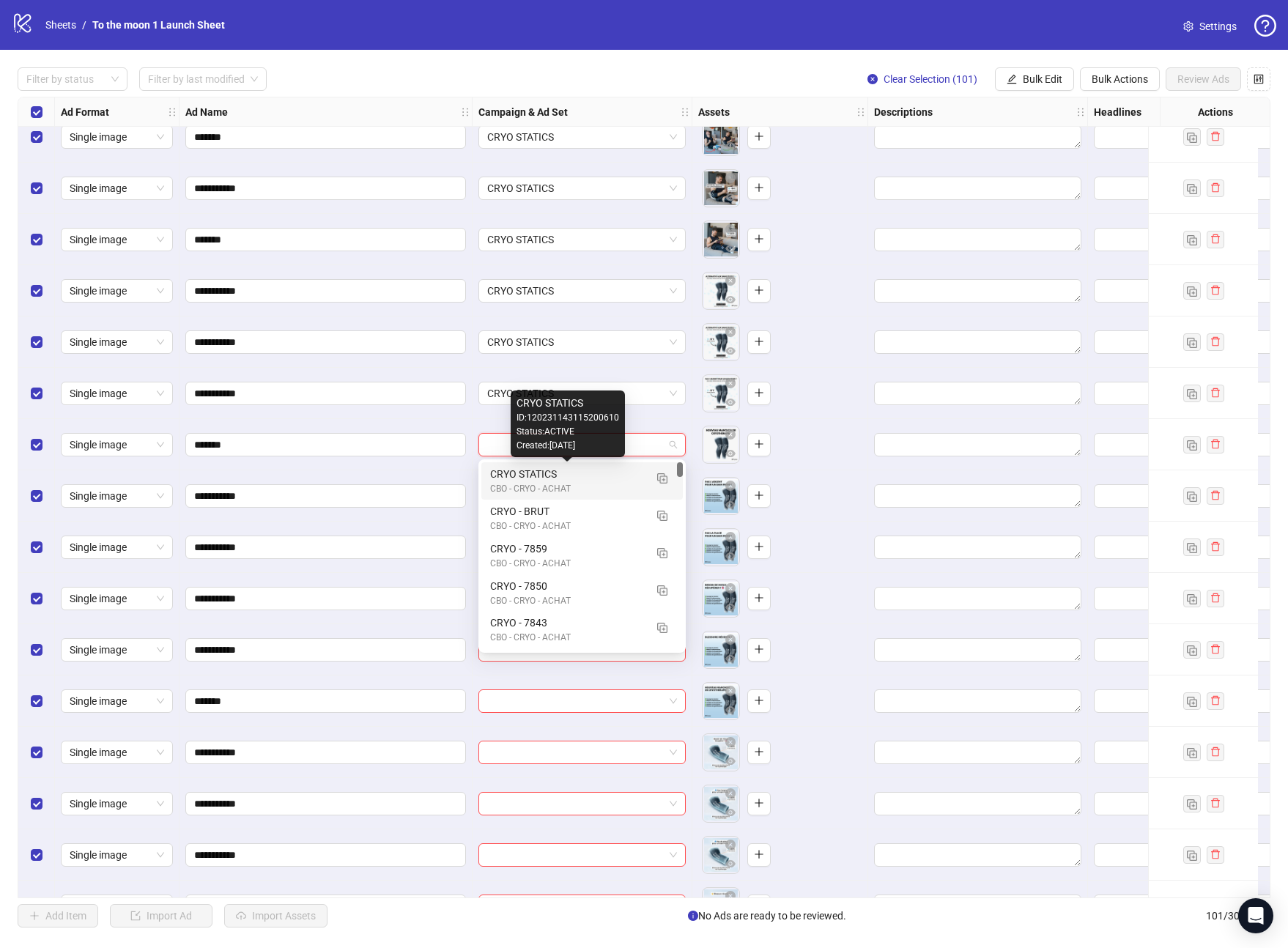
click at [554, 474] on div "CRYO STATICS" at bounding box center [567, 474] width 154 height 17
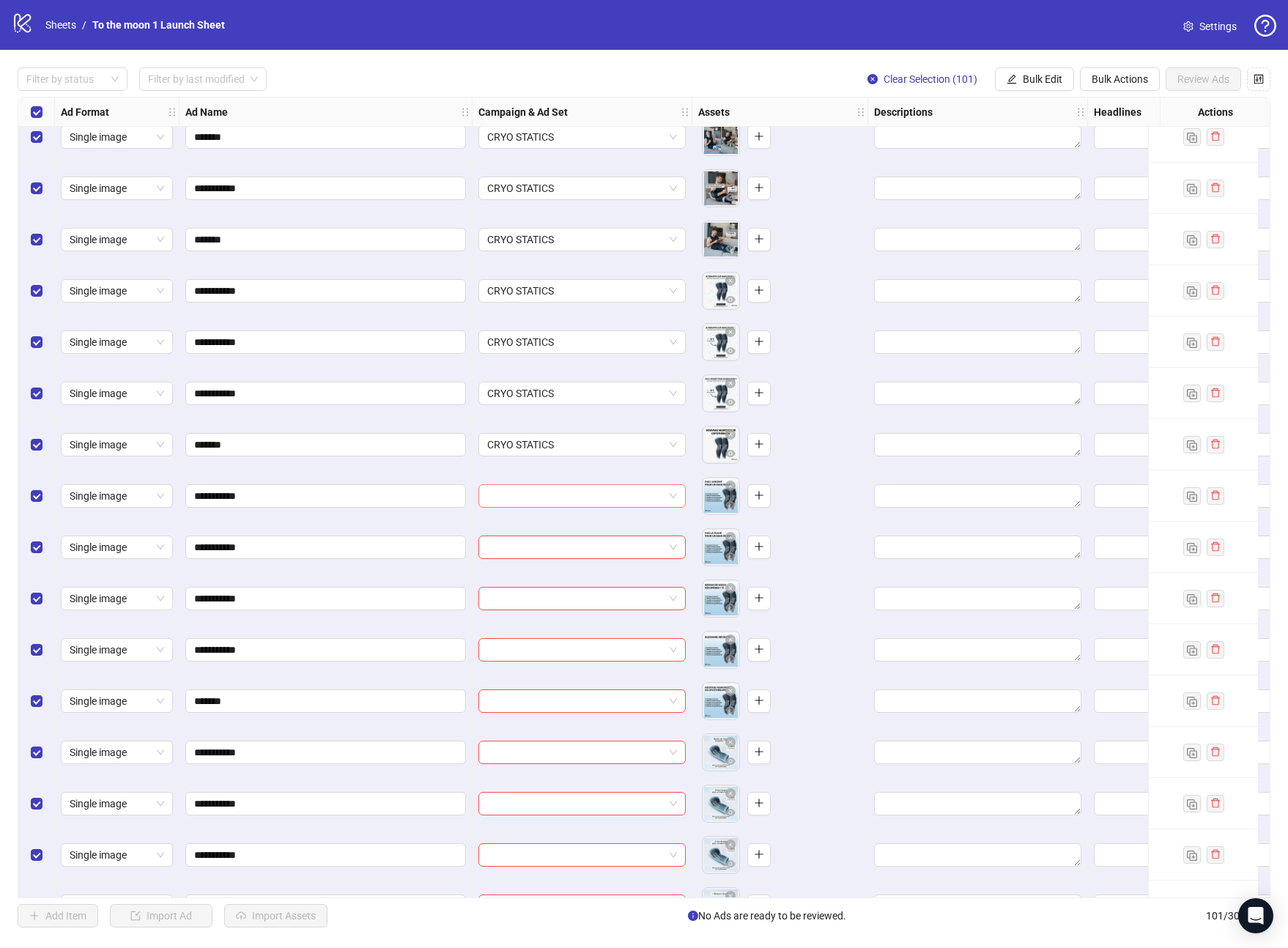
click at [554, 495] on input "search" at bounding box center [576, 495] width 177 height 22
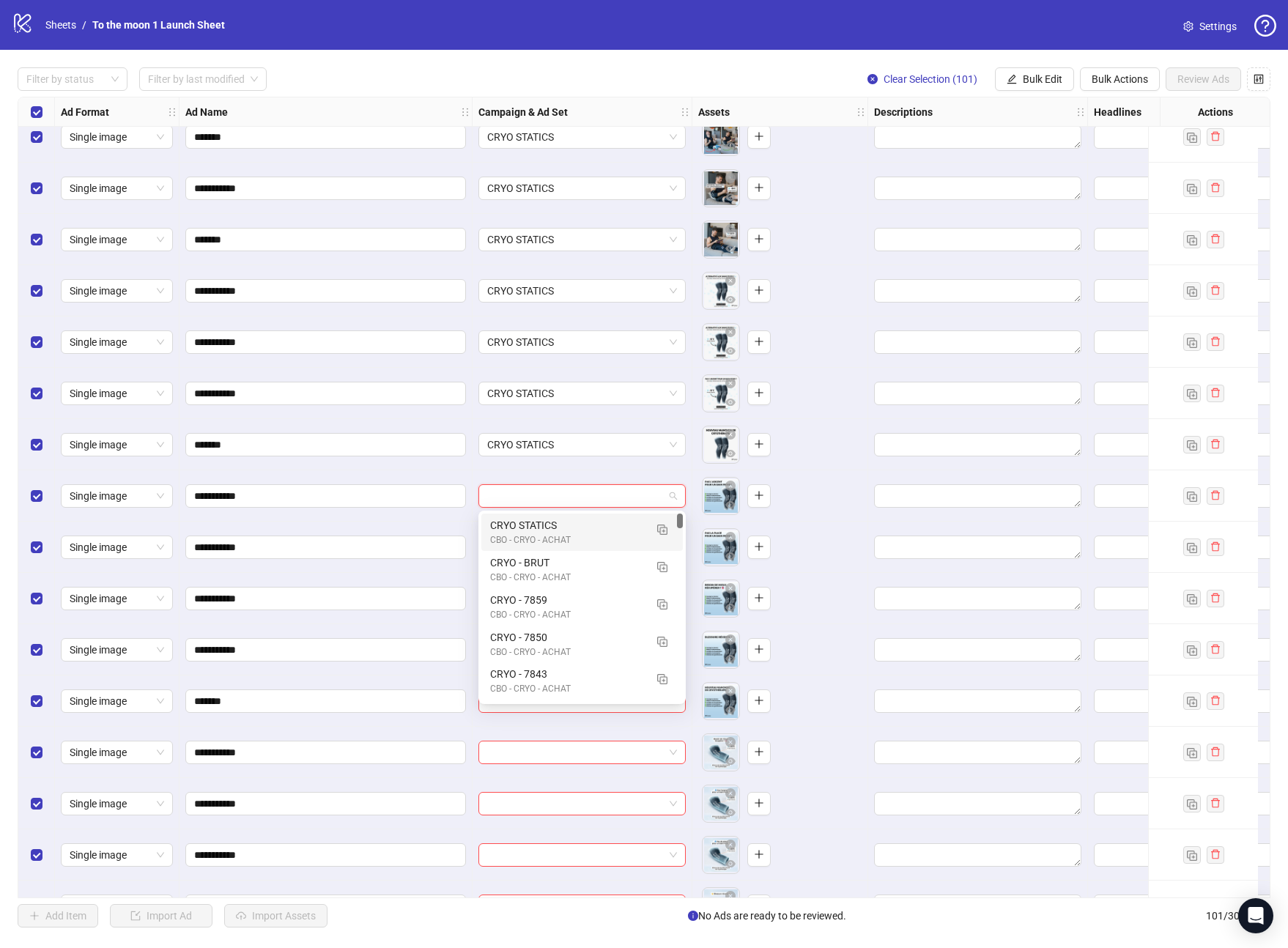
click at [554, 543] on div "CBO - CRYO - ACHAT" at bounding box center [567, 540] width 154 height 14
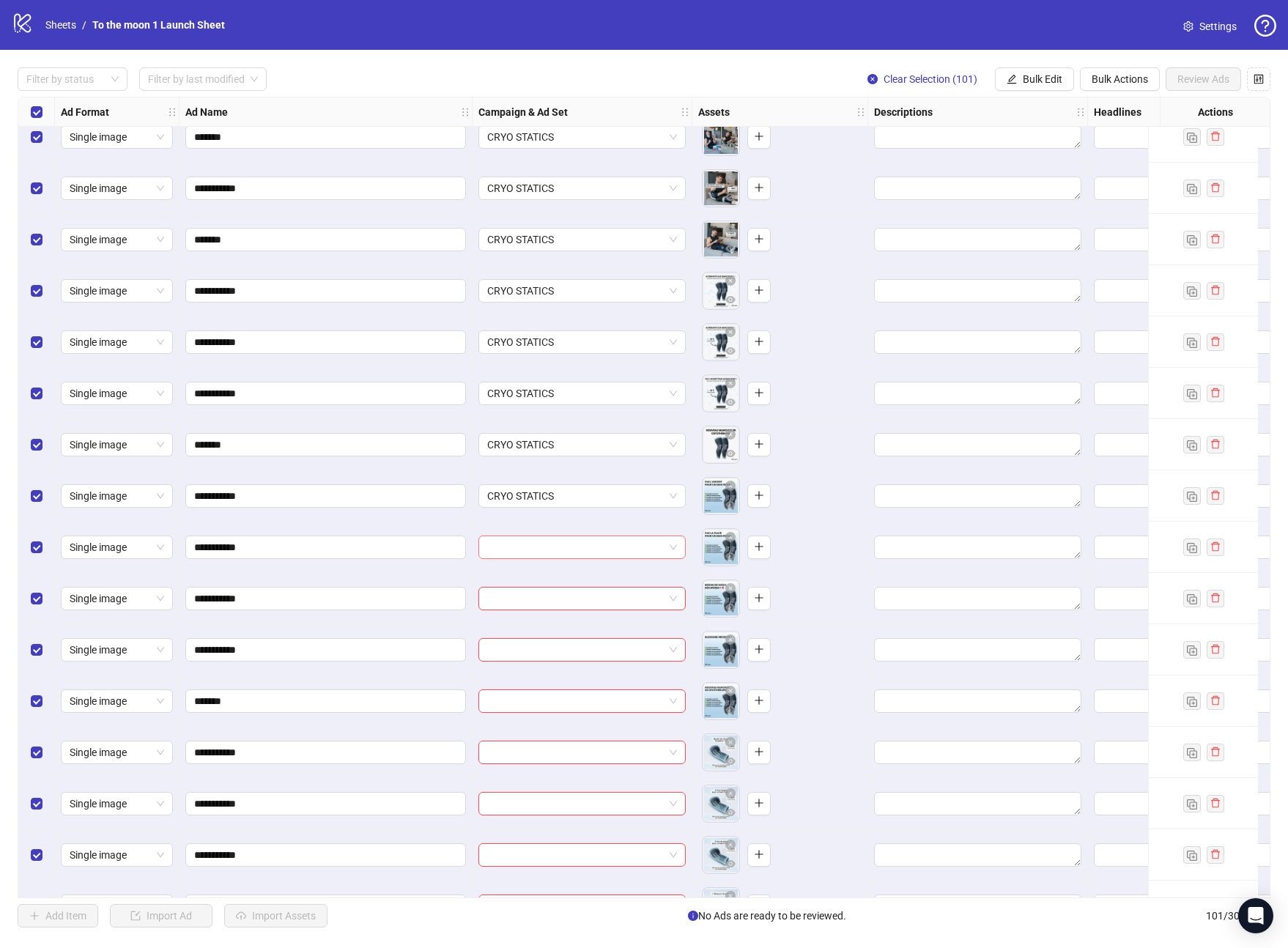
click at [554, 547] on input "search" at bounding box center [576, 547] width 177 height 22
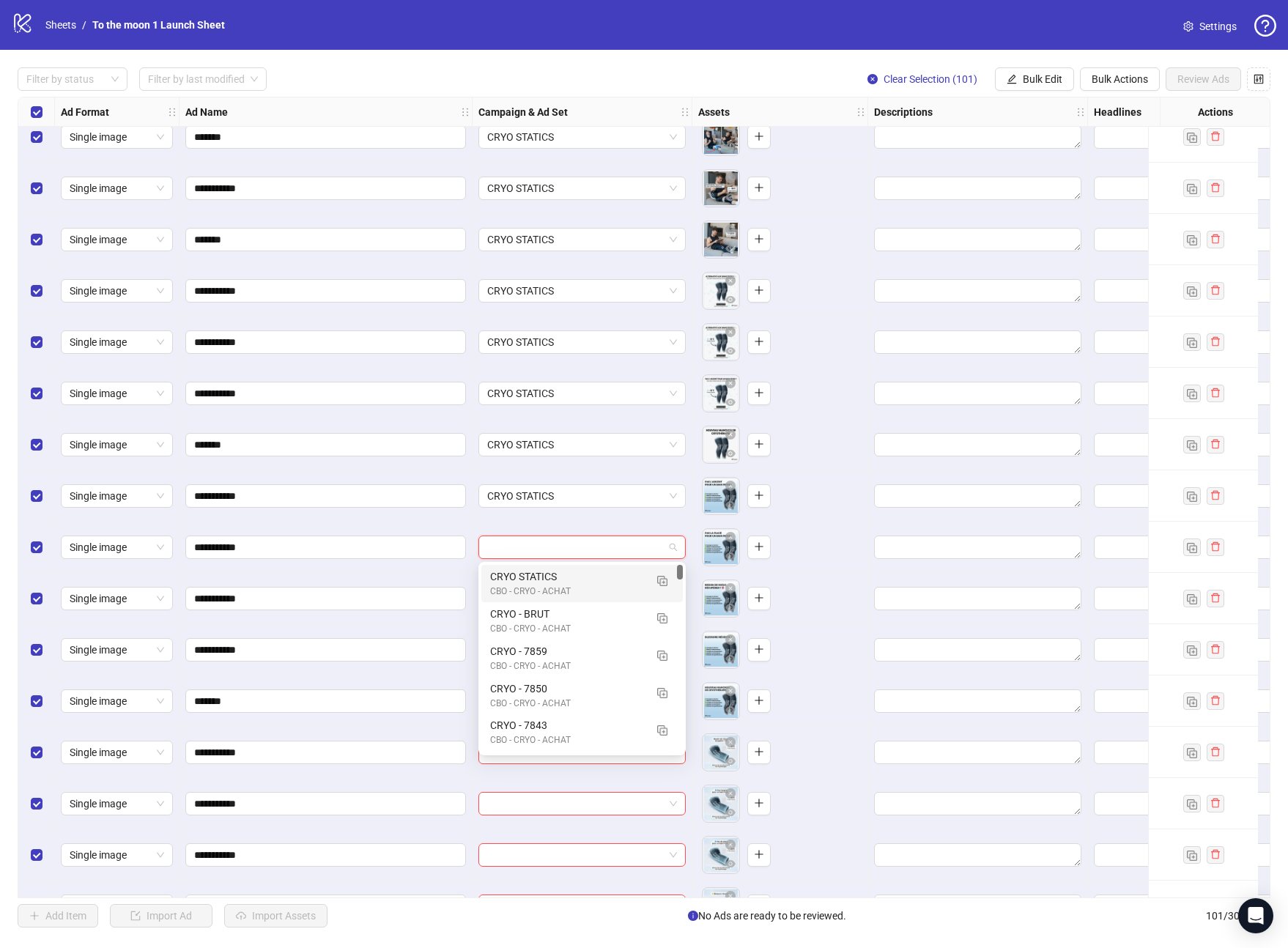
click at [554, 565] on div "CRYO STATICS CBO - CRYO - ACHAT" at bounding box center [582, 583] width 202 height 37
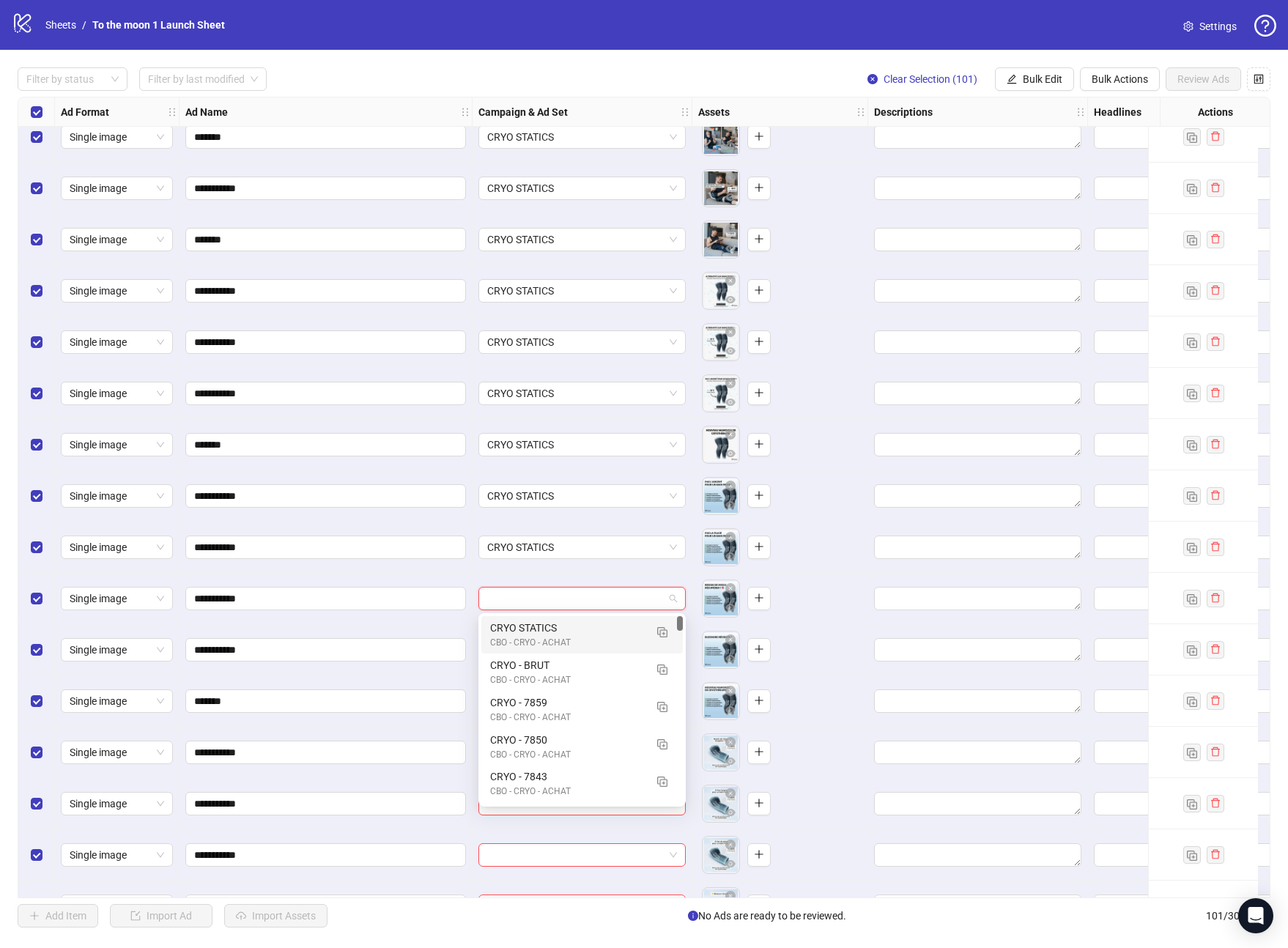
click at [554, 600] on input "search" at bounding box center [576, 598] width 177 height 22
click at [554, 628] on div "CRYO STATICS" at bounding box center [567, 628] width 154 height 17
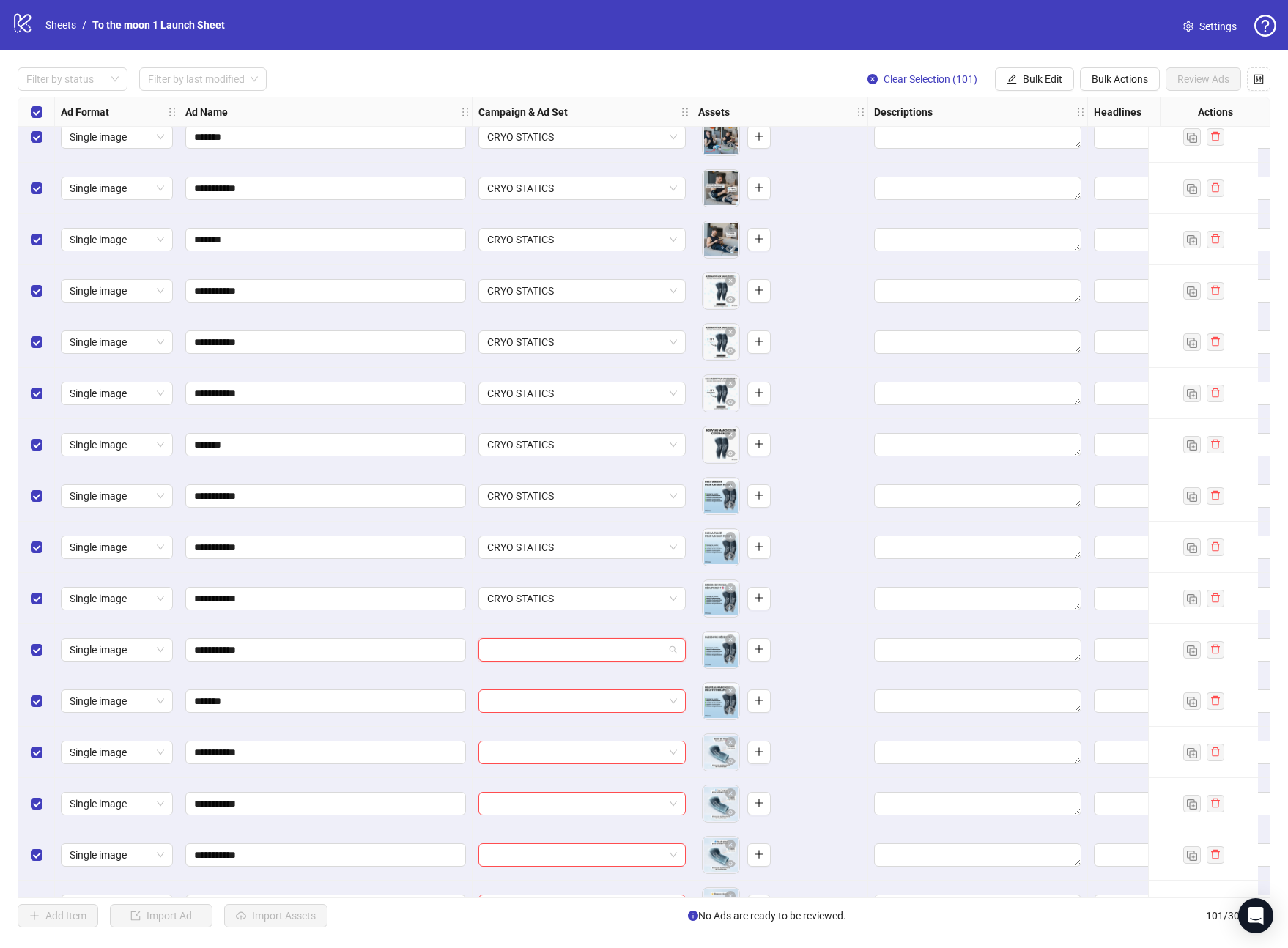
click at [554, 650] on input "search" at bounding box center [576, 649] width 177 height 22
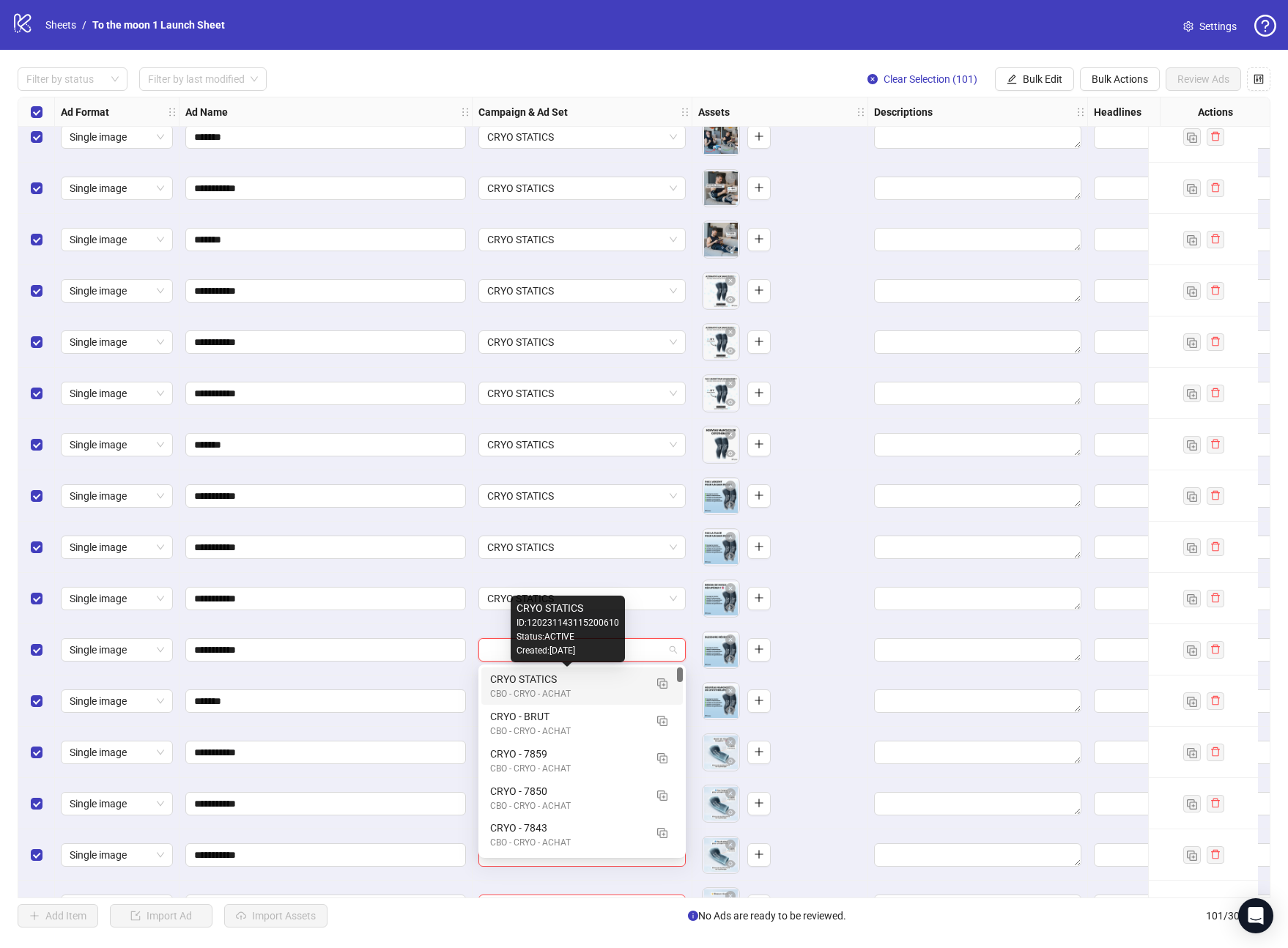
click at [554, 684] on div "CRYO STATICS" at bounding box center [567, 679] width 154 height 17
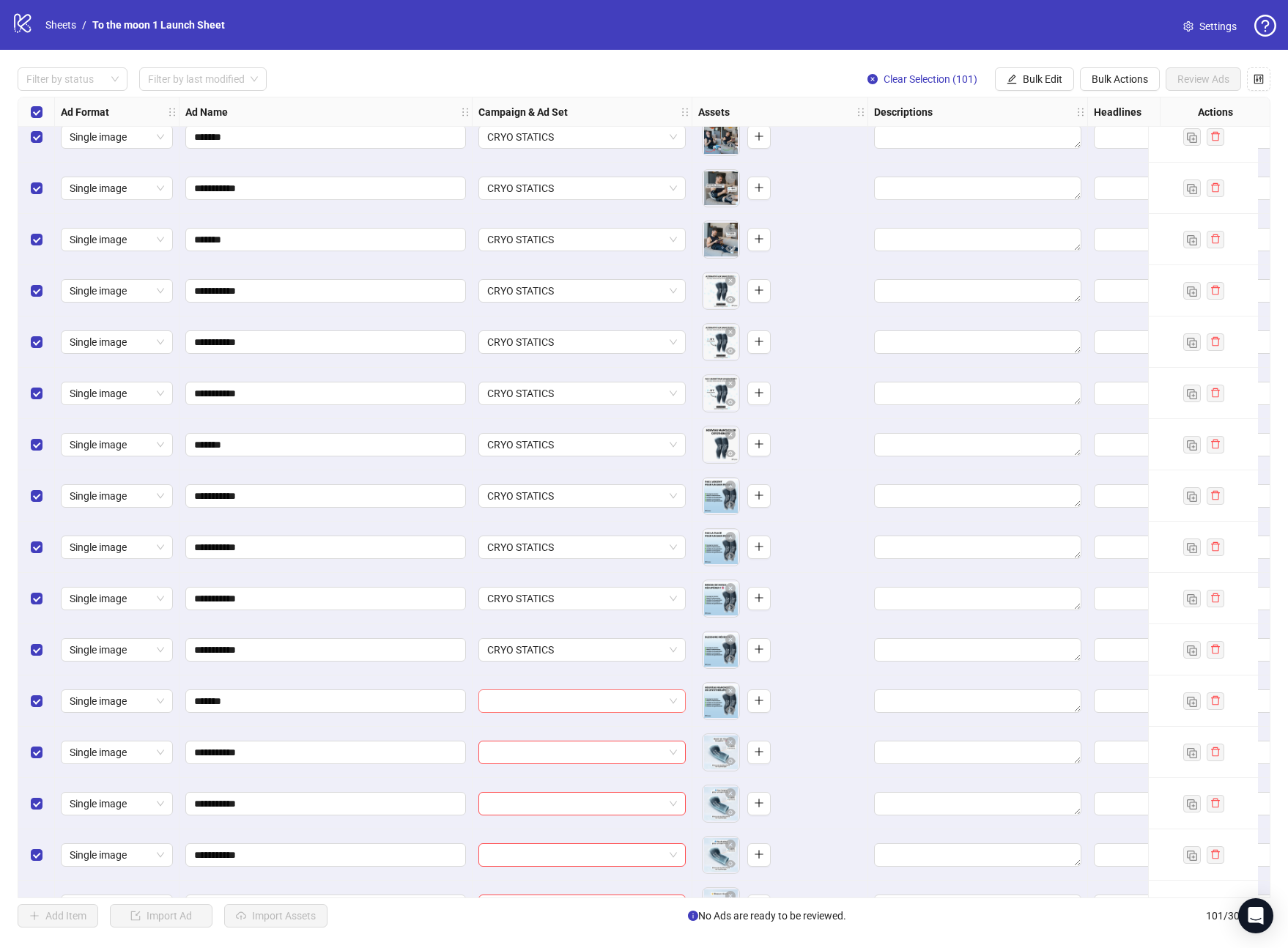
click at [554, 700] on input "search" at bounding box center [576, 700] width 177 height 22
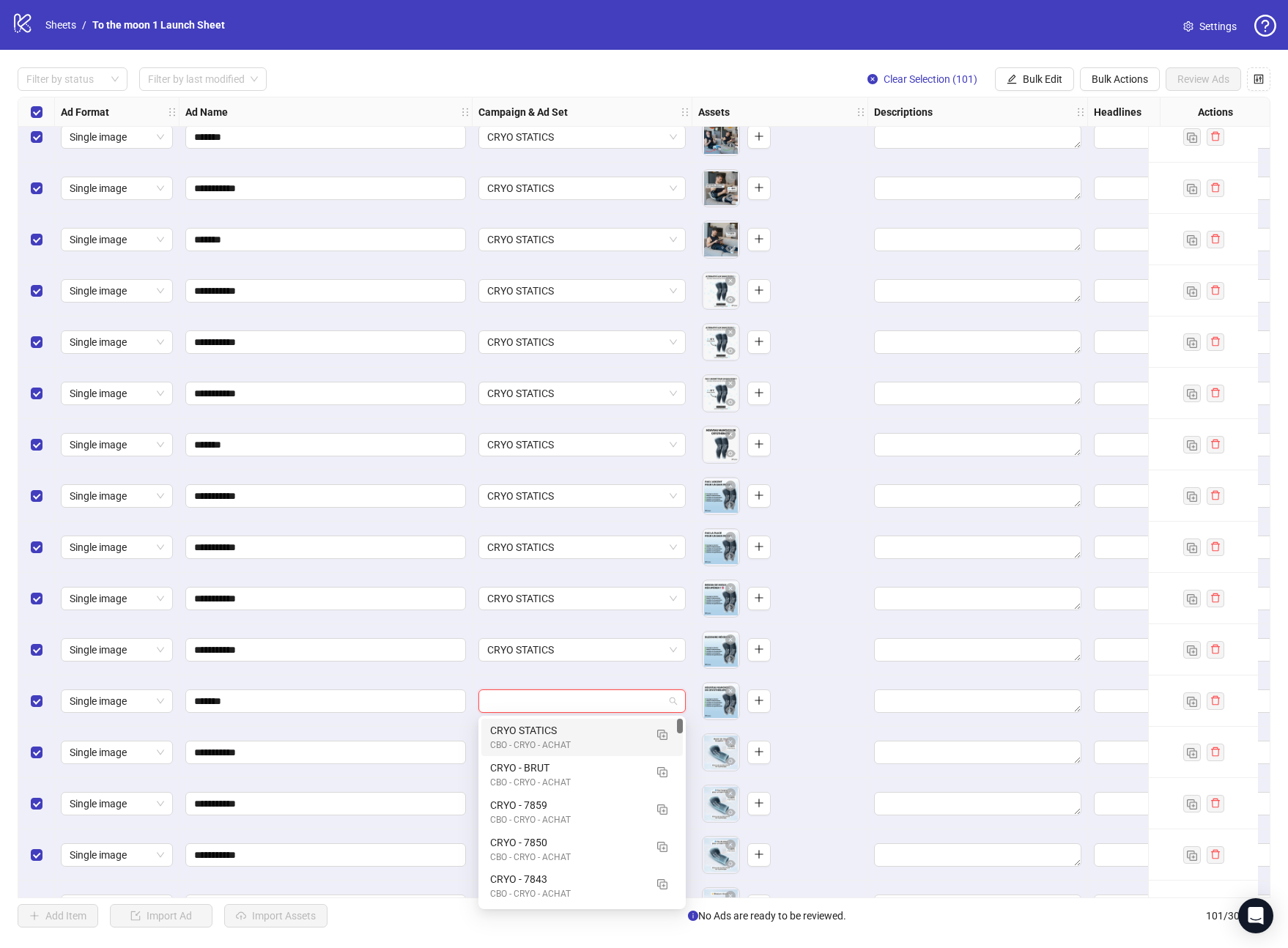
click at [554, 734] on div "CRYO STATICS" at bounding box center [567, 731] width 154 height 17
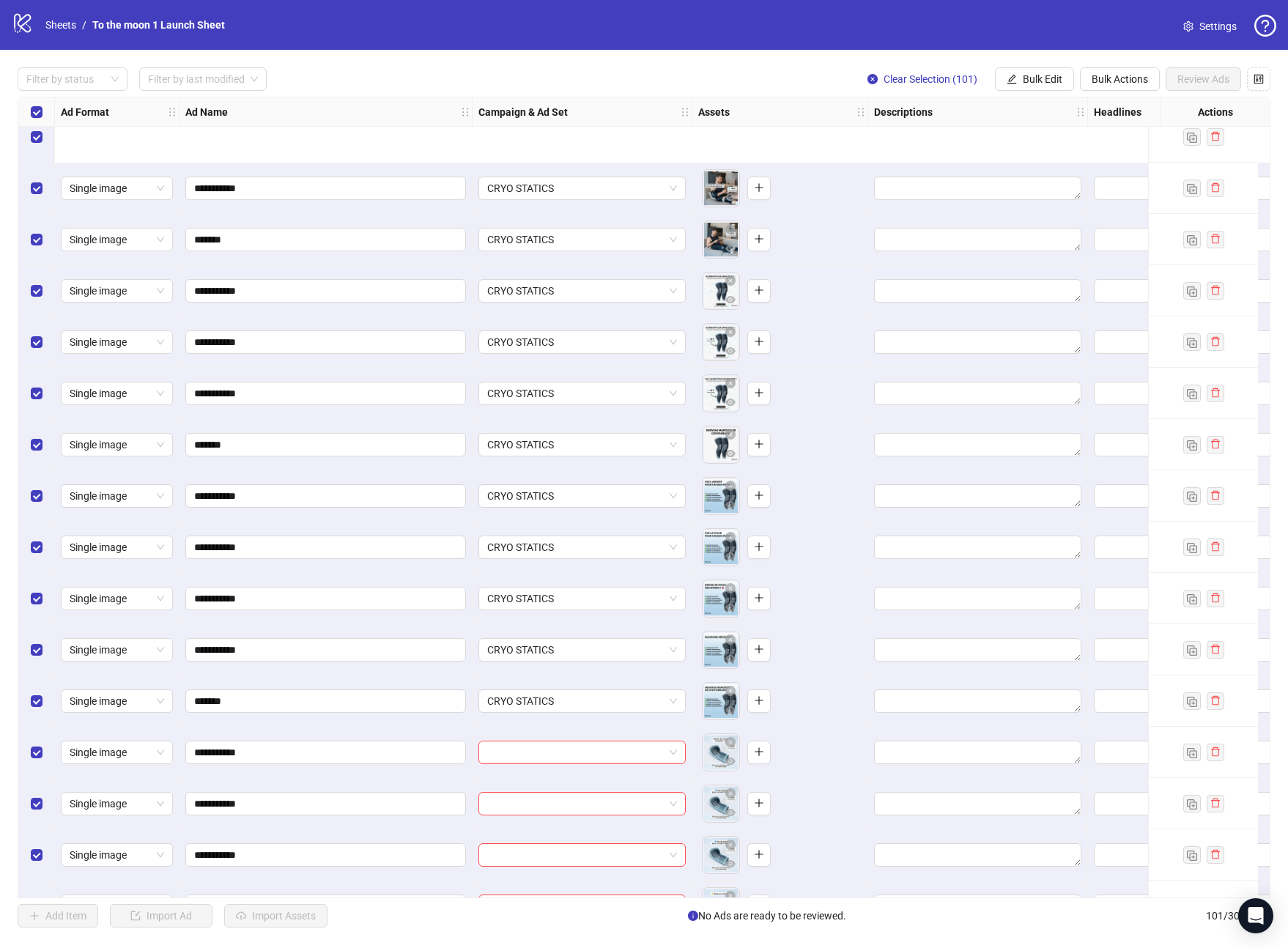
scroll to position [4358, 0]
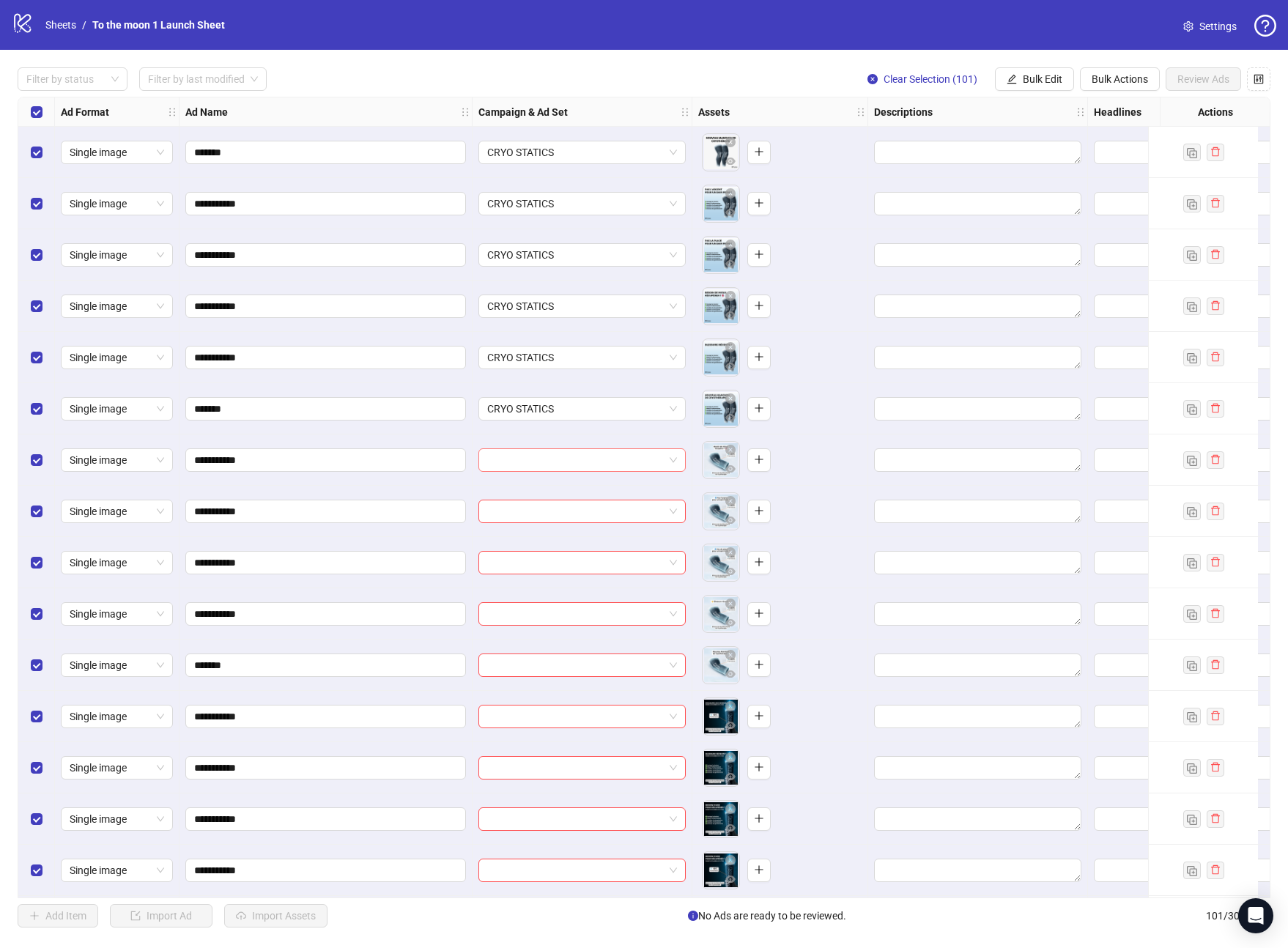
click at [564, 457] on input "search" at bounding box center [576, 460] width 177 height 22
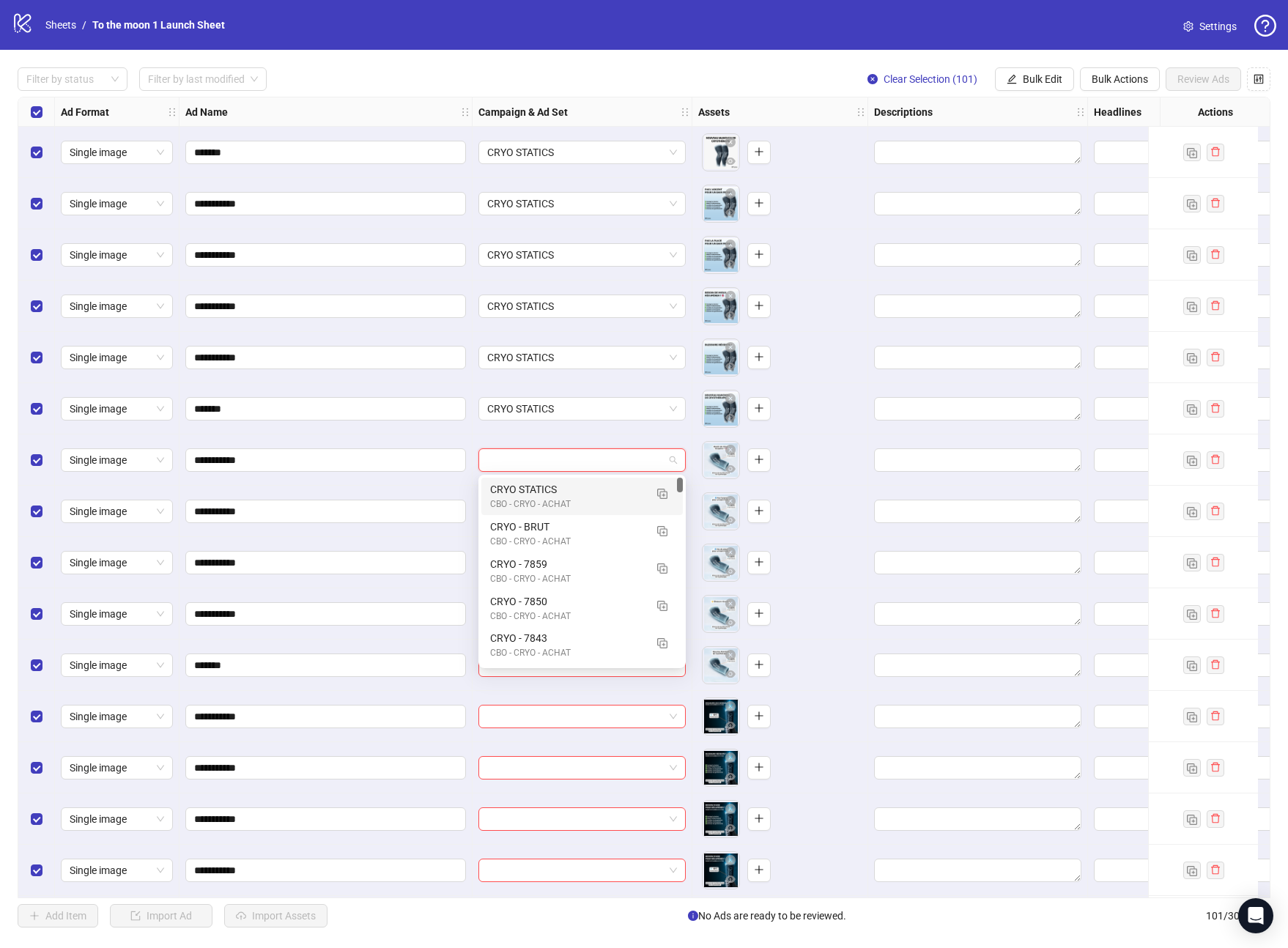
click at [564, 498] on div "CBO - CRYO - ACHAT" at bounding box center [567, 504] width 154 height 14
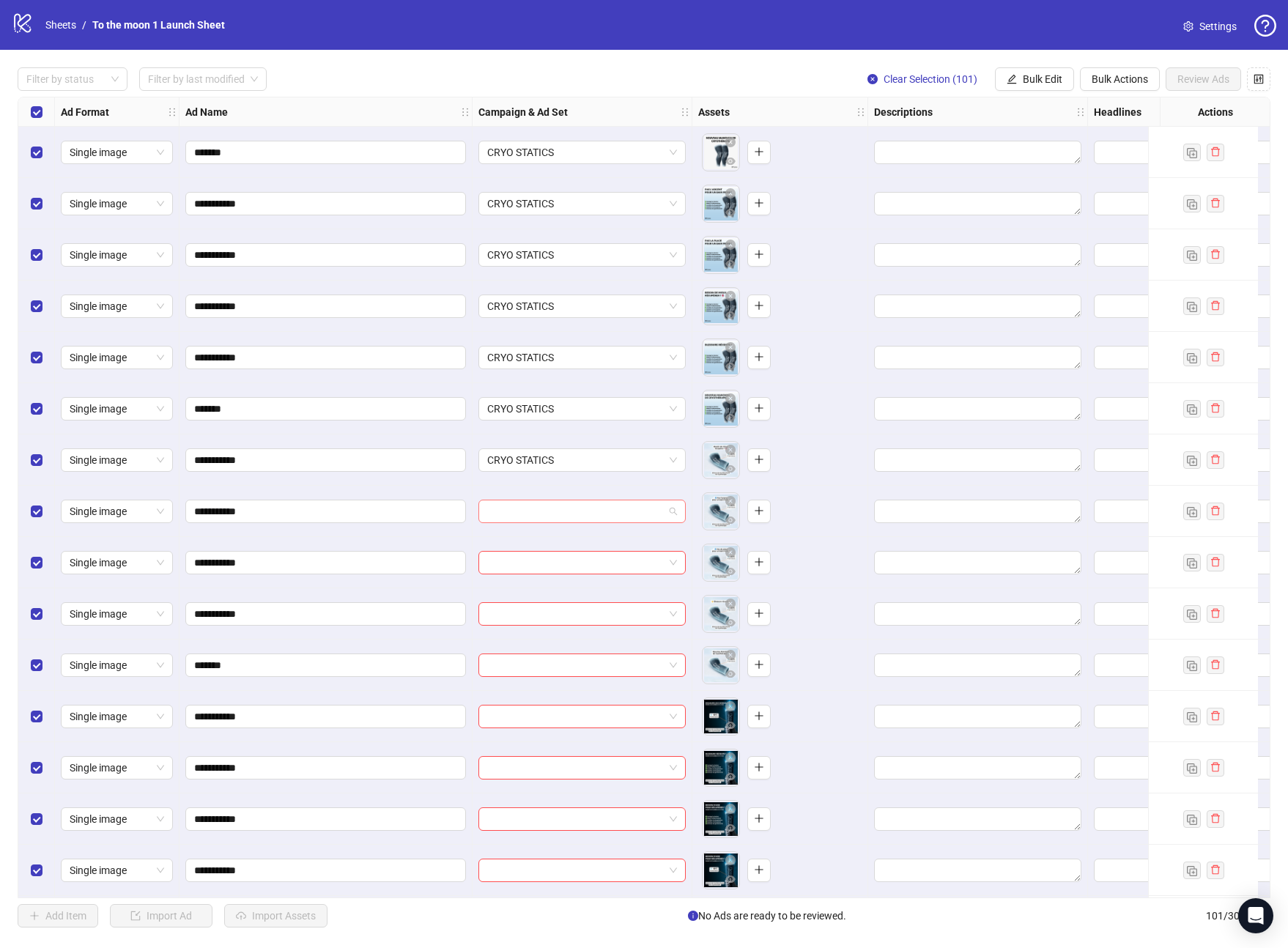
click at [564, 511] on input "search" at bounding box center [576, 511] width 177 height 22
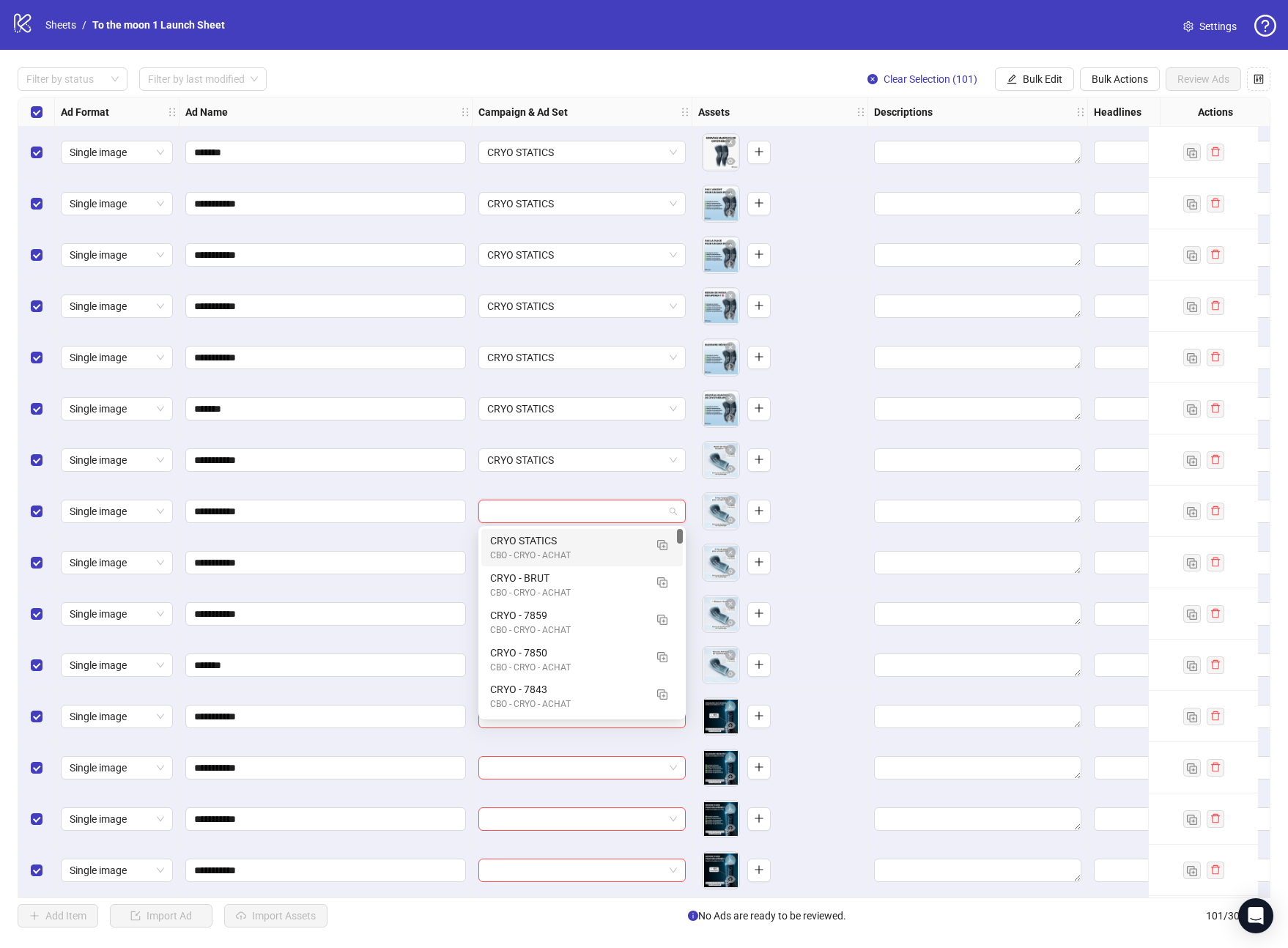
click at [564, 533] on div "CRYO STATICS" at bounding box center [567, 541] width 154 height 17
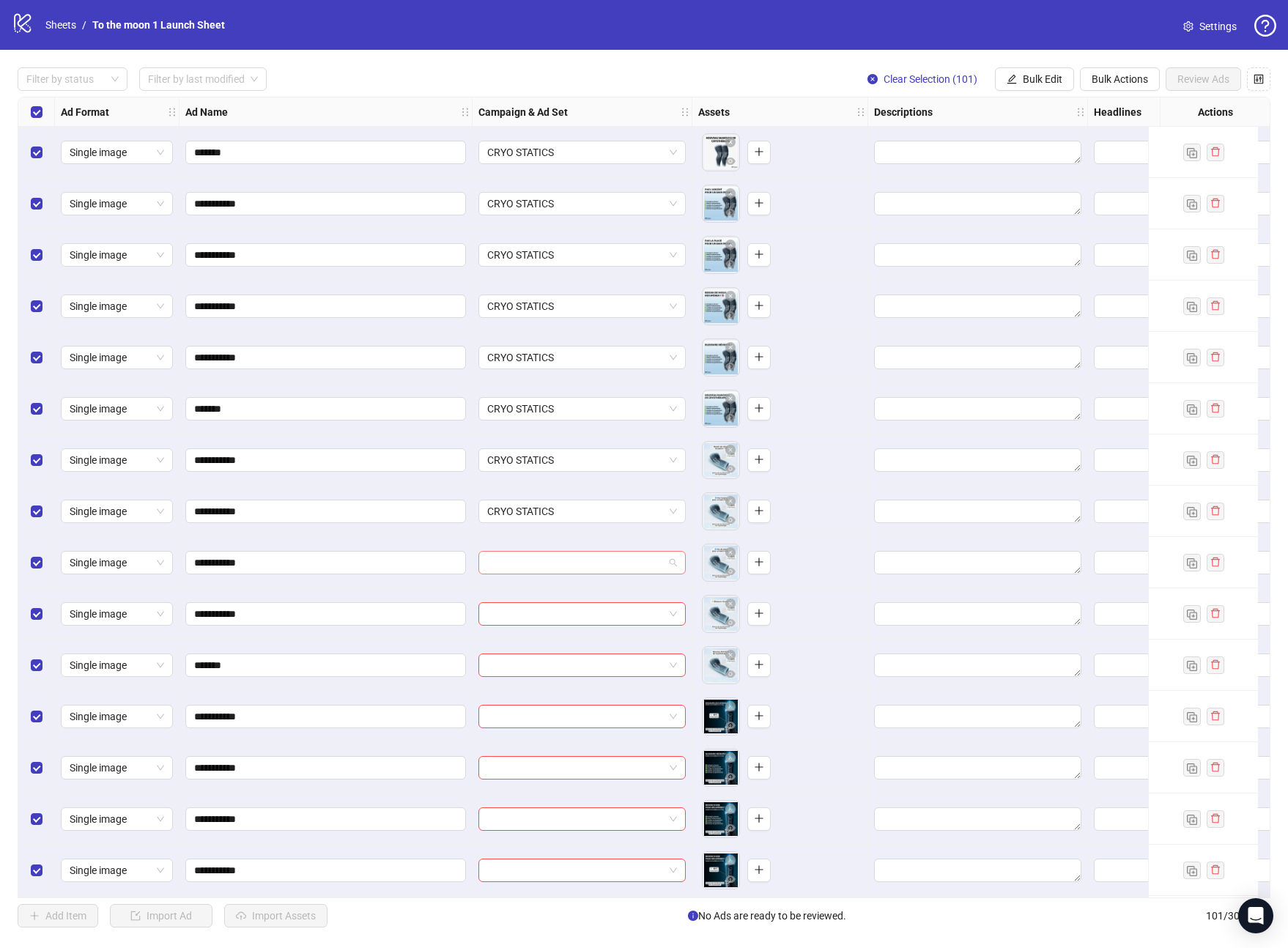
click at [573, 568] on input "search" at bounding box center [576, 562] width 177 height 22
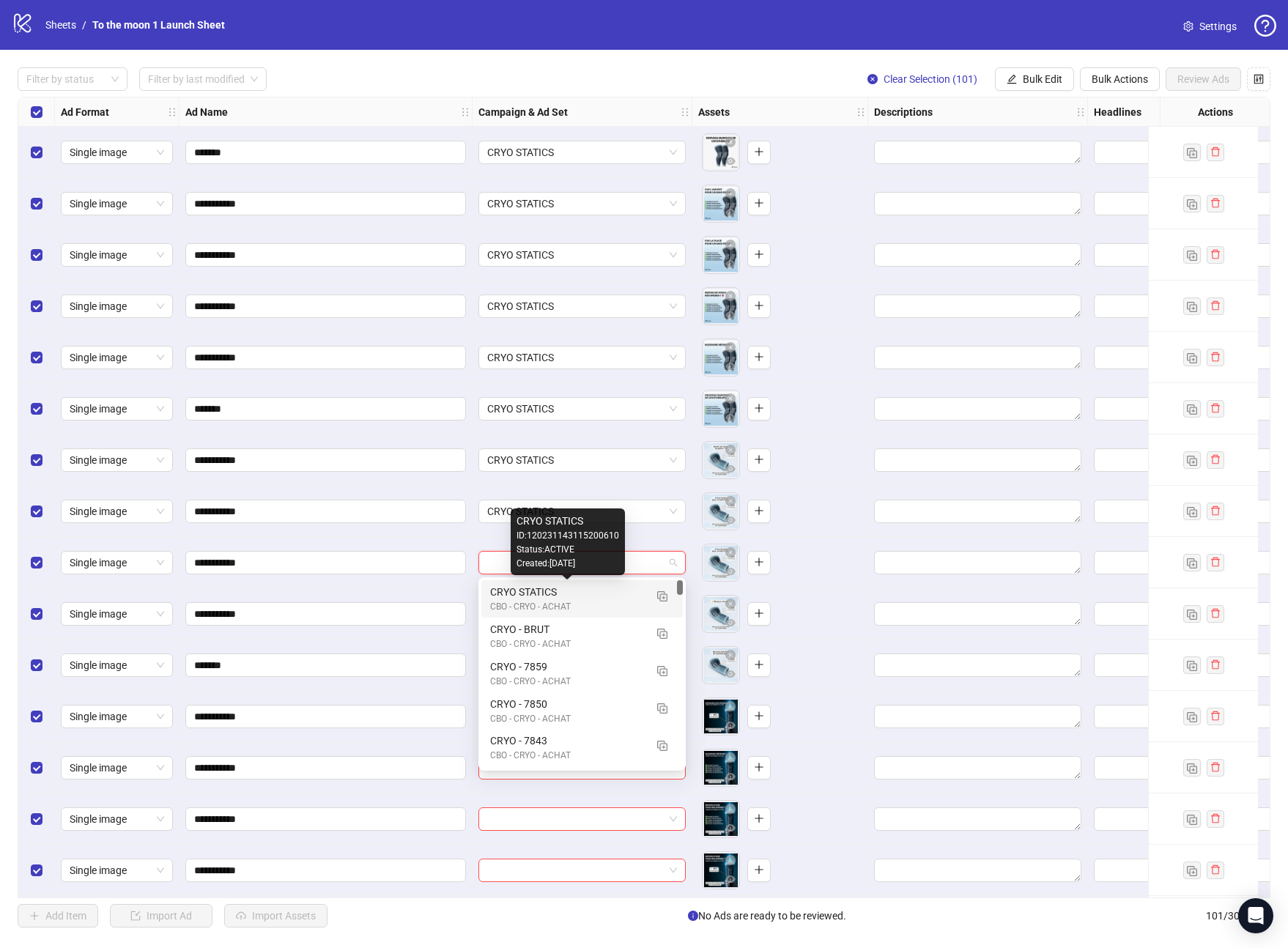
click at [573, 600] on div "CRYO STATICS CBO - CRYO - ACHAT" at bounding box center [567, 599] width 154 height 30
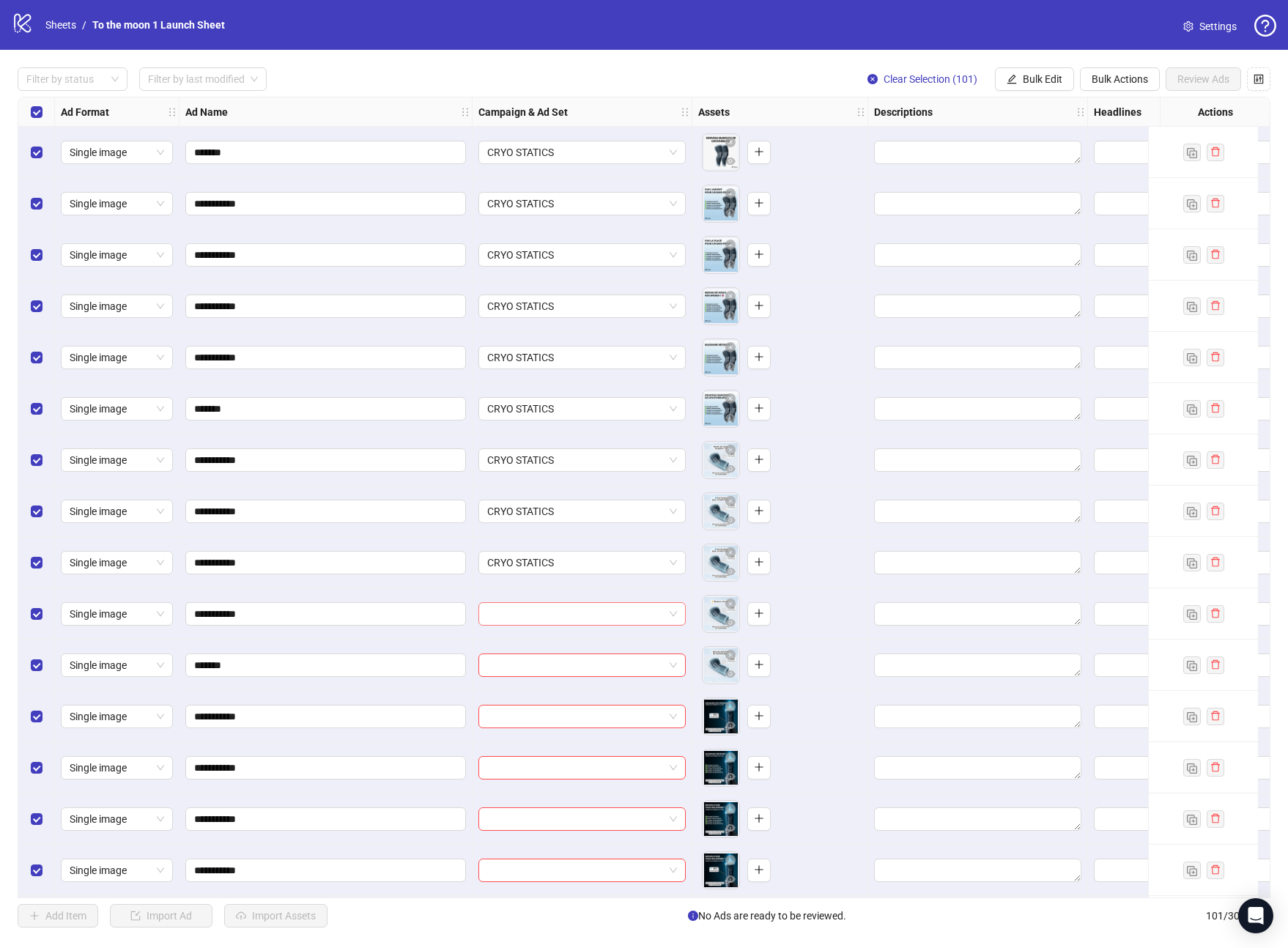
click at [573, 619] on input "search" at bounding box center [576, 614] width 177 height 22
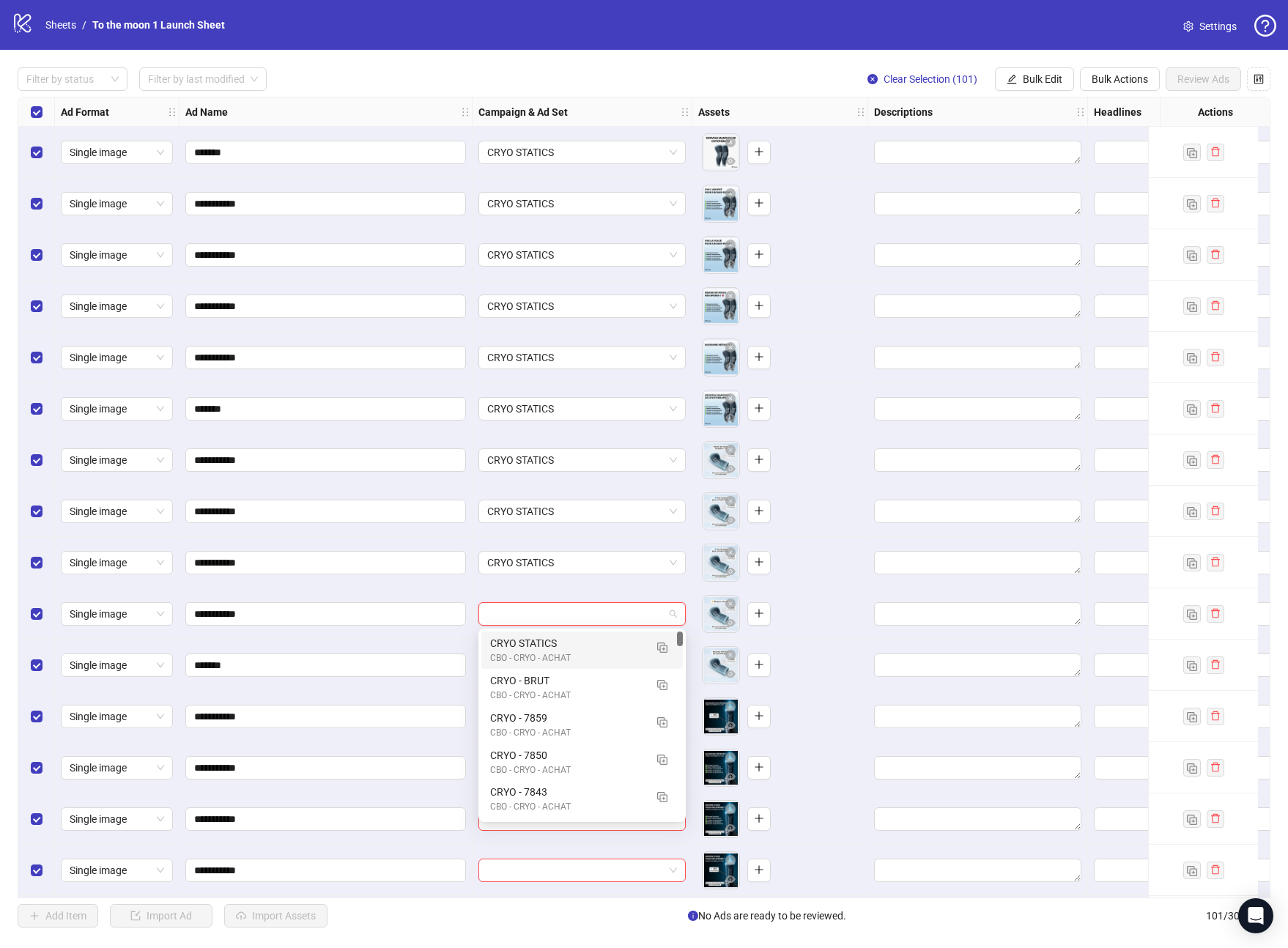
click at [573, 645] on div "CRYO STATICS" at bounding box center [567, 643] width 154 height 17
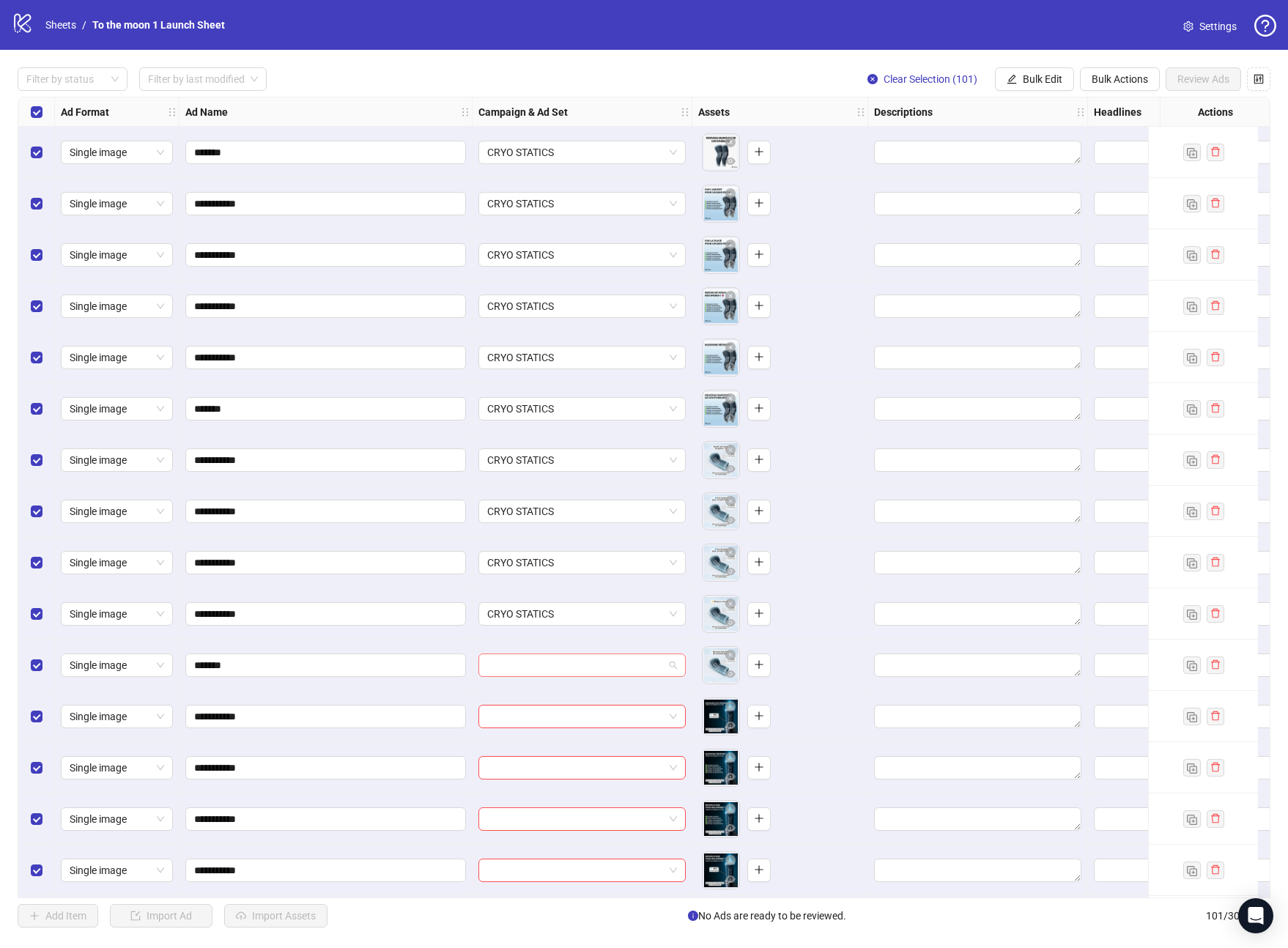
click at [573, 662] on input "search" at bounding box center [576, 665] width 177 height 22
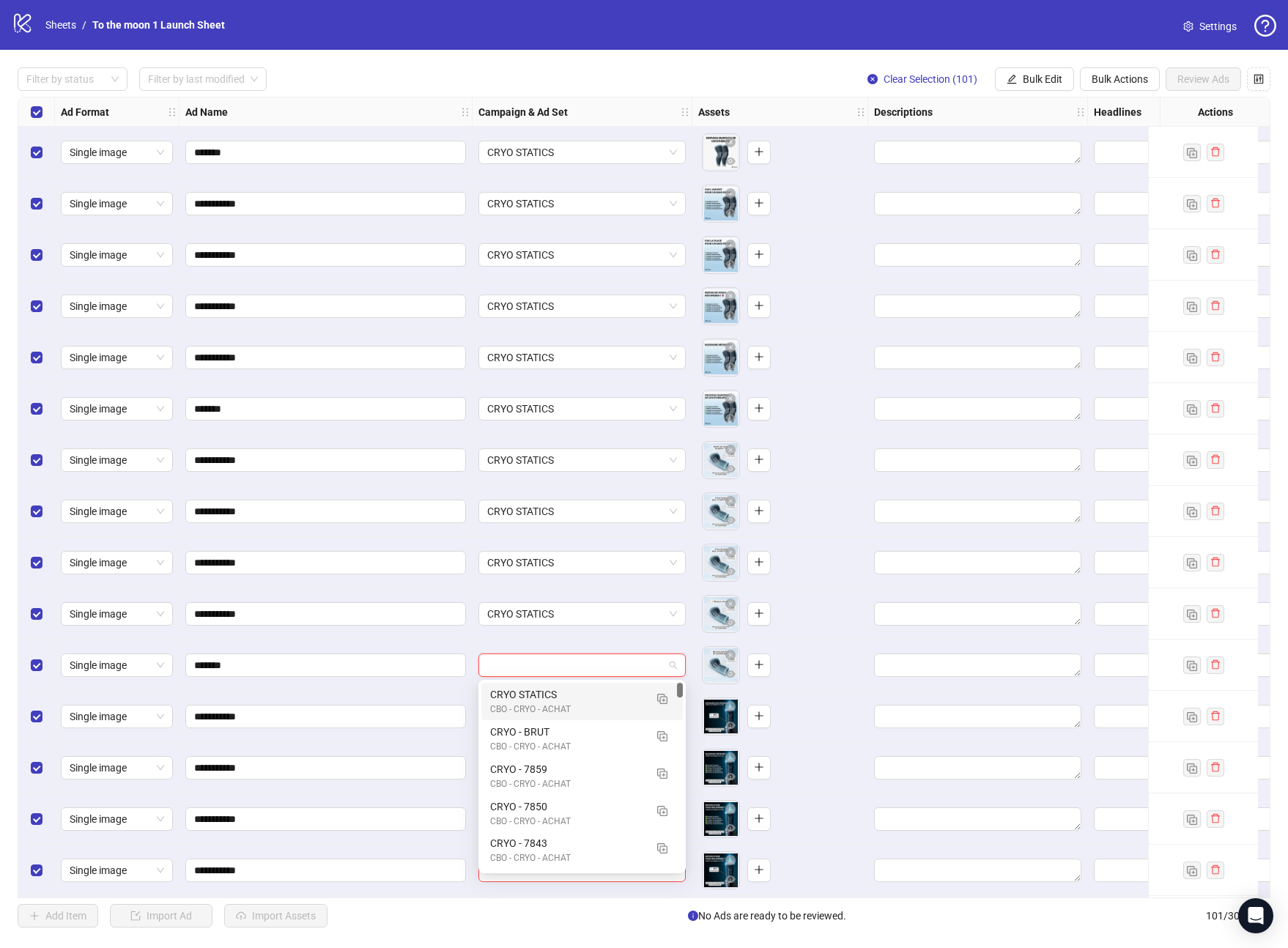
click at [573, 698] on div "CRYO STATICS" at bounding box center [567, 694] width 154 height 17
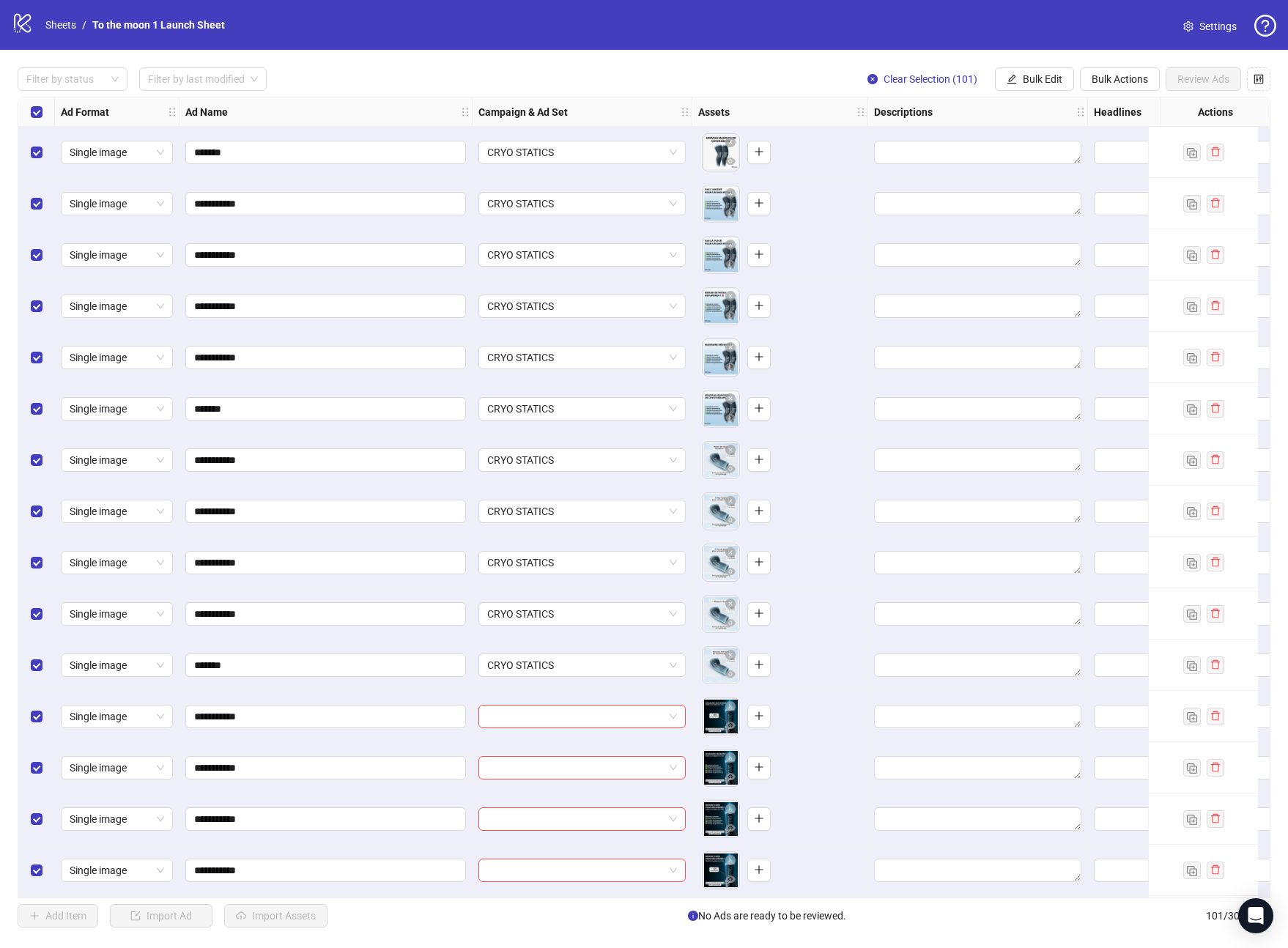
scroll to position [4414, 0]
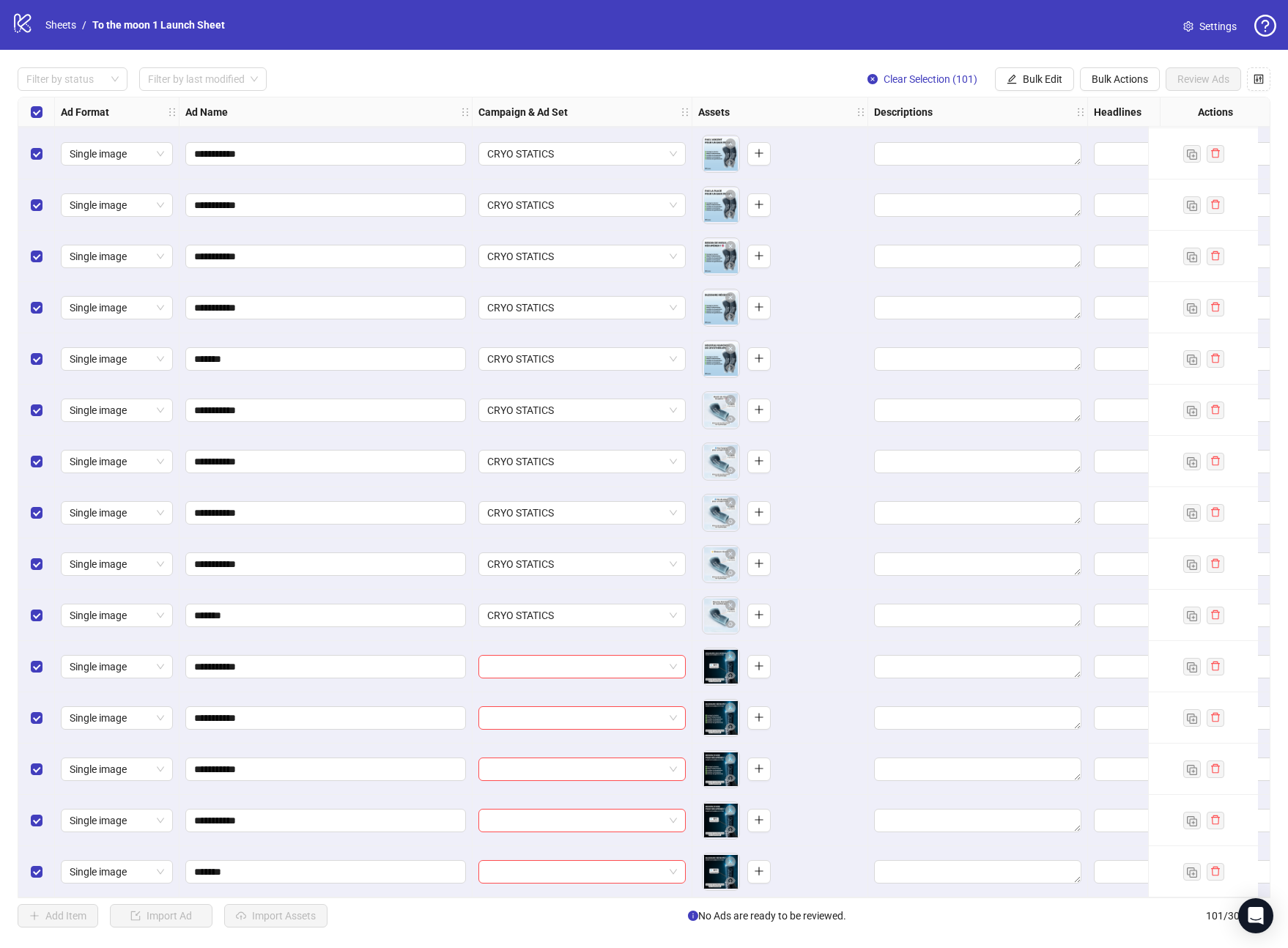
click at [574, 674] on div at bounding box center [582, 666] width 220 height 51
click at [579, 666] on input "search" at bounding box center [576, 666] width 177 height 22
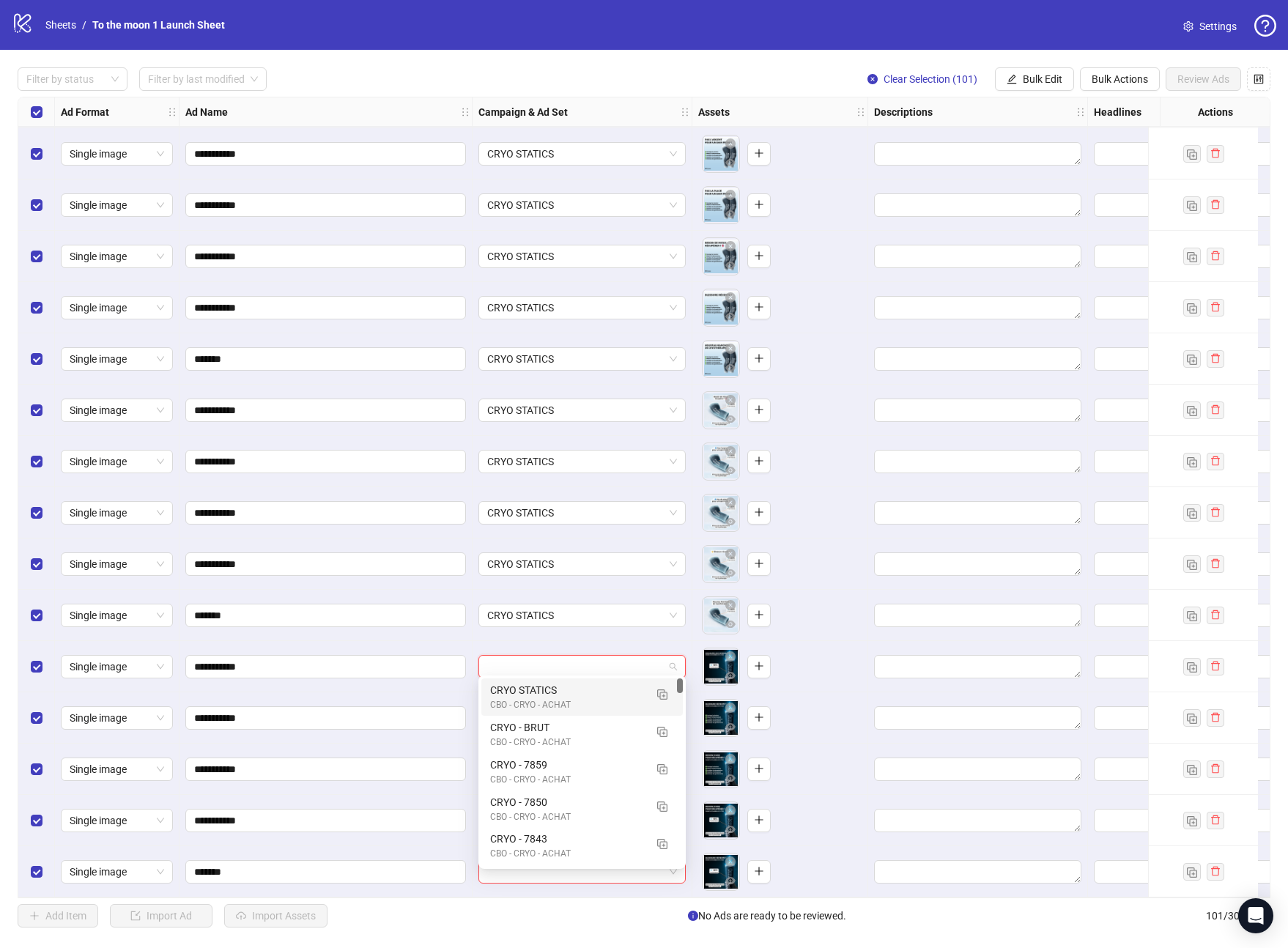
click at [577, 688] on div "CRYO STATICS" at bounding box center [567, 690] width 154 height 17
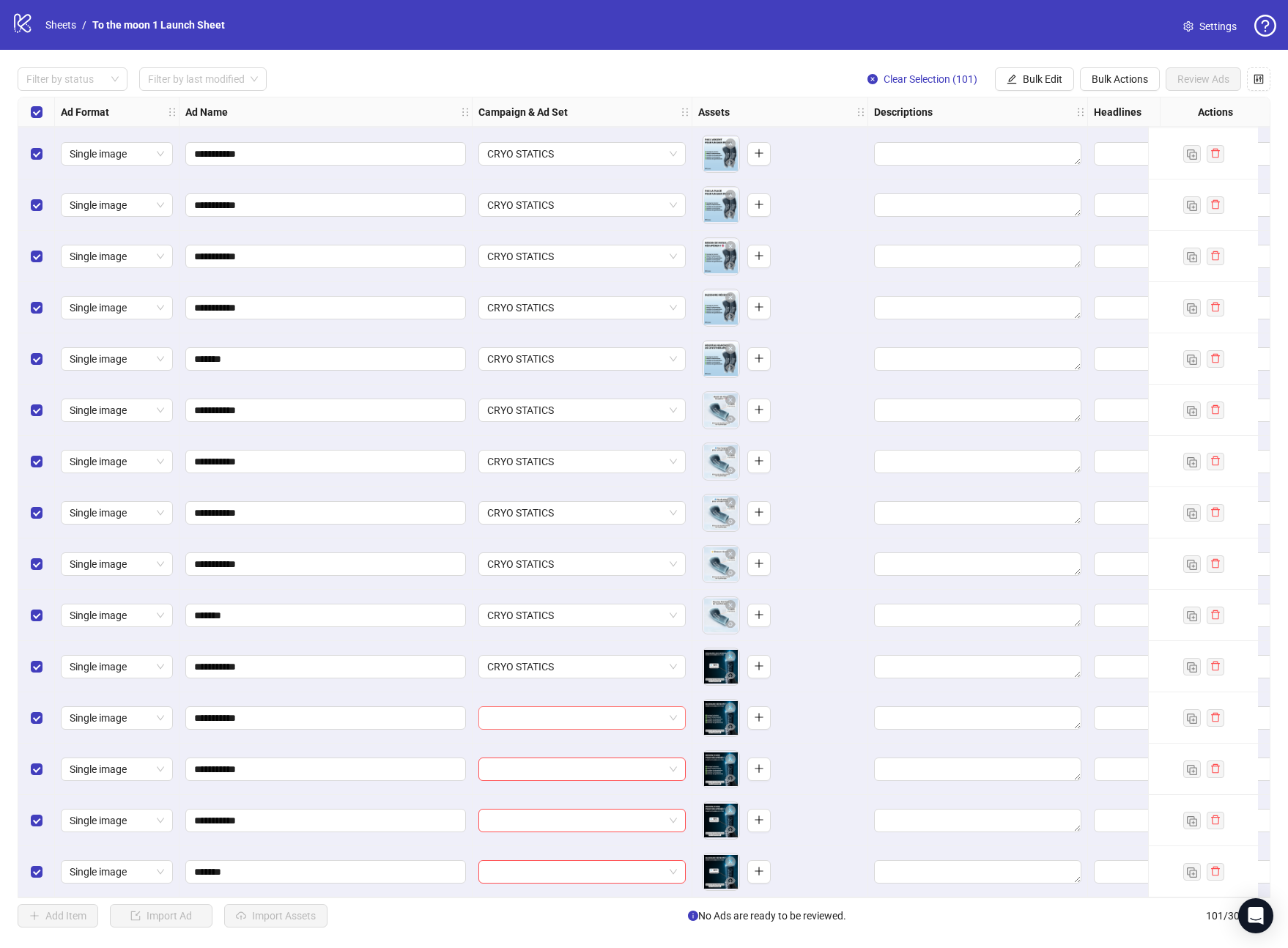
click at [577, 719] on input "search" at bounding box center [576, 718] width 177 height 22
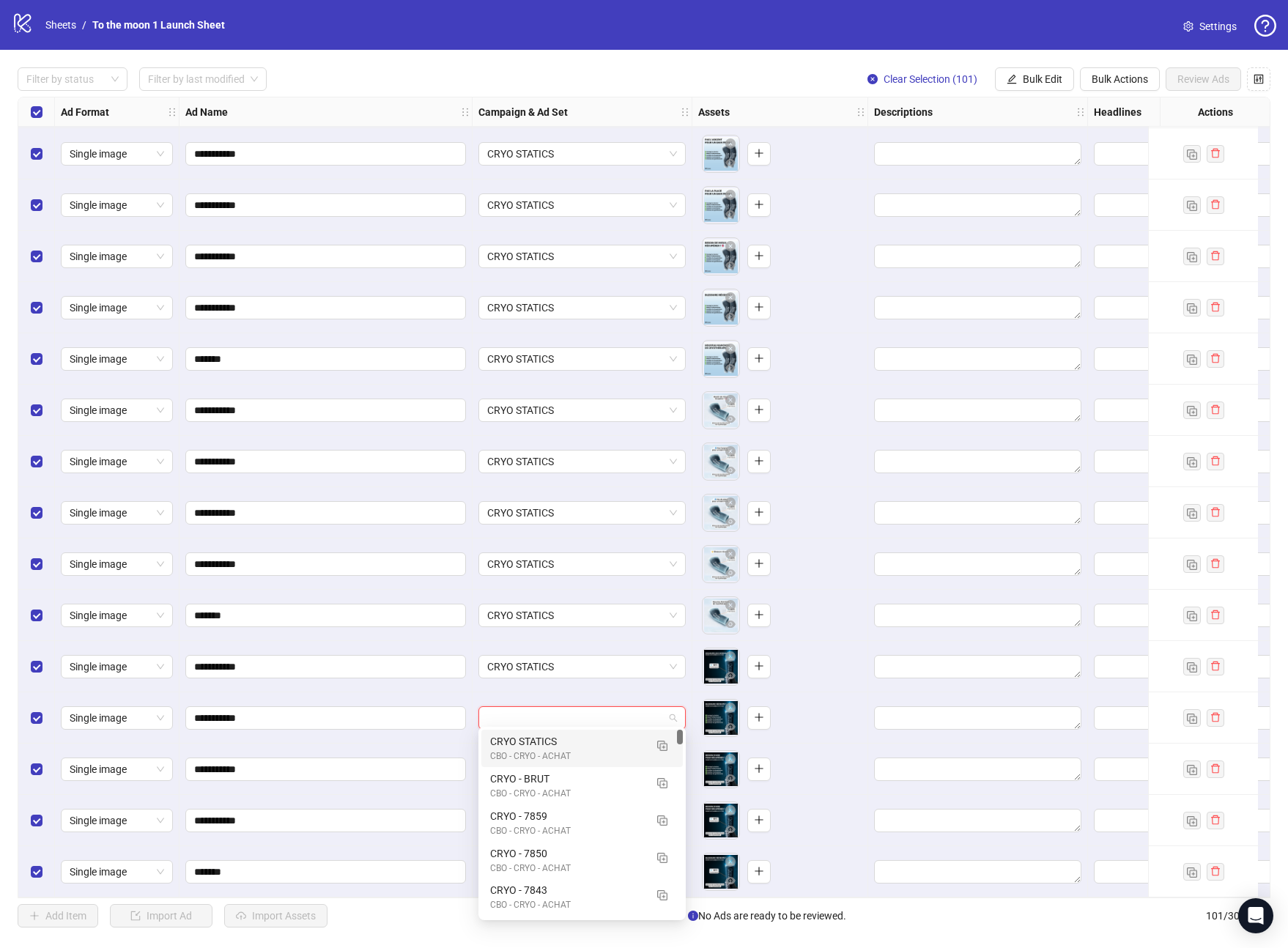
click at [576, 748] on div "CRYO STATICS" at bounding box center [567, 742] width 154 height 17
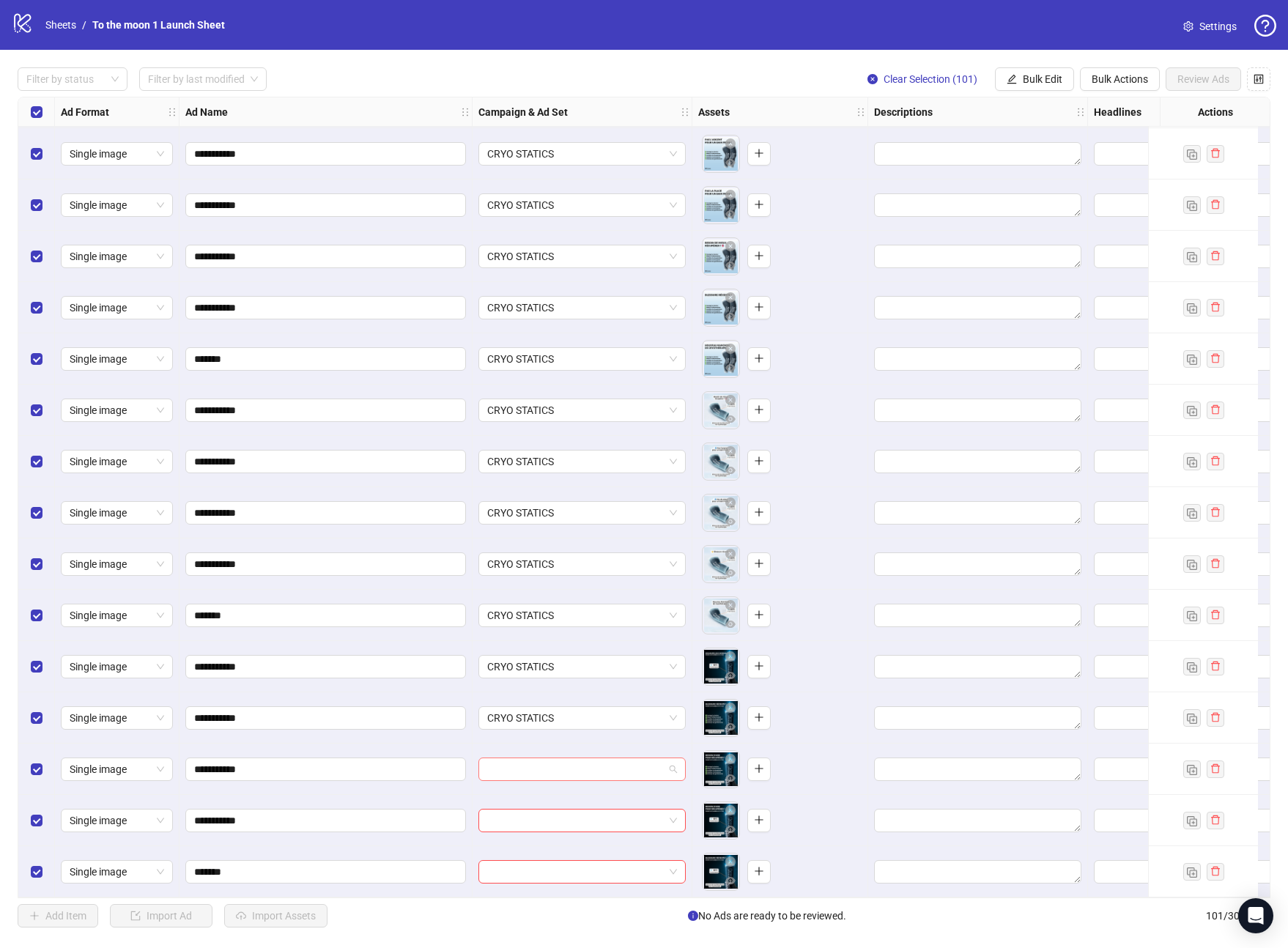
click at [576, 761] on input "search" at bounding box center [576, 769] width 177 height 22
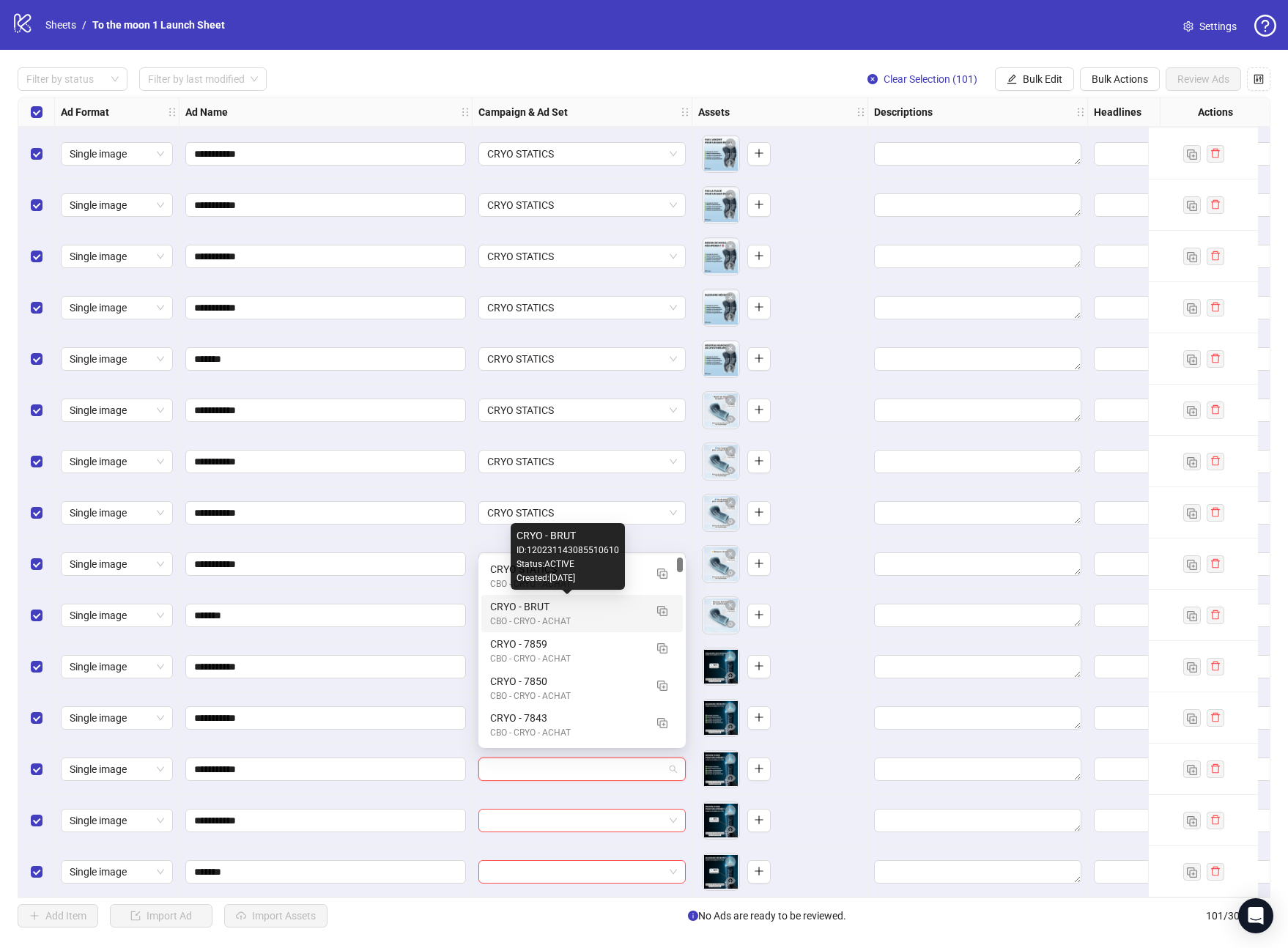
click at [594, 581] on div "Created: [DATE]" at bounding box center [568, 578] width 102 height 14
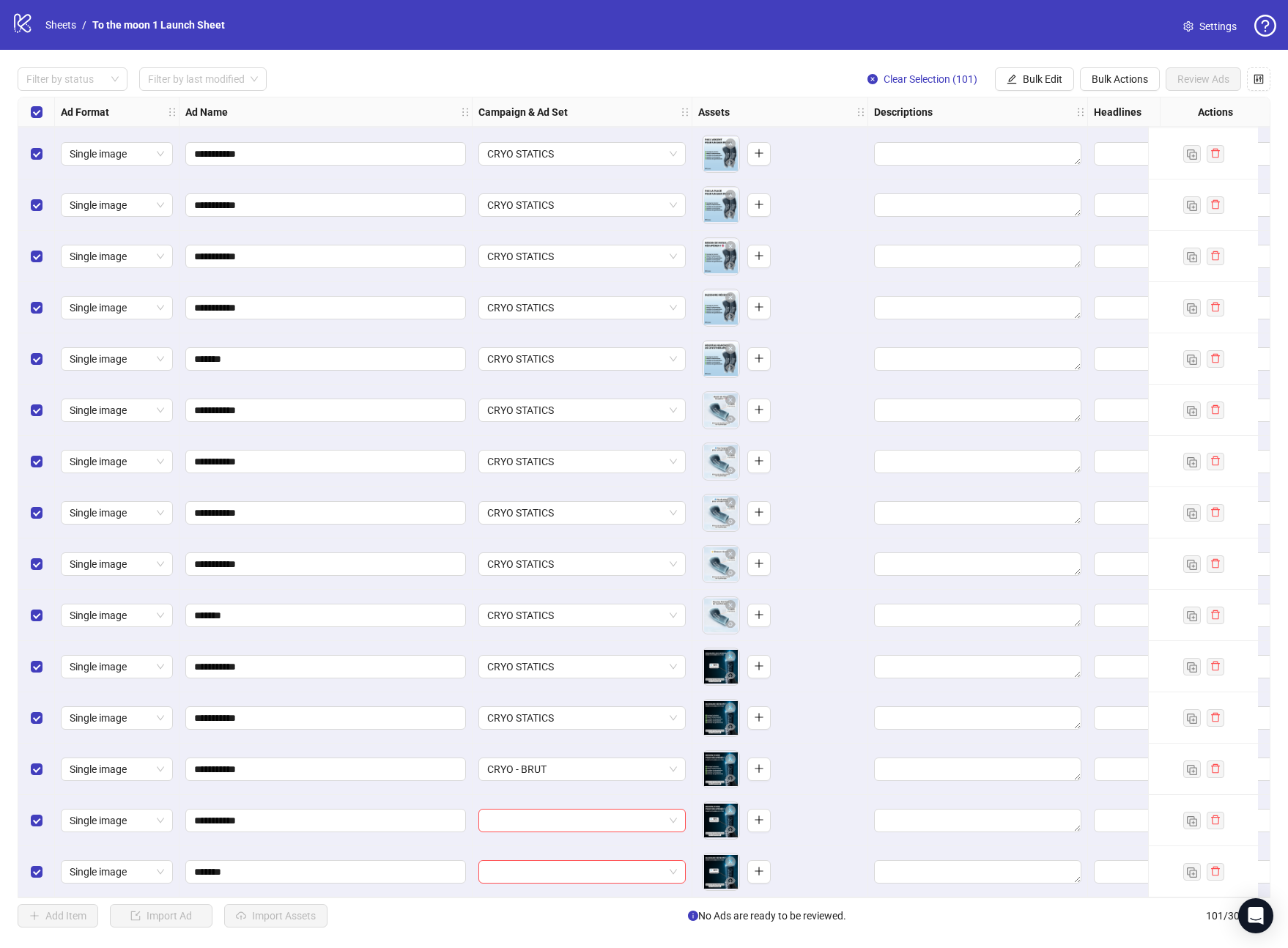
click at [567, 774] on div "CRYO - BRUT" at bounding box center [582, 769] width 220 height 51
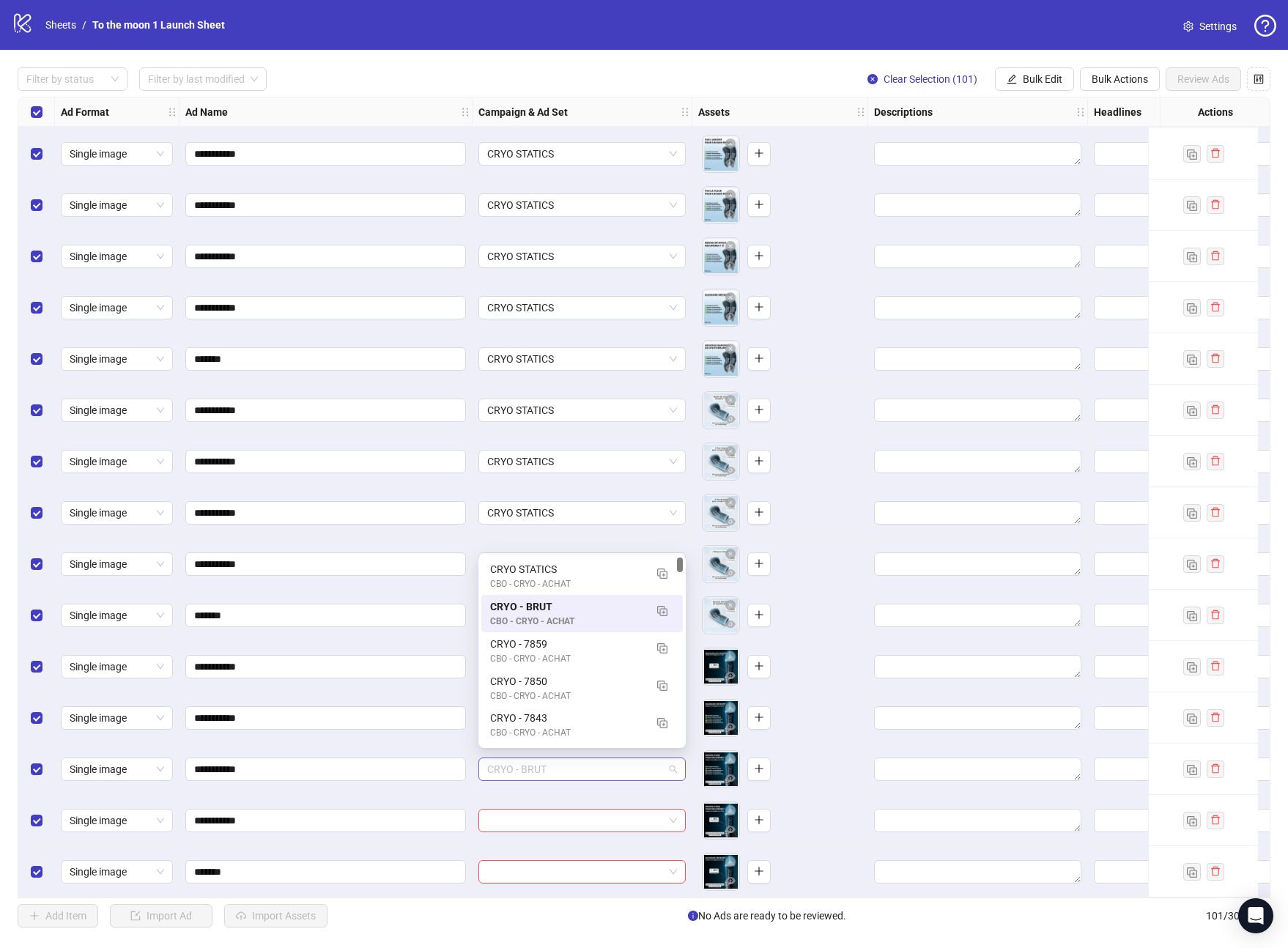
click at [567, 767] on span "CRYO - BRUT" at bounding box center [582, 769] width 190 height 22
click at [537, 580] on div "CBO - CRYO - ACHAT" at bounding box center [567, 584] width 154 height 14
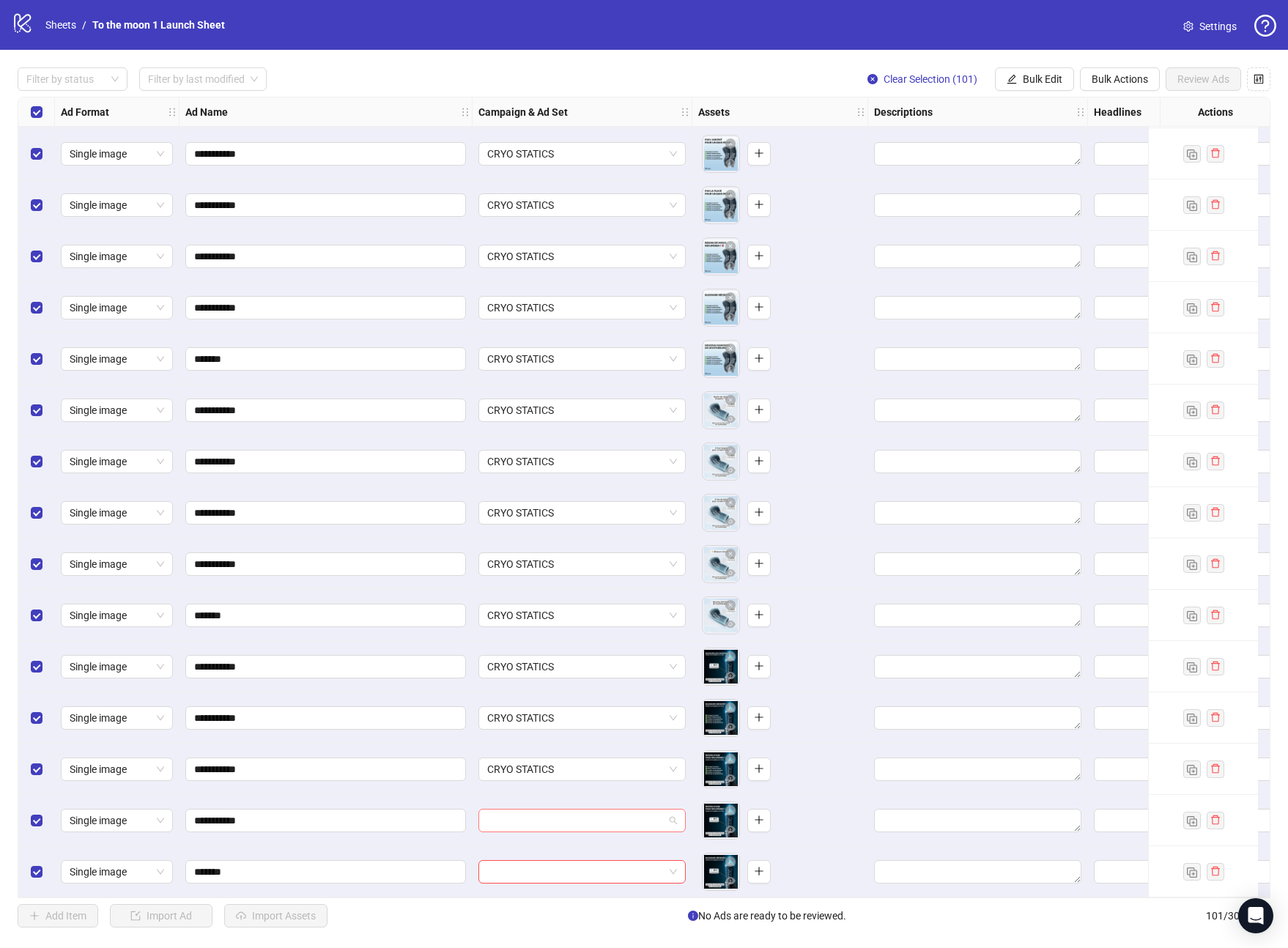
click at [551, 815] on input "search" at bounding box center [576, 820] width 177 height 22
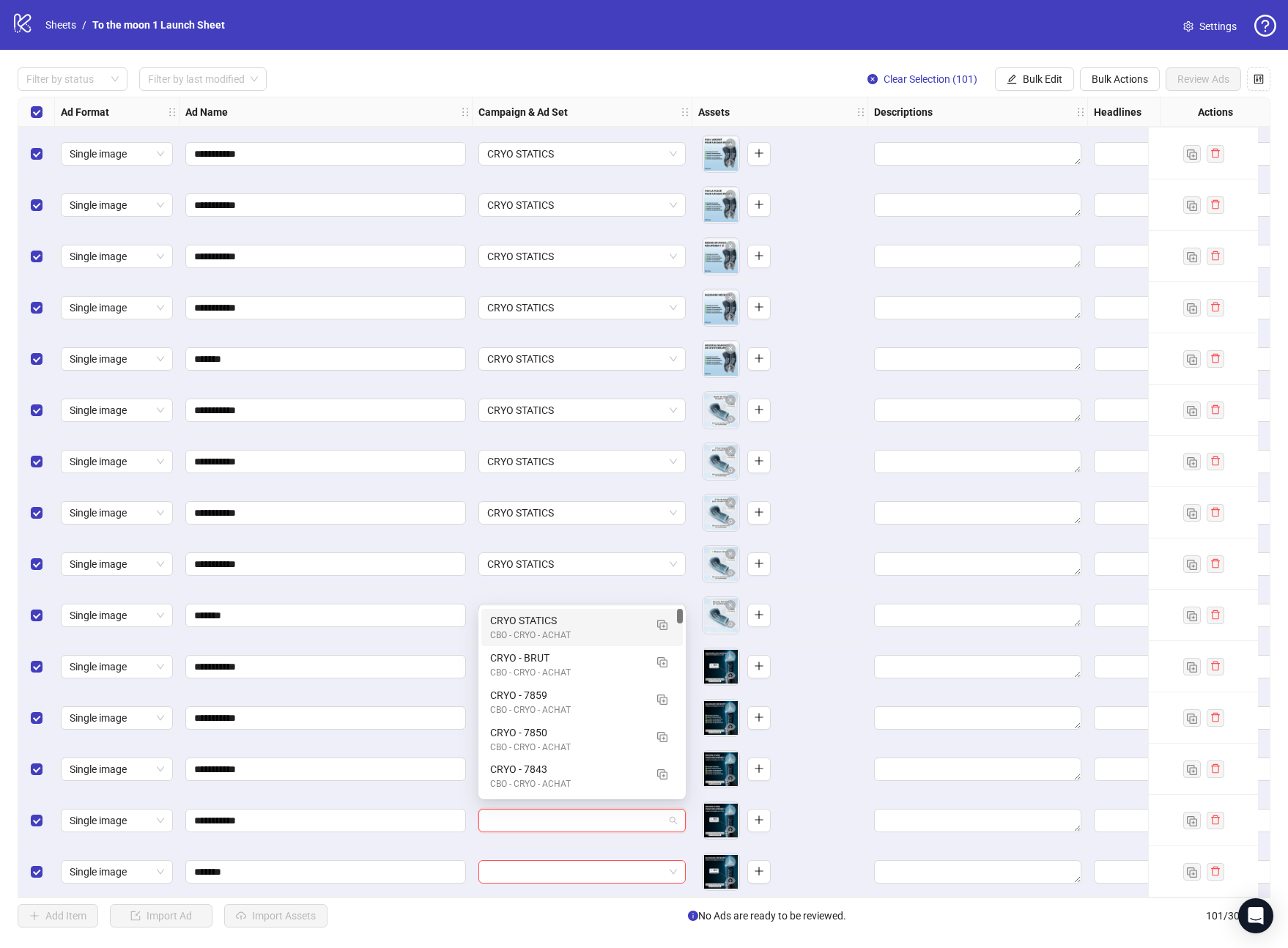
click at [530, 617] on div "CRYO STATICS" at bounding box center [567, 620] width 154 height 17
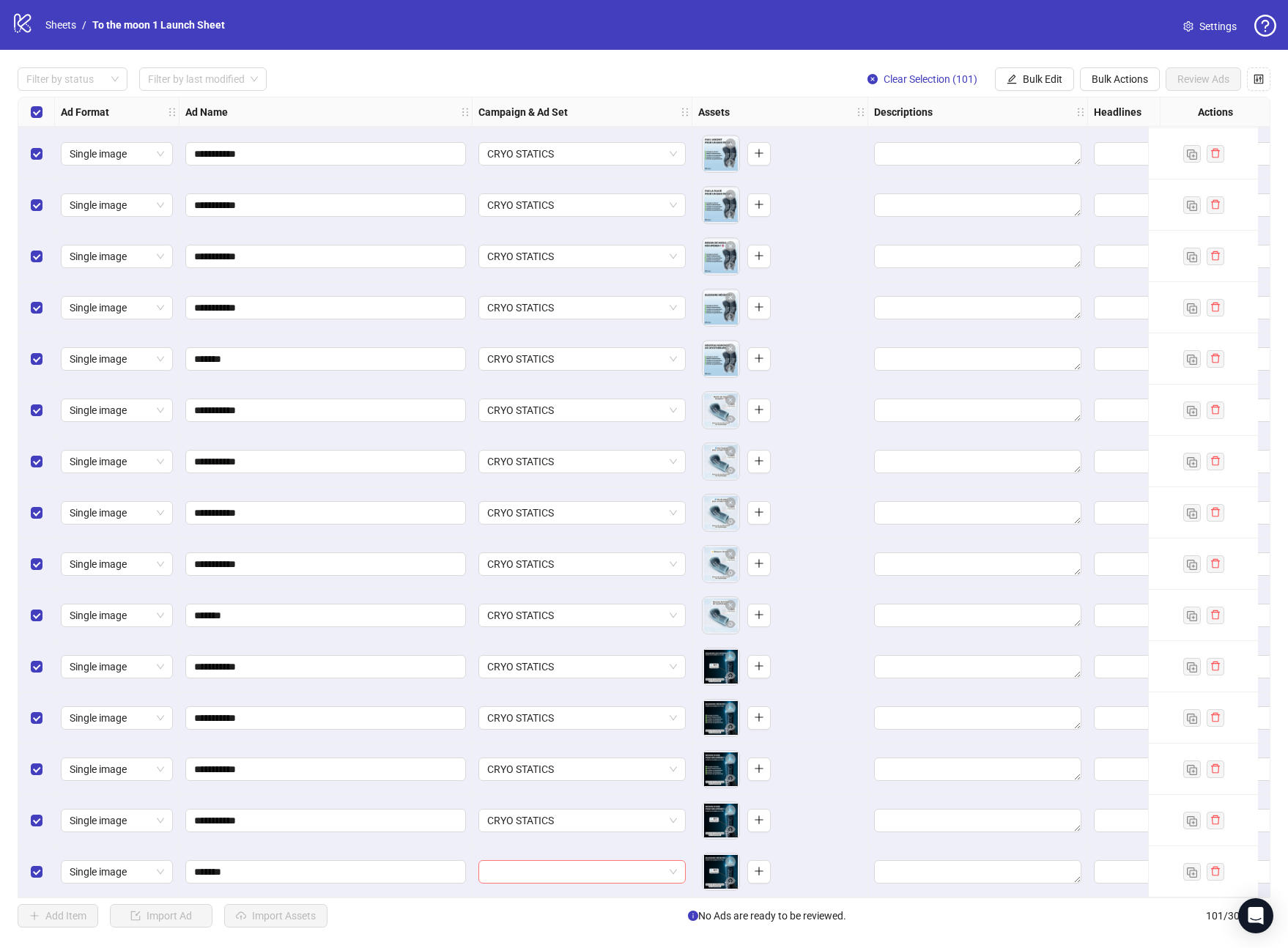
click at [587, 870] on input "search" at bounding box center [576, 871] width 177 height 22
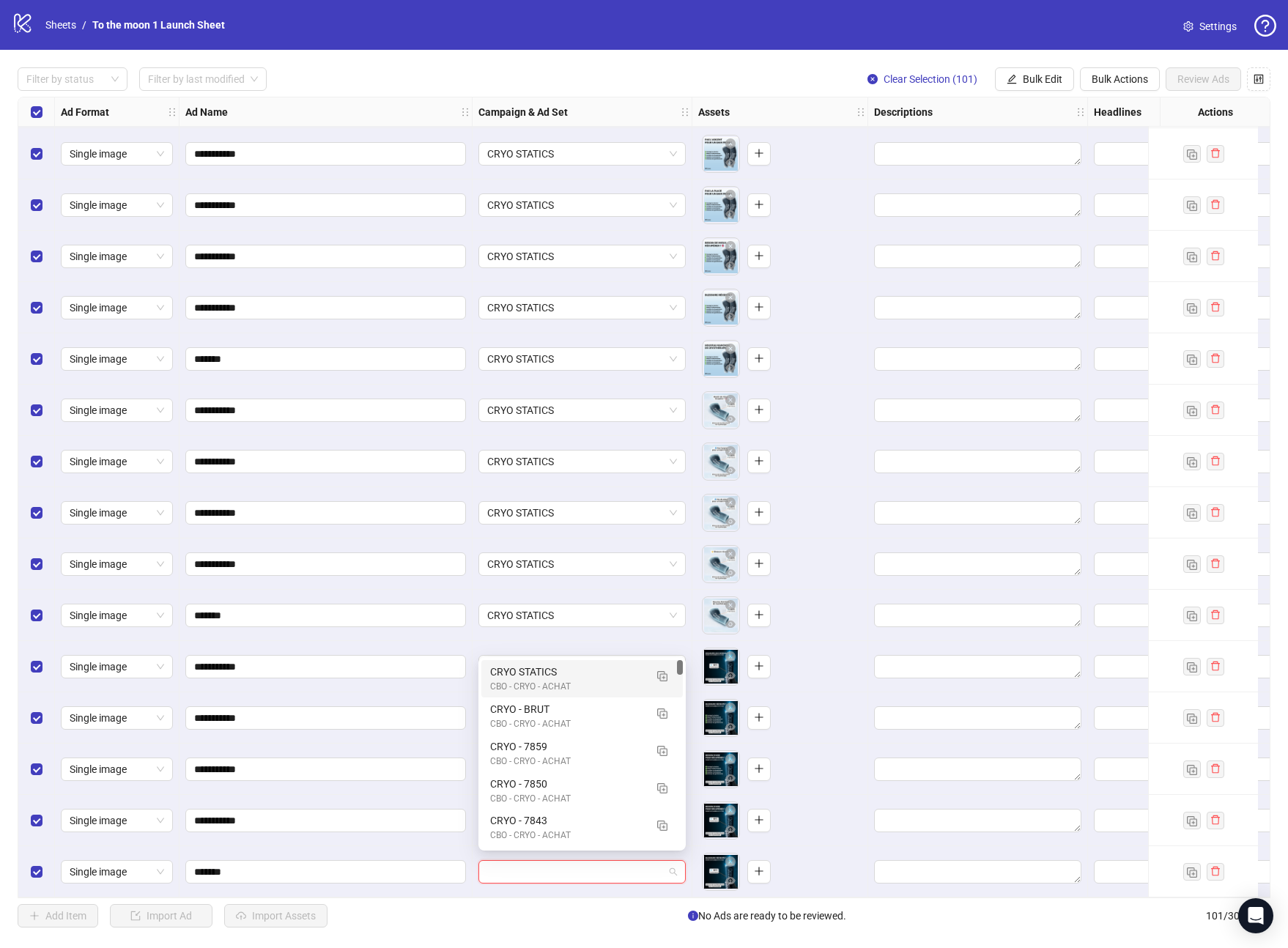
click at [583, 683] on div "CBO - CRYO - ACHAT" at bounding box center [567, 686] width 154 height 14
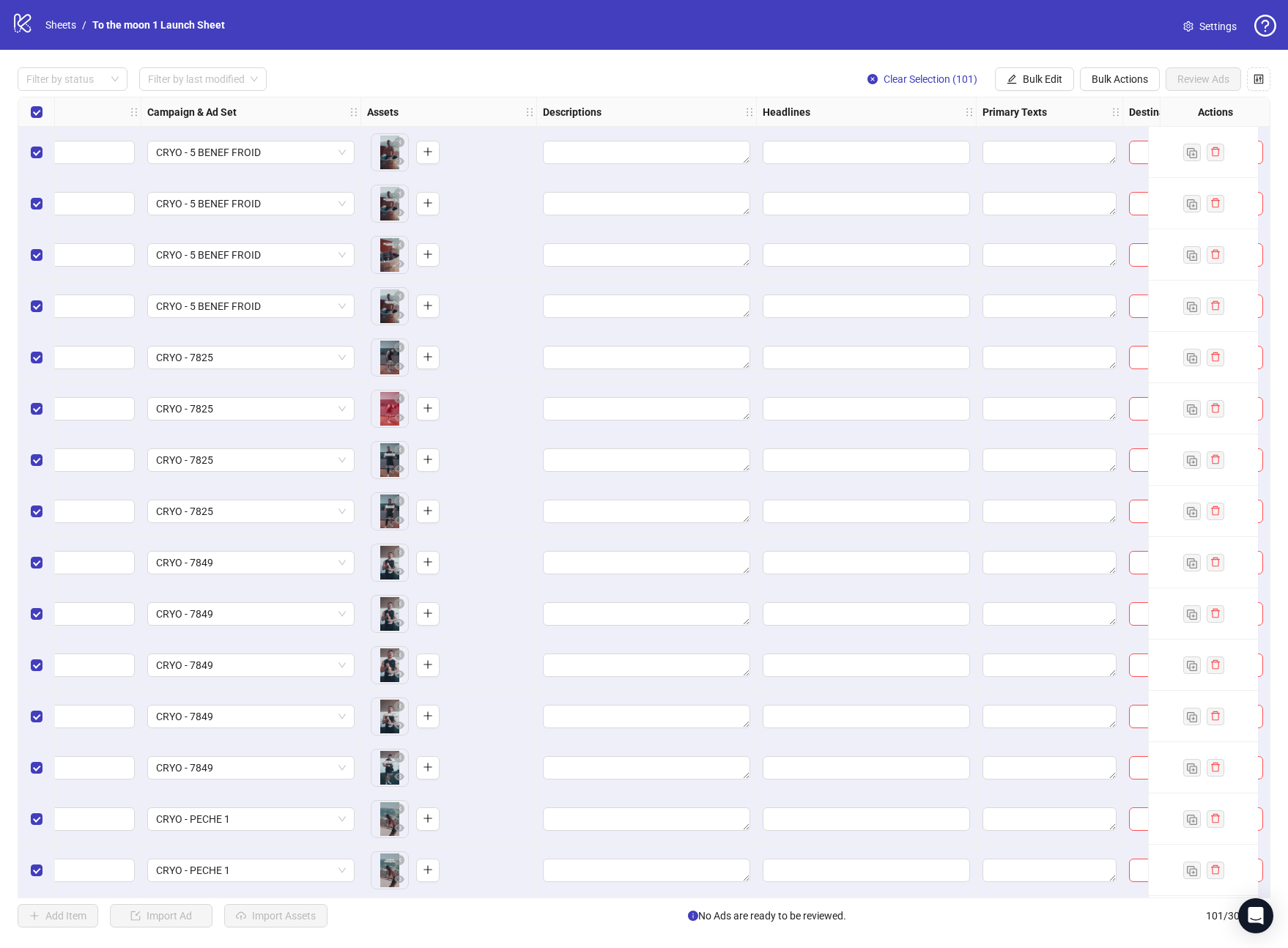
scroll to position [0, 333]
click at [1037, 83] on span "Bulk Edit" at bounding box center [1043, 79] width 40 height 12
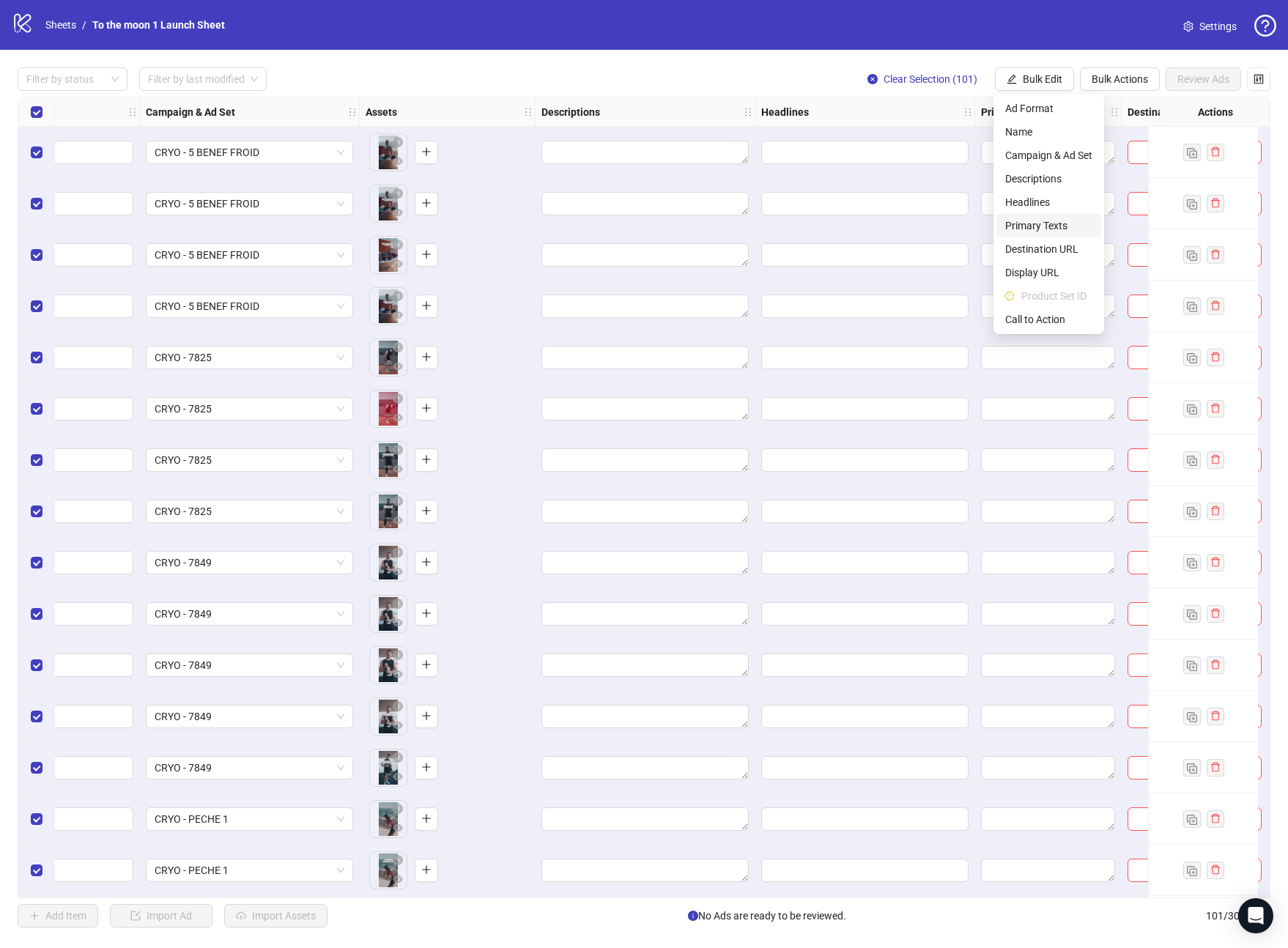
click at [1050, 228] on span "Primary Texts" at bounding box center [1049, 225] width 88 height 17
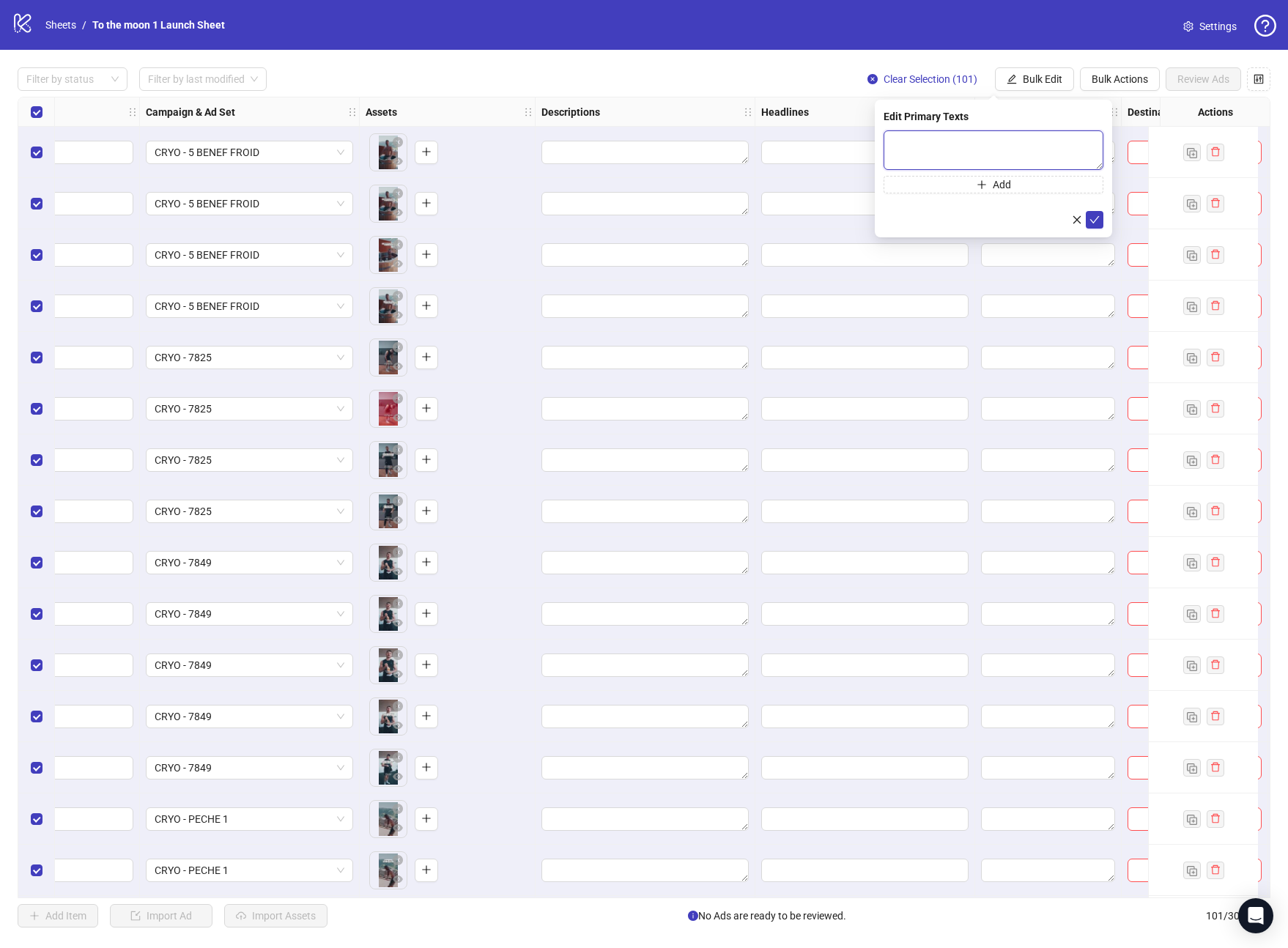
click at [953, 149] on textarea at bounding box center [994, 150] width 220 height 40
paste textarea "**********"
type textarea "**********"
click at [1096, 220] on icon "check" at bounding box center [1095, 220] width 10 height 10
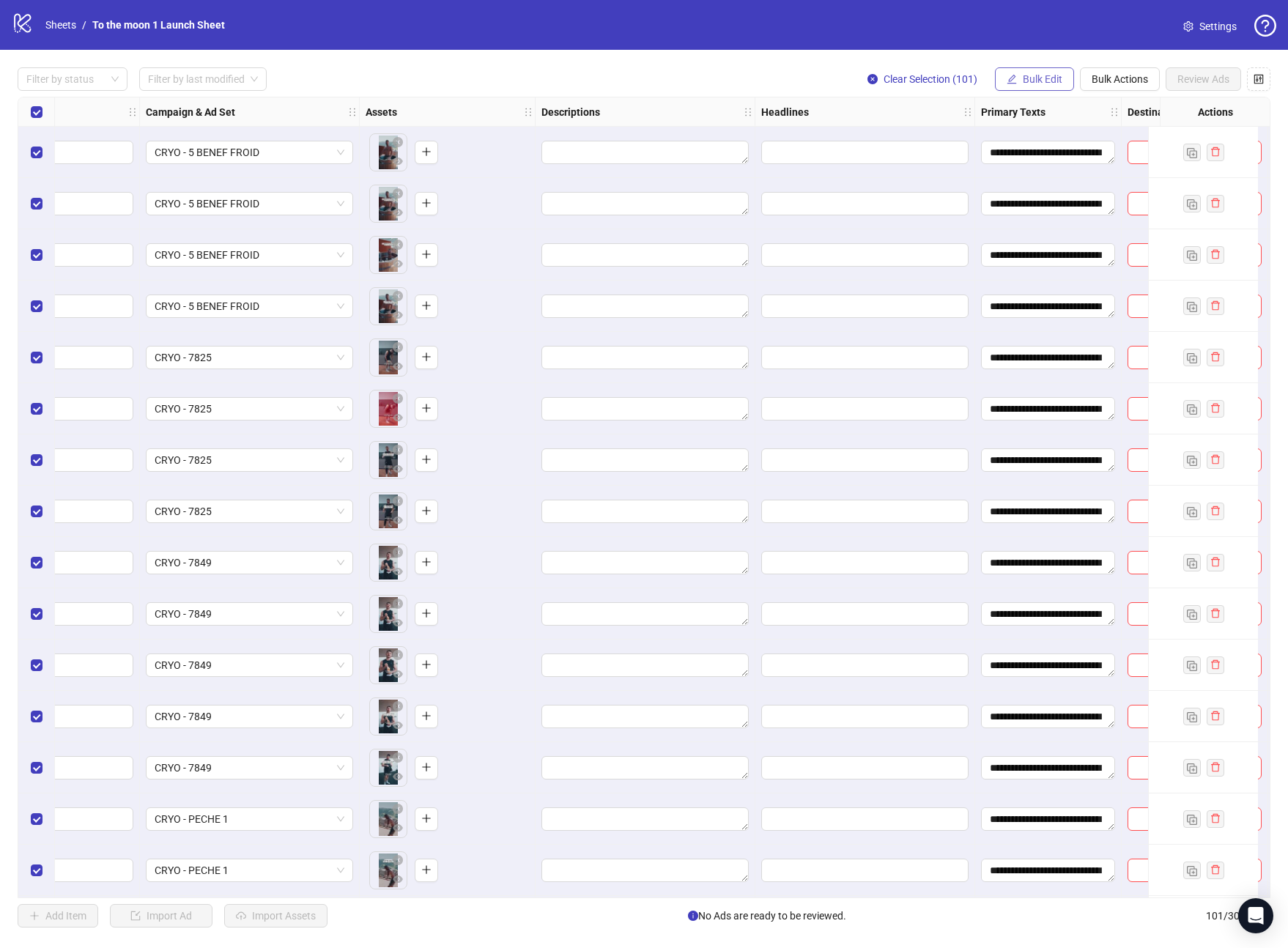
click at [1040, 81] on span "Bulk Edit" at bounding box center [1043, 79] width 40 height 12
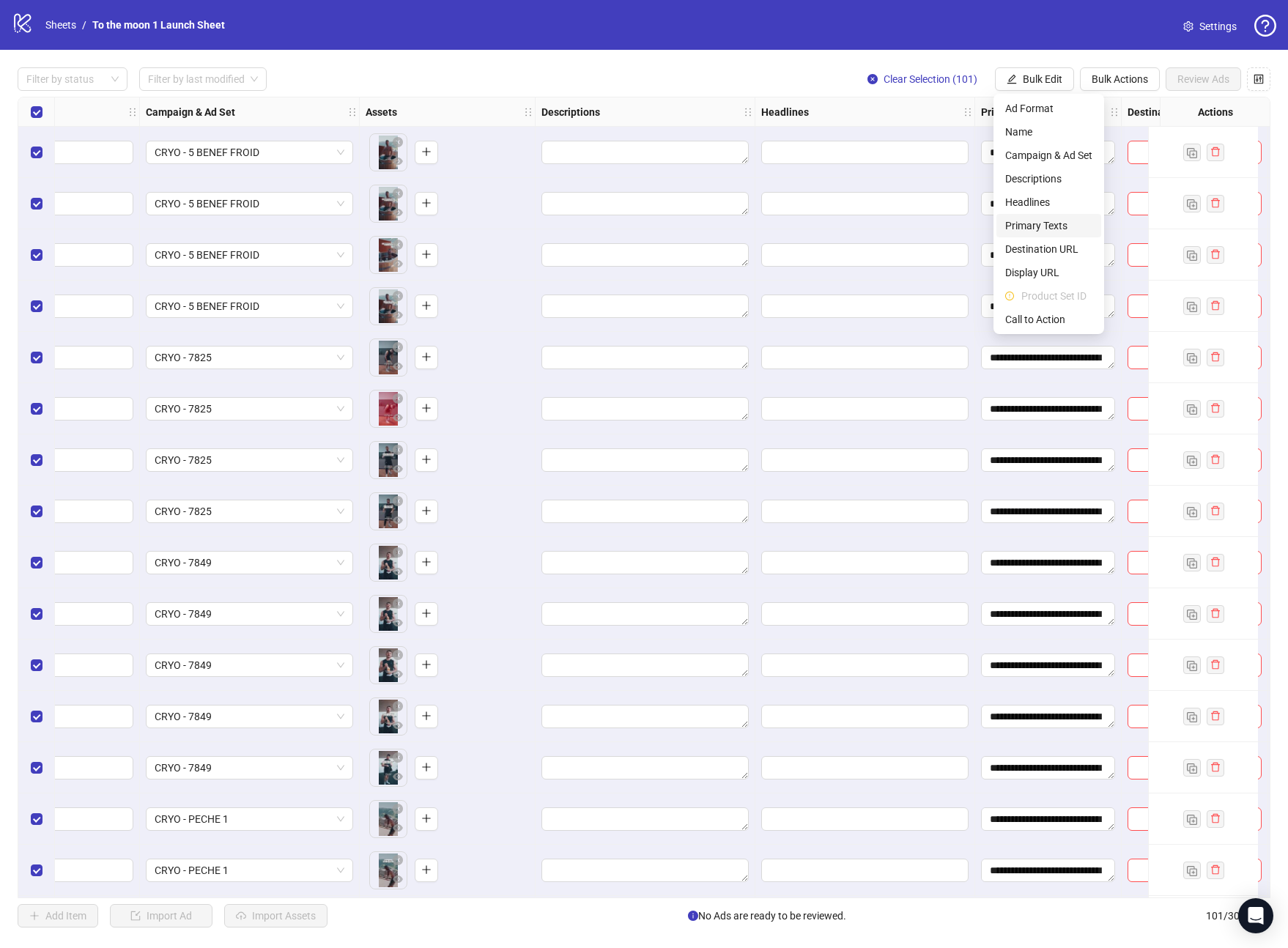
click at [1053, 222] on span "Primary Texts" at bounding box center [1049, 225] width 88 height 17
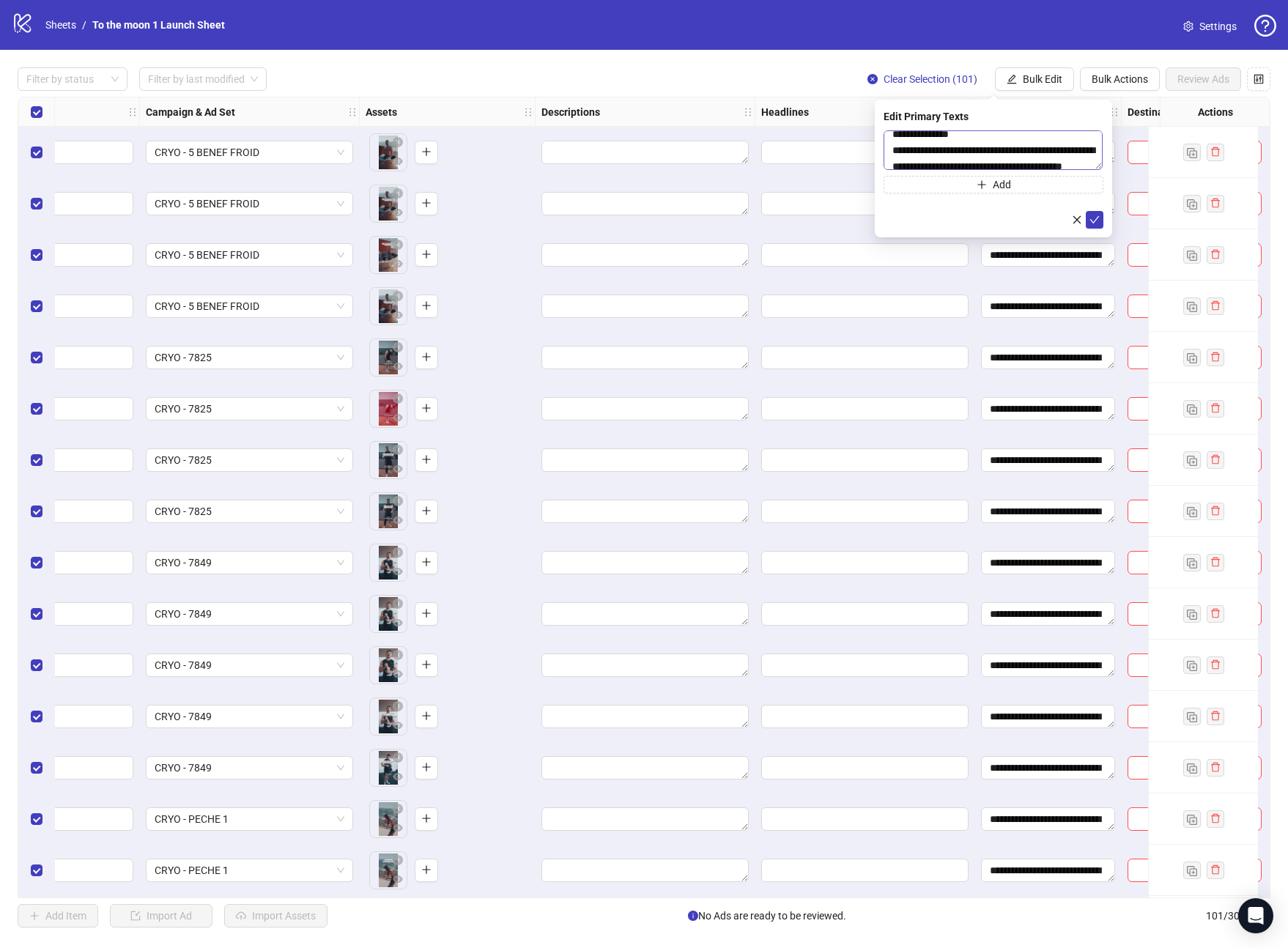
scroll to position [81, 0]
click at [1066, 142] on textarea "**********" at bounding box center [993, 150] width 219 height 40
drag, startPoint x: 944, startPoint y: 140, endPoint x: 847, endPoint y: 127, distance: 97.9
click at [850, 128] on body "**********" at bounding box center [644, 474] width 1288 height 948
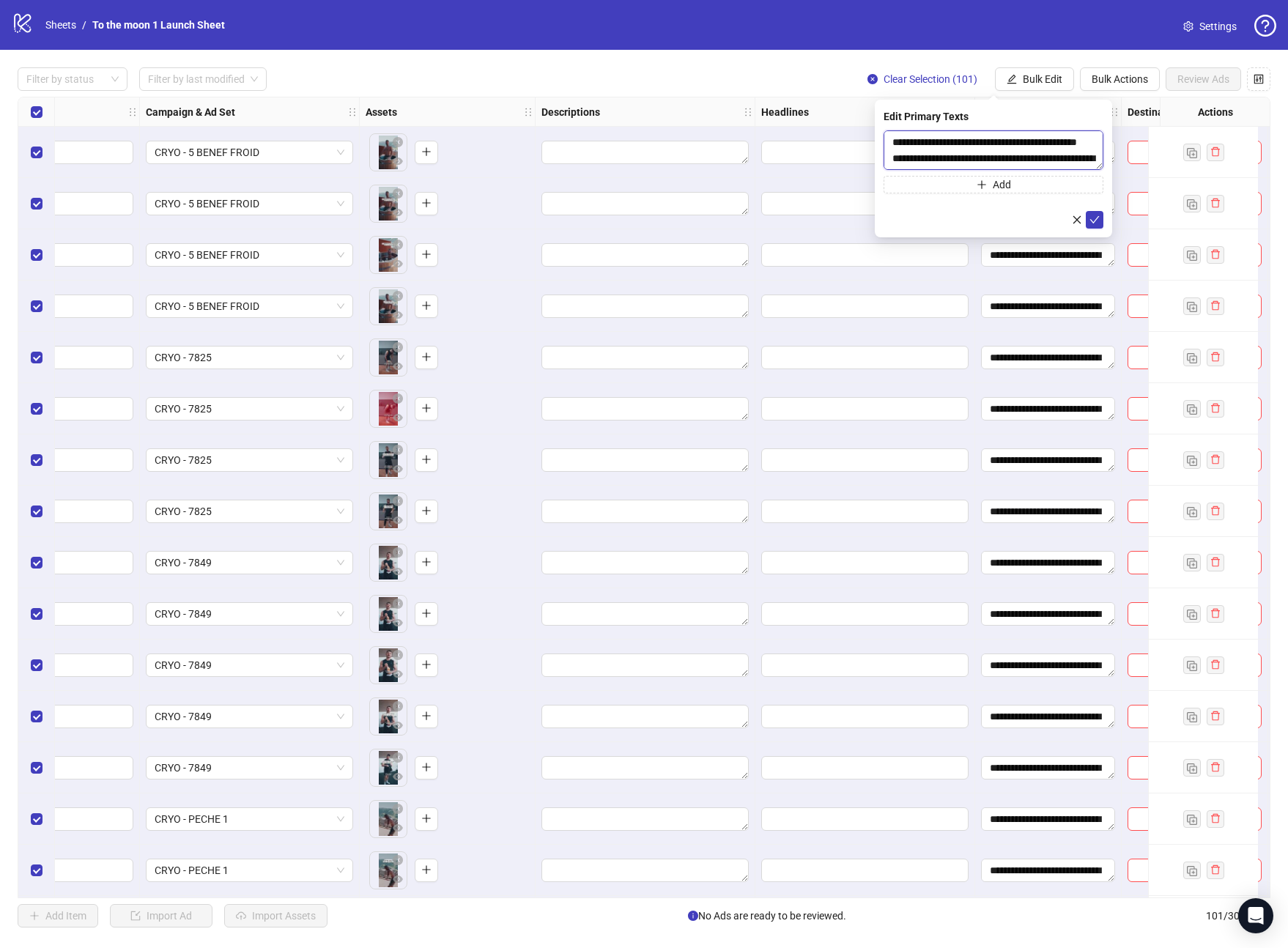
click at [1033, 143] on textarea "**********" at bounding box center [994, 150] width 220 height 40
click at [977, 156] on textarea "**********" at bounding box center [994, 150] width 220 height 40
click at [892, 140] on textarea "**********" at bounding box center [994, 150] width 220 height 40
type textarea "**********"
click at [1096, 220] on icon "check" at bounding box center [1095, 220] width 10 height 10
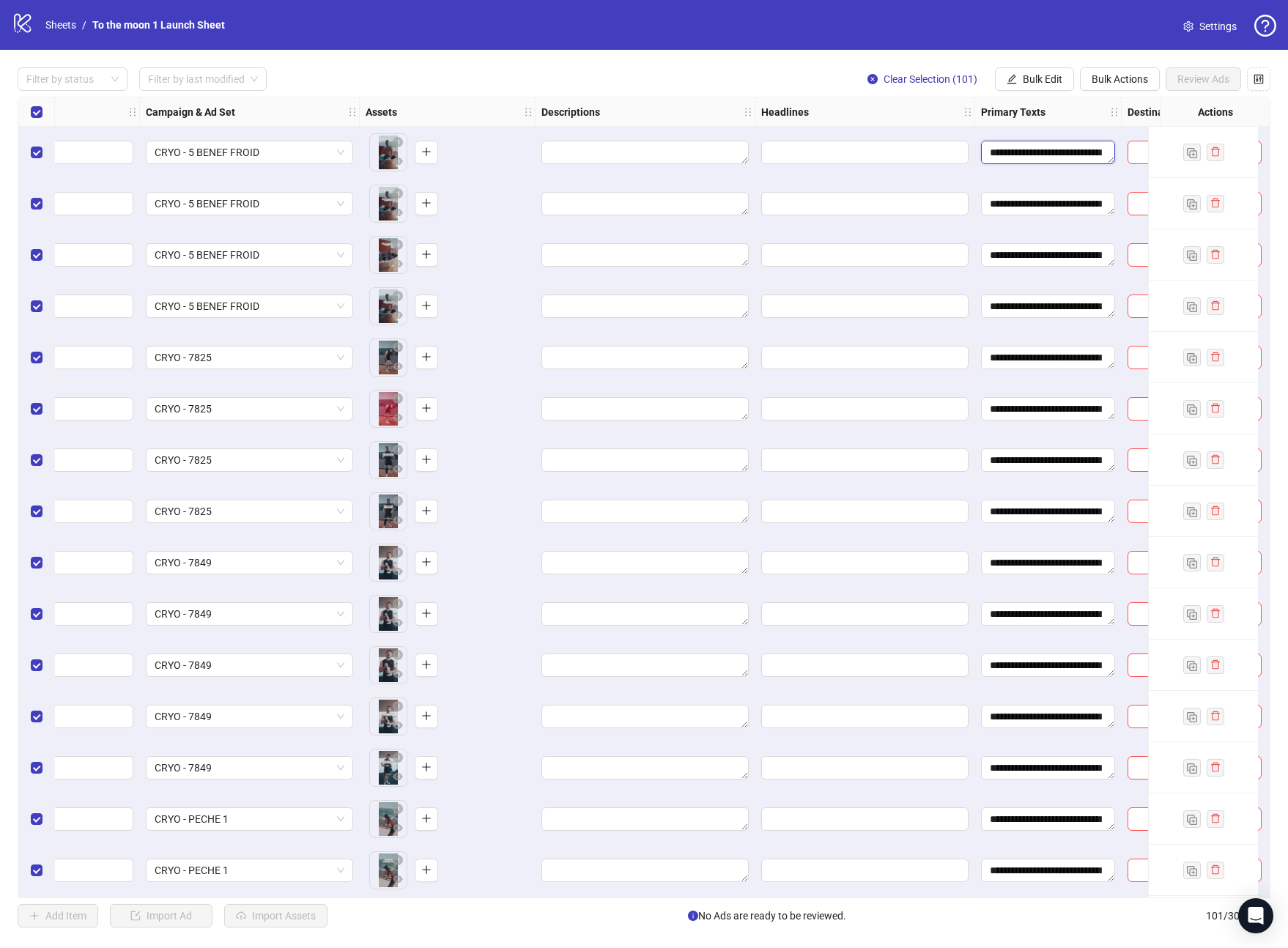
click at [1027, 143] on textarea "**********" at bounding box center [1048, 152] width 134 height 23
drag, startPoint x: 1015, startPoint y: 194, endPoint x: 1130, endPoint y: 195, distance: 115.0
click at [1130, 195] on textarea "**********" at bounding box center [1077, 197] width 176 height 31
click at [1037, 79] on span "Bulk Edit" at bounding box center [1043, 79] width 40 height 12
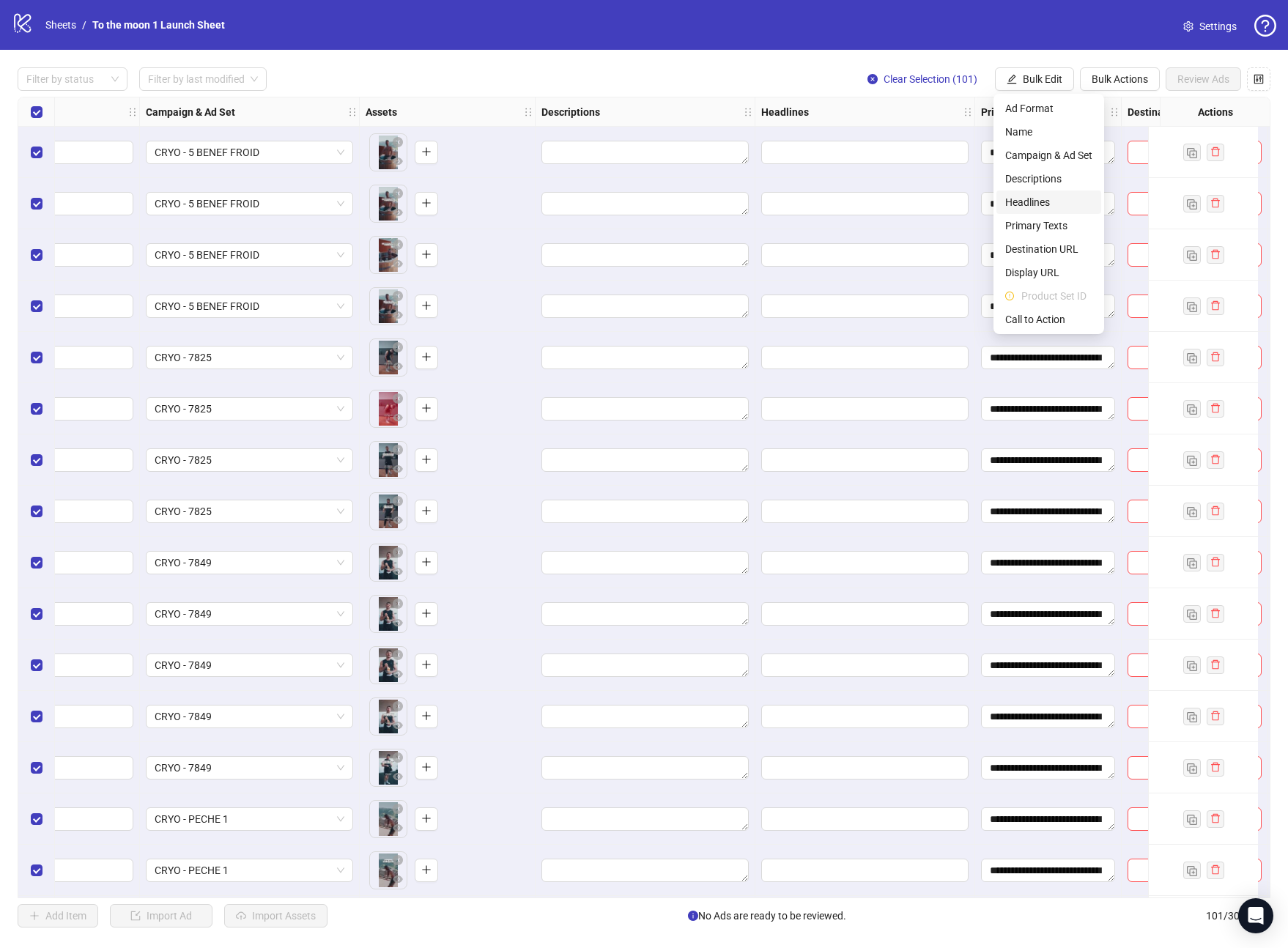
click at [1042, 204] on span "Headlines" at bounding box center [1049, 202] width 88 height 17
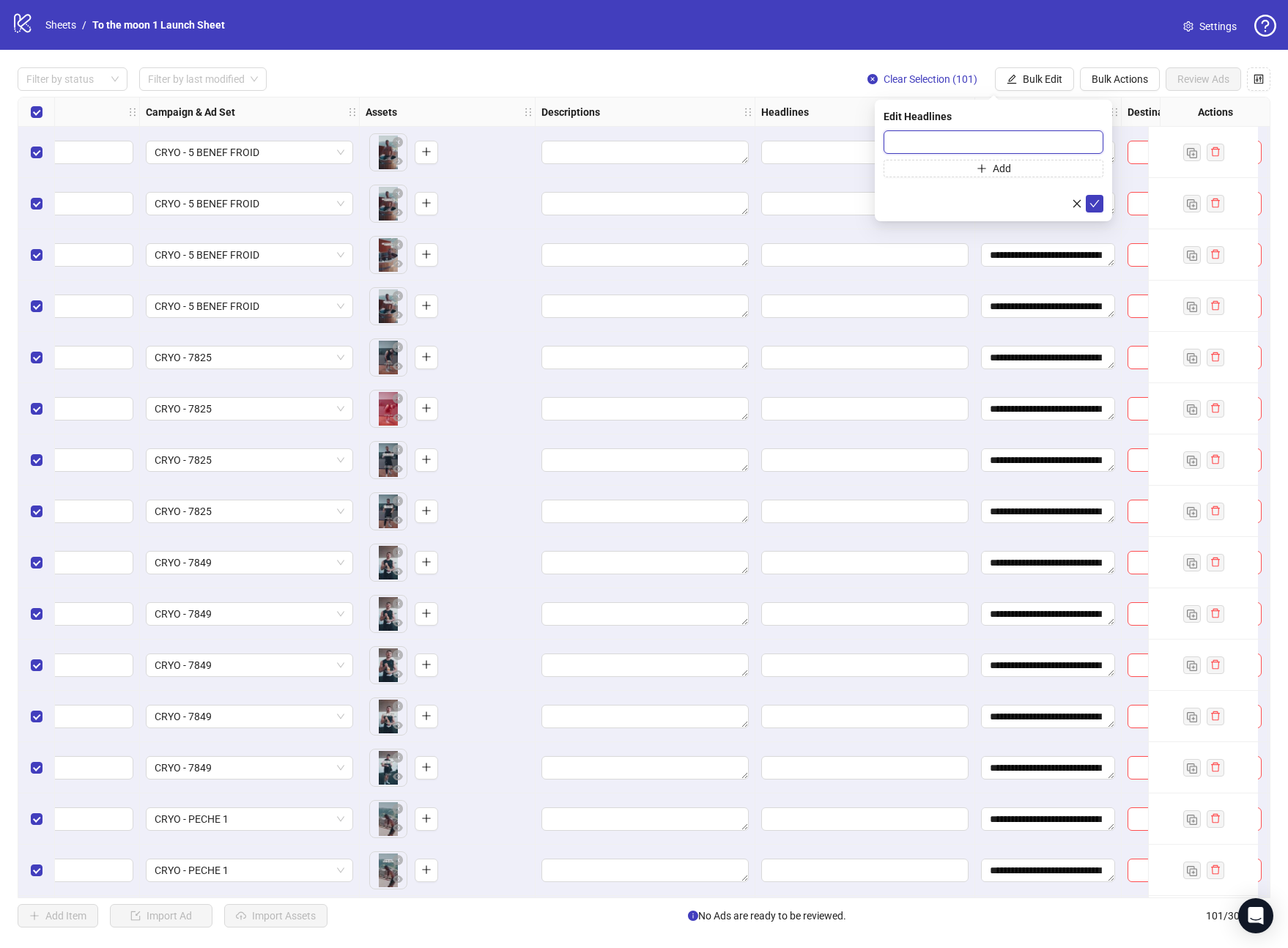
click at [965, 132] on input "text" at bounding box center [994, 142] width 220 height 23
type input "**********"
click at [1095, 201] on icon "check" at bounding box center [1095, 203] width 10 height 10
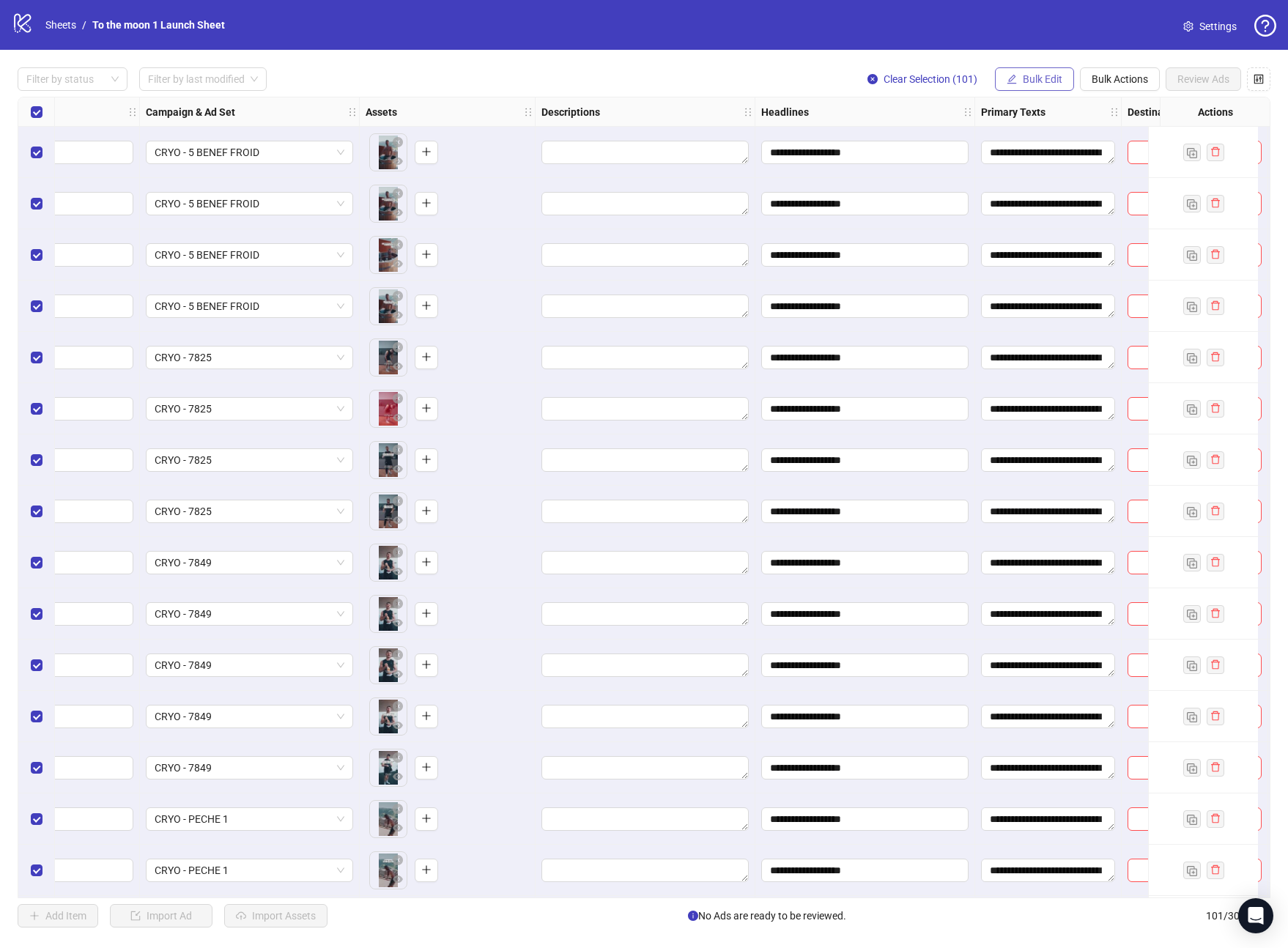
click at [1020, 80] on button "Bulk Edit" at bounding box center [1034, 79] width 79 height 23
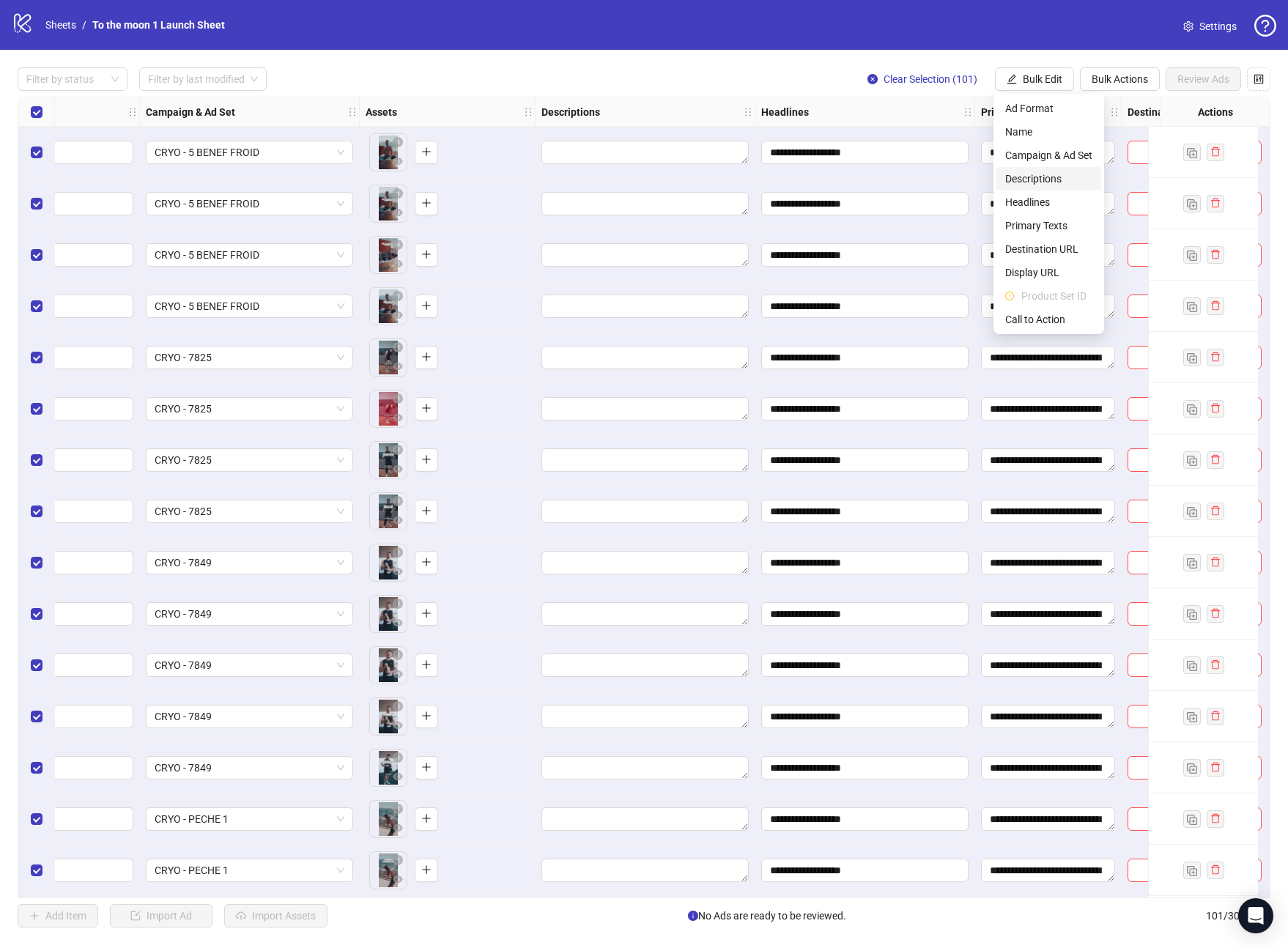
click at [1066, 178] on span "Descriptions" at bounding box center [1049, 179] width 88 height 17
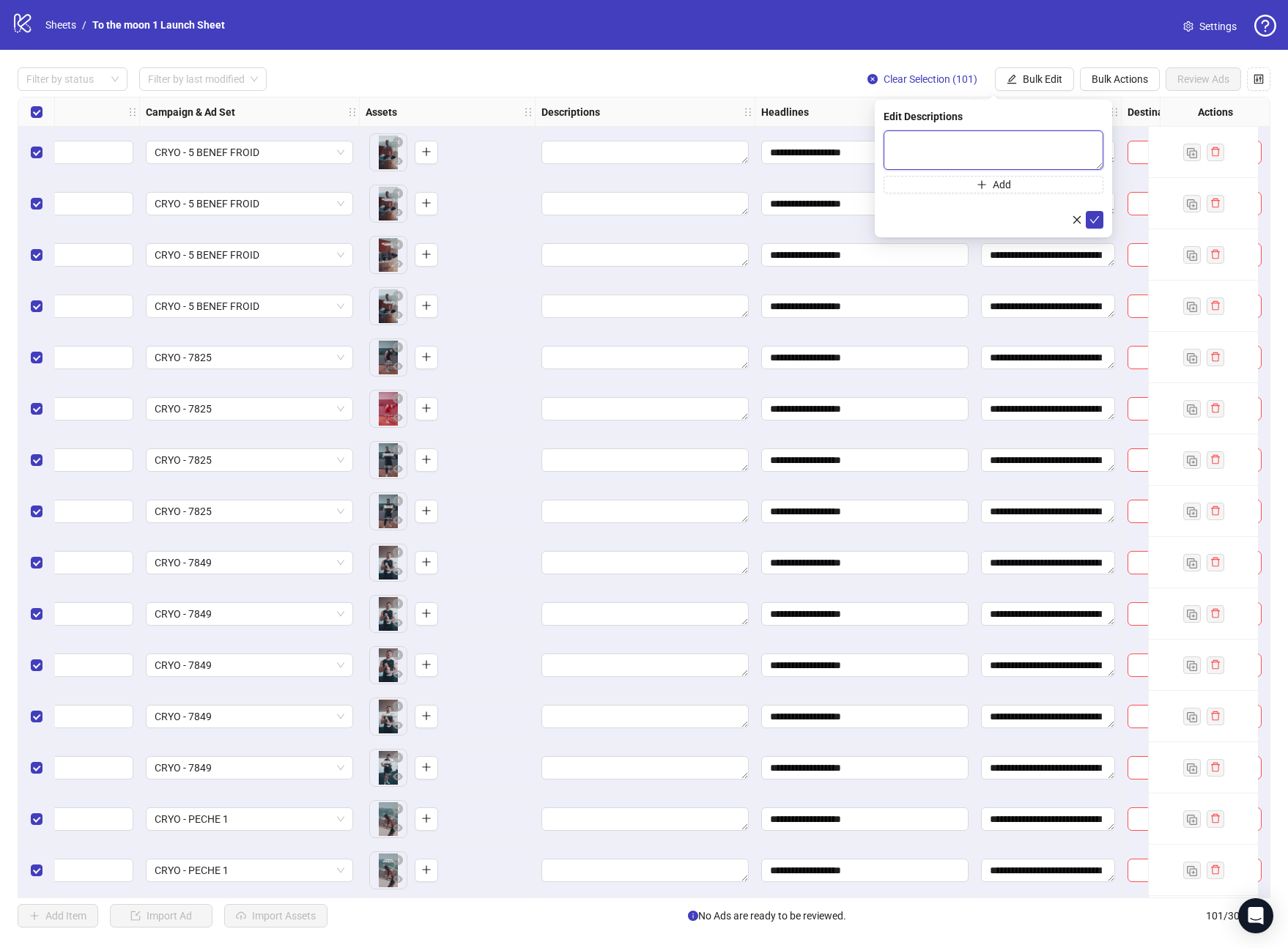
click at [999, 143] on textarea at bounding box center [994, 150] width 220 height 40
paste textarea "**********"
type textarea "**********"
click at [1096, 217] on icon "check" at bounding box center [1096, 220] width 10 height 7
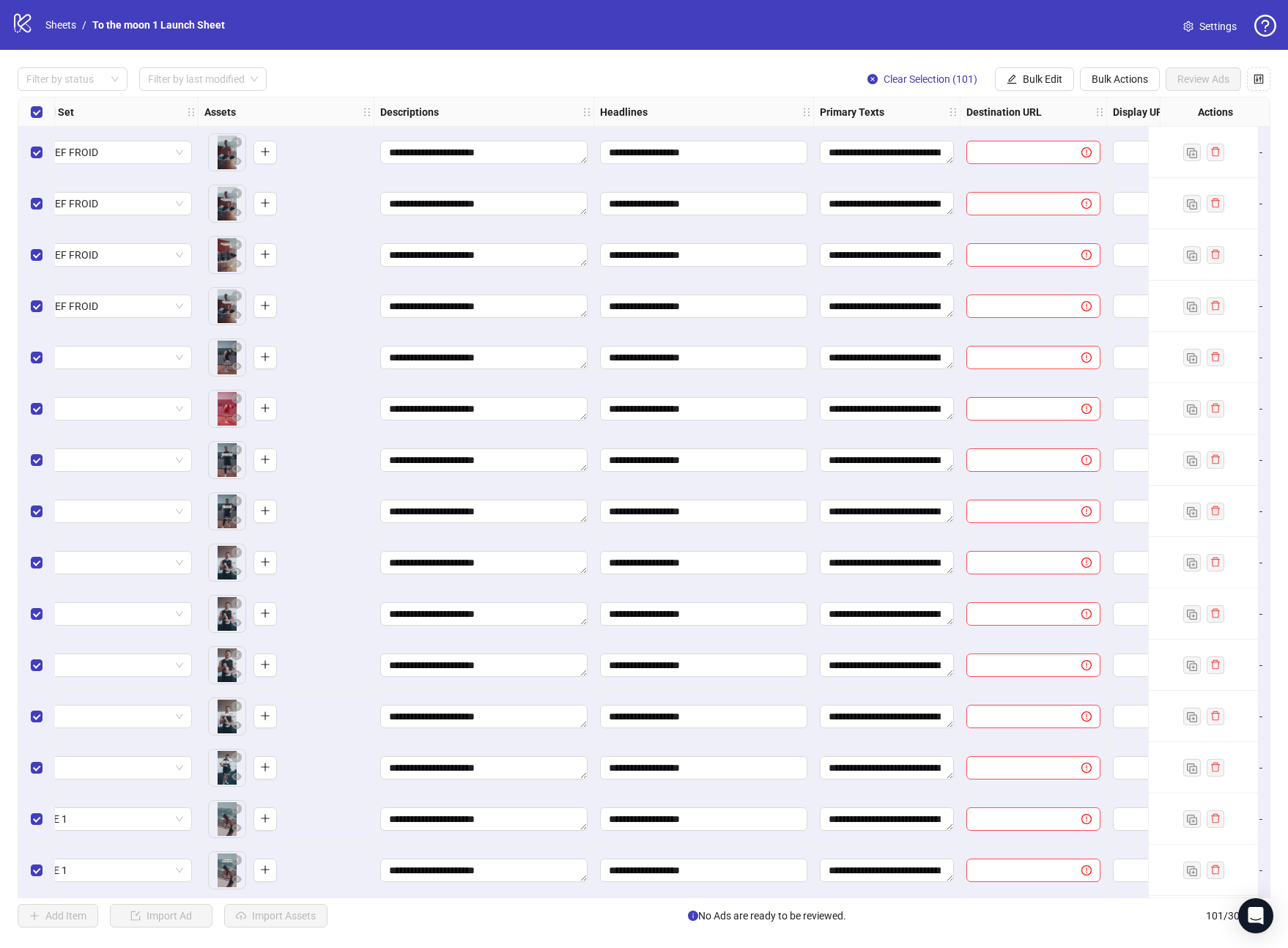
scroll to position [0, 591]
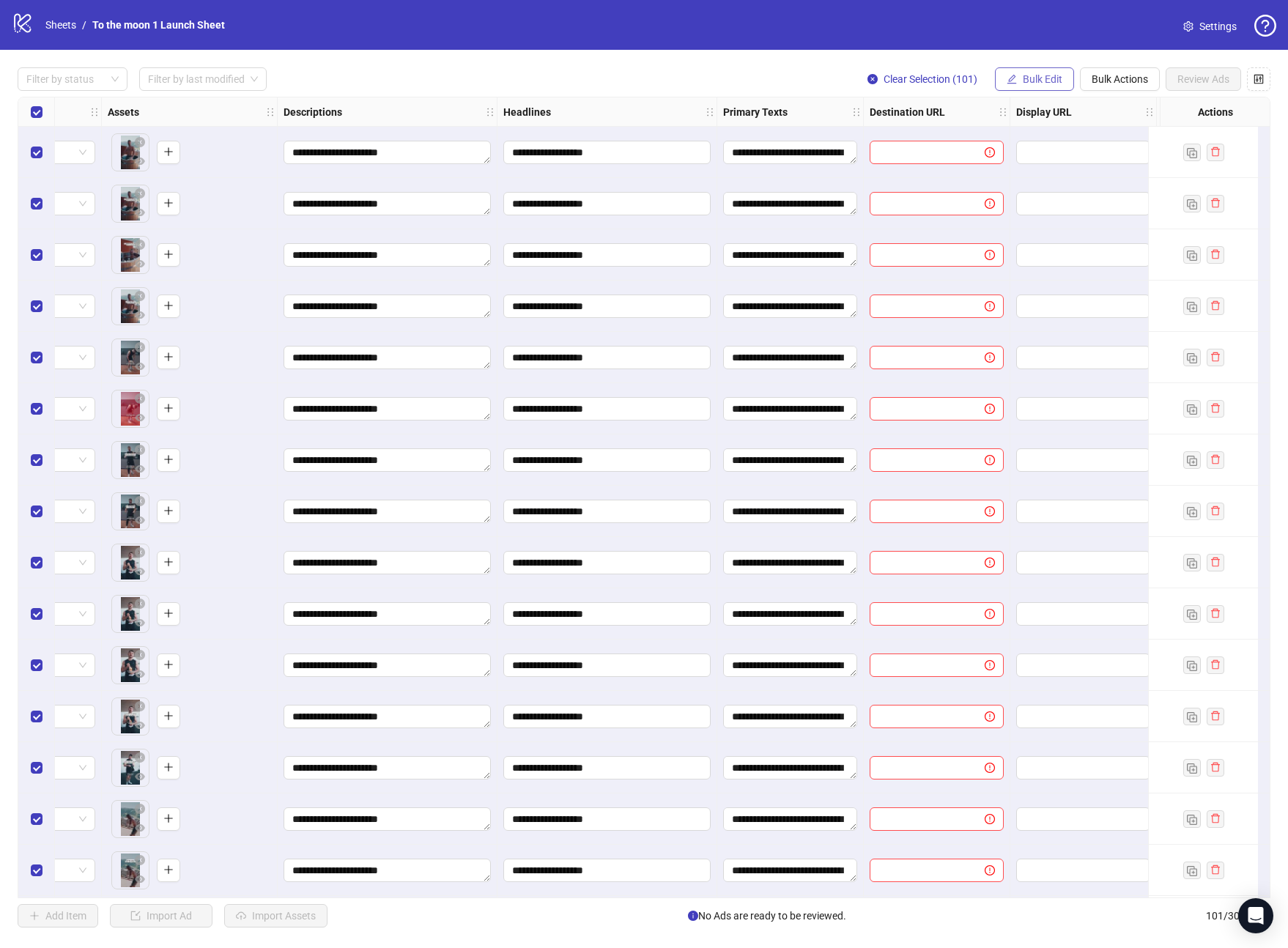
click at [1029, 78] on span "Bulk Edit" at bounding box center [1043, 79] width 40 height 12
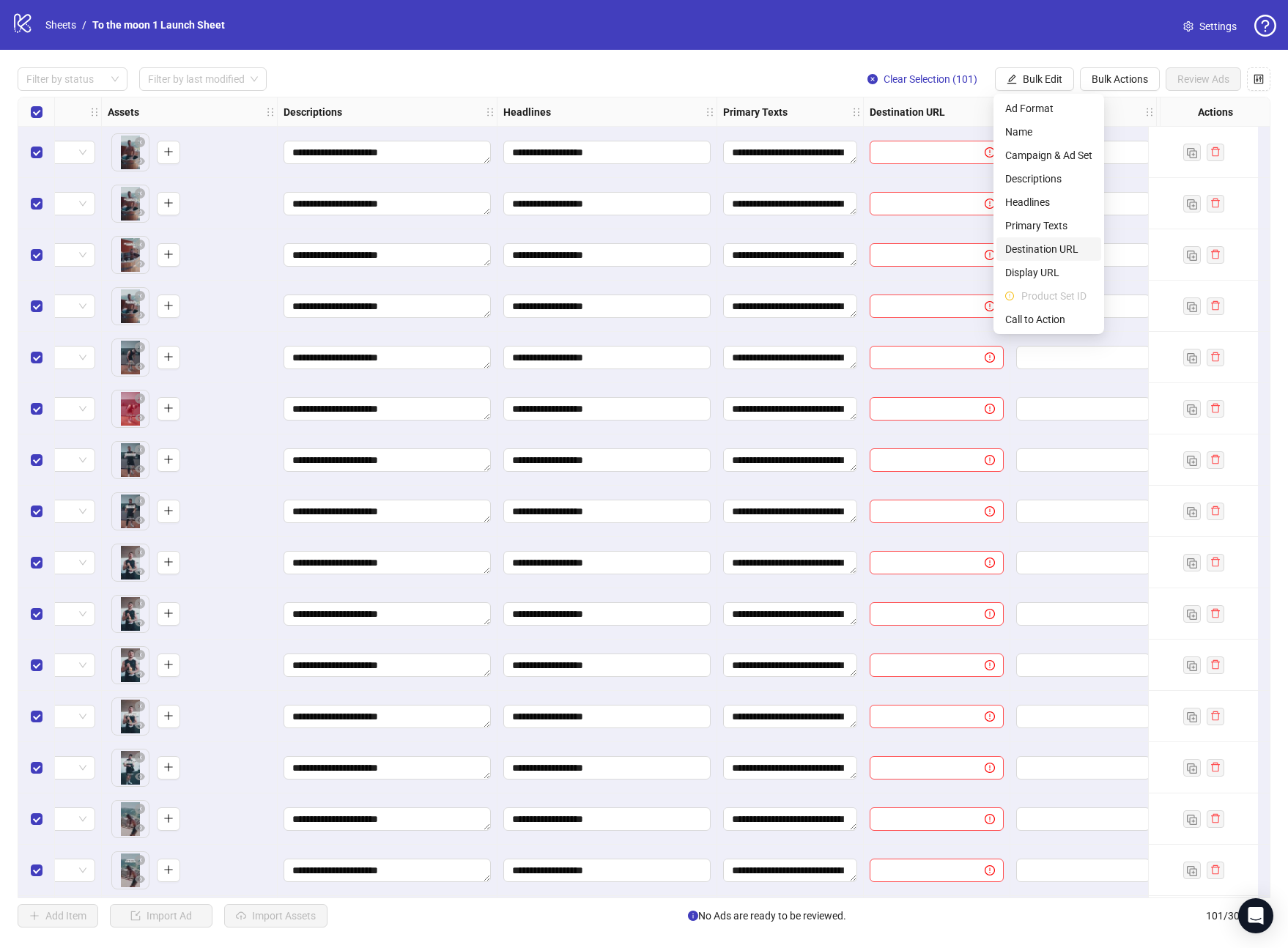
click at [1048, 244] on span "Destination URL" at bounding box center [1049, 249] width 88 height 17
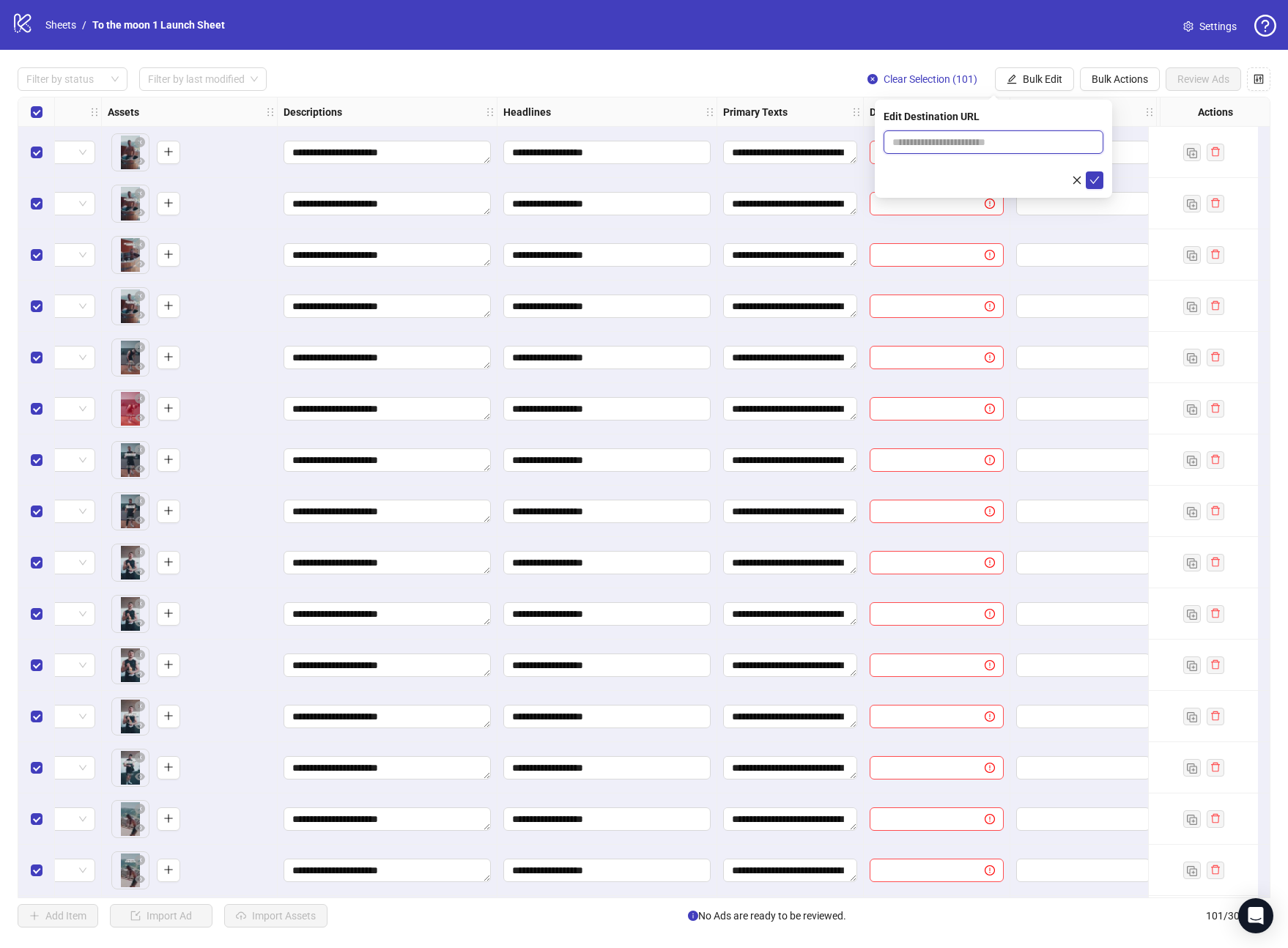
click at [962, 142] on input "text" at bounding box center [987, 142] width 191 height 17
paste input "**********"
type input "**********"
click at [1096, 177] on icon "check" at bounding box center [1095, 180] width 10 height 10
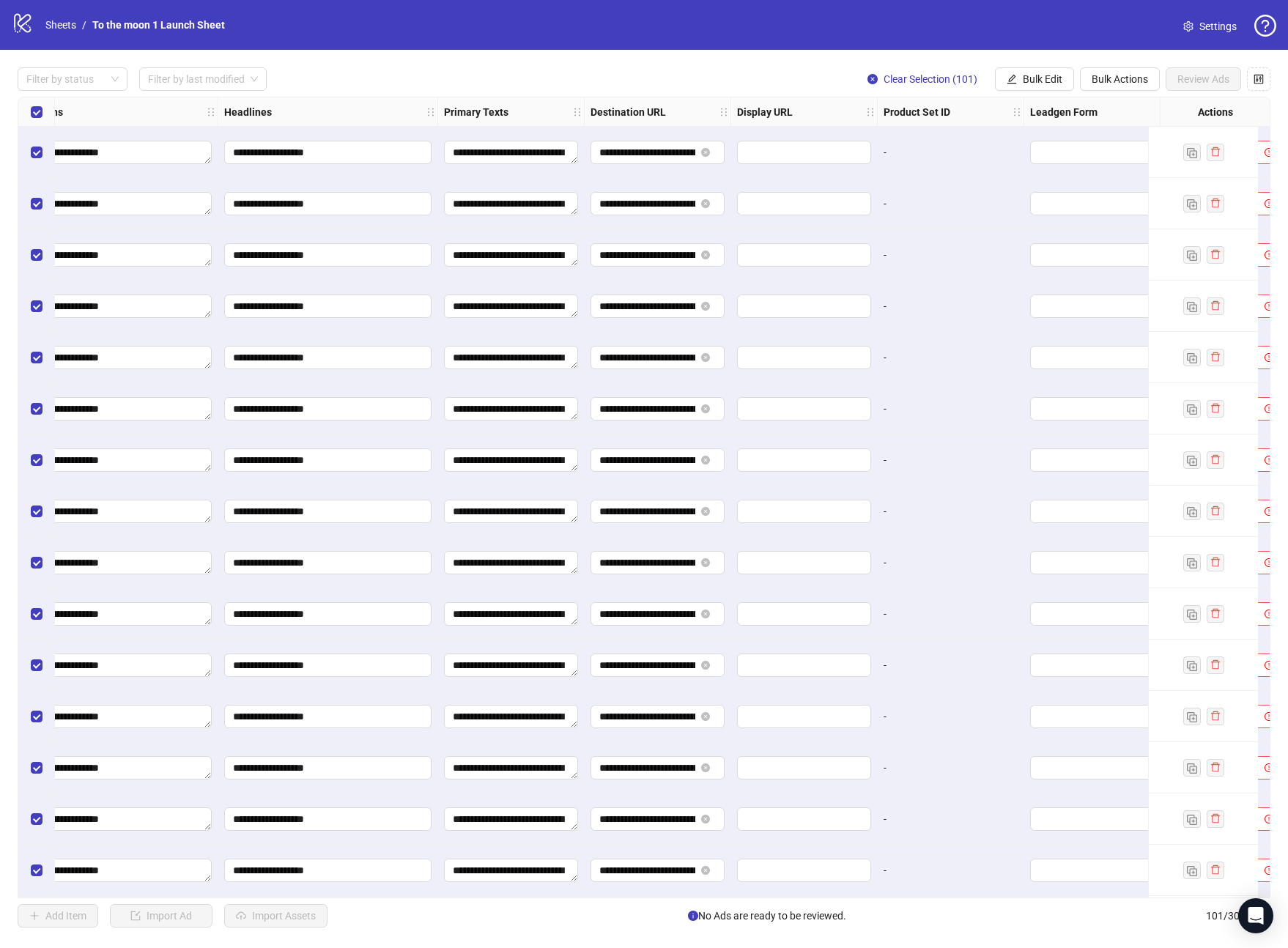
scroll to position [0, 1157]
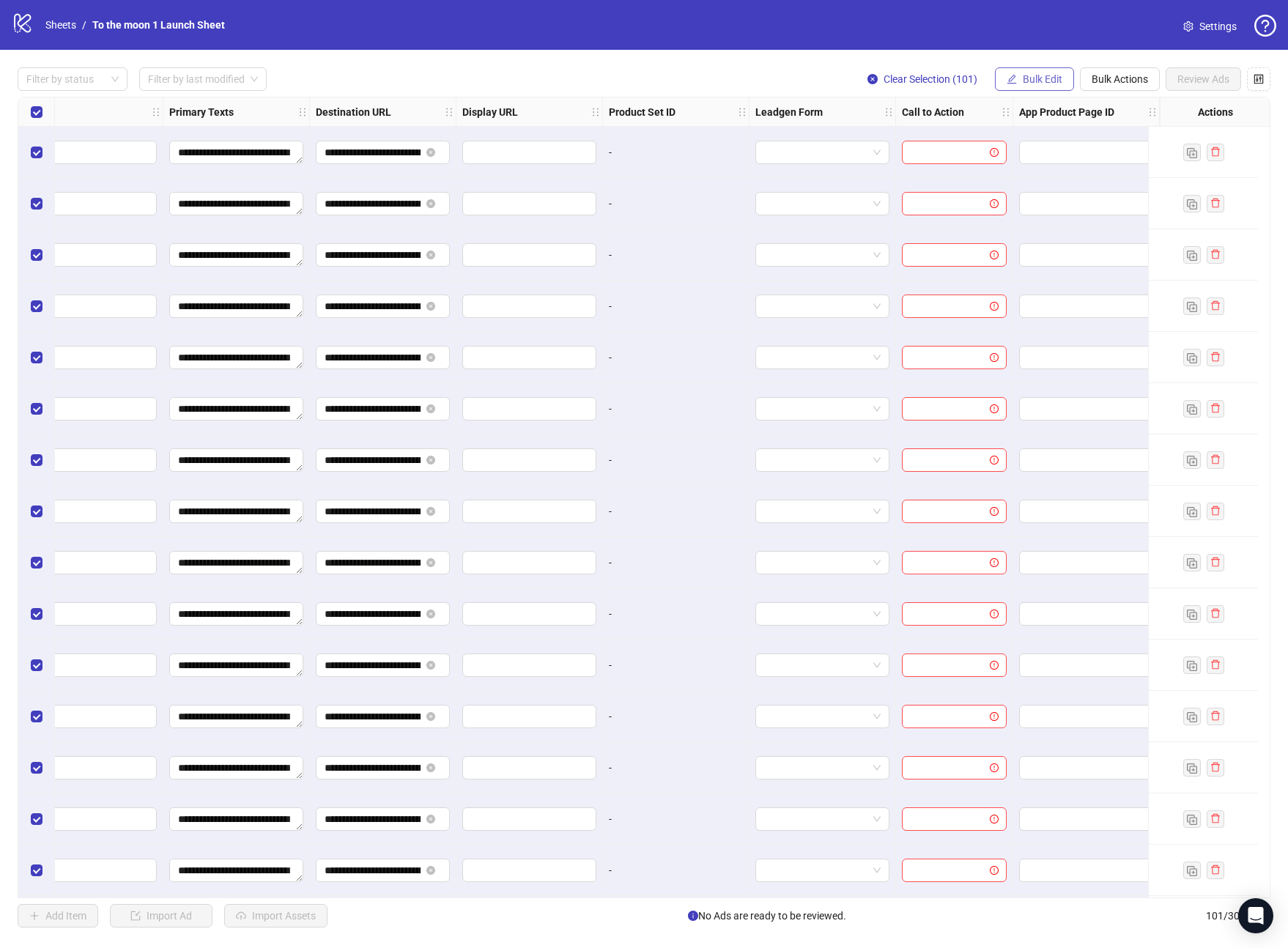
click at [1040, 74] on span "Bulk Edit" at bounding box center [1043, 79] width 40 height 12
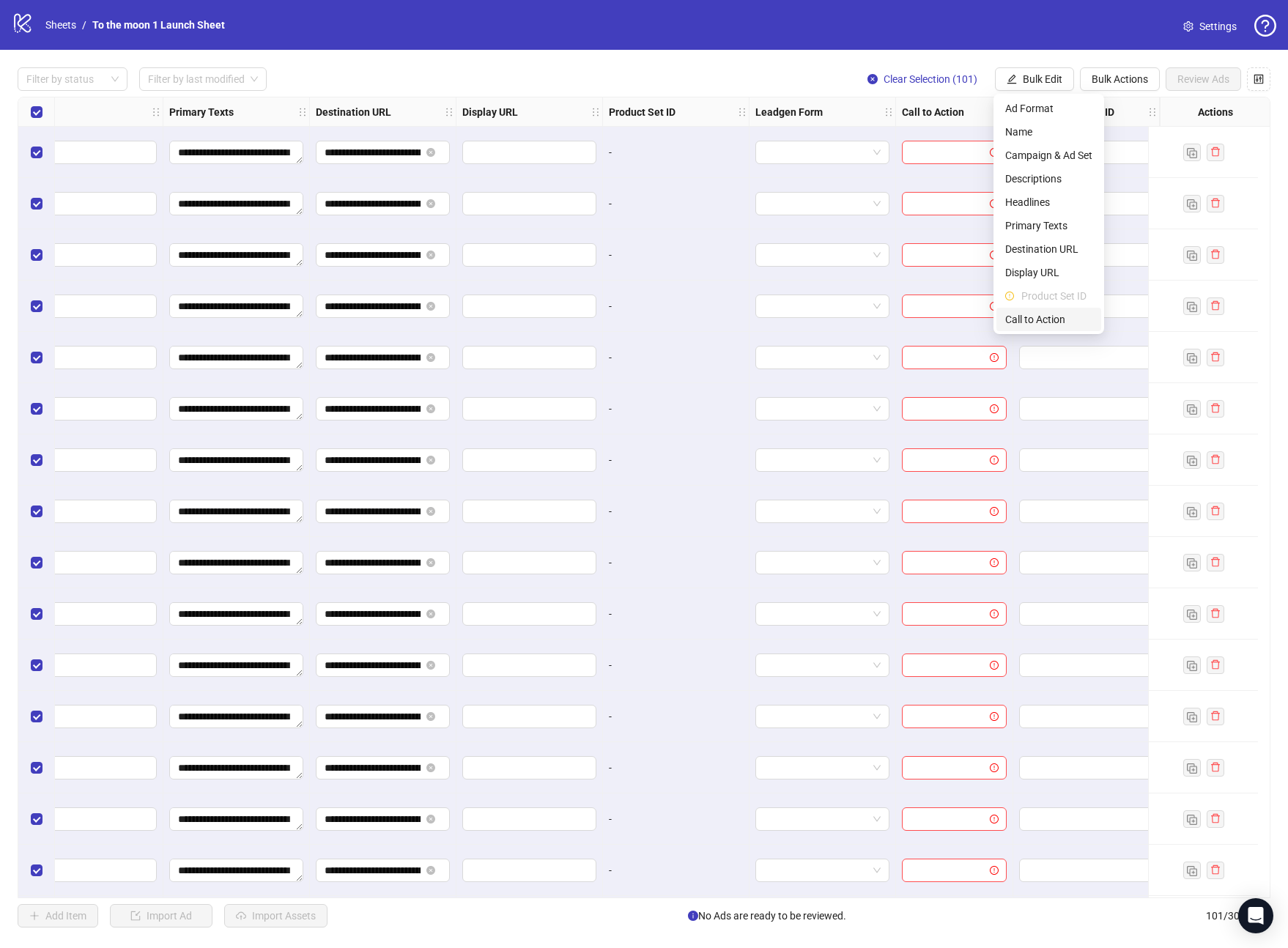
click at [1043, 308] on li "Call to Action" at bounding box center [1048, 320] width 105 height 23
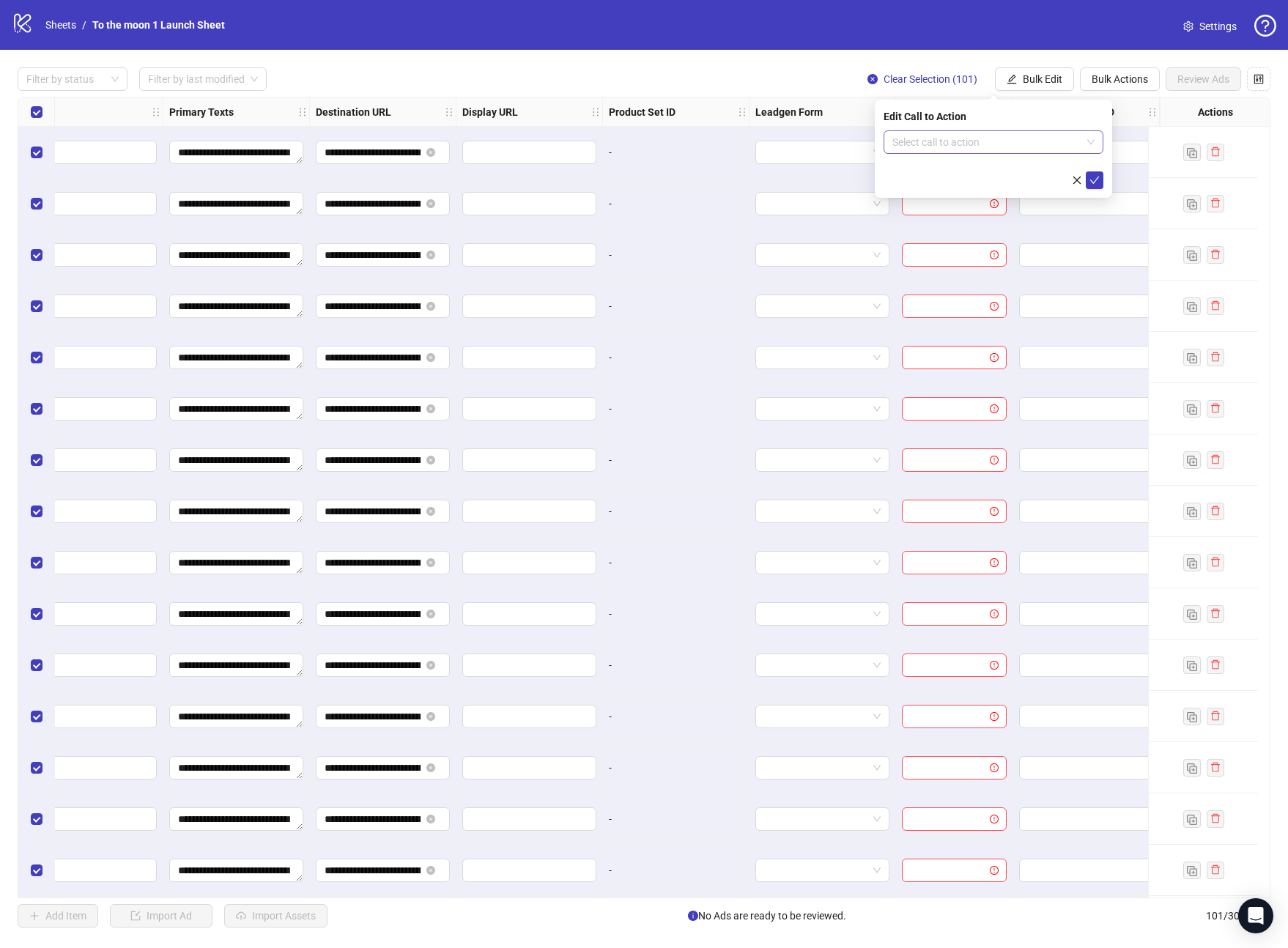
click at [1037, 143] on input "search" at bounding box center [986, 142] width 189 height 22
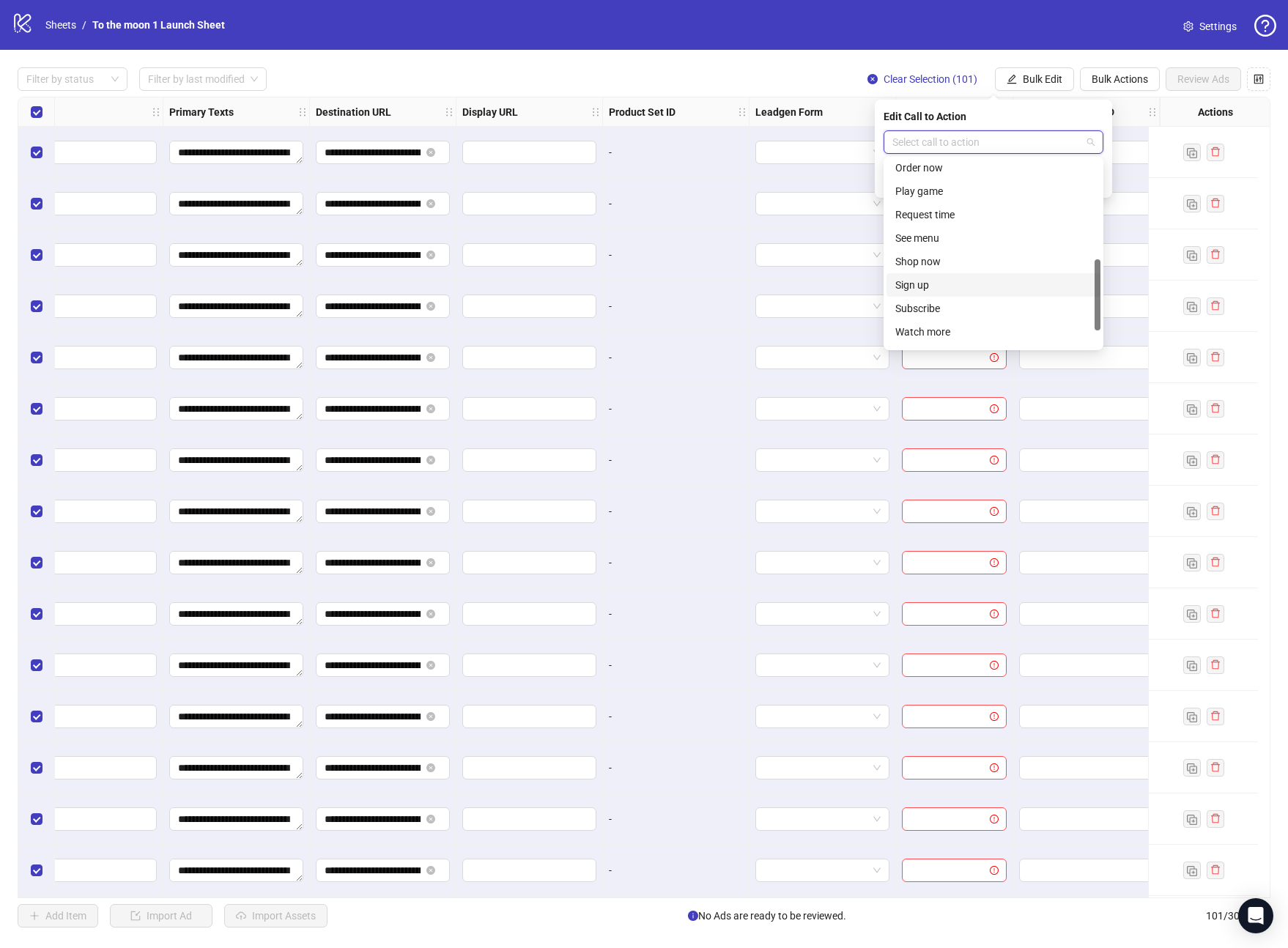
scroll to position [255, 0]
click at [976, 266] on div "Shop now" at bounding box center [994, 268] width 197 height 17
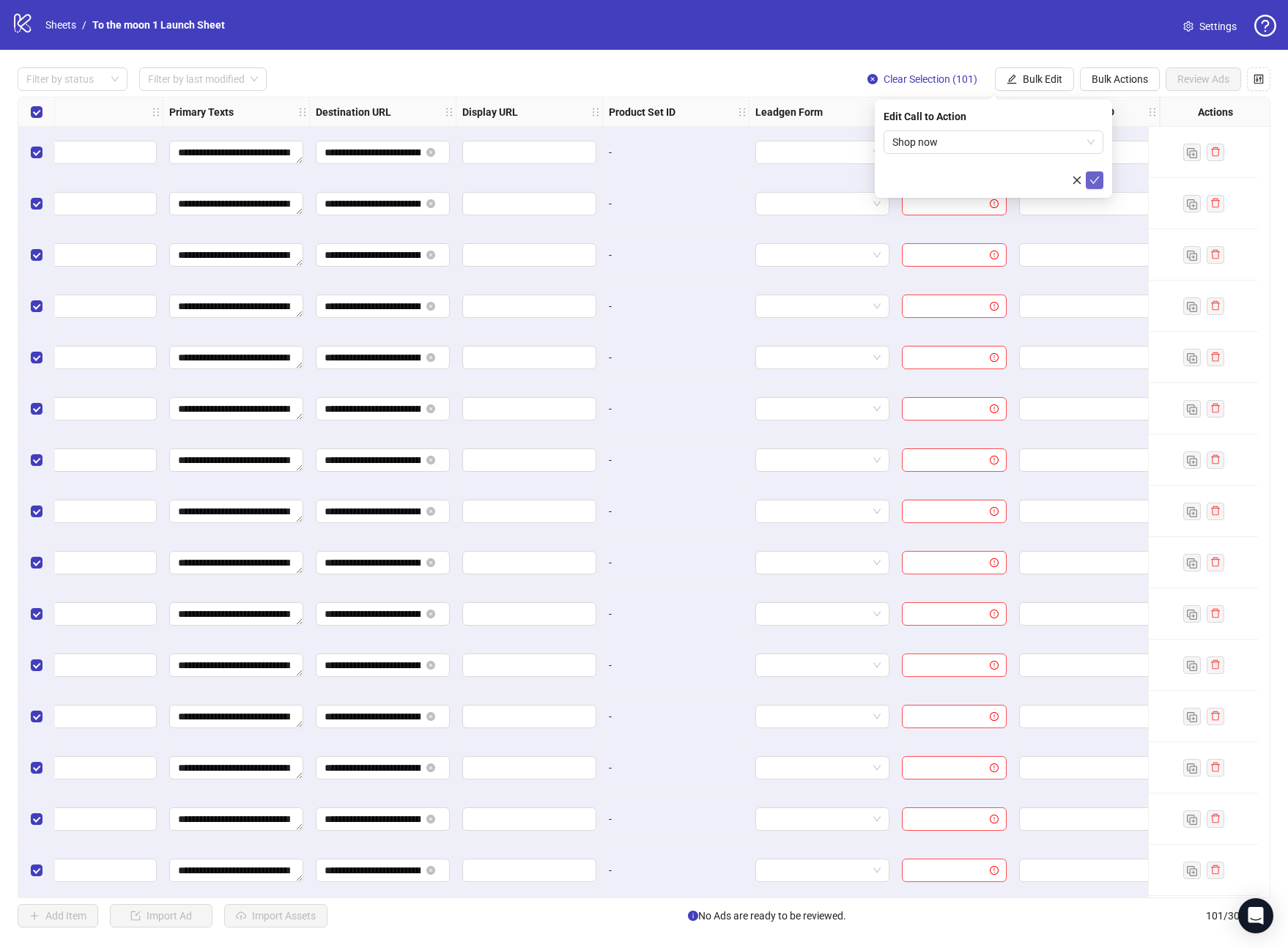
click at [1092, 177] on icon "check" at bounding box center [1095, 180] width 10 height 10
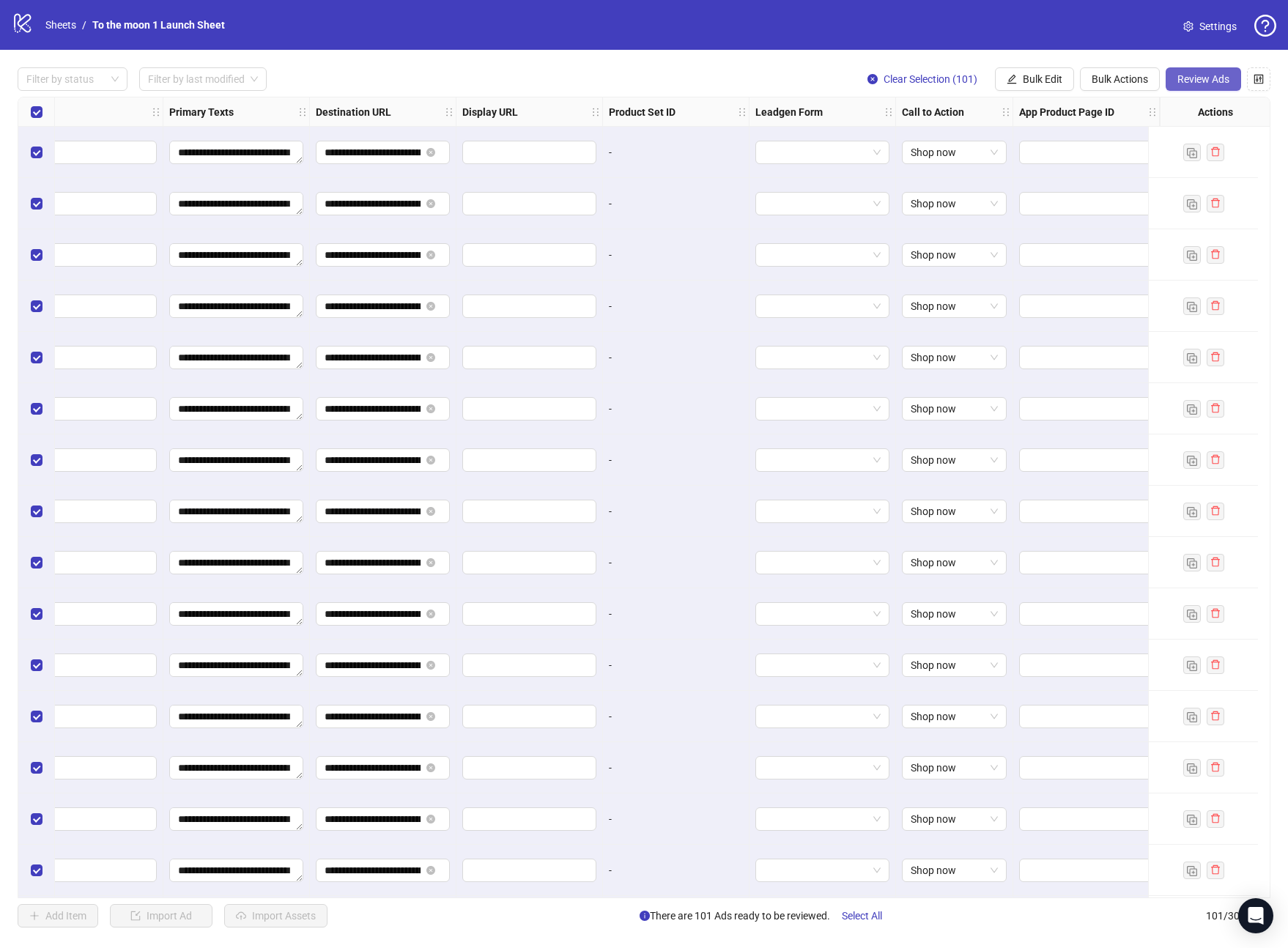
click at [1214, 77] on span "Review Ads" at bounding box center [1203, 79] width 52 height 12
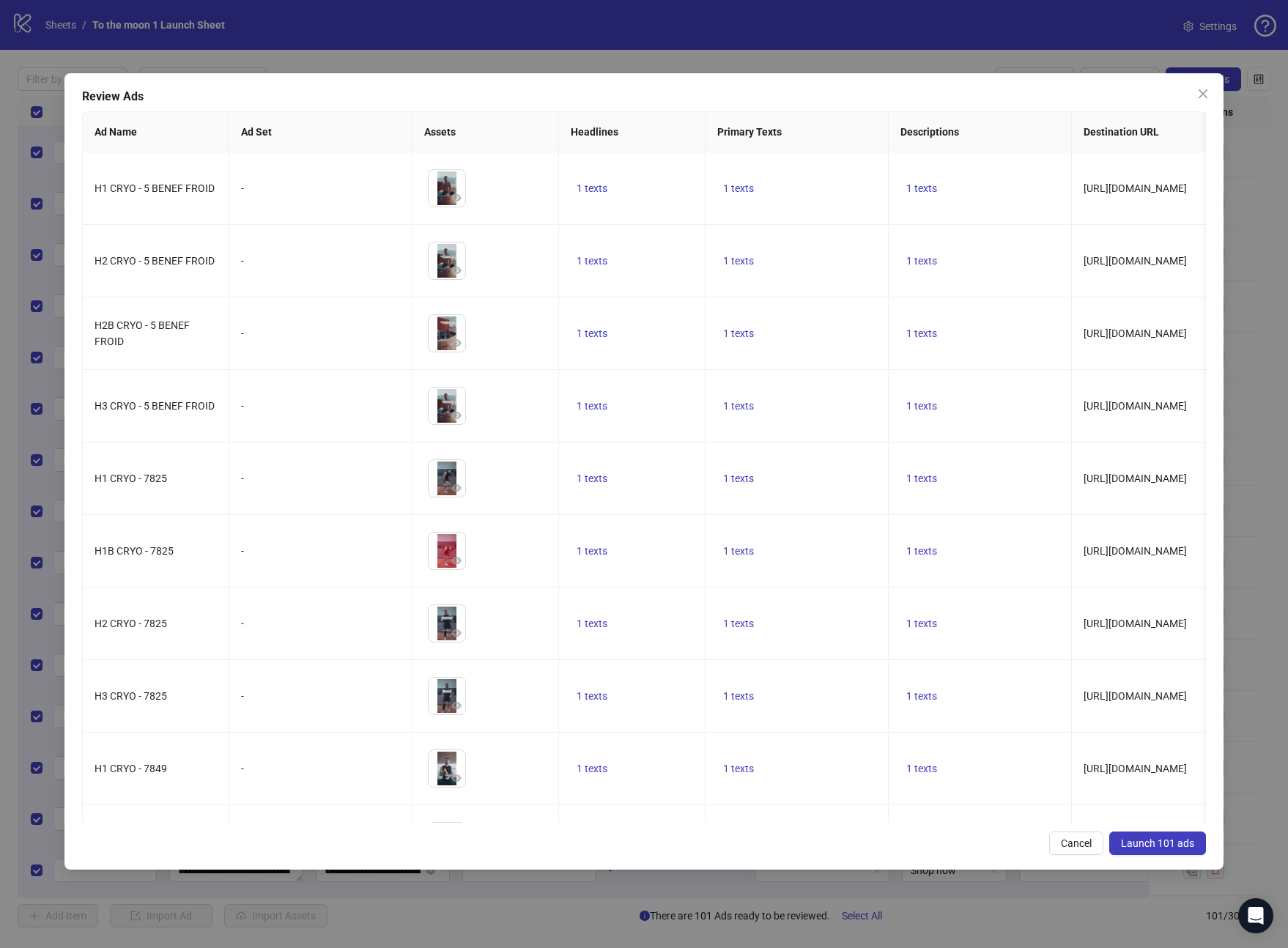
click at [1146, 843] on span "Launch 101 ads" at bounding box center [1157, 843] width 74 height 12
